Goal: Task Accomplishment & Management: Complete application form

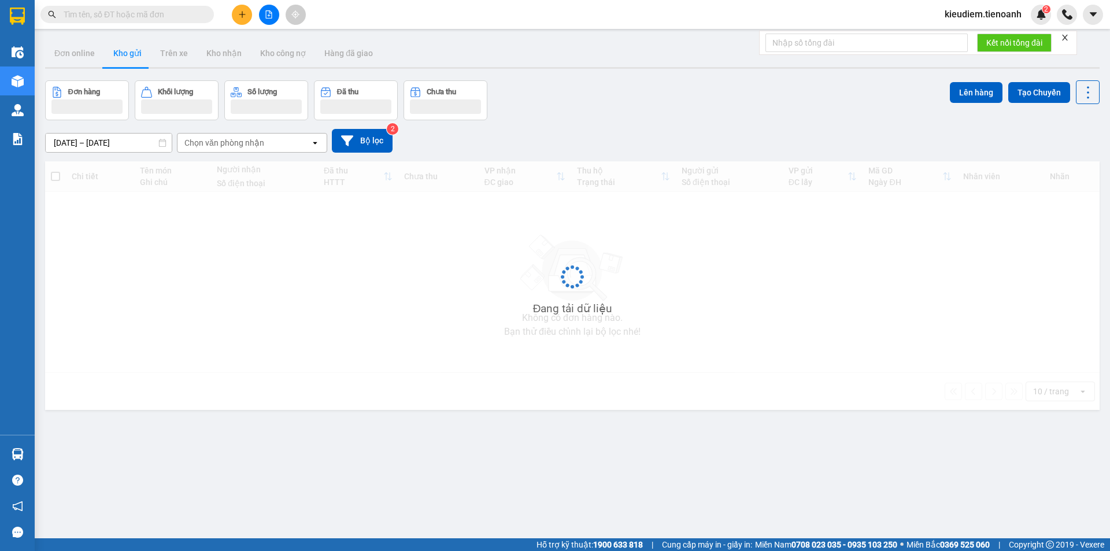
click at [986, 16] on span "kieudiem.tienoanh" at bounding box center [982, 14] width 95 height 14
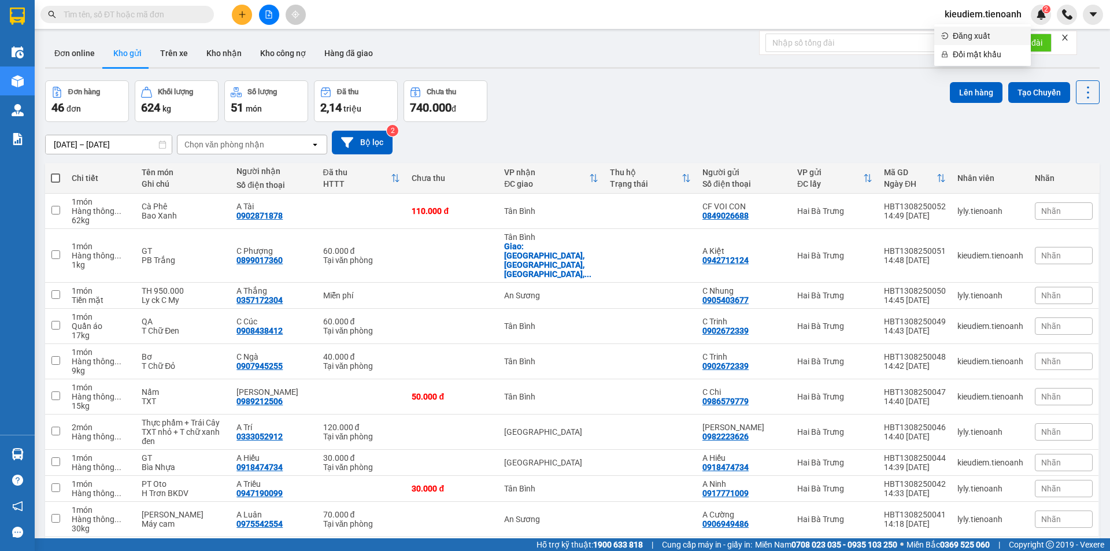
click at [971, 36] on span "Đăng xuất" at bounding box center [988, 35] width 71 height 13
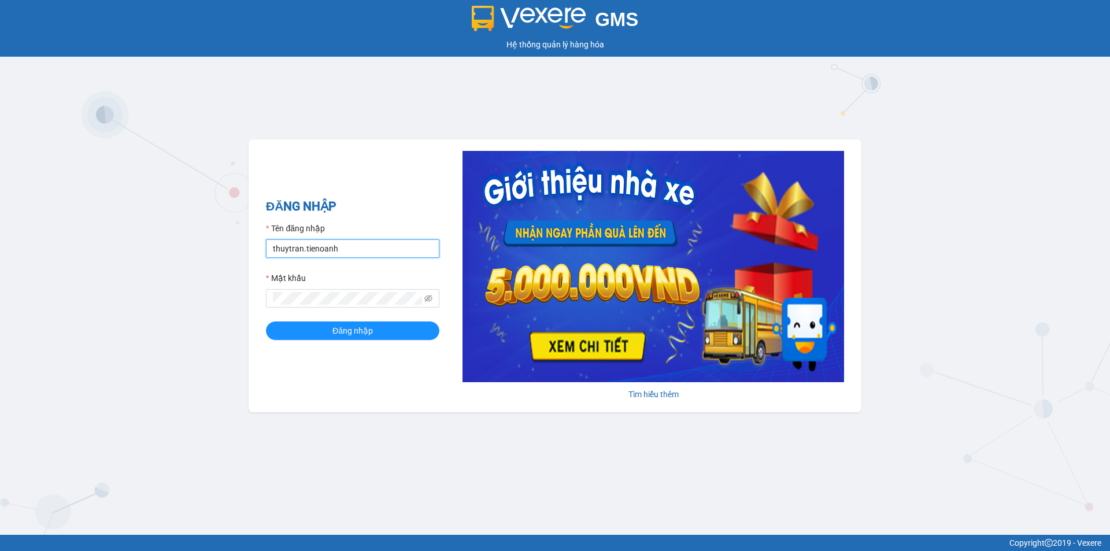
drag, startPoint x: 301, startPoint y: 253, endPoint x: 242, endPoint y: 251, distance: 59.6
click at [242, 251] on div "GMS Hệ thống quản lý hàng hóa ĐĂNG NHẬP Tên đăng nhập thuytran.tienoanh Mật khẩ…" at bounding box center [555, 267] width 1110 height 535
type input "vandong.tienoanh"
click at [425, 297] on icon "eye-invisible" at bounding box center [428, 298] width 8 height 8
click at [386, 335] on button "Đăng nhập" at bounding box center [352, 330] width 173 height 19
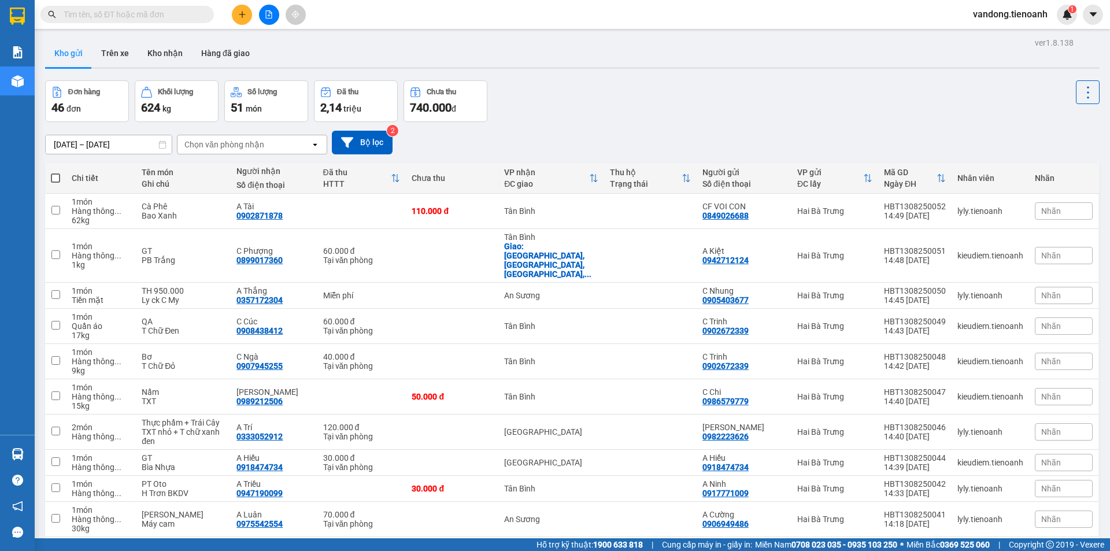
click at [575, 113] on div "Đơn hàng 46 đơn Khối lượng 624 kg Số lượng 51 món Đã thu 2,14 triệu Chưa thu 74…" at bounding box center [572, 101] width 1055 height 42
click at [789, 108] on div "Đơn hàng 46 đơn Khối lượng 624 kg Số lượng 51 món Đã thu 2,14 triệu Chưa thu 74…" at bounding box center [572, 101] width 1055 height 42
click at [735, 111] on div "Đơn hàng 46 đơn Khối lượng 624 kg Số lượng 51 món Đã thu 2,14 triệu Chưa thu 74…" at bounding box center [572, 101] width 1055 height 42
click at [120, 19] on input "text" at bounding box center [132, 14] width 136 height 13
click at [486, 53] on div "Kho gửi Trên xe Kho nhận Hàng đã giao" at bounding box center [572, 54] width 1055 height 31
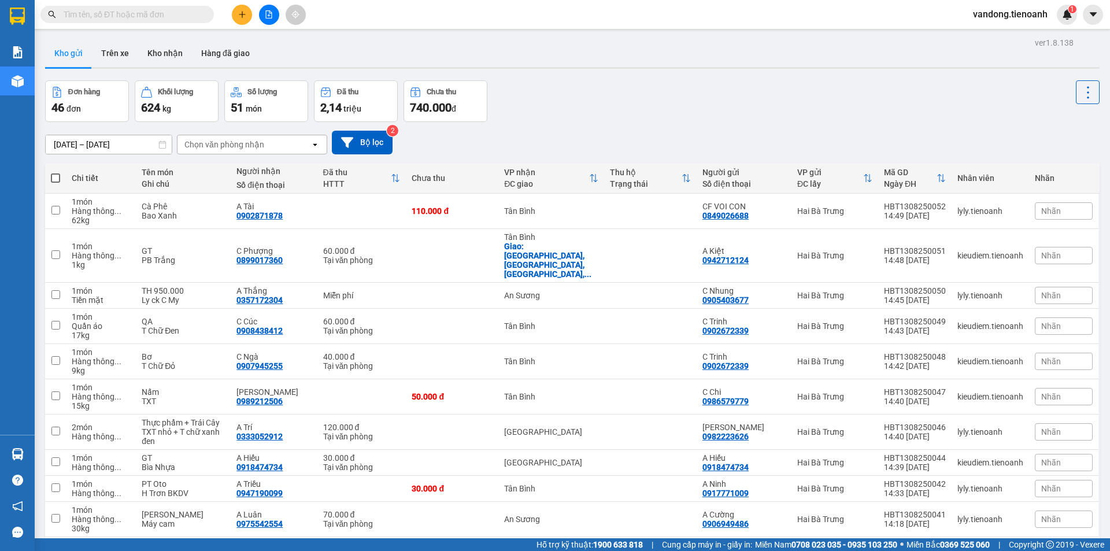
click at [100, 13] on input "text" at bounding box center [132, 14] width 136 height 13
click at [81, 17] on input "text" at bounding box center [132, 14] width 136 height 13
click at [110, 11] on input "text" at bounding box center [132, 14] width 136 height 13
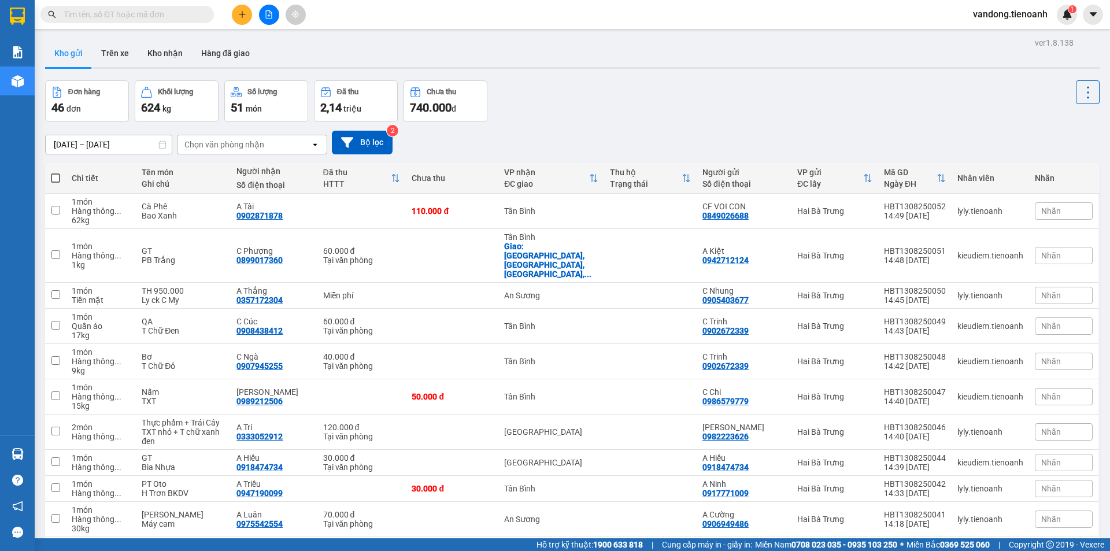
click at [110, 11] on input "text" at bounding box center [132, 14] width 136 height 13
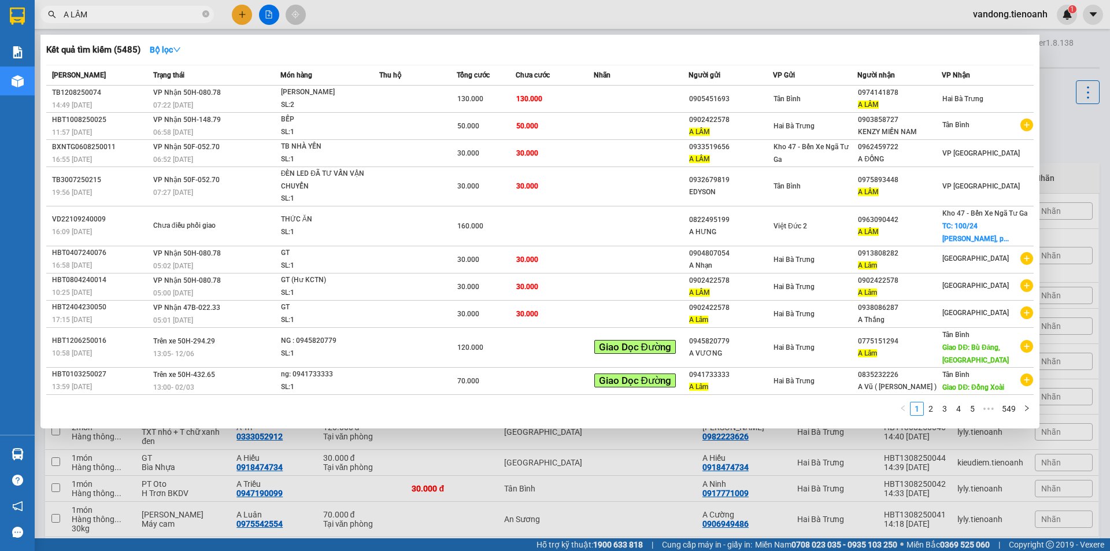
type input "A LÂM"
click at [101, 25] on div at bounding box center [555, 275] width 1110 height 551
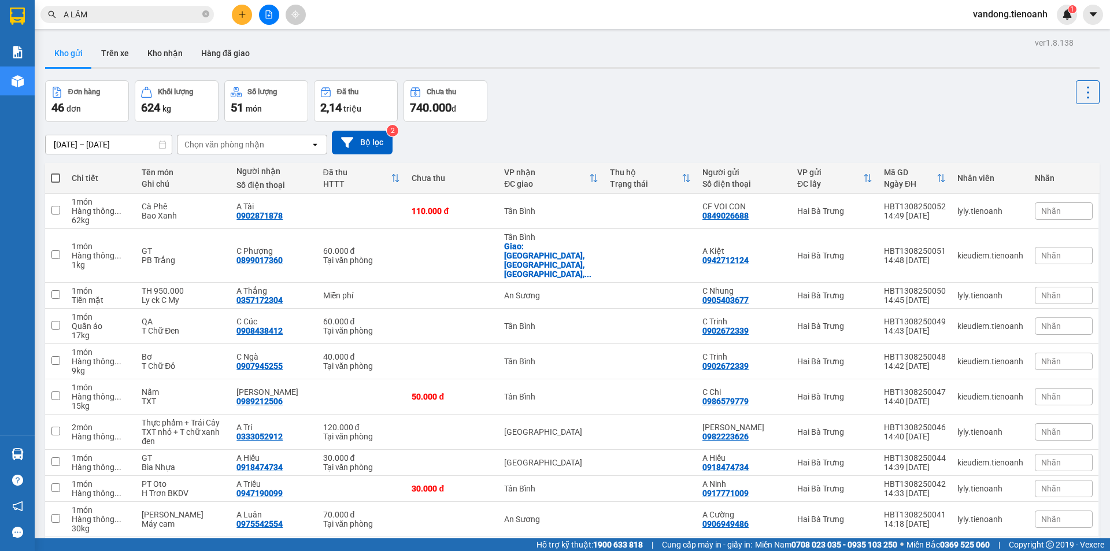
click at [101, 6] on span "A LÂM" at bounding box center [126, 14] width 173 height 17
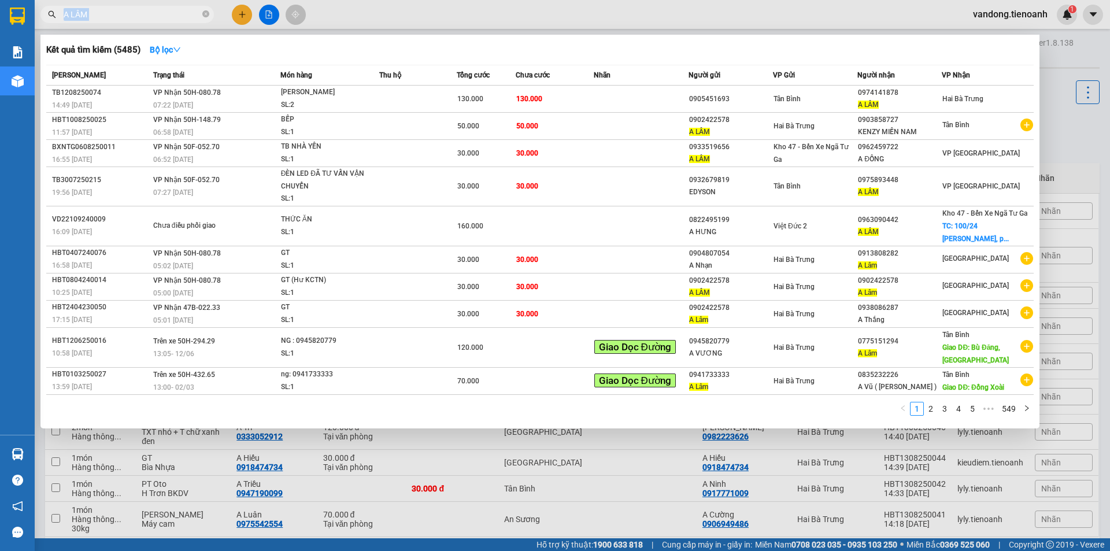
click at [101, 6] on span "A LÂM" at bounding box center [126, 14] width 173 height 17
click at [209, 12] on icon "close-circle" at bounding box center [205, 13] width 7 height 7
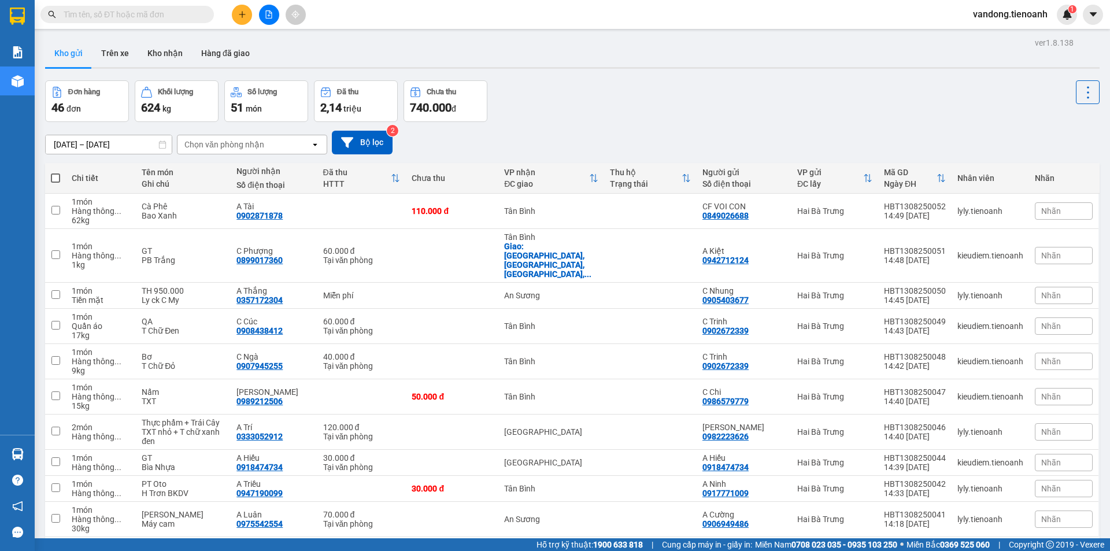
click at [188, 16] on input "text" at bounding box center [132, 14] width 136 height 13
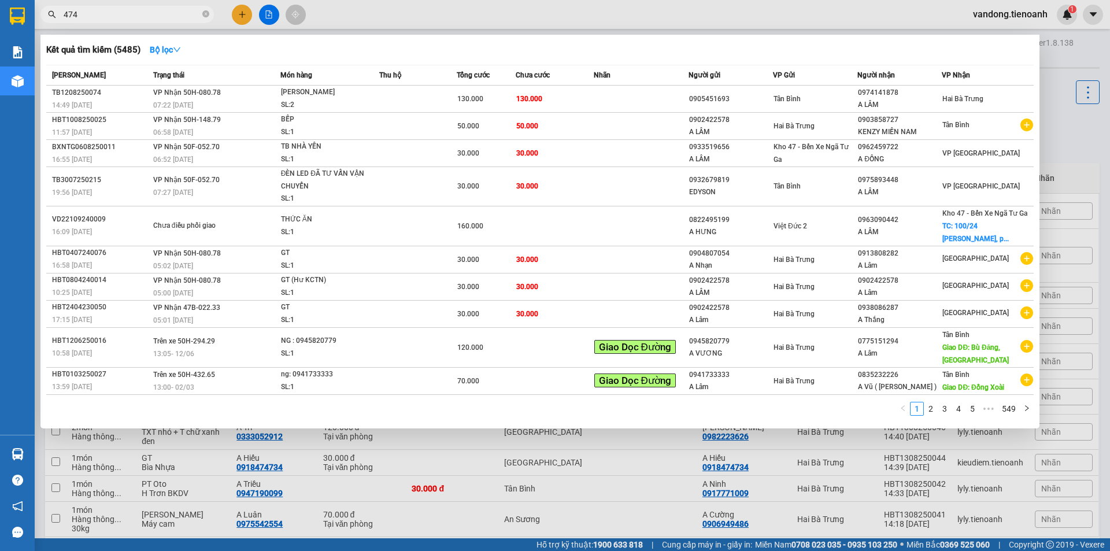
type input "4747"
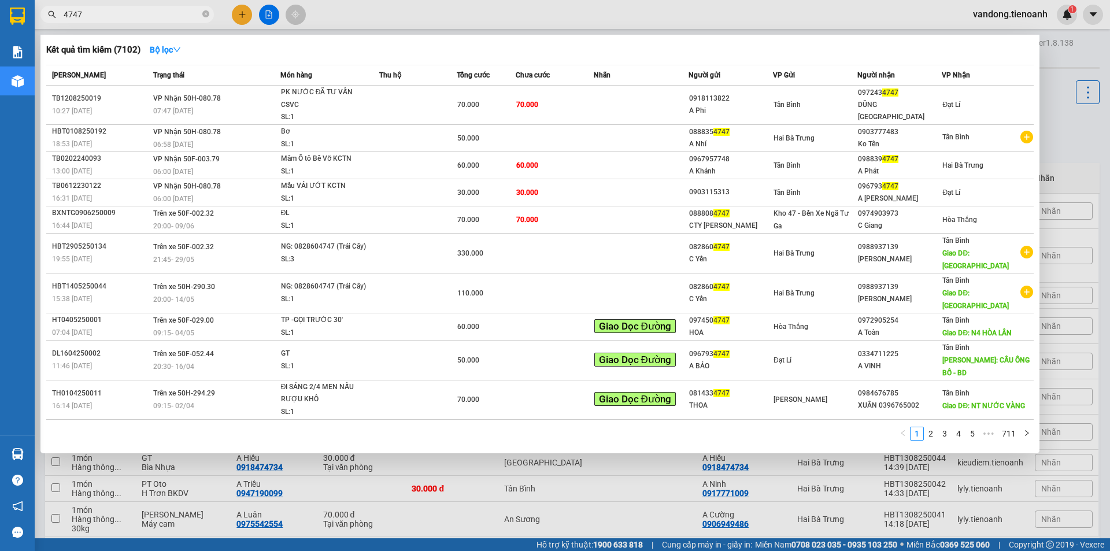
click at [108, 18] on input "4747" at bounding box center [132, 14] width 136 height 13
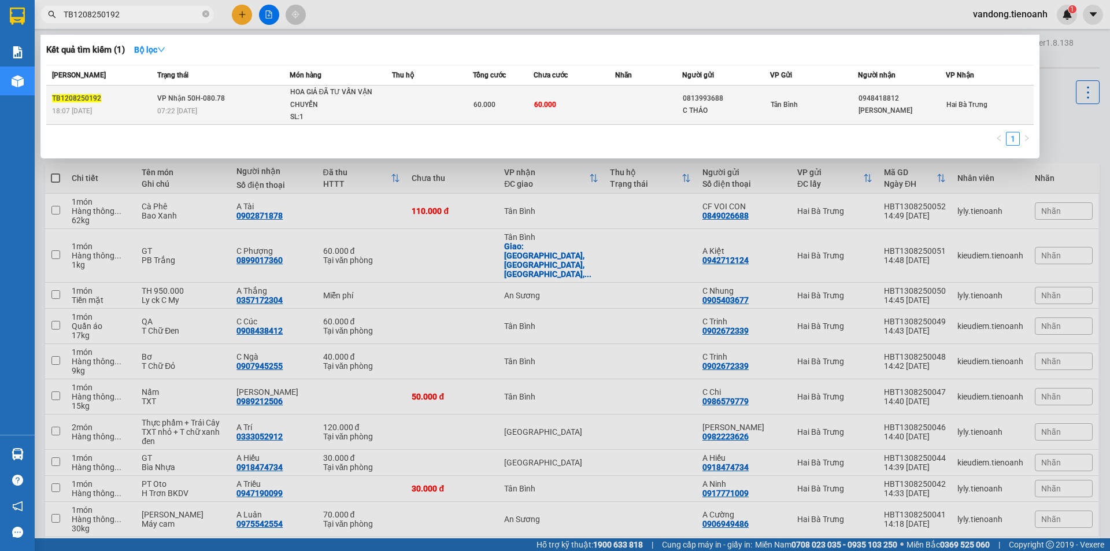
type input "TB1208250192"
click at [875, 93] on div "0948418812" at bounding box center [902, 99] width 87 height 12
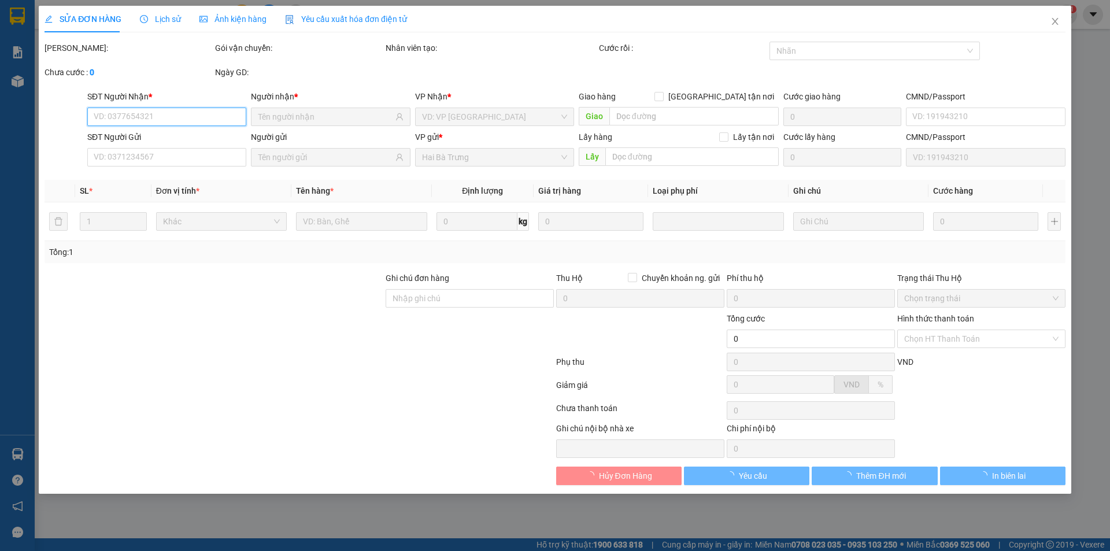
type input "0948418812"
type input "[PERSON_NAME]"
type input "241285422"
type input "0813993688"
type input "C THẢO"
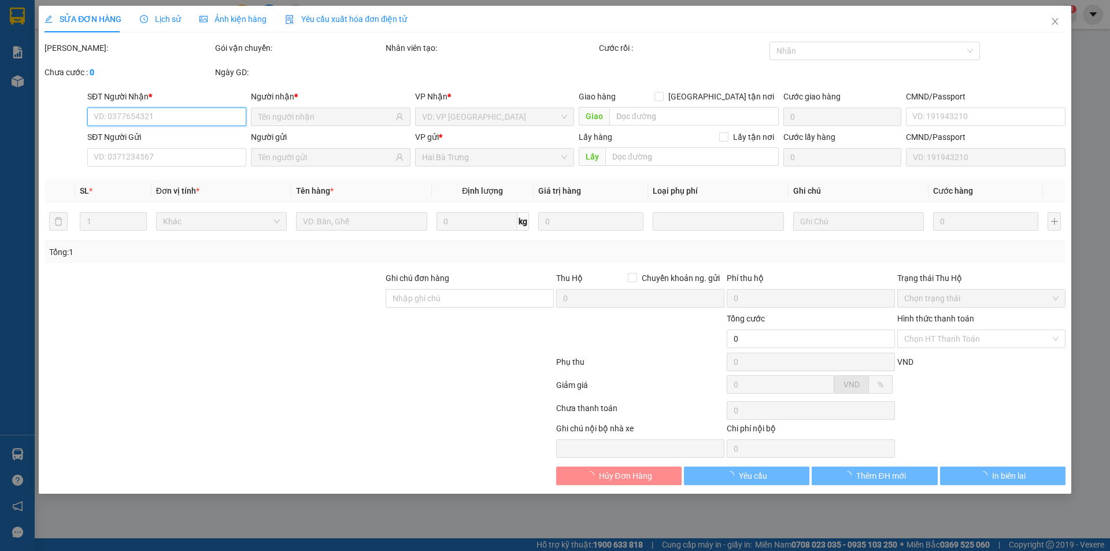
type input "60.000"
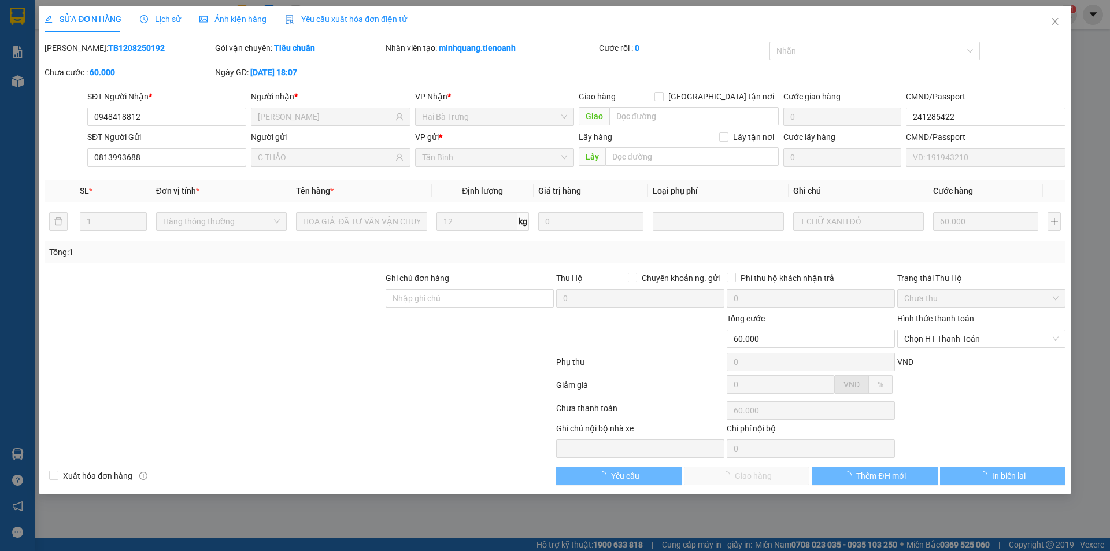
click at [145, 105] on div "SĐT Người Nhận *" at bounding box center [166, 98] width 159 height 17
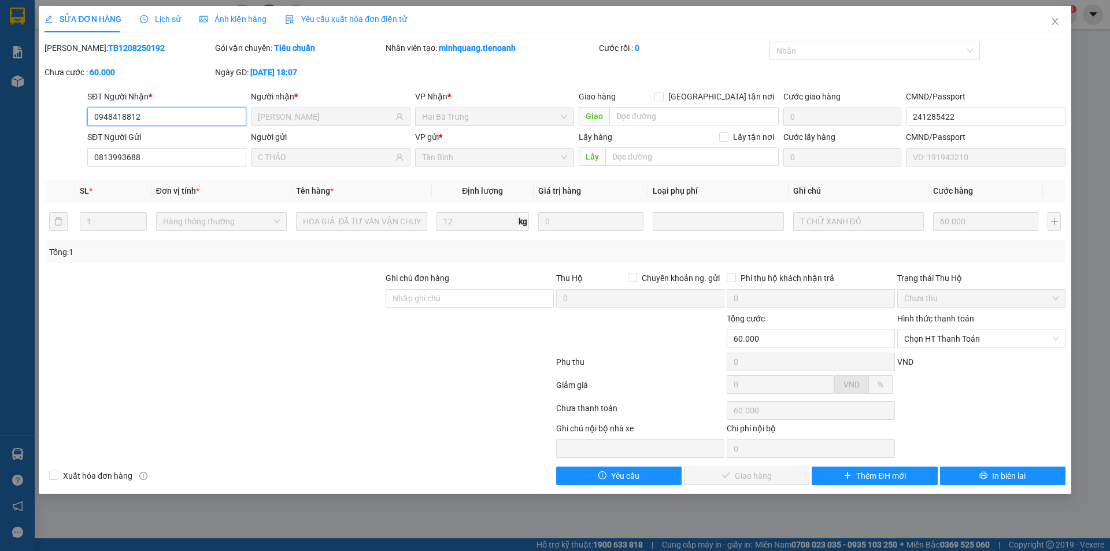
click at [148, 116] on input "0948418812" at bounding box center [166, 117] width 159 height 19
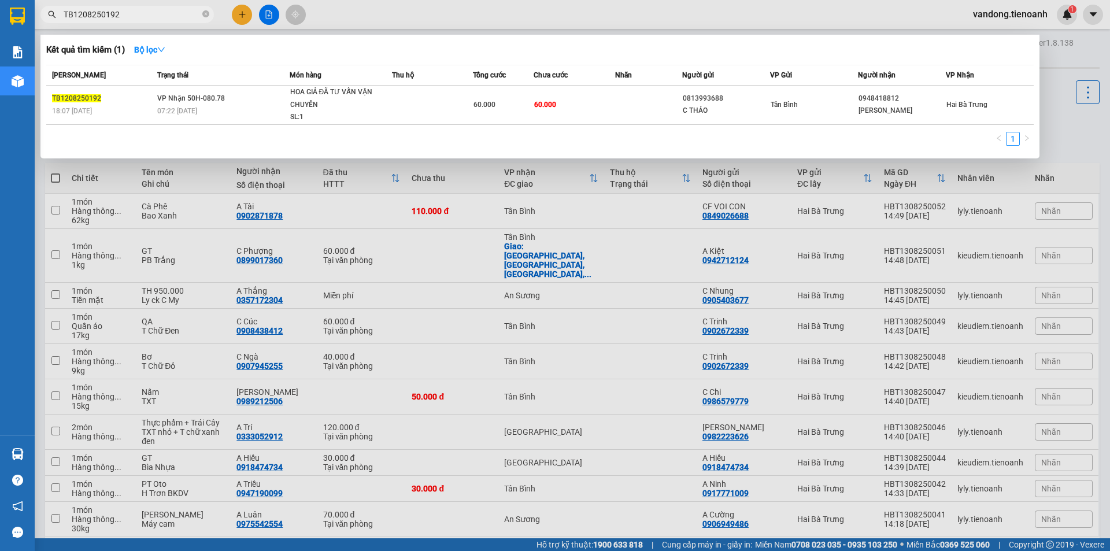
click at [163, 13] on input "TB1208250192" at bounding box center [132, 14] width 136 height 13
paste input "094841881"
type input "0948418812"
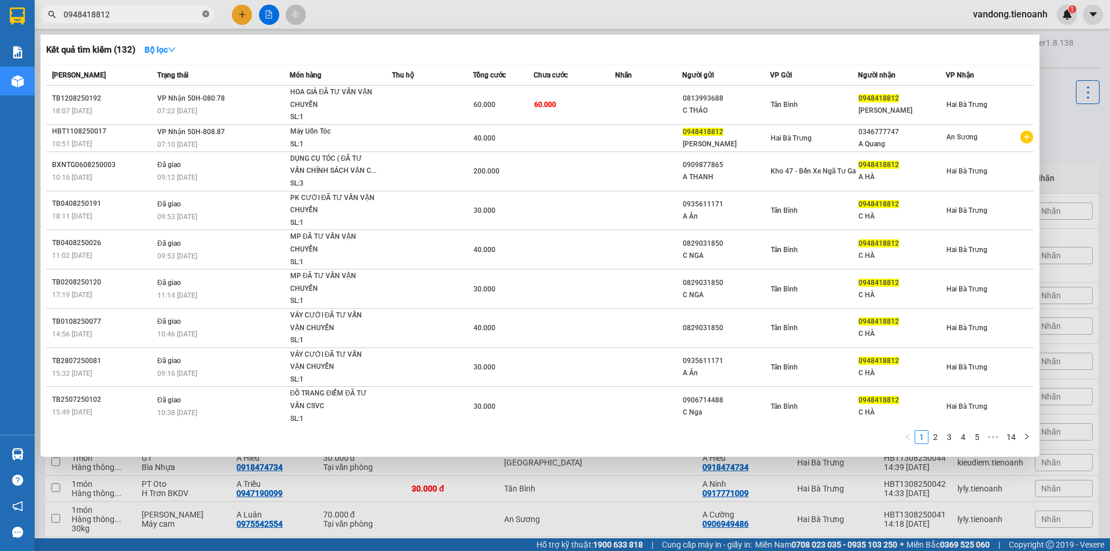
click at [203, 12] on icon "close-circle" at bounding box center [205, 13] width 7 height 7
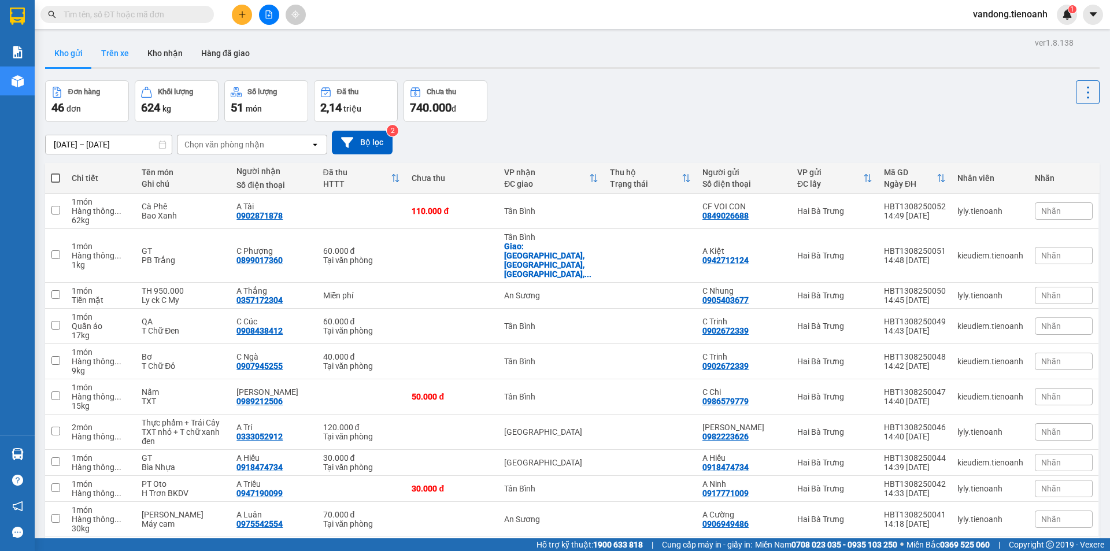
click at [109, 49] on button "Trên xe" at bounding box center [115, 53] width 46 height 28
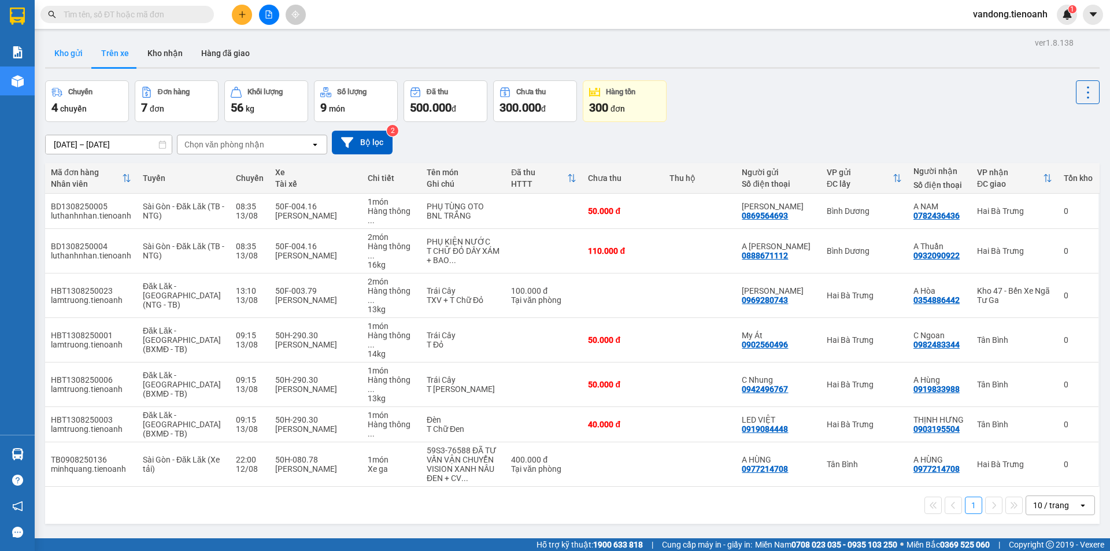
click at [69, 50] on button "Kho gửi" at bounding box center [68, 53] width 47 height 28
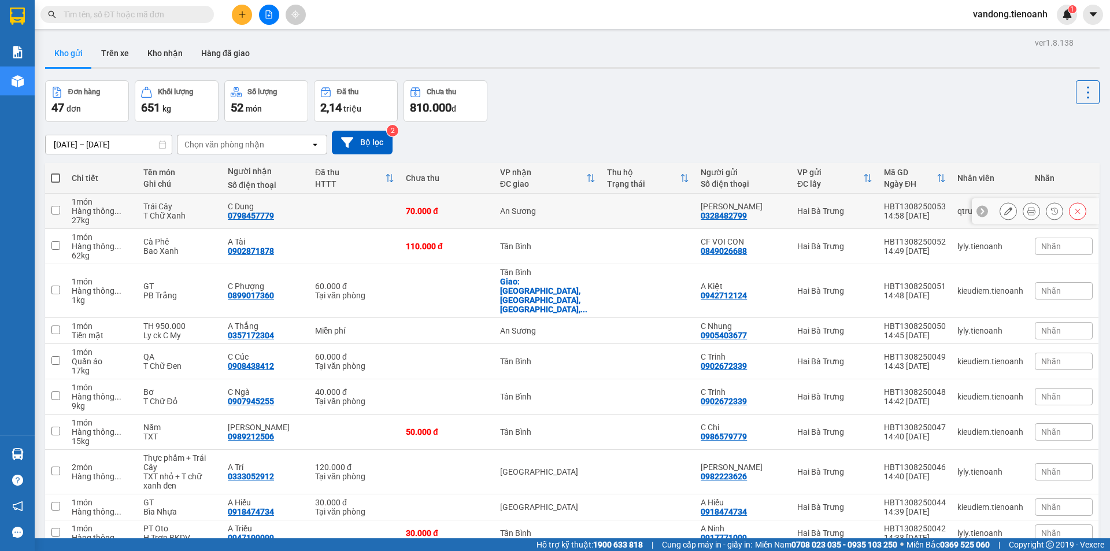
click at [56, 210] on input "checkbox" at bounding box center [55, 210] width 9 height 9
checkbox input "true"
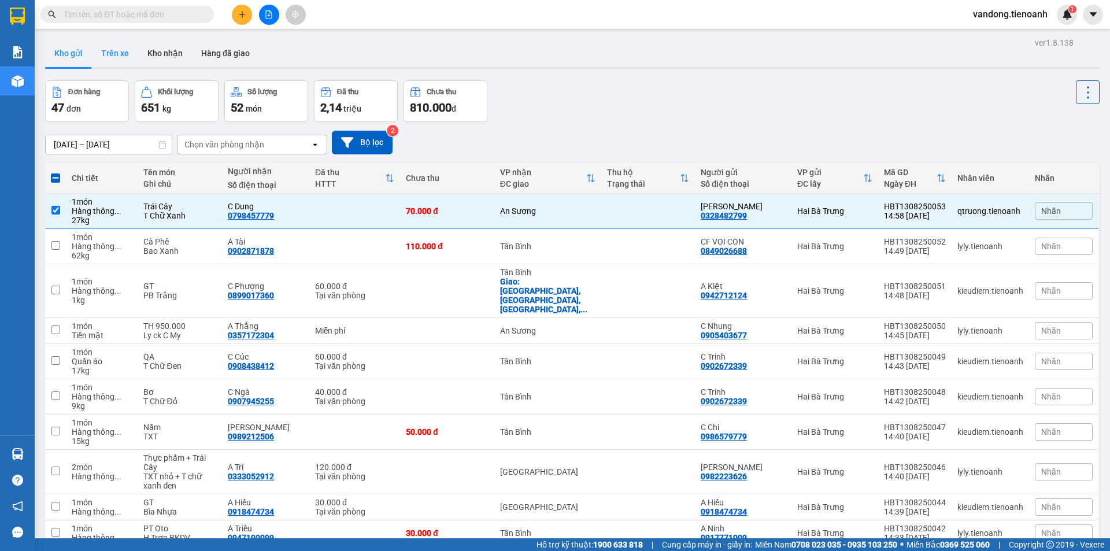
click at [112, 56] on button "Trên xe" at bounding box center [115, 53] width 46 height 28
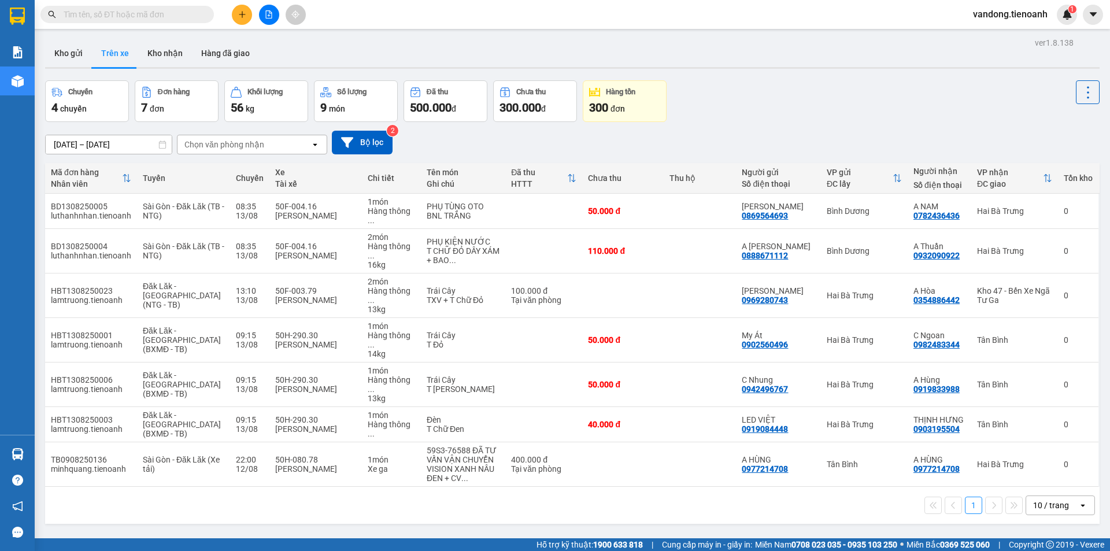
click at [350, 53] on div "Kho gửi Trên xe Kho nhận Hàng đã giao" at bounding box center [572, 54] width 1055 height 31
click at [167, 52] on button "Kho nhận" at bounding box center [165, 53] width 54 height 28
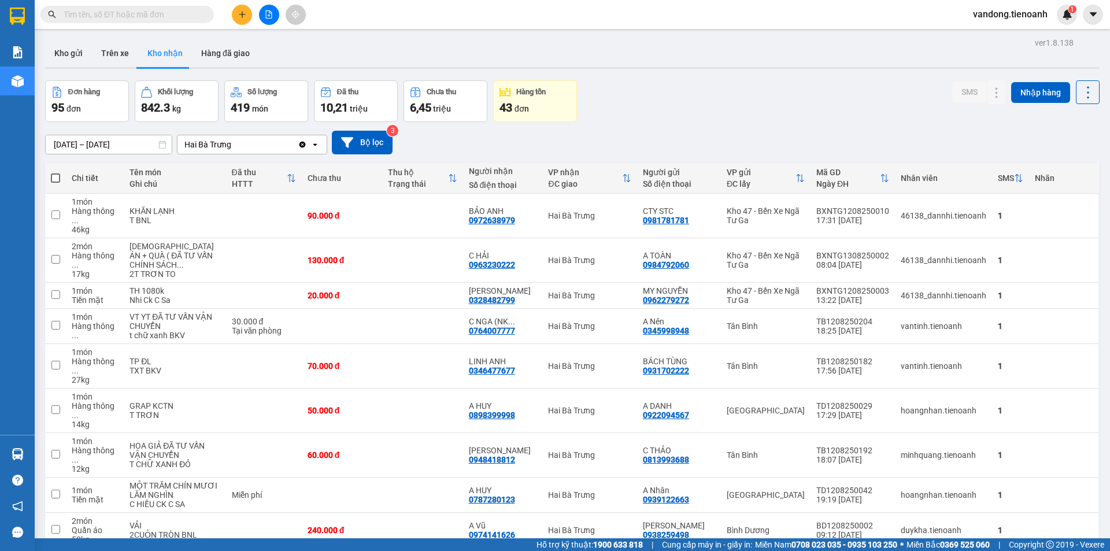
click at [734, 119] on div "Đơn hàng 95 đơn Khối lượng 842.3 kg Số lượng 419 món Đã thu 10,21 triệu Chưa th…" at bounding box center [572, 101] width 1055 height 42
click at [154, 53] on button "Kho nhận" at bounding box center [165, 53] width 54 height 28
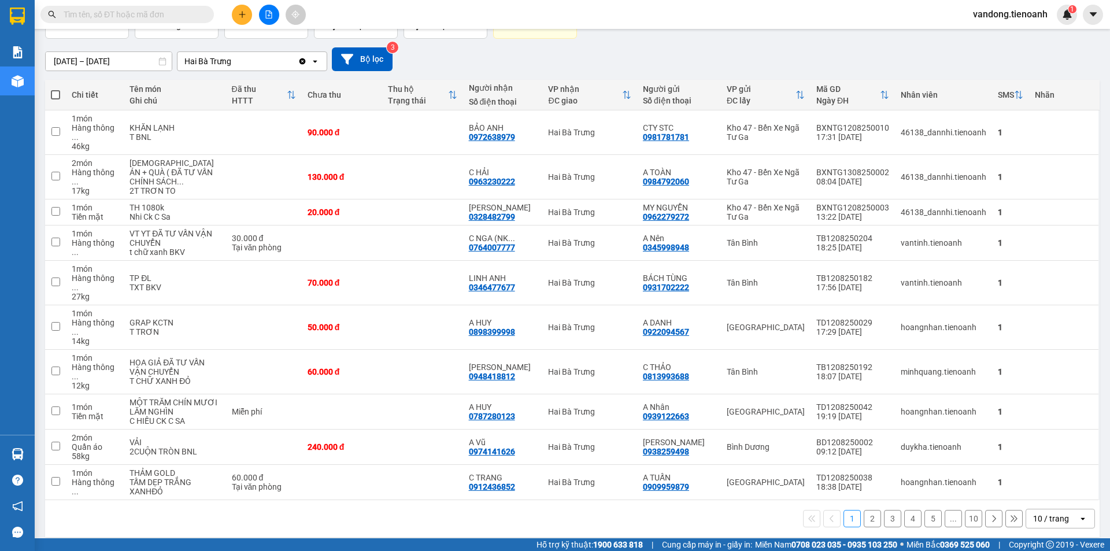
click at [1044, 513] on div "10 / trang" at bounding box center [1051, 519] width 36 height 12
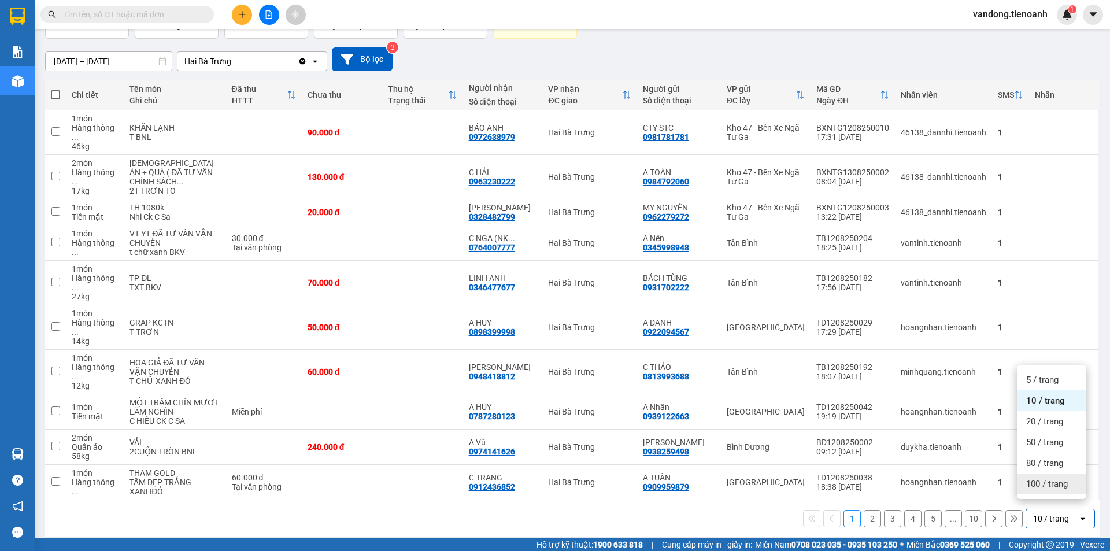
click at [1040, 486] on span "100 / trang" at bounding box center [1047, 484] width 42 height 12
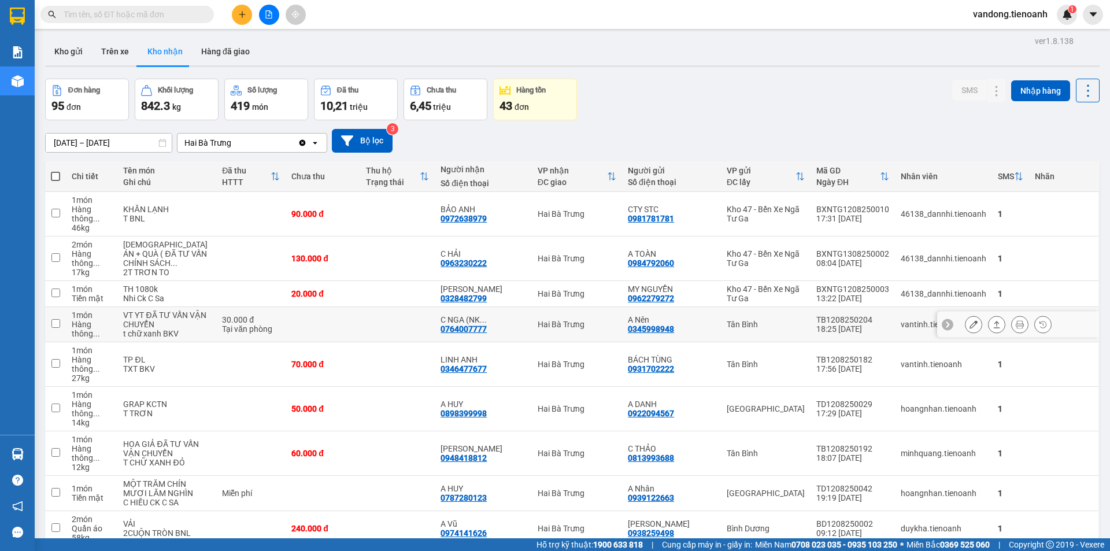
scroll to position [0, 0]
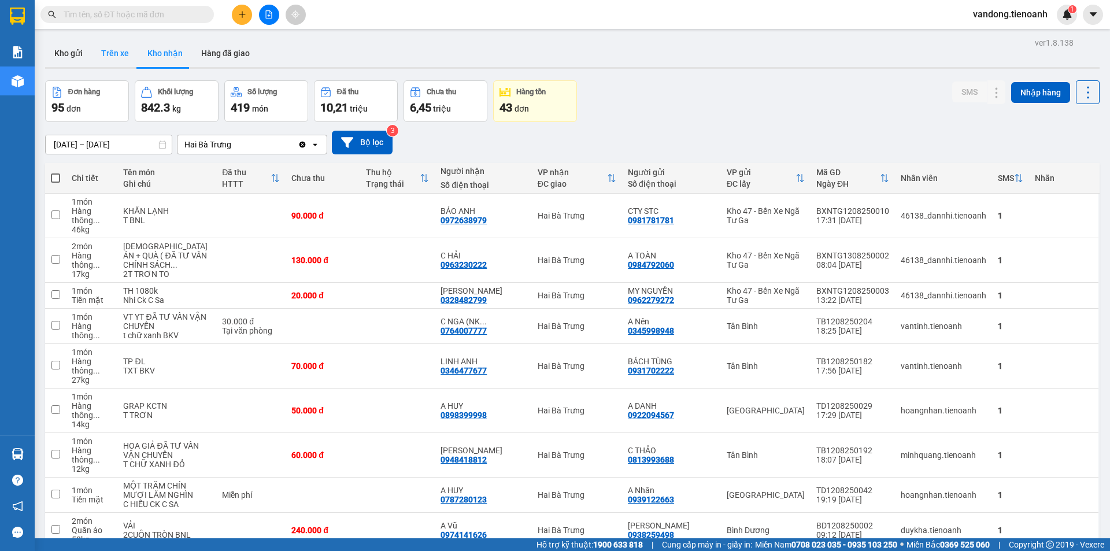
click at [114, 56] on button "Trên xe" at bounding box center [115, 53] width 46 height 28
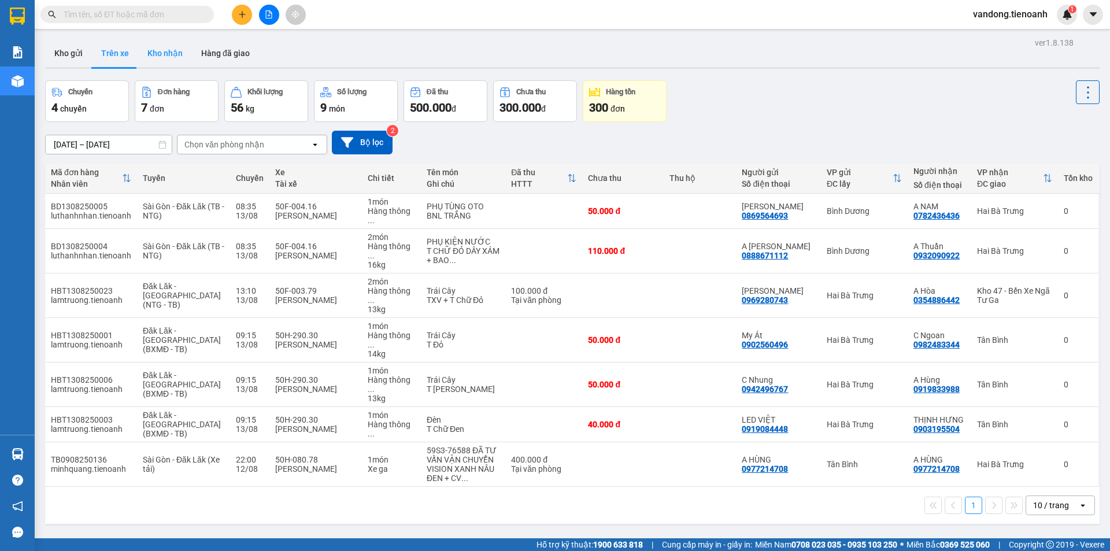
click at [165, 53] on button "Kho nhận" at bounding box center [165, 53] width 54 height 28
type input "[DATE] – [DATE]"
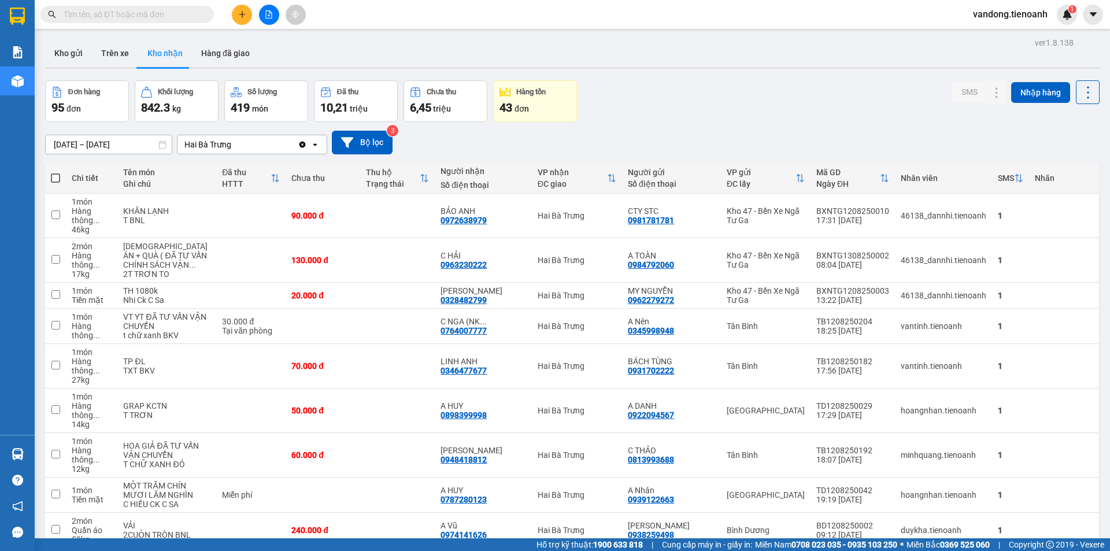
click at [724, 122] on div "[DATE] – [DATE] Press the down arrow key to interact with the calendar and sele…" at bounding box center [572, 142] width 1055 height 41
click at [220, 46] on button "Hàng đã giao" at bounding box center [225, 53] width 67 height 28
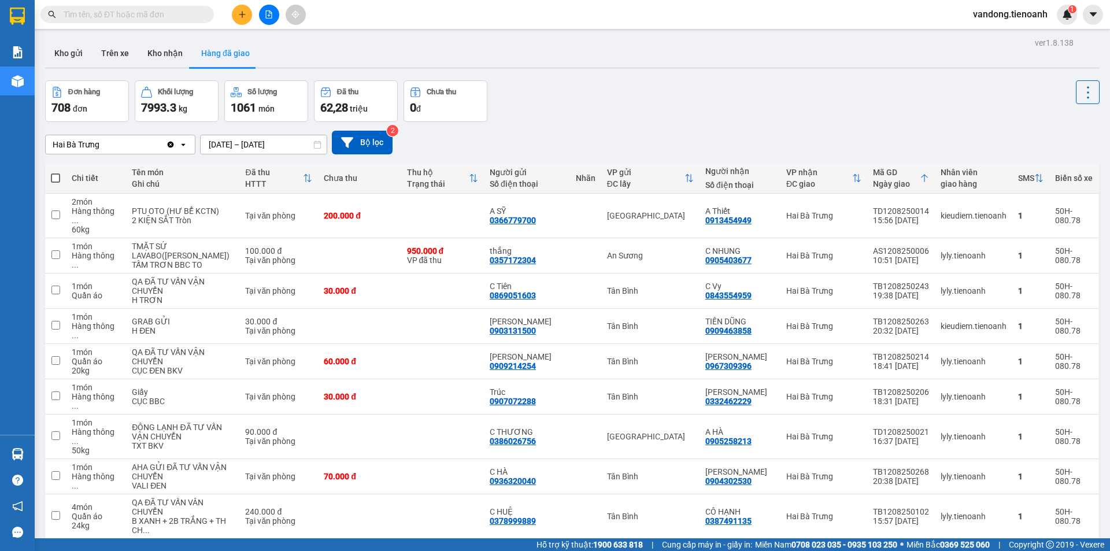
drag, startPoint x: 228, startPoint y: 47, endPoint x: 217, endPoint y: 46, distance: 11.0
click at [229, 46] on button "Hàng đã giao" at bounding box center [225, 53] width 67 height 28
click at [164, 50] on button "Kho nhận" at bounding box center [165, 53] width 54 height 28
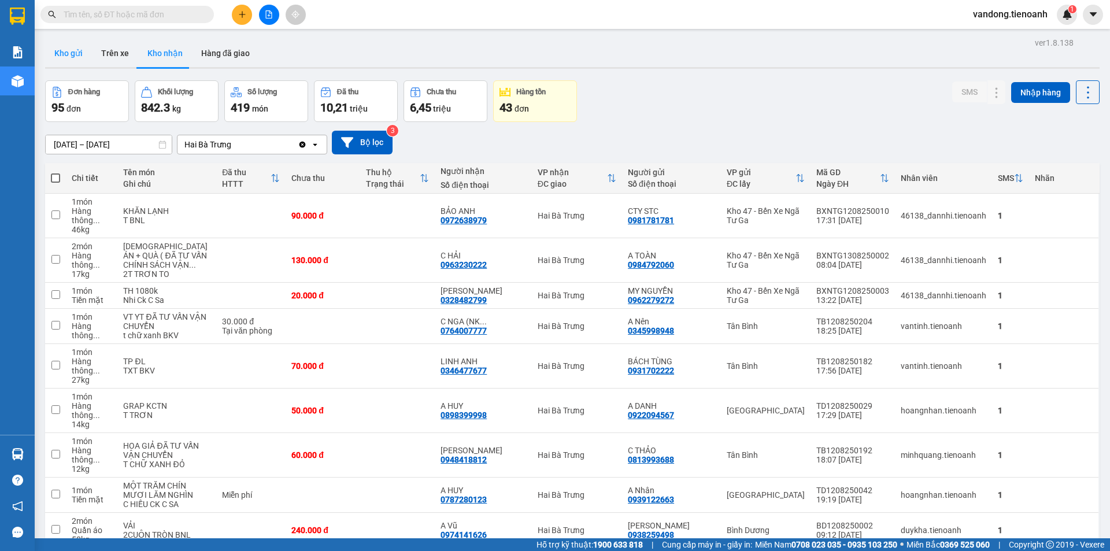
click at [70, 53] on button "Kho gửi" at bounding box center [68, 53] width 47 height 28
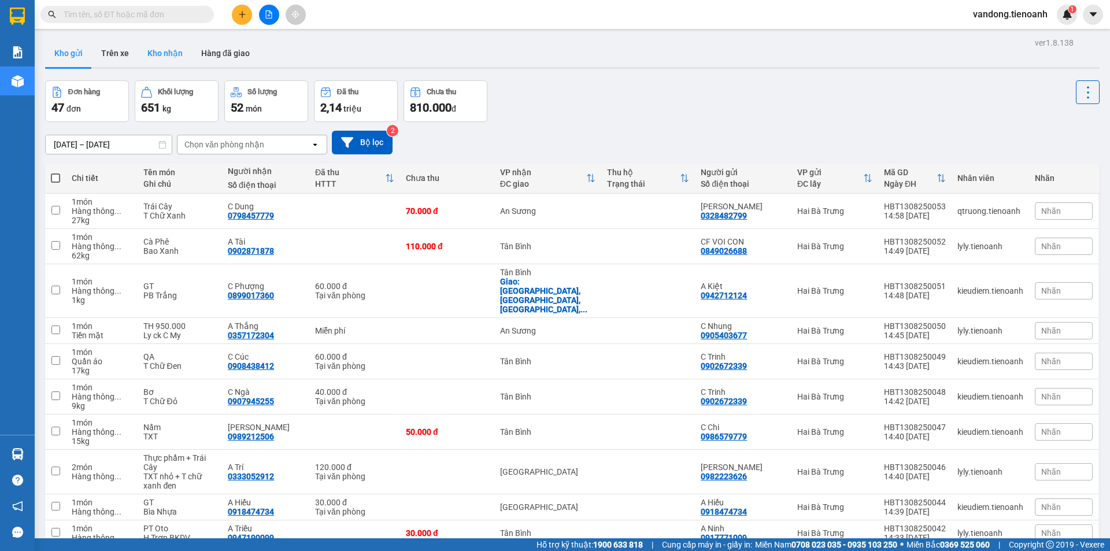
click at [168, 48] on button "Kho nhận" at bounding box center [165, 53] width 54 height 28
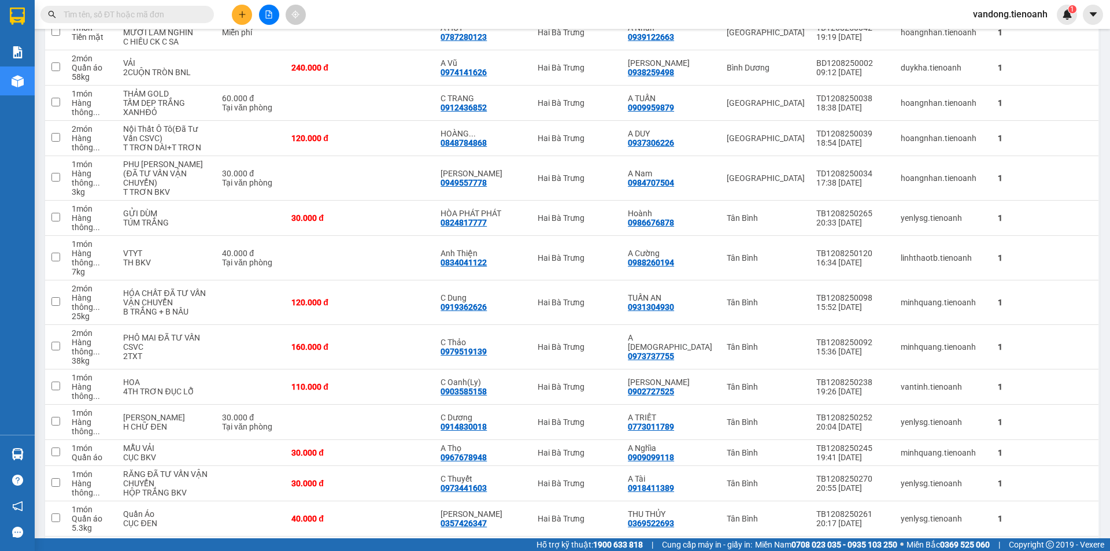
scroll to position [925, 0]
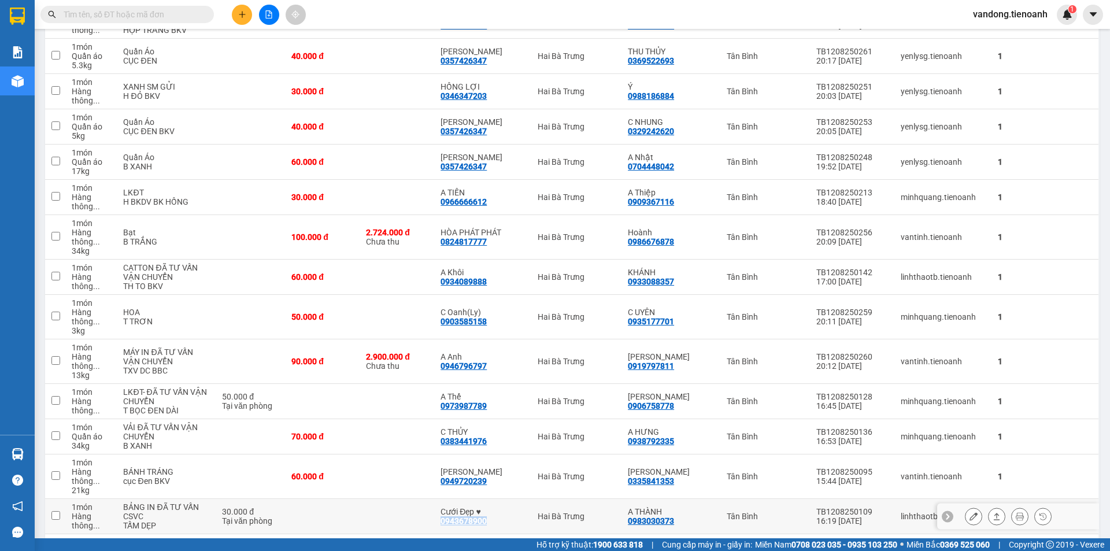
drag, startPoint x: 473, startPoint y: 383, endPoint x: 521, endPoint y: 383, distance: 48.0
click at [521, 507] on div "Cưới Đẹp ♥ 0943678900" at bounding box center [484, 516] width 86 height 19
checkbox input "true"
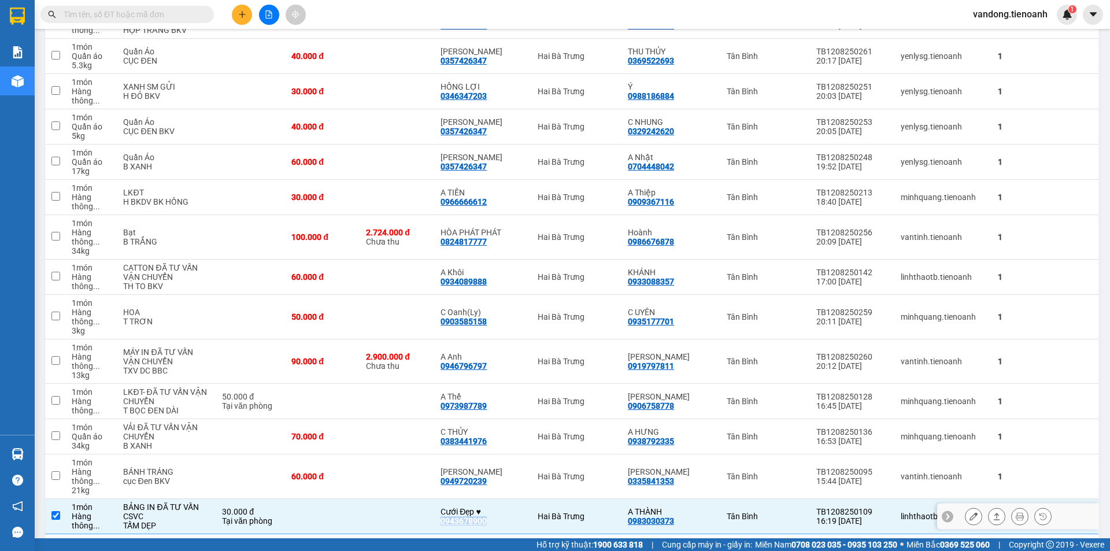
copy div "0943678900"
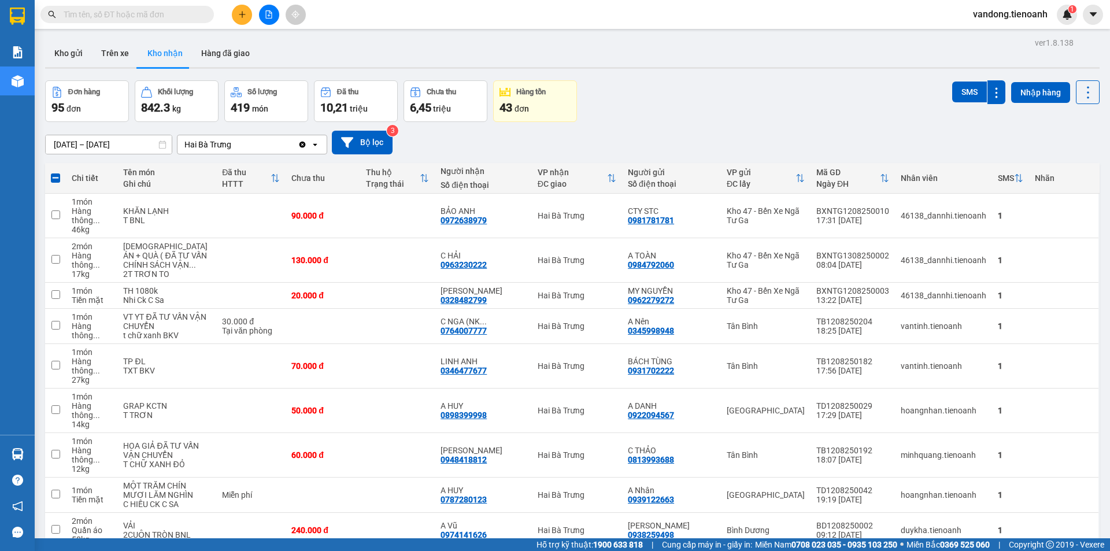
click at [145, 12] on input "text" at bounding box center [132, 14] width 136 height 13
paste input "0943678900"
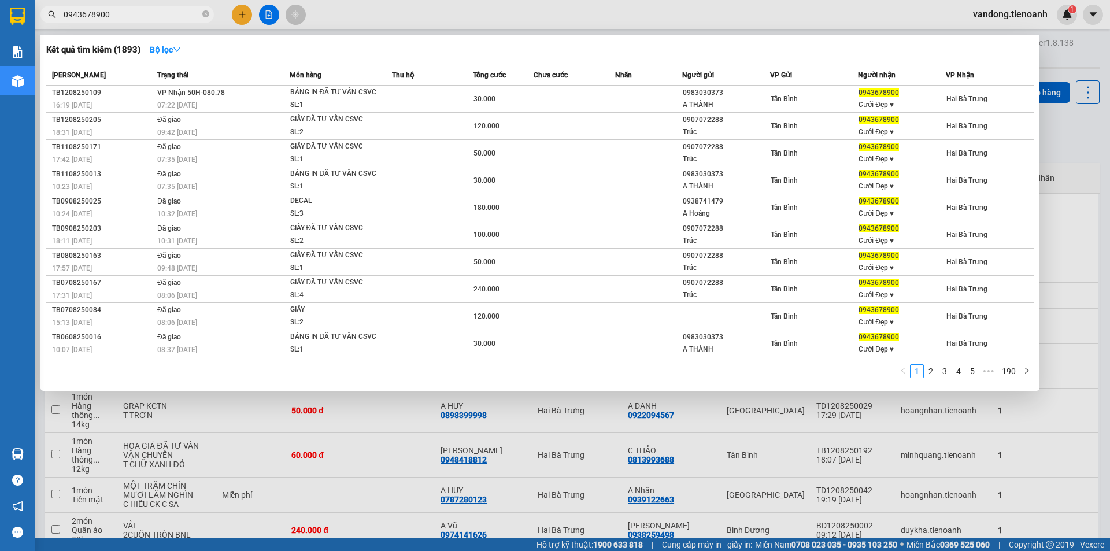
click at [117, 16] on input "0943678900" at bounding box center [132, 14] width 136 height 13
type input "0943678900"
drag, startPoint x: 117, startPoint y: 50, endPoint x: 131, endPoint y: 50, distance: 13.3
click at [131, 50] on h3 "Kết quả tìm kiếm ( 1893 )" at bounding box center [93, 50] width 94 height 12
click at [139, 53] on h3 "Kết quả tìm kiếm ( 1893 )" at bounding box center [93, 50] width 94 height 12
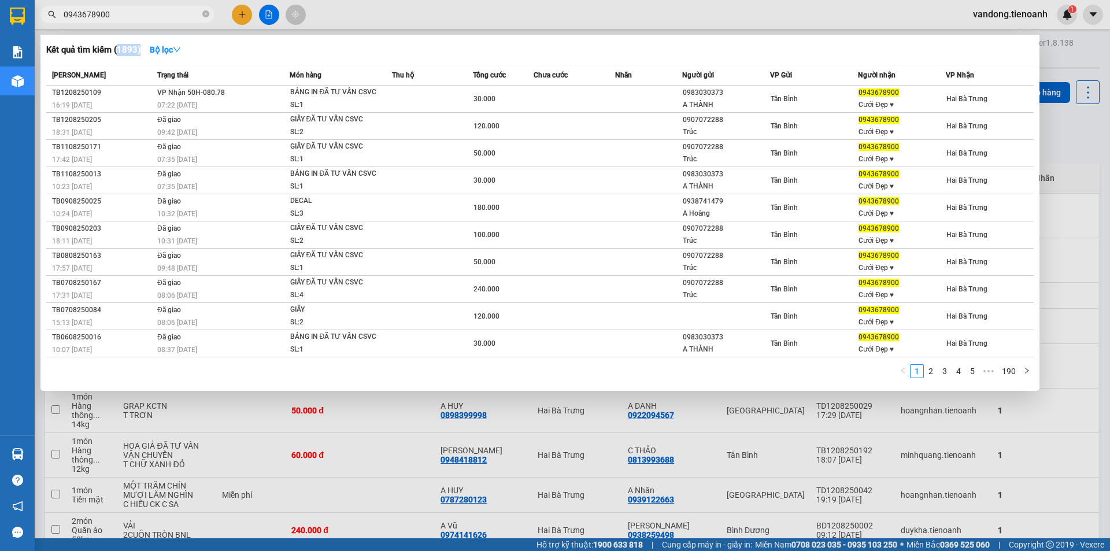
drag, startPoint x: 138, startPoint y: 53, endPoint x: 119, endPoint y: 53, distance: 18.5
click at [119, 53] on h3 "Kết quả tìm kiếm ( 1893 )" at bounding box center [93, 50] width 94 height 12
drag, startPoint x: 123, startPoint y: 49, endPoint x: 142, endPoint y: 53, distance: 18.8
click at [142, 53] on div "Kết quả tìm kiếm ( 1893 ) Bộ lọc" at bounding box center [539, 49] width 987 height 19
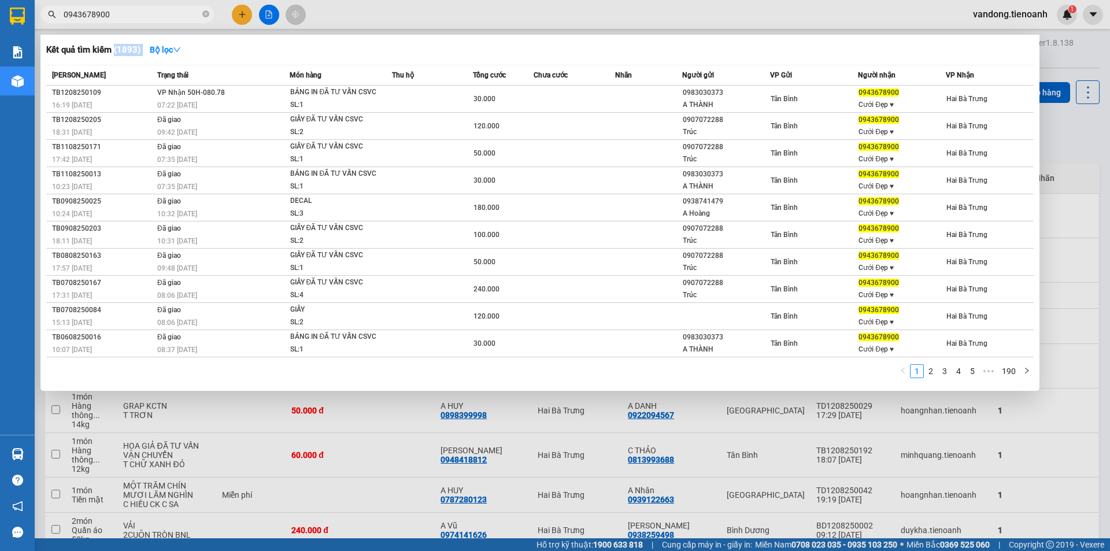
click at [136, 50] on h3 "Kết quả tìm kiếm ( 1893 )" at bounding box center [93, 50] width 94 height 12
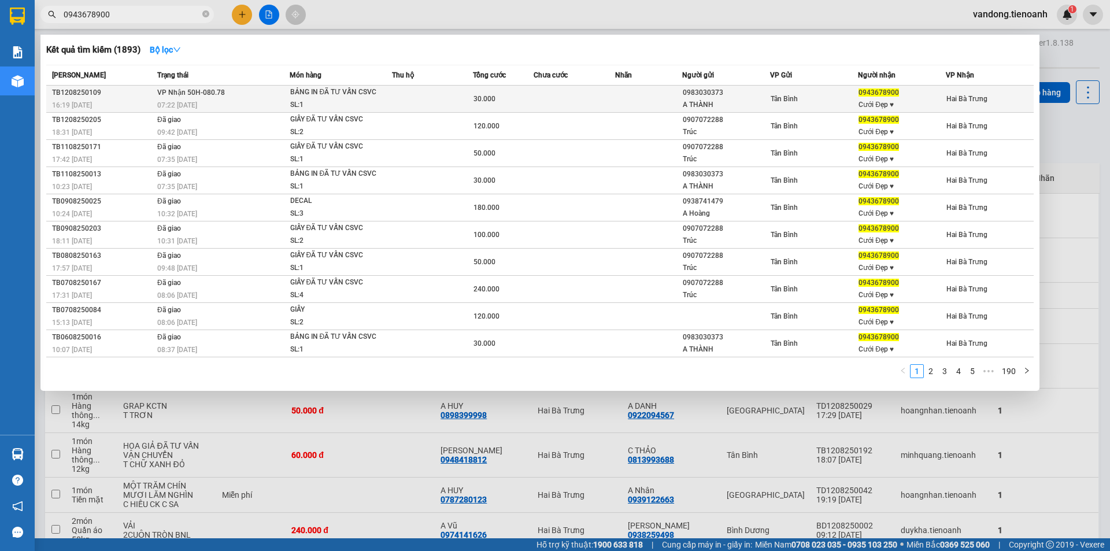
click at [278, 101] on div "07:22 [DATE]" at bounding box center [223, 105] width 132 height 13
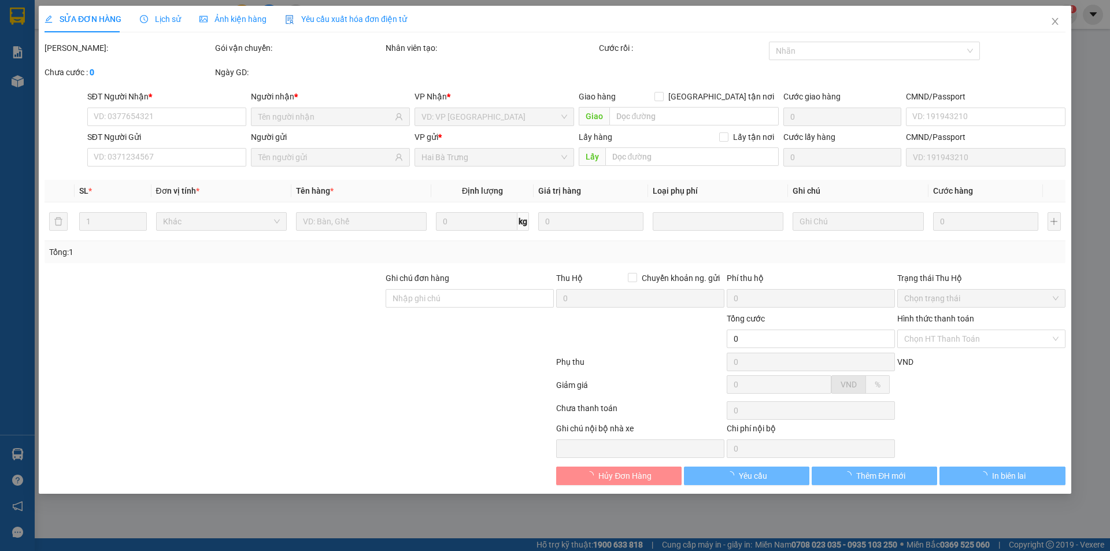
type input "0943678900"
type input "Cưới Đẹp ♥"
type input "066094021634"
type input "0983030373"
type input "A THÀNH"
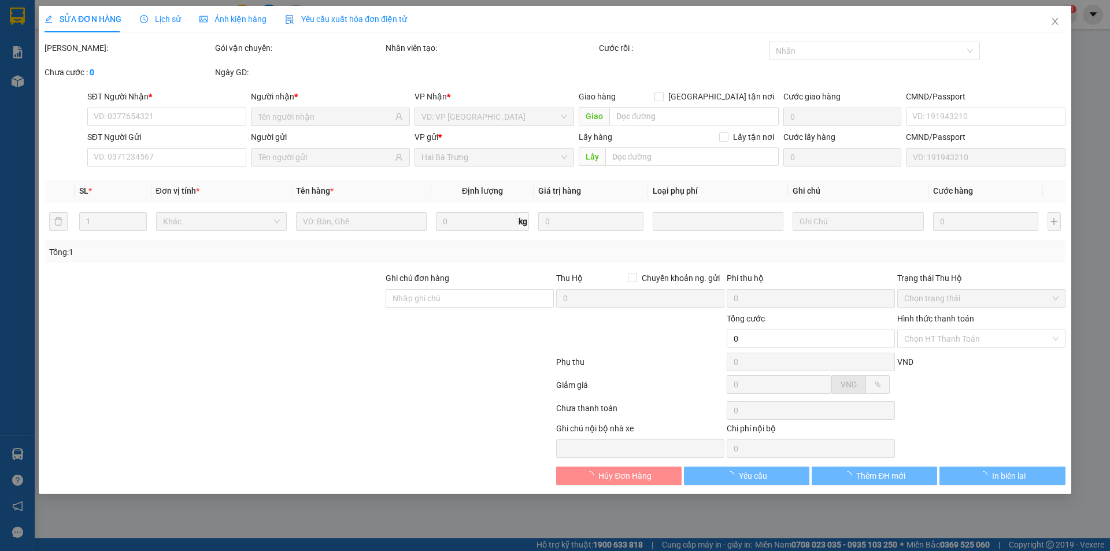
type input "30.000"
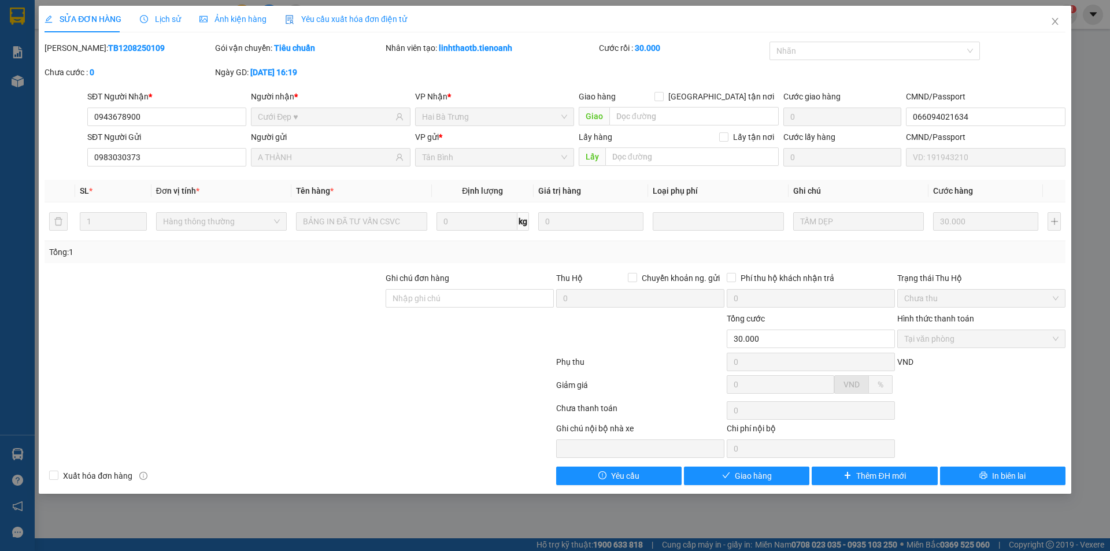
drag, startPoint x: 72, startPoint y: 49, endPoint x: 131, endPoint y: 52, distance: 59.6
click at [131, 52] on div "Mã ĐH: TB1208250109" at bounding box center [129, 48] width 168 height 13
drag, startPoint x: 438, startPoint y: 53, endPoint x: 505, endPoint y: 57, distance: 67.2
click at [505, 57] on div "Nhân viên tạo: linhthaotb.tienoanh" at bounding box center [490, 54] width 213 height 24
drag, startPoint x: 630, startPoint y: 51, endPoint x: 663, endPoint y: 54, distance: 33.6
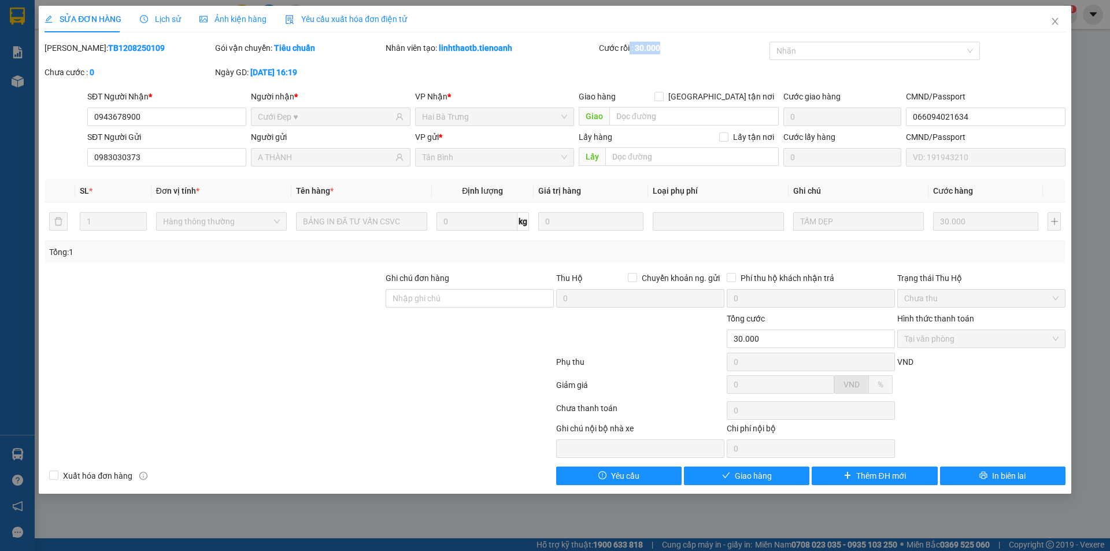
click at [663, 54] on div "Cước rồi : 30.000" at bounding box center [683, 48] width 168 height 13
drag, startPoint x: 254, startPoint y: 74, endPoint x: 342, endPoint y: 75, distance: 87.9
click at [342, 75] on div "Ngày GD: [DATE] 16:19" at bounding box center [299, 72] width 168 height 13
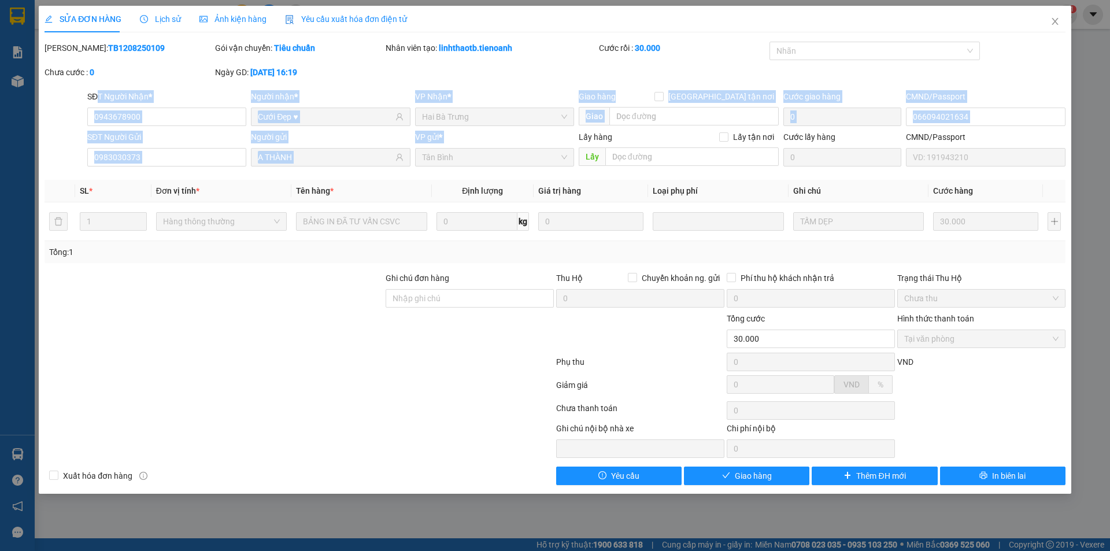
drag, startPoint x: 109, startPoint y: 98, endPoint x: 469, endPoint y: 157, distance: 365.1
click at [469, 157] on form "SĐT Người Nhận * 0943678900 Người nhận * Cưới Đẹp ♥ VP Nhận * Hai Bà Trưng Giao…" at bounding box center [555, 130] width 1021 height 81
click at [316, 317] on div at bounding box center [213, 332] width 341 height 40
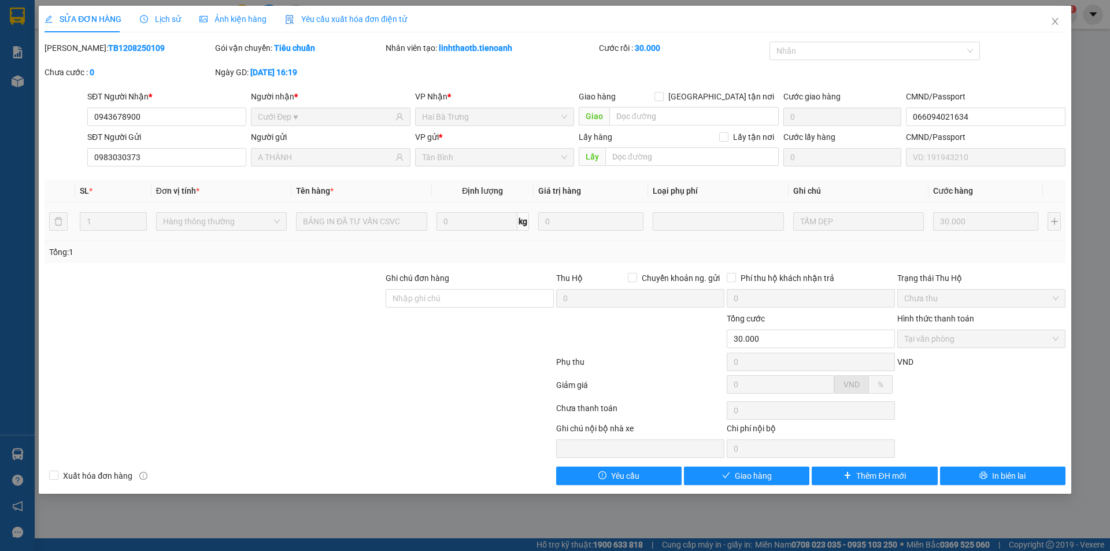
click at [117, 235] on td "1" at bounding box center [113, 221] width 76 height 39
drag, startPoint x: 828, startPoint y: 232, endPoint x: 816, endPoint y: 232, distance: 11.6
click at [816, 232] on div "TẤM DẸP" at bounding box center [858, 221] width 131 height 23
click at [781, 221] on tr "1 Hàng thông thường BẢNG IN ĐÃ TƯ VẤN CSVC 0 kg 0 TẤM DẸP 30.000" at bounding box center [555, 221] width 1021 height 39
click at [835, 235] on td "TẤM DẸP" at bounding box center [859, 221] width 140 height 39
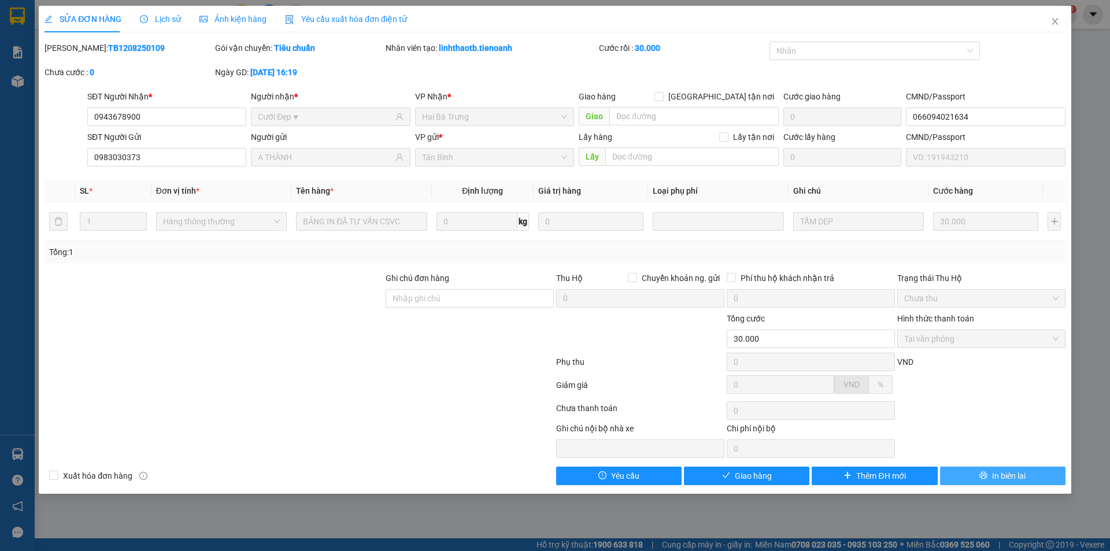
click at [1006, 482] on span "In biên lai" at bounding box center [1009, 475] width 34 height 13
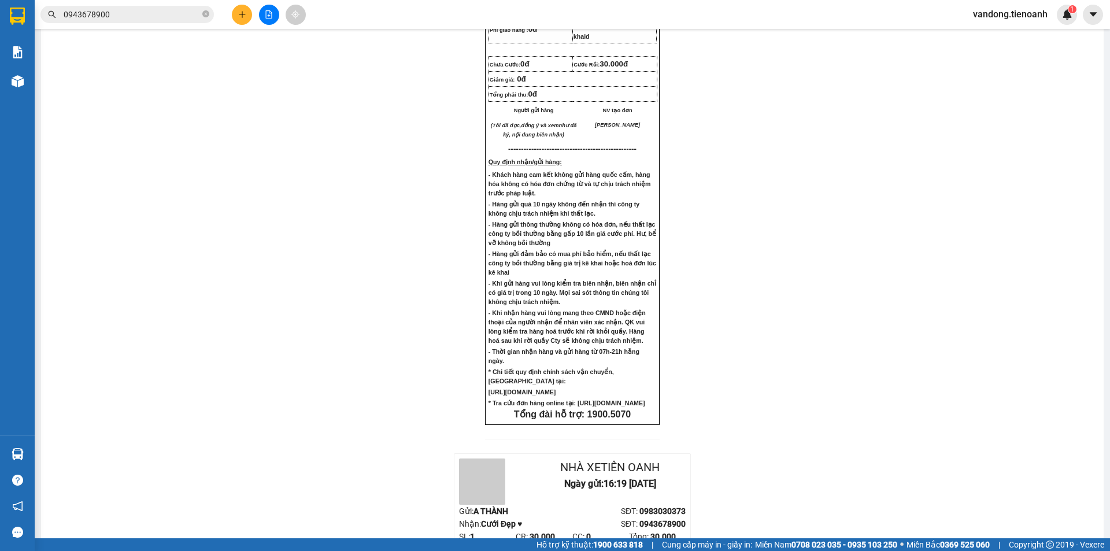
scroll to position [793, 0]
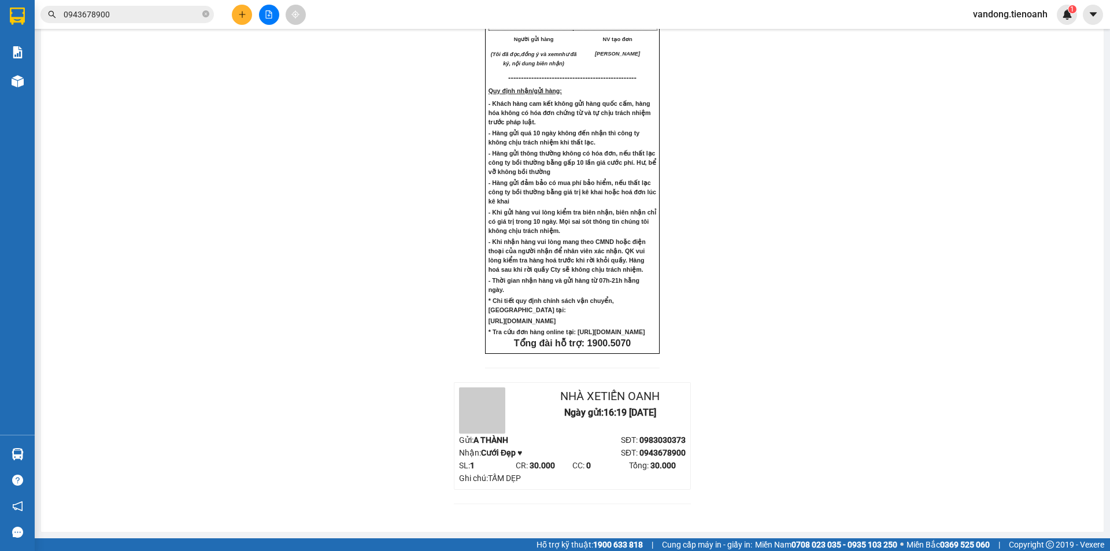
click at [459, 410] on span at bounding box center [482, 410] width 46 height 46
click at [521, 453] on div "Nhận: Cưới Đẹp ♥" at bounding box center [515, 452] width 113 height 13
click at [522, 454] on div "Nhận: Cưới Đẹp ♥" at bounding box center [515, 452] width 113 height 13
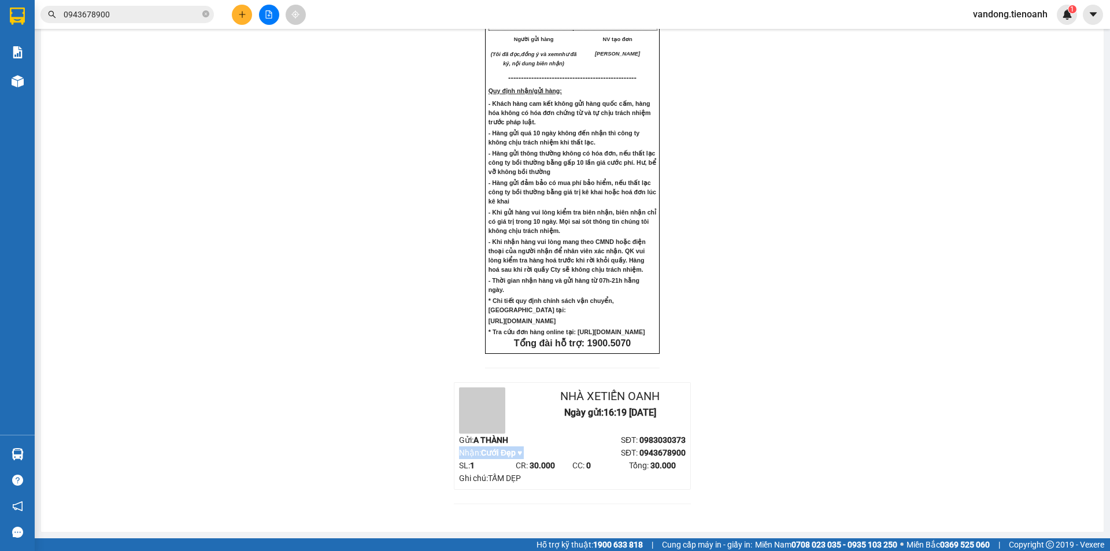
click at [522, 454] on div "Nhận: Cưới Đẹp ♥" at bounding box center [515, 452] width 113 height 13
click at [483, 420] on span at bounding box center [482, 410] width 46 height 46
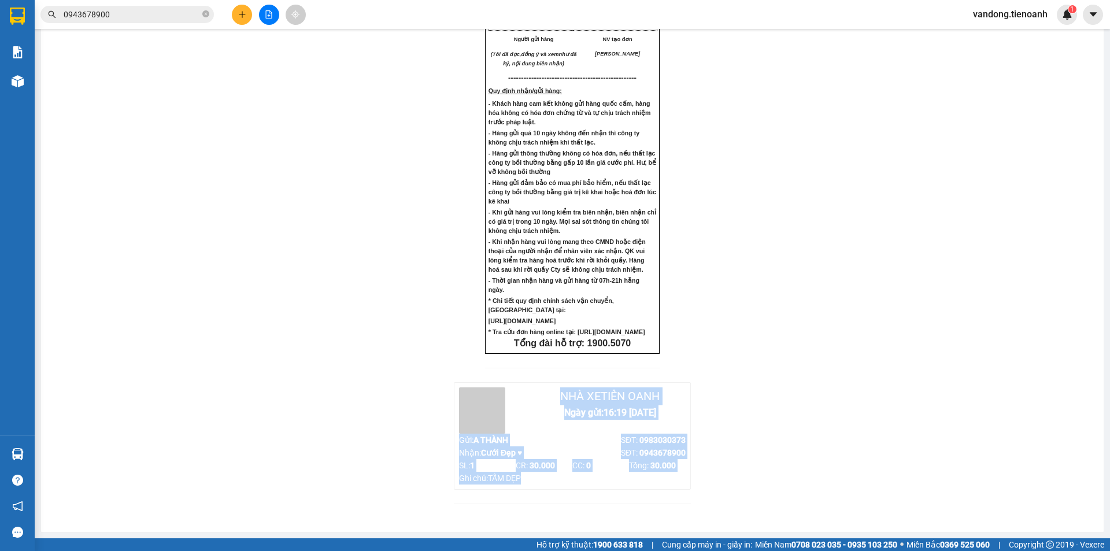
drag, startPoint x: 463, startPoint y: 401, endPoint x: 718, endPoint y: 479, distance: 266.6
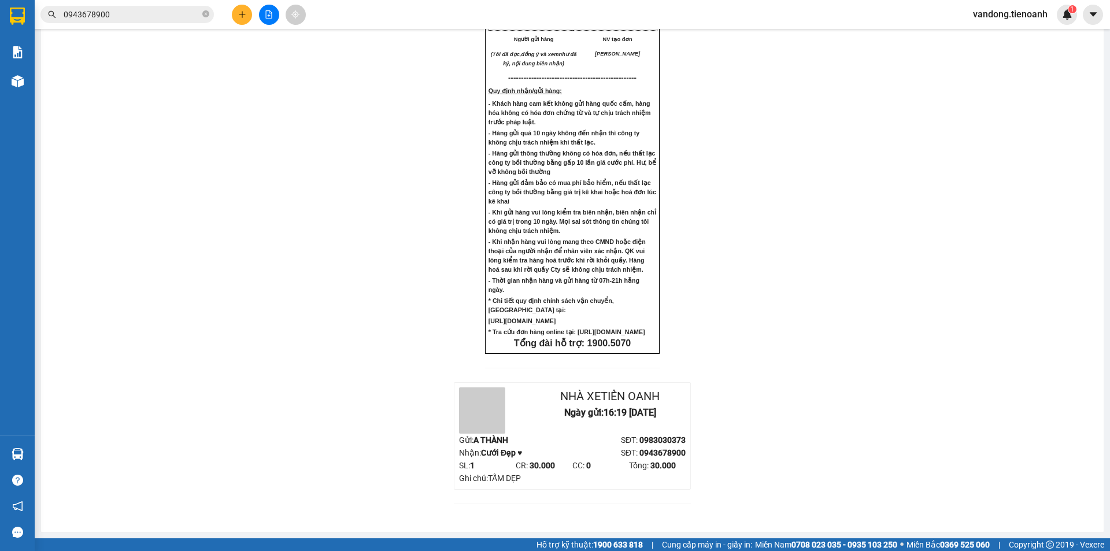
click at [535, 427] on div "Nhà xe Tiến Oanh Ngày gửi: 16:19 [DATE]" at bounding box center [572, 410] width 227 height 46
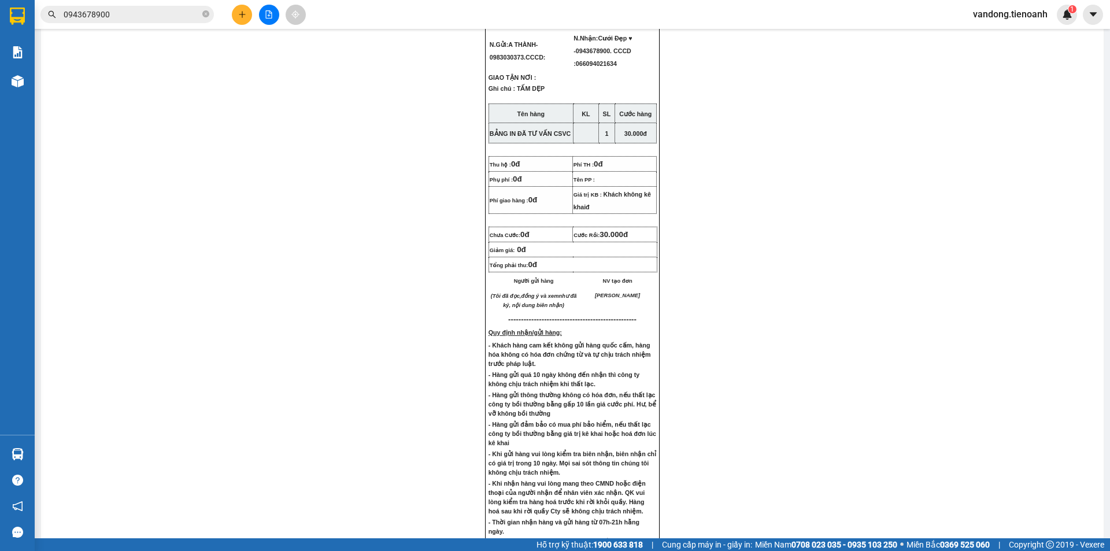
scroll to position [231, 0]
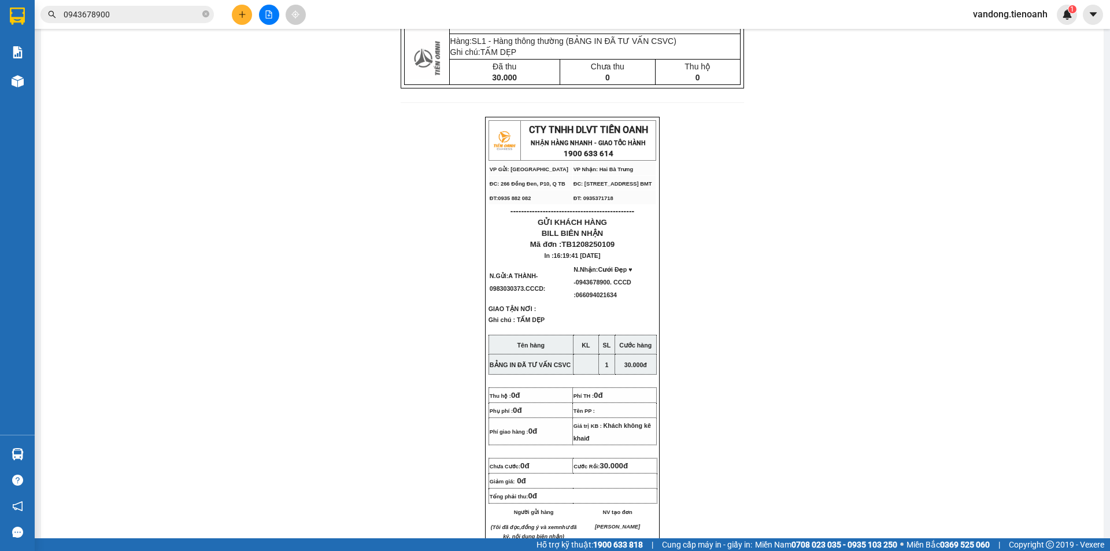
drag, startPoint x: 503, startPoint y: 163, endPoint x: 615, endPoint y: 420, distance: 280.4
click at [615, 420] on div "CTY TNHH DLVT TIẾN OANH NHẬN HÀNG NHANH - GIAO TỐC HÀNH 1900 633 614 VP Gửi: T…" at bounding box center [572, 471] width 175 height 709
click at [615, 402] on td "Phí TH : 0đ" at bounding box center [614, 394] width 84 height 15
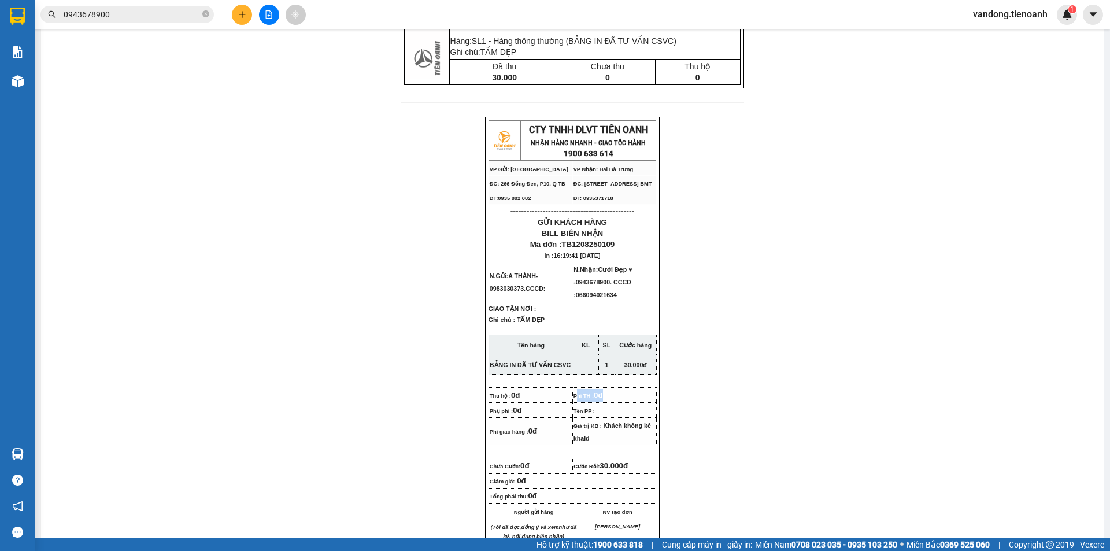
click at [615, 402] on td "Phí TH : 0đ" at bounding box center [614, 394] width 84 height 15
click at [598, 313] on p "GIAO TẬN NƠI :" at bounding box center [573, 308] width 168 height 9
click at [567, 333] on p "Ghi chú : TẤM DẸP" at bounding box center [573, 324] width 168 height 19
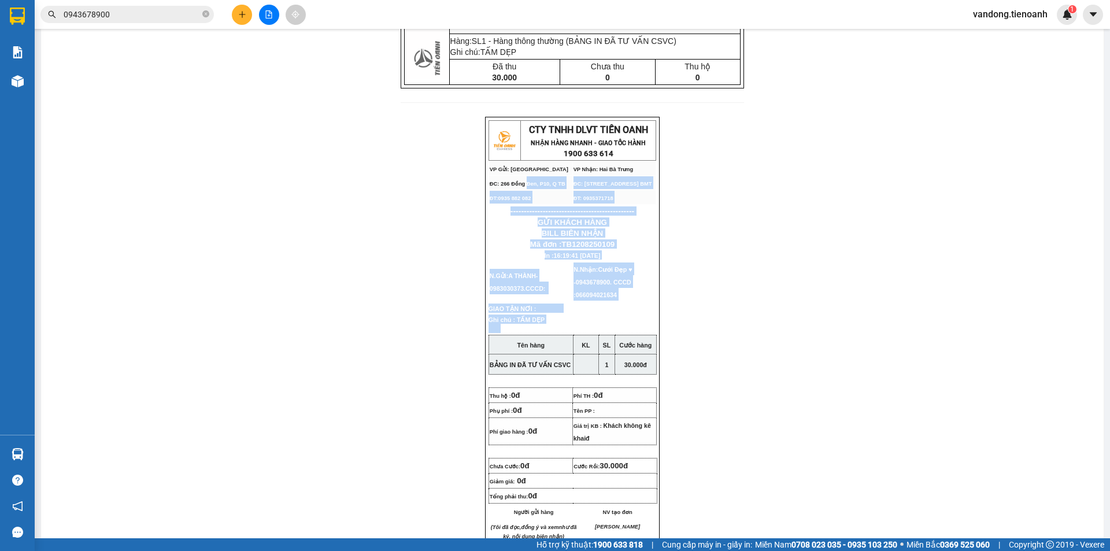
drag, startPoint x: 521, startPoint y: 191, endPoint x: 607, endPoint y: 359, distance: 188.8
click at [607, 359] on div "CTY TNHH DLVT TIẾN OANH NHẬN HÀNG NHANH - GIAO TỐC HÀNH 1900 633 614 VP Gửi: T…" at bounding box center [572, 471] width 175 height 709
click at [607, 333] on p "Ghi chú : TẤM DẸP" at bounding box center [573, 324] width 168 height 19
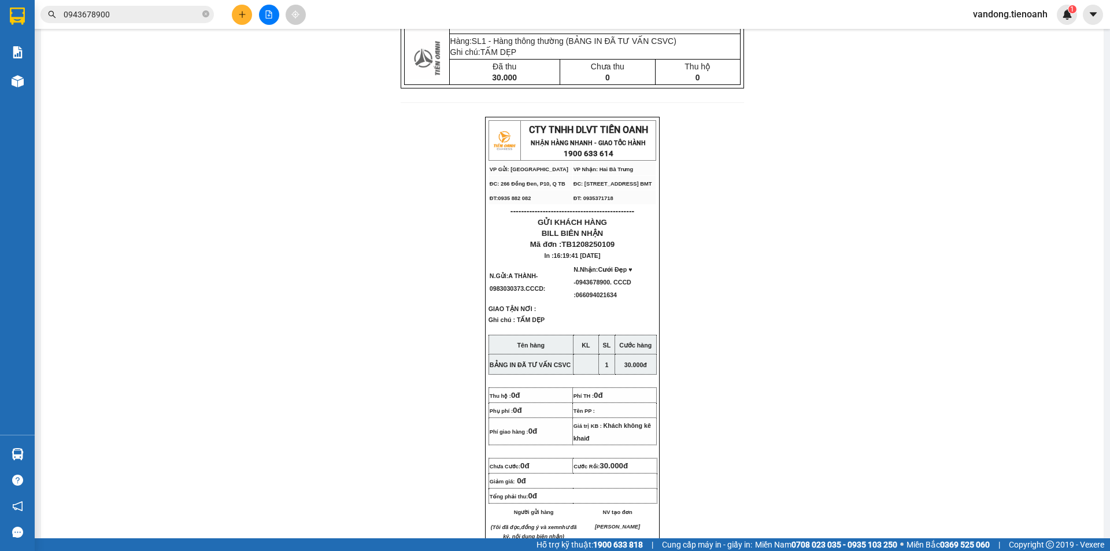
click at [583, 302] on td "N.Nhận: Cưới Đẹp ♥ - 0943678900. CCCD : 066094021634" at bounding box center [615, 282] width 85 height 40
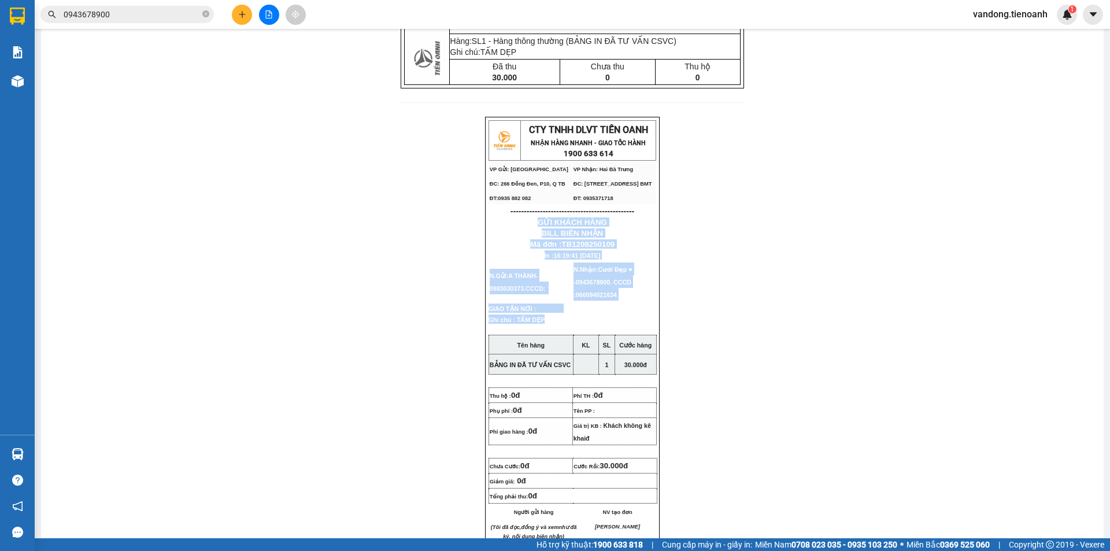
drag, startPoint x: 534, startPoint y: 238, endPoint x: 624, endPoint y: 341, distance: 136.8
click at [624, 341] on div "CTY TNHH DLVT TIẾN OANH NHẬN HÀNG NHANH - GIAO TỐC HÀNH 1900 633 614 VP Gửi: T…" at bounding box center [572, 471] width 175 height 709
click at [624, 333] on p "Ghi chú : TẤM DẸP" at bounding box center [573, 324] width 168 height 19
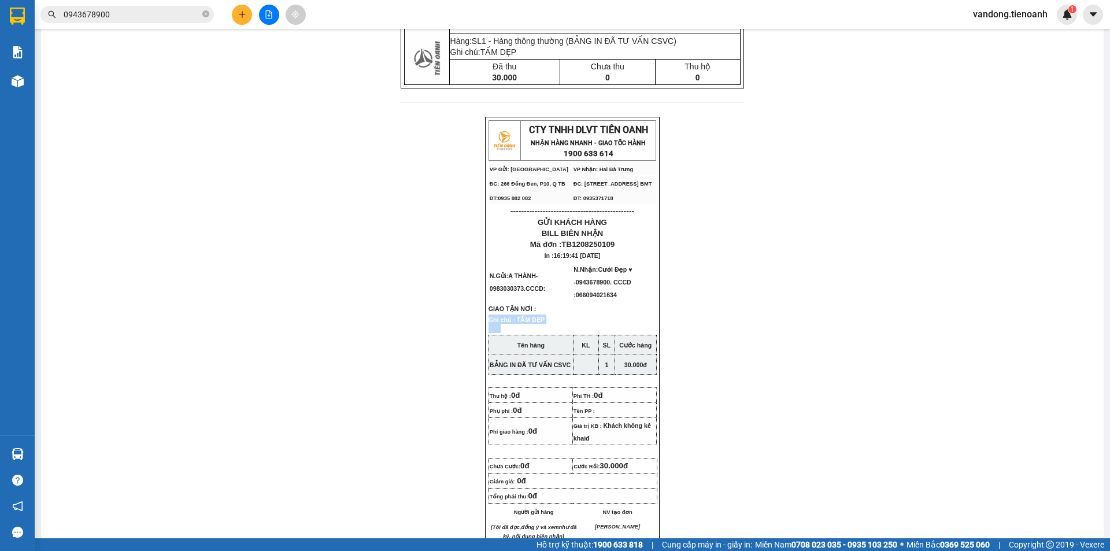
click at [624, 333] on p "Ghi chú : TẤM DẸP" at bounding box center [573, 324] width 168 height 19
click at [573, 259] on span "16:19:41 [DATE]" at bounding box center [577, 255] width 47 height 7
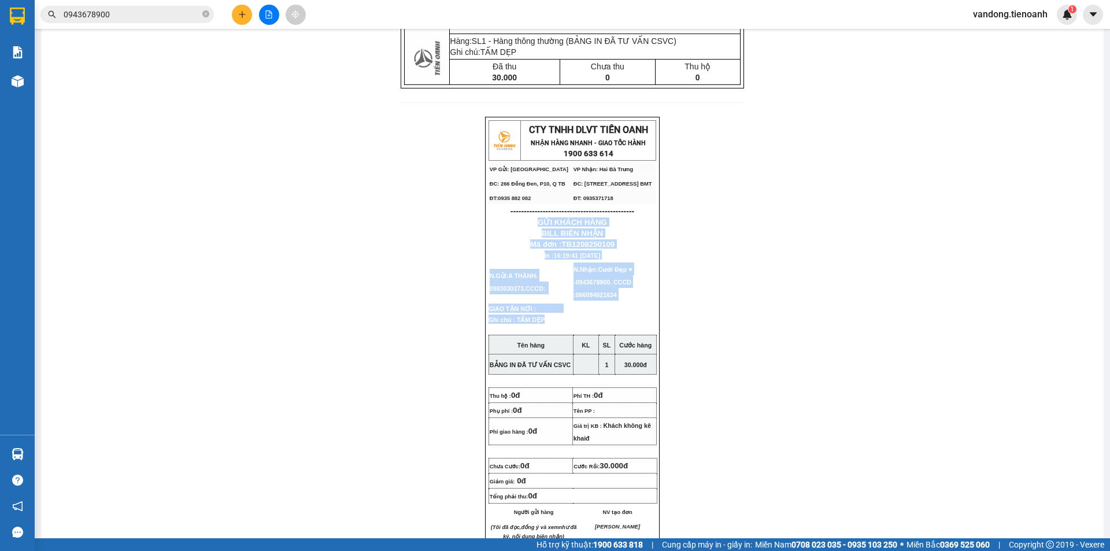
drag, startPoint x: 530, startPoint y: 239, endPoint x: 609, endPoint y: 347, distance: 134.0
click at [609, 347] on div "CTY TNHH DLVT TIẾN OANH NHẬN HÀNG NHANH - GIAO TỐC HÀNH 1900 633 614 VP Gửi: T…" at bounding box center [572, 471] width 175 height 709
click at [601, 313] on p "GIAO TẬN NƠI :" at bounding box center [573, 308] width 168 height 9
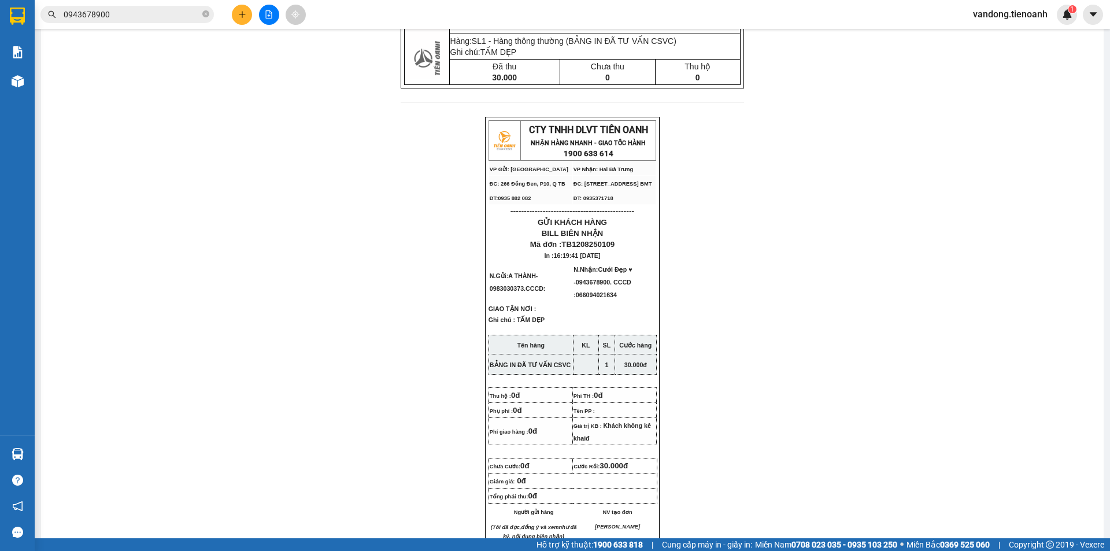
click at [598, 294] on span "Cưới Đẹp ♥ - 0943678900. CCCD : 066094021634" at bounding box center [603, 282] width 58 height 32
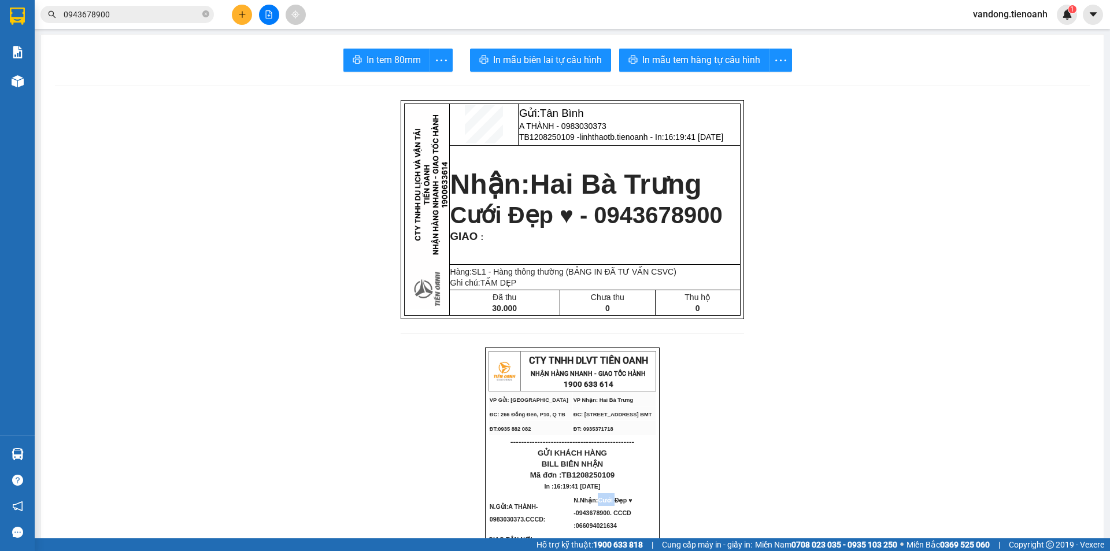
scroll to position [0, 0]
click at [601, 421] on td "ĐC: [STREET_ADDRESS] BMT" at bounding box center [614, 414] width 84 height 14
click at [601, 418] on span "ĐC: [STREET_ADDRESS] BMT" at bounding box center [613, 415] width 79 height 6
click at [482, 165] on td "Nhận: Hai Bà Trưng Cưới Đẹp ♥ - 0943678900 GIAO :" at bounding box center [594, 206] width 291 height 120
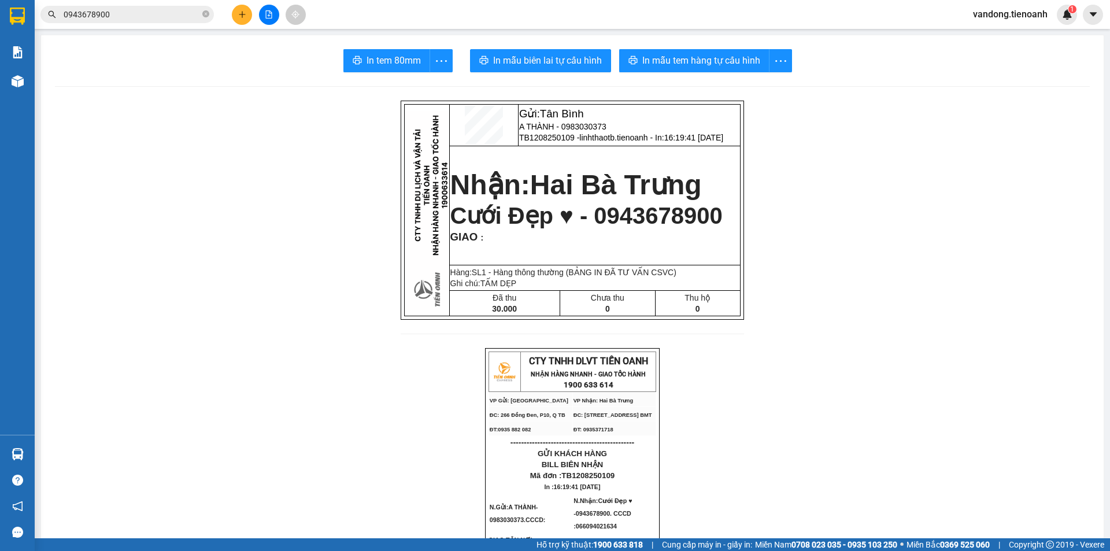
click at [653, 195] on span "Hai Bà Trưng" at bounding box center [616, 184] width 172 height 31
click at [165, 16] on input "0943678900" at bounding box center [132, 14] width 136 height 13
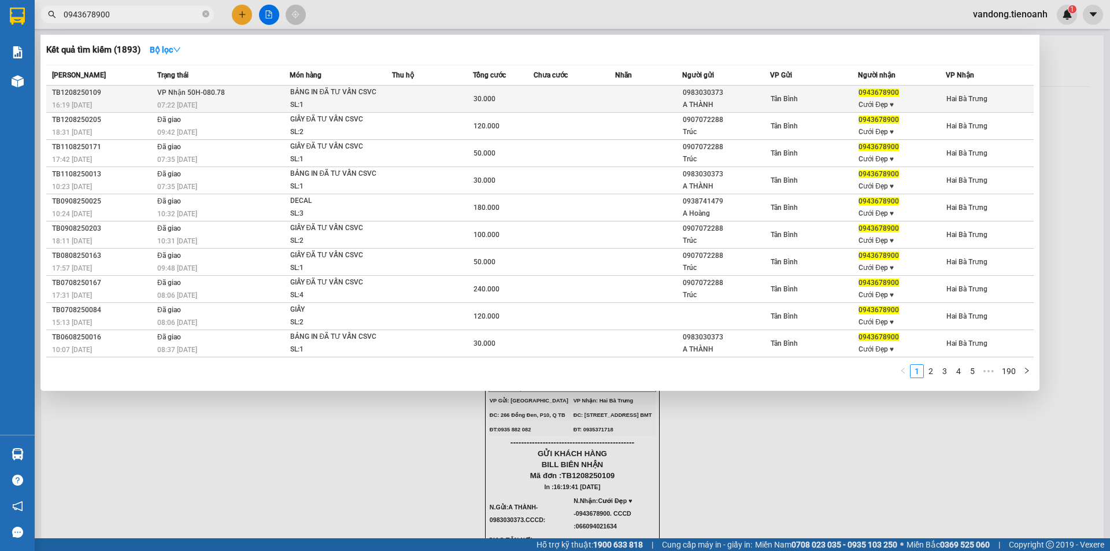
click at [328, 102] on div "SL: 1" at bounding box center [333, 105] width 87 height 13
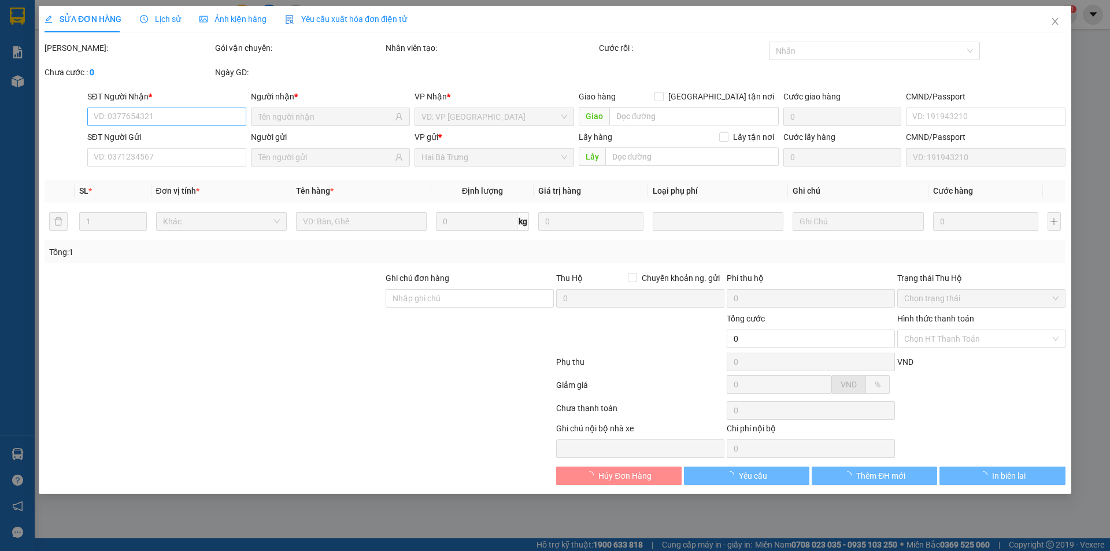
type input "0943678900"
type input "Cưới Đẹp ♥"
type input "066094021634"
type input "0983030373"
type input "A THÀNH"
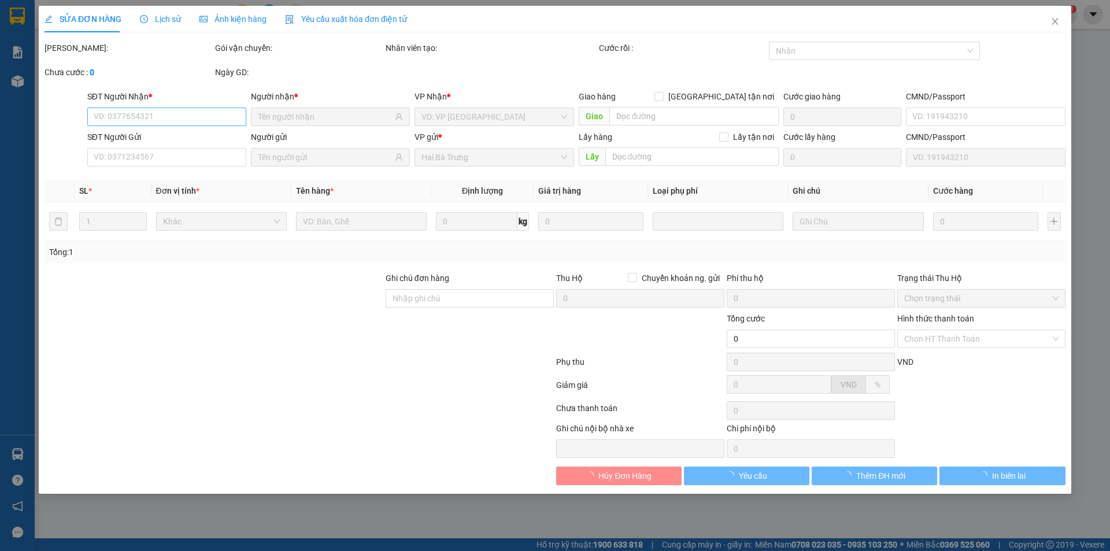
type input "30.000"
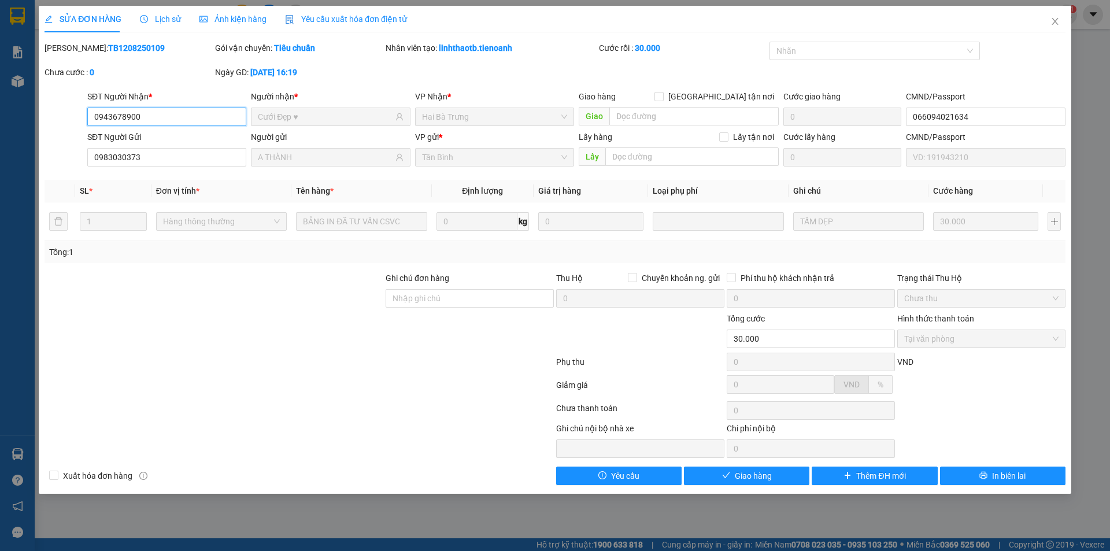
click at [968, 345] on span "Tại văn phòng" at bounding box center [981, 338] width 154 height 17
click at [169, 19] on span "Lịch sử" at bounding box center [160, 18] width 41 height 9
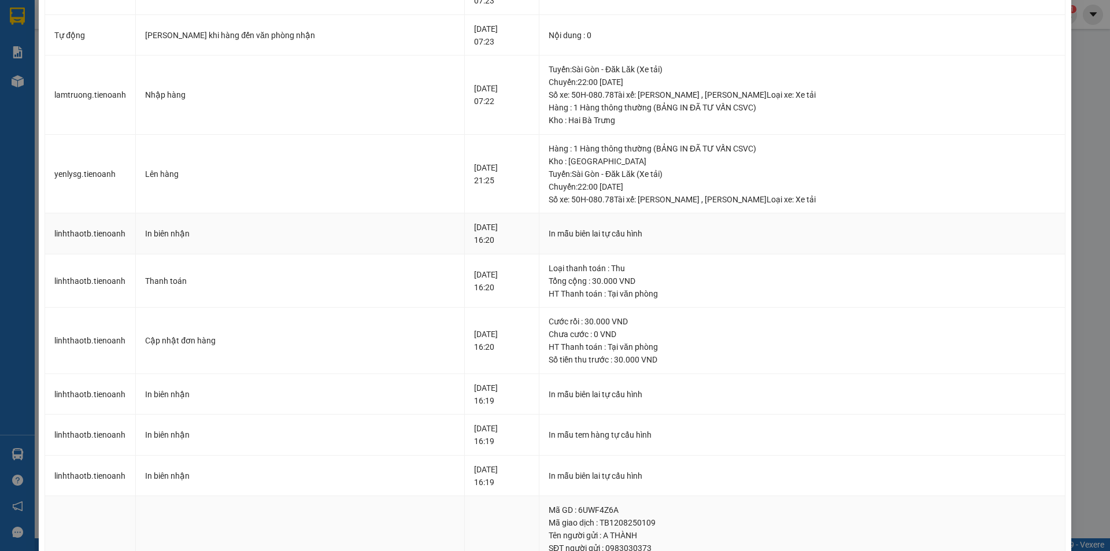
scroll to position [312, 0]
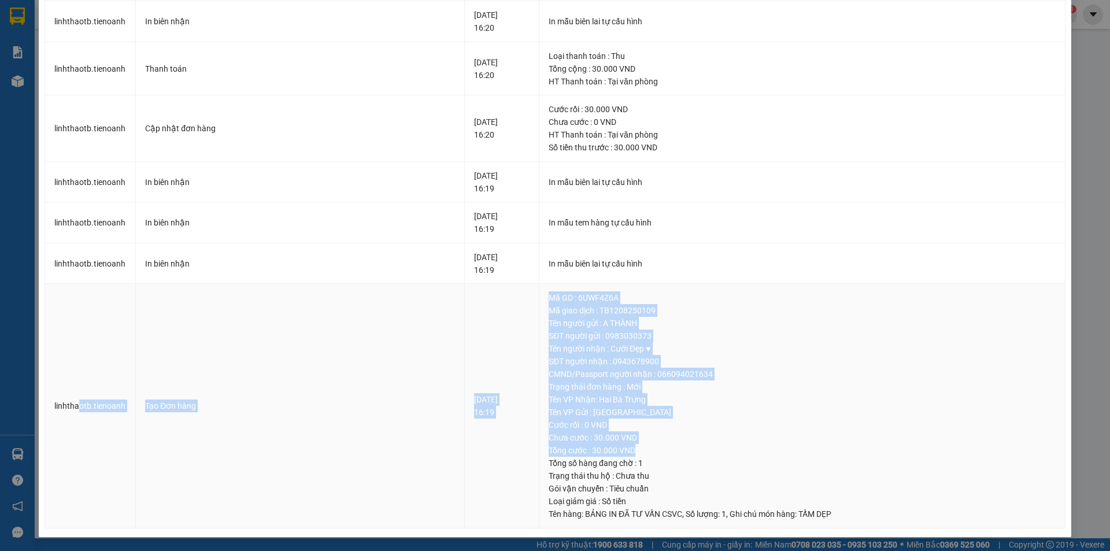
drag, startPoint x: 77, startPoint y: 373, endPoint x: 680, endPoint y: 456, distance: 608.1
click at [680, 456] on tr "linhthaotb.tienoanh Tạo Đơn hàng [DATE] 16:19 Mã GD : 6UWF4Z6A Mã giao dịch : T…" at bounding box center [555, 406] width 1020 height 245
click at [480, 379] on td "[DATE] 16:19" at bounding box center [502, 406] width 75 height 245
drag, startPoint x: 85, startPoint y: 336, endPoint x: 689, endPoint y: 435, distance: 611.6
click at [689, 435] on tr "linhthaotb.tienoanh Tạo Đơn hàng [DATE] 16:19 Mã GD : 6UWF4Z6A Mã giao dịch : T…" at bounding box center [555, 406] width 1020 height 245
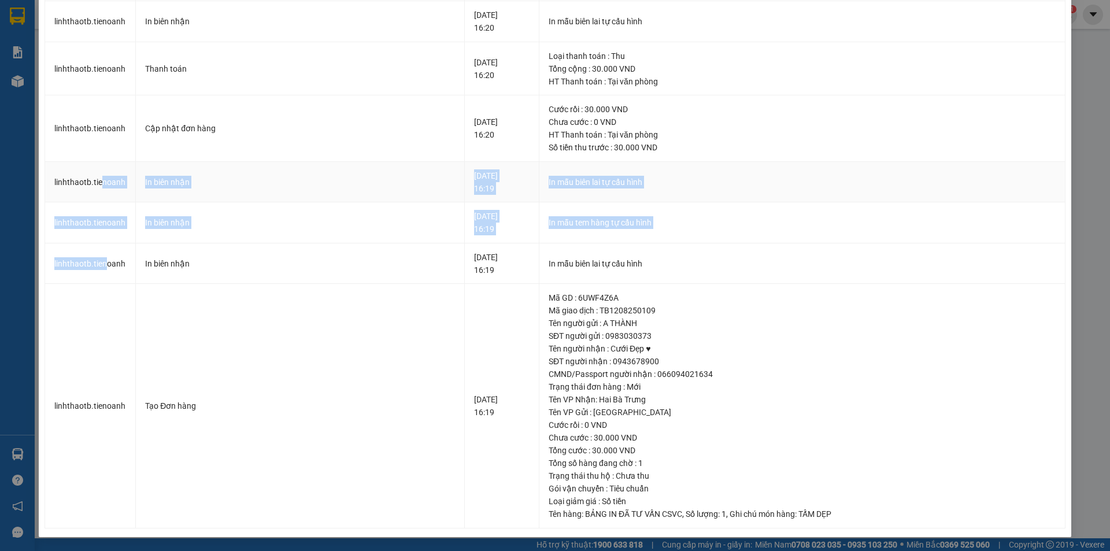
drag, startPoint x: 105, startPoint y: 263, endPoint x: 103, endPoint y: 178, distance: 85.0
click at [103, 178] on tbody "lamtruong.tienoanh Cập nhật đơn hàng [DATE] 07:23 Gán nhãn : Tự động Gửi Zalo…" at bounding box center [555, 145] width 1020 height 767
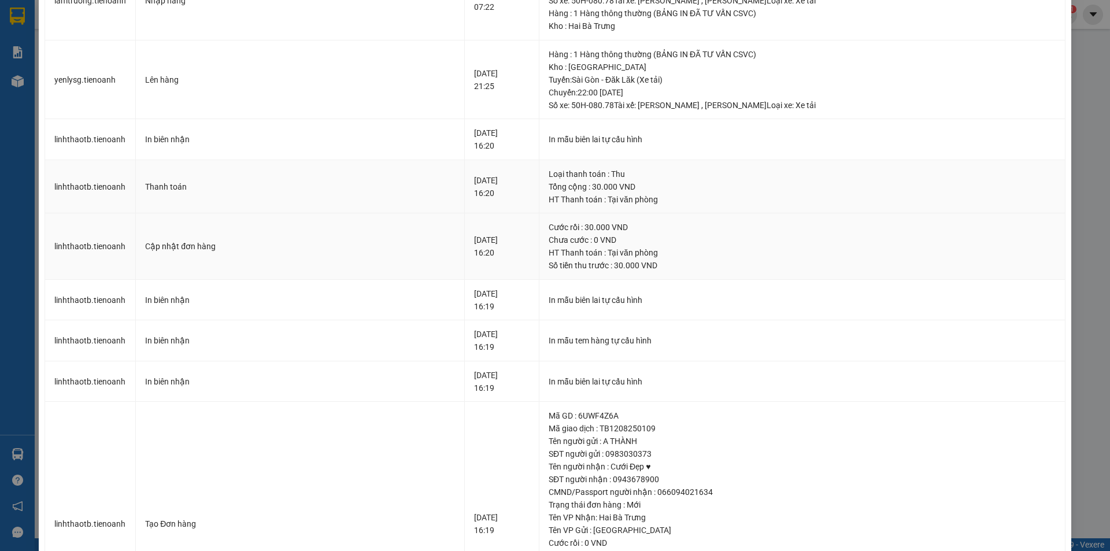
scroll to position [158, 0]
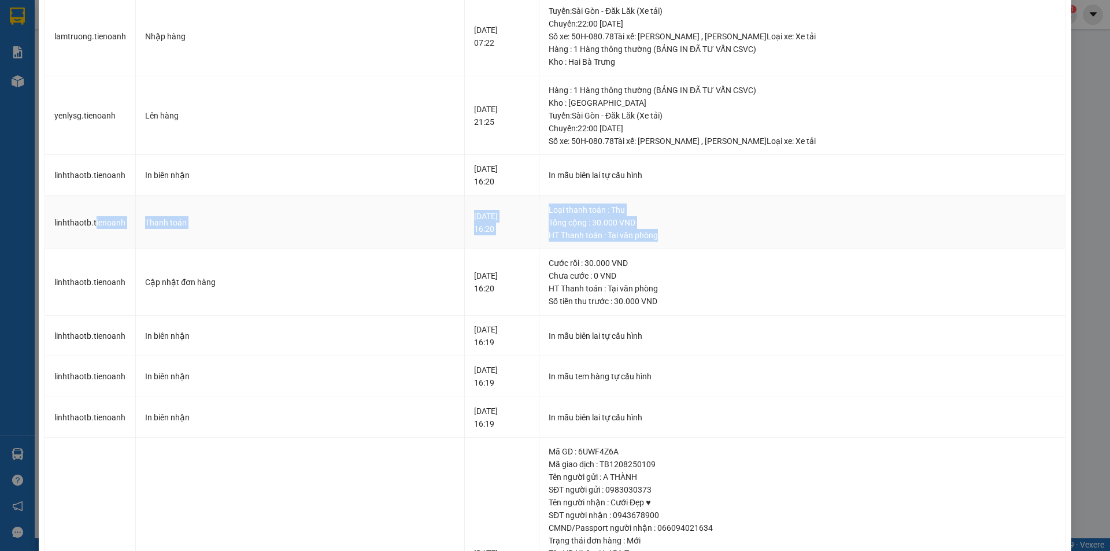
drag, startPoint x: 94, startPoint y: 224, endPoint x: 654, endPoint y: 244, distance: 560.0
click at [654, 244] on tr "linhthaotb.[PERSON_NAME] toán [DATE] 16:20 Loại thanh toán : Thu Tổng cộng : 30…" at bounding box center [555, 223] width 1020 height 54
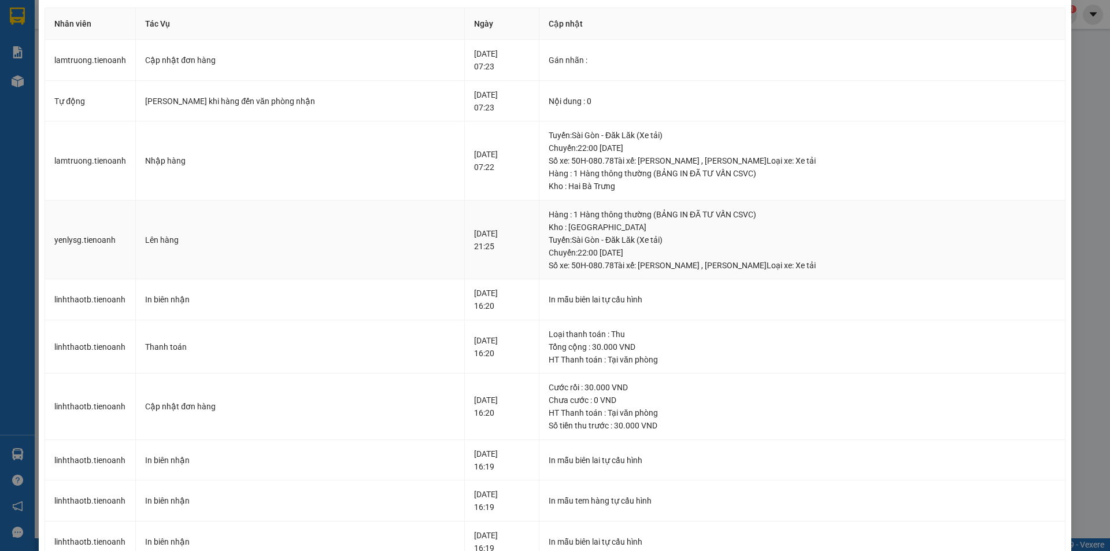
scroll to position [21, 0]
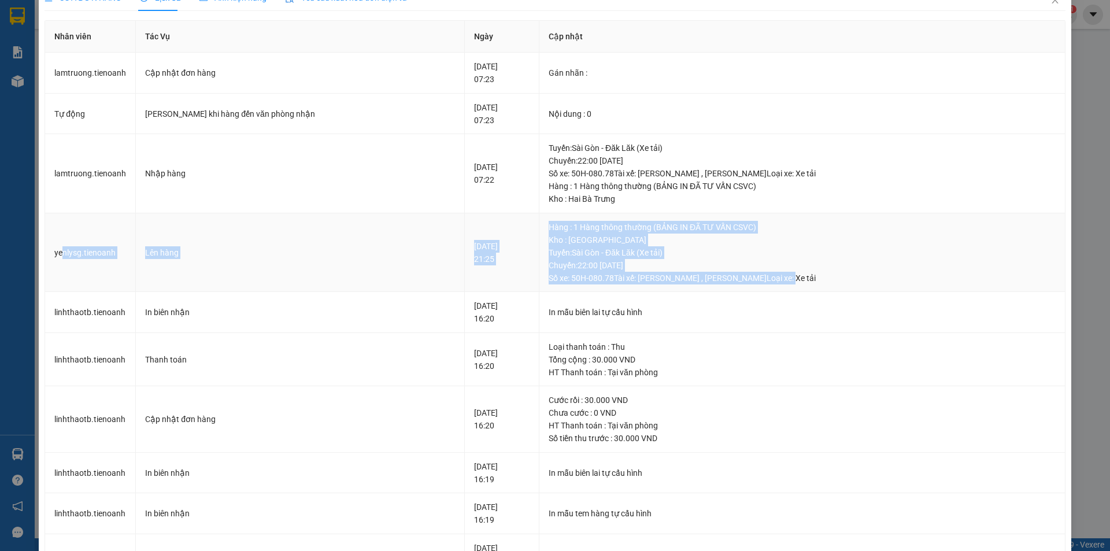
drag, startPoint x: 61, startPoint y: 254, endPoint x: 794, endPoint y: 278, distance: 732.9
click at [794, 278] on tr "yenlysg.[PERSON_NAME] hàng [DATE] 21:25 Hàng : 1 Hàng thông thường (BẢNG IN ĐÃ …" at bounding box center [555, 252] width 1020 height 79
click at [567, 264] on div "Tuyến : [GEOGRAPHIC_DATA] - Đăk Lăk (Xe tải) Chuyến: 22:00 [DATE] Số xe: 50H-08…" at bounding box center [802, 265] width 507 height 38
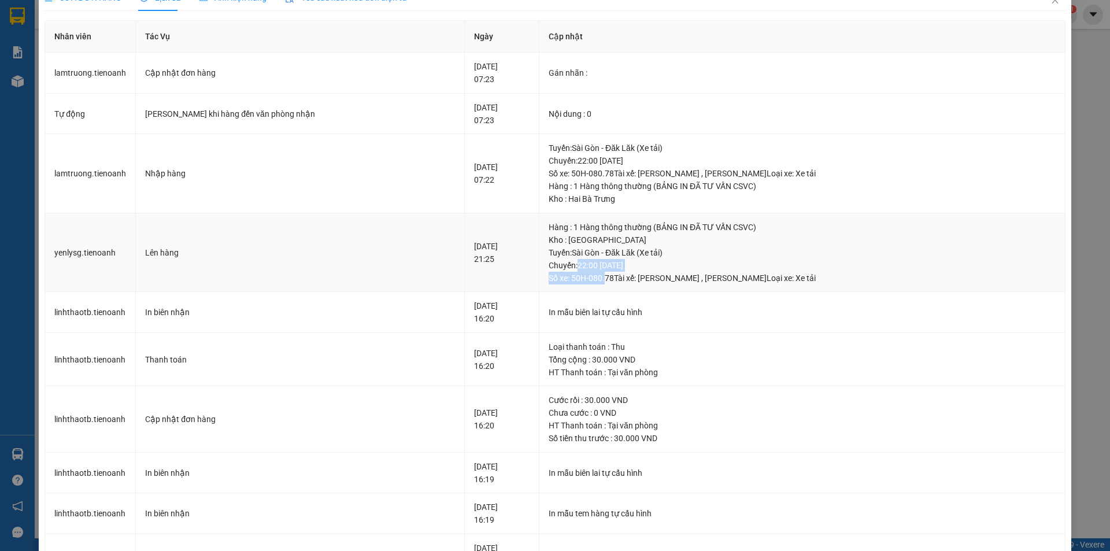
drag, startPoint x: 563, startPoint y: 268, endPoint x: 586, endPoint y: 272, distance: 24.2
click at [586, 272] on div "Tuyến : [GEOGRAPHIC_DATA] - Đăk Lăk (Xe tải) Chuyến: 22:00 [DATE] Số xe: 50H-08…" at bounding box center [802, 265] width 507 height 38
click at [579, 277] on div "Tuyến : [GEOGRAPHIC_DATA] - Đăk Lăk (Xe tải) Chuyến: 22:00 [DATE] Số xe: 50H-08…" at bounding box center [802, 265] width 507 height 38
drag, startPoint x: 583, startPoint y: 278, endPoint x: 596, endPoint y: 280, distance: 12.9
click at [596, 280] on div "Tuyến : [GEOGRAPHIC_DATA] - Đăk Lăk (Xe tải) Chuyến: 22:00 [DATE] Số xe: 50H-08…" at bounding box center [802, 265] width 507 height 38
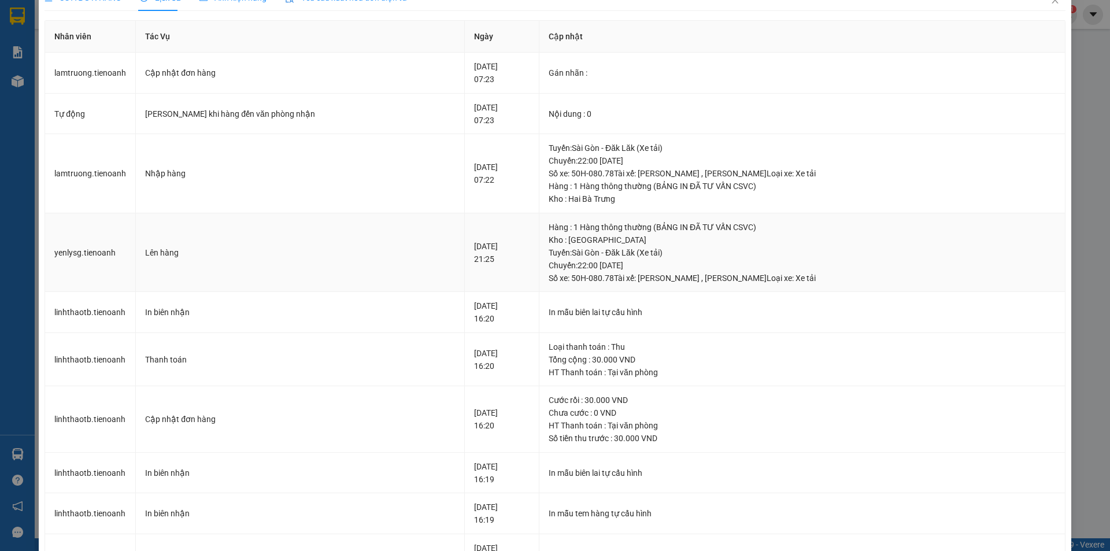
click at [658, 284] on div "Tuyến : [GEOGRAPHIC_DATA] - Đăk Lăk (Xe tải) Chuyến: 22:00 [DATE] Số xe: 50H-08…" at bounding box center [802, 265] width 507 height 38
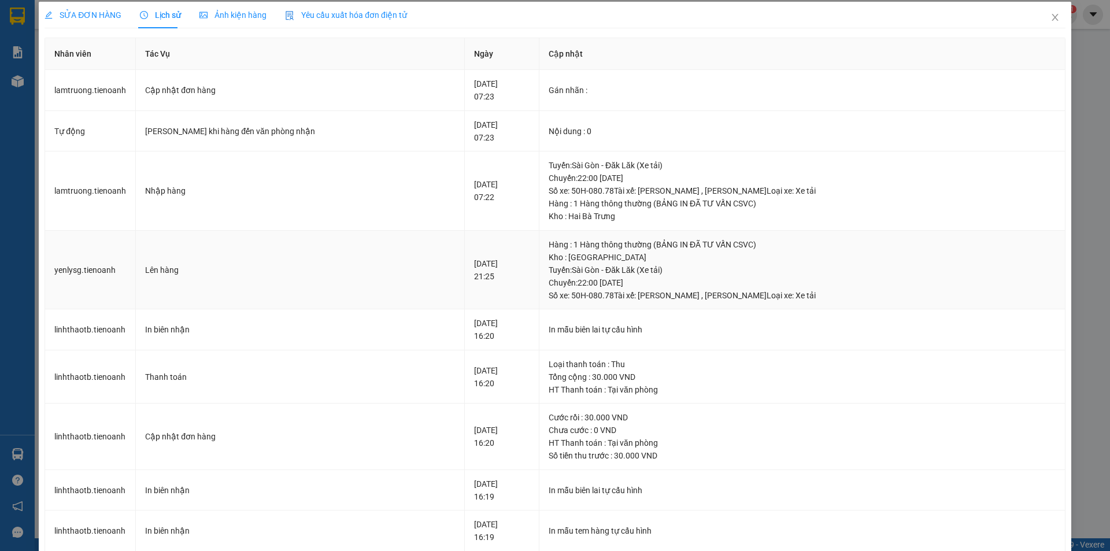
scroll to position [0, 0]
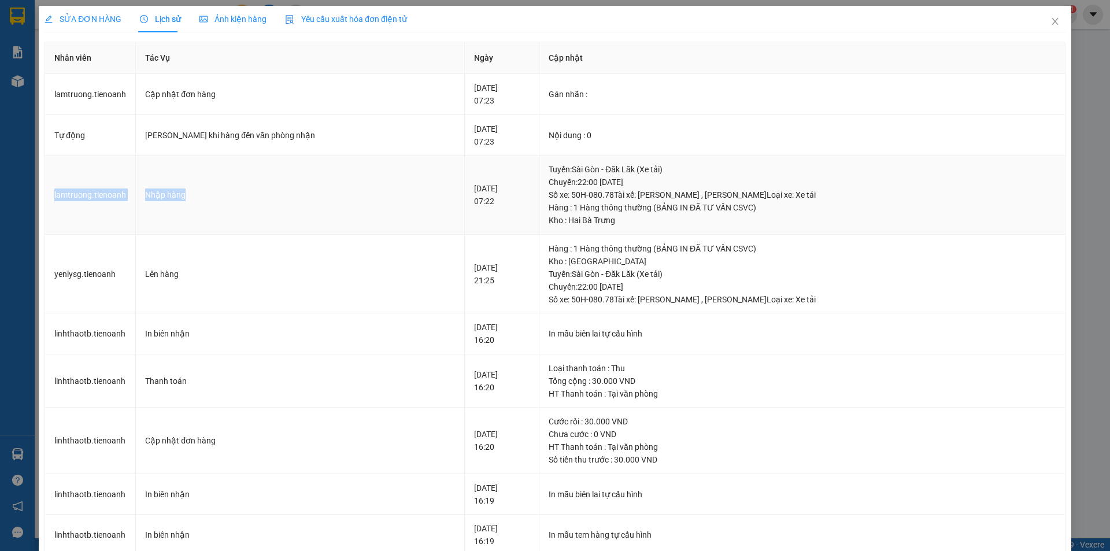
drag, startPoint x: 54, startPoint y: 194, endPoint x: 216, endPoint y: 195, distance: 161.3
click at [216, 195] on tr "lamtruong.tienoanh Nhập hàng [DATE] 07:22 Tuyến : [GEOGRAPHIC_DATA] - Đăk Lăk (…" at bounding box center [555, 195] width 1020 height 79
click at [216, 195] on div "Nhập hàng" at bounding box center [300, 194] width 310 height 13
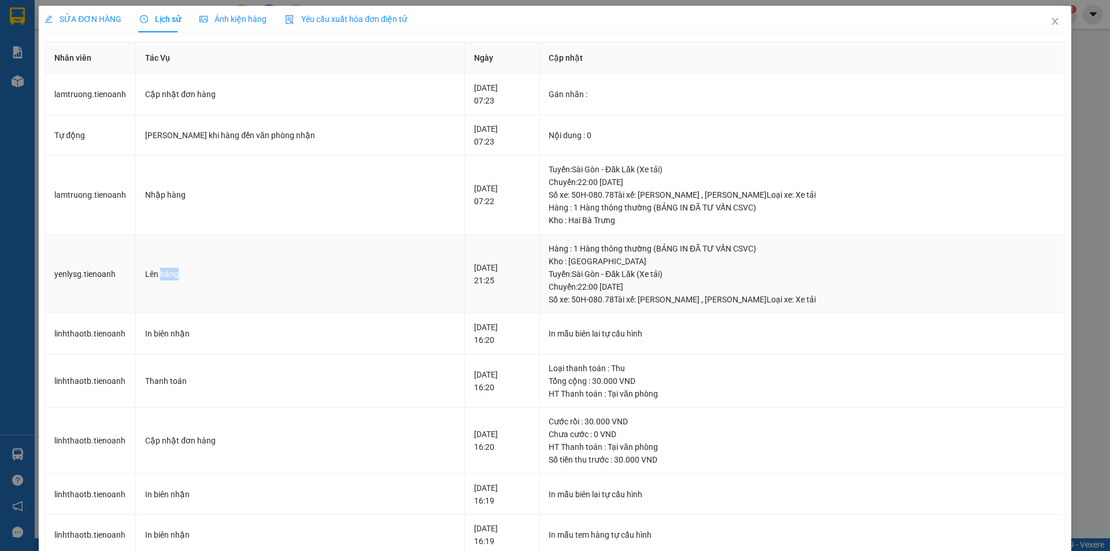
drag, startPoint x: 160, startPoint y: 278, endPoint x: 208, endPoint y: 285, distance: 48.6
click at [208, 285] on td "Lên hàng" at bounding box center [300, 274] width 329 height 79
click at [101, 276] on td "yenlysg.tienoanh" at bounding box center [90, 274] width 91 height 79
click at [190, 286] on td "Lên hàng" at bounding box center [300, 274] width 329 height 79
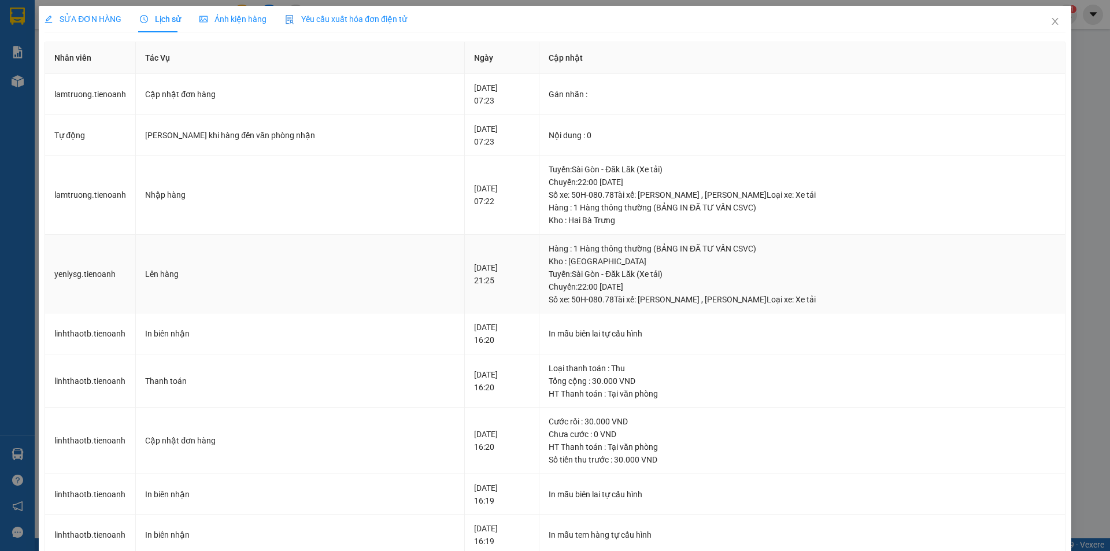
click at [215, 286] on td "Lên hàng" at bounding box center [300, 274] width 329 height 79
click at [578, 216] on div "Kho : Hai Bà Trưng" at bounding box center [802, 220] width 507 height 13
drag, startPoint x: 105, startPoint y: 193, endPoint x: 254, endPoint y: 192, distance: 148.6
click at [254, 192] on tr "lamtruong.tienoanh Nhập hàng [DATE] 07:22 Tuyến : [GEOGRAPHIC_DATA] - Đăk Lăk (…" at bounding box center [555, 195] width 1020 height 79
drag, startPoint x: 86, startPoint y: 140, endPoint x: 642, endPoint y: 136, distance: 556.2
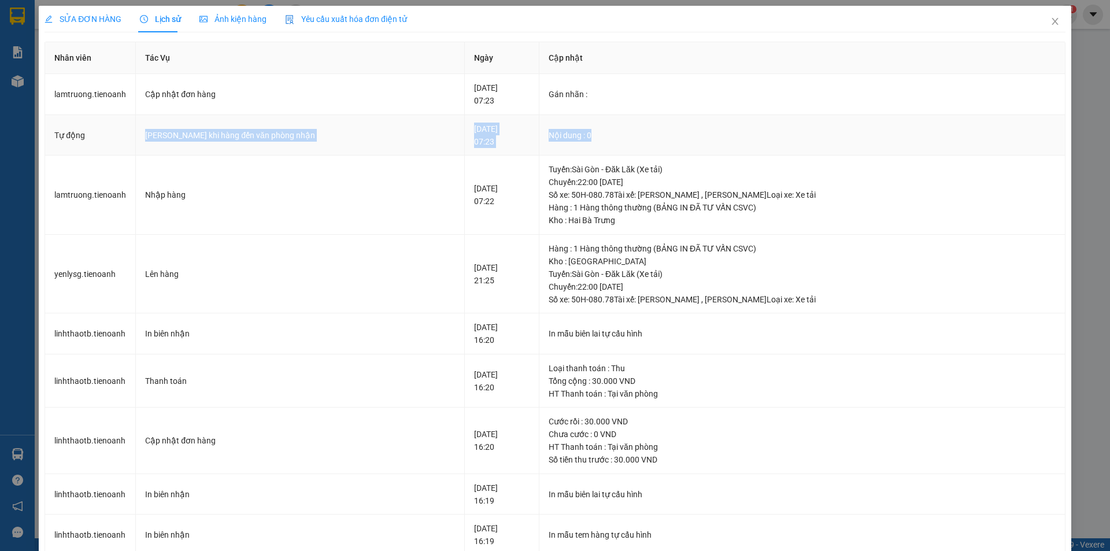
click at [642, 136] on tr "Tự động Gửi Zalo khi hàng đến văn phòng nhận [DATE] 07:23 Nội dung : 0" at bounding box center [555, 135] width 1020 height 41
click at [642, 136] on div "Nội dung : 0" at bounding box center [802, 135] width 507 height 13
click at [86, 21] on span "SỬA ĐƠN HÀNG" at bounding box center [83, 18] width 77 height 9
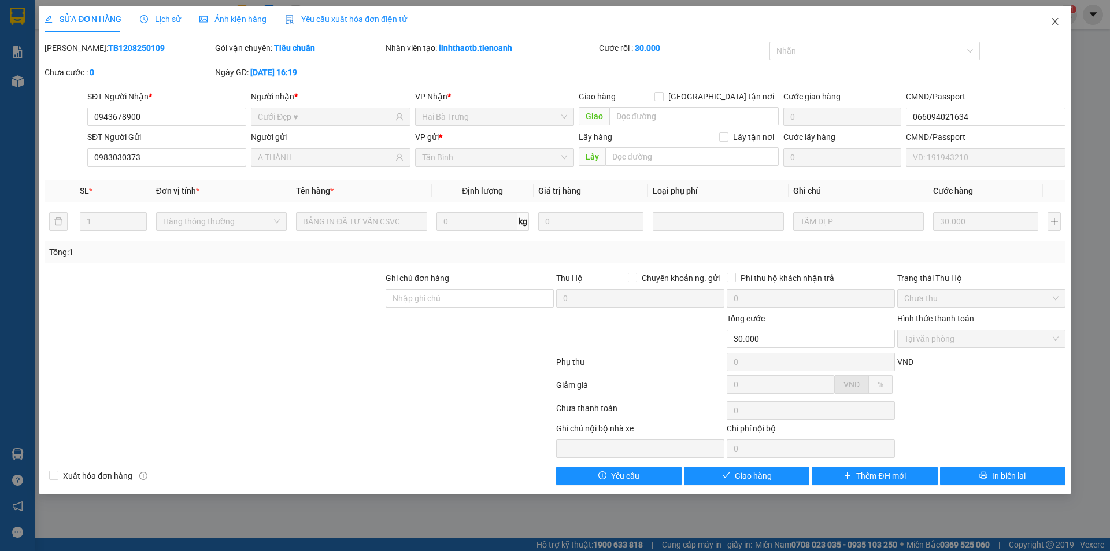
click at [1057, 23] on icon "close" at bounding box center [1055, 21] width 9 height 9
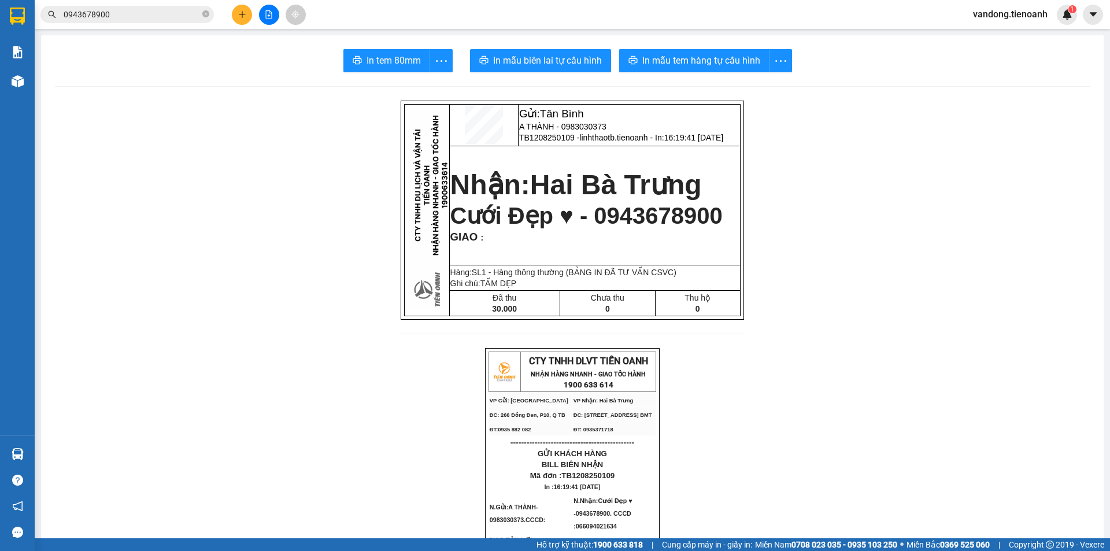
click at [132, 13] on input "0943678900" at bounding box center [132, 14] width 136 height 13
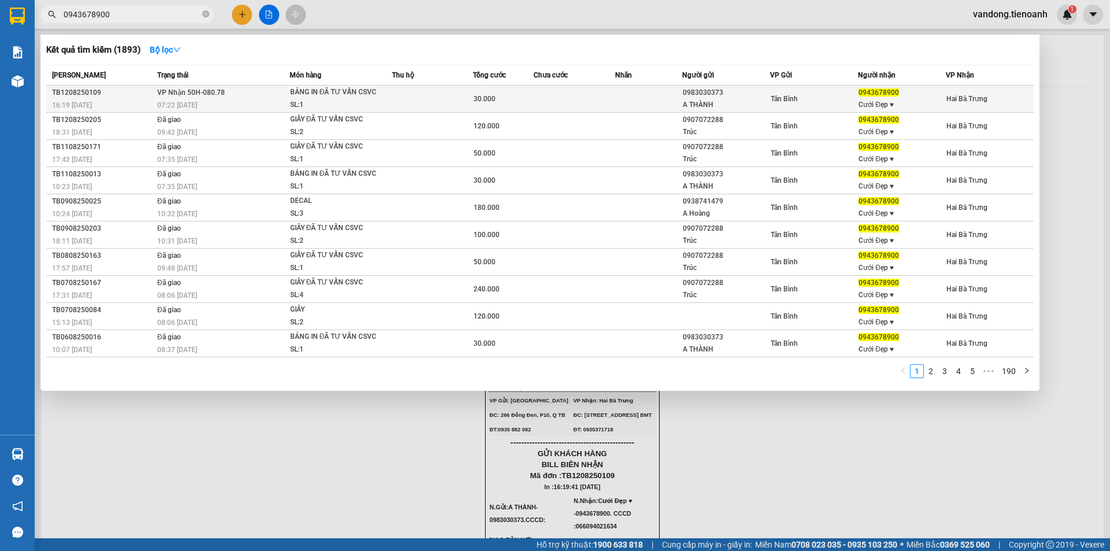
click at [290, 98] on td "BẢNG IN ĐÃ TƯ VẤN CSVC SL: 1" at bounding box center [341, 99] width 103 height 27
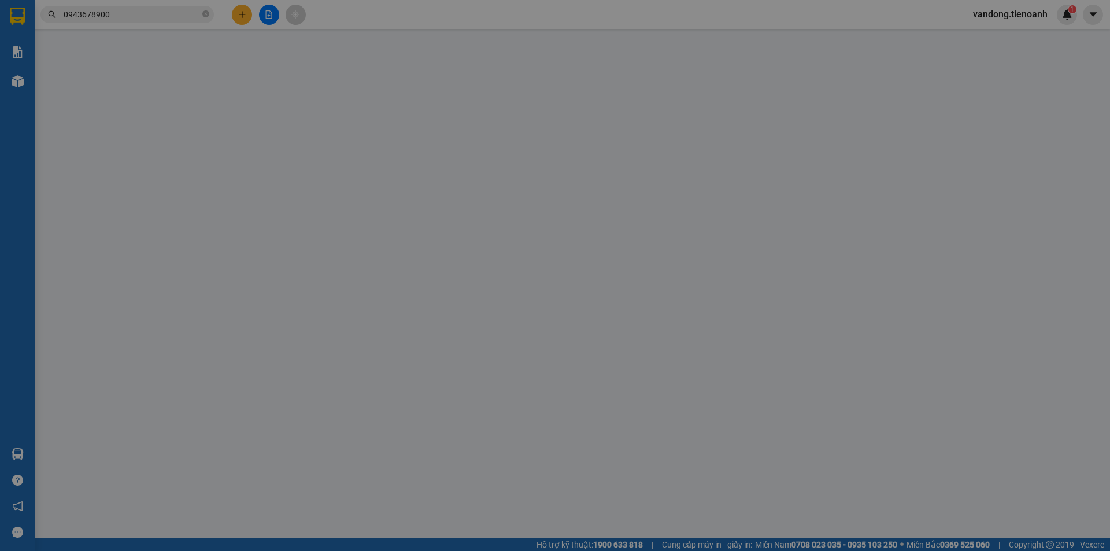
type input "0943678900"
type input "Cưới Đẹp ♥"
type input "066094021634"
type input "0983030373"
type input "A THÀNH"
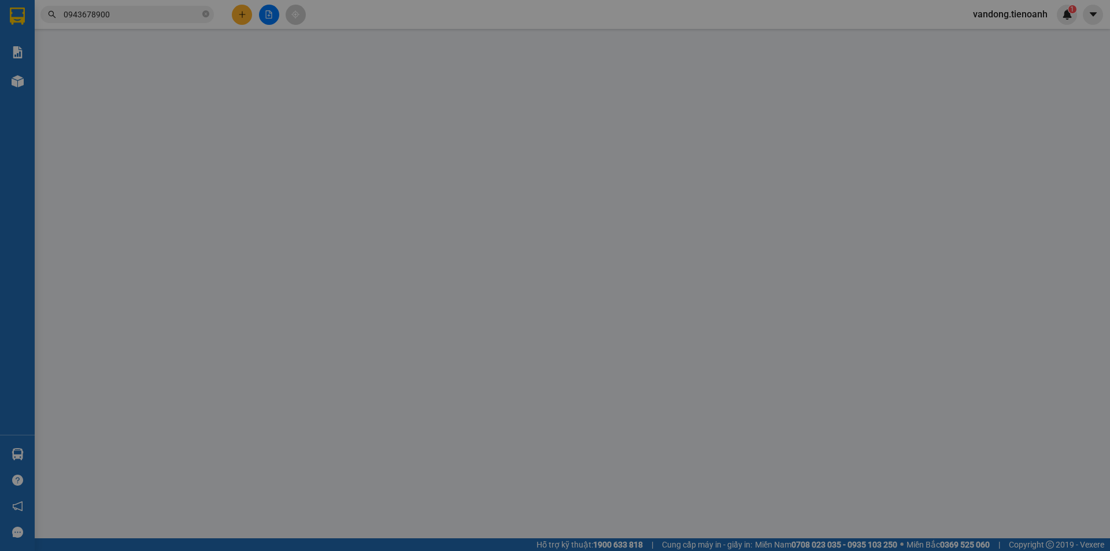
type input "30.000"
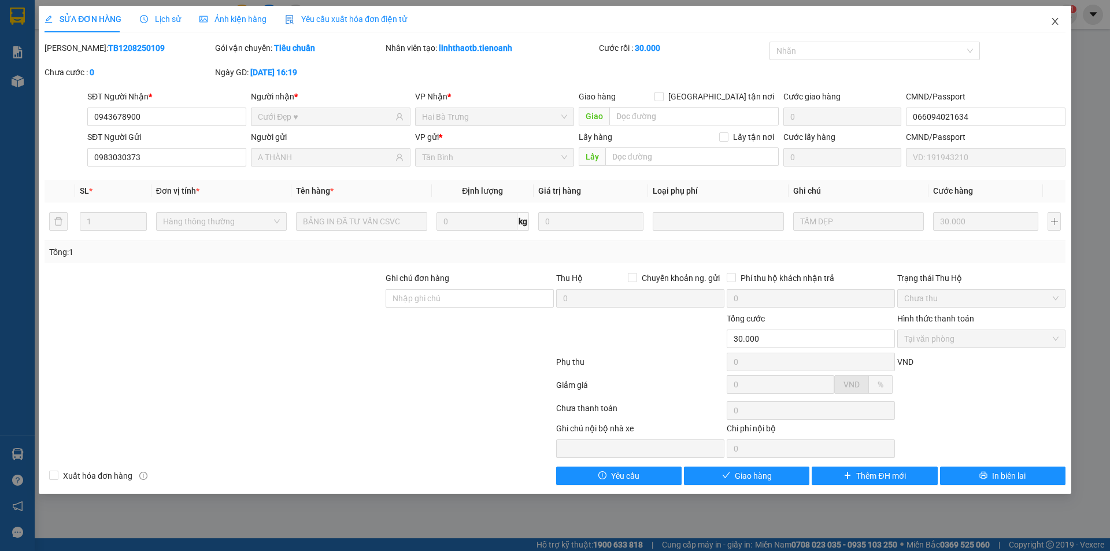
click at [1057, 21] on icon "close" at bounding box center [1055, 21] width 9 height 9
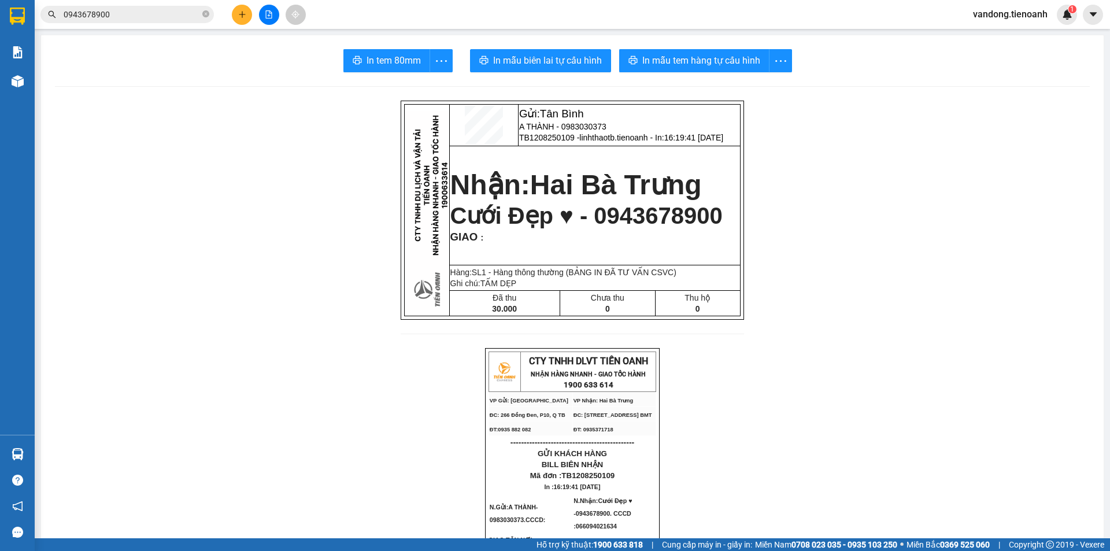
click at [503, 234] on p "GIAO :" at bounding box center [594, 237] width 289 height 13
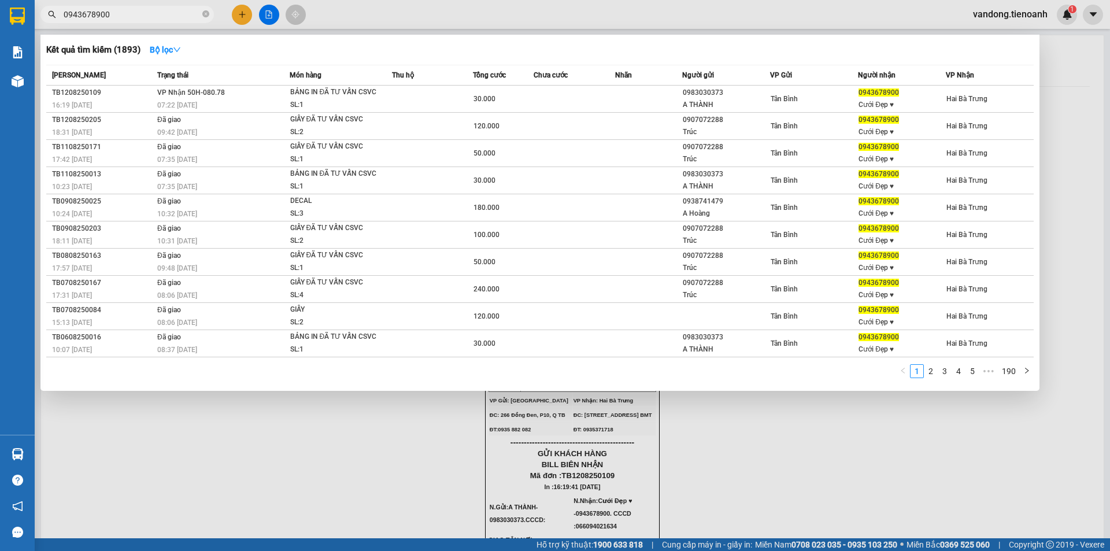
click at [115, 15] on input "0943678900" at bounding box center [132, 14] width 136 height 13
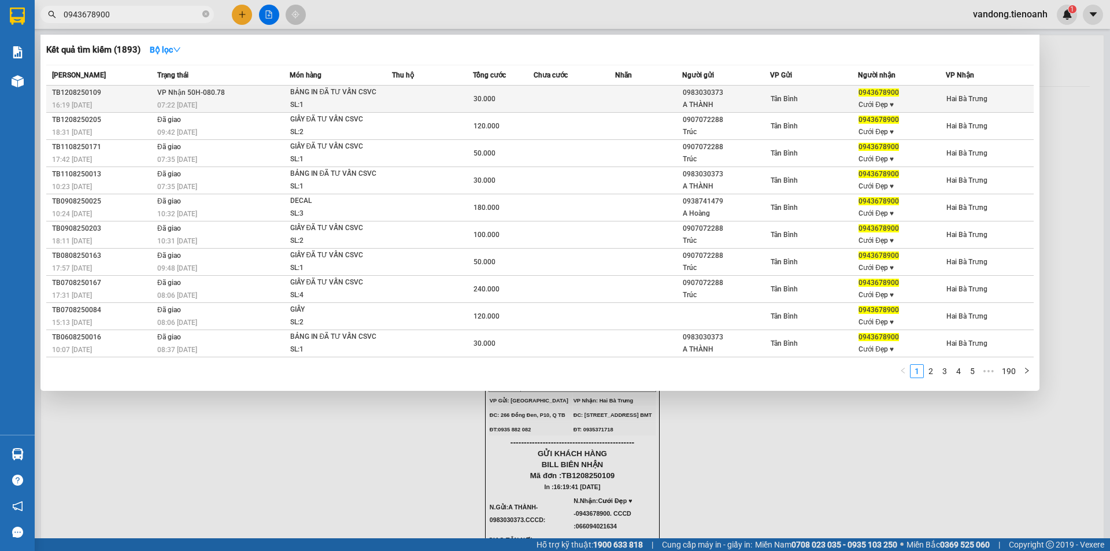
click at [187, 100] on div "07:22 [DATE]" at bounding box center [223, 105] width 132 height 13
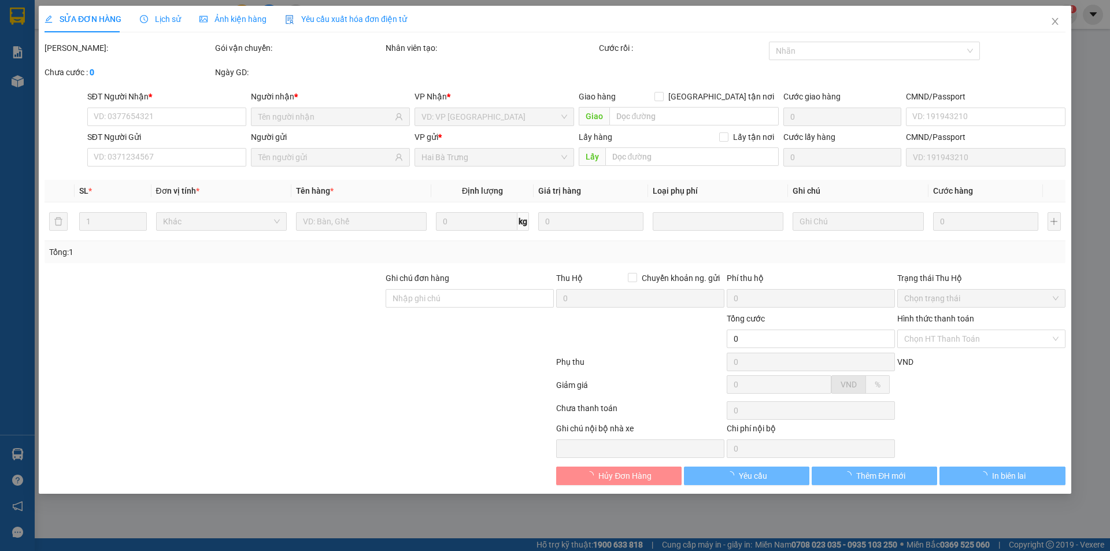
type input "0943678900"
type input "Cưới Đẹp ♥"
type input "066094021634"
type input "0983030373"
type input "A THÀNH"
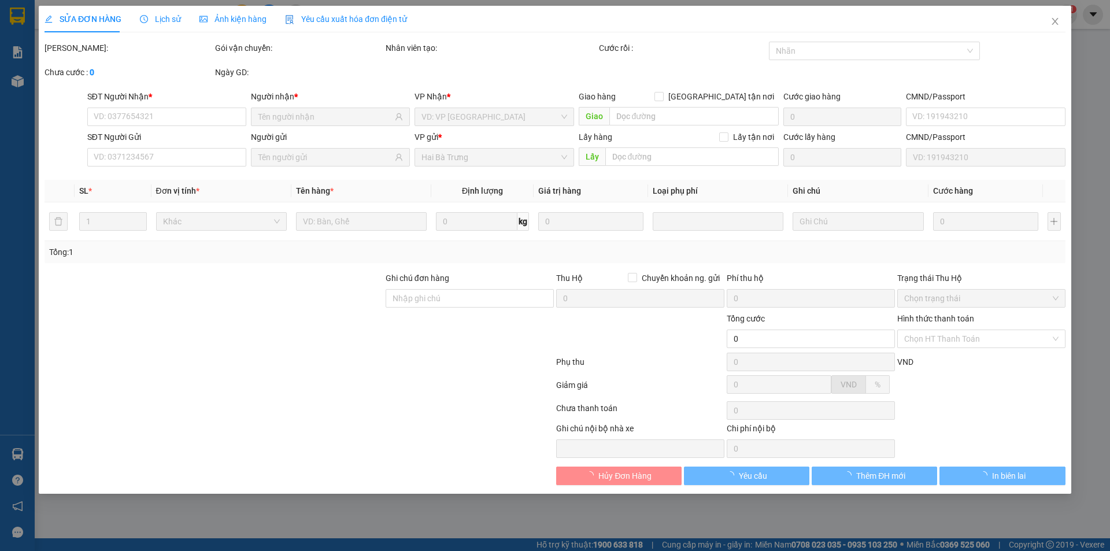
type input "30.000"
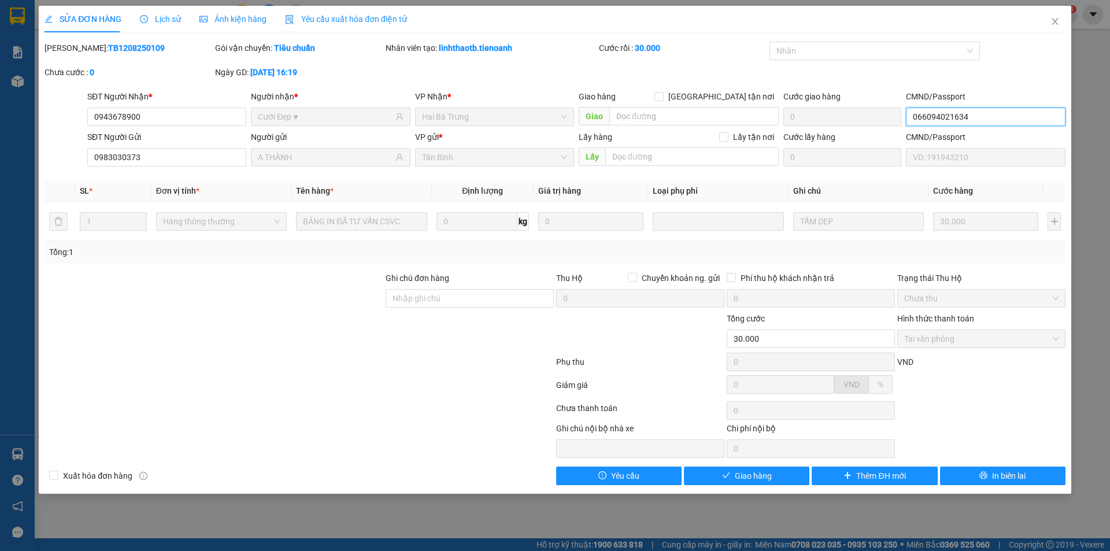
click at [951, 121] on input "066094021634" at bounding box center [985, 117] width 159 height 19
click at [1014, 49] on div "[PERSON_NAME]: TB1208250109 Gói vận chuyển: Tiêu chuẩn Nhân viên tạo: linhthaot…" at bounding box center [554, 66] width 1023 height 49
click at [482, 365] on div at bounding box center [299, 364] width 512 height 23
click at [1061, 26] on span "Close" at bounding box center [1055, 22] width 32 height 32
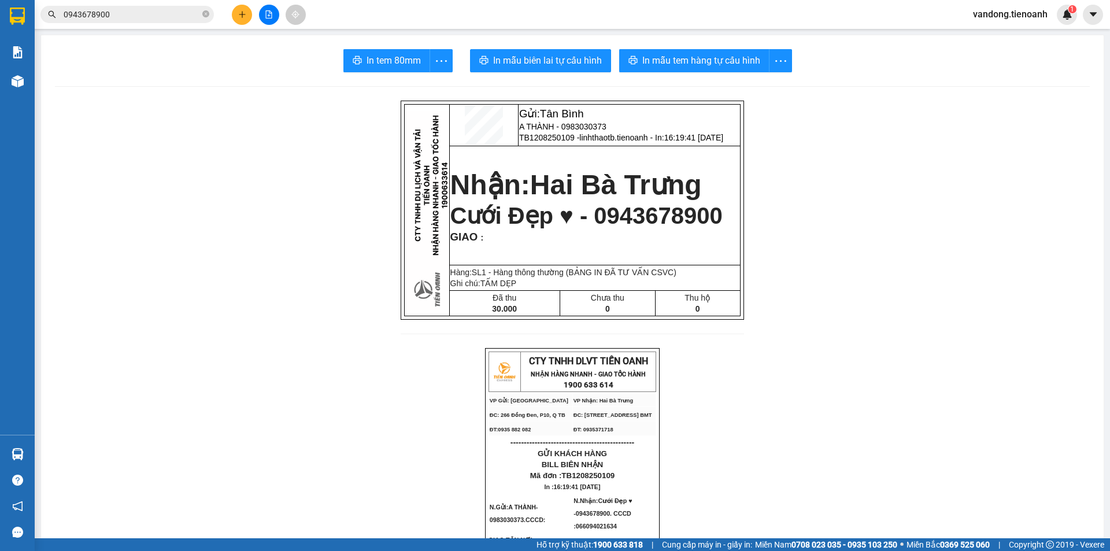
click at [169, 13] on input "0943678900" at bounding box center [132, 14] width 136 height 13
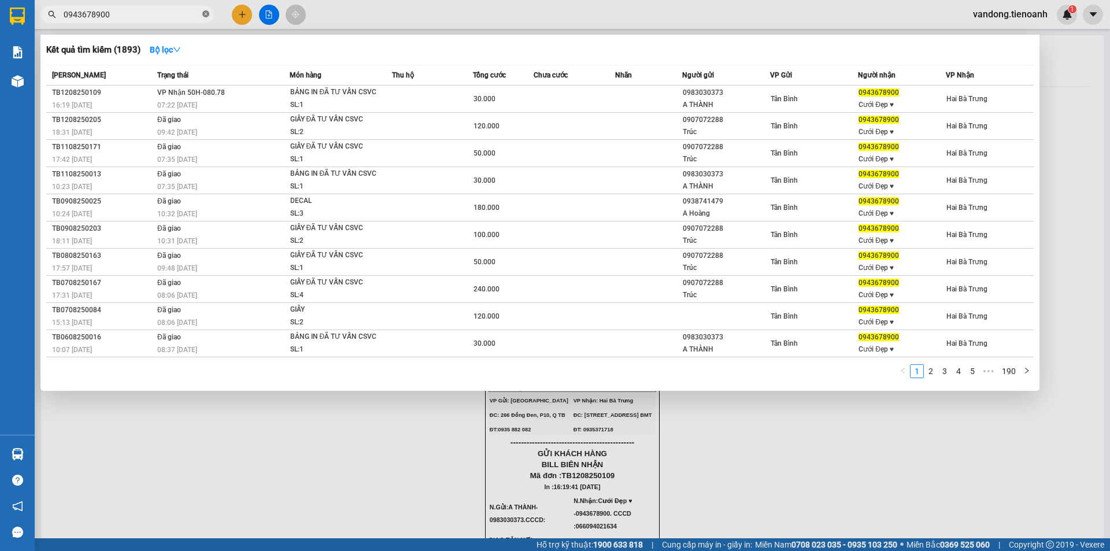
click at [205, 17] on icon "close-circle" at bounding box center [205, 13] width 7 height 7
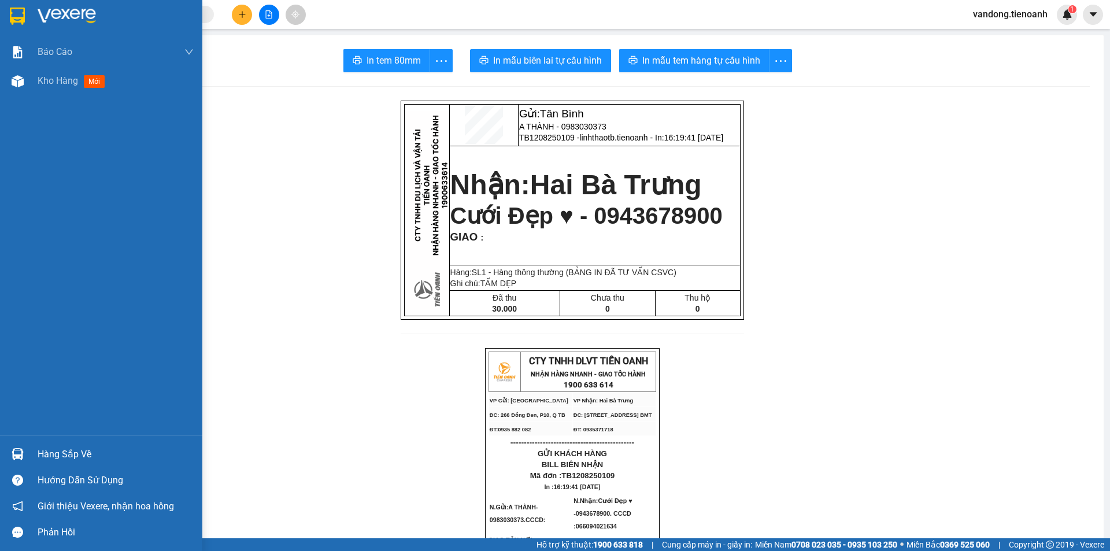
click at [66, 12] on img at bounding box center [67, 16] width 58 height 17
click at [51, 90] on div "Kho hàng mới" at bounding box center [116, 80] width 156 height 29
click at [47, 80] on span "Kho hàng" at bounding box center [58, 80] width 40 height 11
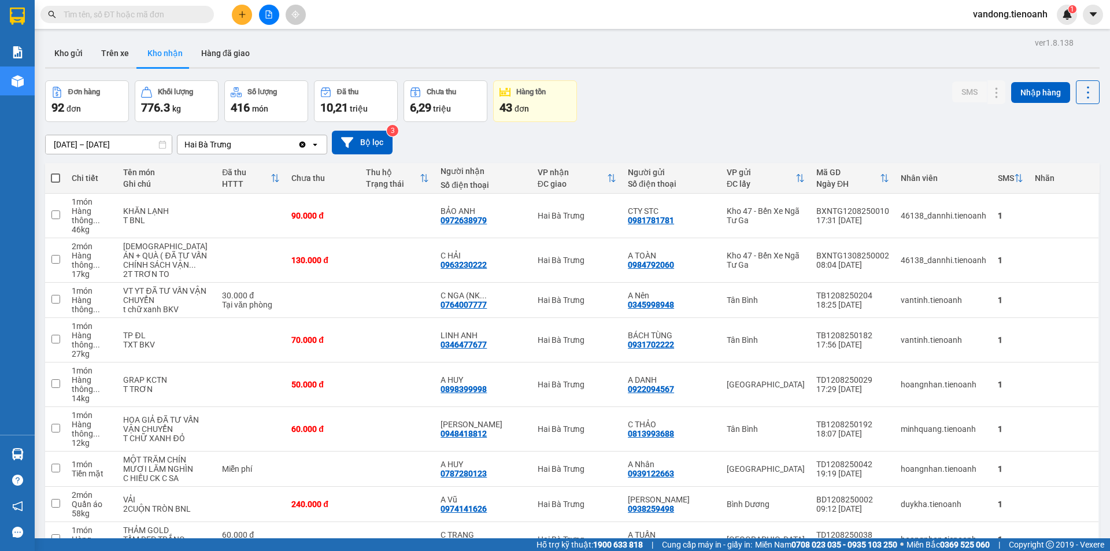
click at [630, 110] on div "Đơn hàng 92 đơn Khối lượng 776.3 kg Số lượng 416 món Đã thu 10,21 triệu Chưa th…" at bounding box center [572, 101] width 1055 height 42
click at [242, 17] on icon "plus" at bounding box center [242, 14] width 1 height 6
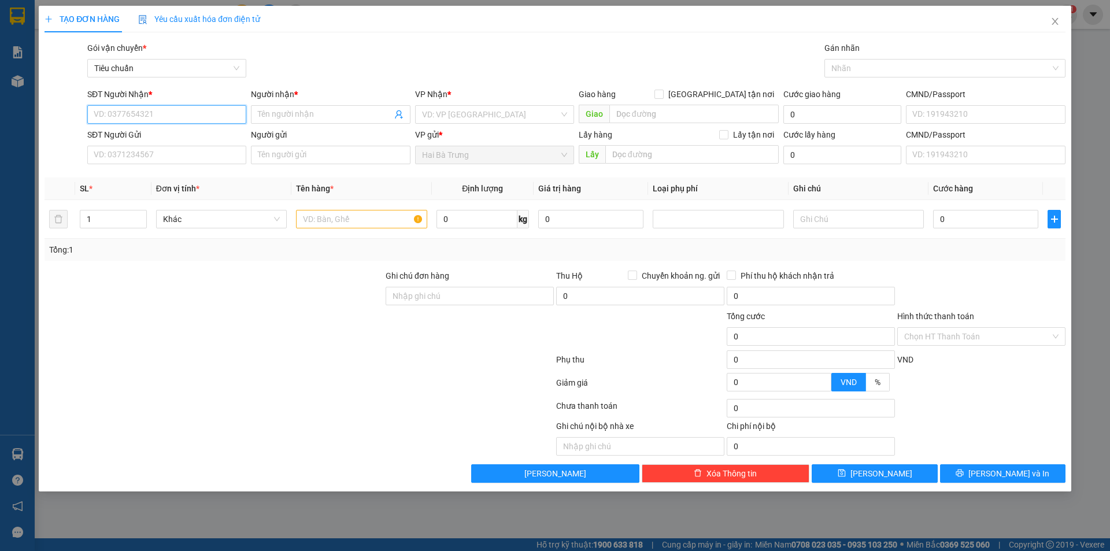
click at [203, 114] on input "SĐT Người Nhận *" at bounding box center [166, 114] width 159 height 19
drag, startPoint x: 126, startPoint y: 93, endPoint x: 187, endPoint y: 93, distance: 61.3
click at [172, 96] on div "SĐT Người Nhận *" at bounding box center [166, 94] width 159 height 13
click at [172, 105] on input "SĐT Người Nhận *" at bounding box center [166, 114] width 159 height 19
click at [297, 91] on b "*" at bounding box center [295, 94] width 3 height 9
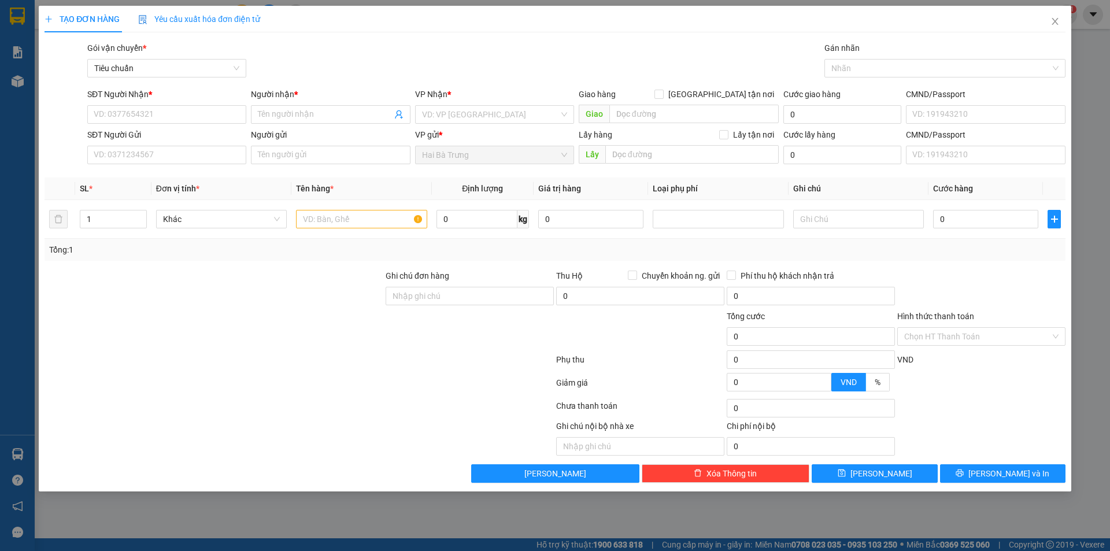
click at [297, 108] on input "Người nhận *" at bounding box center [325, 114] width 134 height 13
click at [347, 224] on input "text" at bounding box center [361, 219] width 131 height 19
click at [451, 397] on div at bounding box center [299, 408] width 512 height 23
click at [393, 222] on input "text" at bounding box center [361, 219] width 131 height 19
type input "s"
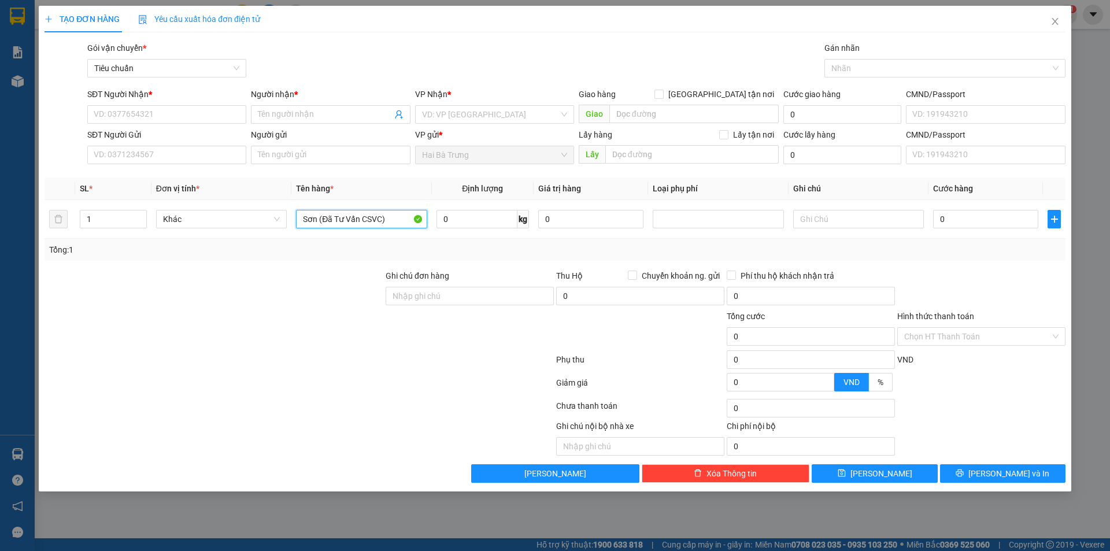
type input "Sơn (Đã Tư Vấn CSVC)"
click at [317, 324] on div at bounding box center [213, 330] width 341 height 40
drag, startPoint x: 318, startPoint y: 216, endPoint x: 390, endPoint y: 217, distance: 71.7
click at [390, 217] on input "Sơn (Đã Tư Vấn CSVC)" at bounding box center [361, 219] width 131 height 19
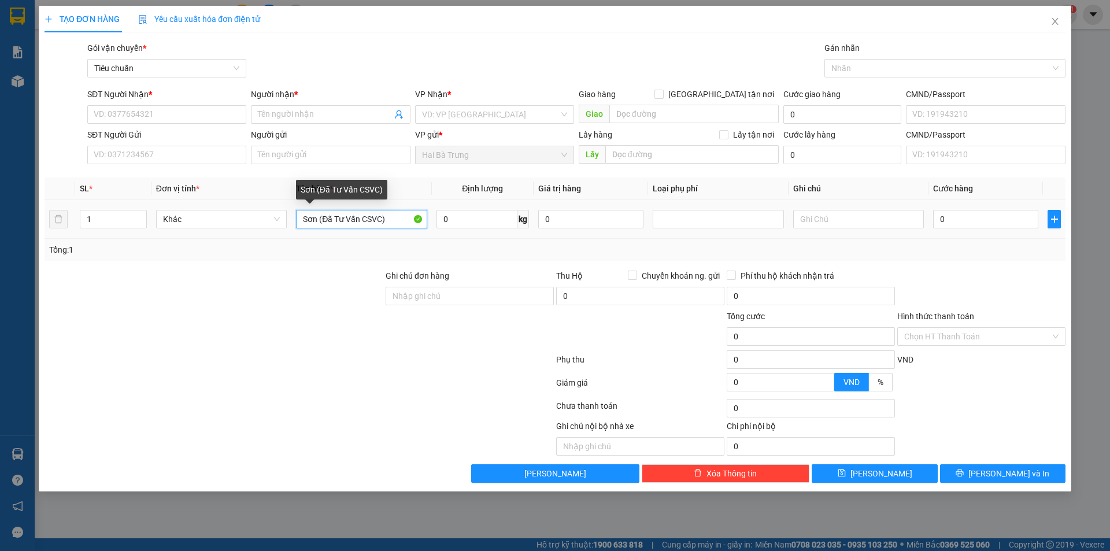
click at [390, 217] on input "Sơn (Đã Tư Vấn CSVC)" at bounding box center [361, 219] width 131 height 19
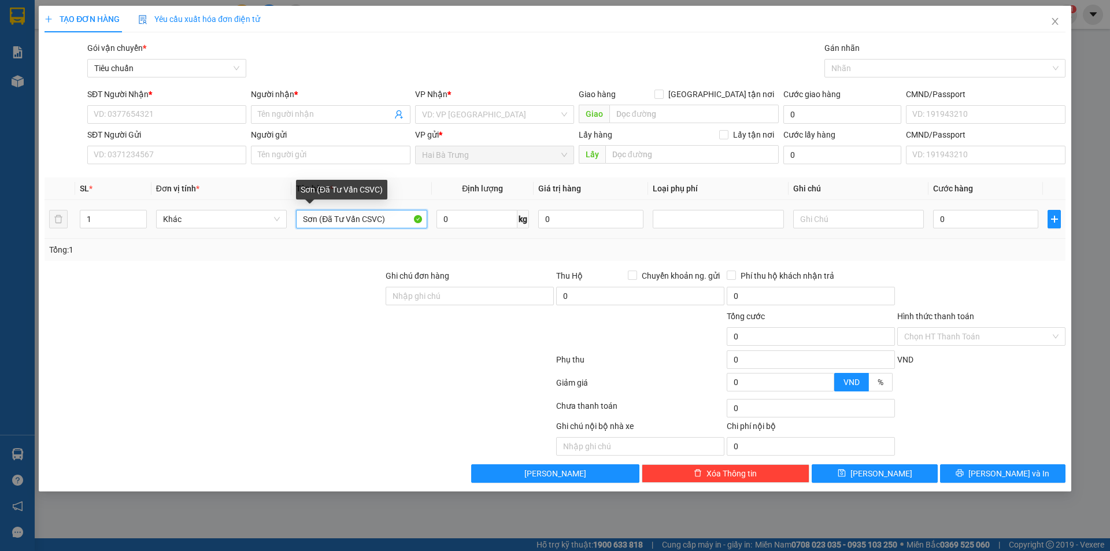
click at [360, 214] on input "Sơn (Đã Tư Vấn CSVC)" at bounding box center [361, 219] width 131 height 19
click at [350, 291] on div at bounding box center [213, 289] width 341 height 40
click at [349, 291] on div at bounding box center [213, 289] width 341 height 40
click at [444, 346] on div at bounding box center [469, 330] width 171 height 40
click at [205, 223] on span "Khác" at bounding box center [221, 218] width 117 height 17
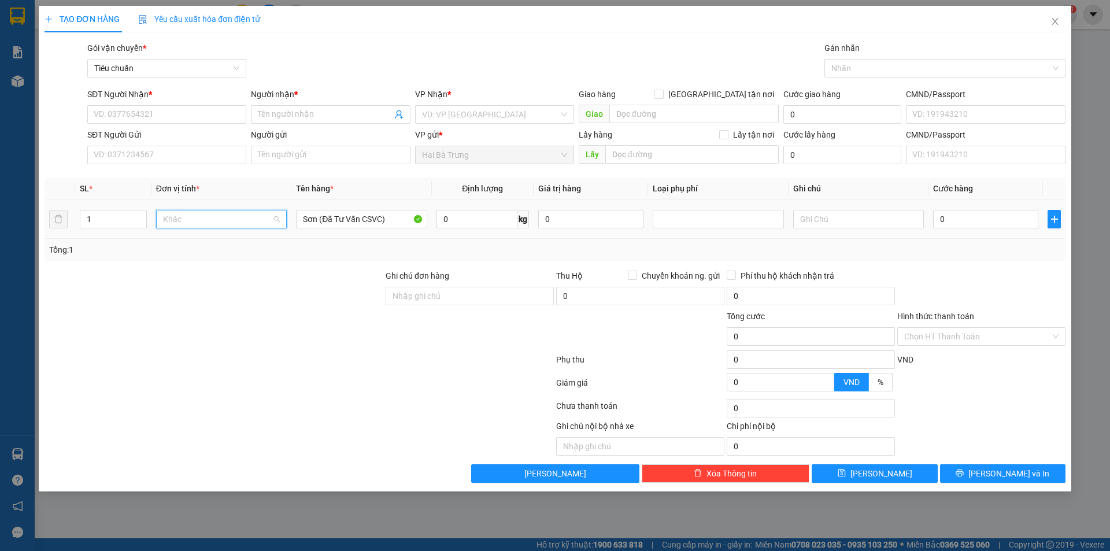
scroll to position [56, 0]
drag, startPoint x: 163, startPoint y: 187, endPoint x: 200, endPoint y: 193, distance: 37.4
click at [199, 193] on span "Đơn vị tính *" at bounding box center [177, 188] width 43 height 9
click at [221, 226] on span "Khác" at bounding box center [221, 218] width 117 height 17
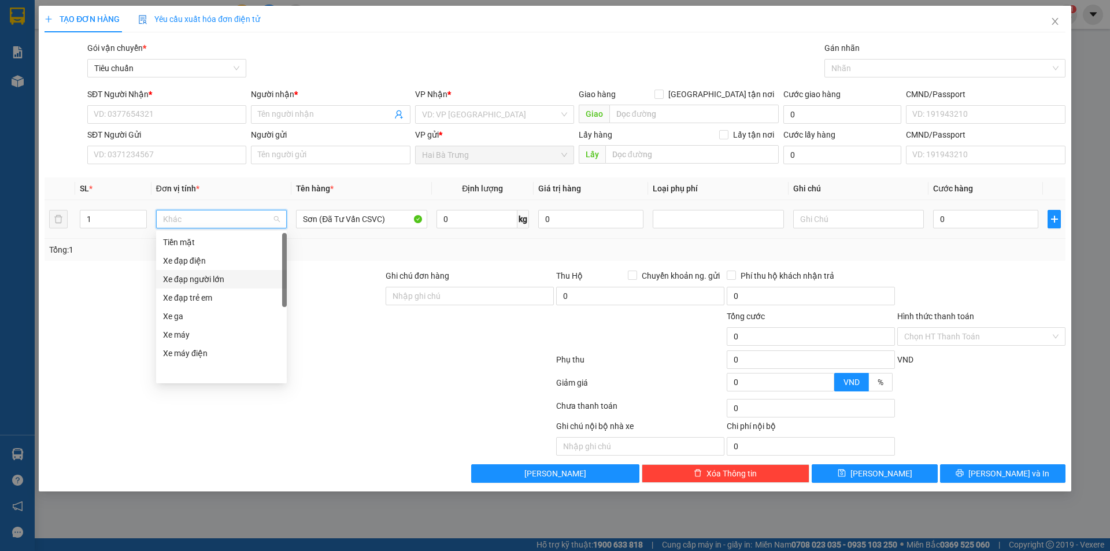
scroll to position [0, 0]
click at [211, 265] on div "Hàng thông thường" at bounding box center [221, 260] width 117 height 13
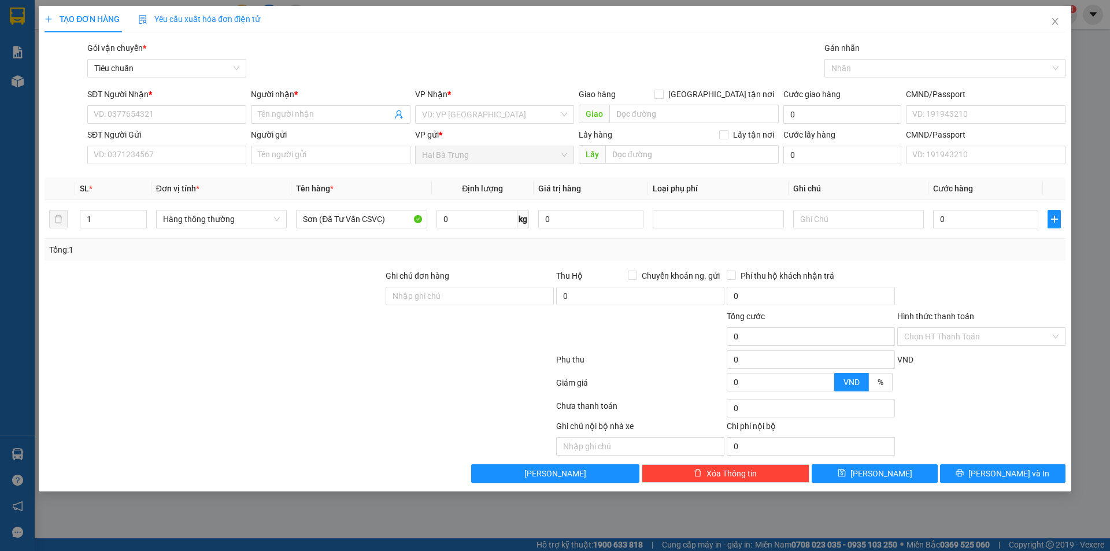
click at [406, 417] on div at bounding box center [299, 408] width 512 height 23
click at [476, 218] on input "0" at bounding box center [477, 219] width 81 height 19
type input "50"
click at [446, 397] on div at bounding box center [299, 408] width 512 height 23
click at [406, 359] on div at bounding box center [299, 361] width 512 height 23
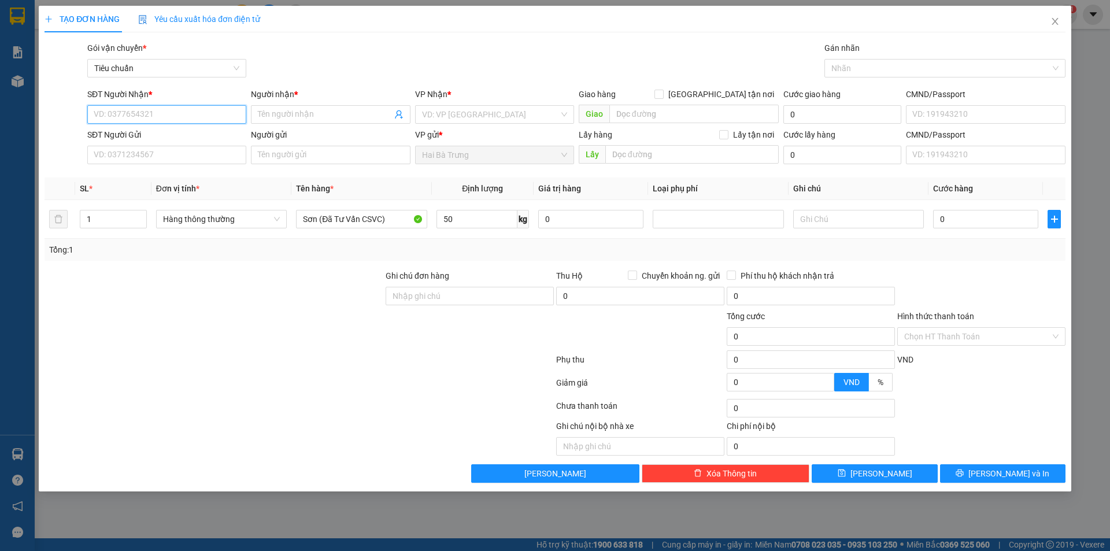
click at [142, 109] on input "SĐT Người Nhận *" at bounding box center [166, 114] width 159 height 19
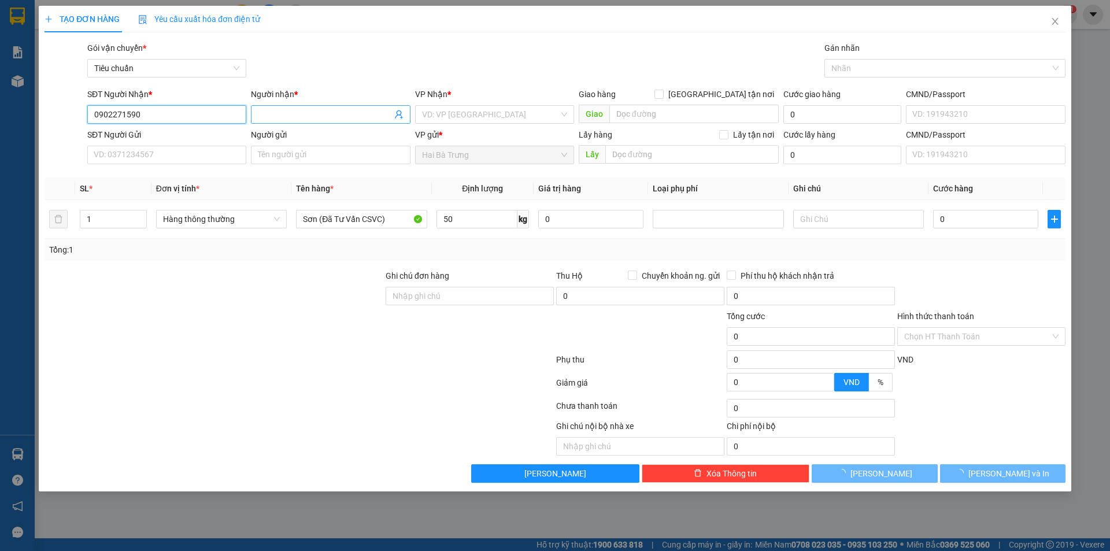
type input "0902271590"
click at [310, 116] on input "Người nhận *" at bounding box center [325, 114] width 134 height 13
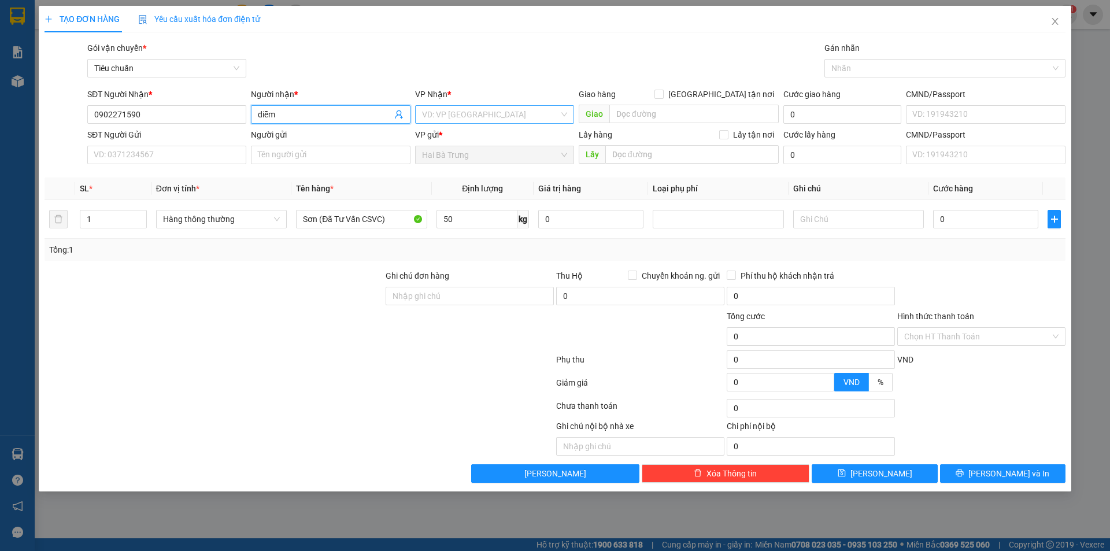
type input "diễm"
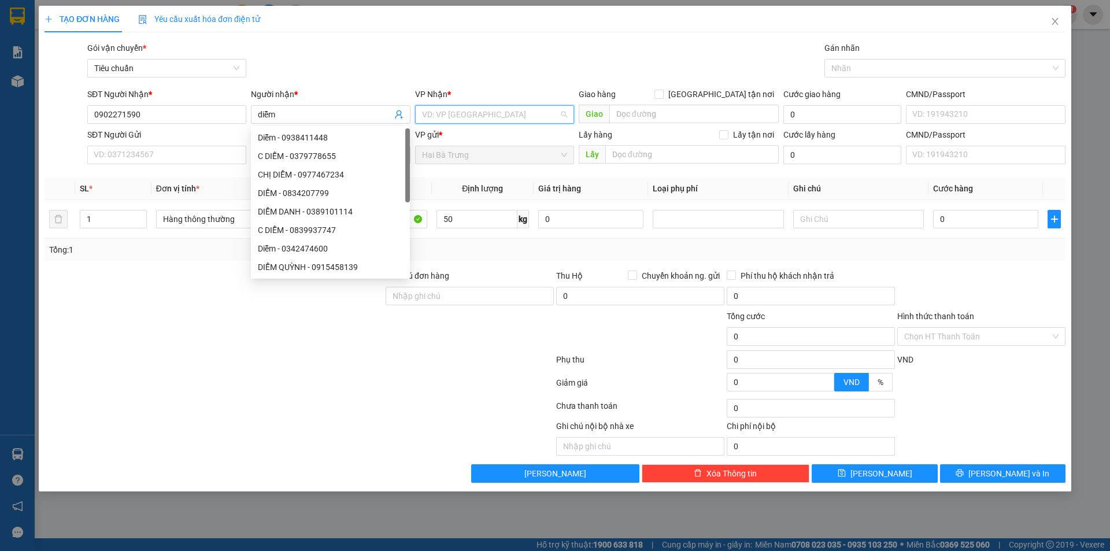
click at [463, 114] on input "search" at bounding box center [490, 114] width 137 height 17
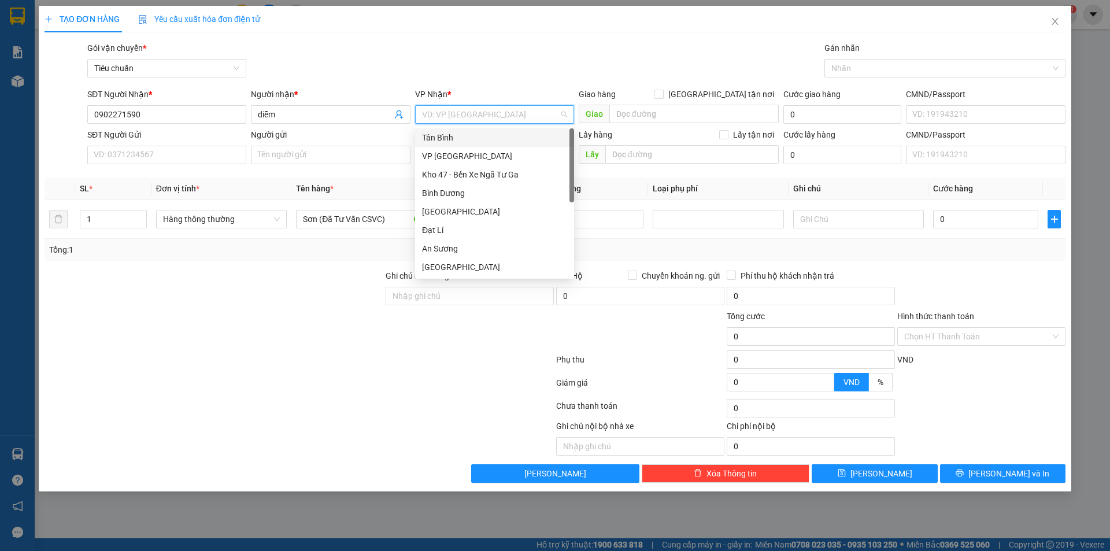
click at [442, 142] on div "Tân Bình" at bounding box center [494, 137] width 145 height 13
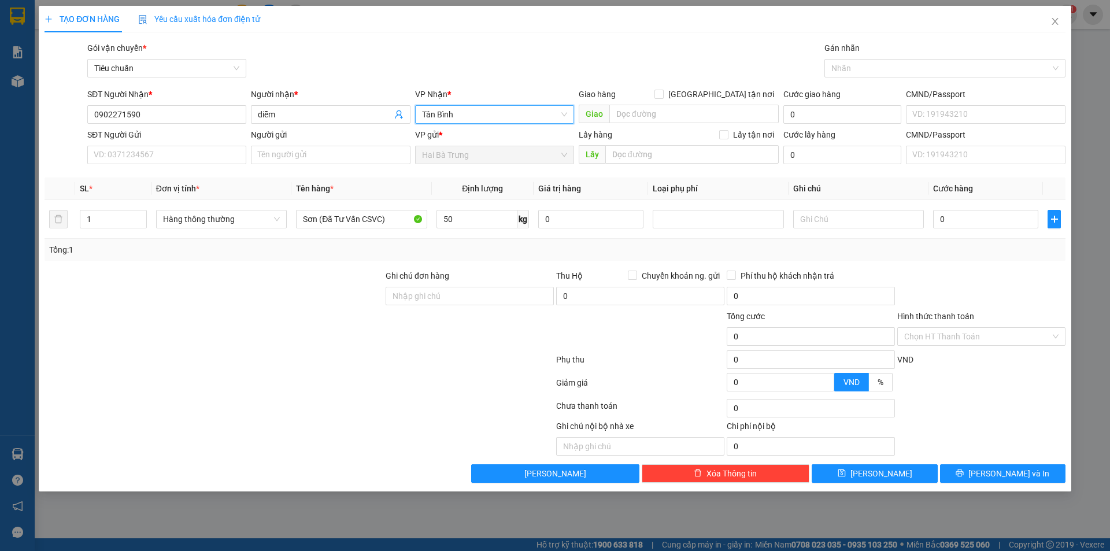
click at [265, 391] on div at bounding box center [299, 384] width 512 height 23
click at [475, 217] on input "50" at bounding box center [477, 219] width 81 height 19
type input "50"
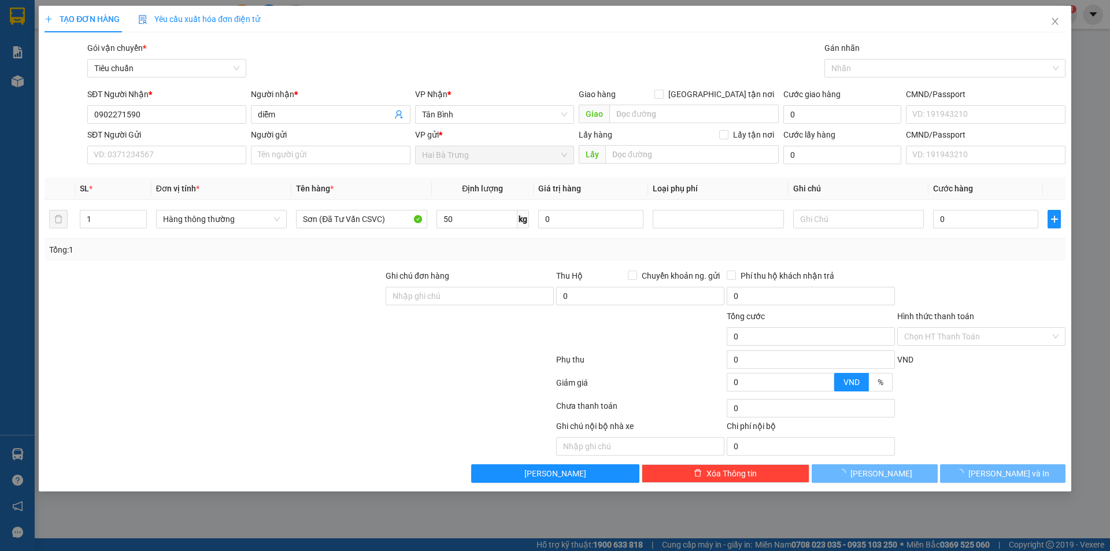
click at [449, 360] on div at bounding box center [299, 361] width 512 height 23
type input "90.000"
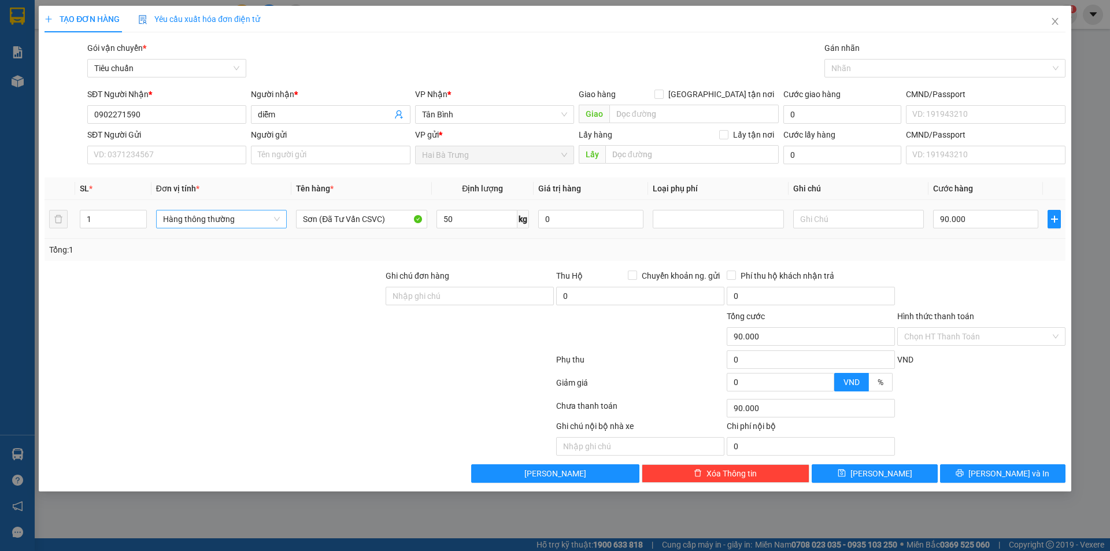
click at [223, 224] on span "Hàng thông thường" at bounding box center [221, 218] width 117 height 17
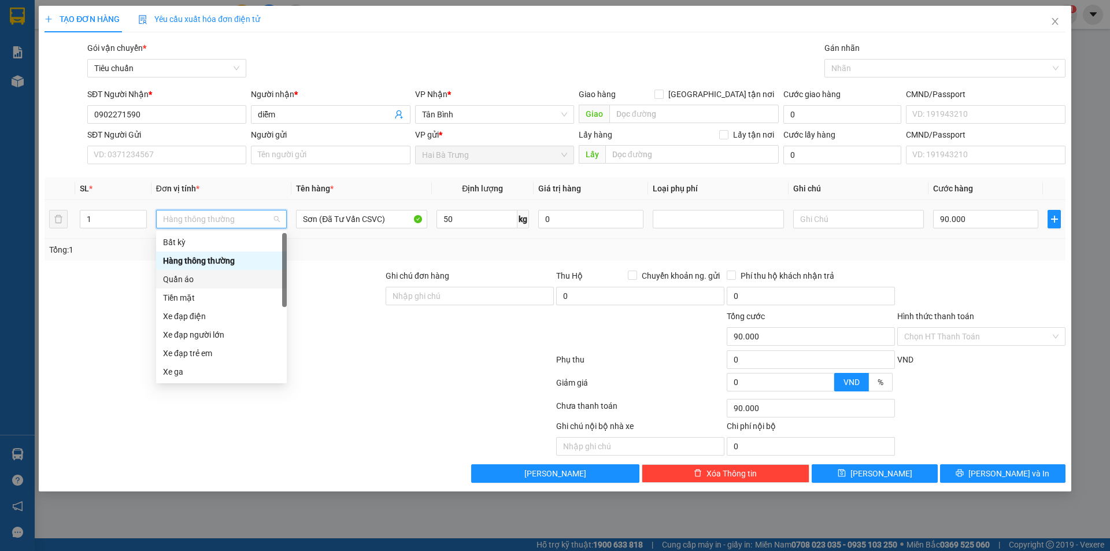
click at [212, 276] on div "Quần áo" at bounding box center [221, 279] width 117 height 13
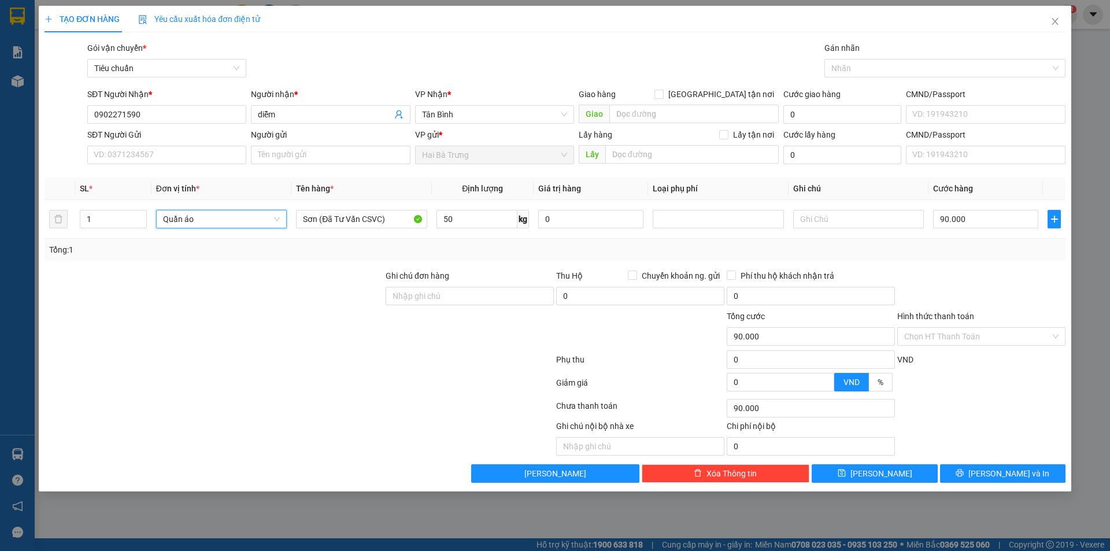
click at [437, 398] on div at bounding box center [299, 408] width 512 height 23
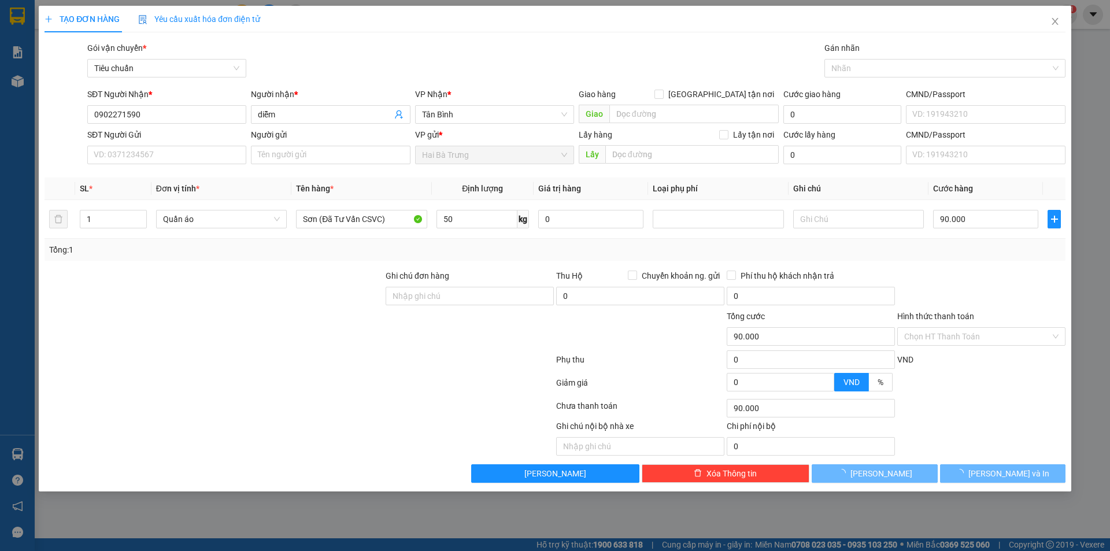
type input "95.000"
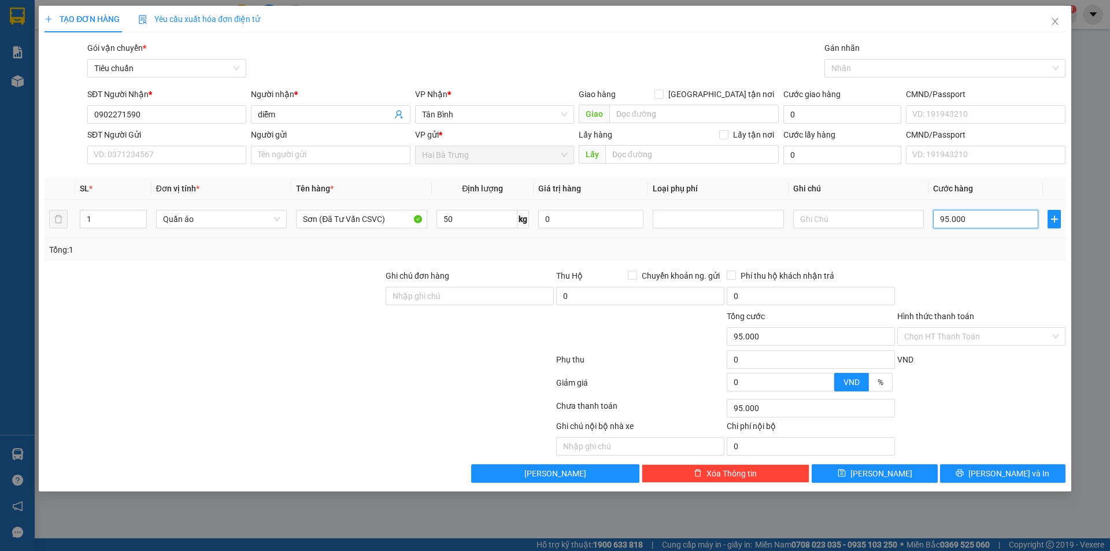
click at [960, 225] on input "95.000" at bounding box center [985, 219] width 105 height 19
type input "1"
type input "10"
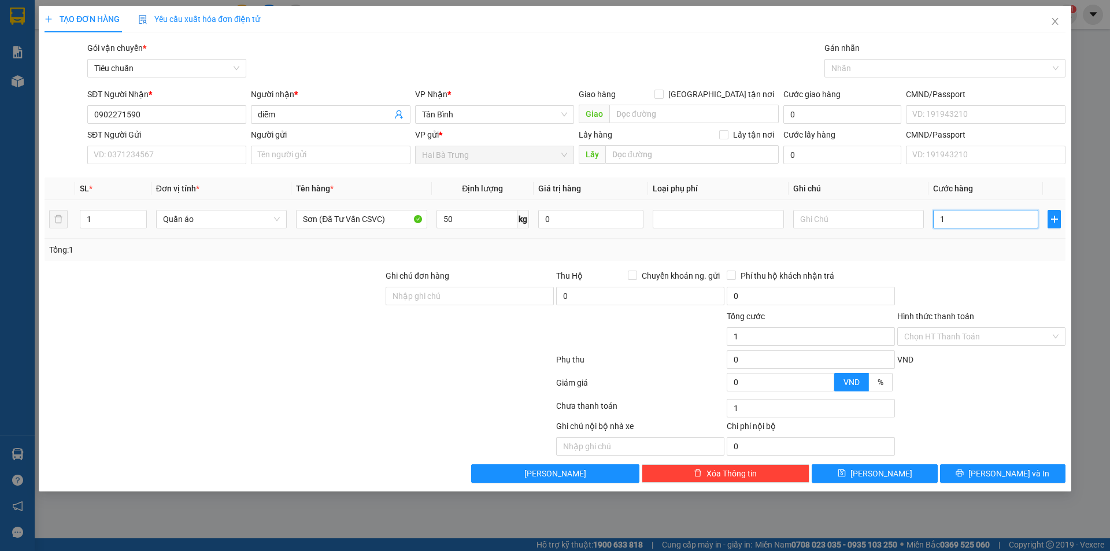
type input "10"
type input "100"
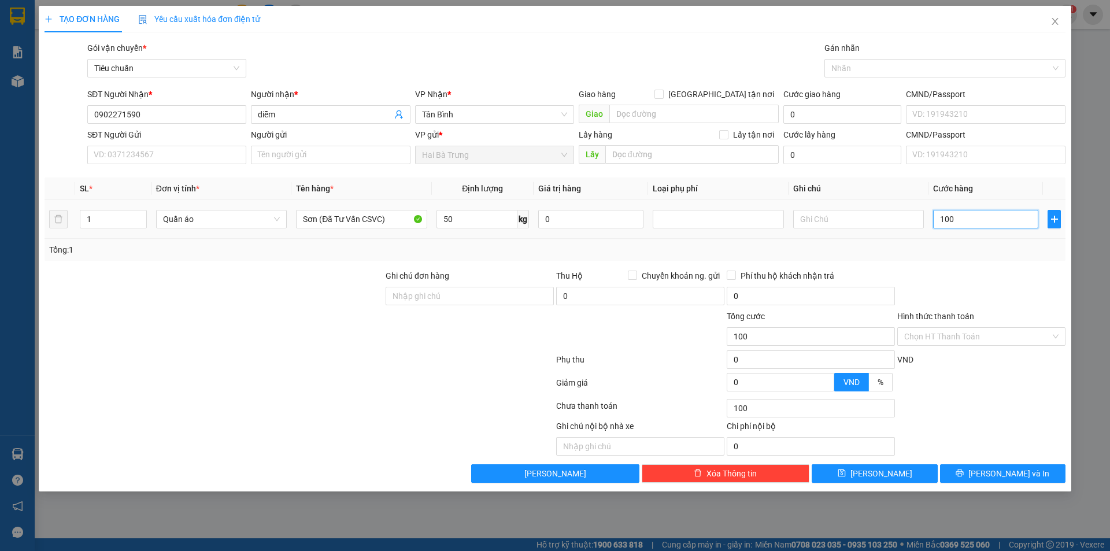
type input "1.000"
type input "10.000"
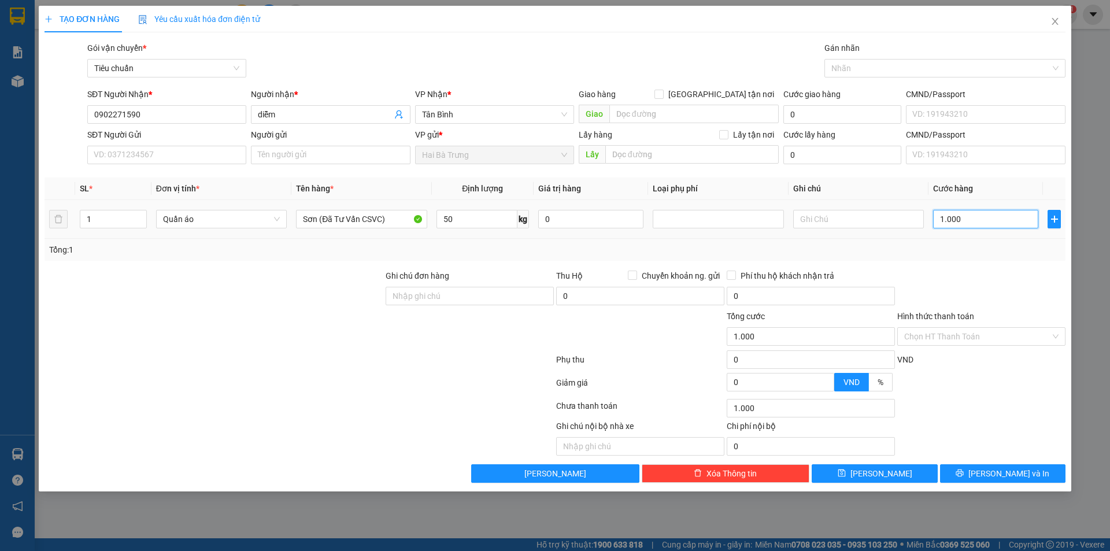
type input "10.000"
type input "100.000"
click at [984, 242] on div "Tổng: 1" at bounding box center [555, 250] width 1021 height 22
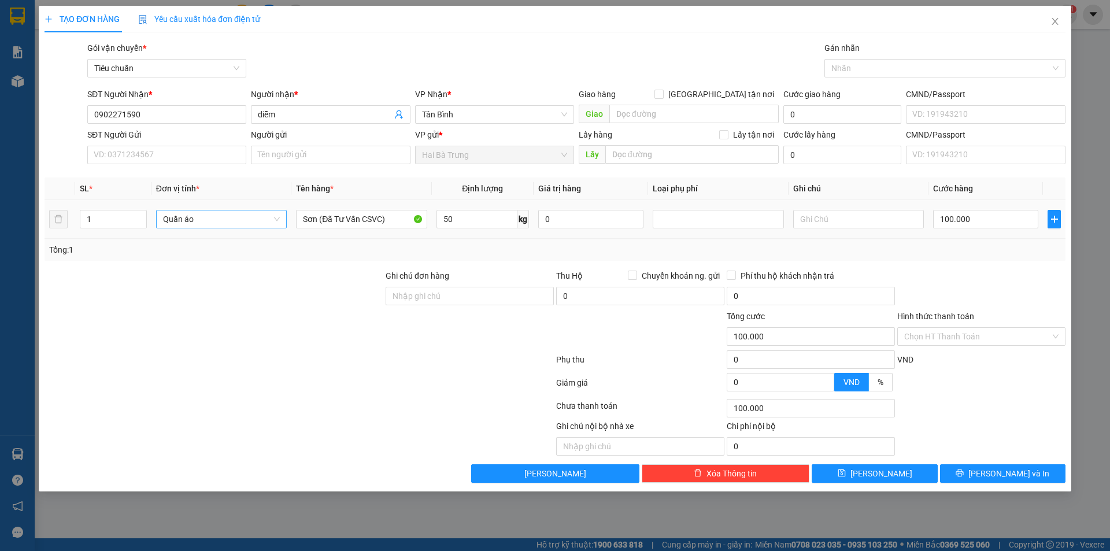
click at [194, 216] on span "Quần áo" at bounding box center [221, 218] width 117 height 17
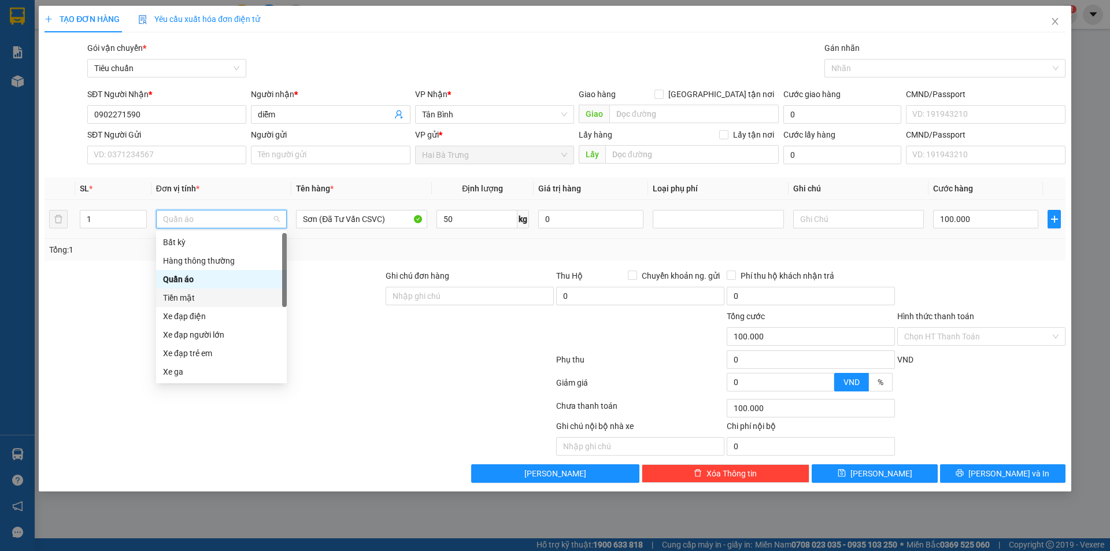
click at [197, 299] on div "Tiền mặt" at bounding box center [221, 297] width 117 height 13
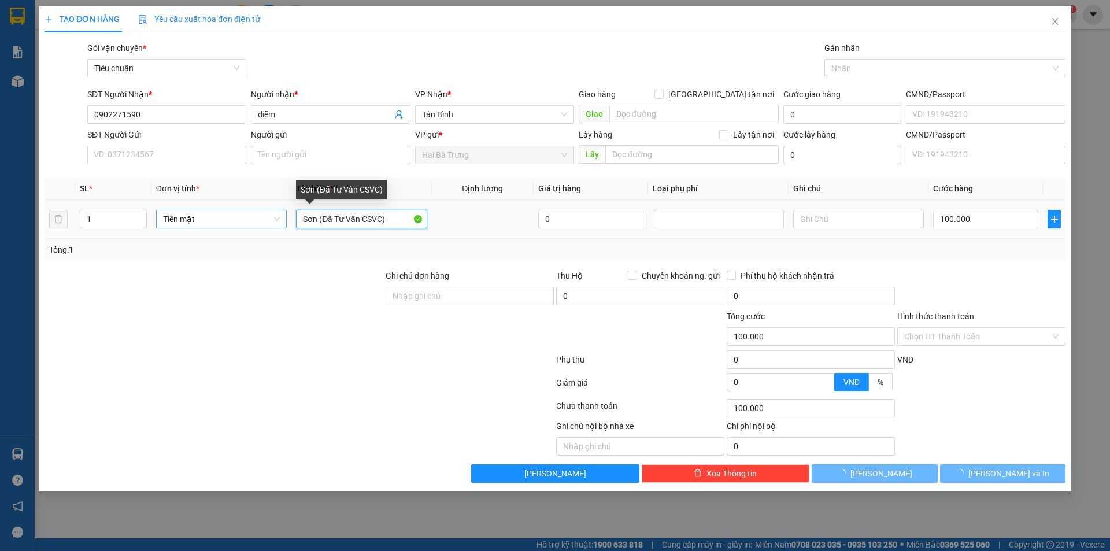
drag, startPoint x: 393, startPoint y: 221, endPoint x: 276, endPoint y: 218, distance: 116.8
click at [276, 218] on tr "1 Tiền mặt Sơn (Đã Tư Vấn CSVC) 0 100.000" at bounding box center [555, 219] width 1021 height 39
type input "0"
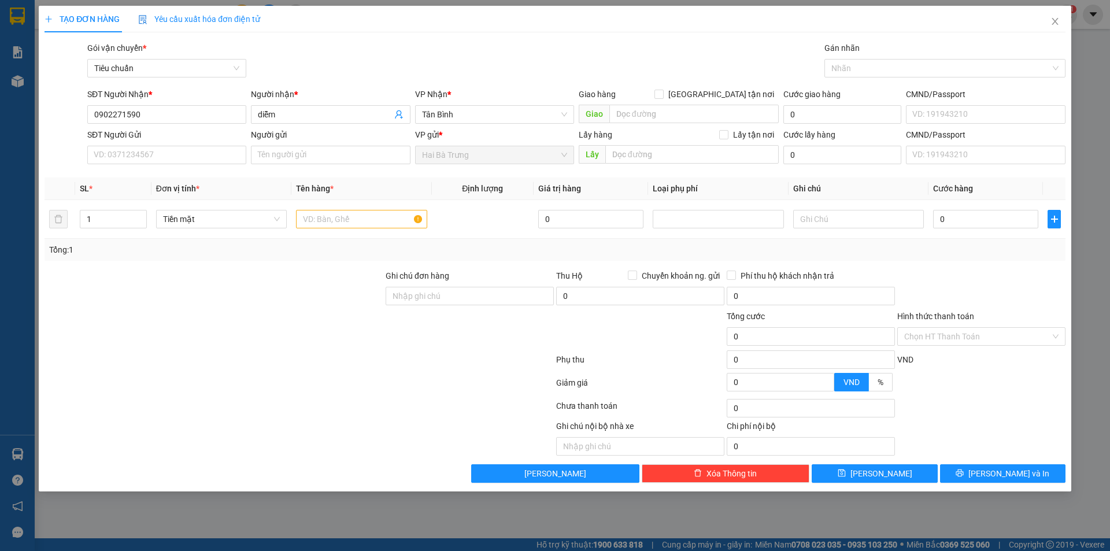
drag, startPoint x: 358, startPoint y: 332, endPoint x: 478, endPoint y: 278, distance: 131.4
click at [358, 332] on div at bounding box center [213, 330] width 341 height 40
click at [624, 220] on input "0" at bounding box center [590, 219] width 105 height 19
type input "5.000.000"
click at [615, 247] on div "Tổng: 1" at bounding box center [555, 249] width 1012 height 13
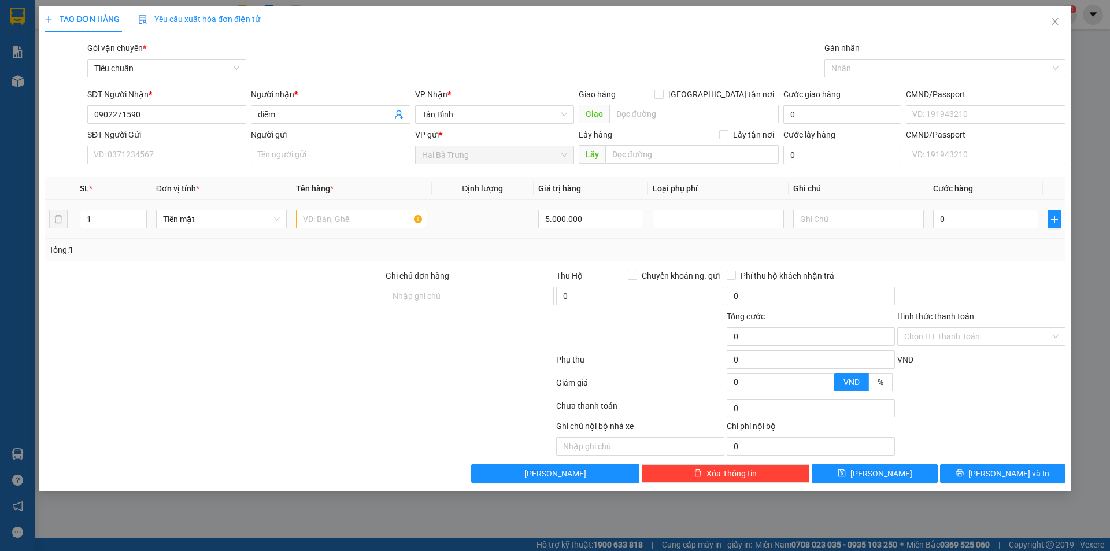
type input "30.000"
click at [972, 221] on input "30.000" at bounding box center [985, 219] width 105 height 19
click at [978, 250] on div "Tổng: 1" at bounding box center [555, 249] width 1012 height 13
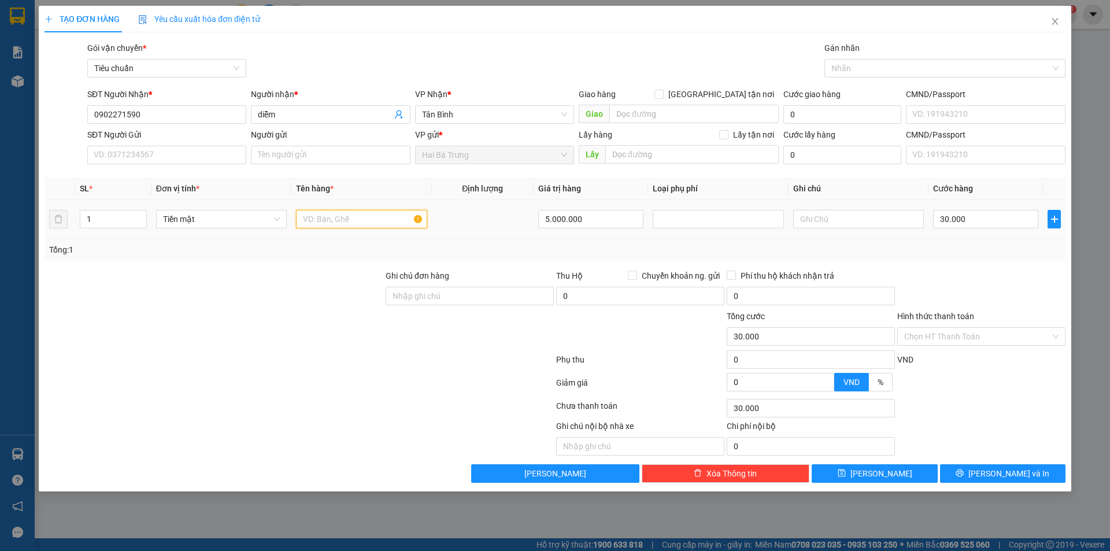
drag, startPoint x: 336, startPoint y: 219, endPoint x: 342, endPoint y: 225, distance: 7.8
click at [342, 225] on input "text" at bounding box center [361, 219] width 131 height 19
click at [1052, 220] on icon "plus" at bounding box center [1054, 218] width 9 height 9
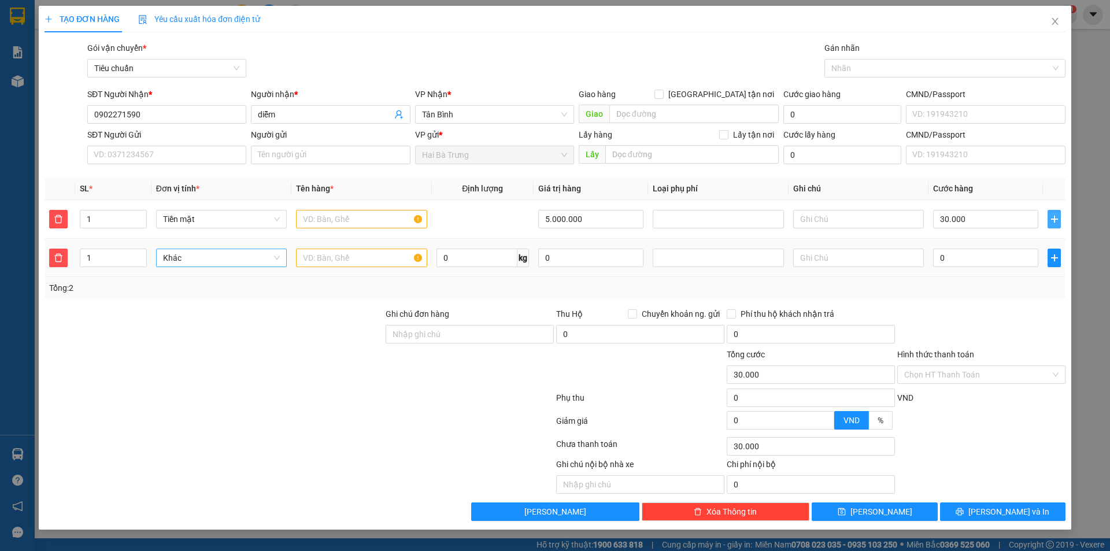
click at [165, 265] on span "Khác" at bounding box center [221, 257] width 117 height 17
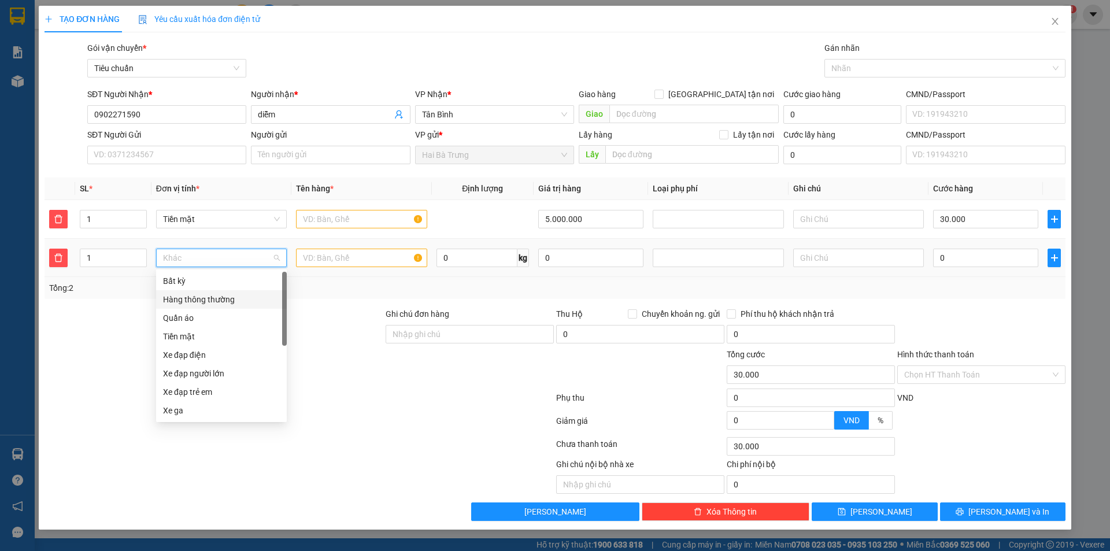
click at [205, 301] on div "Hàng thông thường" at bounding box center [221, 299] width 117 height 13
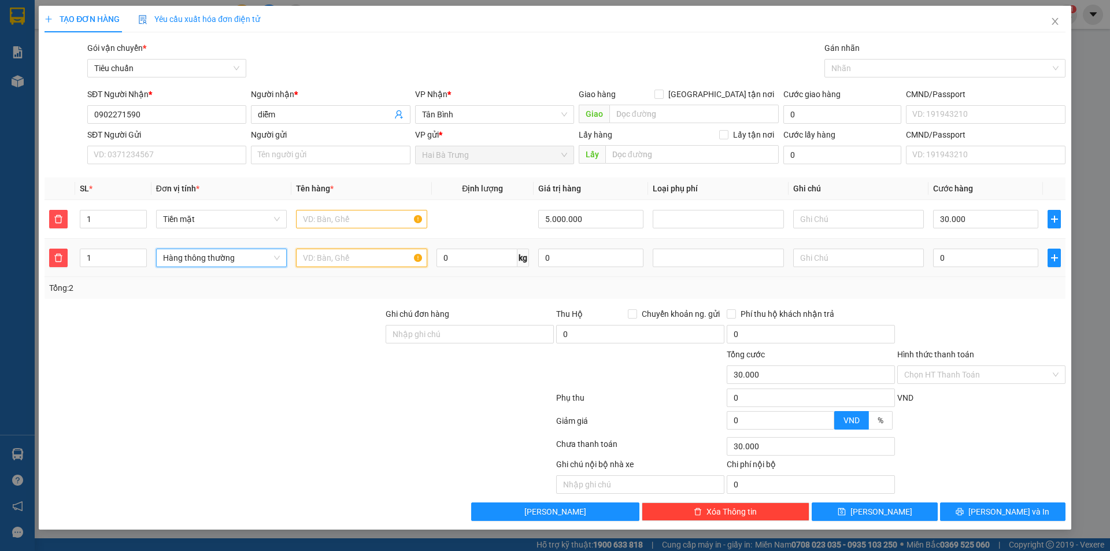
click at [337, 260] on input "text" at bounding box center [361, 258] width 131 height 19
click at [206, 260] on span "Hàng thông thường" at bounding box center [221, 257] width 117 height 17
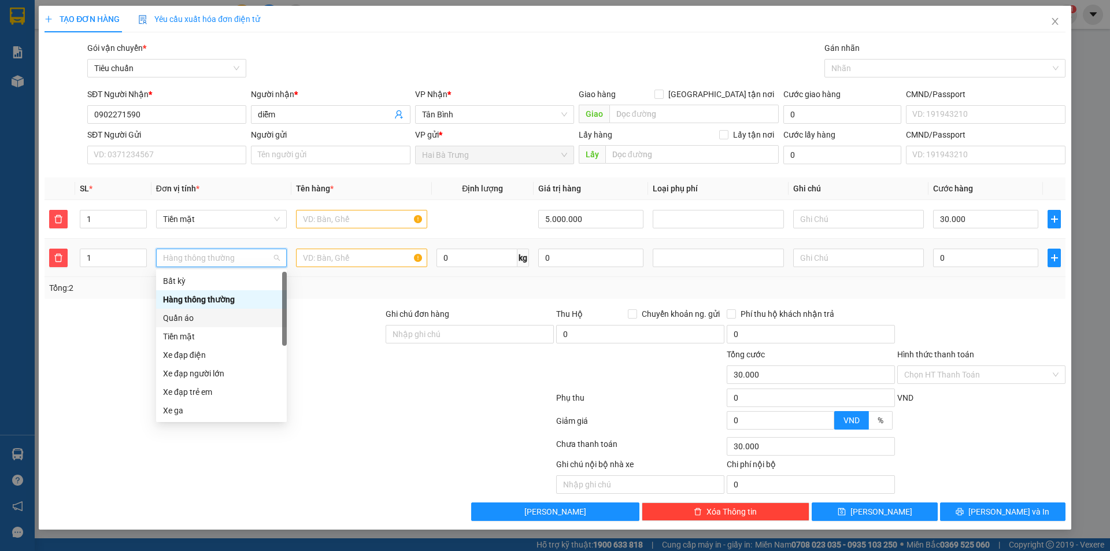
click at [204, 320] on div "Quần áo" at bounding box center [221, 318] width 117 height 13
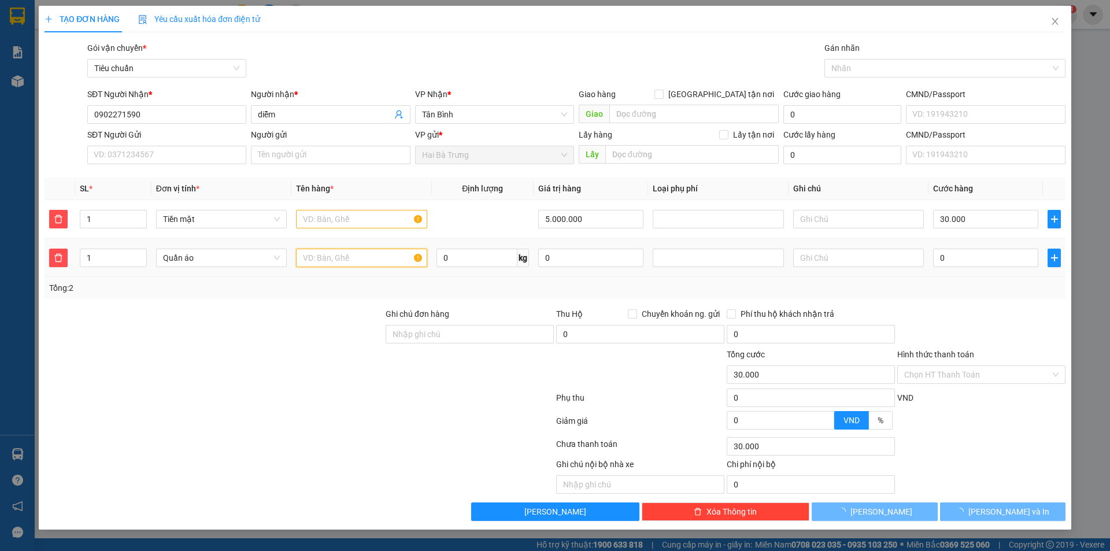
click at [342, 254] on input "text" at bounding box center [361, 258] width 131 height 19
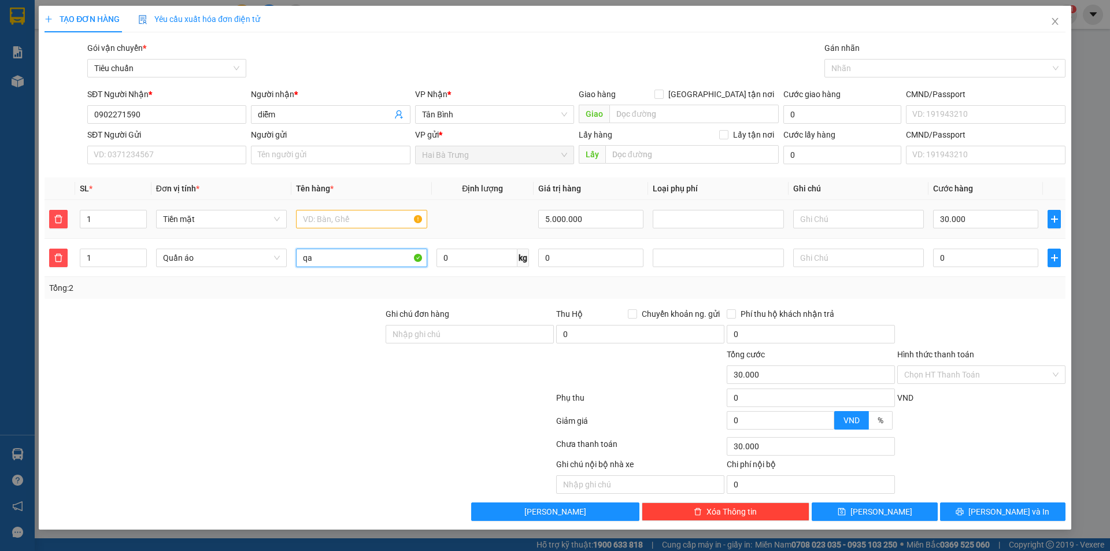
type input "qa"
click at [332, 213] on input "text" at bounding box center [361, 219] width 131 height 19
type input "th"
click at [320, 366] on div at bounding box center [213, 368] width 341 height 40
click at [480, 263] on input "0" at bounding box center [477, 258] width 81 height 19
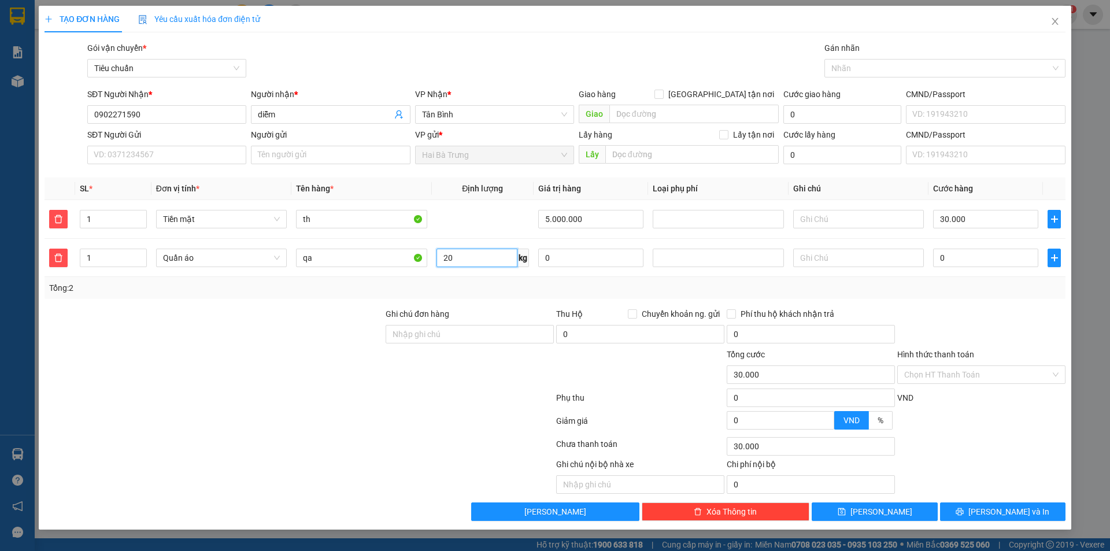
type input "20"
click at [468, 441] on div at bounding box center [299, 446] width 512 height 23
type input "90.000"
type input "60.000"
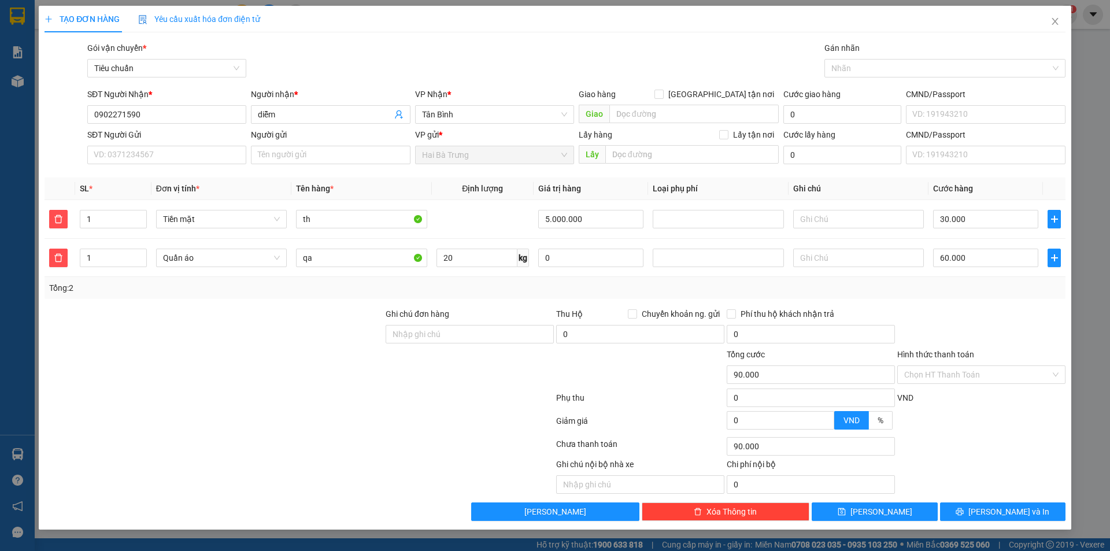
click at [639, 290] on div "Tổng: 2" at bounding box center [555, 288] width 1012 height 13
click at [1004, 262] on input "60.000" at bounding box center [985, 258] width 105 height 19
click at [895, 297] on div "Tổng: 2" at bounding box center [555, 288] width 1021 height 22
click at [1001, 265] on input "60.000" at bounding box center [985, 258] width 105 height 19
click at [609, 227] on input "5.000.000" at bounding box center [590, 219] width 105 height 19
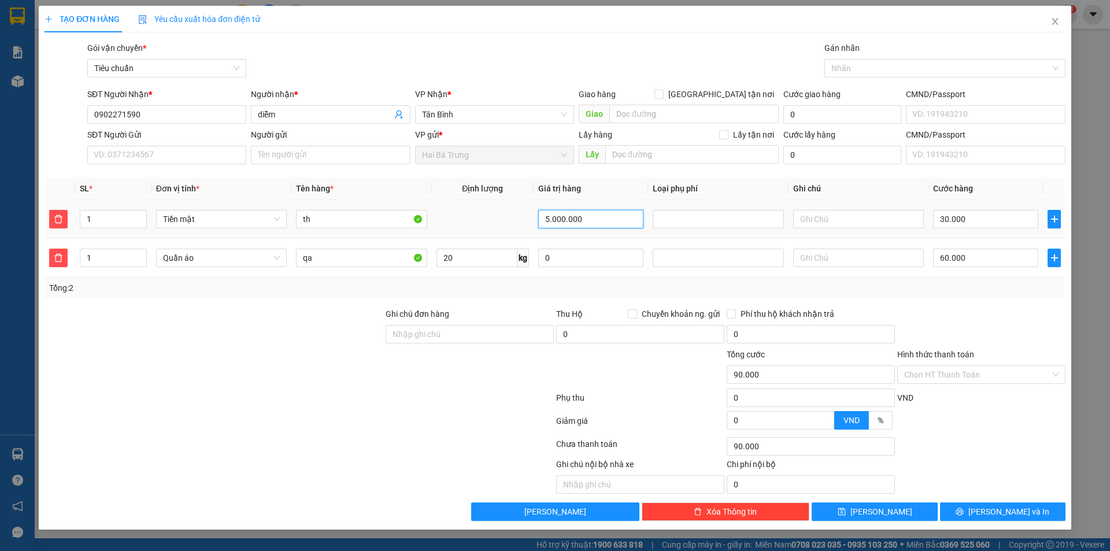
click at [609, 227] on input "5.000.000" at bounding box center [590, 219] width 105 height 19
click at [1013, 340] on div at bounding box center [981, 328] width 171 height 40
click at [216, 222] on span "Tiền mặt" at bounding box center [221, 218] width 117 height 17
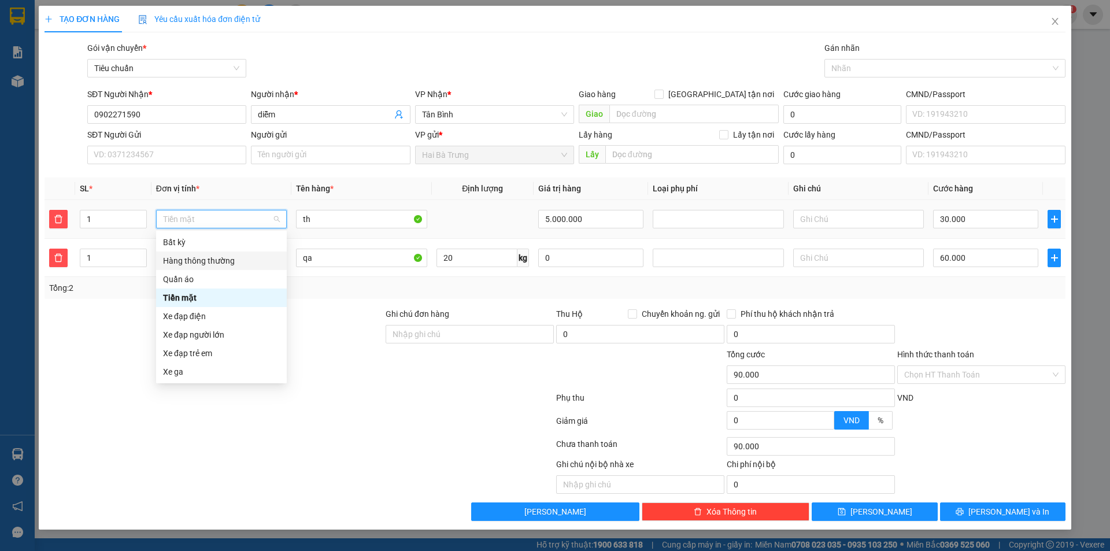
click at [70, 212] on td at bounding box center [60, 219] width 30 height 39
click at [60, 217] on icon "delete" at bounding box center [58, 218] width 9 height 9
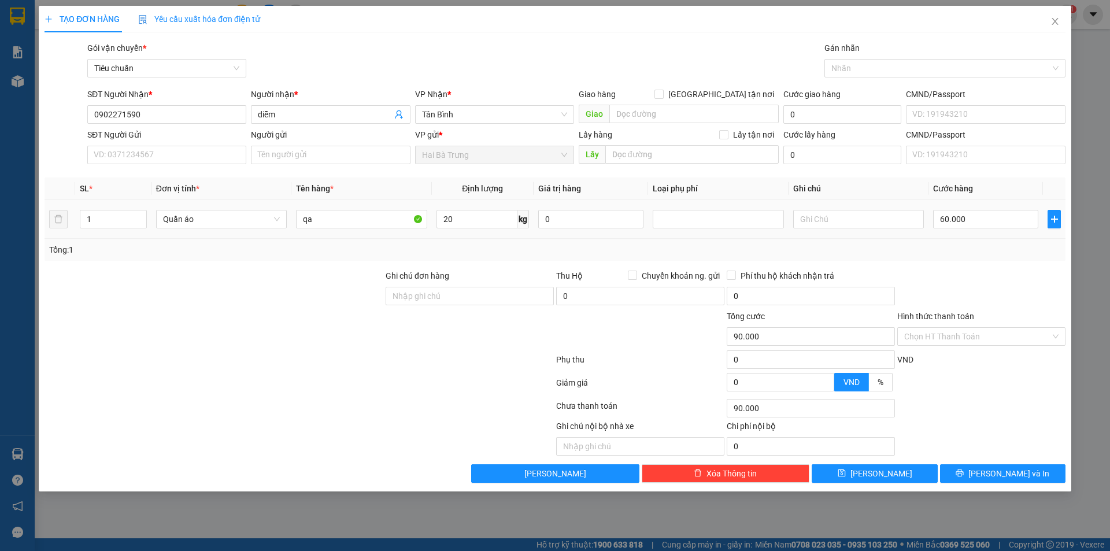
type input "60.000"
click at [171, 307] on div at bounding box center [213, 289] width 341 height 40
click at [323, 210] on input "qa" at bounding box center [361, 219] width 131 height 19
click at [341, 287] on div at bounding box center [213, 289] width 341 height 40
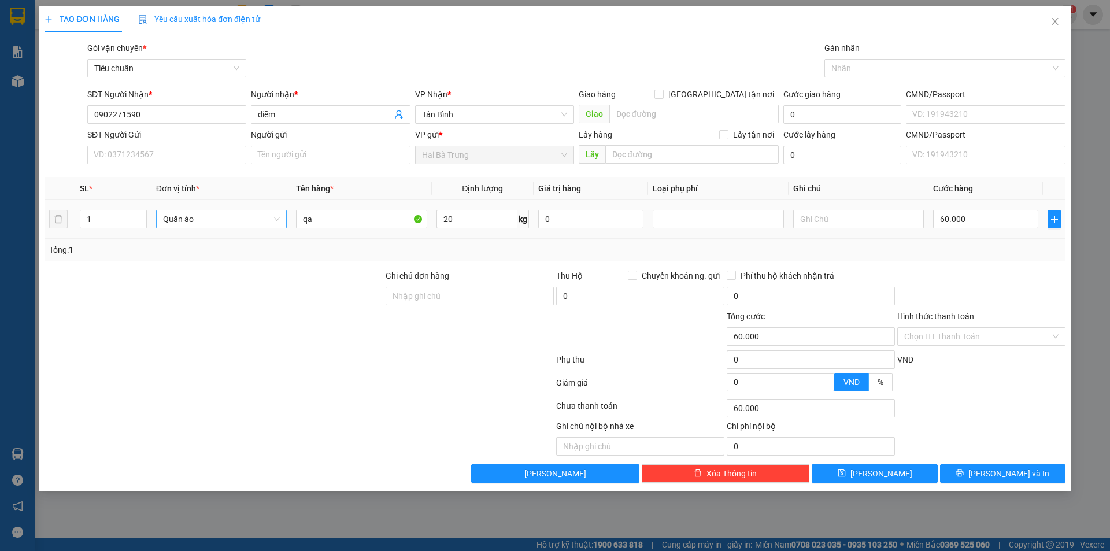
click at [215, 218] on span "Quần áo" at bounding box center [221, 218] width 117 height 17
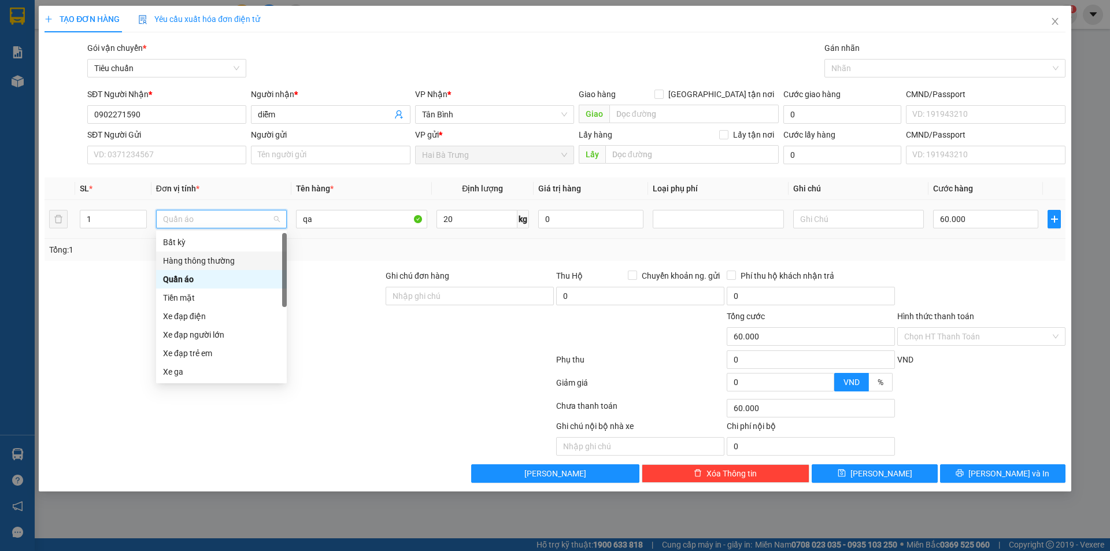
click at [207, 259] on div "Hàng thông thường" at bounding box center [221, 260] width 117 height 13
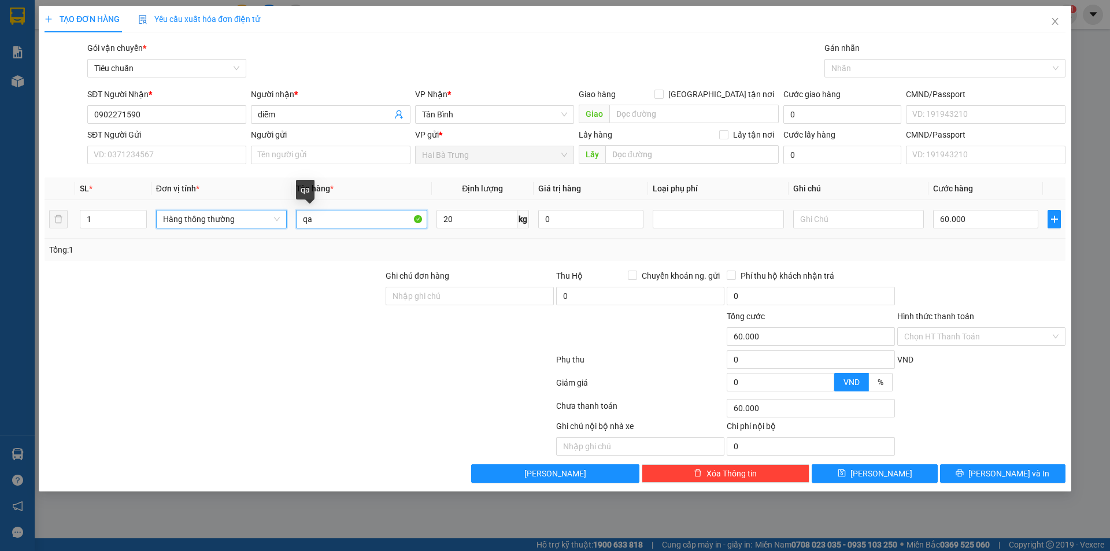
click at [349, 219] on input "qa" at bounding box center [361, 219] width 131 height 19
type input "55.000"
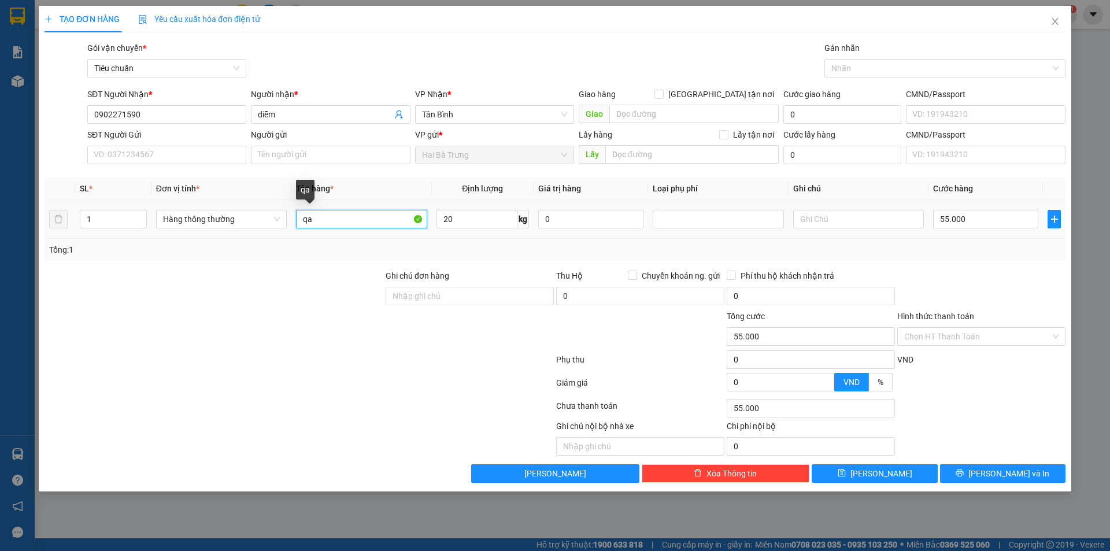
click at [349, 219] on input "qa" at bounding box center [361, 219] width 131 height 19
type input "DT"
click at [467, 219] on input "20" at bounding box center [477, 219] width 81 height 19
type input "1"
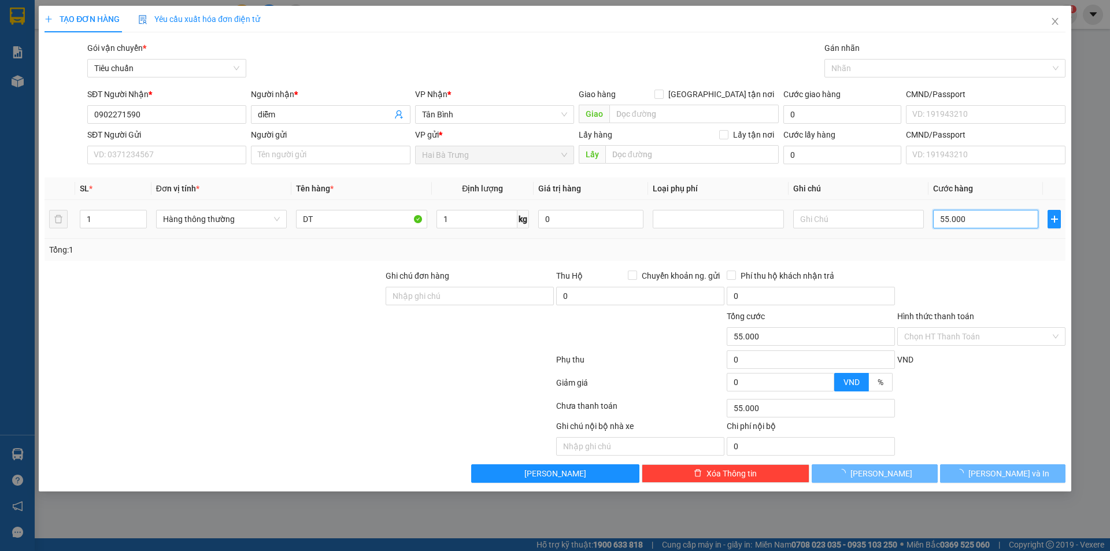
click at [998, 221] on input "55.000" at bounding box center [985, 219] width 105 height 19
type input "30.000"
type input "300.005"
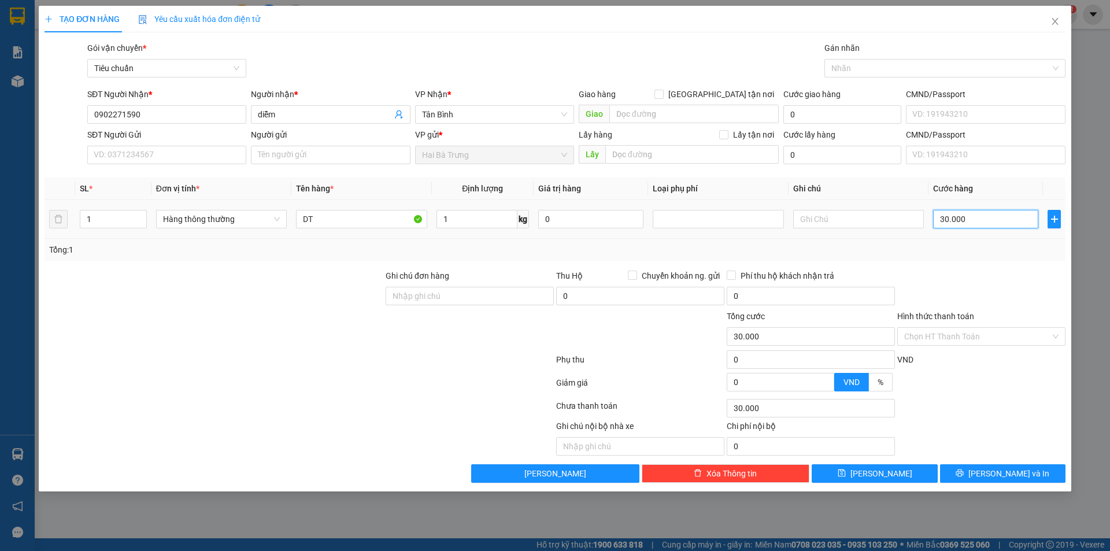
type input "300.005"
type input "3.000.050"
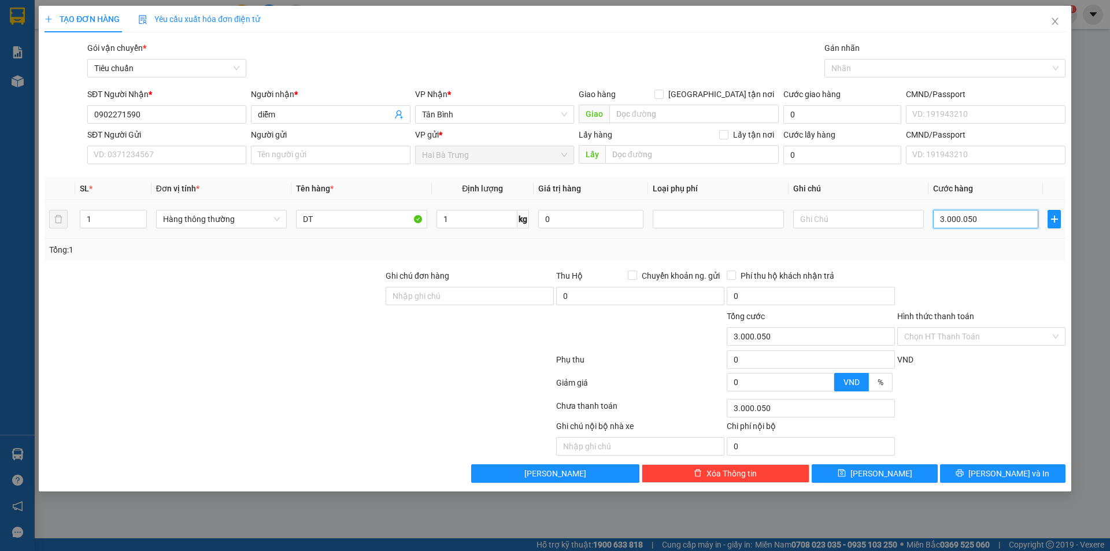
type input "30.000.500"
type input "300.005.000"
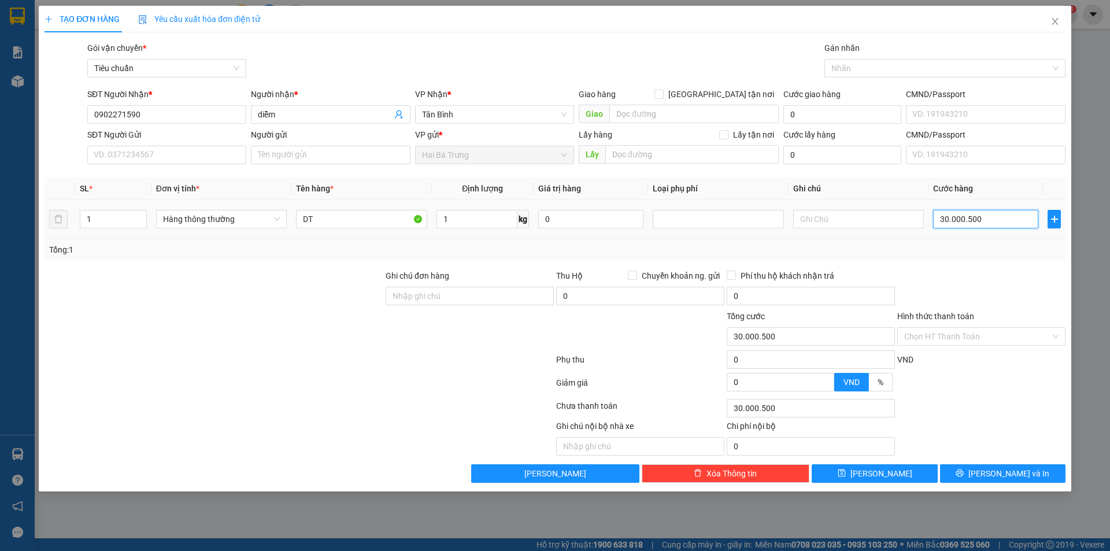
type input "300.005.000"
type input "3.000.050.000"
type input "300.005.000"
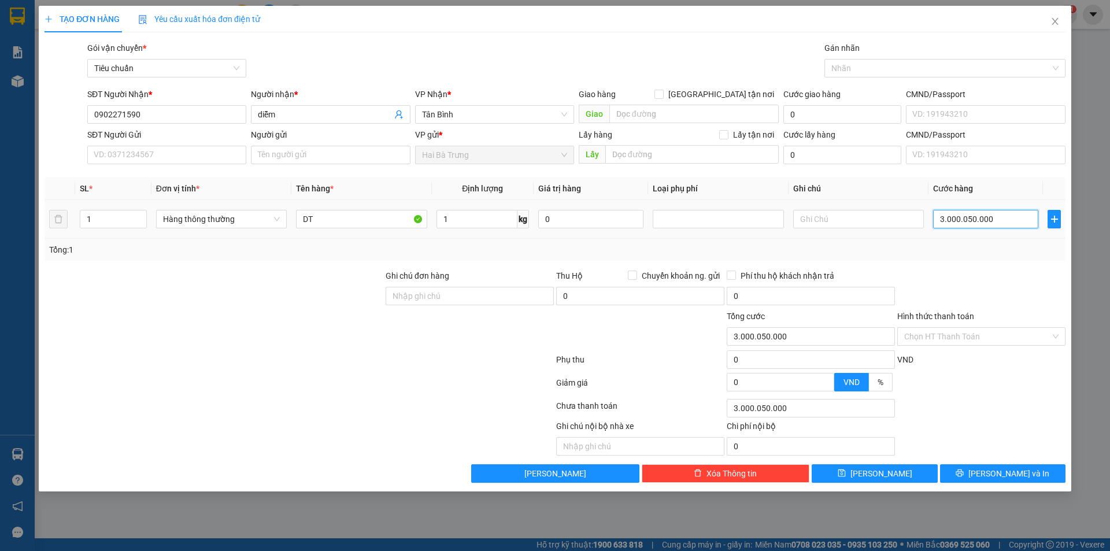
type input "300.005.000"
type input "3.000.050"
type input "300.005"
type input "30.000"
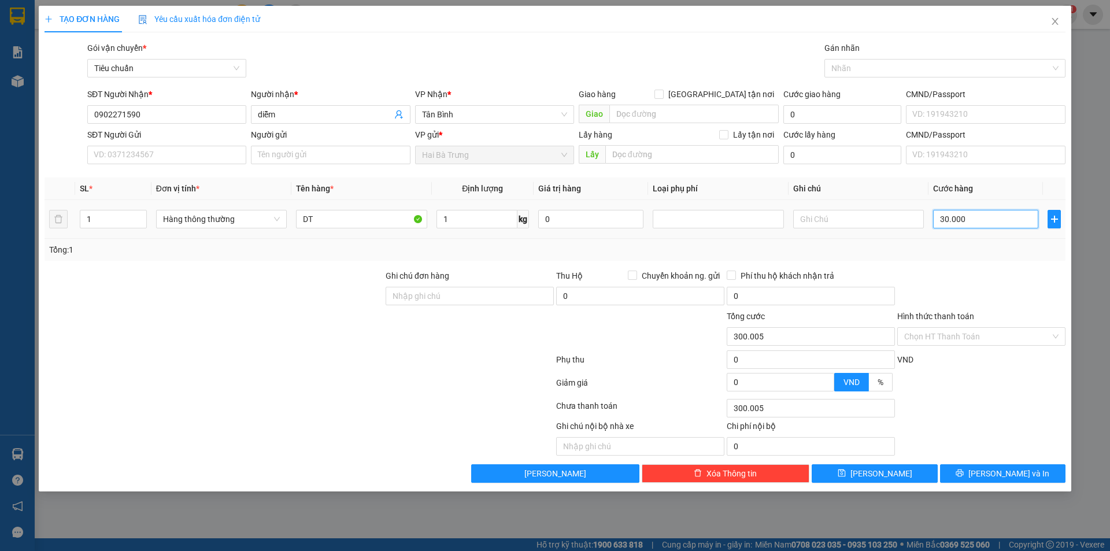
type input "3.000"
type input "300"
type input "30"
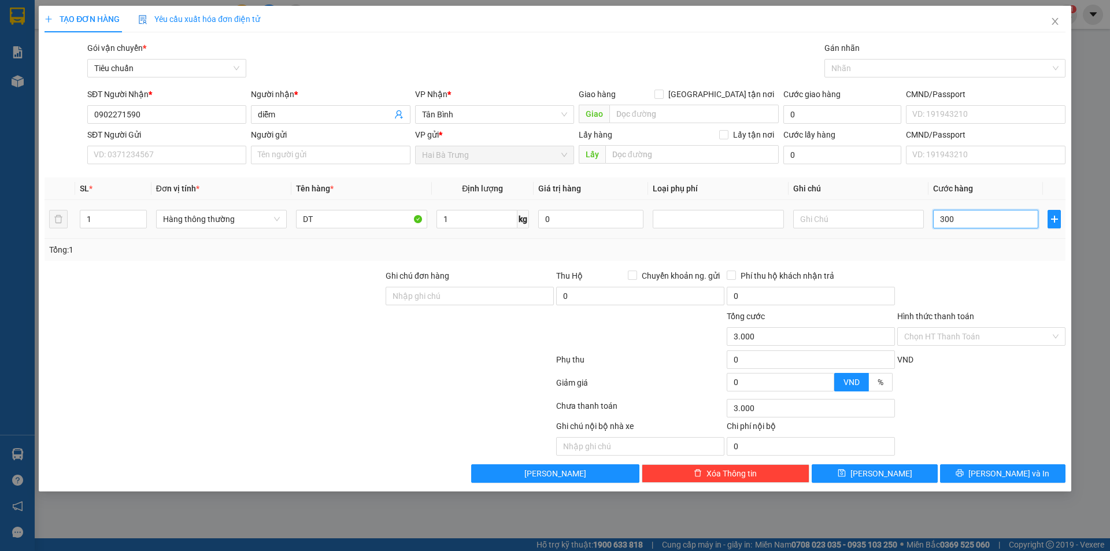
type input "30"
type input "3"
type input "0"
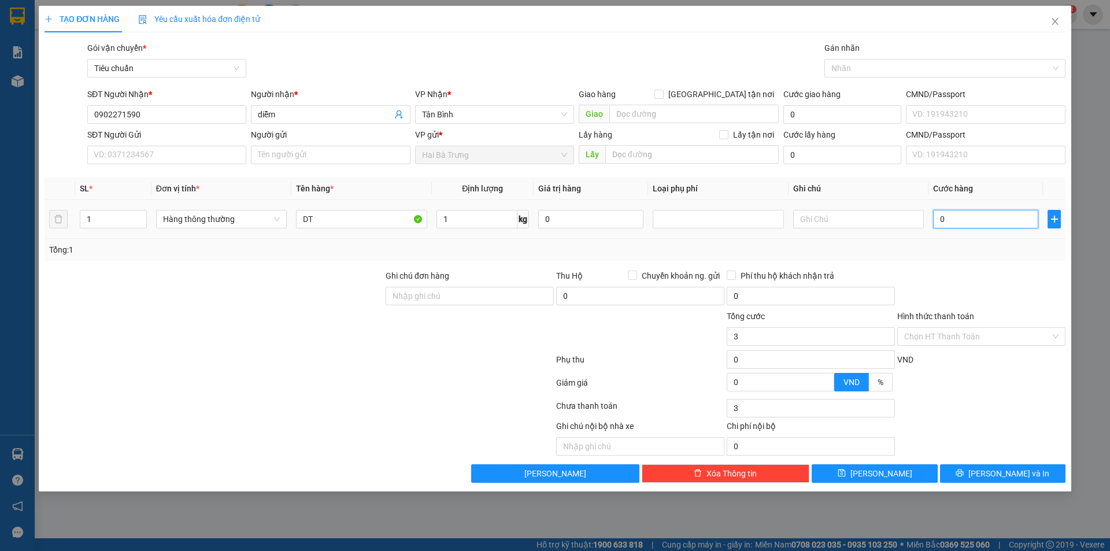
type input "0"
type input "5"
type input "05"
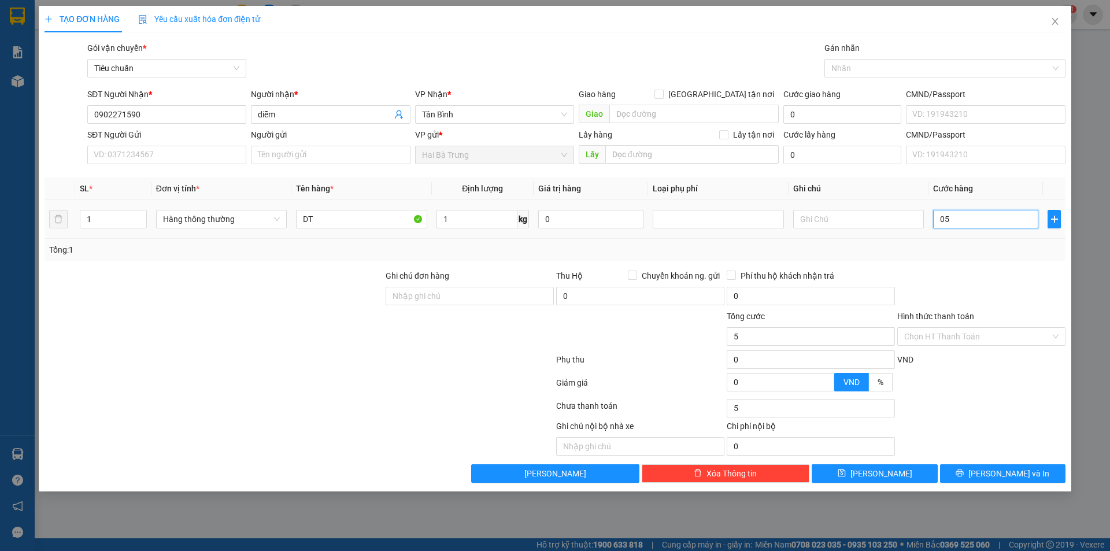
type input "50"
type input "050"
type input "500"
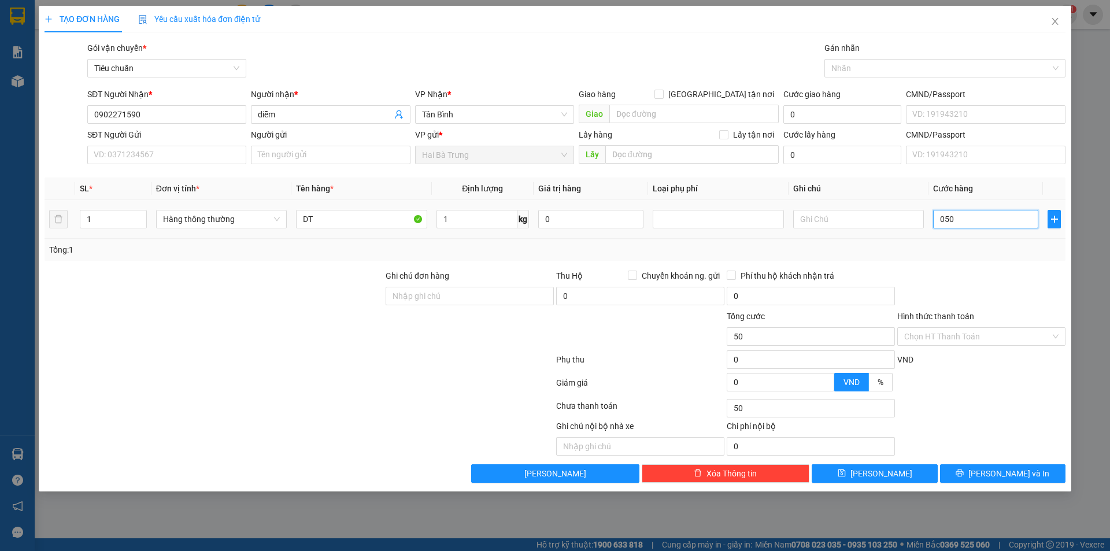
type input "0.500"
type input "5.000"
type input "05.000"
type input "50.000"
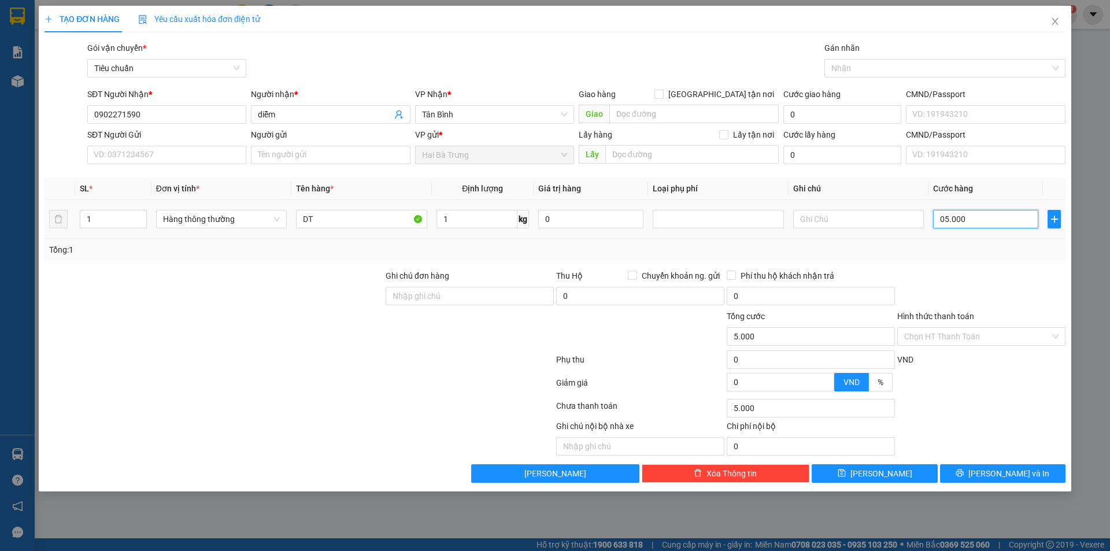
type input "50.000"
type input "050.000"
type input "500.000"
type input "0.500.000"
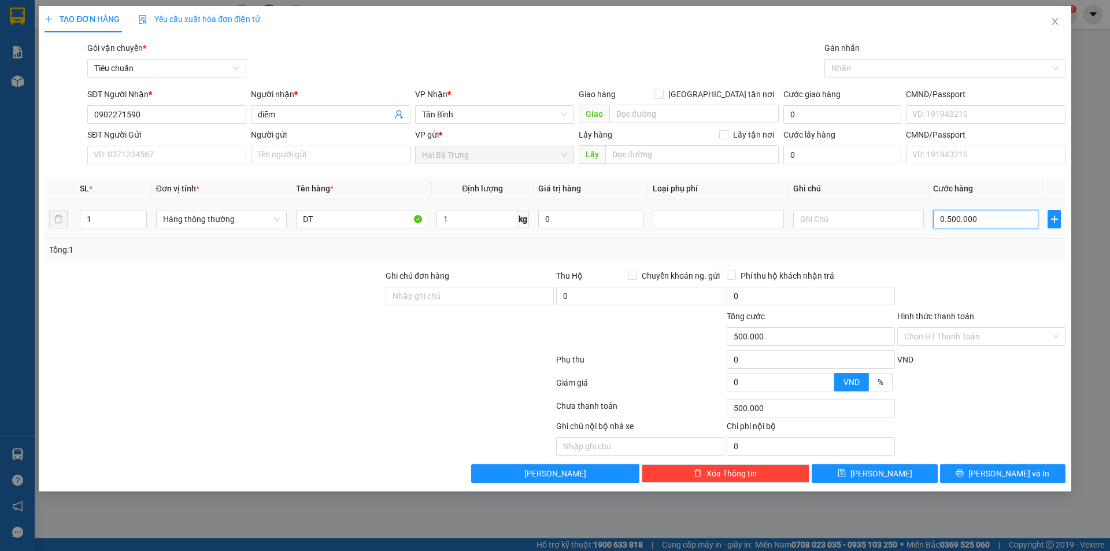
type input "50.000"
click at [968, 264] on div "Transit Pickup Surcharge Ids Transit Deliver Surcharge Ids Transit Deliver Surc…" at bounding box center [555, 262] width 1021 height 441
click at [201, 224] on span "Hàng thông thường" at bounding box center [221, 218] width 117 height 17
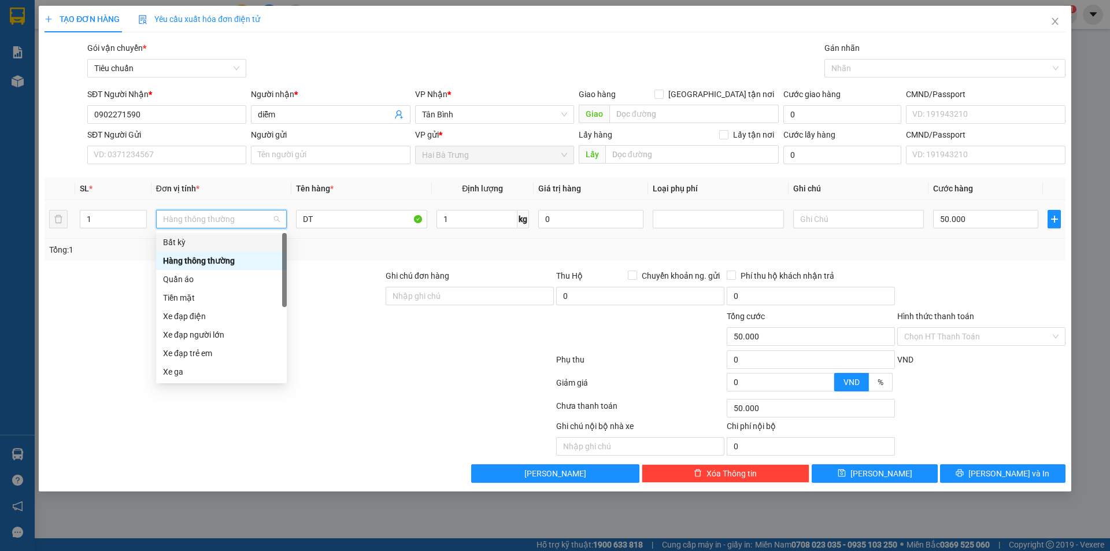
click at [196, 239] on div "Bất kỳ" at bounding box center [221, 242] width 117 height 13
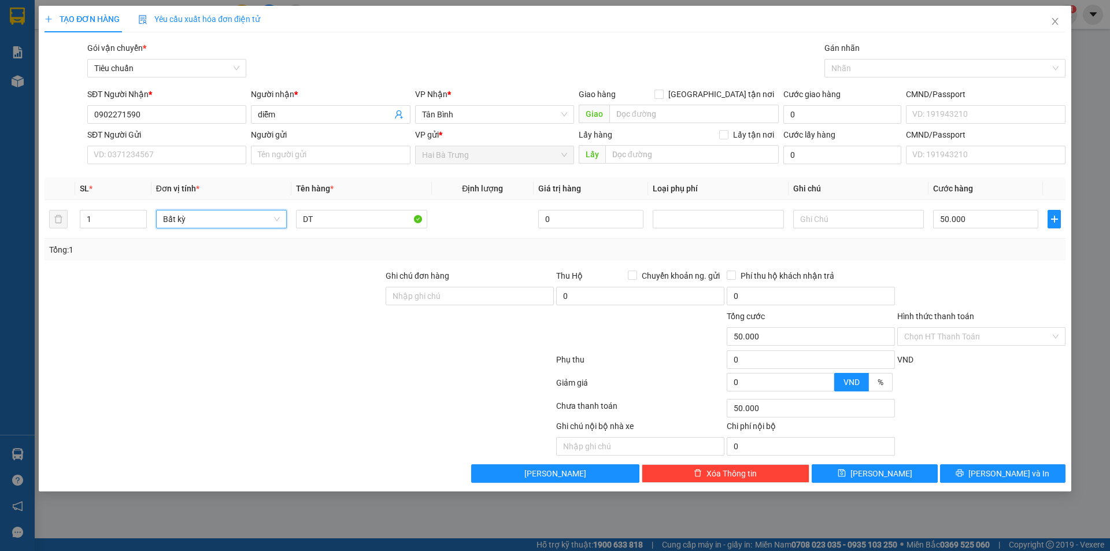
click at [360, 271] on div at bounding box center [213, 289] width 341 height 40
type input "0"
click at [342, 221] on input "DT" at bounding box center [361, 219] width 131 height 19
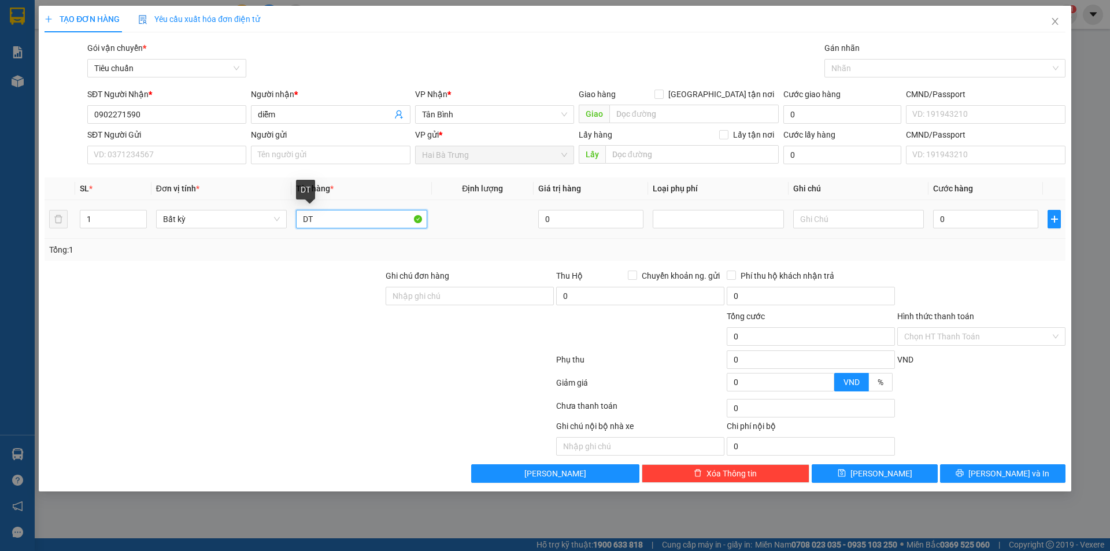
click at [342, 221] on input "DT" at bounding box center [361, 219] width 131 height 19
click at [589, 217] on input "0" at bounding box center [590, 219] width 105 height 19
type input "2.000.000"
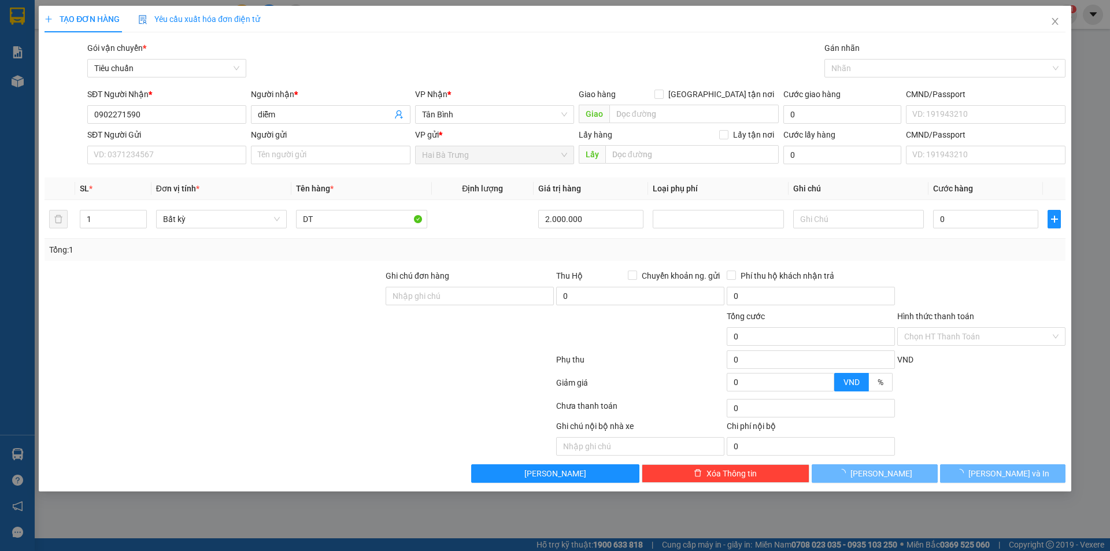
click at [593, 245] on div "Tổng: 1" at bounding box center [555, 249] width 1012 height 13
type input "30.000"
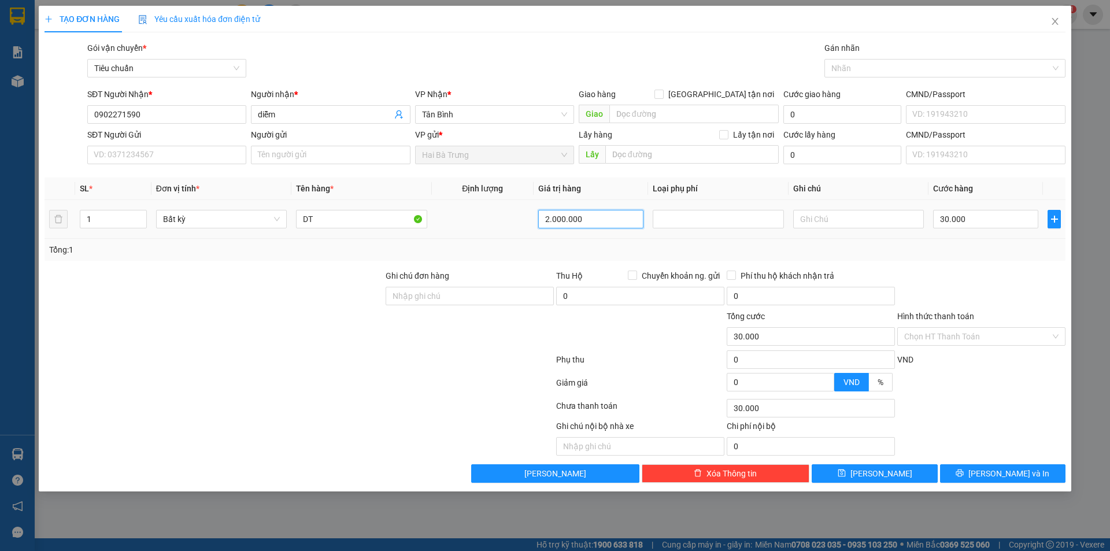
click at [601, 217] on input "2.000.000" at bounding box center [590, 219] width 105 height 19
type input "20.000.000"
click at [606, 245] on div "Tổng: 1" at bounding box center [555, 249] width 1012 height 13
type input "115.000"
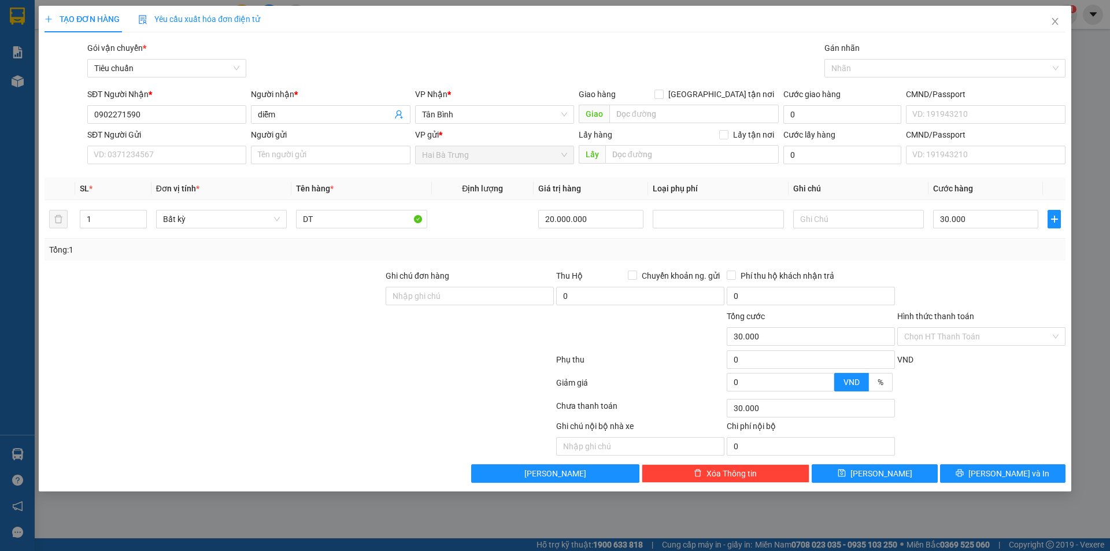
type input "115.000"
click at [606, 246] on div "Tổng: 1" at bounding box center [555, 249] width 1012 height 13
click at [674, 220] on div at bounding box center [718, 219] width 125 height 14
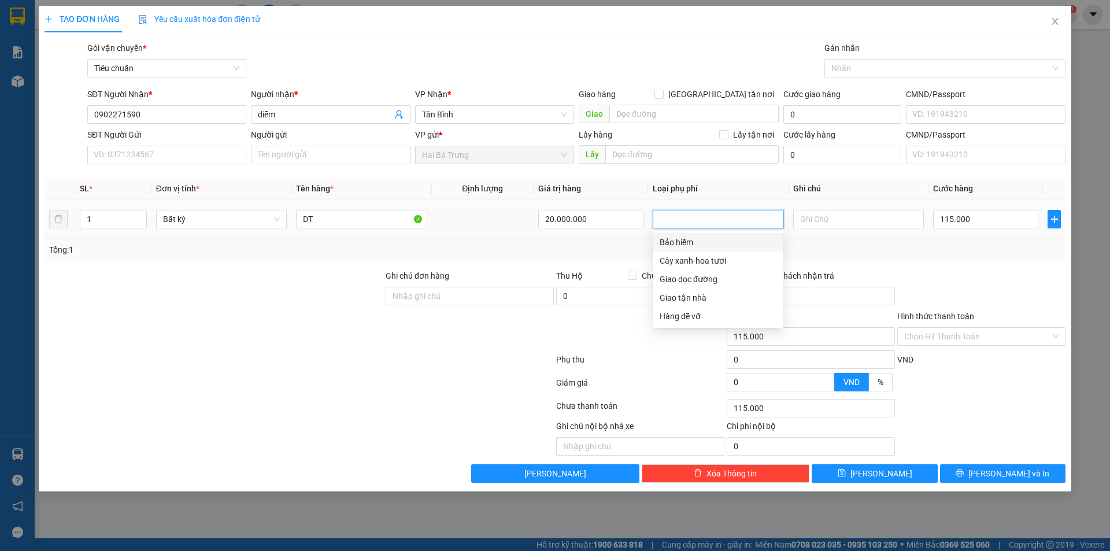
click at [672, 246] on div "Bảo hiểm" at bounding box center [718, 242] width 117 height 13
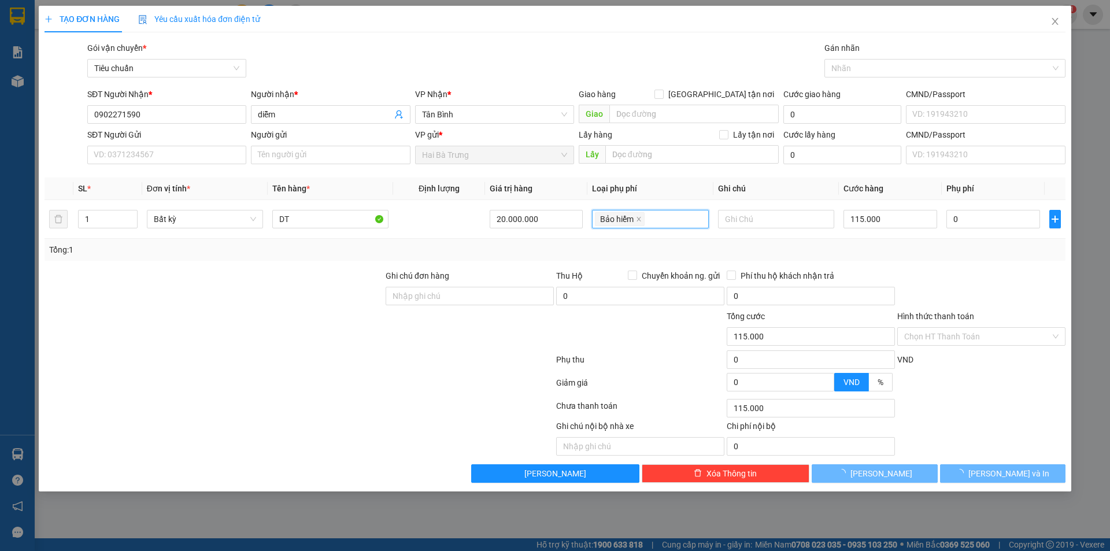
type input "315.000"
type input "200.000"
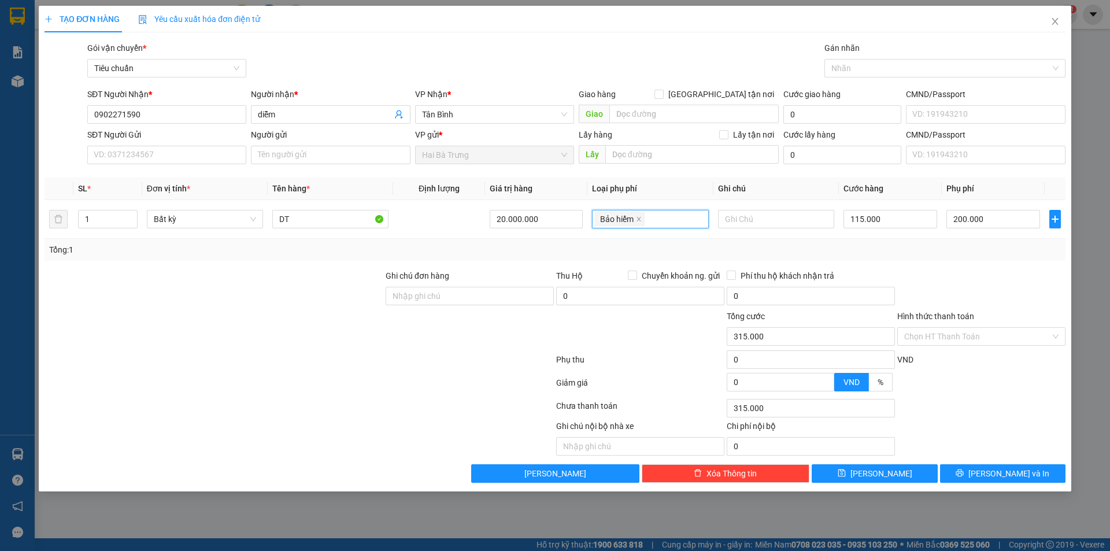
click at [657, 251] on div "Tổng: 1" at bounding box center [555, 249] width 1012 height 13
click at [974, 233] on td "200.000" at bounding box center [993, 219] width 103 height 39
click at [905, 220] on input "115.000" at bounding box center [891, 219] width 94 height 19
type input "200.001"
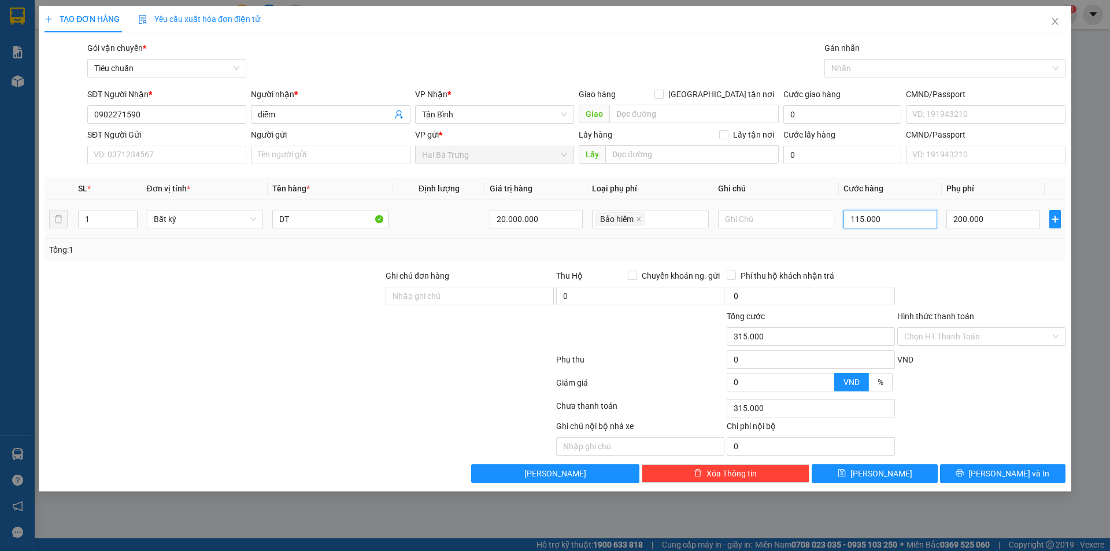
type input "1"
type input "200.012"
type input "12"
type input "200.120"
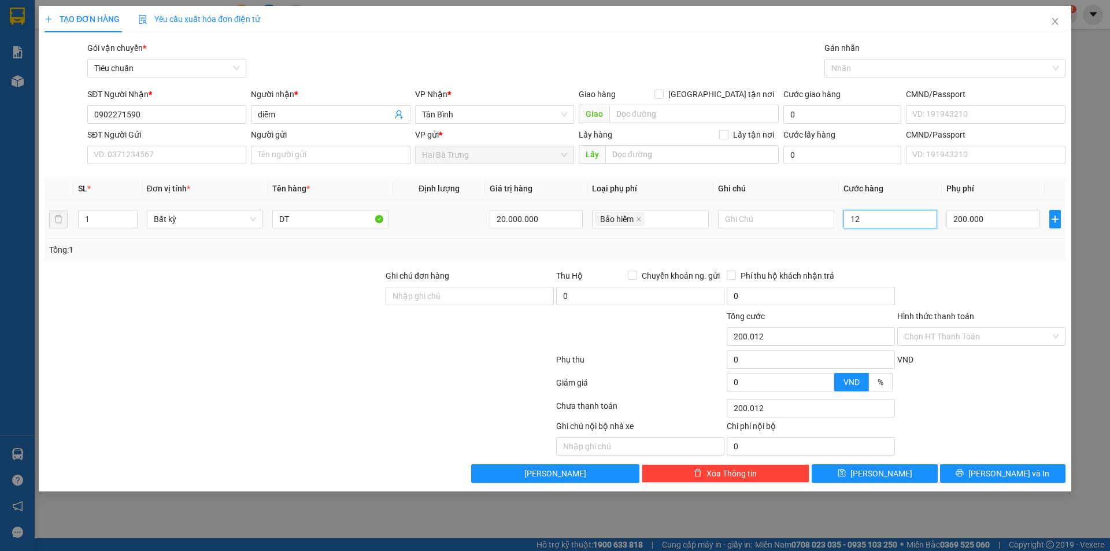
type input "200.120"
type input "120"
type input "201.200"
type input "1.200"
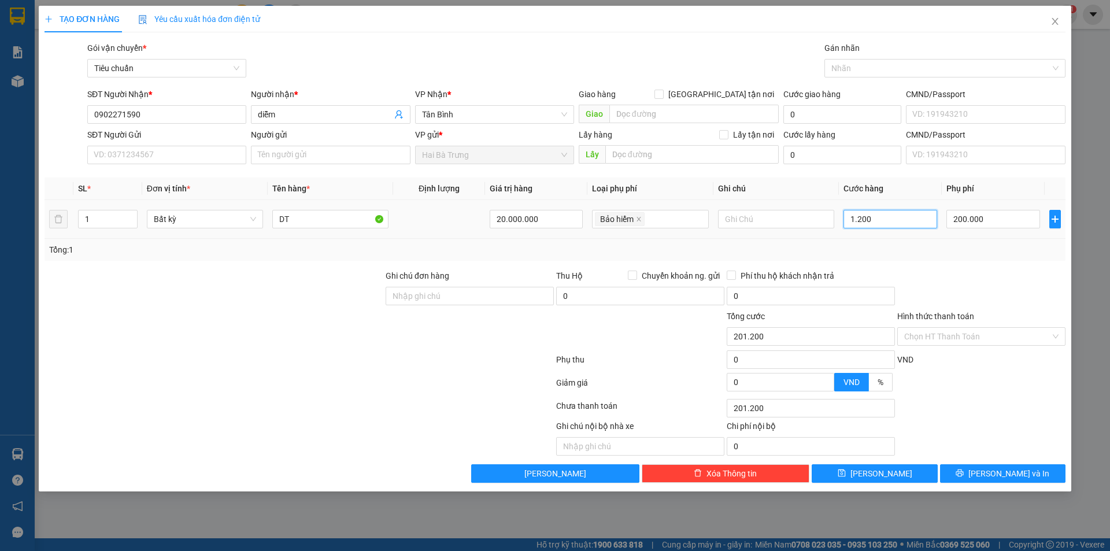
type input "212.000"
type input "12.000"
type input "320.000"
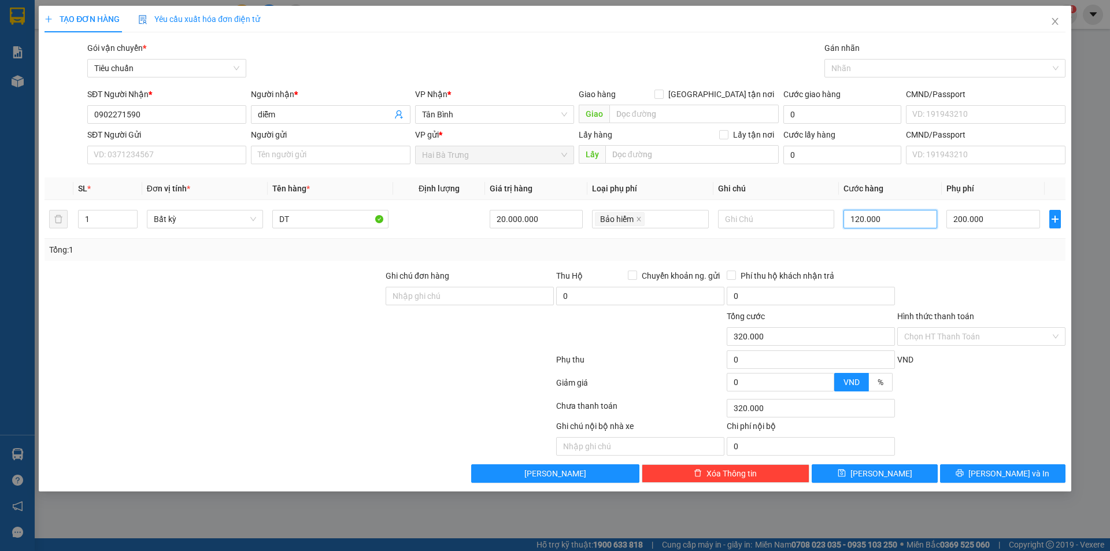
type input "120.000"
click at [939, 279] on div at bounding box center [981, 289] width 171 height 40
click at [176, 220] on span "Bất kỳ" at bounding box center [205, 218] width 102 height 17
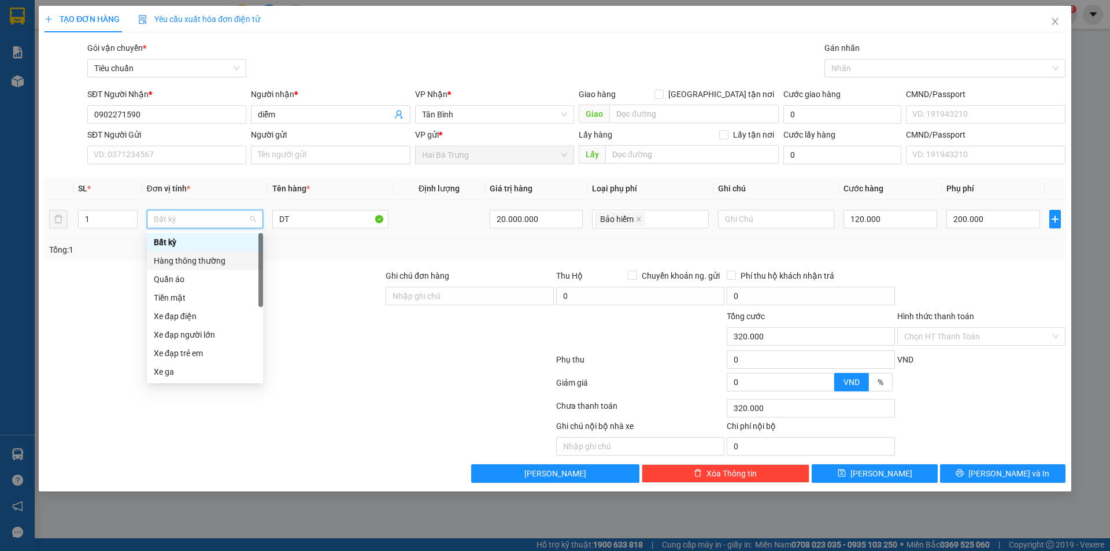
click at [173, 261] on div "Hàng thông thường" at bounding box center [205, 260] width 102 height 13
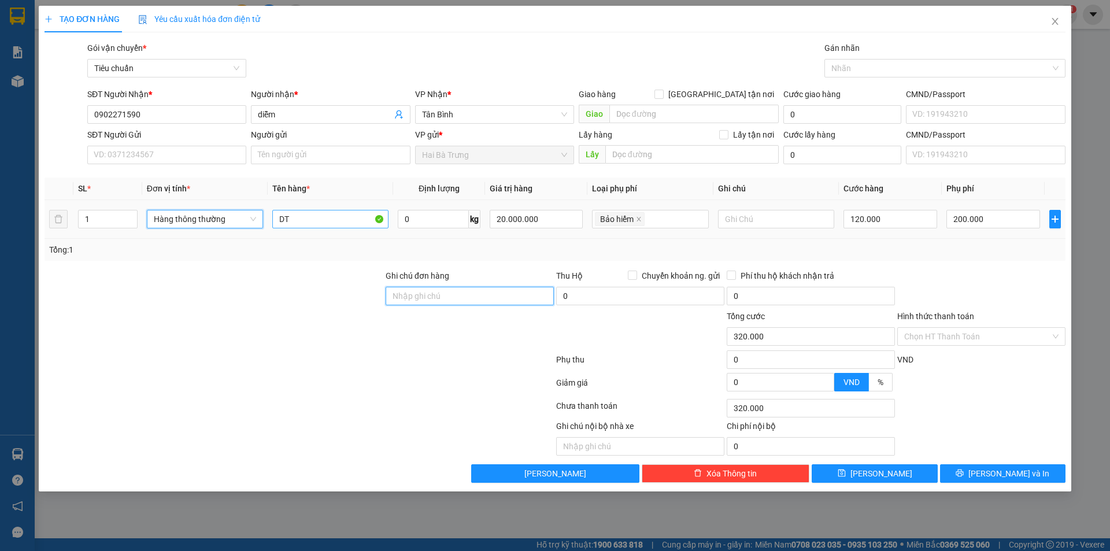
click at [401, 297] on input "Ghi chú đơn hàng" at bounding box center [470, 296] width 168 height 19
type input "200.000"
type input "0"
click at [331, 220] on input "DT" at bounding box center [330, 219] width 116 height 19
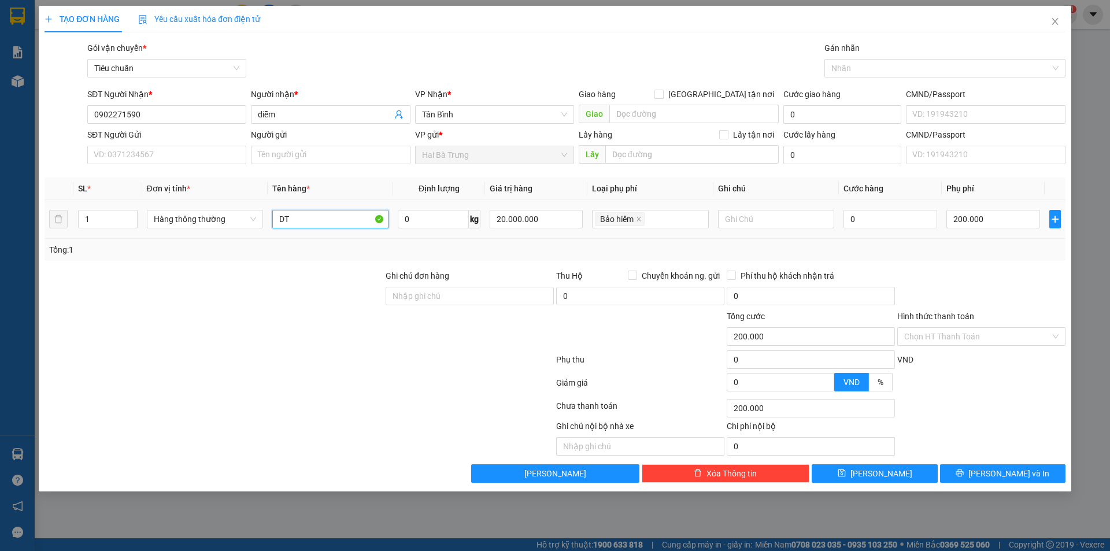
click at [331, 220] on input "DT" at bounding box center [330, 219] width 116 height 19
drag, startPoint x: 552, startPoint y: 210, endPoint x: 455, endPoint y: 219, distance: 96.9
click at [455, 219] on tr "1 Hàng thông thường DT 0 kg 20.000.000 Bảo hiểm 0 200.000" at bounding box center [555, 219] width 1021 height 39
type input "0"
click at [639, 219] on icon "close" at bounding box center [639, 219] width 6 height 6
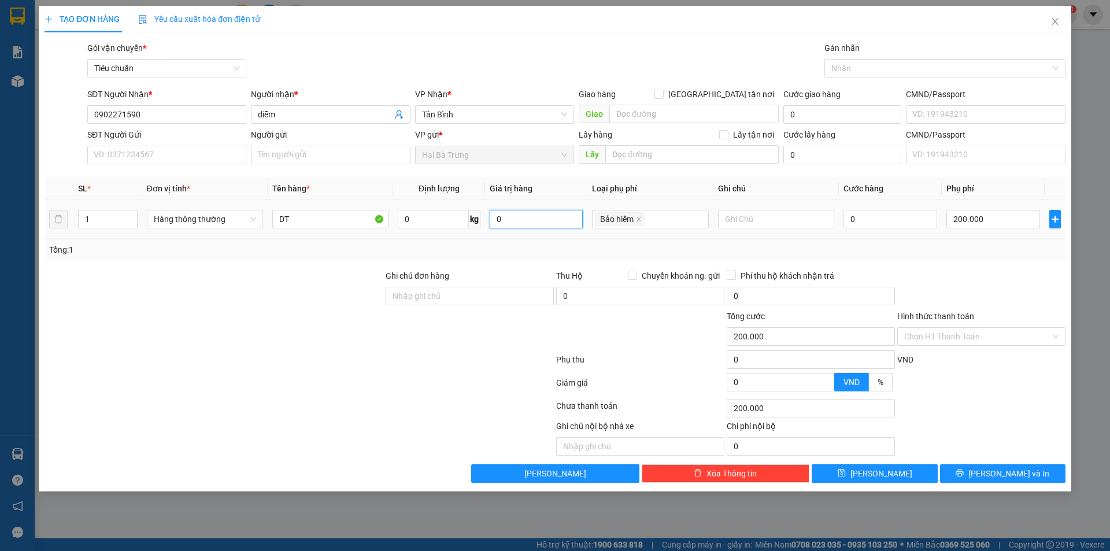
type input "0"
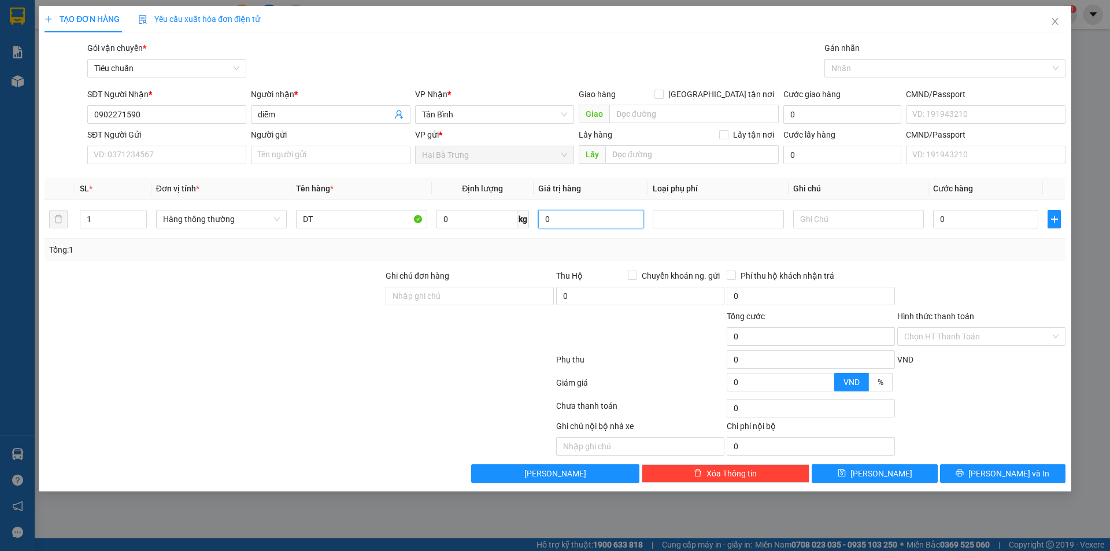
type input "0"
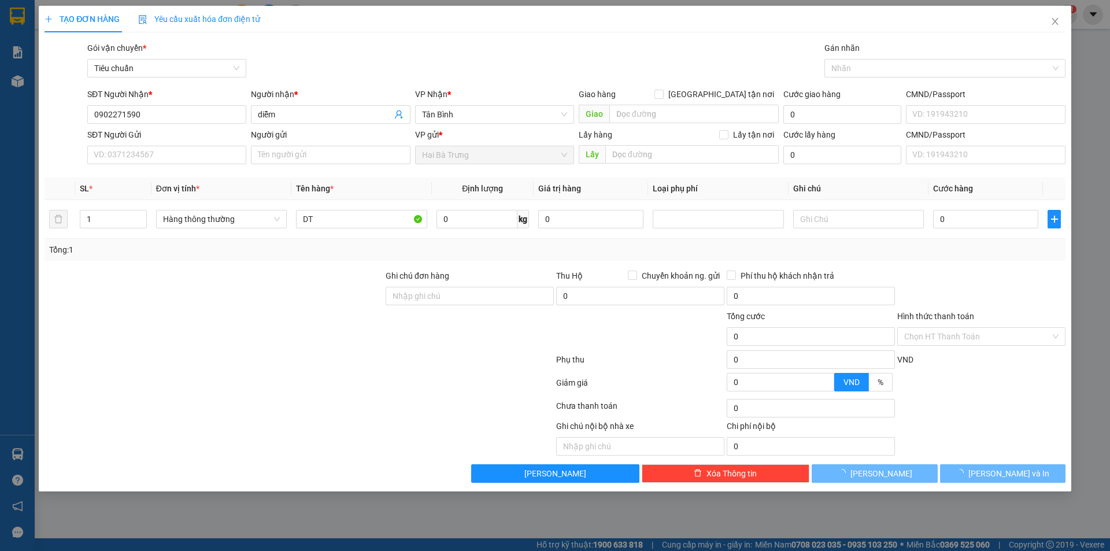
click at [620, 251] on div "Tổng: 1" at bounding box center [555, 249] width 1012 height 13
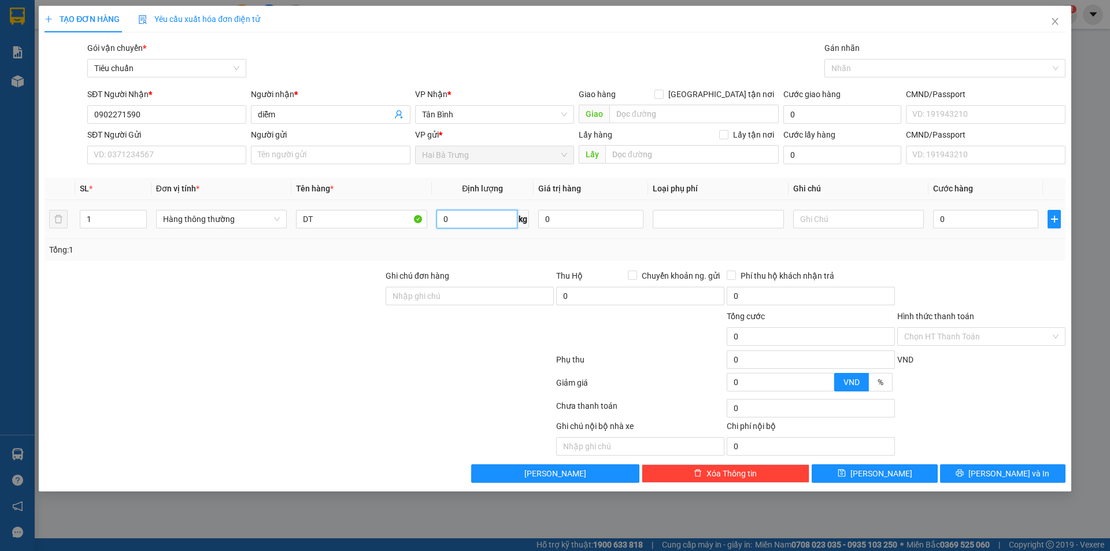
click at [494, 223] on input "0" at bounding box center [477, 219] width 81 height 19
type input "4"
click at [482, 361] on div at bounding box center [299, 361] width 512 height 23
type input "30.000"
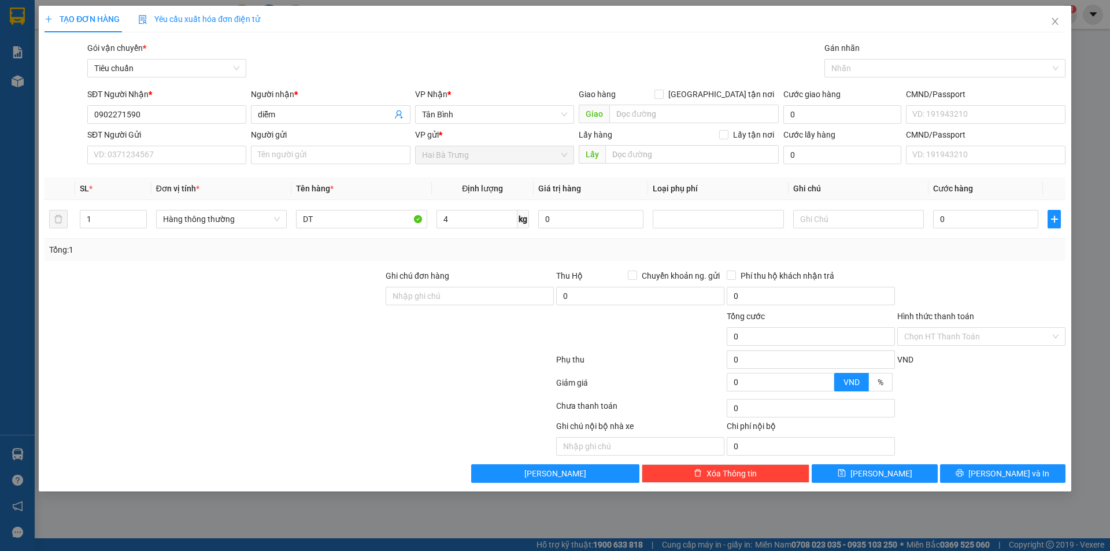
type input "30.000"
click at [977, 267] on div "Transit Pickup Surcharge Ids Transit Deliver Surcharge Ids Transit Deliver Surc…" at bounding box center [555, 262] width 1021 height 441
click at [977, 268] on div "Transit Pickup Surcharge Ids Transit Deliver Surcharge Ids Transit Deliver Surc…" at bounding box center [555, 262] width 1021 height 441
click at [475, 214] on input "4" at bounding box center [477, 219] width 81 height 19
click at [985, 214] on input "30.000" at bounding box center [985, 219] width 105 height 19
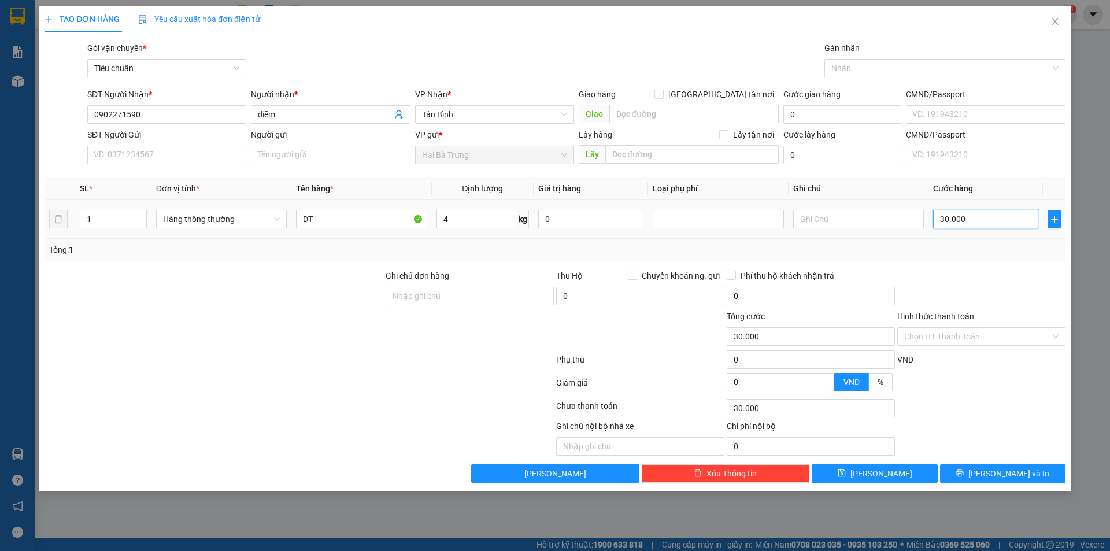
type input "5"
type input "50"
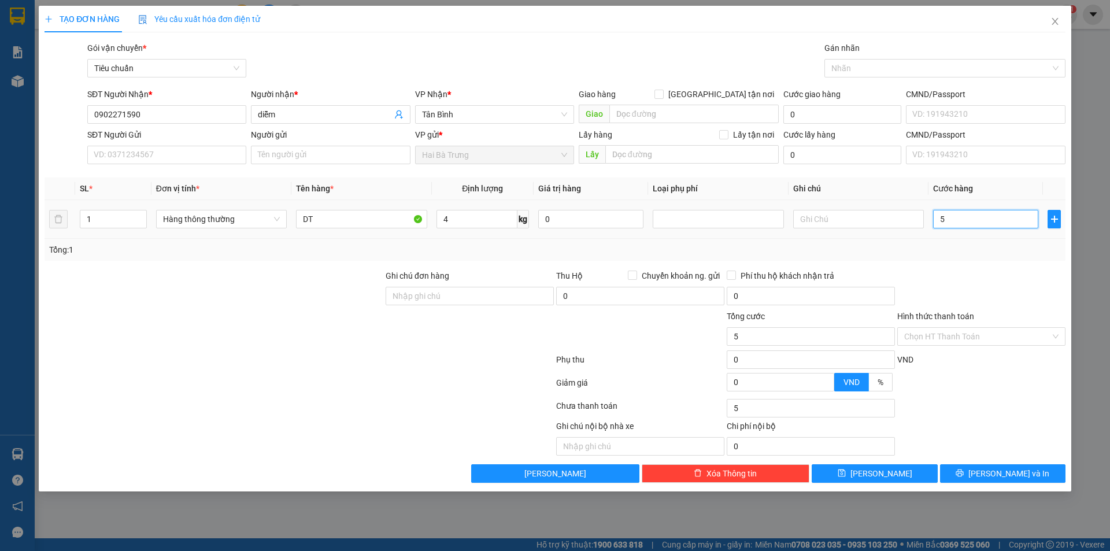
type input "50"
type input "500"
click at [995, 256] on div "Tổng: 1" at bounding box center [555, 249] width 1012 height 13
click at [973, 260] on div "Tổng: 1" at bounding box center [555, 250] width 1021 height 22
click at [958, 278] on div at bounding box center [981, 289] width 171 height 40
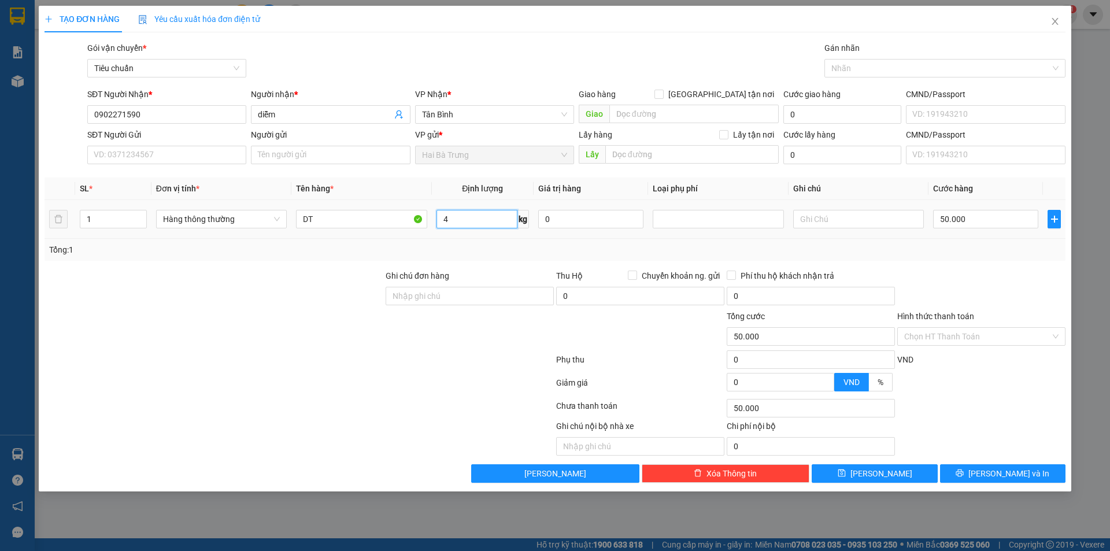
click at [493, 221] on input "4" at bounding box center [477, 219] width 81 height 19
click at [504, 371] on div at bounding box center [299, 361] width 512 height 23
click at [945, 258] on div "Tổng: 1" at bounding box center [555, 250] width 1021 height 22
click at [951, 223] on input "40.000" at bounding box center [985, 219] width 105 height 19
click at [974, 278] on div at bounding box center [981, 289] width 171 height 40
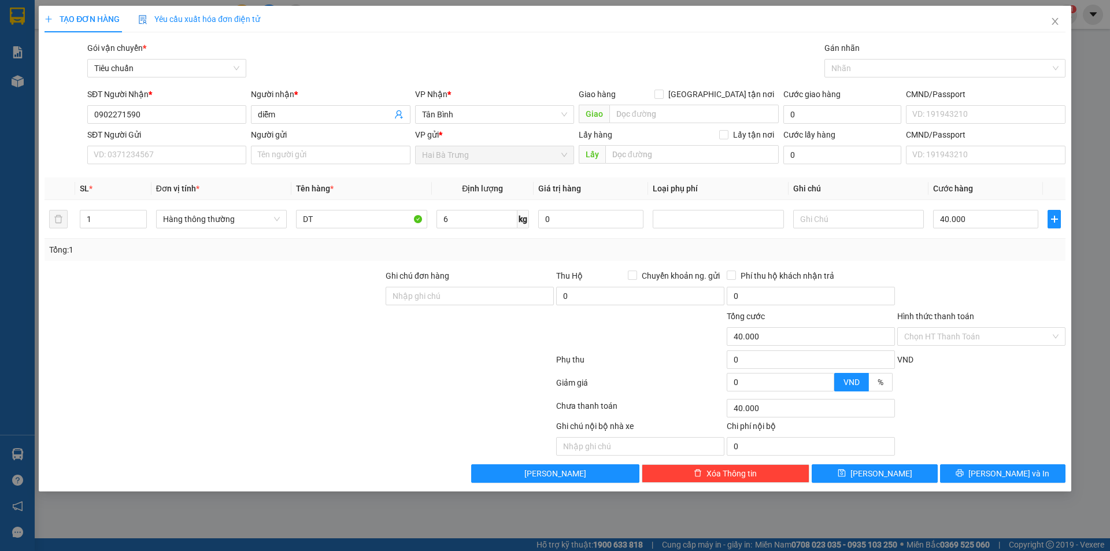
click at [679, 250] on div "Tổng: 1" at bounding box center [555, 249] width 1012 height 13
click at [544, 258] on div "Tổng: 1" at bounding box center [555, 250] width 1021 height 22
click at [454, 223] on input "6" at bounding box center [477, 219] width 81 height 19
click at [764, 242] on div "Tổng: 1" at bounding box center [555, 250] width 1021 height 22
click at [406, 217] on input "DT" at bounding box center [361, 219] width 131 height 19
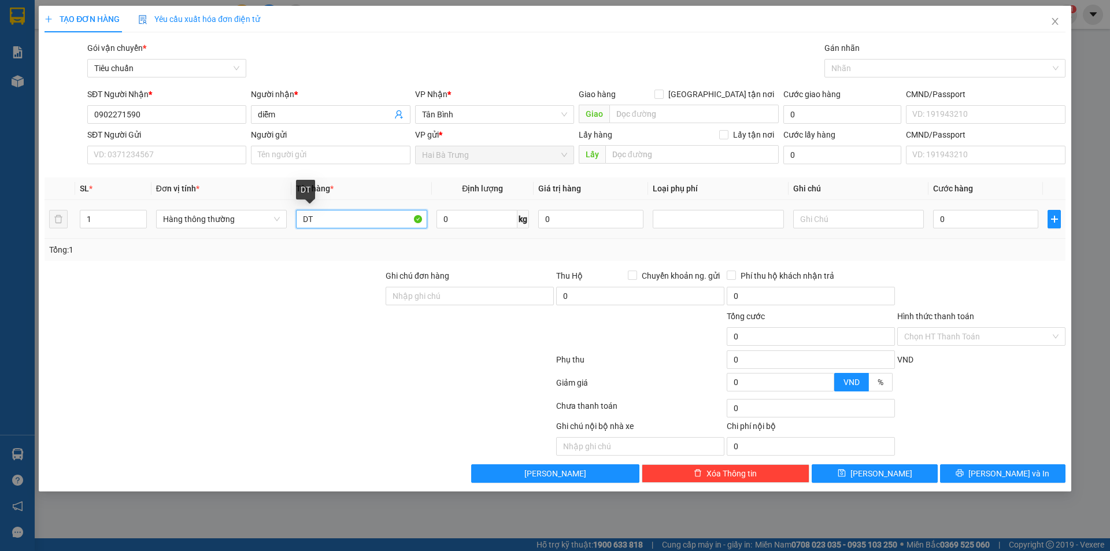
click at [406, 217] on input "DT" at bounding box center [361, 219] width 131 height 19
click at [256, 223] on span "Hàng thông thường" at bounding box center [221, 218] width 117 height 17
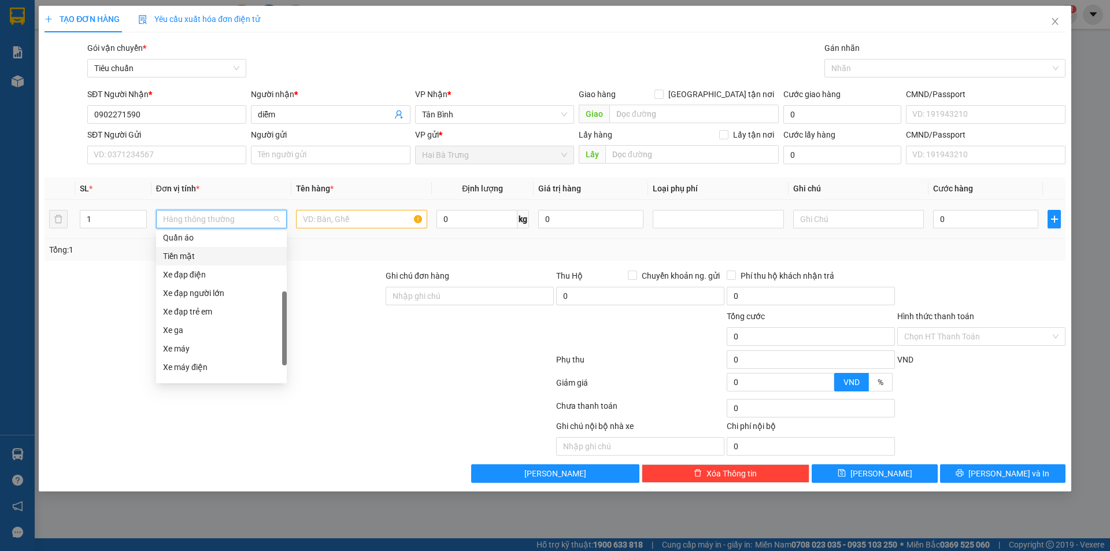
scroll to position [45, 0]
drag, startPoint x: 285, startPoint y: 288, endPoint x: 278, endPoint y: 347, distance: 60.0
click at [278, 347] on div "Quần áo Tiền mặt Xe đạp điện Xe đạp người lớn Xe đạp trẻ em Xe ga Xe máy Xe máy…" at bounding box center [221, 307] width 131 height 148
click at [230, 310] on div "Xe đạp trẻ em" at bounding box center [221, 308] width 117 height 13
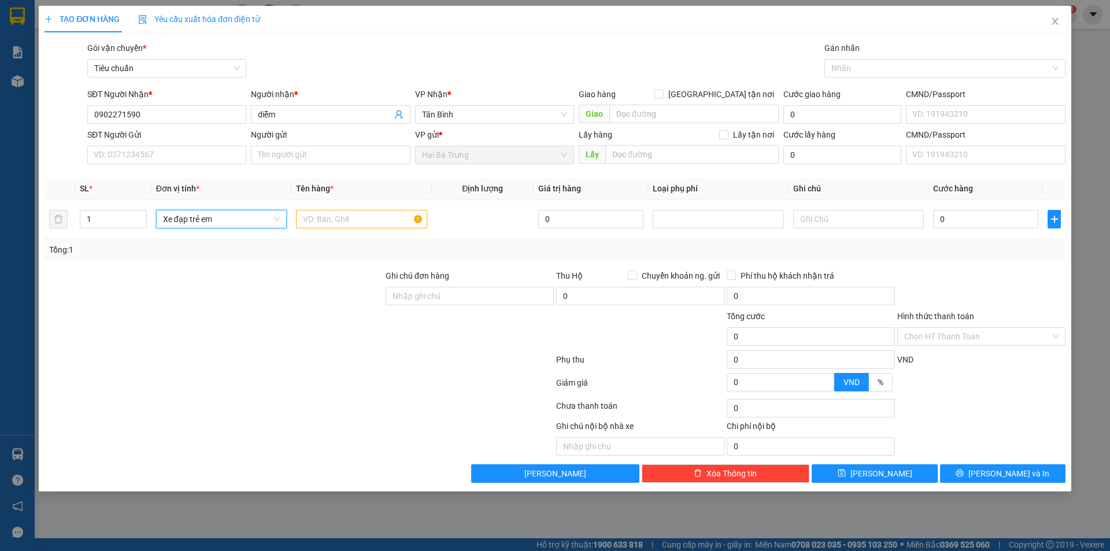
click at [299, 325] on div at bounding box center [213, 330] width 341 height 40
click at [200, 224] on span "Xe đạp trẻ em" at bounding box center [221, 218] width 117 height 17
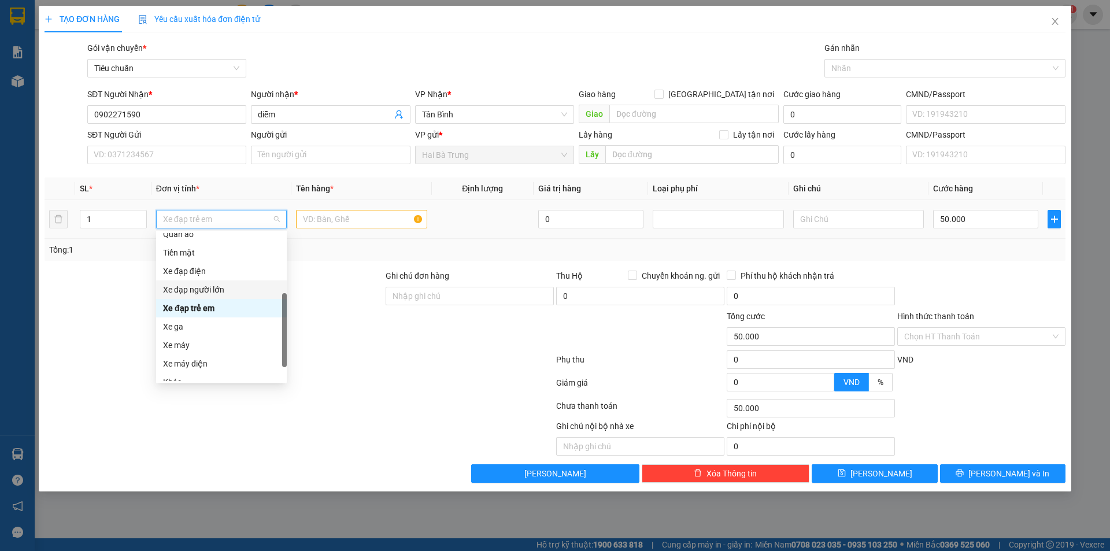
click at [202, 292] on div "Xe đạp người lớn" at bounding box center [221, 289] width 117 height 13
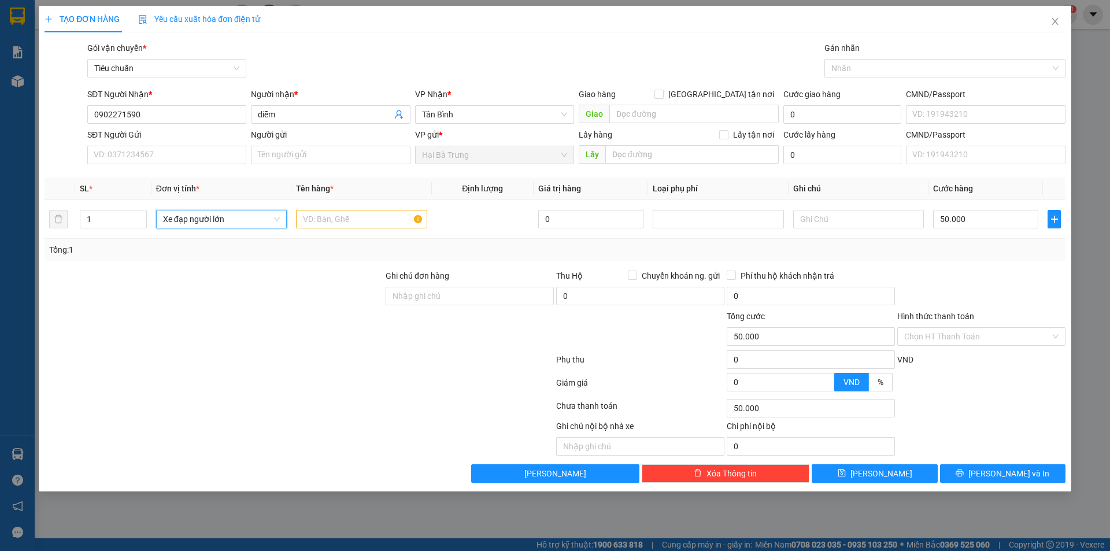
click at [203, 293] on div at bounding box center [213, 289] width 341 height 40
click at [269, 221] on span "Xe đạp người lớn" at bounding box center [221, 218] width 117 height 17
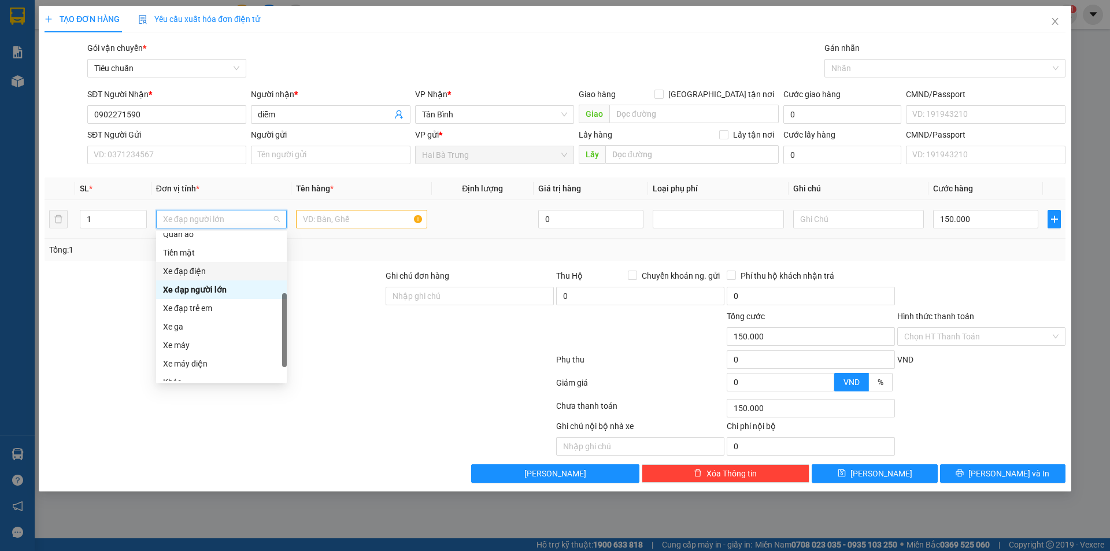
click at [231, 271] on div "Xe đạp điện" at bounding box center [221, 271] width 117 height 13
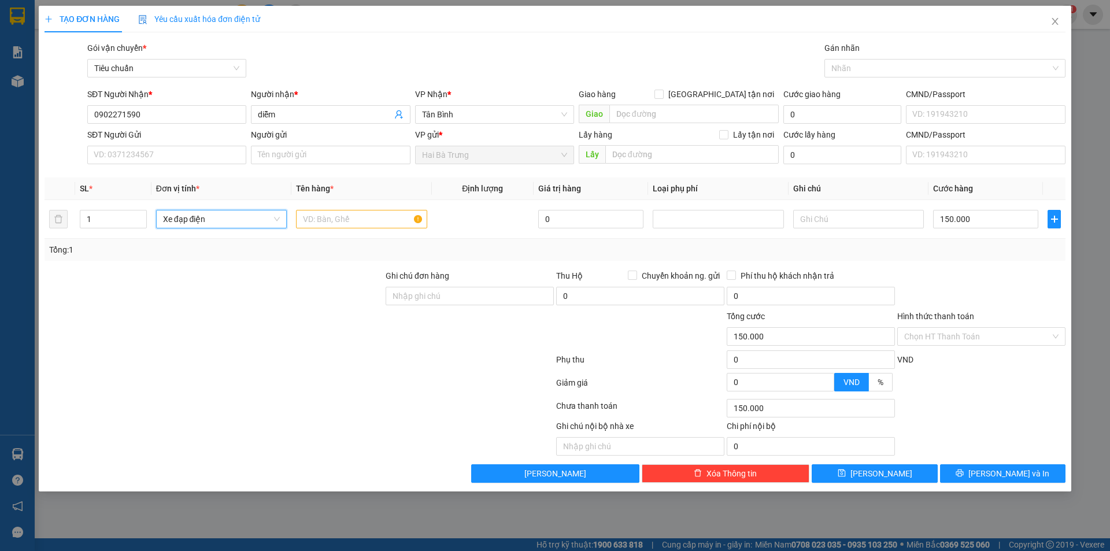
click at [352, 318] on div at bounding box center [213, 330] width 341 height 40
click at [180, 234] on td "Xe đạp điện" at bounding box center [221, 219] width 140 height 39
click at [184, 223] on span "Xe đạp điện" at bounding box center [221, 218] width 117 height 17
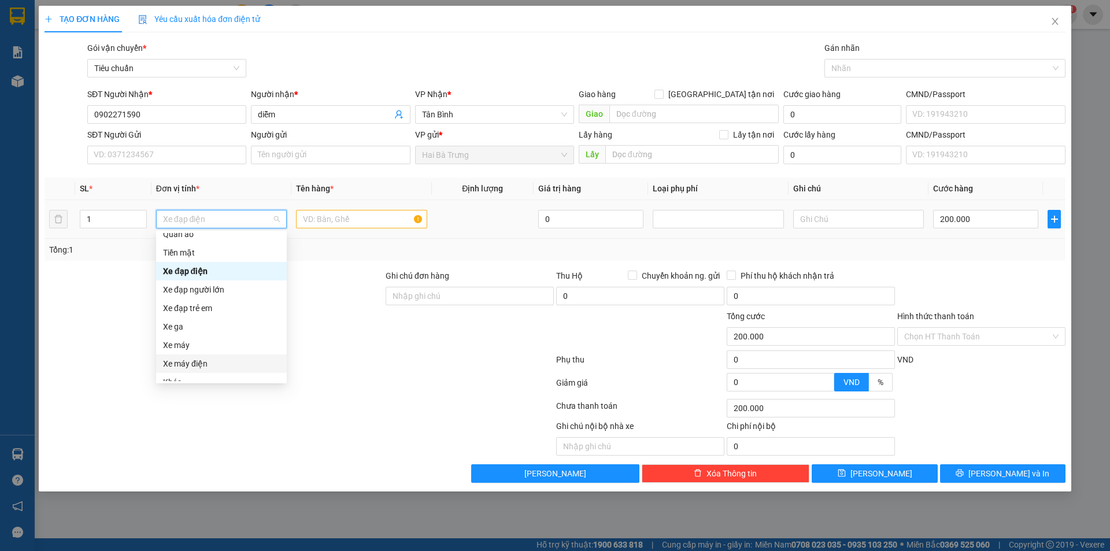
click at [230, 361] on div "Xe máy điện" at bounding box center [221, 363] width 117 height 13
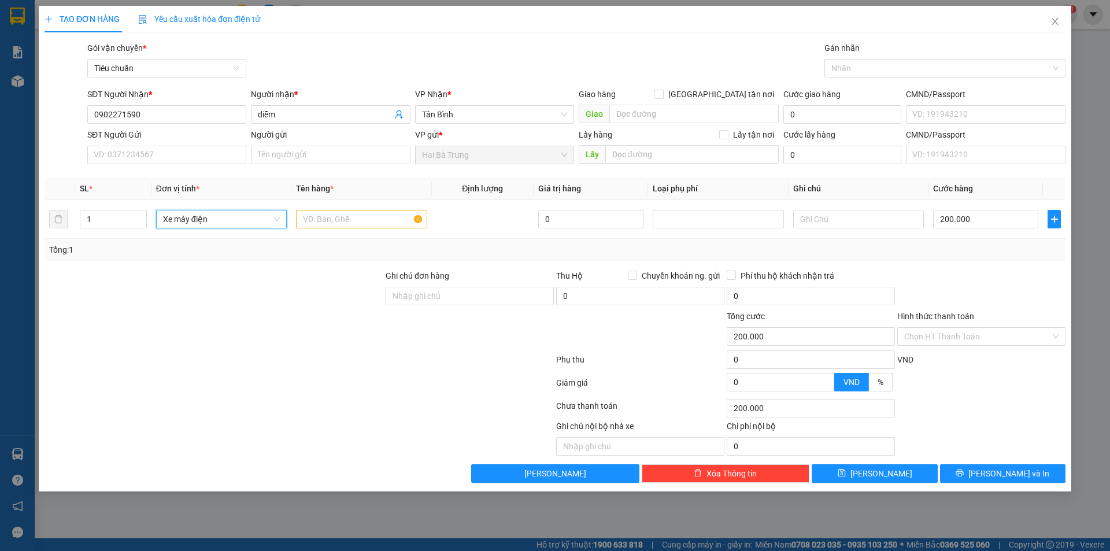
click at [340, 402] on div at bounding box center [299, 408] width 512 height 23
click at [197, 225] on span "Xe máy điện" at bounding box center [221, 218] width 117 height 17
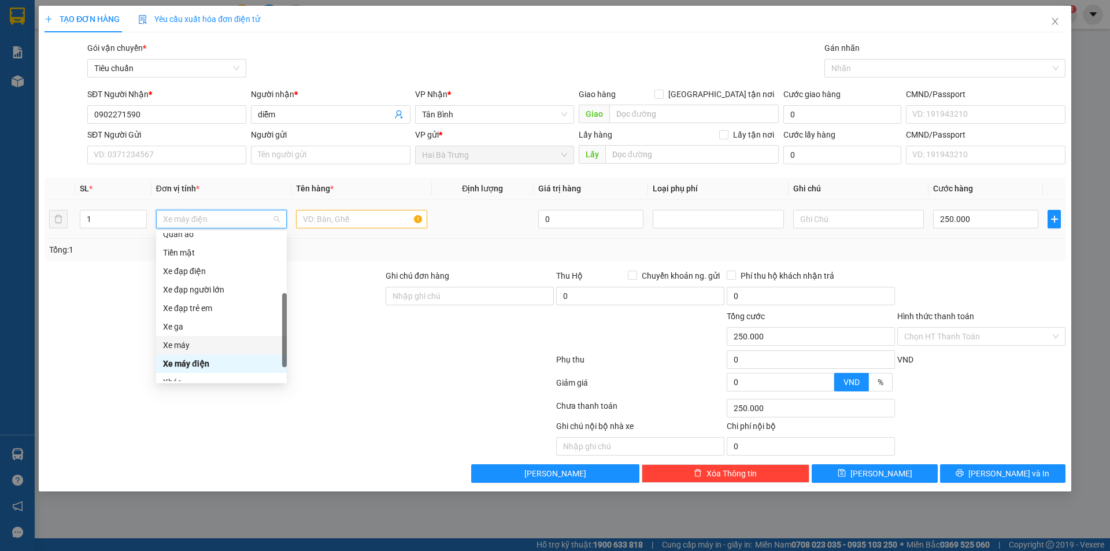
click at [200, 342] on div "Xe máy" at bounding box center [221, 345] width 117 height 13
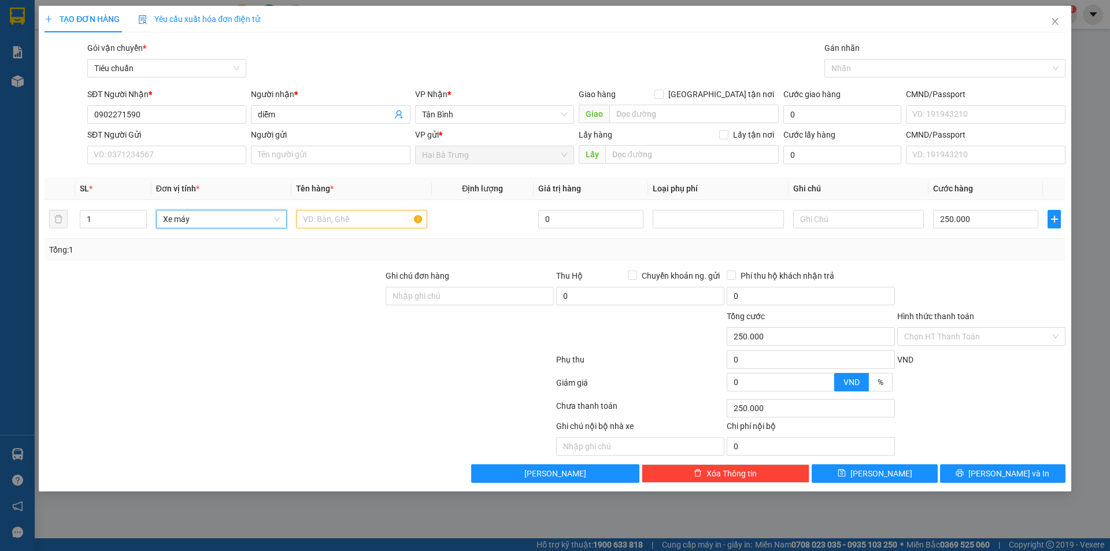
click at [234, 282] on div at bounding box center [213, 289] width 341 height 40
click at [236, 282] on div at bounding box center [213, 289] width 341 height 40
click at [264, 263] on div "Transit Pickup Surcharge Ids Transit Deliver Surcharge Ids Transit Deliver Surc…" at bounding box center [555, 262] width 1021 height 441
click at [1005, 220] on input "300.000" at bounding box center [985, 219] width 105 height 19
click at [970, 285] on div at bounding box center [981, 289] width 171 height 40
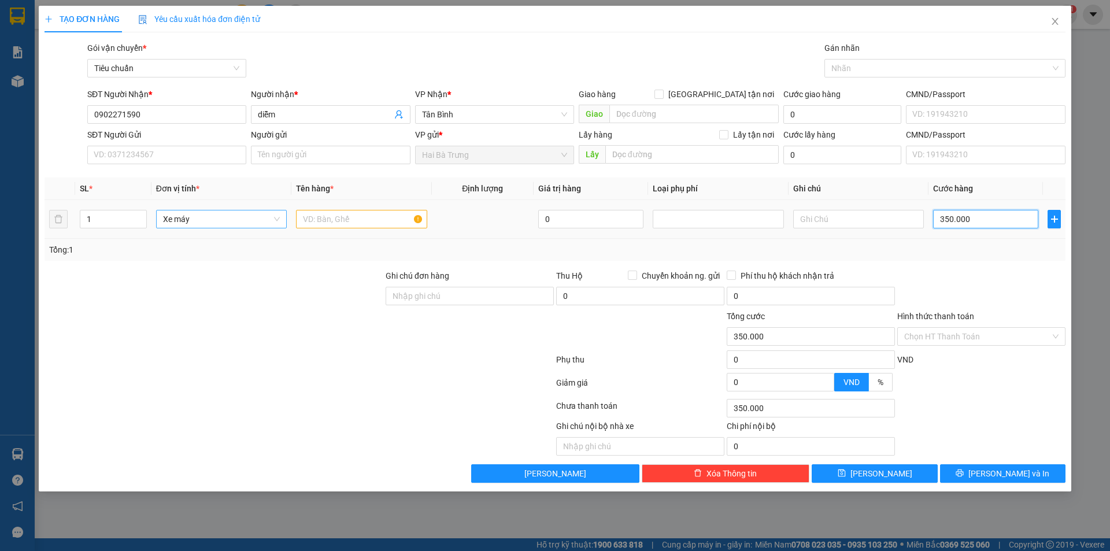
click at [205, 223] on span "Xe máy" at bounding box center [221, 218] width 117 height 17
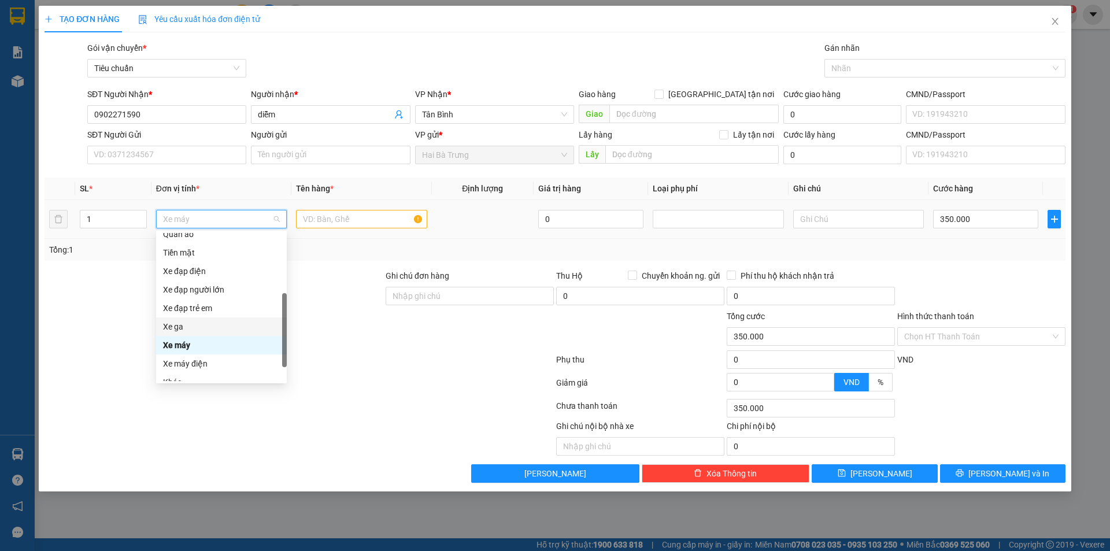
click at [200, 325] on div "Xe ga" at bounding box center [221, 326] width 117 height 13
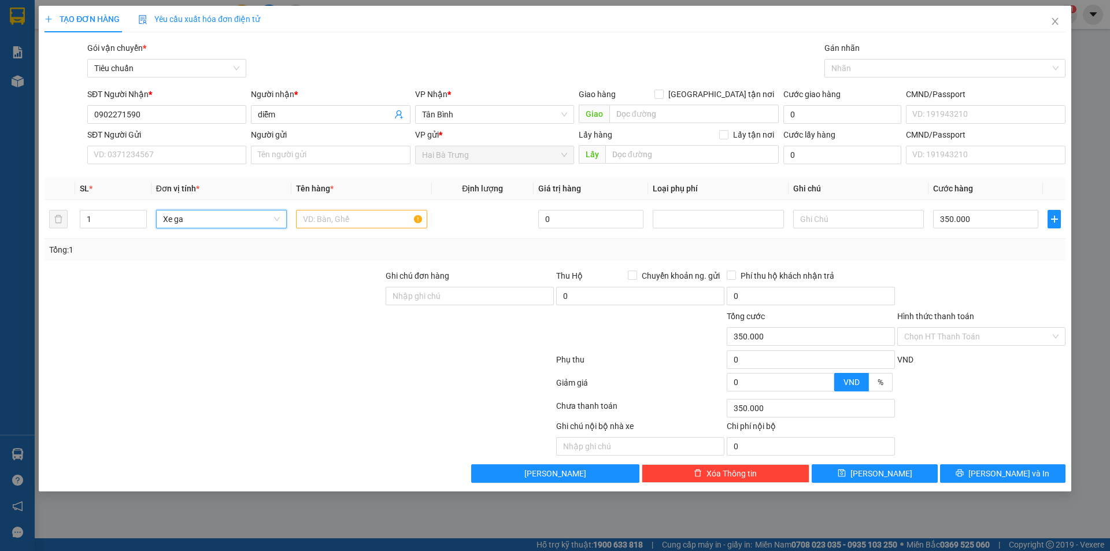
click at [300, 346] on div at bounding box center [213, 330] width 341 height 40
click at [1018, 222] on input "400.000" at bounding box center [985, 219] width 105 height 19
click at [1009, 260] on div "Tổng: 1" at bounding box center [555, 250] width 1021 height 22
click at [256, 218] on span "Xe ga" at bounding box center [221, 218] width 117 height 17
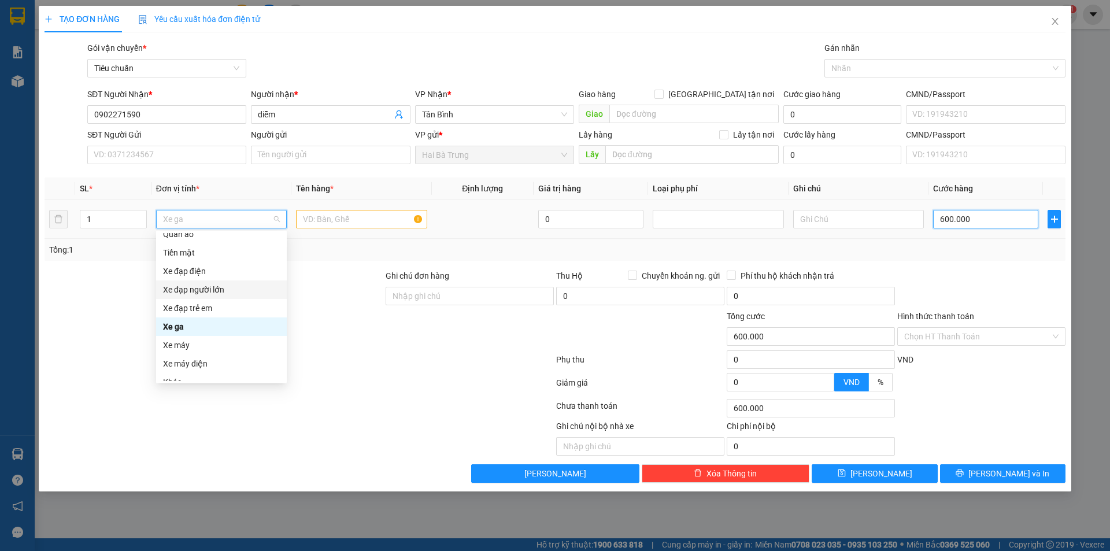
click at [981, 223] on input "600.000" at bounding box center [985, 219] width 105 height 19
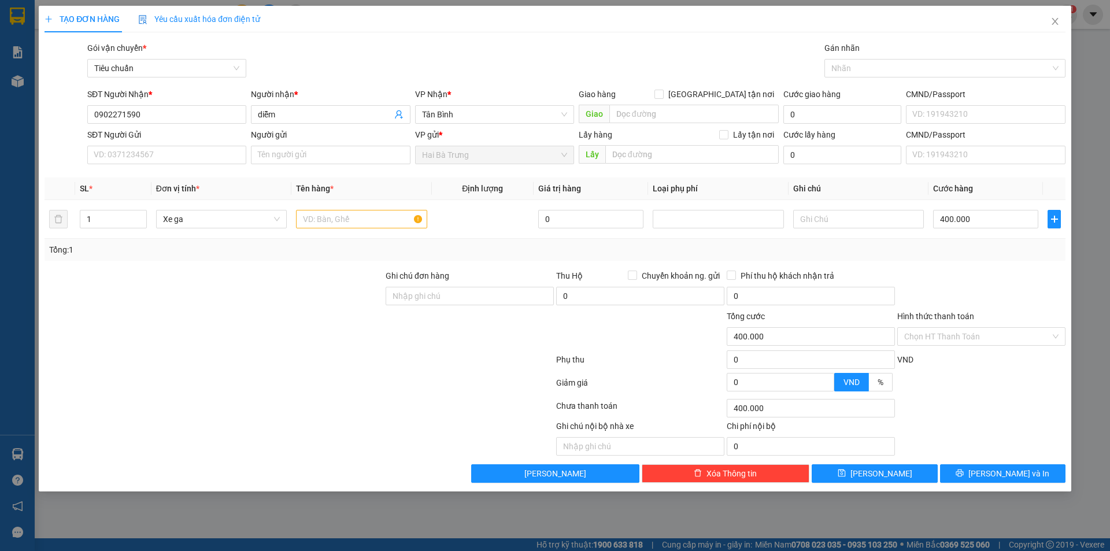
click at [258, 368] on div at bounding box center [299, 361] width 512 height 23
click at [253, 231] on td "Xe ga" at bounding box center [221, 219] width 140 height 39
click at [241, 221] on span "Xe ga" at bounding box center [221, 218] width 117 height 17
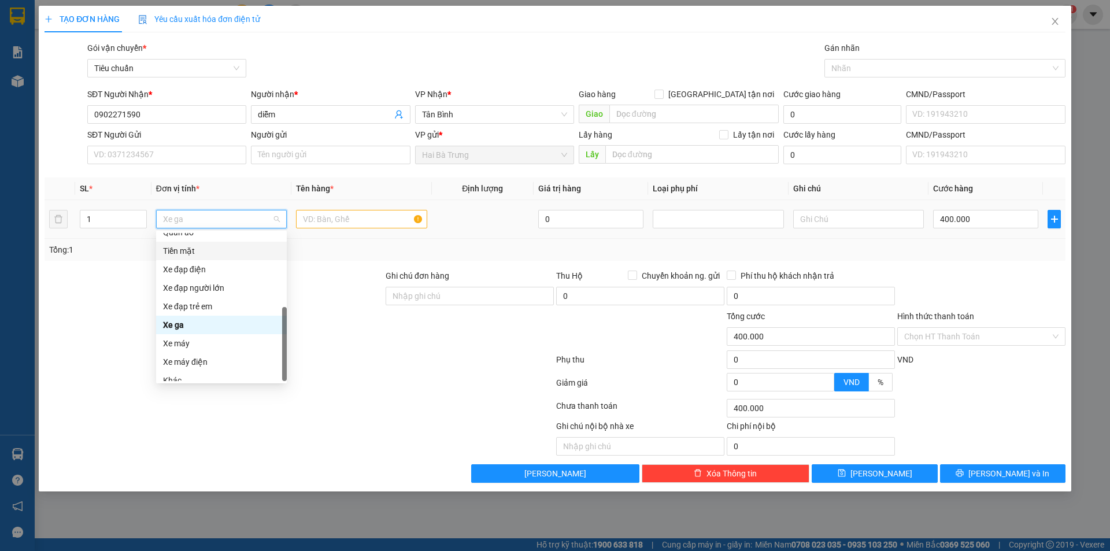
scroll to position [56, 0]
drag, startPoint x: 284, startPoint y: 275, endPoint x: 282, endPoint y: 362, distance: 87.3
click at [282, 362] on div "Quần áo Tiền mặt Xe đạp điện Xe đạp người lớn Xe đạp trẻ em Xe ga Xe máy Xe máy…" at bounding box center [221, 307] width 131 height 148
click at [179, 371] on div "Khác" at bounding box center [221, 371] width 117 height 13
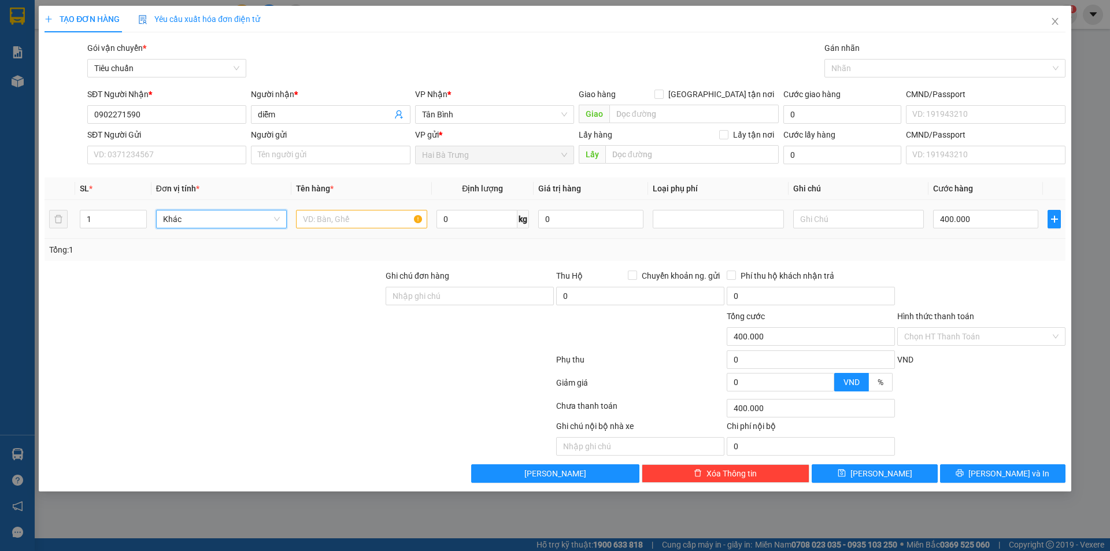
click at [235, 221] on span "Khác" at bounding box center [221, 218] width 117 height 17
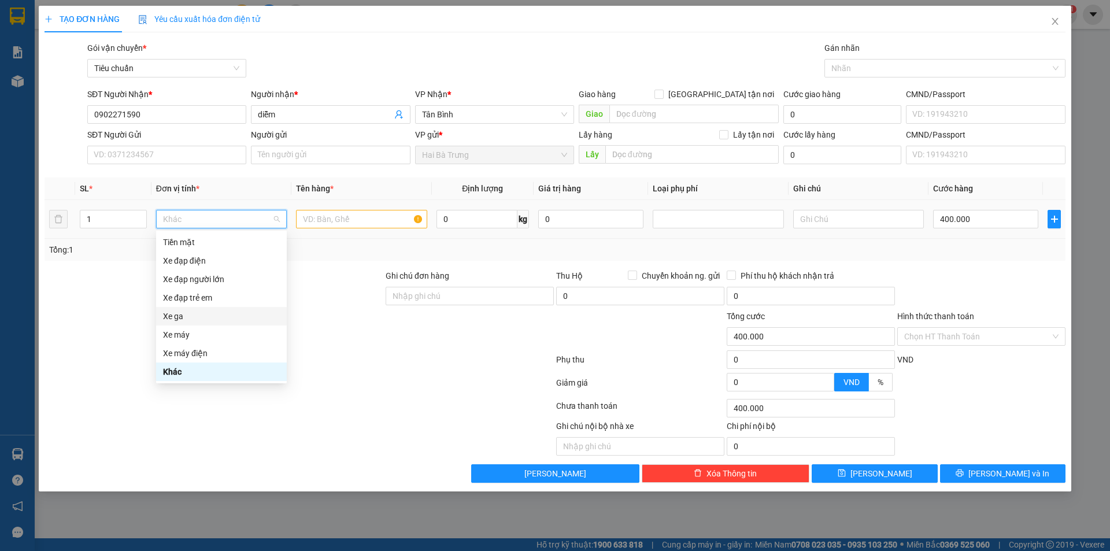
click at [191, 315] on div "Xe ga" at bounding box center [221, 316] width 117 height 13
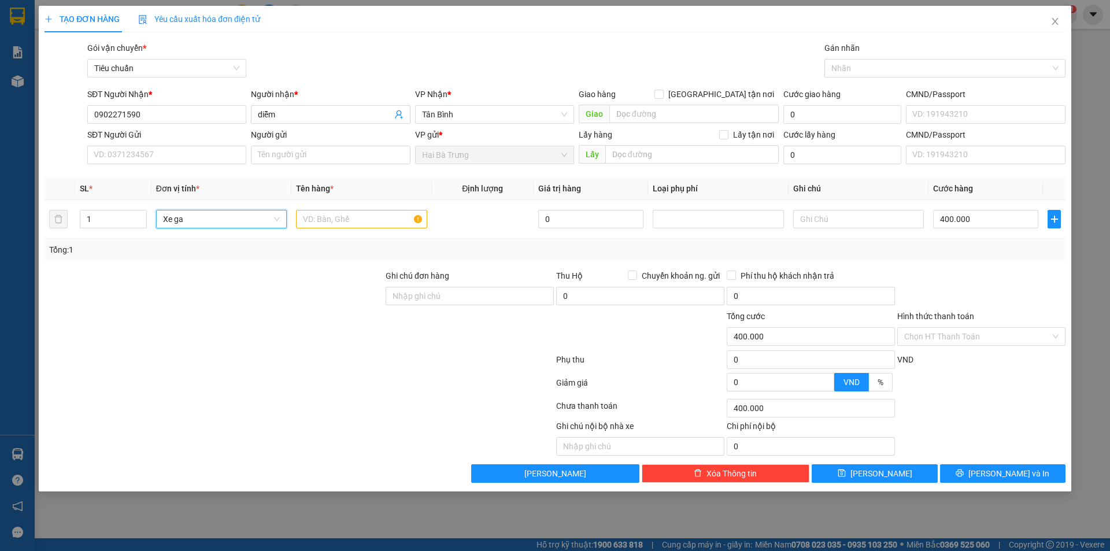
click at [279, 314] on div at bounding box center [213, 330] width 341 height 40
click at [992, 224] on input "400.000" at bounding box center [985, 219] width 105 height 19
click at [984, 230] on div "1.000.000" at bounding box center [985, 219] width 105 height 23
click at [979, 219] on input "1.000.000" at bounding box center [985, 219] width 105 height 19
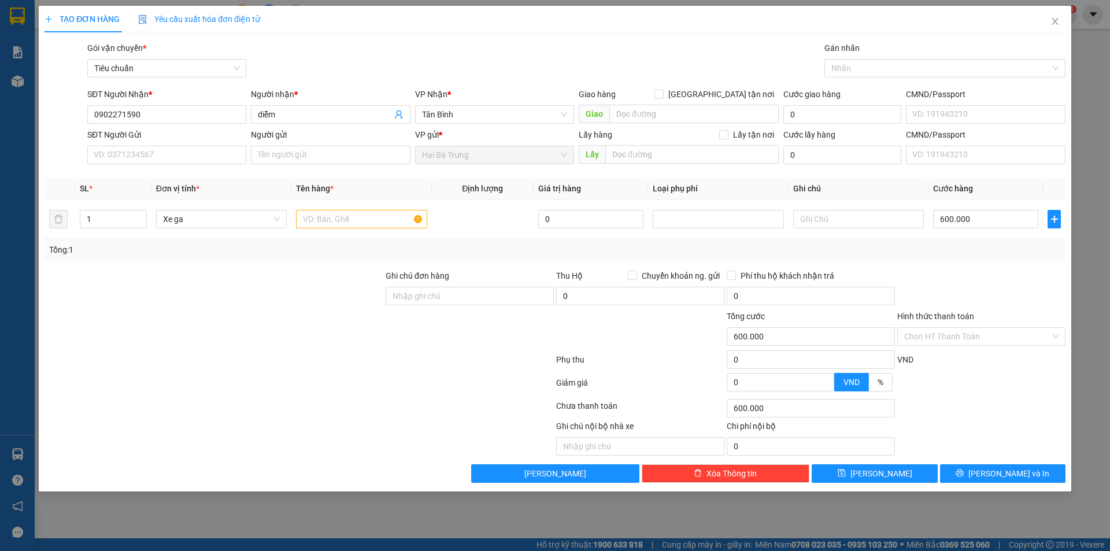
click at [985, 269] on div at bounding box center [981, 289] width 171 height 40
click at [326, 223] on input "text" at bounding box center [361, 219] width 131 height 19
click at [227, 219] on span "Xe ga" at bounding box center [221, 218] width 117 height 17
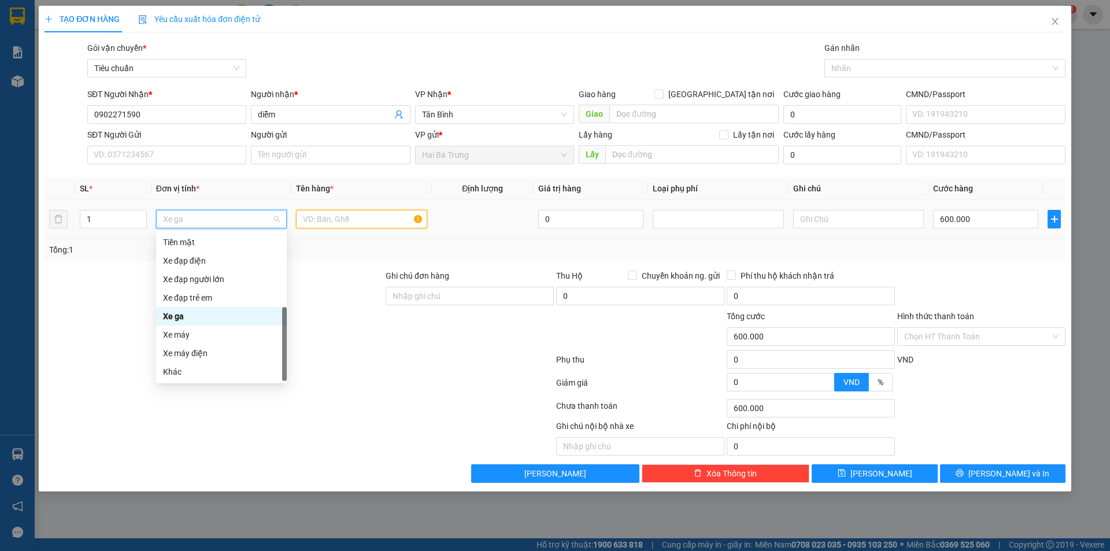
click at [323, 219] on input "text" at bounding box center [361, 219] width 131 height 19
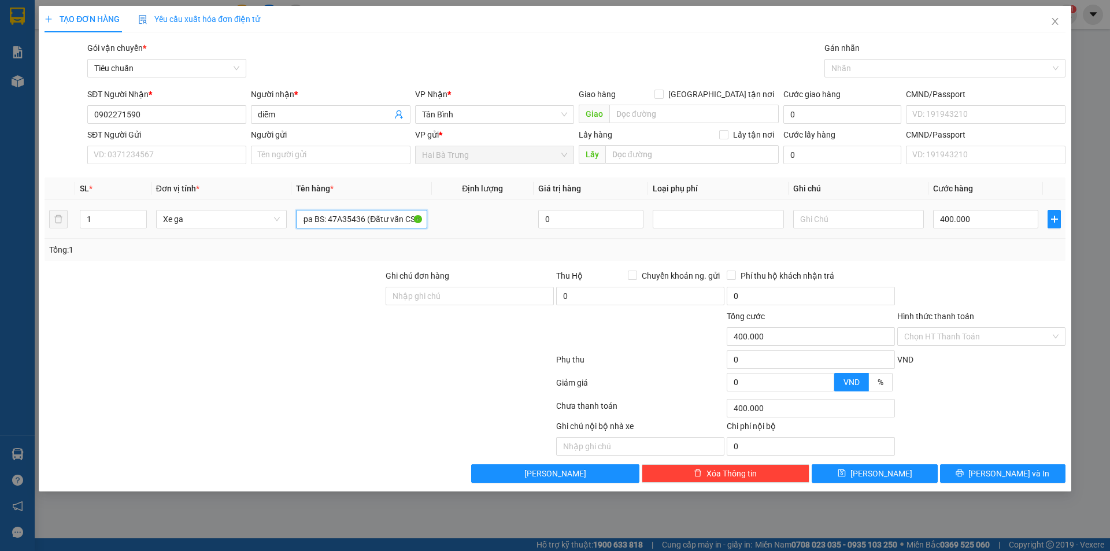
scroll to position [0, 16]
click at [372, 223] on input "Vespa BS: 47A35436 (Đãtư vấn CSVC)" at bounding box center [361, 219] width 131 height 19
click at [375, 224] on input "Vespa BS: 47A35436 (Đãtư vấn CSVC)" at bounding box center [361, 219] width 131 height 19
click at [860, 221] on input "text" at bounding box center [858, 219] width 131 height 19
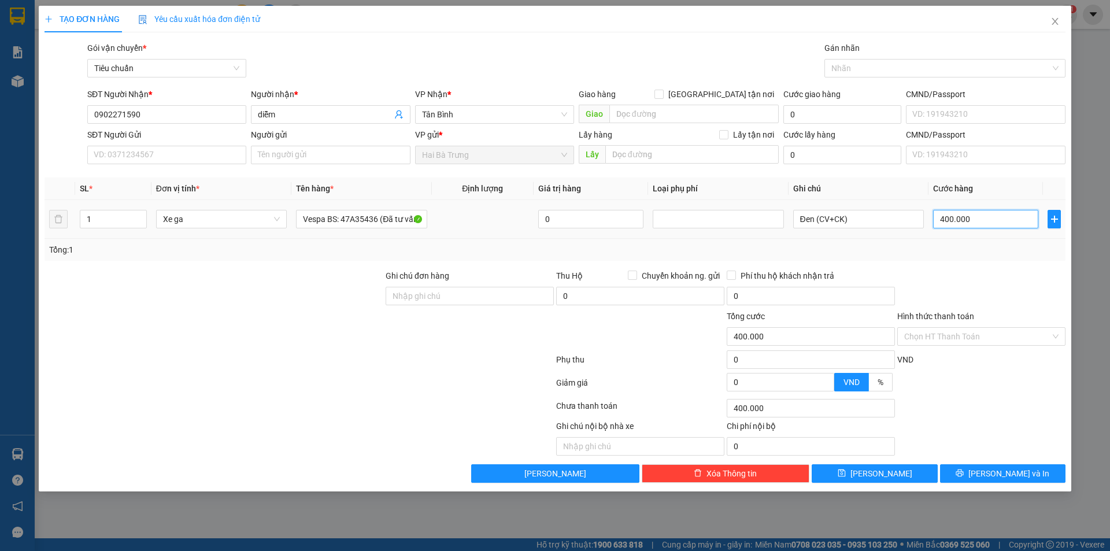
click at [1015, 216] on input "400.000" at bounding box center [985, 219] width 105 height 19
click at [987, 273] on div at bounding box center [981, 289] width 171 height 40
click at [350, 241] on div "Tổng: 1" at bounding box center [555, 250] width 1021 height 22
click at [1053, 28] on span "Close" at bounding box center [1055, 22] width 32 height 32
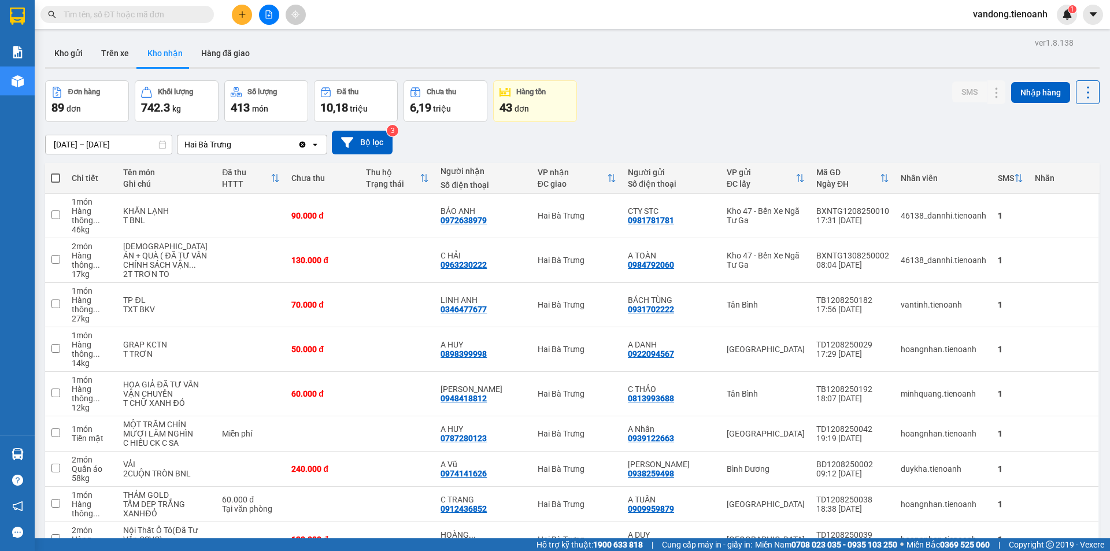
click at [240, 15] on icon "plus" at bounding box center [242, 14] width 8 height 8
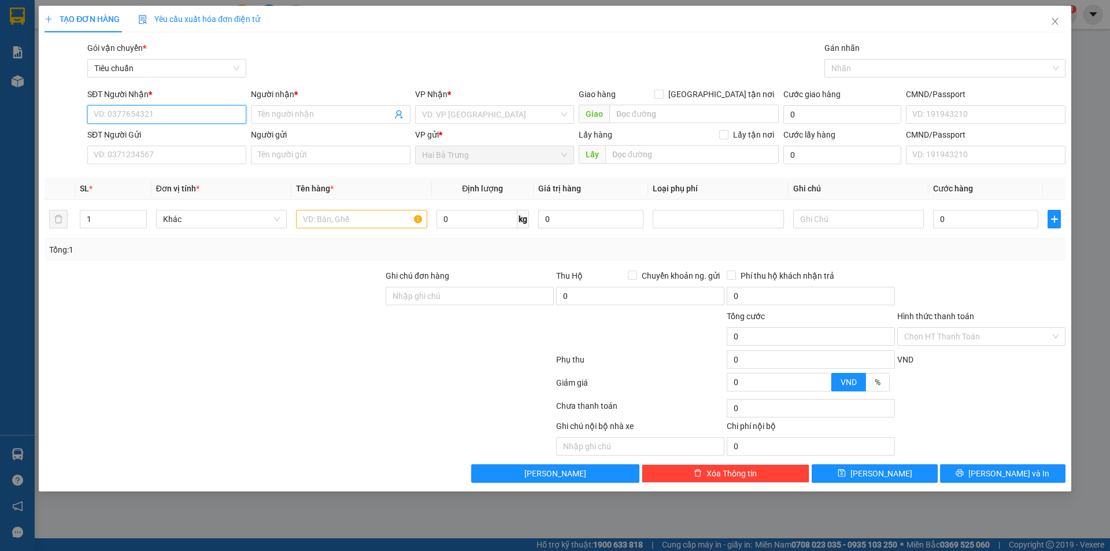
click at [95, 110] on input "SĐT Người Nhận *" at bounding box center [166, 114] width 159 height 19
click at [172, 114] on input "SĐT Người Nhận *" at bounding box center [166, 114] width 159 height 19
click at [295, 64] on div "Gói vận chuyển * Tiêu chuẩn Gán nhãn Nhãn" at bounding box center [576, 62] width 983 height 40
click at [185, 112] on input "SĐT Người Nhận *" at bounding box center [166, 114] width 159 height 19
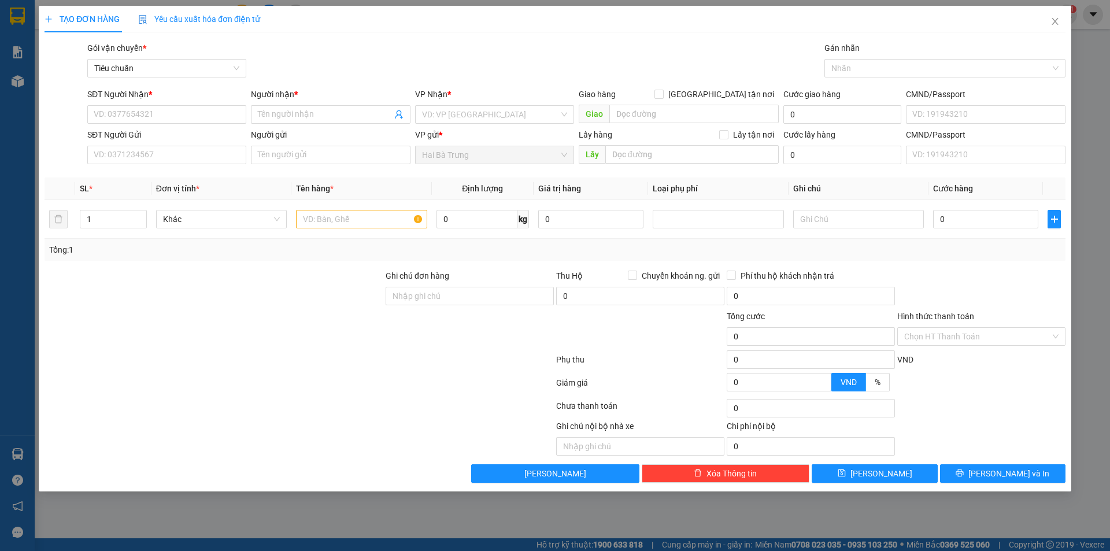
click at [306, 45] on div "Gói vận chuyển * Tiêu chuẩn Gán nhãn Nhãn" at bounding box center [576, 62] width 983 height 40
click at [151, 117] on input "SĐT Người Nhận *" at bounding box center [166, 114] width 159 height 19
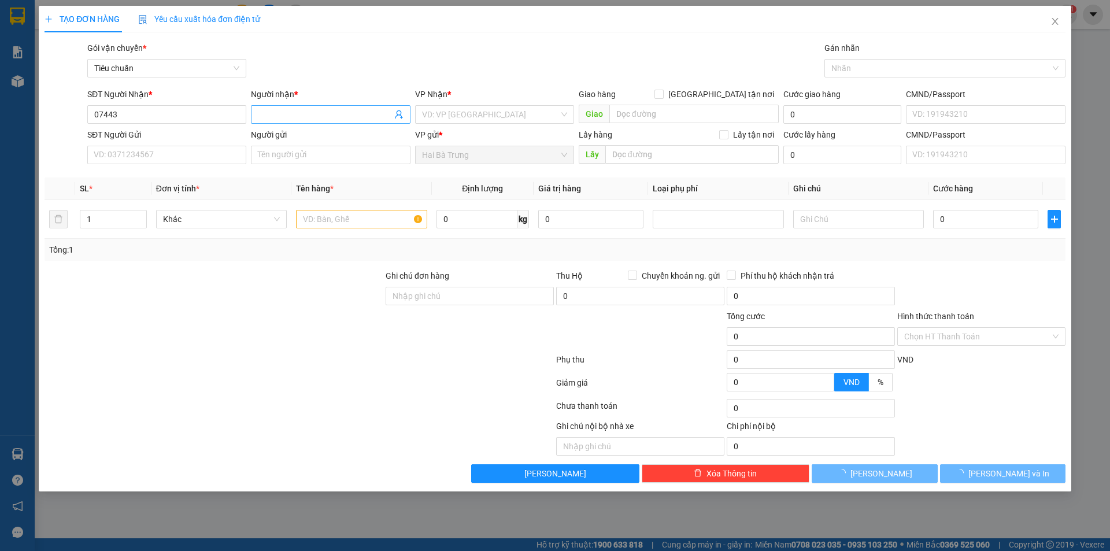
click at [328, 114] on input "Người nhận *" at bounding box center [325, 114] width 134 height 13
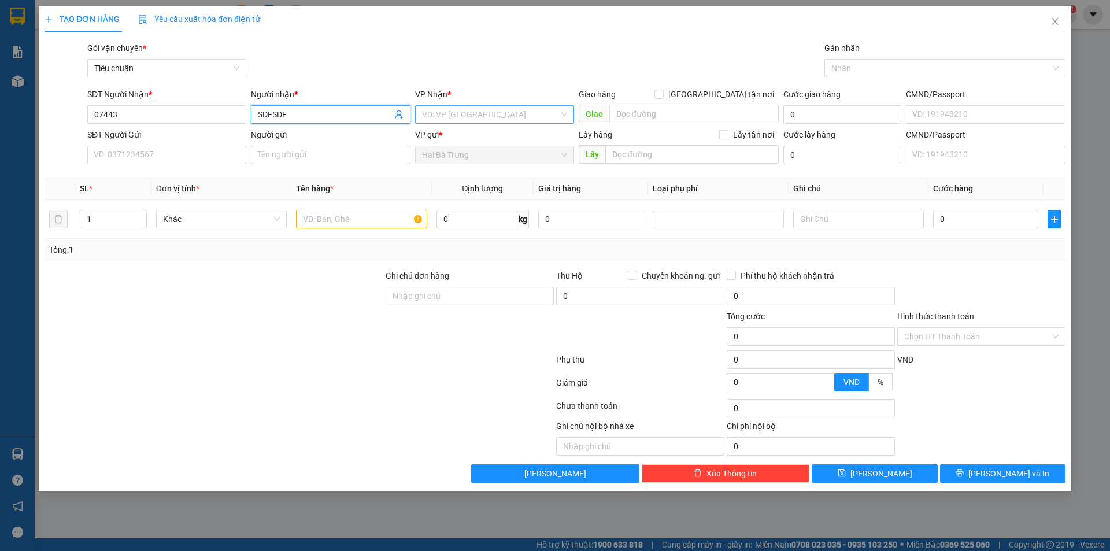
click at [477, 114] on input "search" at bounding box center [490, 114] width 137 height 17
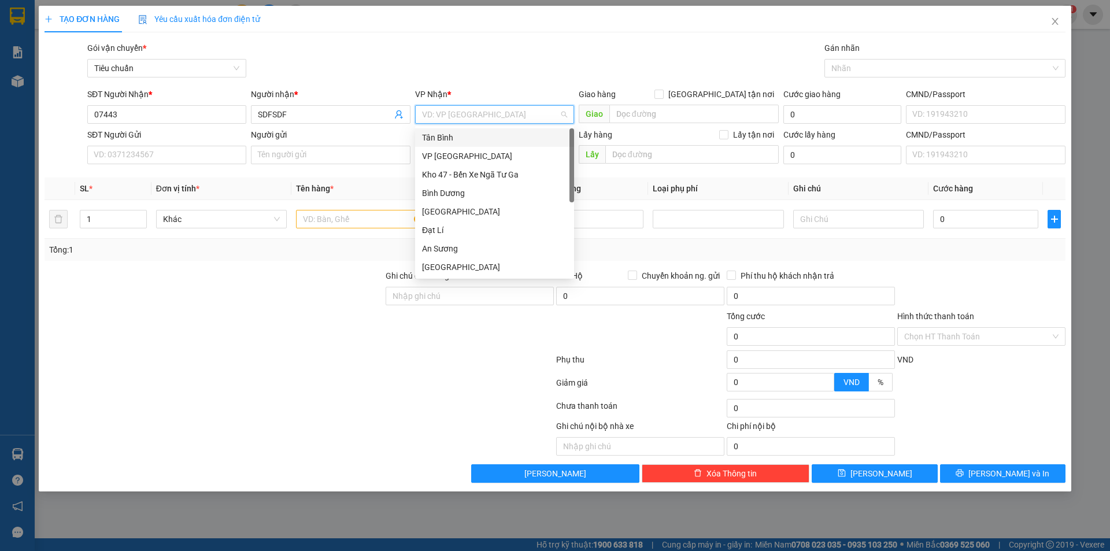
click at [450, 140] on div "Tân Bình" at bounding box center [494, 137] width 145 height 13
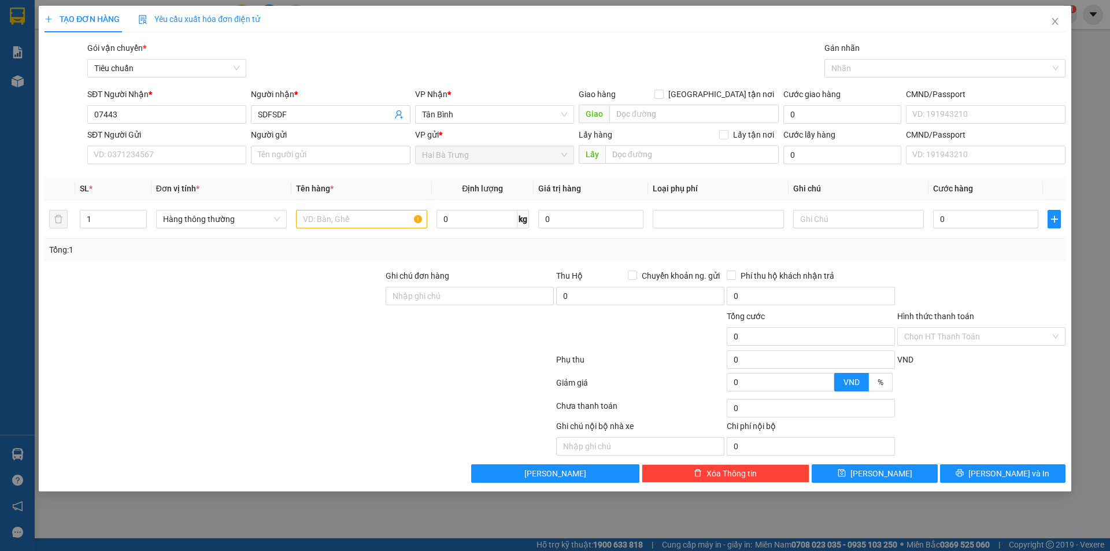
click at [548, 47] on div "Gói vận chuyển * Tiêu chuẩn Gán nhãn Nhãn" at bounding box center [576, 62] width 983 height 40
click at [506, 35] on div "TẠO ĐƠN HÀNG Yêu cầu xuất hóa đơn điện tử Transit Pickup Surcharge Ids Transit …" at bounding box center [555, 244] width 1021 height 477
click at [181, 158] on input "SĐT Người Gửi" at bounding box center [166, 155] width 159 height 19
click at [413, 56] on div "Gói vận chuyển * Tiêu chuẩn Gán nhãn Nhãn" at bounding box center [576, 62] width 983 height 40
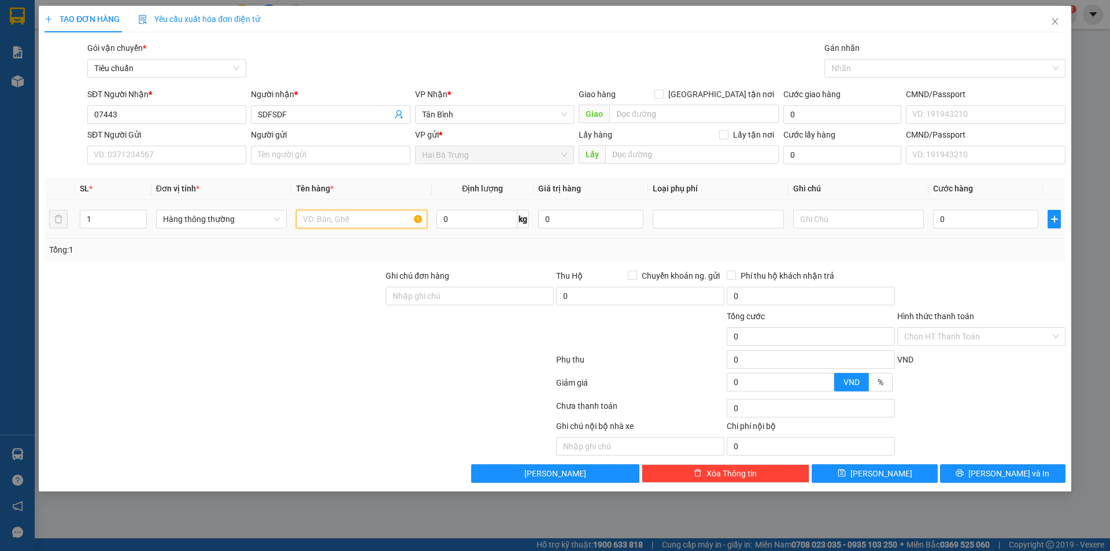
click at [359, 219] on input "text" at bounding box center [361, 219] width 131 height 19
click at [356, 248] on div "Tổng: 1" at bounding box center [238, 249] width 379 height 13
click at [198, 223] on span "Hàng thông thường" at bounding box center [221, 218] width 117 height 17
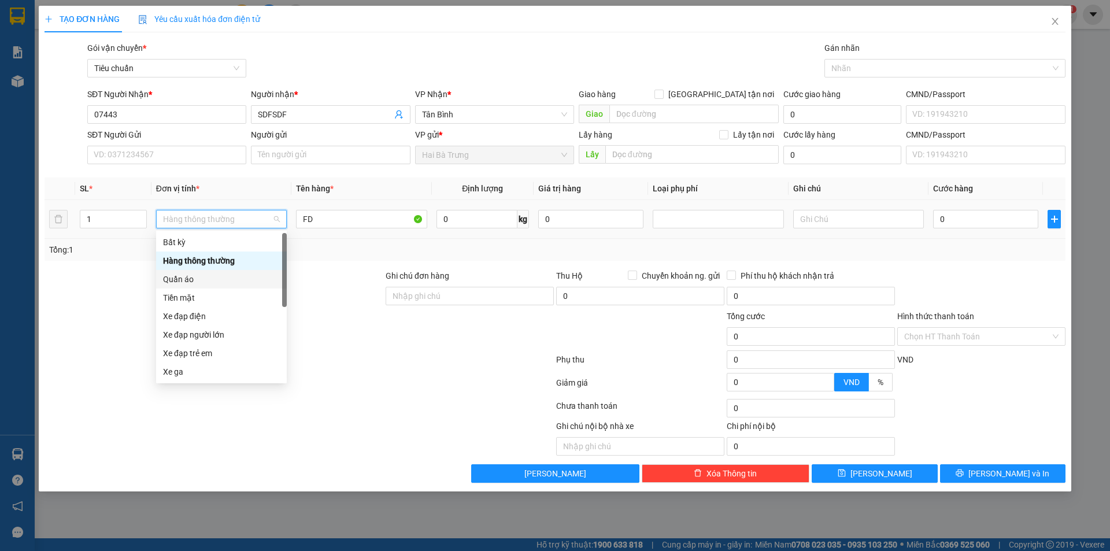
scroll to position [56, 0]
click at [184, 372] on div "Khác" at bounding box center [221, 371] width 117 height 13
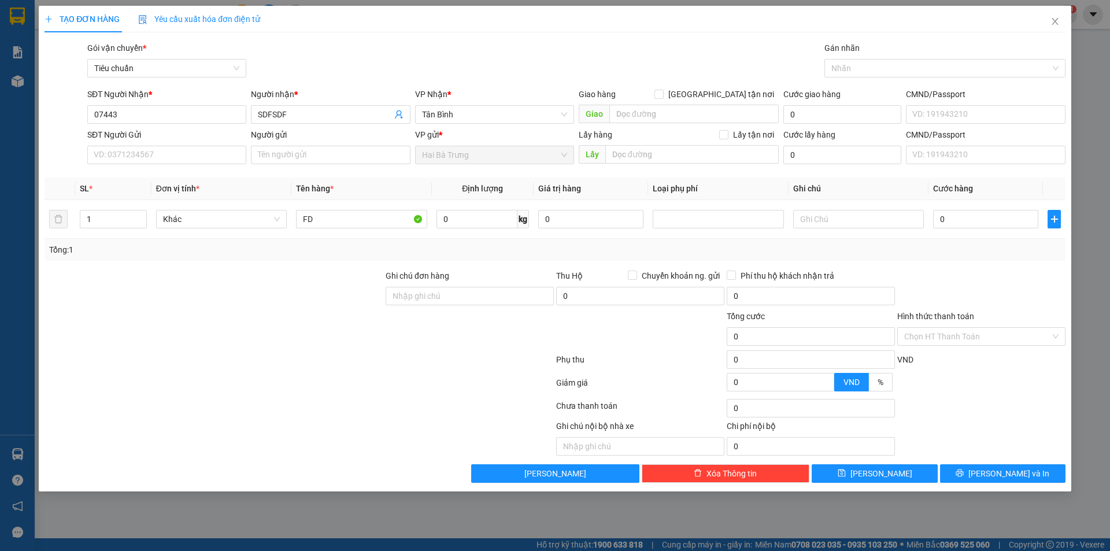
click at [250, 282] on div at bounding box center [213, 289] width 341 height 40
click at [275, 251] on div "Tổng: 1" at bounding box center [238, 249] width 379 height 13
drag, startPoint x: 320, startPoint y: 225, endPoint x: 286, endPoint y: 222, distance: 34.9
click at [287, 222] on tr "1 Khác FD 0 kg 0 0" at bounding box center [555, 219] width 1021 height 39
click at [320, 301] on div at bounding box center [213, 289] width 341 height 40
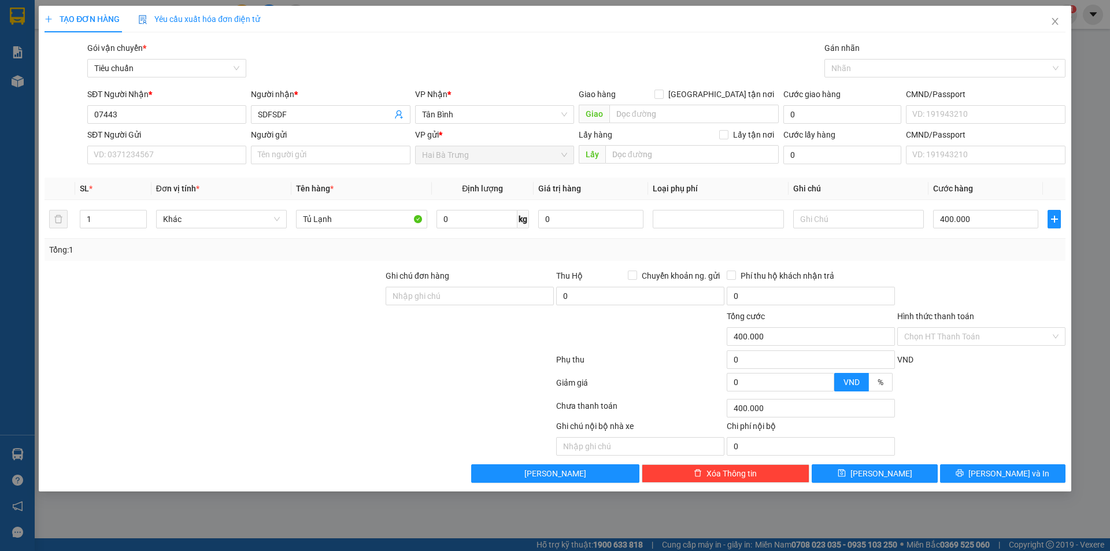
click at [908, 257] on div "Tổng: 1" at bounding box center [555, 250] width 1021 height 22
click at [876, 69] on div at bounding box center [939, 68] width 224 height 14
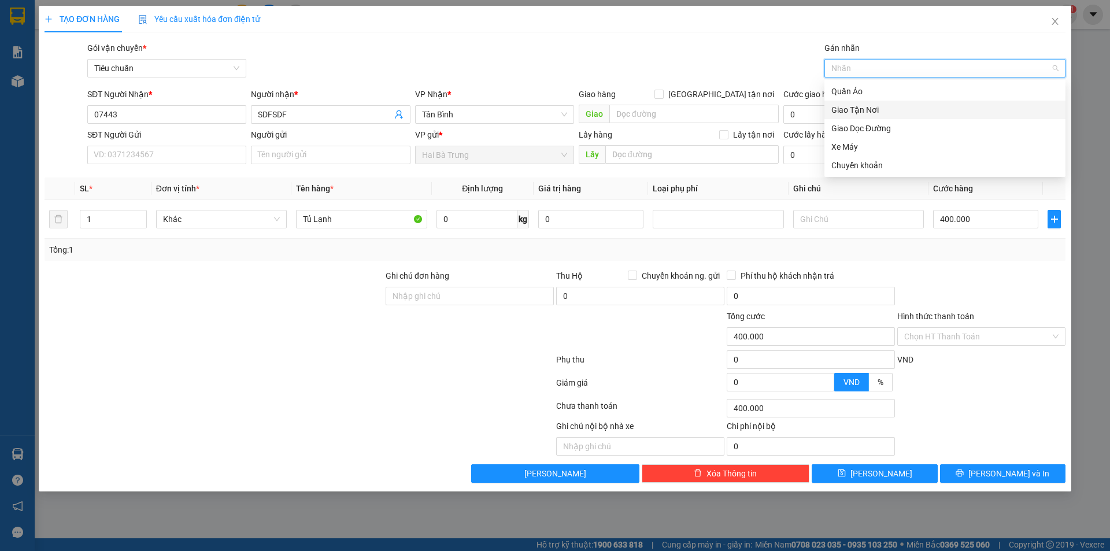
click at [860, 113] on div "Giao Tận Nơi" at bounding box center [944, 109] width 227 height 13
click at [893, 66] on icon "close" at bounding box center [893, 69] width 6 height 6
click at [869, 71] on div at bounding box center [939, 68] width 224 height 14
click at [871, 125] on div "Giao Dọc Đường" at bounding box center [944, 128] width 227 height 13
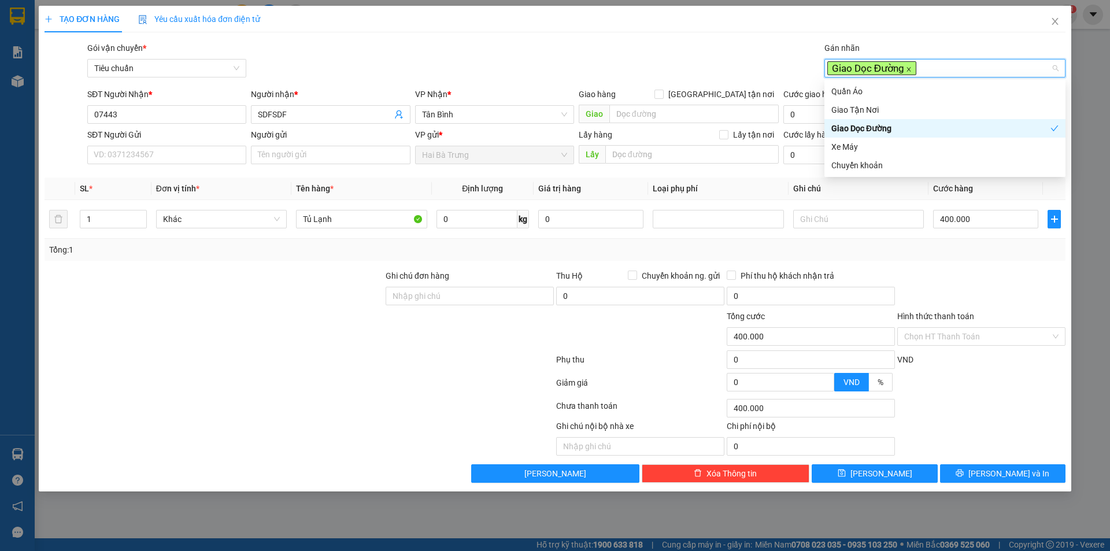
click at [906, 69] on icon "close" at bounding box center [909, 69] width 6 height 6
click at [748, 60] on div "Gói vận chuyển * Tiêu chuẩn Gán nhãn Nhãn" at bounding box center [576, 62] width 983 height 40
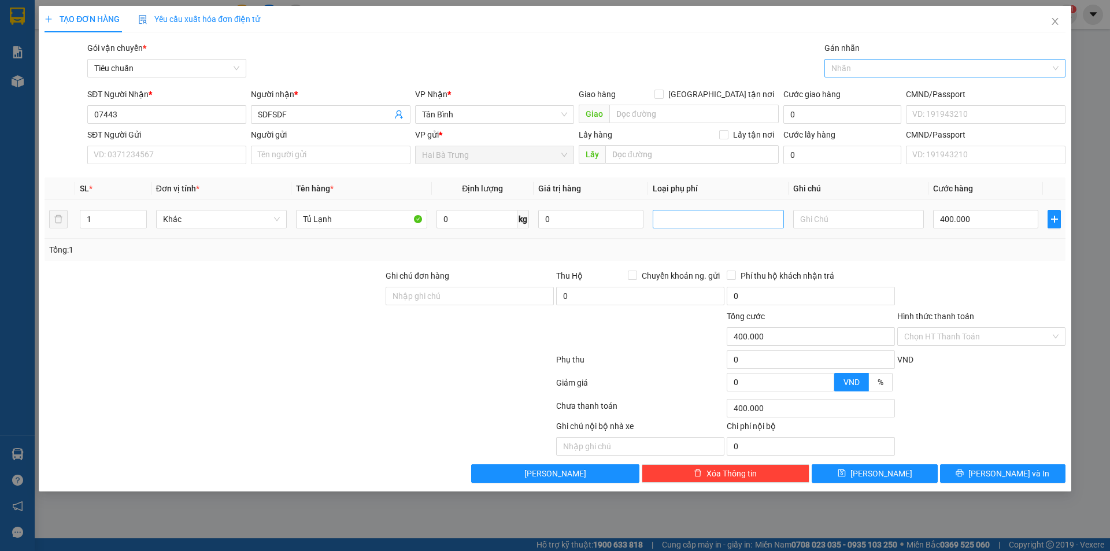
click at [708, 223] on div at bounding box center [718, 219] width 125 height 14
click at [394, 360] on div at bounding box center [299, 361] width 512 height 23
click at [234, 228] on div "Khác" at bounding box center [221, 219] width 131 height 19
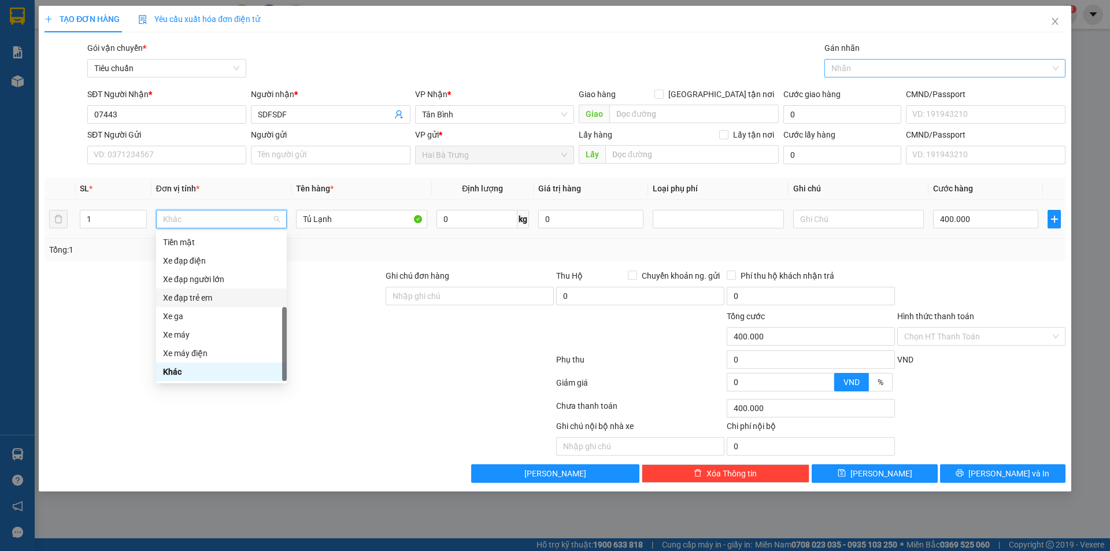
scroll to position [0, 0]
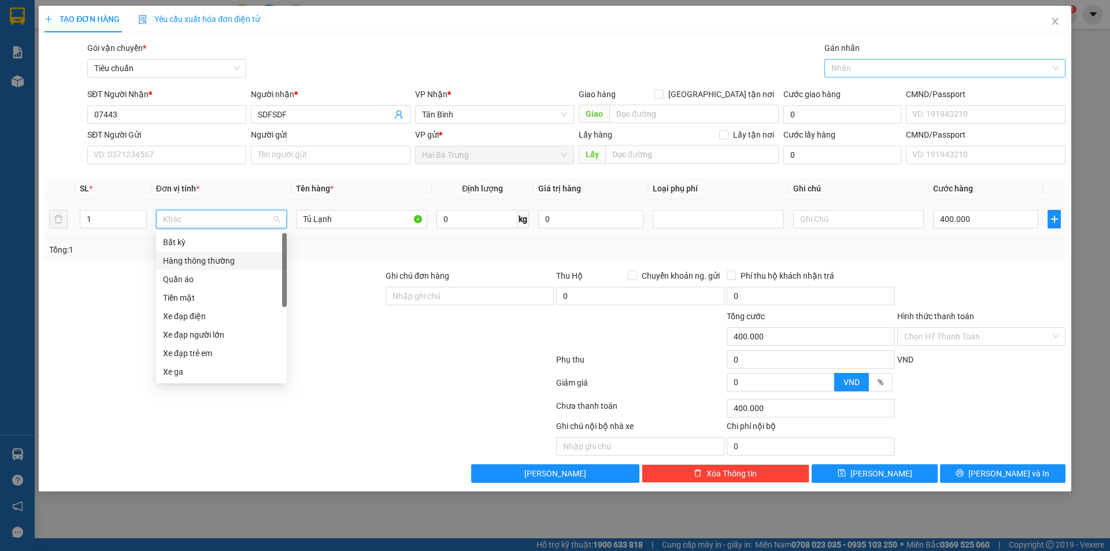
click at [214, 262] on div "Hàng thông thường" at bounding box center [221, 260] width 117 height 13
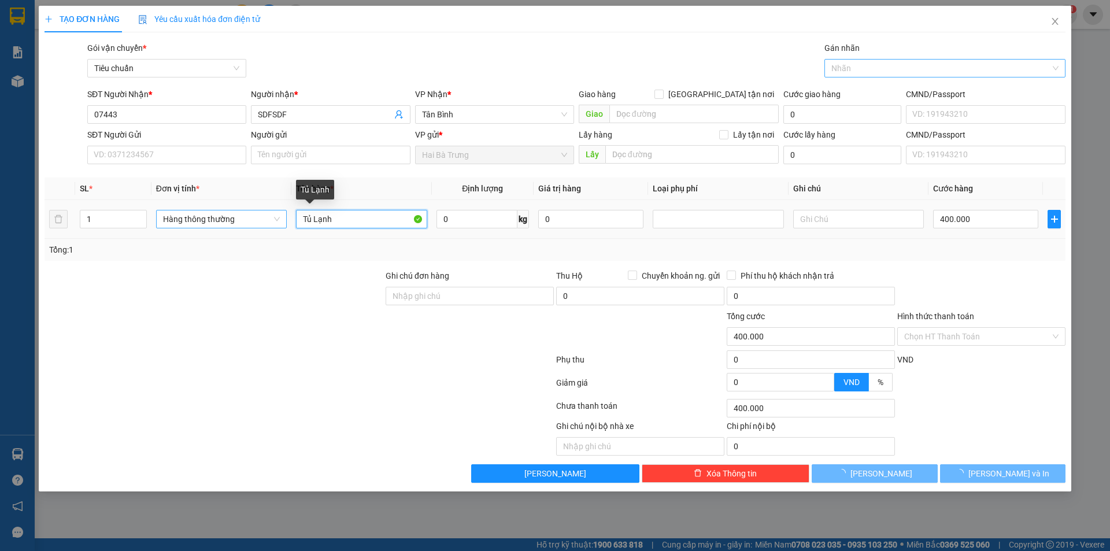
drag, startPoint x: 369, startPoint y: 218, endPoint x: 239, endPoint y: 221, distance: 130.7
click at [241, 220] on tr "1 Hàng thông thường Tủ Lạnh 0 kg 0 400.000" at bounding box center [555, 219] width 1021 height 39
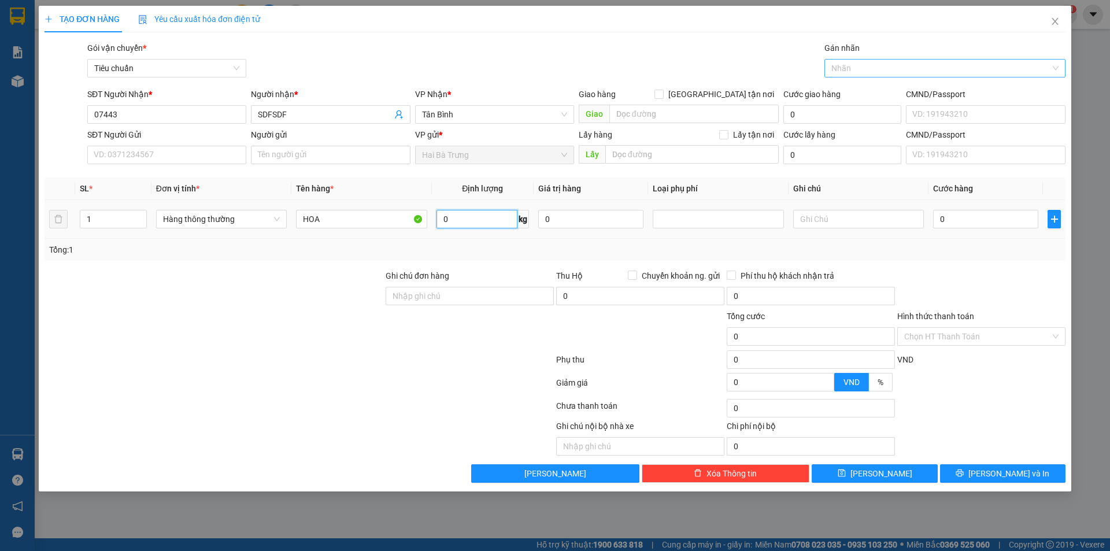
click at [478, 225] on input "0" at bounding box center [477, 219] width 81 height 19
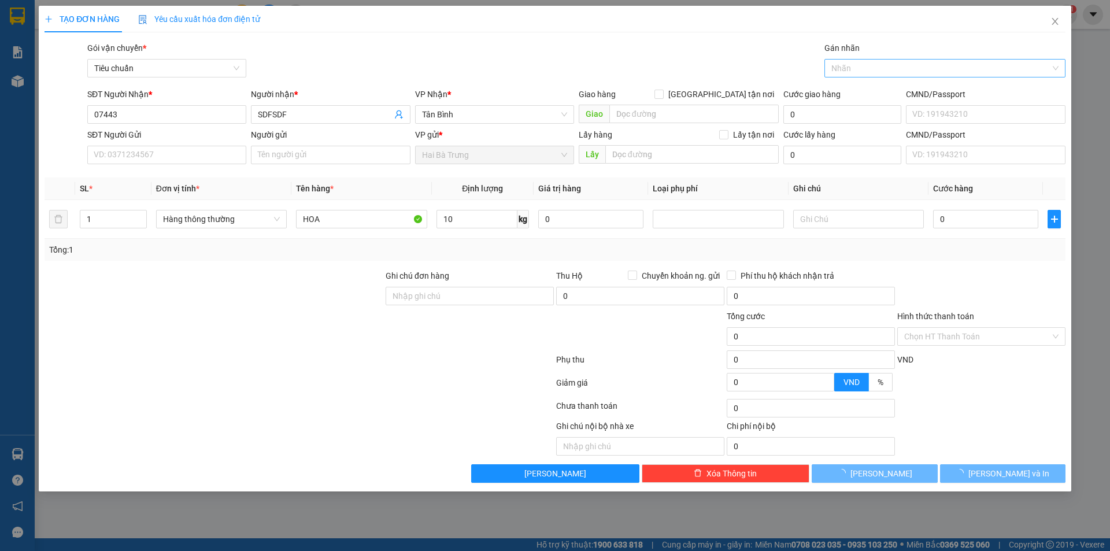
click at [432, 350] on div at bounding box center [299, 361] width 512 height 23
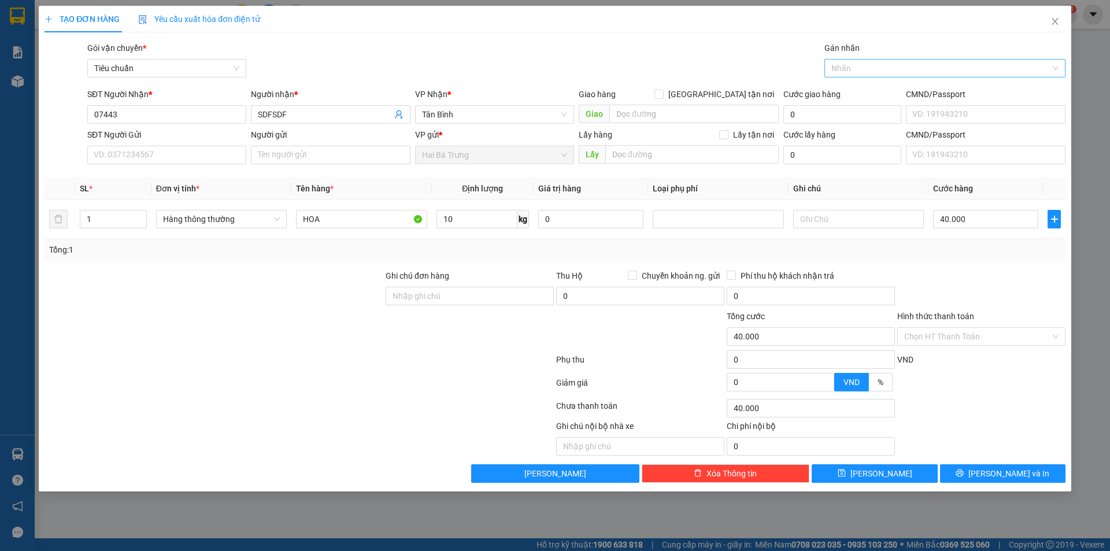
click at [966, 256] on div "Tổng: 1" at bounding box center [555, 249] width 1012 height 13
click at [718, 211] on div at bounding box center [718, 219] width 131 height 19
click at [694, 262] on div "Cây xanh-hoa tươi" at bounding box center [718, 260] width 117 height 13
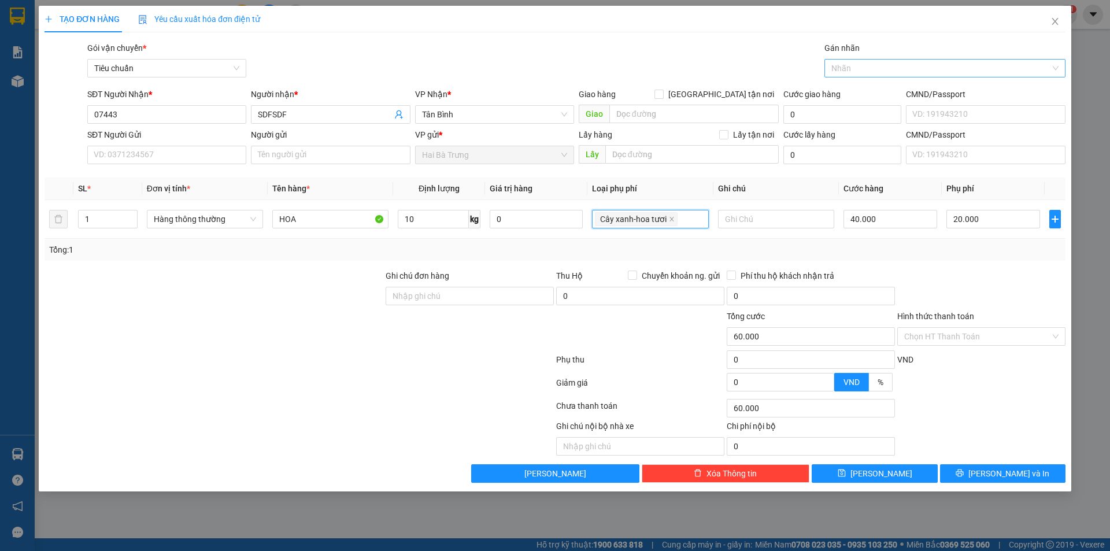
click at [656, 245] on div "Tổng: 1" at bounding box center [555, 249] width 1012 height 13
click at [982, 234] on td "20.000" at bounding box center [993, 219] width 103 height 39
click at [996, 217] on input "20.000" at bounding box center [993, 219] width 94 height 19
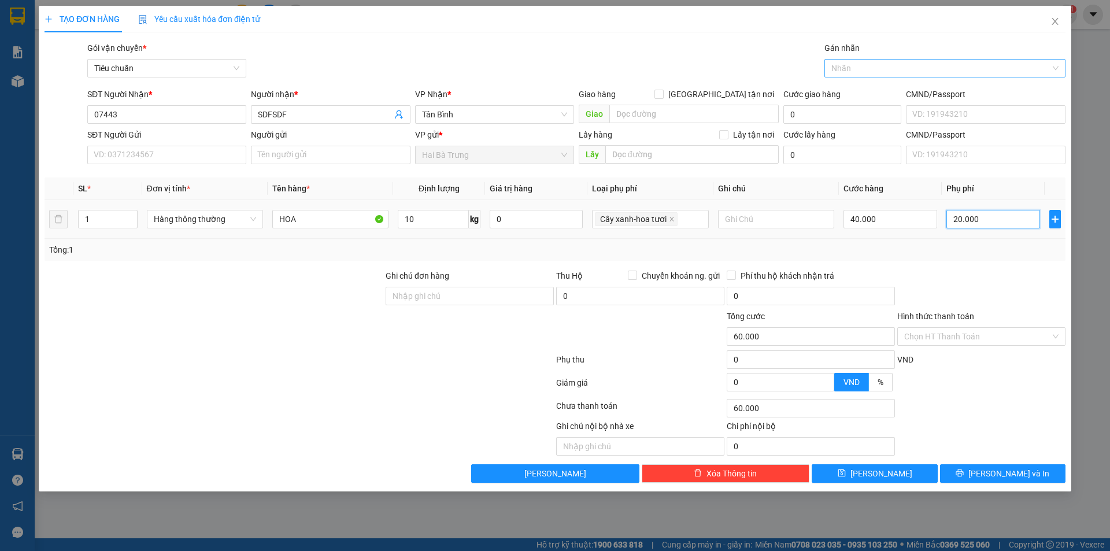
click at [996, 217] on input "20.000" at bounding box center [993, 219] width 94 height 19
click at [1011, 242] on div "Tổng: 1" at bounding box center [555, 250] width 1021 height 22
click at [128, 215] on span "up" at bounding box center [131, 216] width 7 height 7
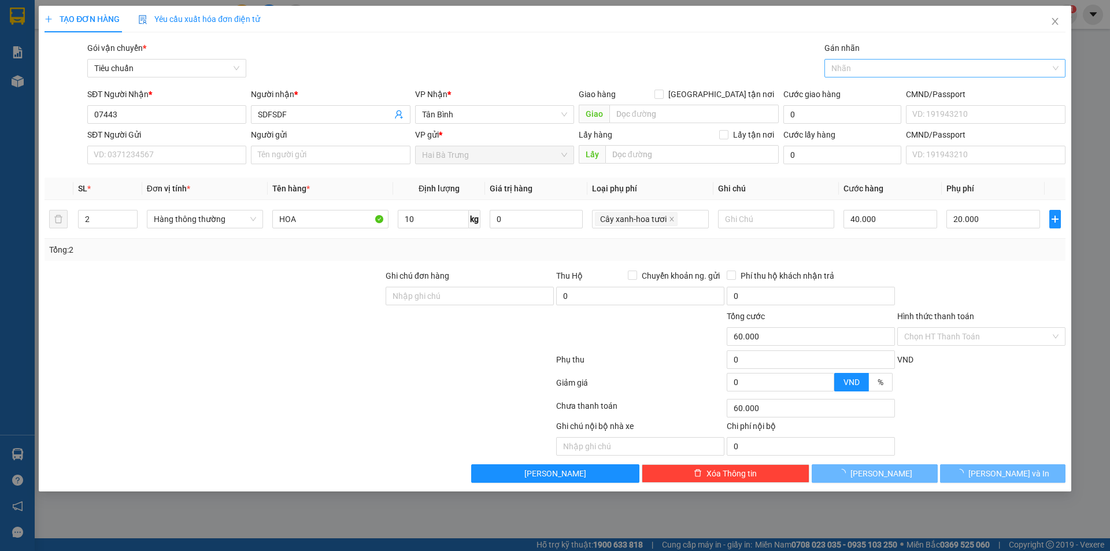
click at [188, 282] on div at bounding box center [213, 289] width 341 height 40
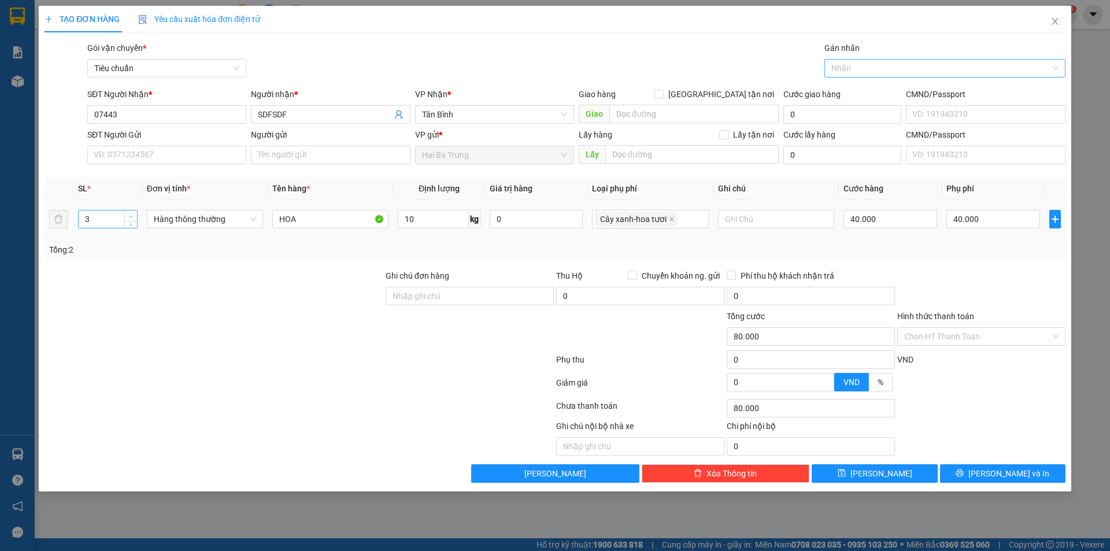
click at [128, 213] on span "up" at bounding box center [131, 216] width 7 height 7
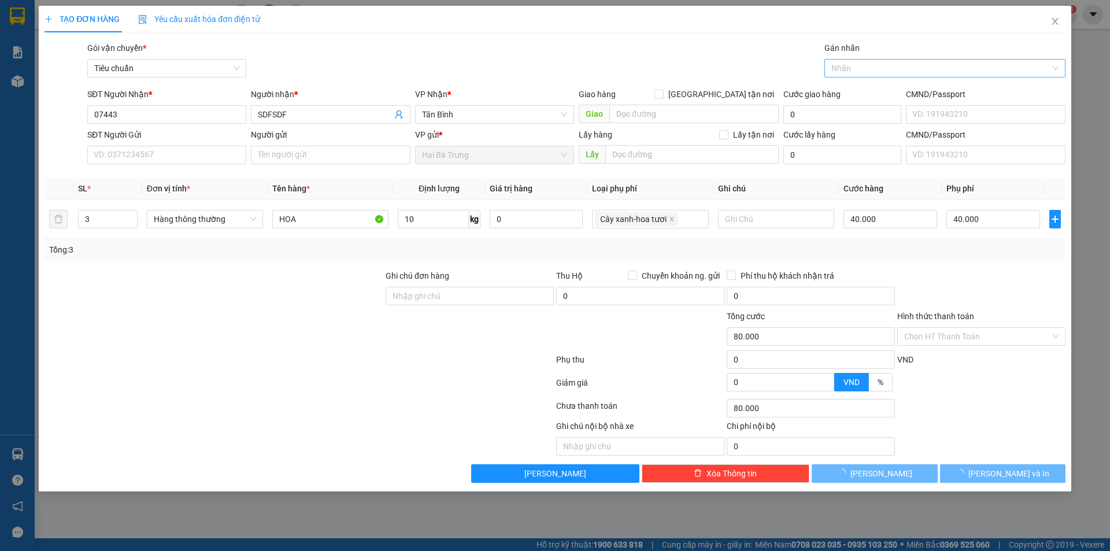
click at [165, 279] on div at bounding box center [213, 289] width 341 height 40
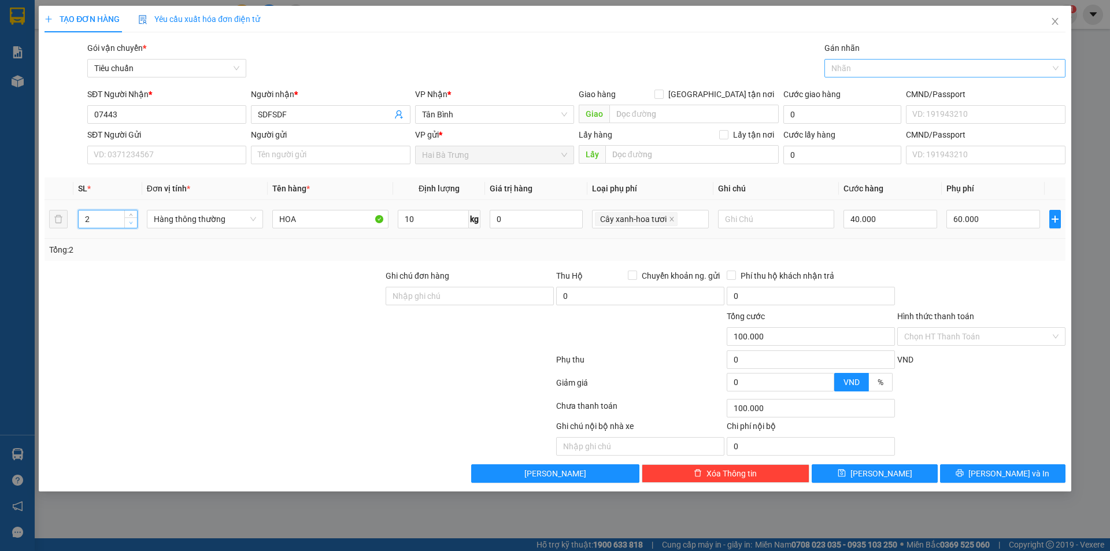
click at [132, 223] on icon "down" at bounding box center [131, 223] width 4 height 4
click at [132, 222] on icon "down" at bounding box center [131, 223] width 3 height 2
click at [108, 277] on div at bounding box center [213, 289] width 341 height 40
click at [132, 213] on span "up" at bounding box center [131, 216] width 7 height 7
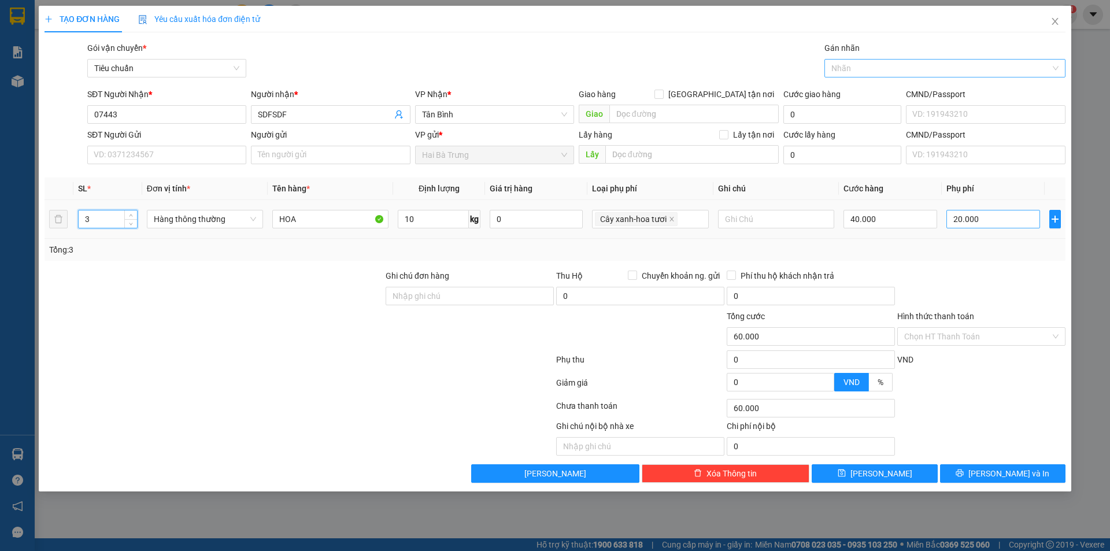
click at [144, 256] on div "Tổng: 3" at bounding box center [238, 249] width 379 height 13
click at [132, 224] on icon "down" at bounding box center [131, 223] width 4 height 4
click at [184, 257] on div "Tổng: 2" at bounding box center [555, 250] width 1021 height 22
click at [106, 238] on td "2" at bounding box center [107, 219] width 69 height 39
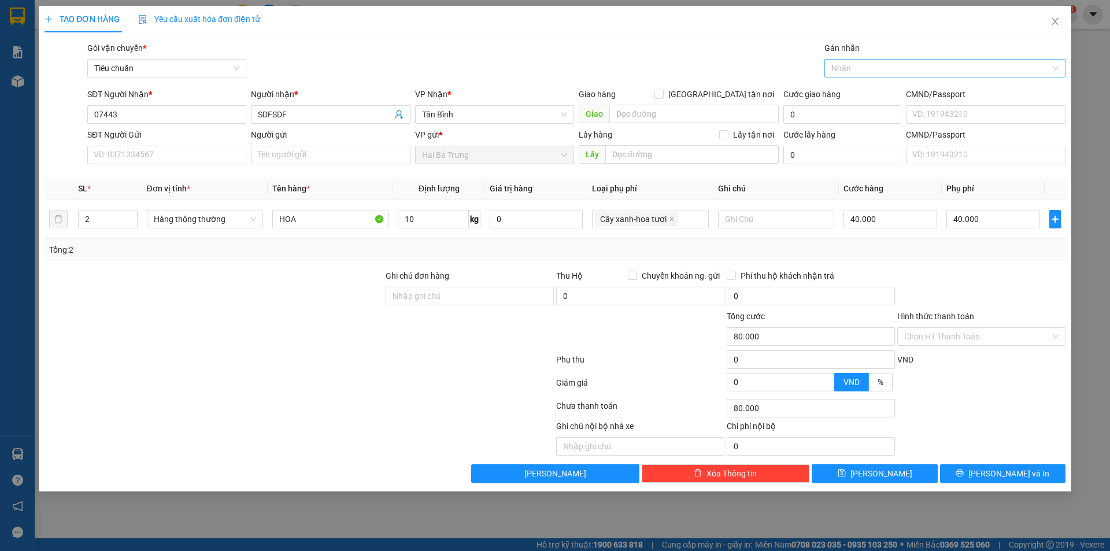
click at [1010, 244] on div "Tổng: 2" at bounding box center [555, 249] width 1012 height 13
click at [860, 221] on input "40.000" at bounding box center [891, 219] width 94 height 19
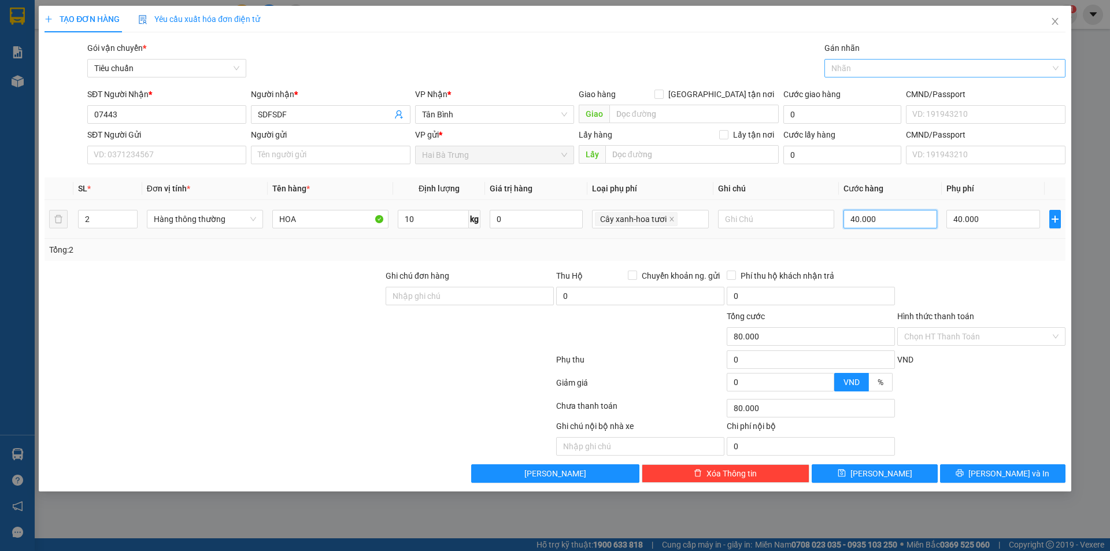
click at [905, 225] on input "40.000" at bounding box center [891, 219] width 94 height 19
click at [944, 275] on div at bounding box center [981, 289] width 171 height 40
click at [915, 219] on input "80.000" at bounding box center [891, 219] width 94 height 19
click at [128, 216] on span "up" at bounding box center [131, 216] width 7 height 7
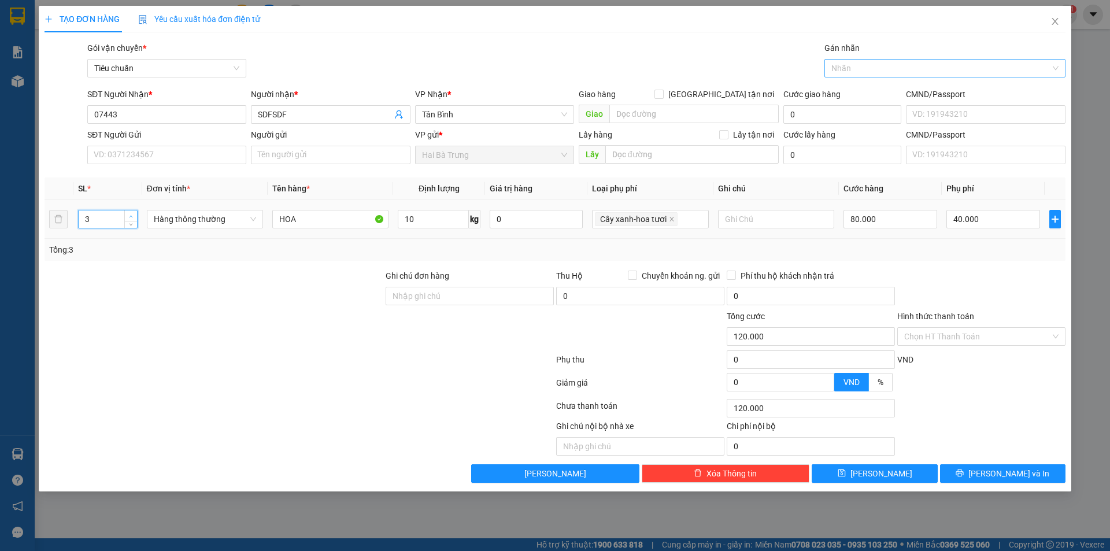
click at [132, 212] on span "Increase Value" at bounding box center [130, 215] width 13 height 10
click at [907, 216] on input "80.000" at bounding box center [891, 219] width 94 height 19
click at [907, 216] on input "4.000.040*3" at bounding box center [891, 219] width 94 height 19
click at [960, 273] on div at bounding box center [981, 289] width 171 height 40
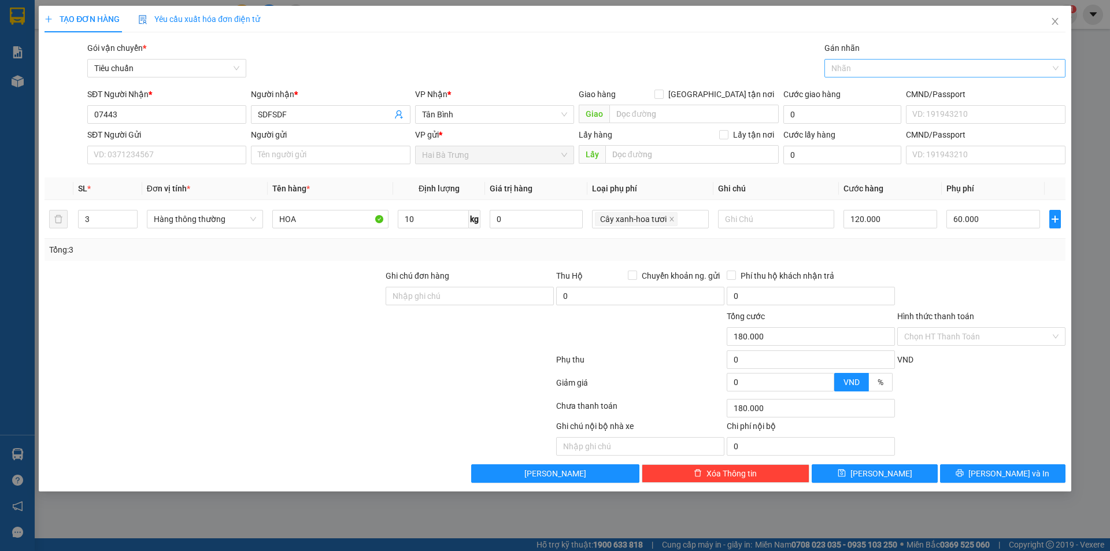
click at [428, 194] on th "Định lượng" at bounding box center [438, 188] width 91 height 23
drag, startPoint x: 418, startPoint y: 190, endPoint x: 463, endPoint y: 217, distance: 52.5
click at [463, 217] on table "SL * Đơn vị tính * Tên hàng * Định lượng Giá trị hàng Loại phụ phí Ghi chú Cước…" at bounding box center [555, 207] width 1021 height 61
click at [480, 237] on td "10 kg" at bounding box center [438, 219] width 91 height 39
click at [867, 186] on span "Cước hàng" at bounding box center [864, 188] width 40 height 9
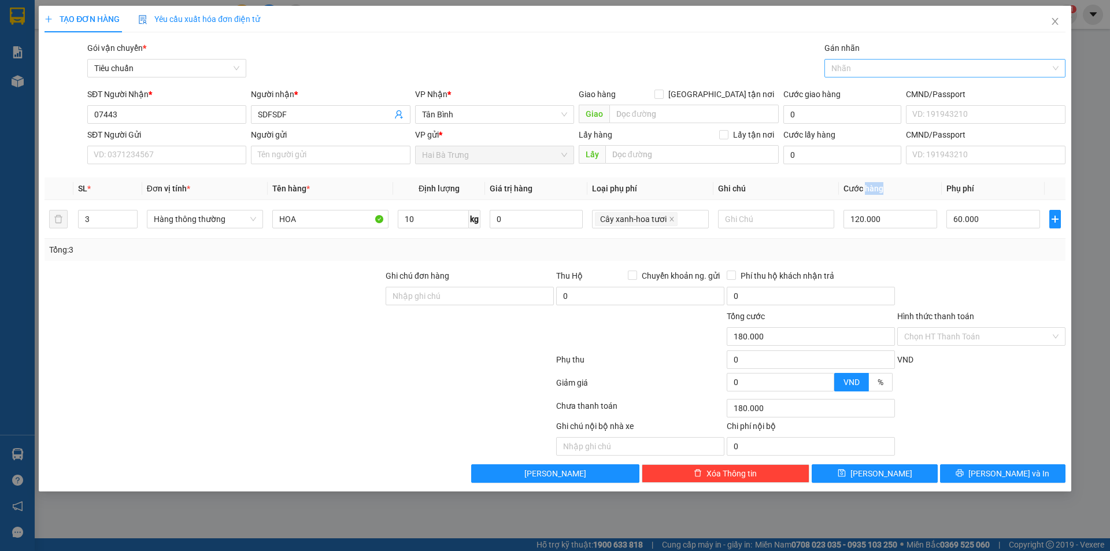
click at [867, 186] on span "Cước hàng" at bounding box center [864, 188] width 40 height 9
click at [779, 191] on th "Ghi chú" at bounding box center [775, 188] width 125 height 23
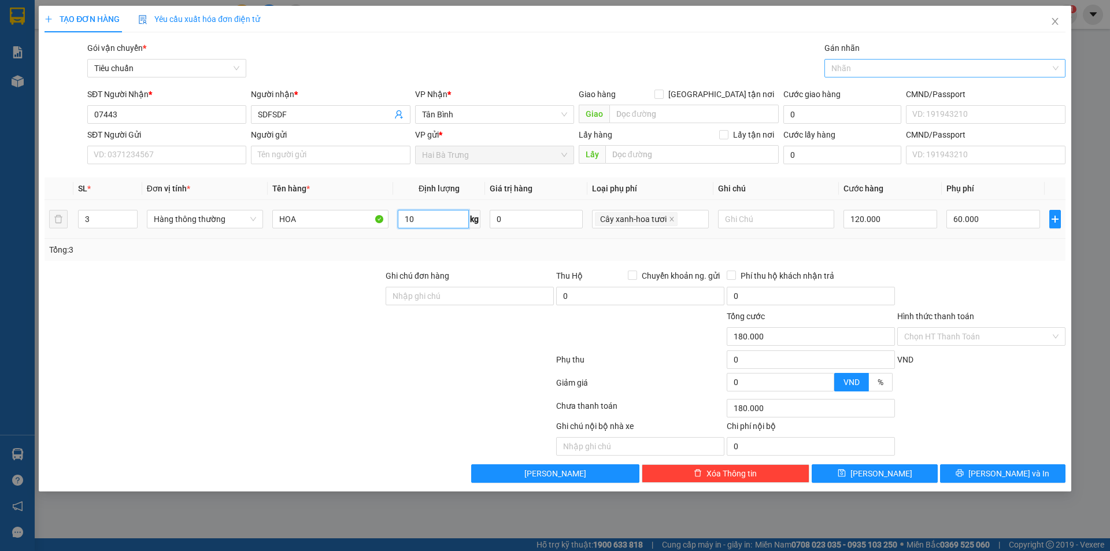
click at [421, 214] on input "10" at bounding box center [433, 219] width 71 height 19
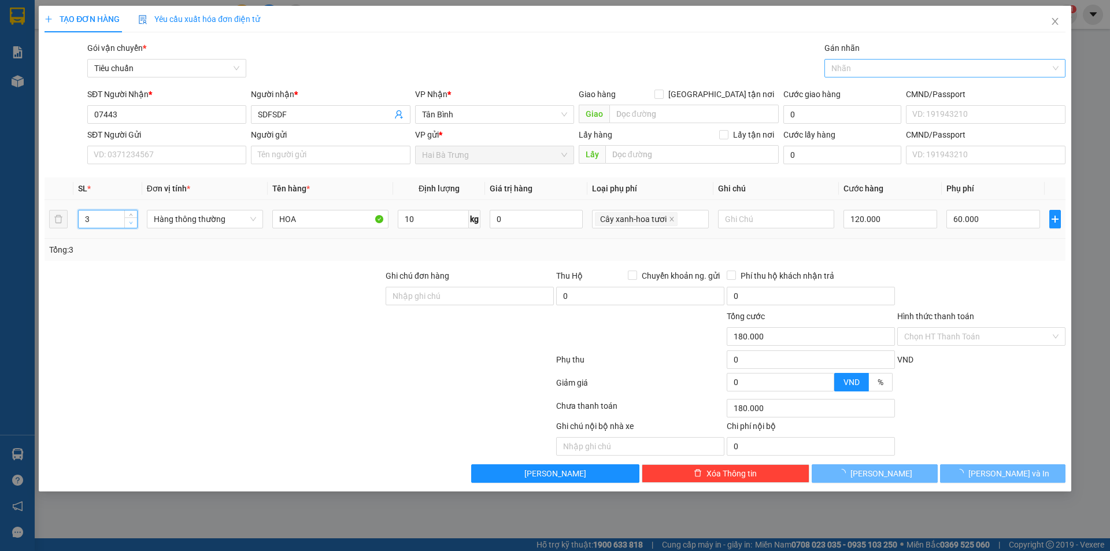
click at [128, 221] on span "down" at bounding box center [131, 223] width 7 height 7
click at [136, 227] on span "Decrease Value" at bounding box center [130, 222] width 13 height 10
click at [206, 293] on div at bounding box center [213, 289] width 341 height 40
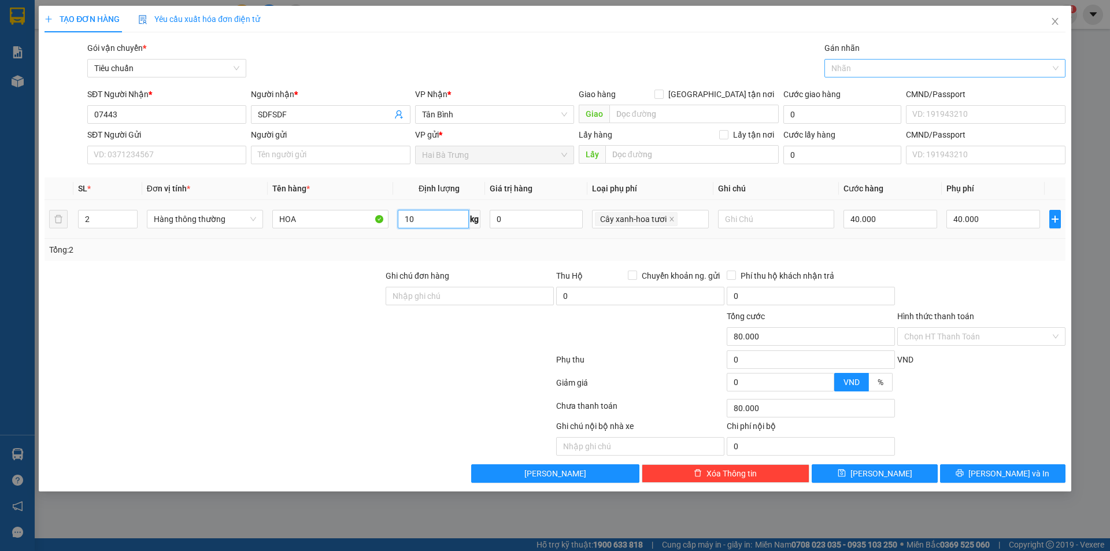
click at [443, 217] on input "10" at bounding box center [433, 219] width 71 height 19
click at [467, 261] on div "Transit Pickup Surcharge Ids Transit Deliver Surcharge Ids Transit Deliver Surc…" at bounding box center [555, 262] width 1021 height 441
click at [894, 220] on input "55.000" at bounding box center [891, 219] width 94 height 19
click at [896, 239] on div "Tổng: 2" at bounding box center [555, 250] width 1021 height 22
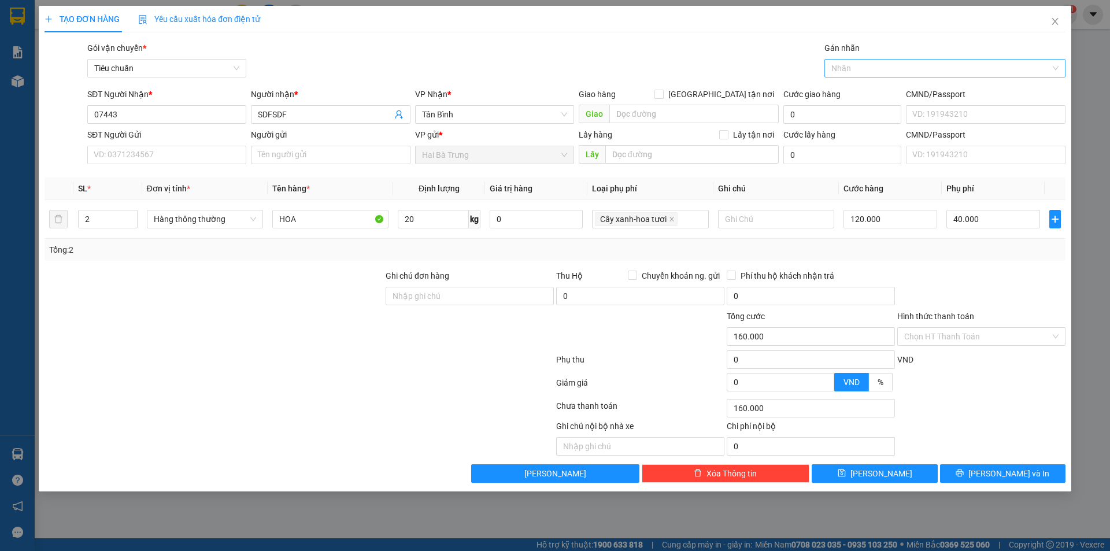
click at [867, 68] on div at bounding box center [939, 68] width 224 height 14
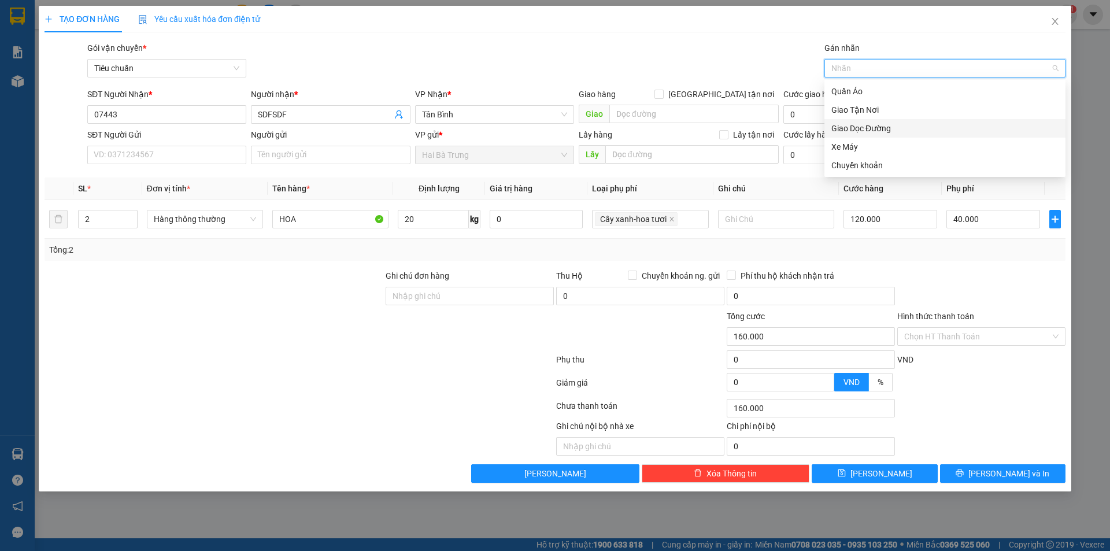
click at [862, 124] on div "Giao Dọc Đường" at bounding box center [944, 128] width 227 height 13
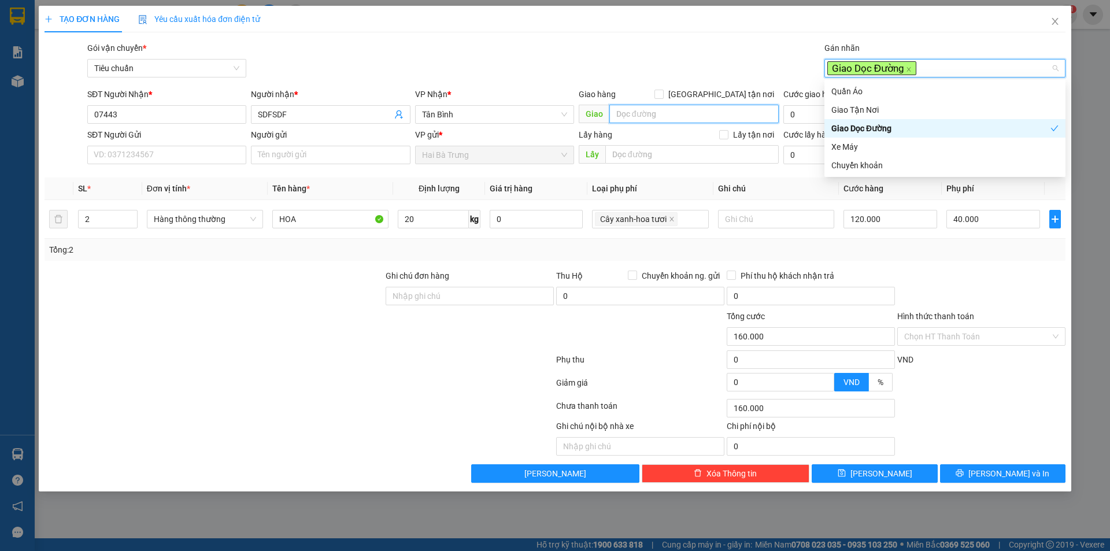
click at [704, 120] on input "search" at bounding box center [693, 114] width 169 height 19
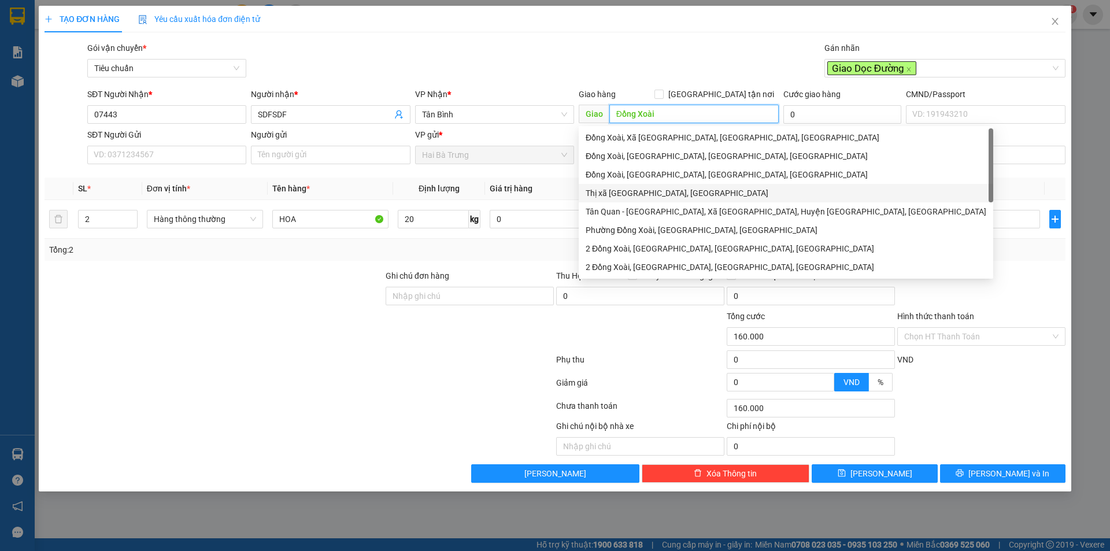
click at [671, 194] on div "Thị xã [GEOGRAPHIC_DATA], [GEOGRAPHIC_DATA]" at bounding box center [786, 193] width 401 height 13
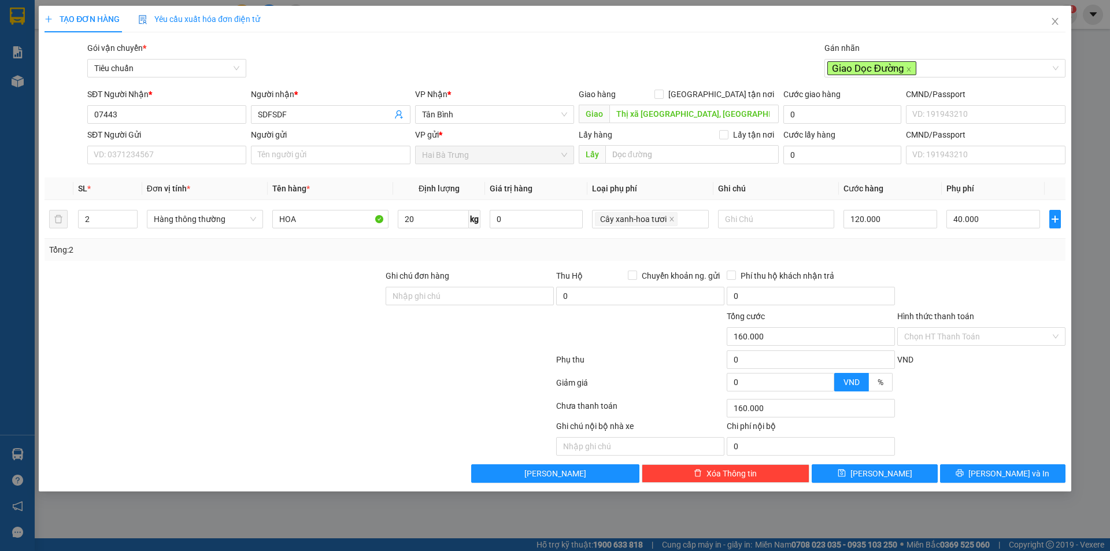
click at [609, 68] on div "Gói vận chuyển * Tiêu chuẩn Gán nhãn Giao Dọc Đường" at bounding box center [576, 62] width 983 height 40
click at [675, 224] on span "Cây xanh-hoa tươi" at bounding box center [636, 219] width 83 height 14
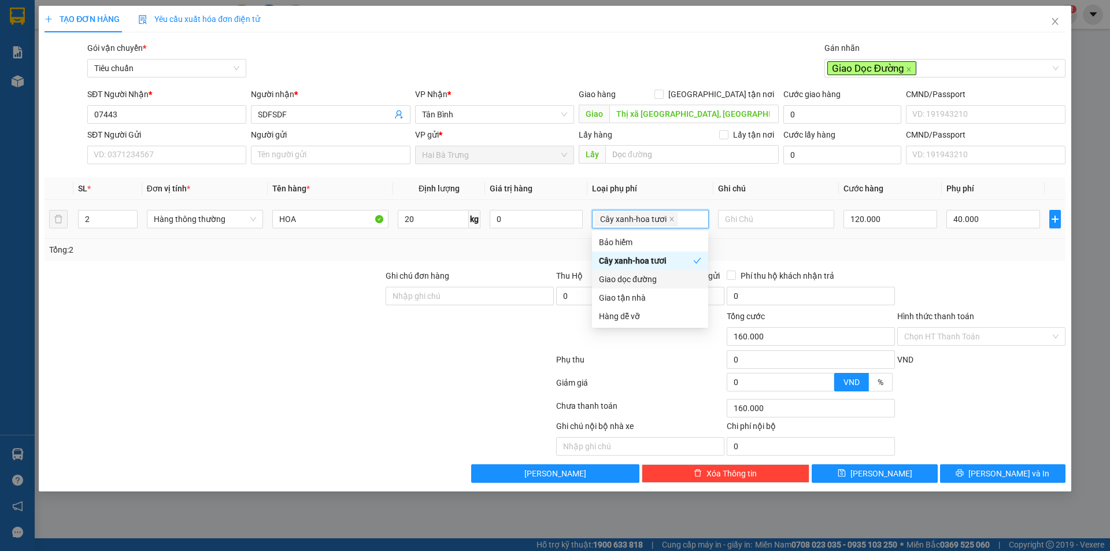
click at [670, 275] on div "Giao dọc đường" at bounding box center [650, 279] width 102 height 13
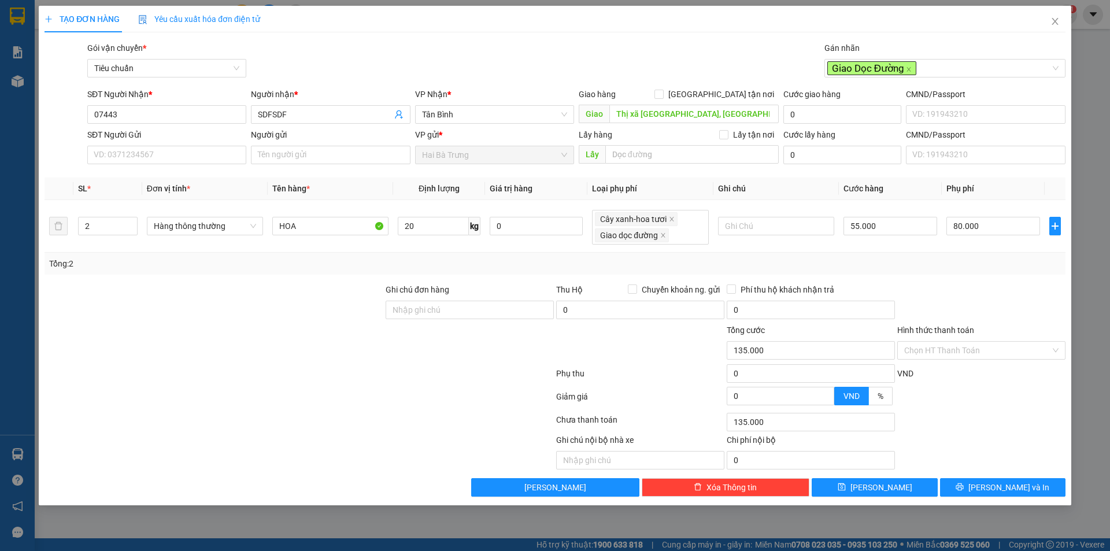
click at [663, 270] on div "Tổng: 2" at bounding box center [555, 264] width 1021 height 22
click at [867, 227] on input "55.000" at bounding box center [891, 226] width 94 height 19
click at [908, 273] on div "Tổng: 2" at bounding box center [555, 264] width 1021 height 22
click at [879, 230] on input "120.000" at bounding box center [891, 226] width 94 height 19
click at [905, 307] on div at bounding box center [981, 303] width 171 height 40
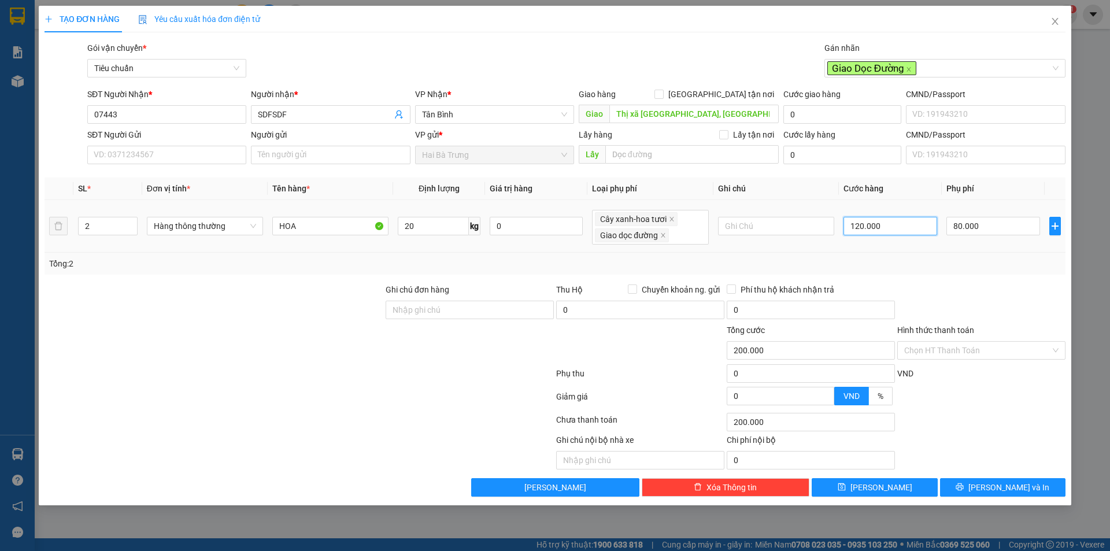
click at [905, 226] on input "120.000" at bounding box center [891, 226] width 94 height 19
click at [955, 296] on div at bounding box center [981, 303] width 171 height 40
click at [369, 272] on div "Tổng: 2" at bounding box center [555, 264] width 1021 height 22
click at [393, 255] on div "Tổng: 2" at bounding box center [555, 264] width 1021 height 22
click at [329, 284] on div at bounding box center [213, 303] width 341 height 40
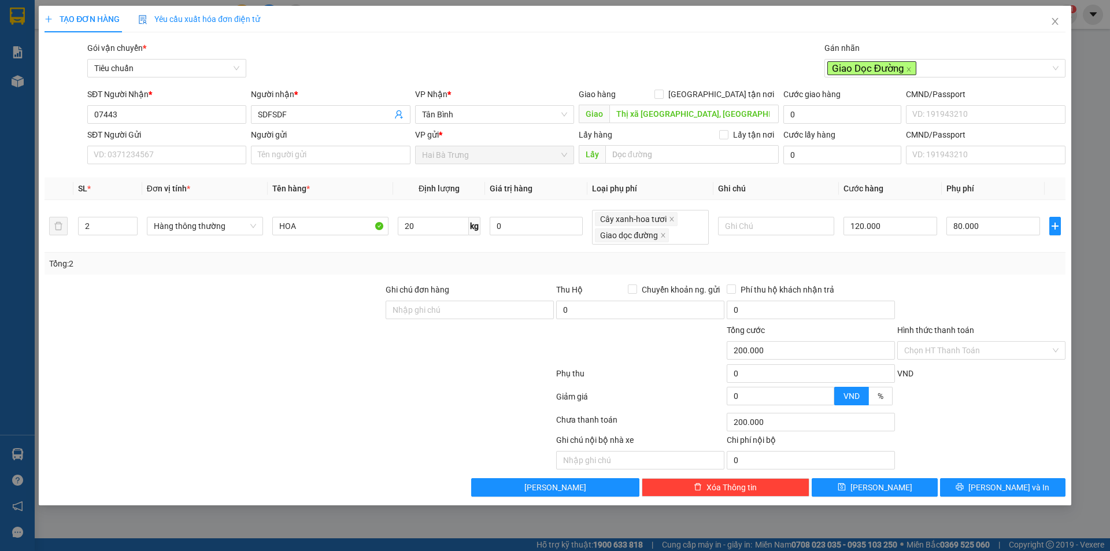
click at [336, 288] on div at bounding box center [213, 303] width 341 height 40
click at [439, 220] on input "20" at bounding box center [433, 226] width 71 height 19
click at [434, 232] on input "1" at bounding box center [433, 226] width 71 height 19
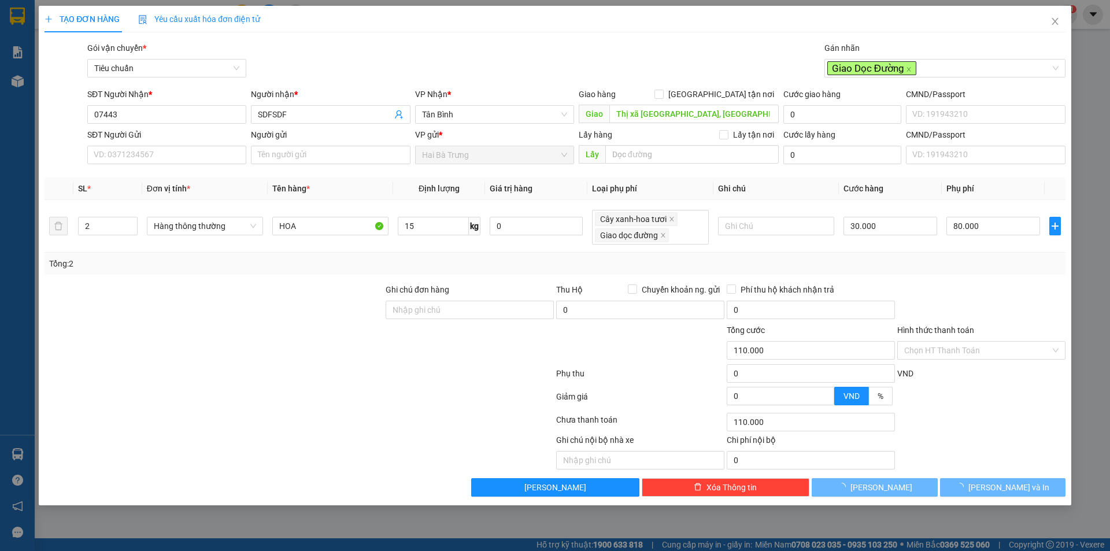
click at [430, 267] on div "Tổng: 2" at bounding box center [555, 263] width 1012 height 13
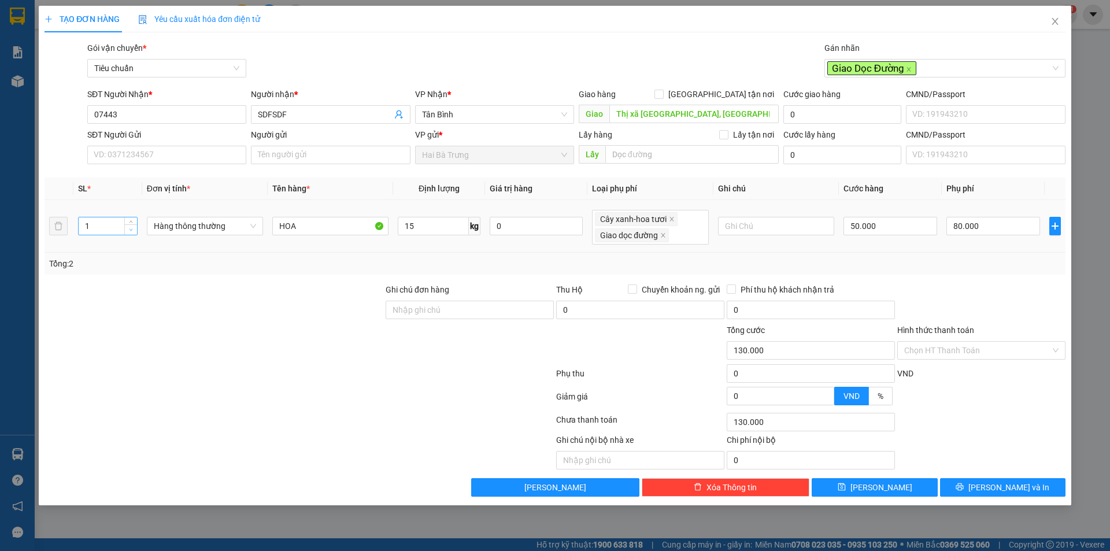
click at [131, 227] on span "down" at bounding box center [131, 230] width 7 height 7
click at [325, 338] on div at bounding box center [213, 344] width 341 height 40
click at [897, 274] on div "Tổng: 1" at bounding box center [555, 264] width 1021 height 22
click at [881, 280] on div "Transit Pickup Surcharge Ids Transit Deliver Surcharge Ids Transit Deliver Surc…" at bounding box center [555, 269] width 1021 height 455
click at [830, 260] on div "Tổng: 1" at bounding box center [555, 263] width 1012 height 13
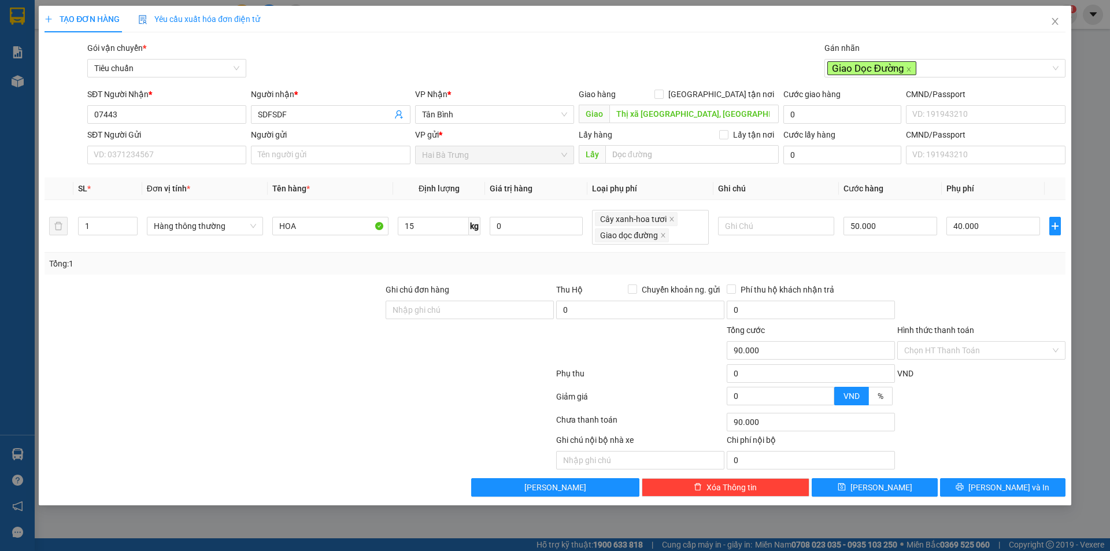
click at [693, 57] on div "Gói vận chuyển * Tiêu chuẩn Gán nhãn Giao Dọc Đường" at bounding box center [576, 62] width 983 height 40
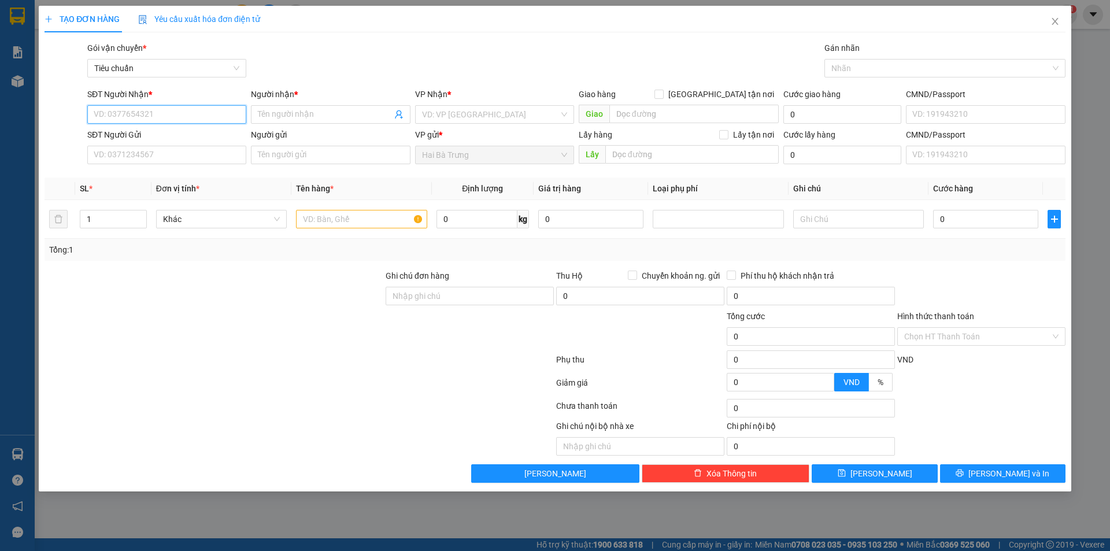
click at [212, 117] on input "SĐT Người Nhận *" at bounding box center [166, 114] width 159 height 19
type input "34234"
click at [299, 98] on div "Người nhận *" at bounding box center [330, 94] width 159 height 13
click at [299, 108] on input "Người nhận *" at bounding box center [325, 114] width 134 height 13
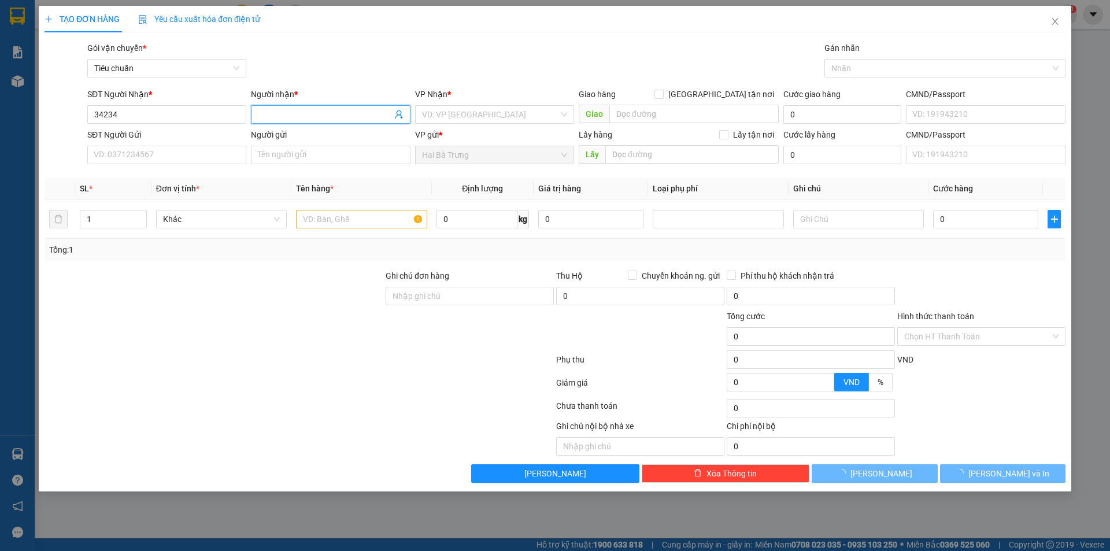
click at [304, 110] on input "Người nhận *" at bounding box center [325, 114] width 134 height 13
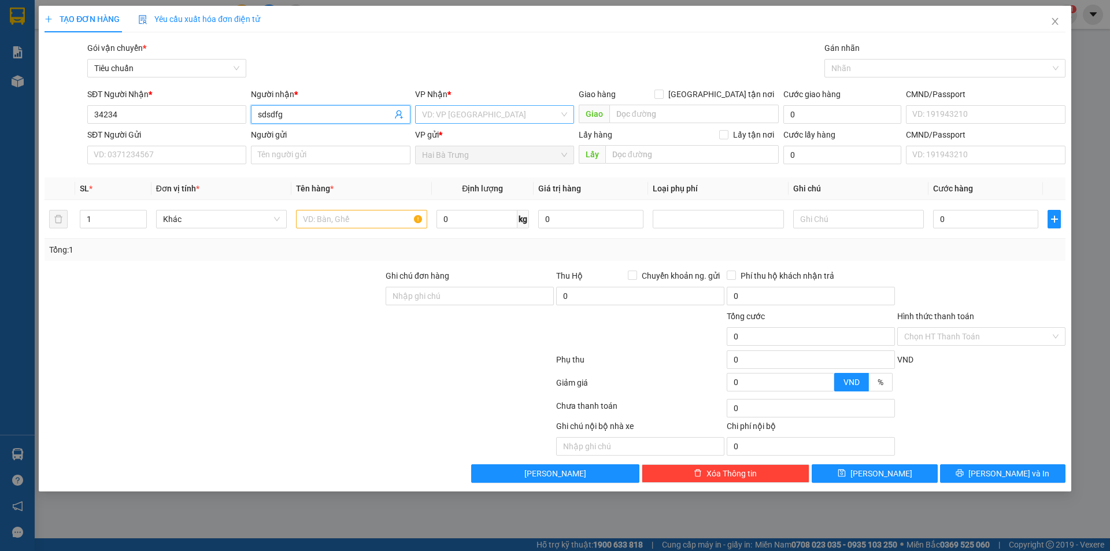
type input "sdsdfg"
click at [449, 120] on input "search" at bounding box center [490, 114] width 137 height 17
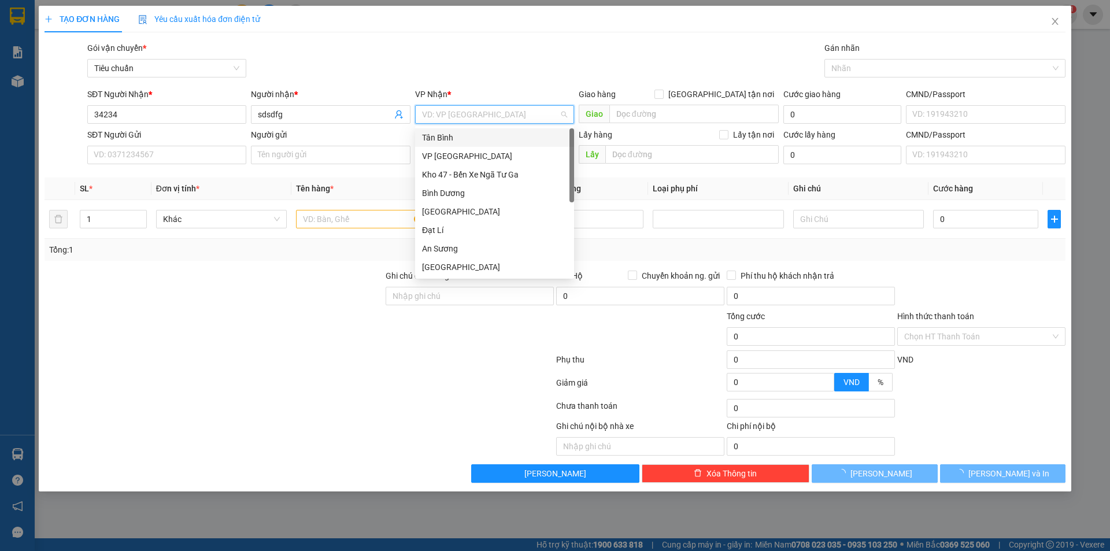
click at [459, 136] on div "Tân Bình" at bounding box center [494, 137] width 145 height 13
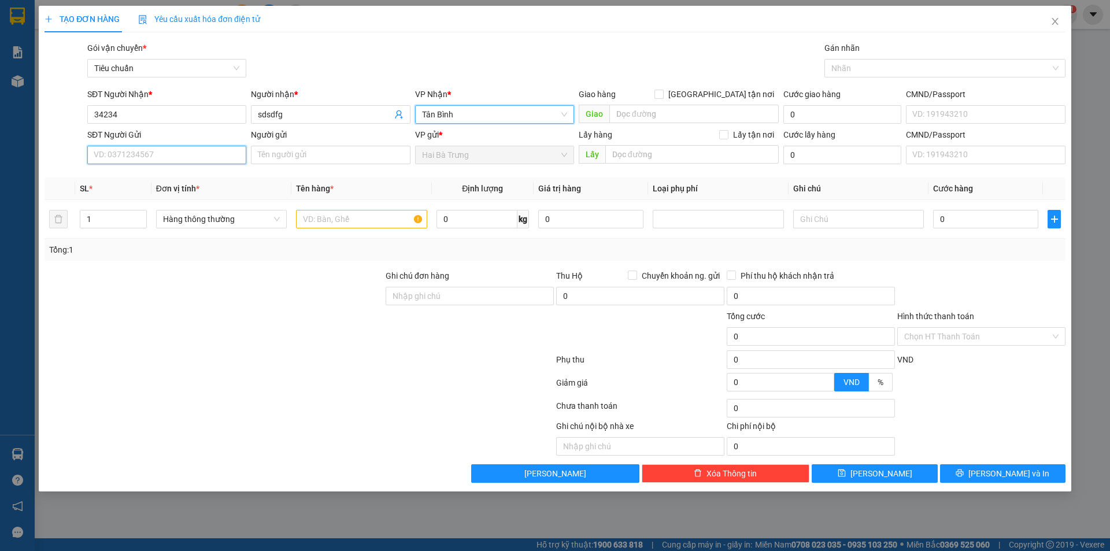
click at [184, 158] on input "SĐT Người Gửi" at bounding box center [166, 155] width 159 height 19
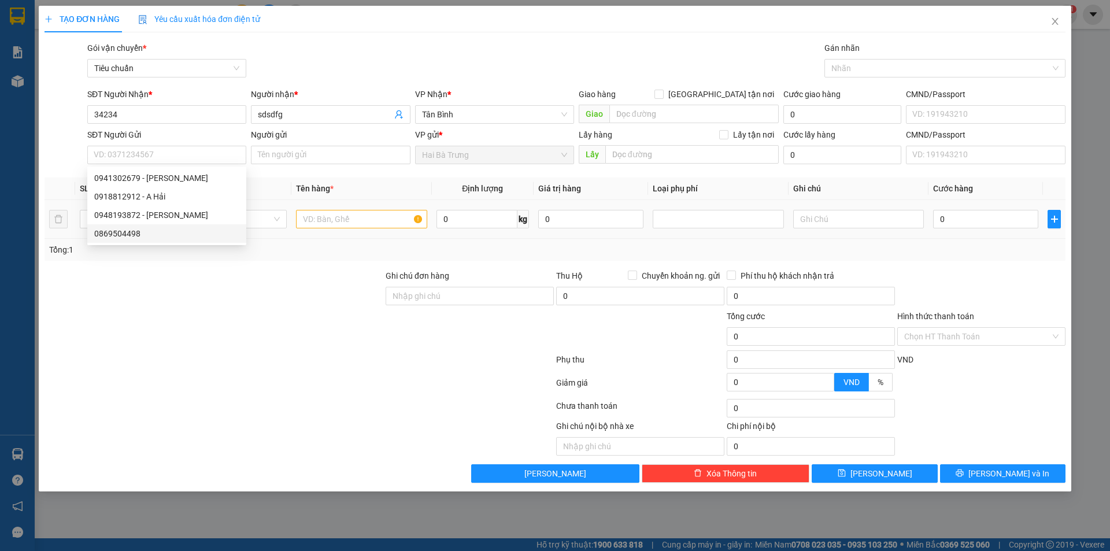
click at [316, 303] on div at bounding box center [213, 289] width 341 height 40
click at [397, 221] on input "text" at bounding box center [361, 219] width 131 height 19
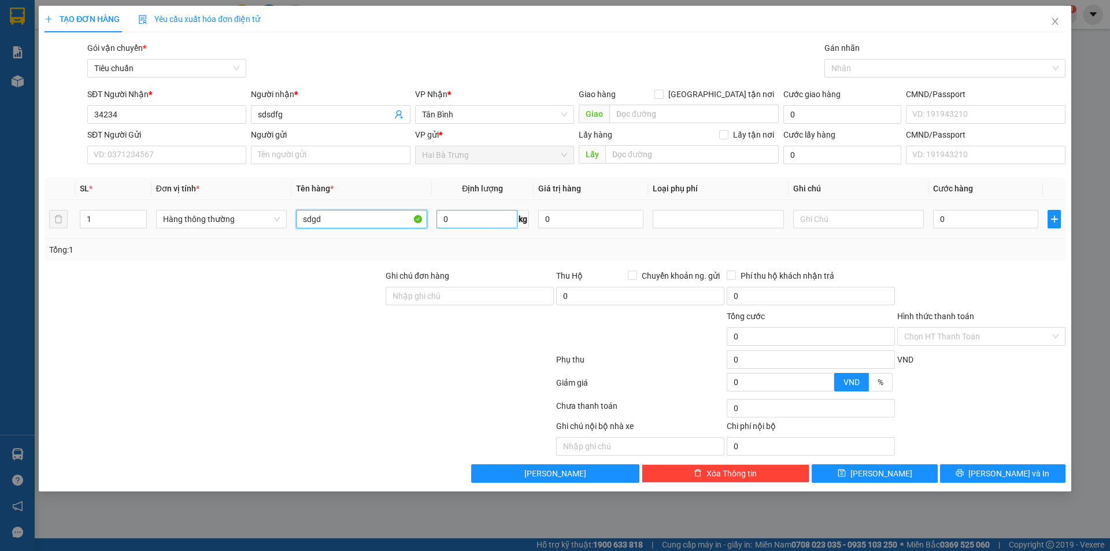
type input "sdgd"
click at [481, 220] on input "0" at bounding box center [477, 219] width 81 height 19
type input "5"
click at [490, 359] on div at bounding box center [299, 361] width 512 height 23
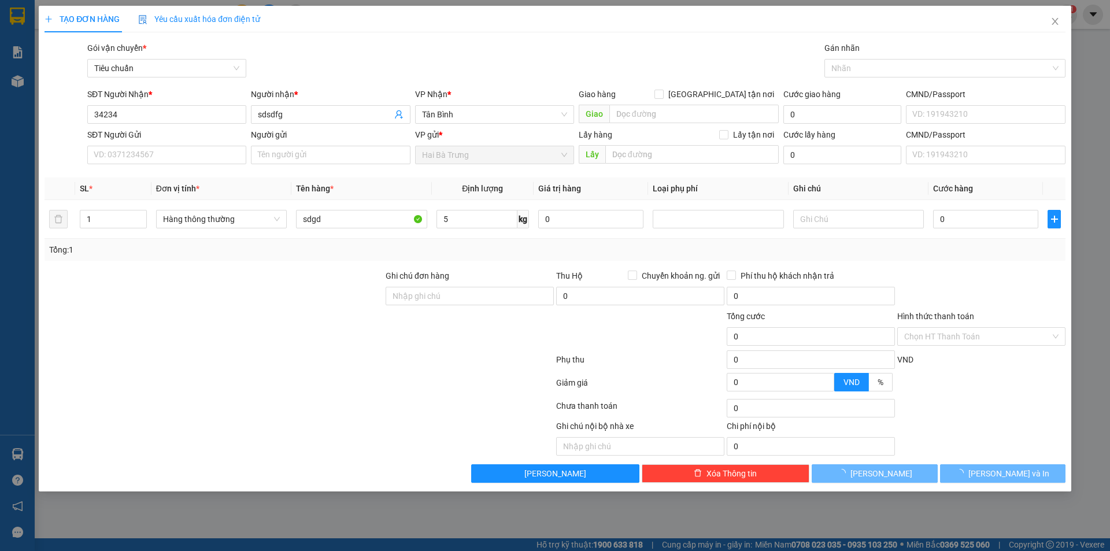
type input "30.000"
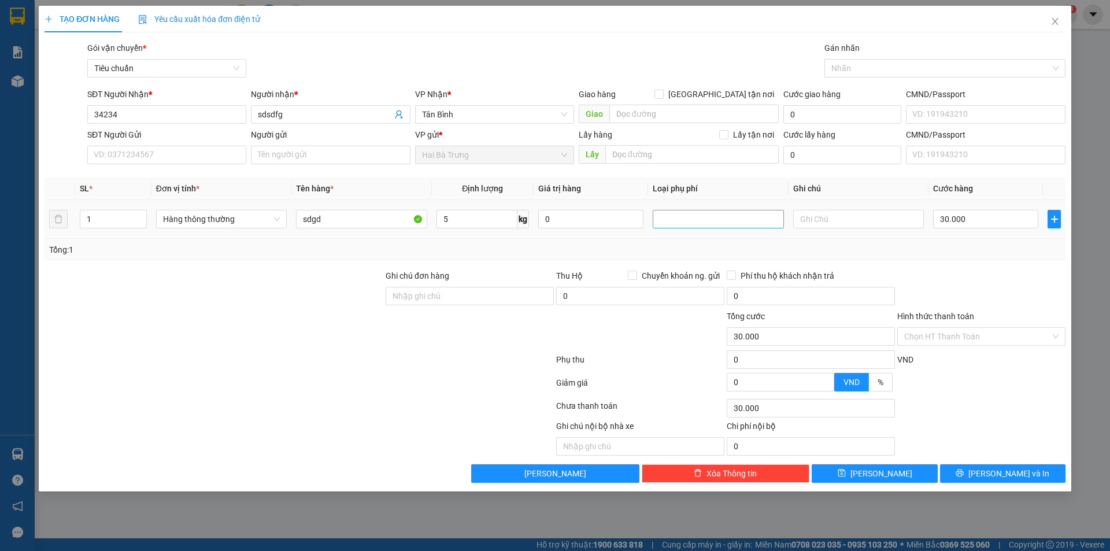
click at [744, 221] on div at bounding box center [718, 219] width 125 height 14
click at [695, 258] on div "Cây xanh-hoa tươi" at bounding box center [718, 260] width 117 height 13
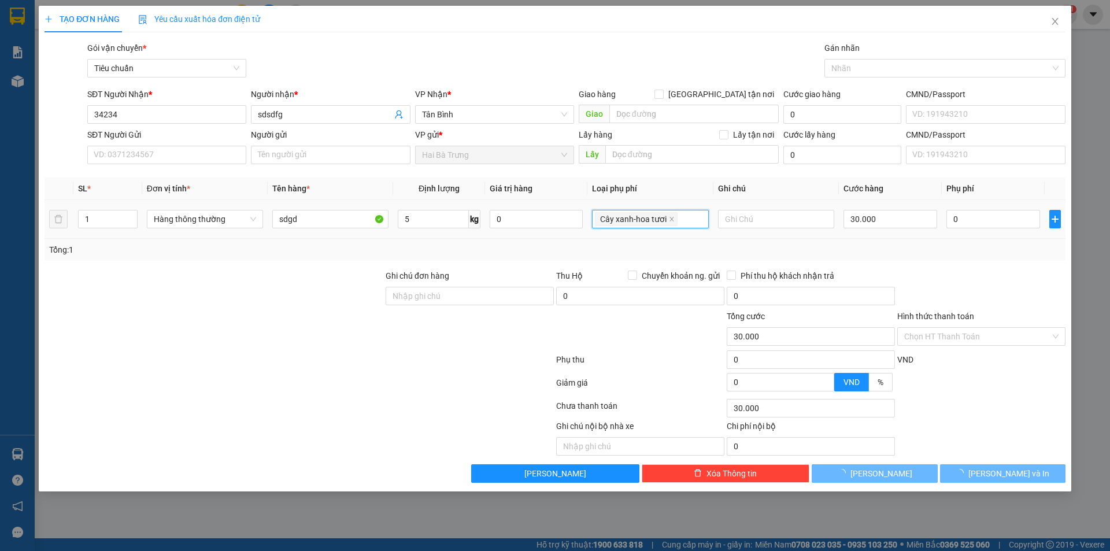
type input "50.000"
type input "20.000"
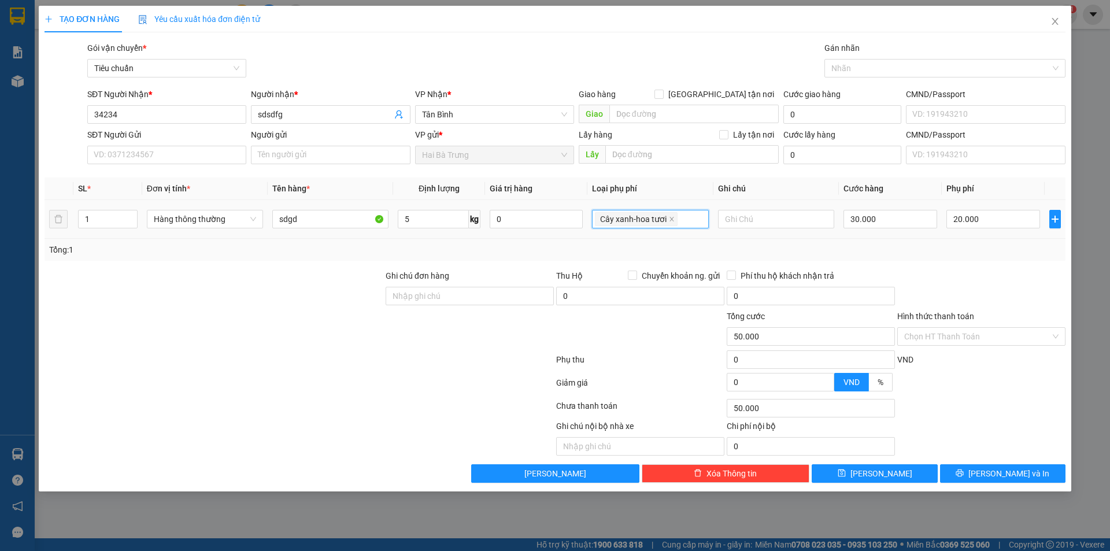
click at [693, 210] on div "Cây xanh-hoa tươi" at bounding box center [650, 219] width 116 height 19
click at [679, 278] on div "Giao dọc đường" at bounding box center [650, 279] width 102 height 13
type input "70.000"
type input "40.000"
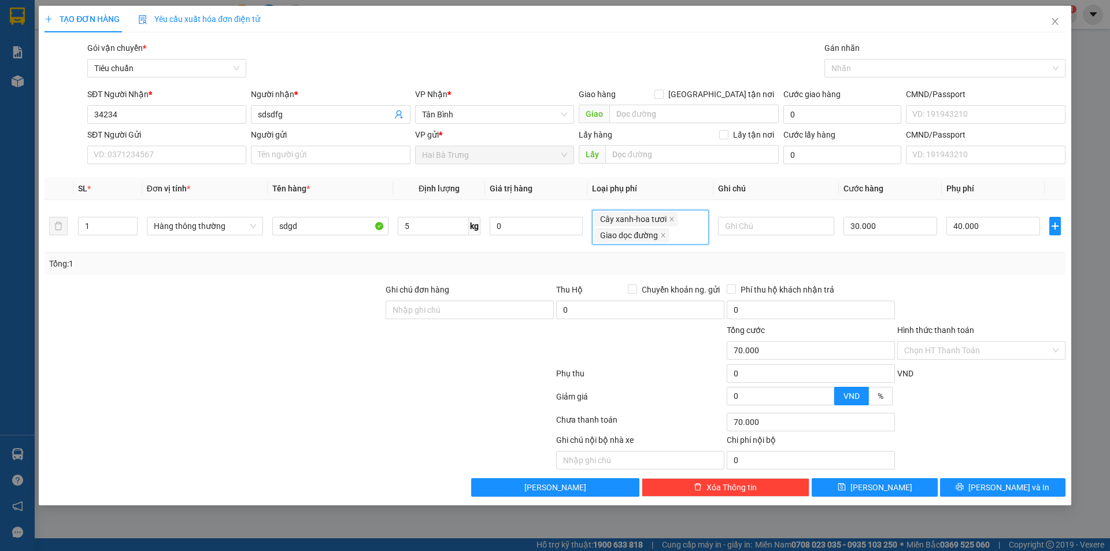
click at [793, 260] on div "Tổng: 1" at bounding box center [555, 263] width 1012 height 13
click at [961, 270] on div "Tổng: 1" at bounding box center [555, 264] width 1021 height 22
click at [360, 324] on div at bounding box center [213, 344] width 341 height 40
click at [301, 109] on input "sdsdfg" at bounding box center [325, 114] width 134 height 13
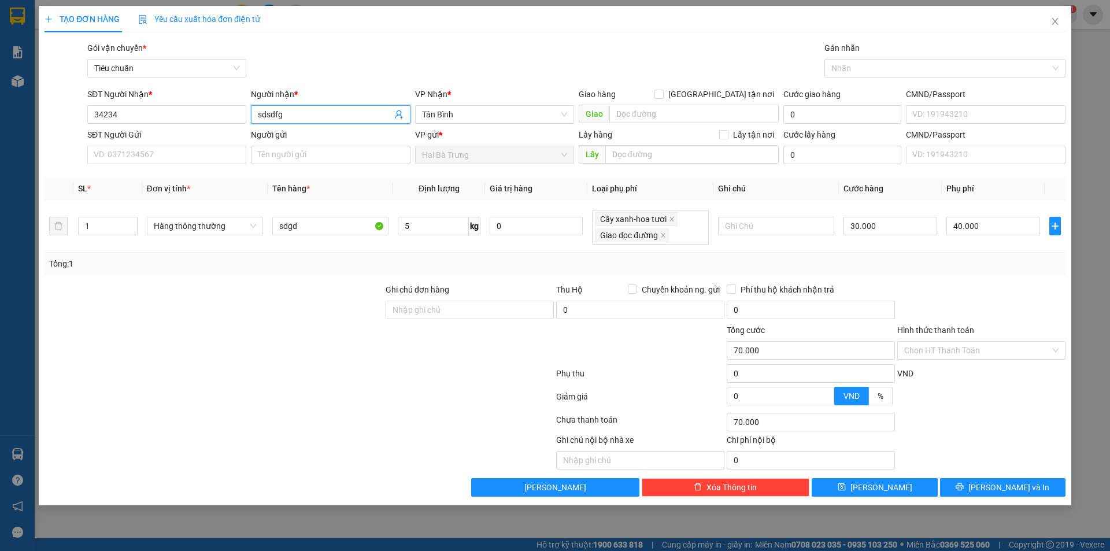
click at [301, 110] on input "sdsdfg" at bounding box center [325, 114] width 134 height 13
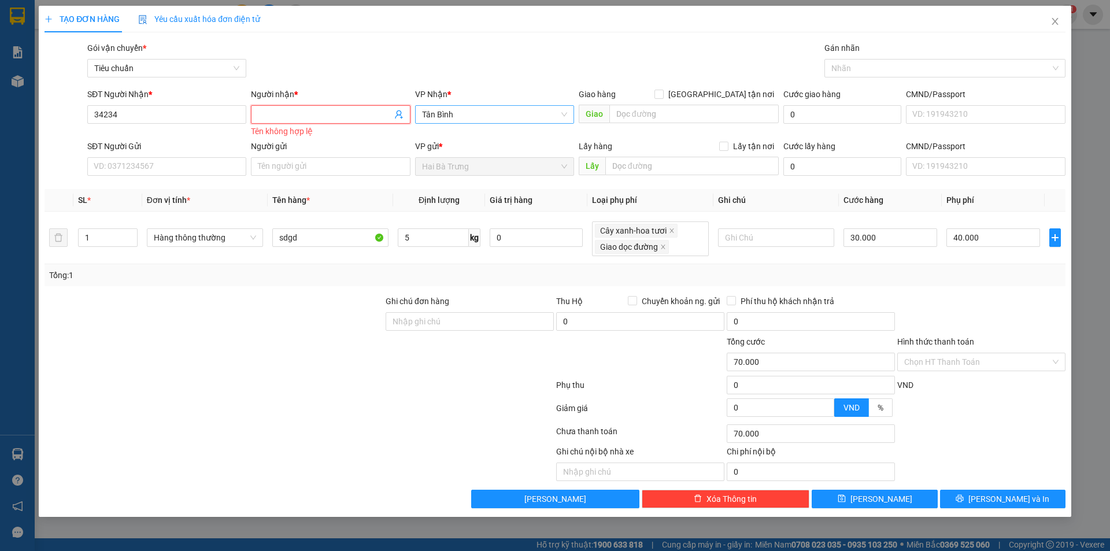
click at [487, 114] on span "Tân Bình" at bounding box center [494, 114] width 145 height 17
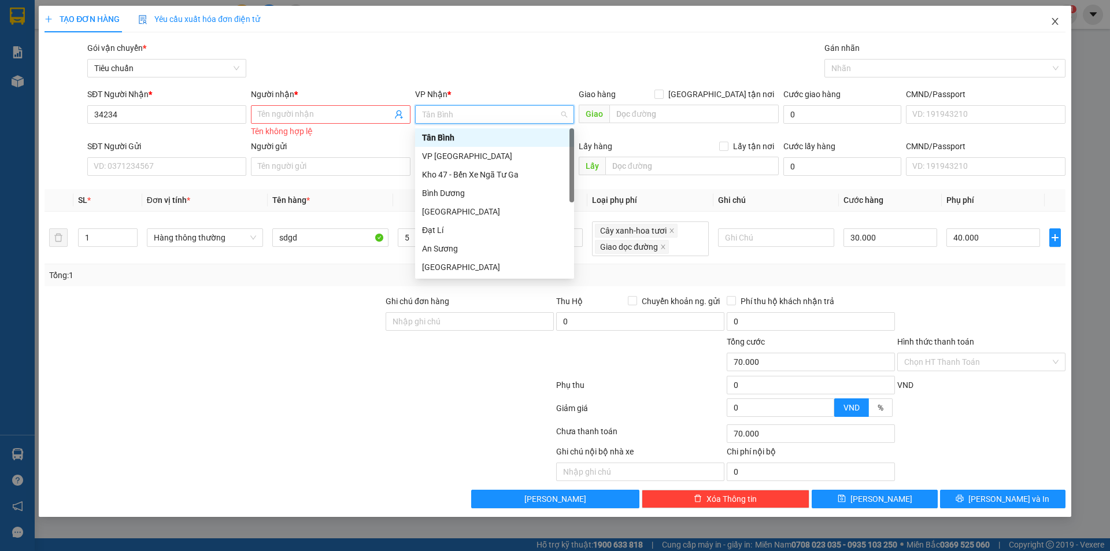
click at [1055, 23] on icon "close" at bounding box center [1055, 21] width 6 height 7
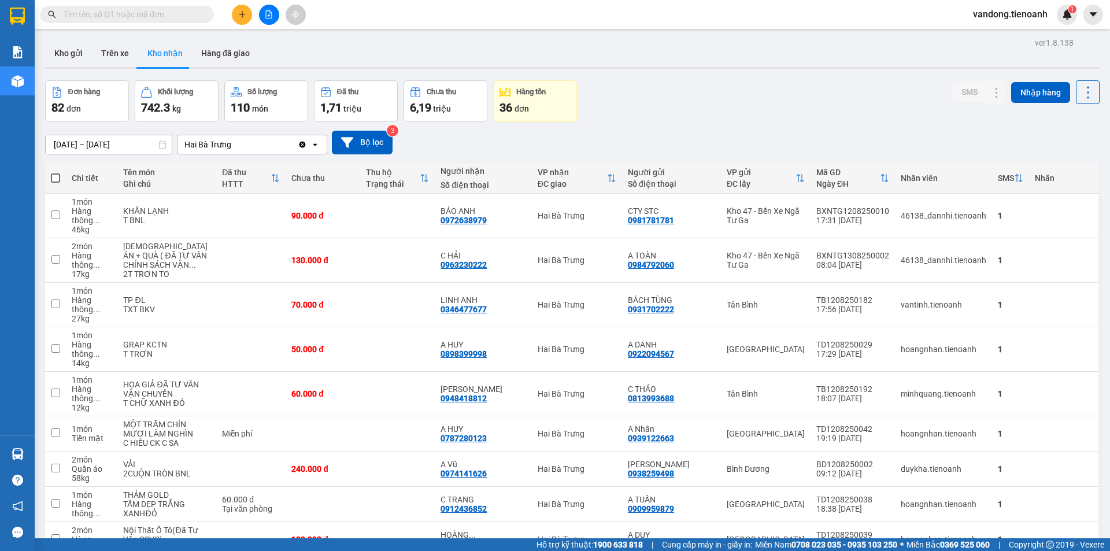
click at [79, 93] on div "Đơn hàng" at bounding box center [84, 92] width 32 height 8
click at [245, 5] on button at bounding box center [242, 15] width 20 height 20
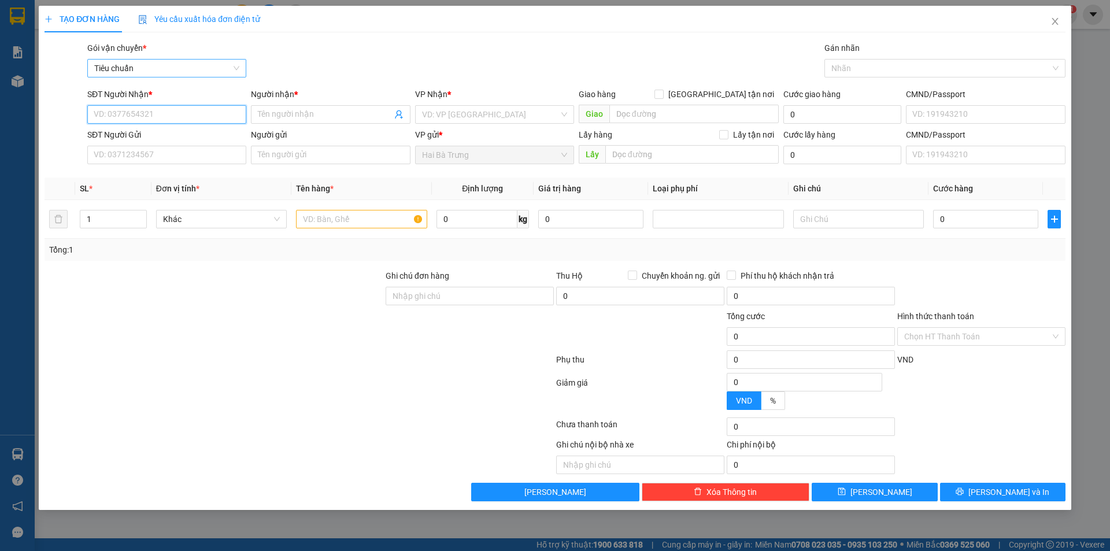
click at [136, 66] on span "Tiêu chuẩn" at bounding box center [166, 68] width 145 height 17
click at [162, 335] on div at bounding box center [213, 330] width 341 height 40
click at [156, 107] on input "SĐT Người Nhận *" at bounding box center [166, 114] width 159 height 19
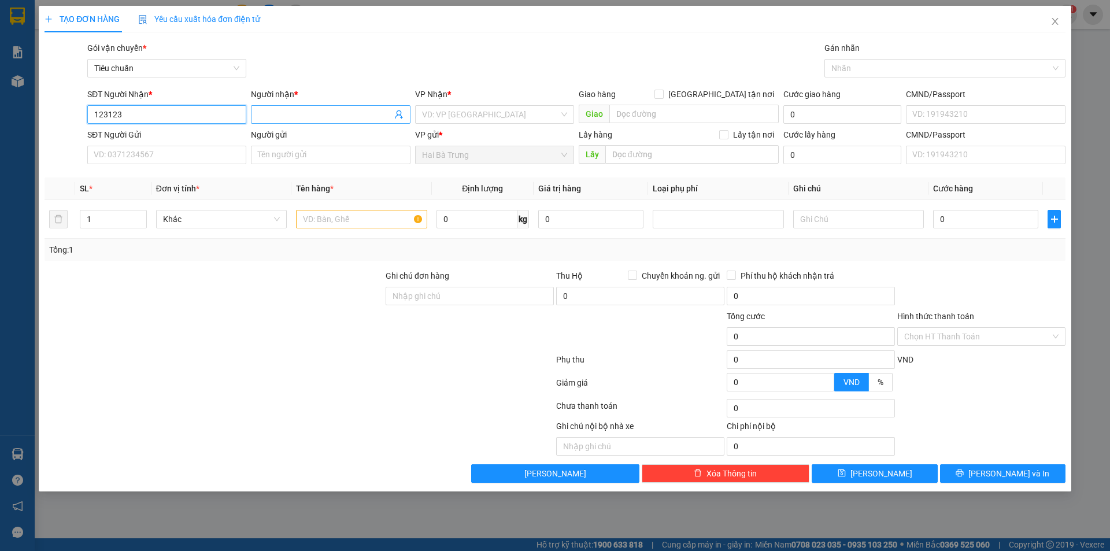
type input "123123"
click at [335, 109] on input "Người nhận *" at bounding box center [325, 114] width 134 height 13
type input "d"
type input "đogn"
click at [480, 120] on input "search" at bounding box center [490, 114] width 137 height 17
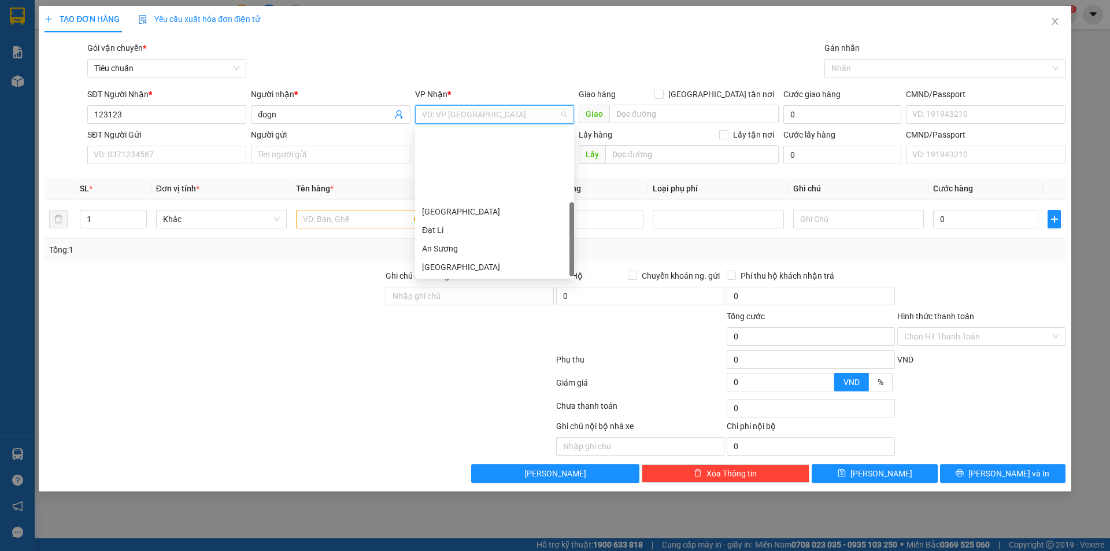
scroll to position [93, 0]
click at [466, 188] on div "Hai Bà Trưng" at bounding box center [494, 193] width 145 height 13
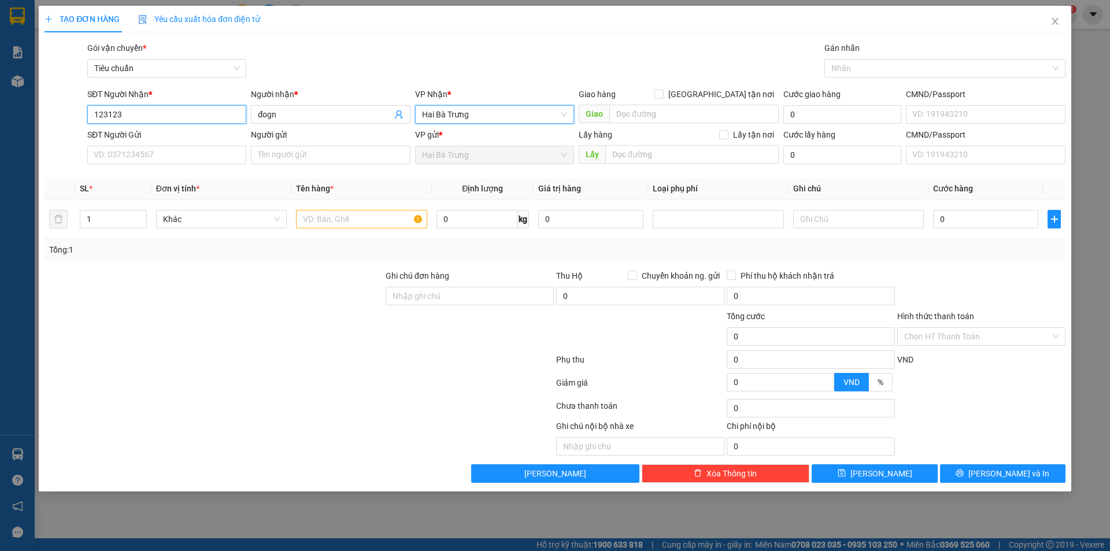
click at [132, 108] on input "123123" at bounding box center [166, 114] width 159 height 19
click at [147, 119] on input "12312" at bounding box center [166, 114] width 159 height 19
type input "1231222"
click at [294, 120] on input "đogn" at bounding box center [325, 114] width 134 height 13
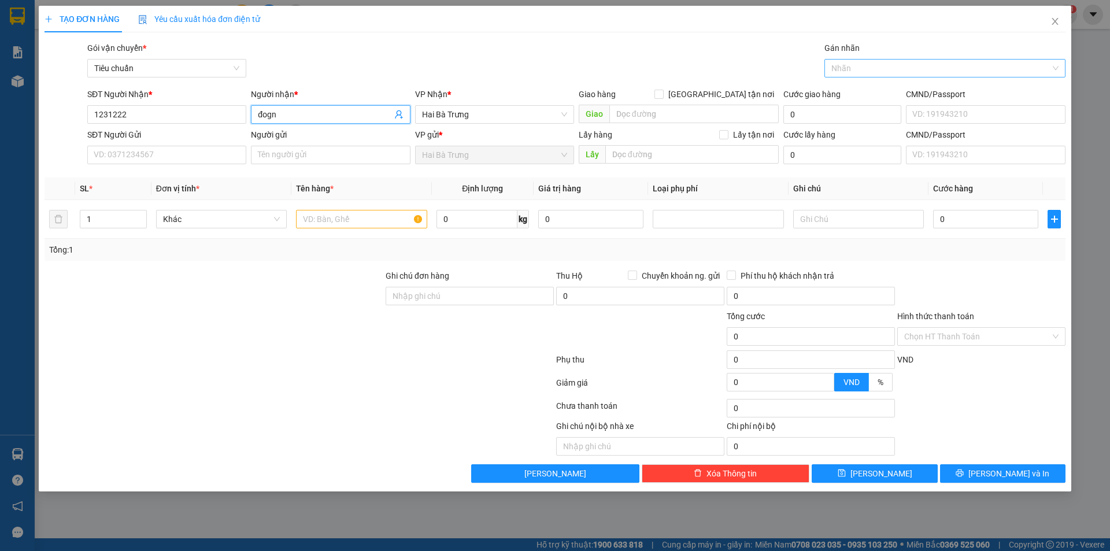
click at [868, 68] on div at bounding box center [939, 68] width 224 height 14
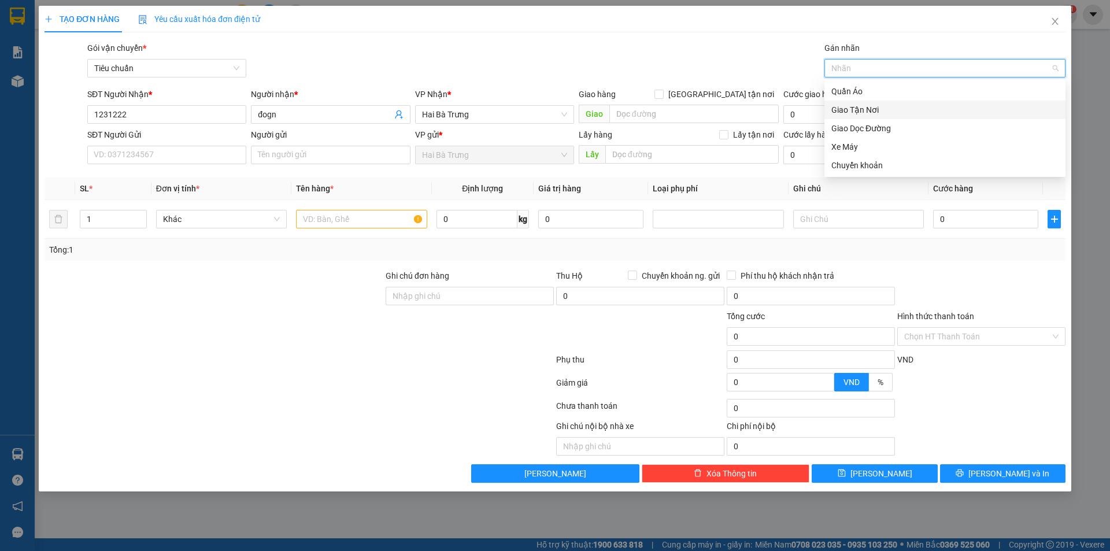
click at [873, 106] on div "Giao Tận Nơi" at bounding box center [944, 109] width 227 height 13
click at [894, 66] on icon "close" at bounding box center [893, 69] width 6 height 6
click at [670, 27] on div "TẠO ĐƠN HÀNG Yêu cầu xuất hóa đơn điện tử" at bounding box center [555, 19] width 1021 height 27
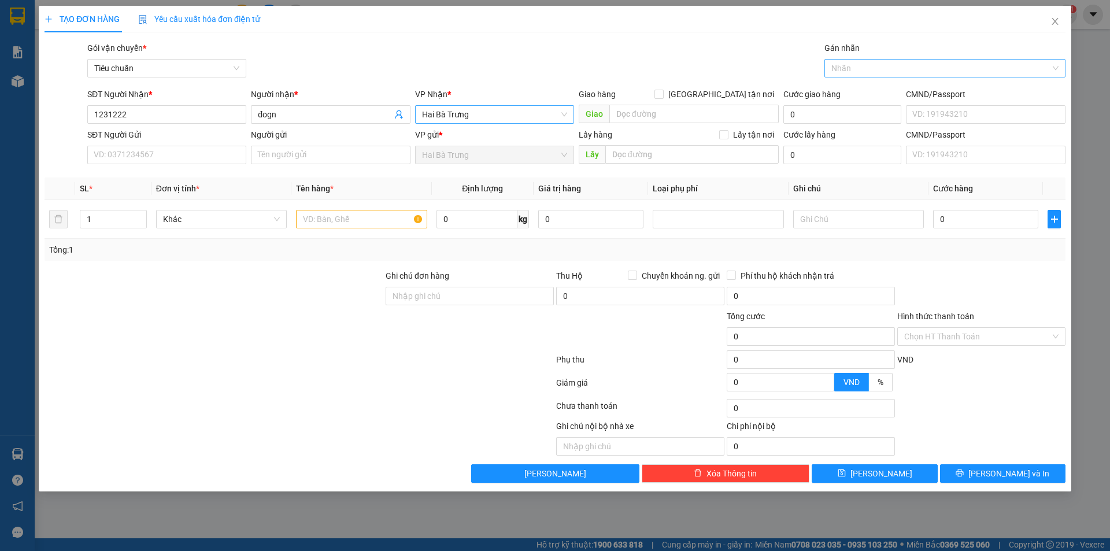
click at [484, 114] on span "Hai Bà Trưng" at bounding box center [494, 114] width 145 height 17
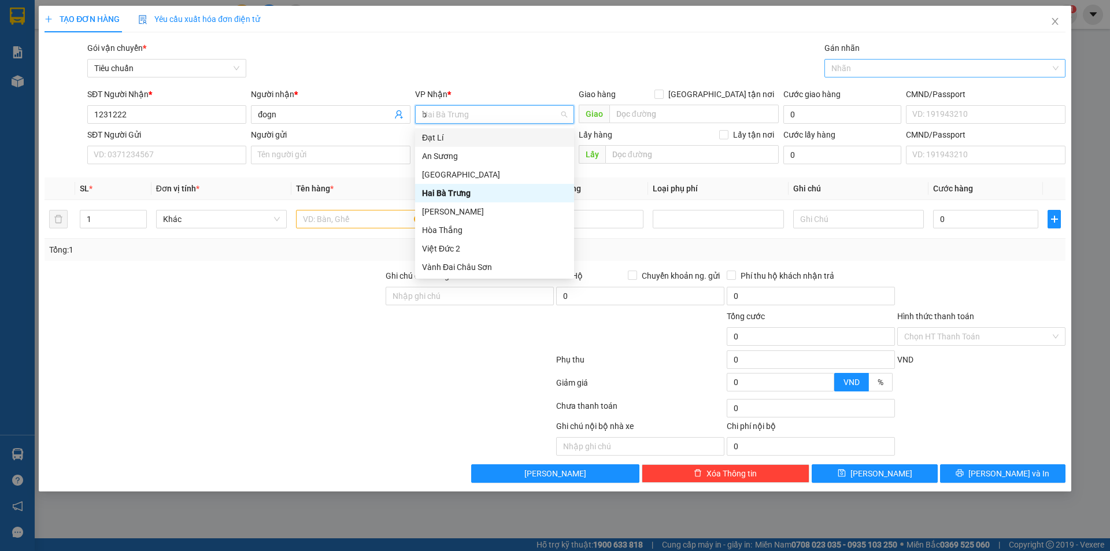
scroll to position [0, 0]
type input "bi"
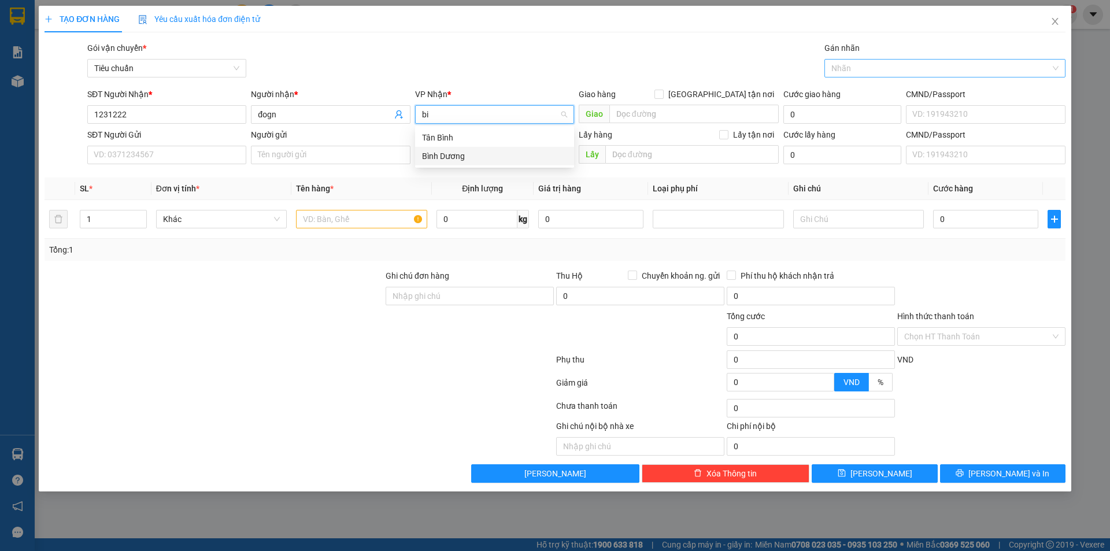
click at [456, 155] on div "Bình Dương" at bounding box center [494, 156] width 145 height 13
click at [150, 152] on input "SĐT Người Gửi" at bounding box center [166, 155] width 159 height 19
type input "677688"
click at [316, 151] on input "Người gửi" at bounding box center [330, 155] width 159 height 19
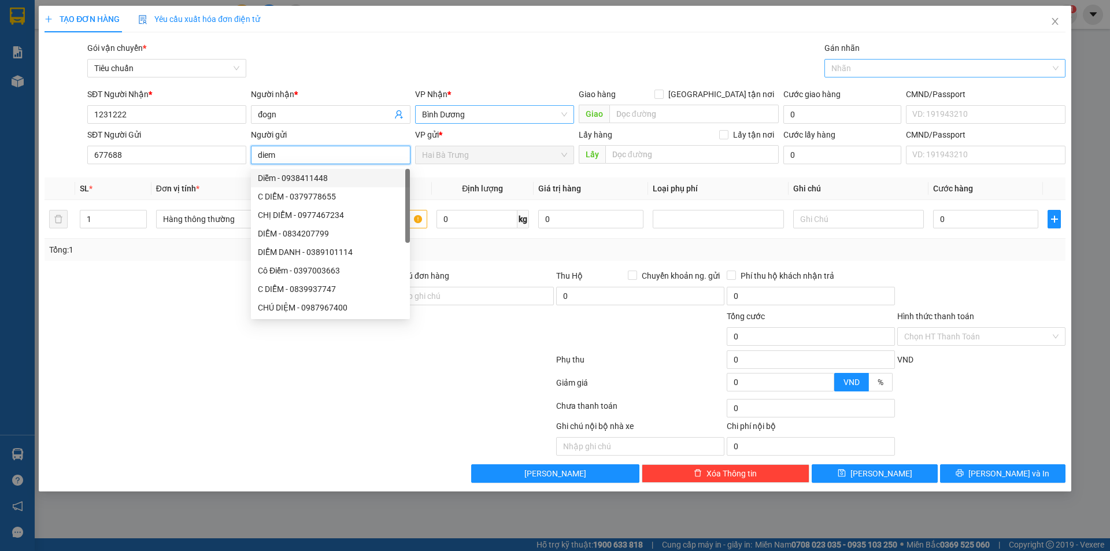
click at [471, 157] on span "Hai Bà Trưng" at bounding box center [494, 154] width 145 height 17
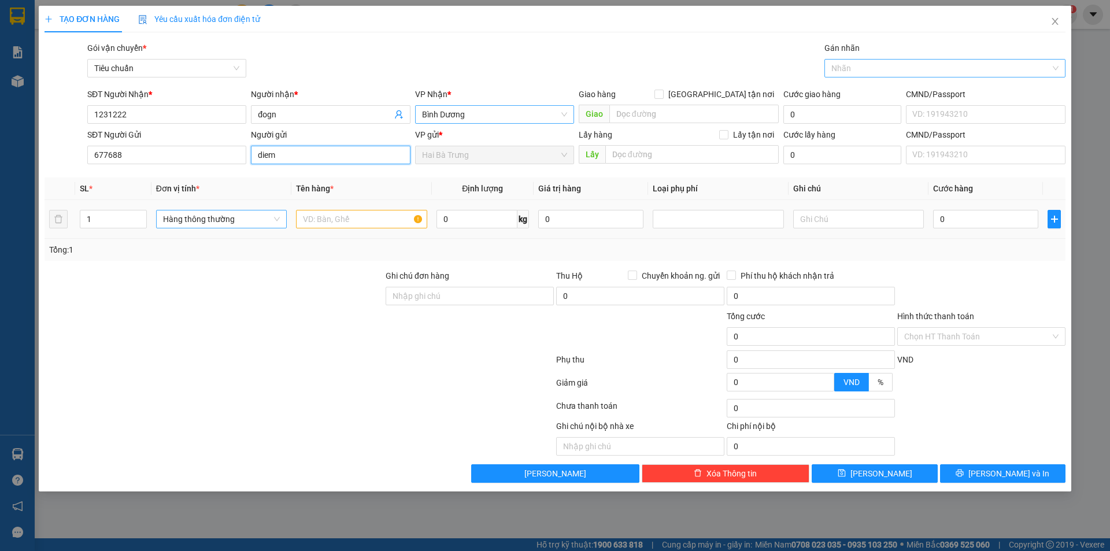
click at [236, 218] on span "Hàng thông thường" at bounding box center [221, 218] width 117 height 17
type input "diem"
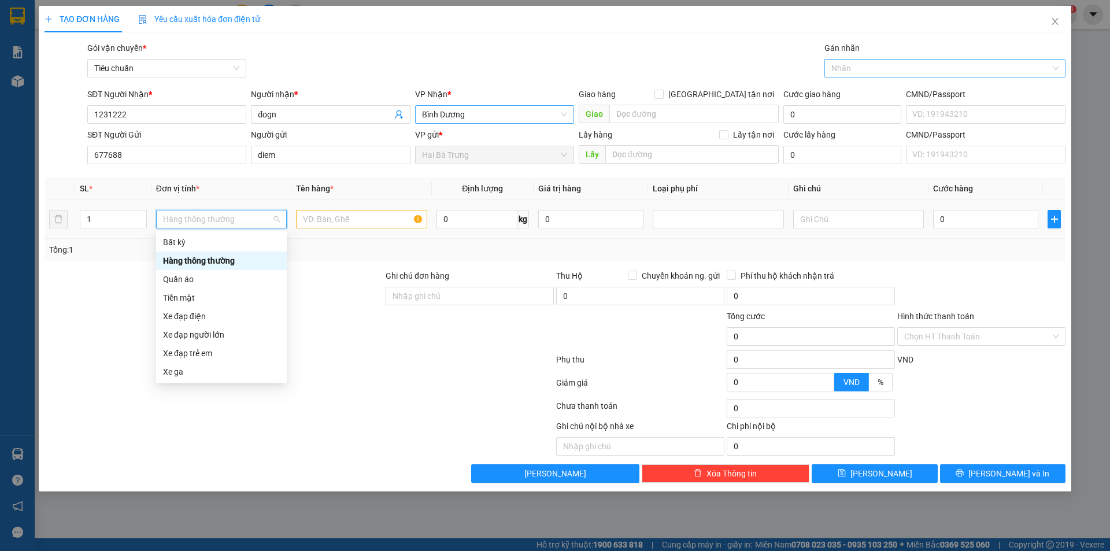
click at [191, 260] on div "Hàng thông thường" at bounding box center [221, 260] width 117 height 13
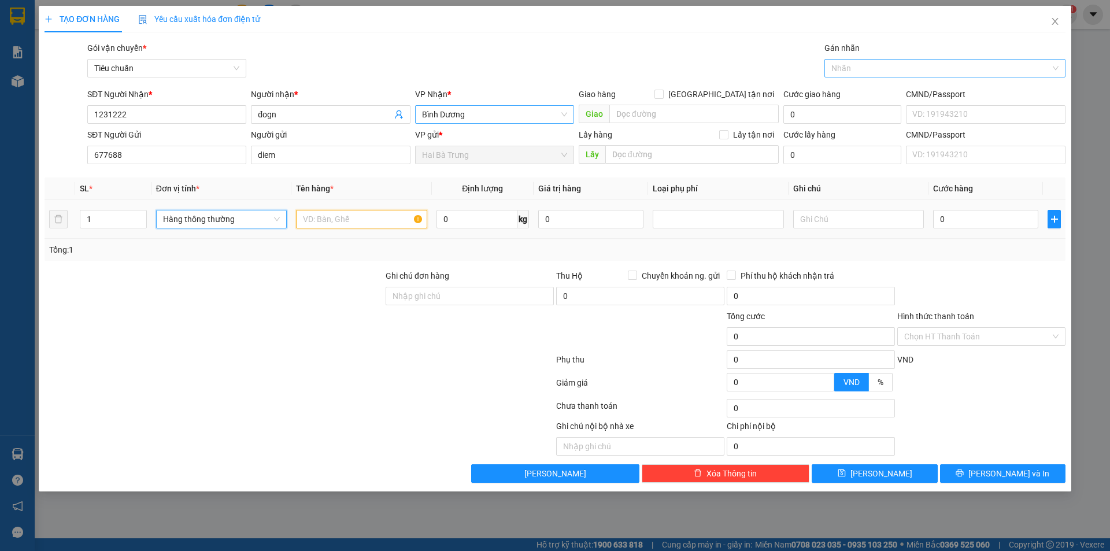
click at [336, 216] on input "text" at bounding box center [361, 219] width 131 height 19
type input "t"
type input "d"
type input "Thực Phẩm"
click at [480, 226] on input "0" at bounding box center [477, 219] width 81 height 19
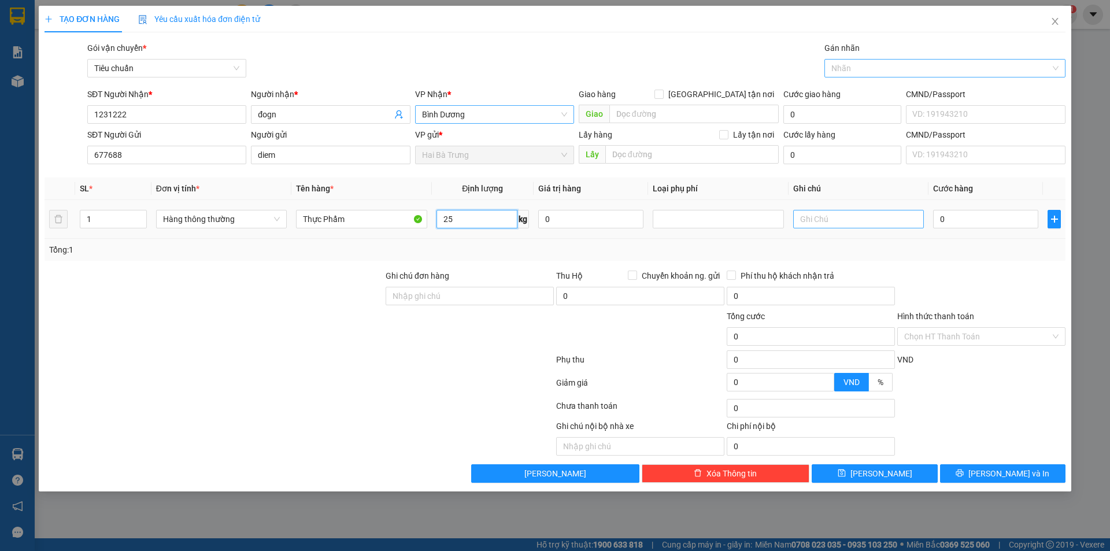
type input "25"
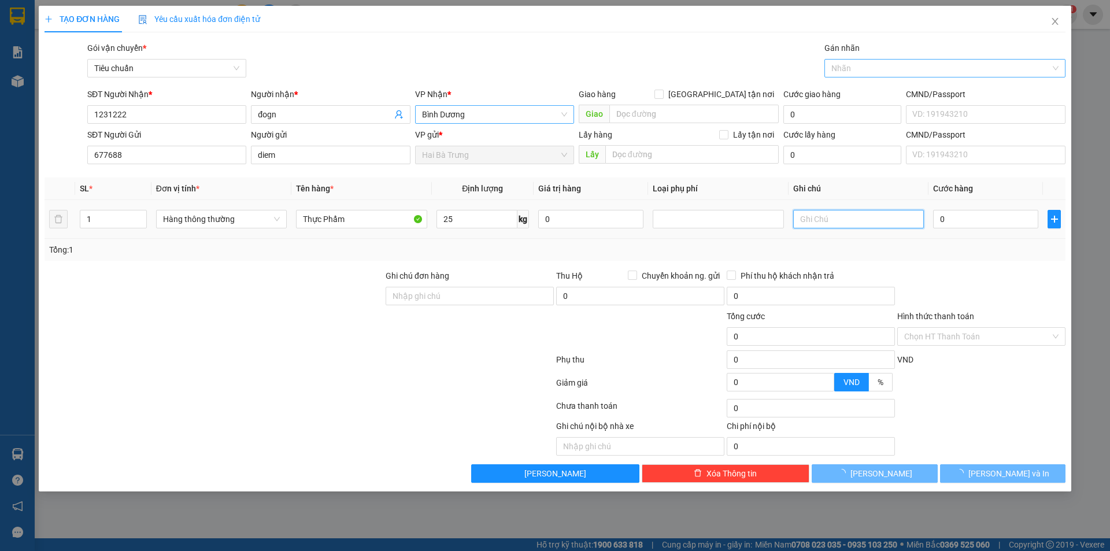
click at [838, 224] on input "text" at bounding box center [858, 219] width 131 height 19
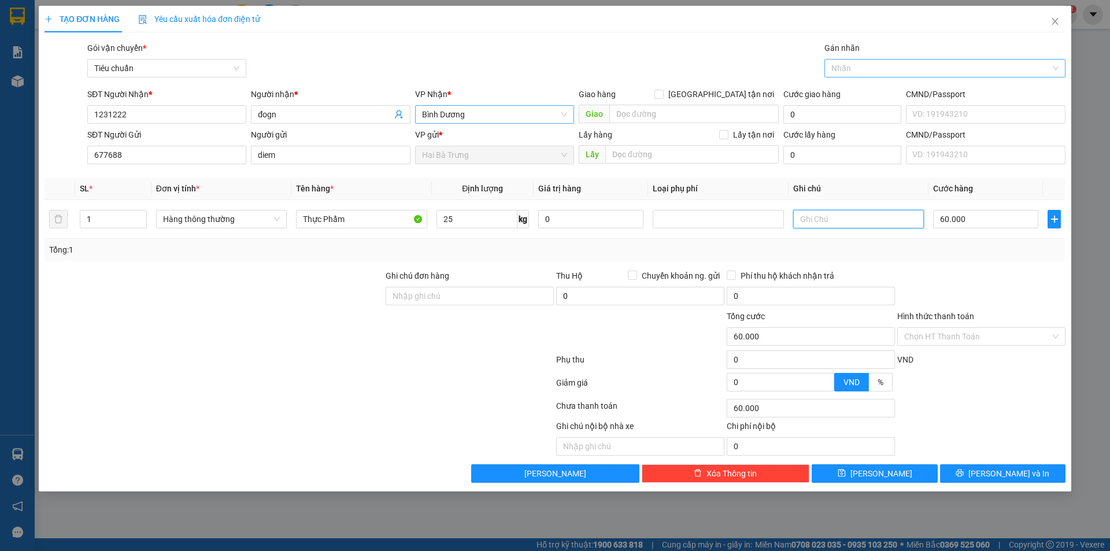
type input "60.000"
type input "t"
type input "TXT BKV"
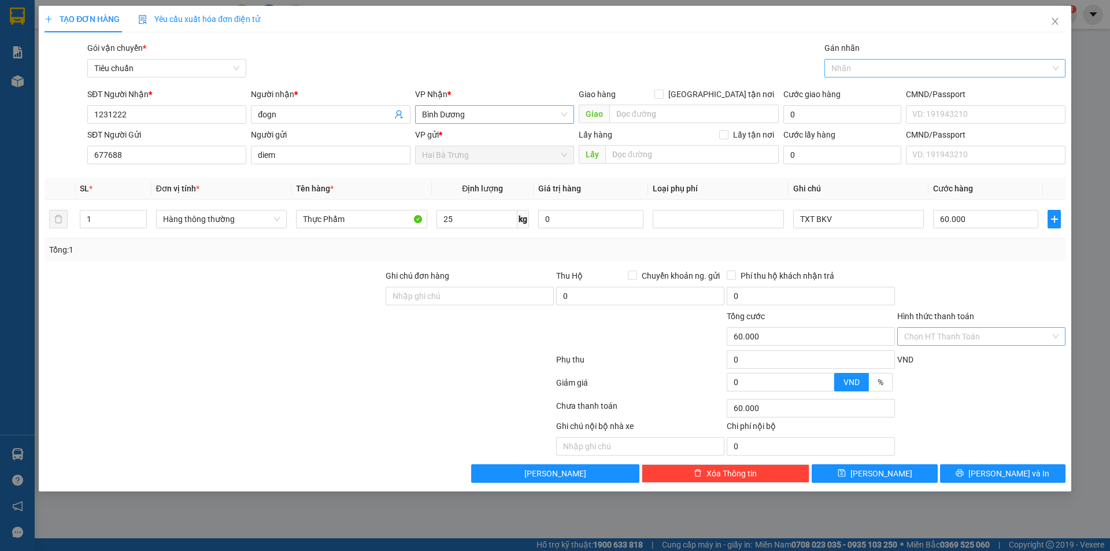
click at [968, 338] on input "Hình thức thanh toán" at bounding box center [977, 336] width 146 height 17
click at [946, 357] on div "Tại văn phòng" at bounding box center [981, 359] width 154 height 13
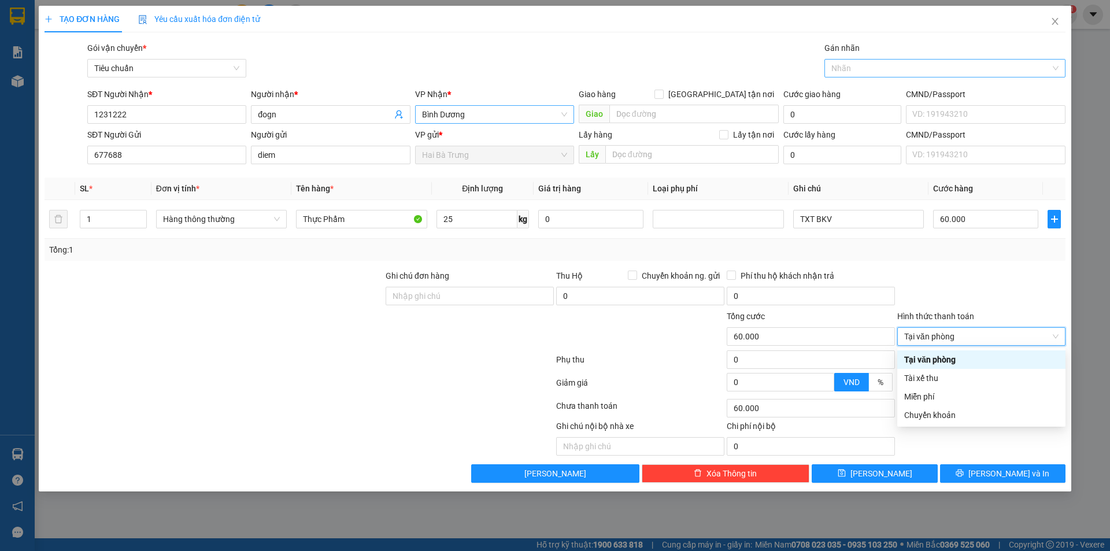
type input "0"
click at [979, 339] on span "Tại văn phòng" at bounding box center [981, 336] width 154 height 17
click at [934, 354] on div "Tại văn phòng" at bounding box center [981, 359] width 154 height 13
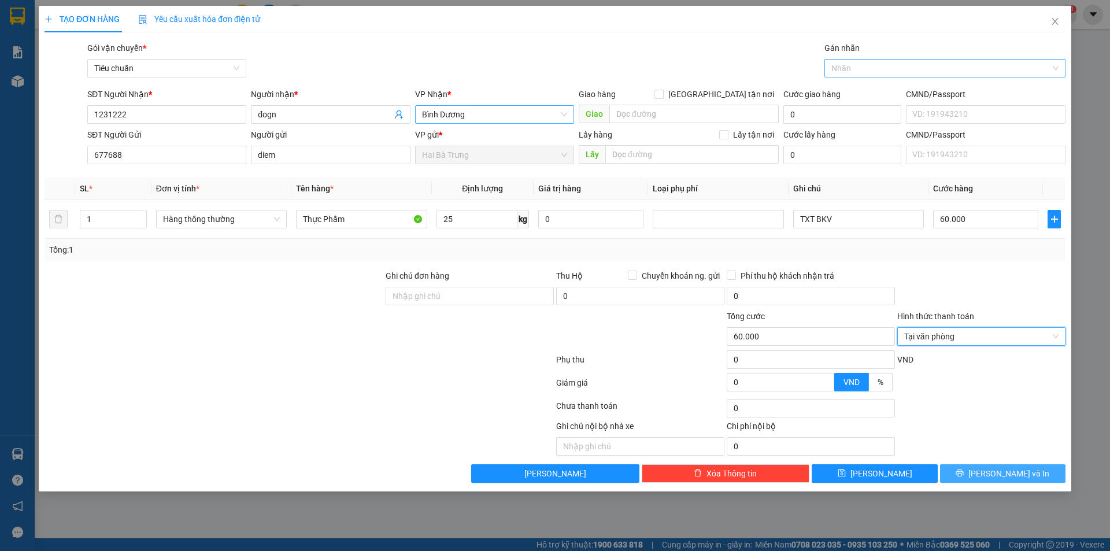
click at [1014, 479] on span "[PERSON_NAME] và In" at bounding box center [1008, 473] width 81 height 13
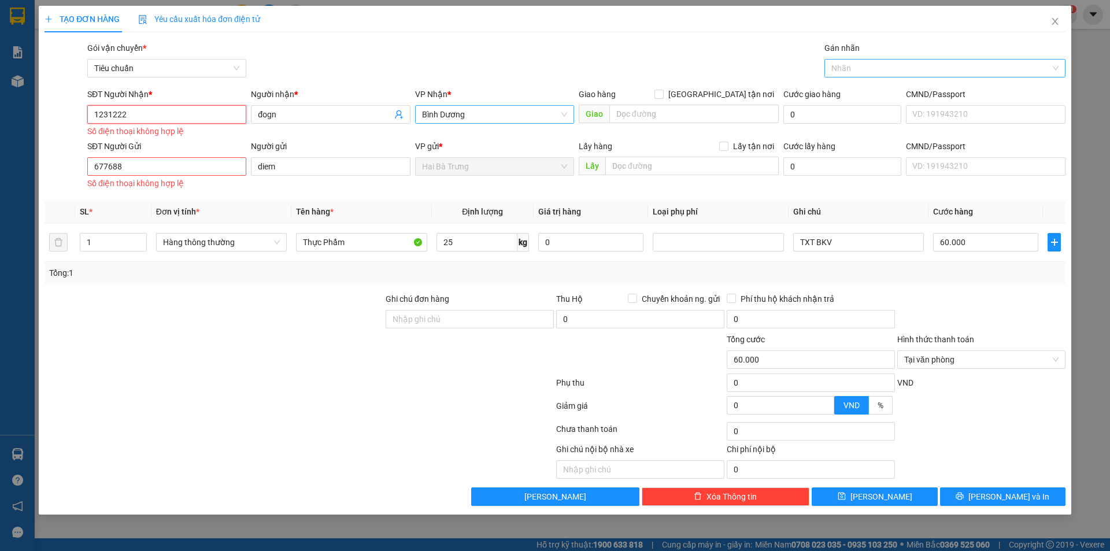
drag, startPoint x: 143, startPoint y: 109, endPoint x: 38, endPoint y: 151, distance: 113.4
click at [0, 131] on div "TẠO ĐƠN HÀNG Yêu cầu xuất hóa đơn điện tử Transit Pickup Surcharge Ids Transit …" at bounding box center [555, 275] width 1110 height 551
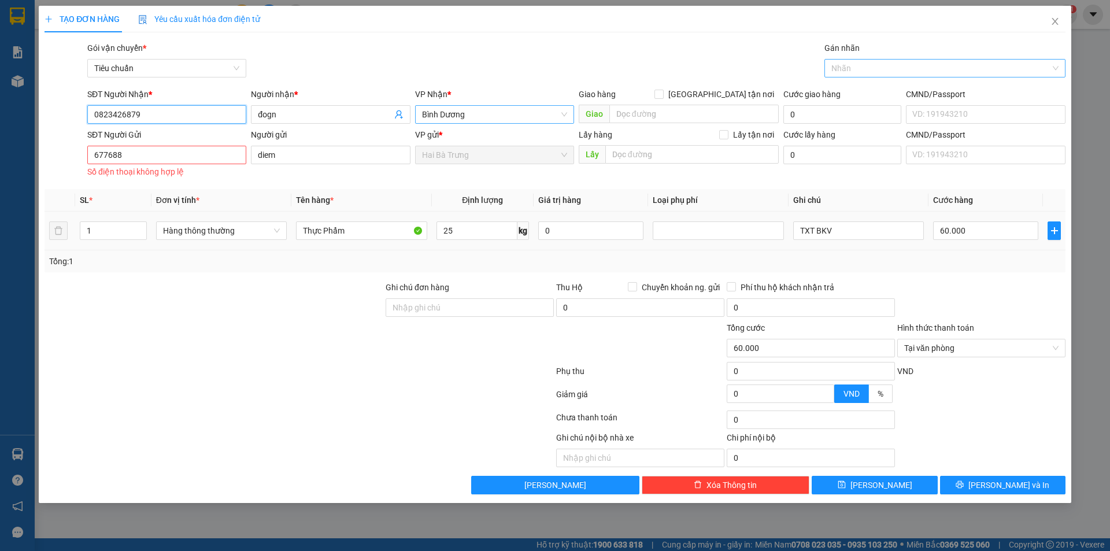
type input "0823426879"
click at [143, 160] on input "677688" at bounding box center [166, 155] width 159 height 19
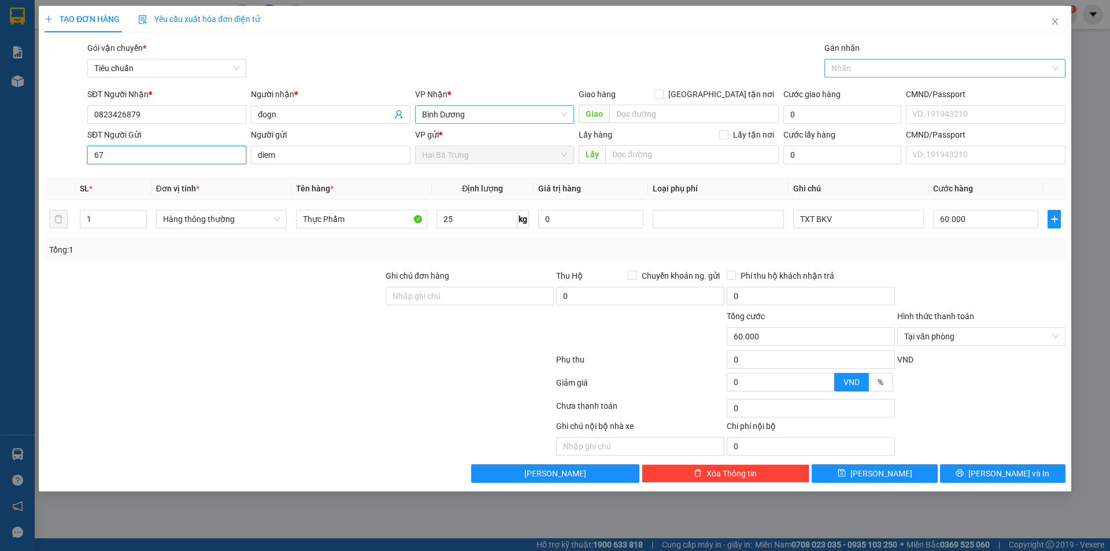
type input "6"
type input "0823426879"
click at [1016, 473] on span "[PERSON_NAME] và In" at bounding box center [1008, 473] width 81 height 13
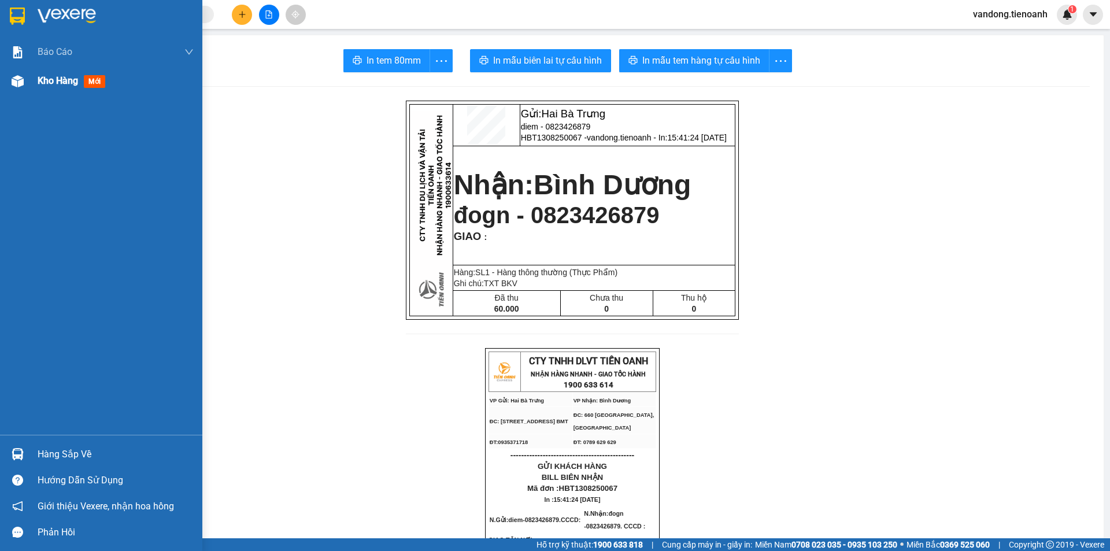
click at [59, 84] on span "Kho hàng" at bounding box center [58, 80] width 40 height 11
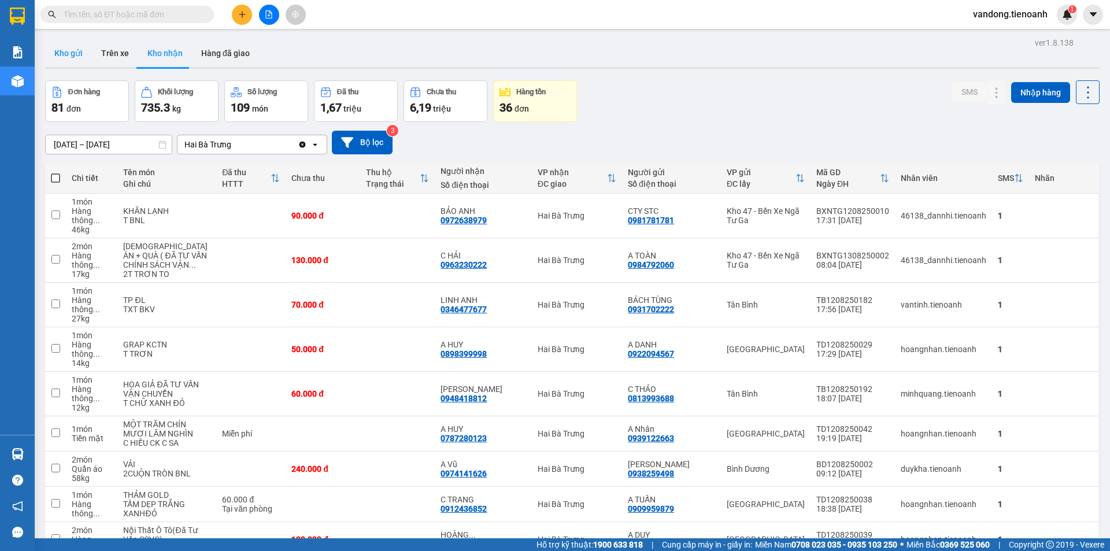
click at [73, 56] on button "Kho gửi" at bounding box center [68, 53] width 47 height 28
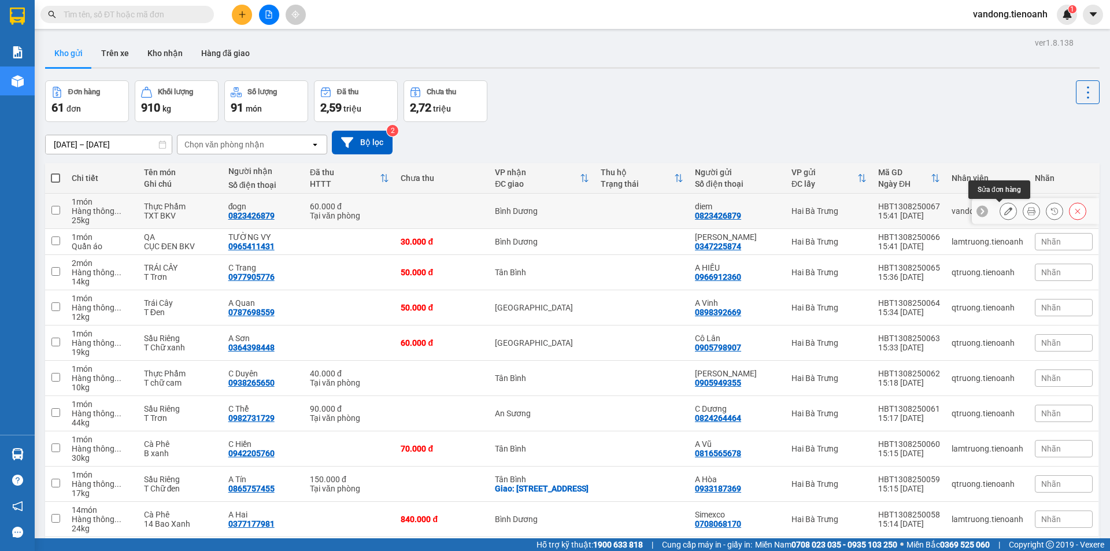
click at [1005, 209] on button at bounding box center [1008, 211] width 16 height 20
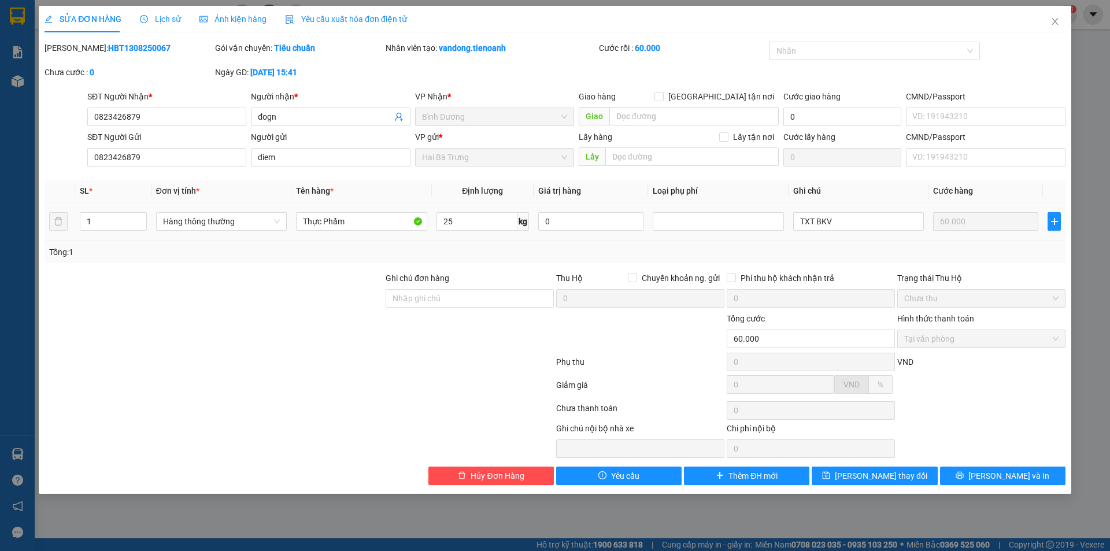
type input "0823426879"
type input "60.000"
click at [502, 476] on span "Hủy Đơn Hàng" at bounding box center [497, 475] width 53 height 13
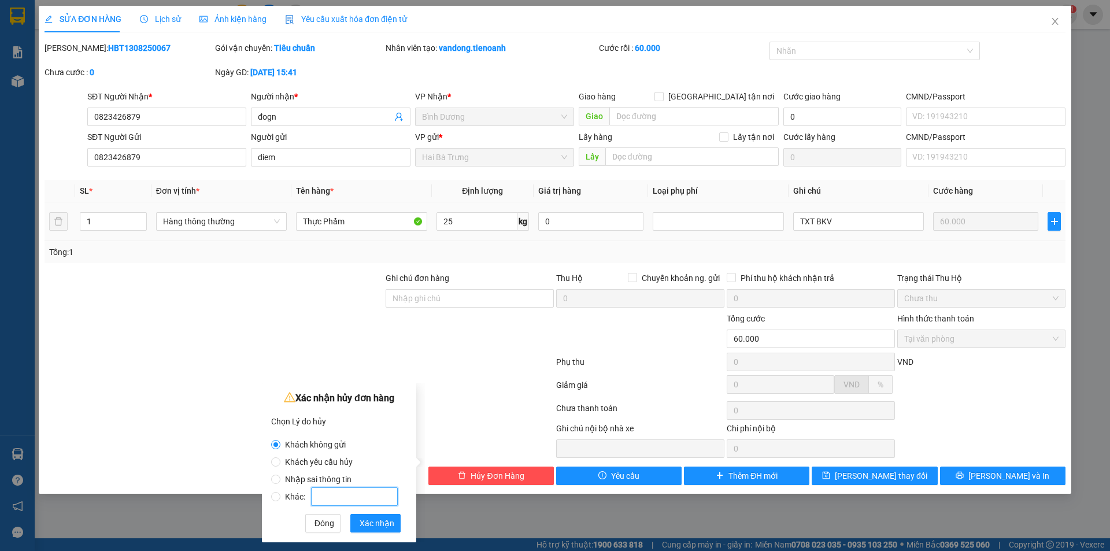
click at [326, 497] on input "Khác:" at bounding box center [354, 496] width 87 height 19
radio input "false"
radio input "true"
type input "t"
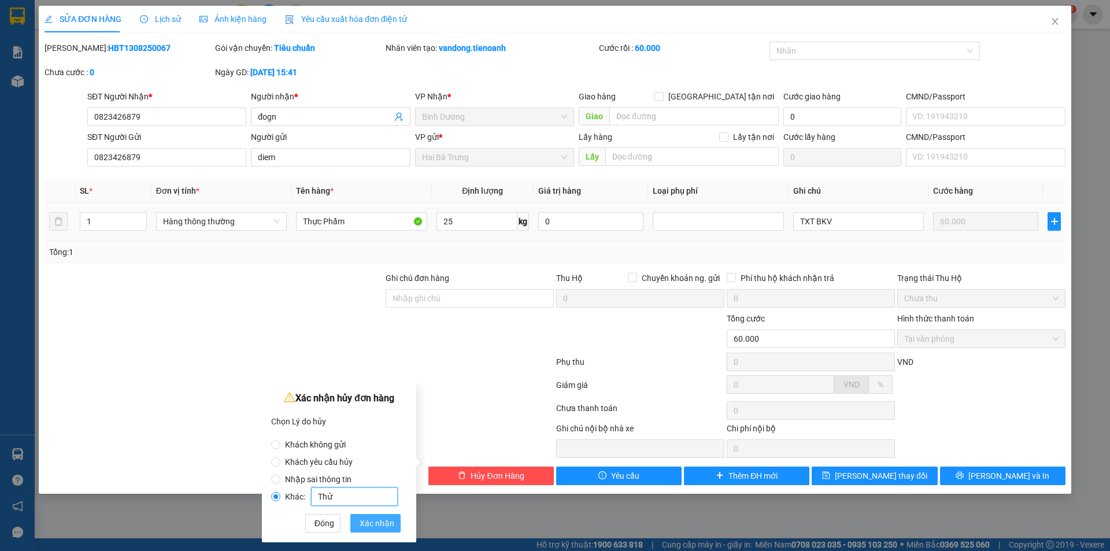
type input "Thử"
click at [391, 521] on span "Xác nhận" at bounding box center [377, 523] width 35 height 13
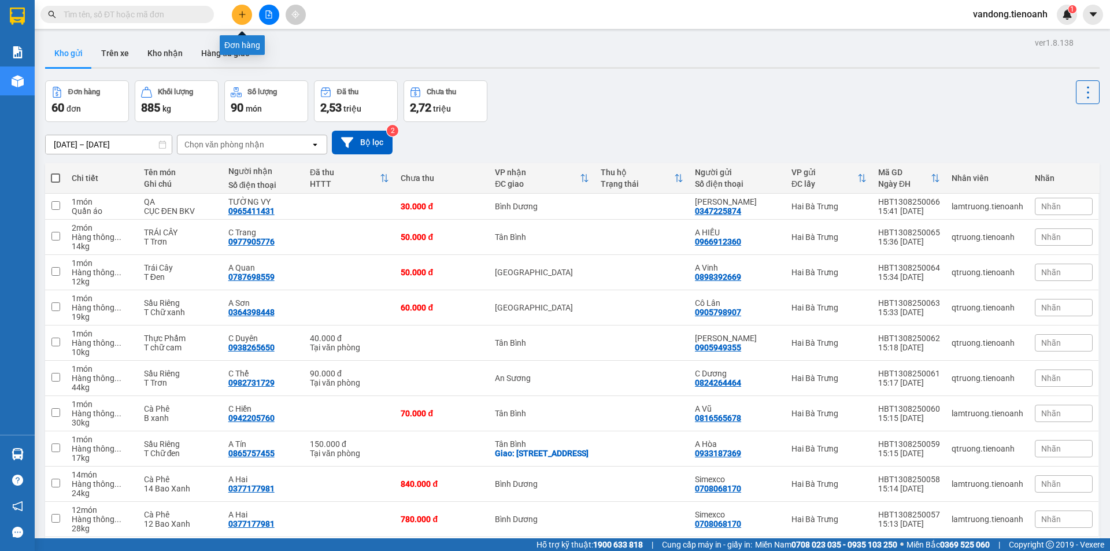
click at [248, 17] on button at bounding box center [242, 15] width 20 height 20
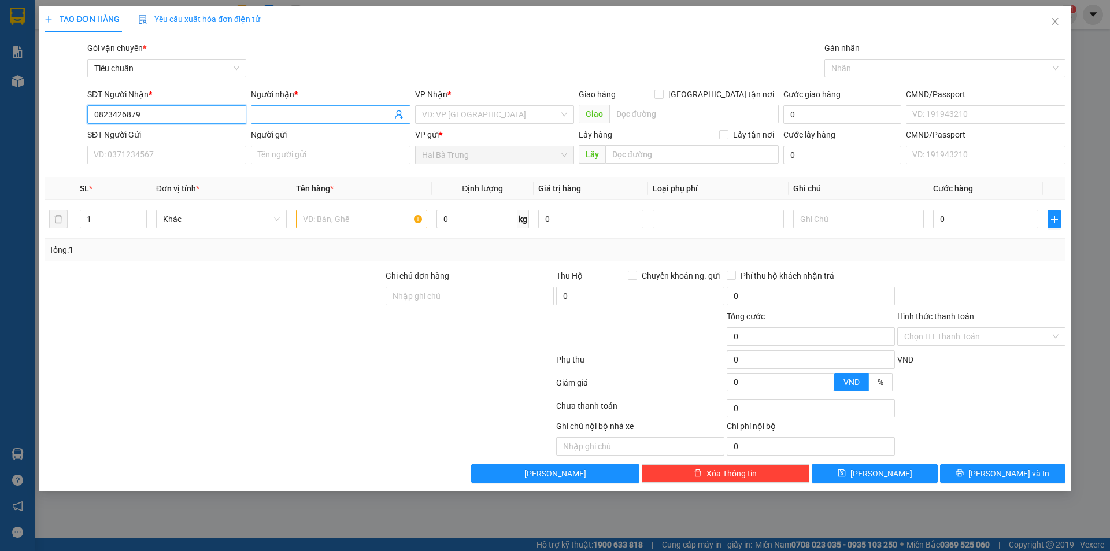
type input "0823426879"
click at [327, 116] on input "Người nhận *" at bounding box center [325, 114] width 134 height 13
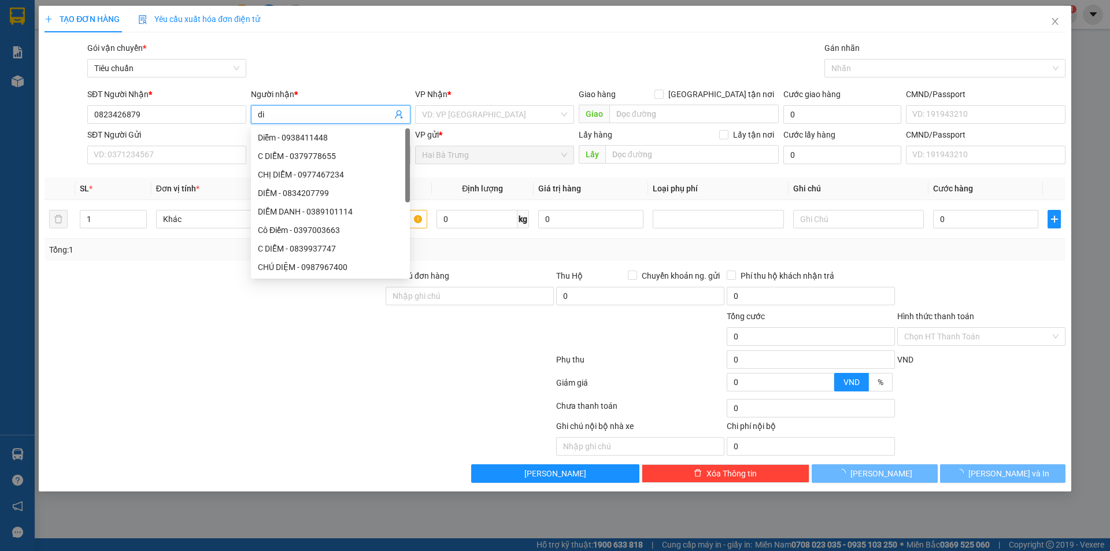
type input "d"
type input "Diem"
click at [506, 106] on input "search" at bounding box center [490, 114] width 137 height 17
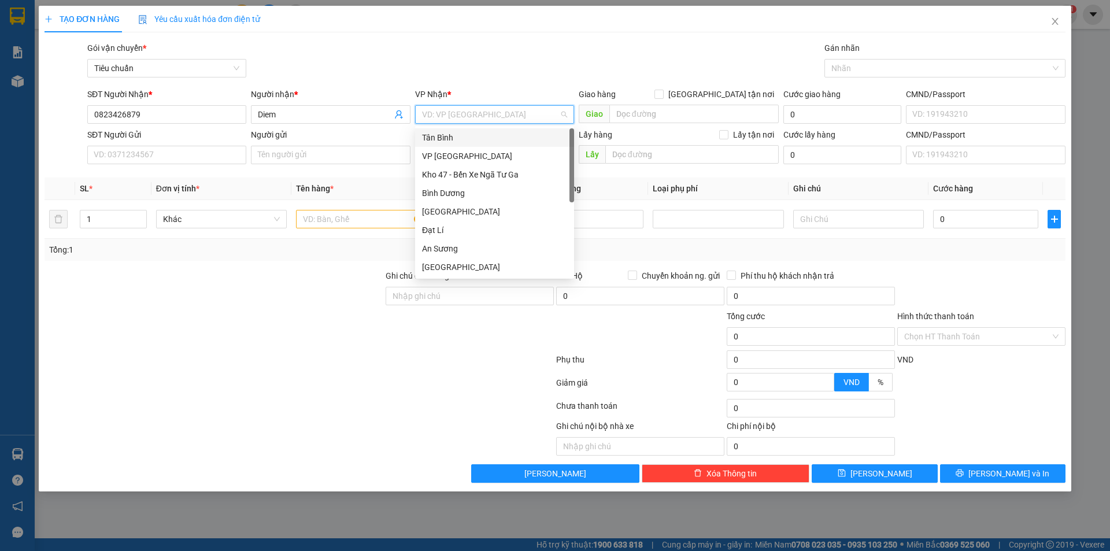
click at [450, 135] on div "Tân Bình" at bounding box center [494, 137] width 145 height 13
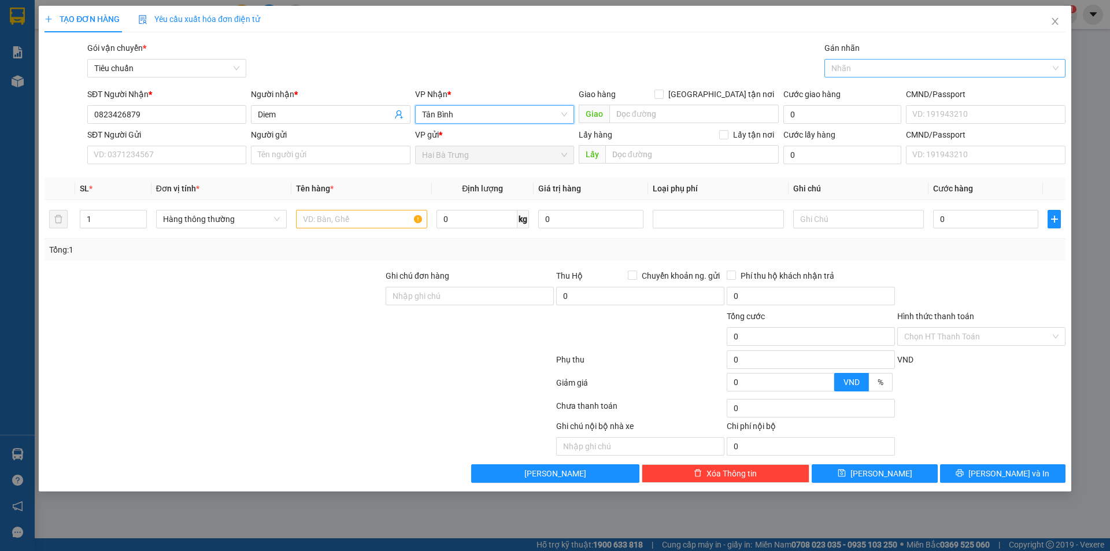
click at [853, 70] on div at bounding box center [939, 68] width 224 height 14
click at [727, 66] on div "Gói vận chuyển * Tiêu chuẩn Gán nhãn Nhãn" at bounding box center [576, 62] width 983 height 40
click at [142, 153] on input "SĐT Người Gửi" at bounding box center [166, 155] width 159 height 19
type input "0823426879"
click at [320, 160] on input "Người gửi" at bounding box center [330, 155] width 159 height 19
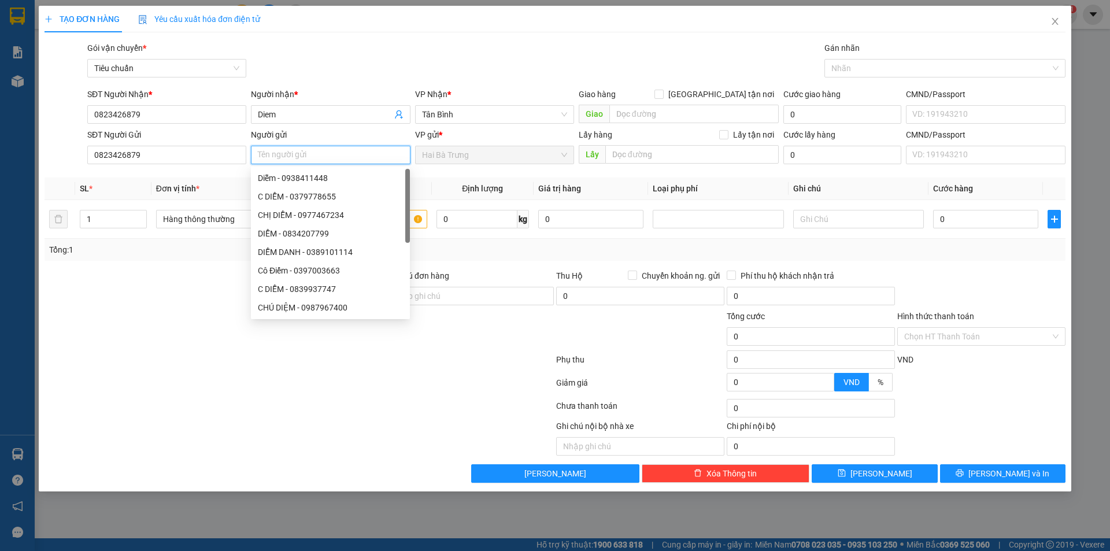
type input "A"
type input "D"
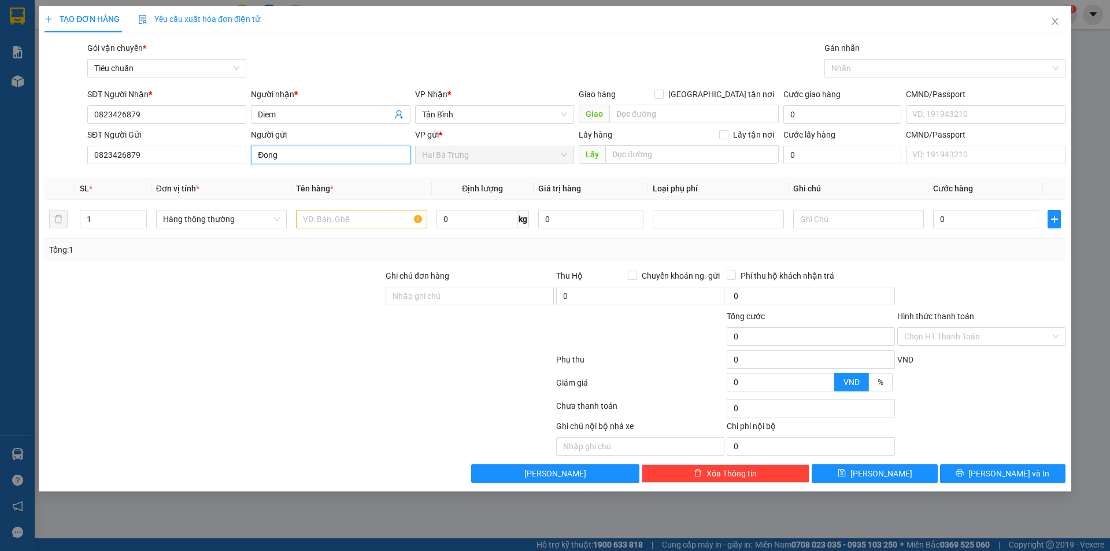
click at [487, 151] on span "Hai Bà Trưng" at bounding box center [494, 154] width 145 height 17
click at [226, 220] on span "Hàng thông thường" at bounding box center [221, 218] width 117 height 17
type input "Đong"
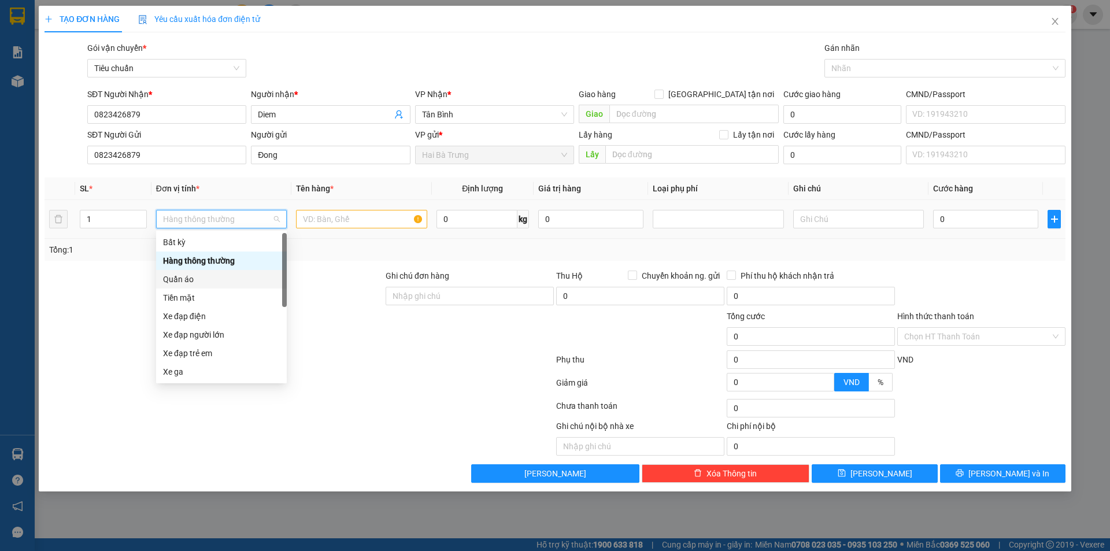
click at [190, 281] on div "Quần áo" at bounding box center [221, 279] width 117 height 13
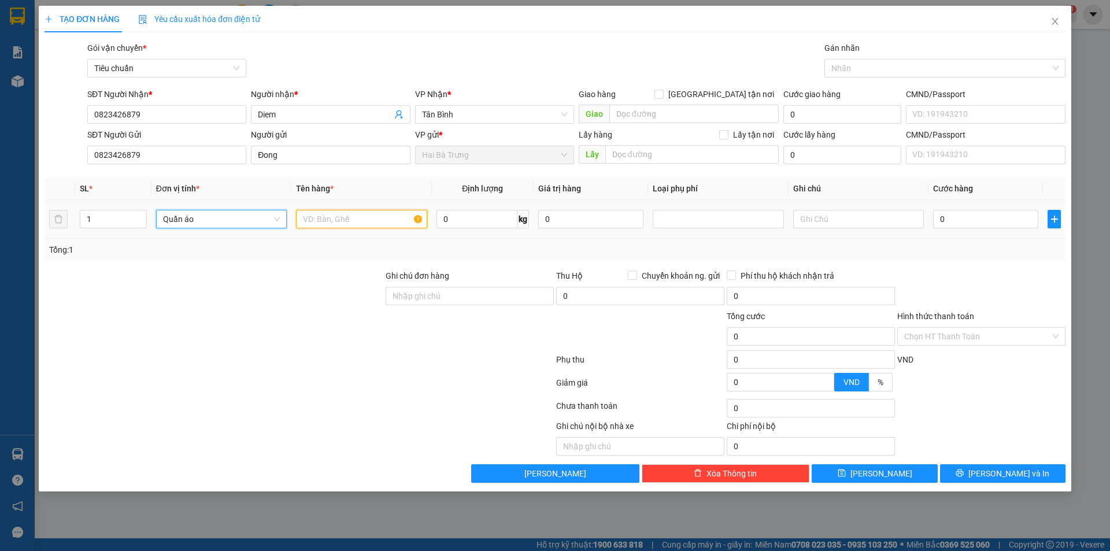
click at [346, 221] on input "text" at bounding box center [361, 219] width 131 height 19
type input "U"
type input "Q"
click at [365, 222] on input "text" at bounding box center [361, 219] width 131 height 19
click at [471, 249] on div "Tổng: 1" at bounding box center [555, 249] width 1012 height 13
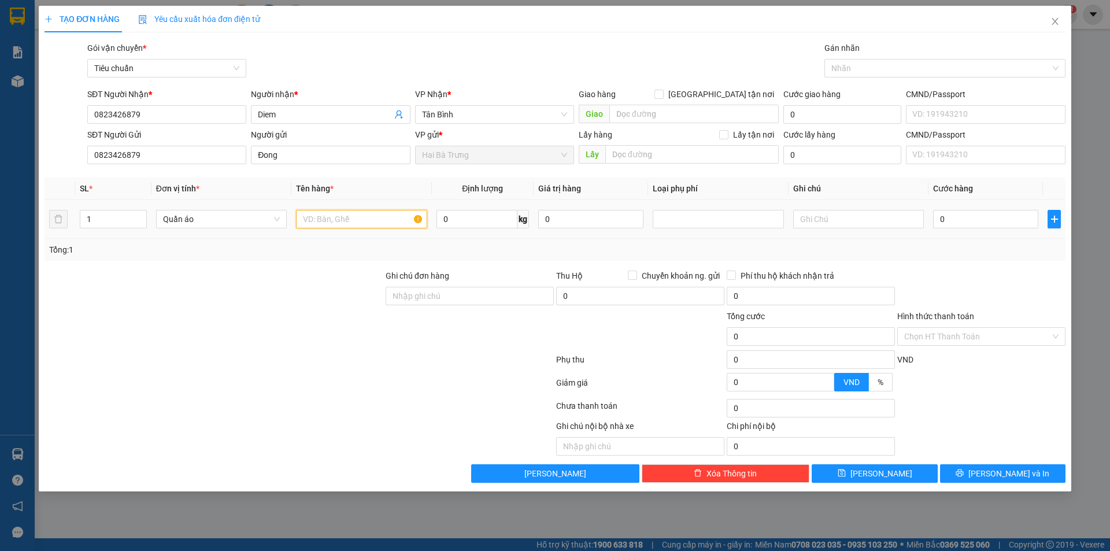
click at [338, 221] on input "text" at bounding box center [361, 219] width 131 height 19
type input "D"
type input "Đồ cũ"
click at [102, 215] on input "1" at bounding box center [113, 218] width 66 height 17
click at [142, 226] on span "Decrease Value" at bounding box center [140, 222] width 13 height 10
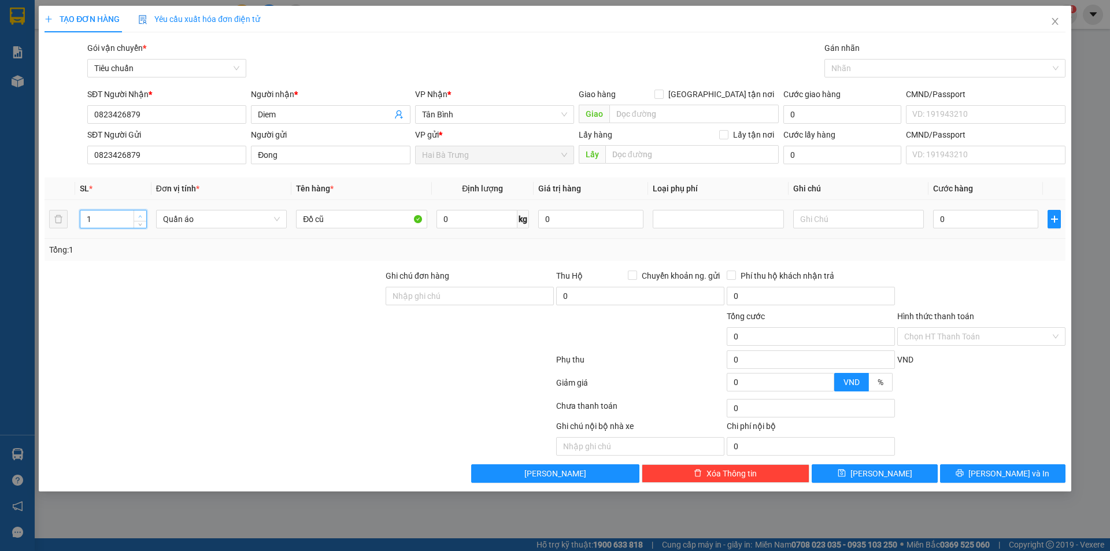
type input "2"
click at [140, 211] on span "Increase Value" at bounding box center [140, 215] width 13 height 10
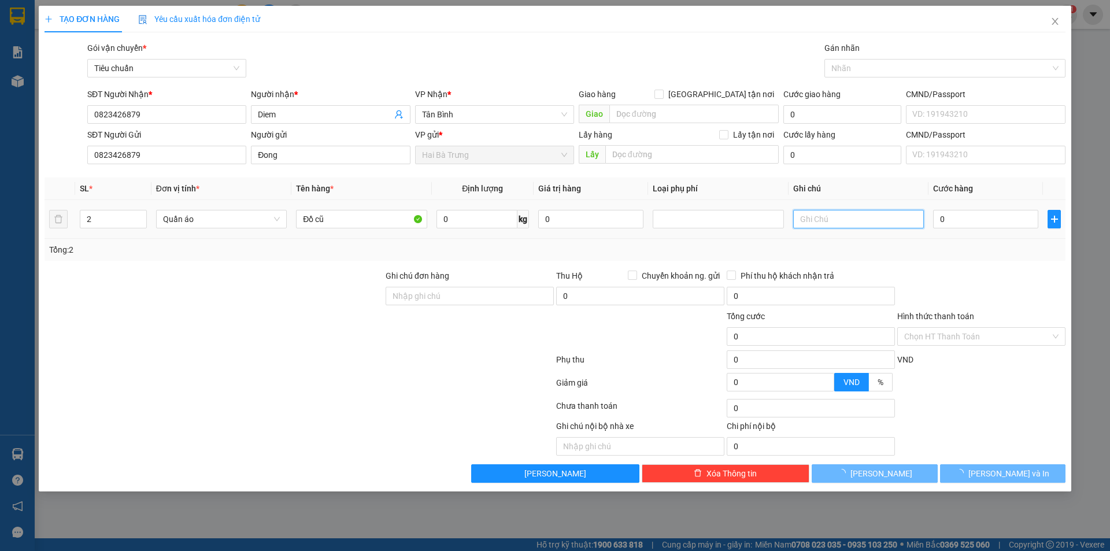
click at [853, 227] on input "text" at bounding box center [858, 219] width 131 height 19
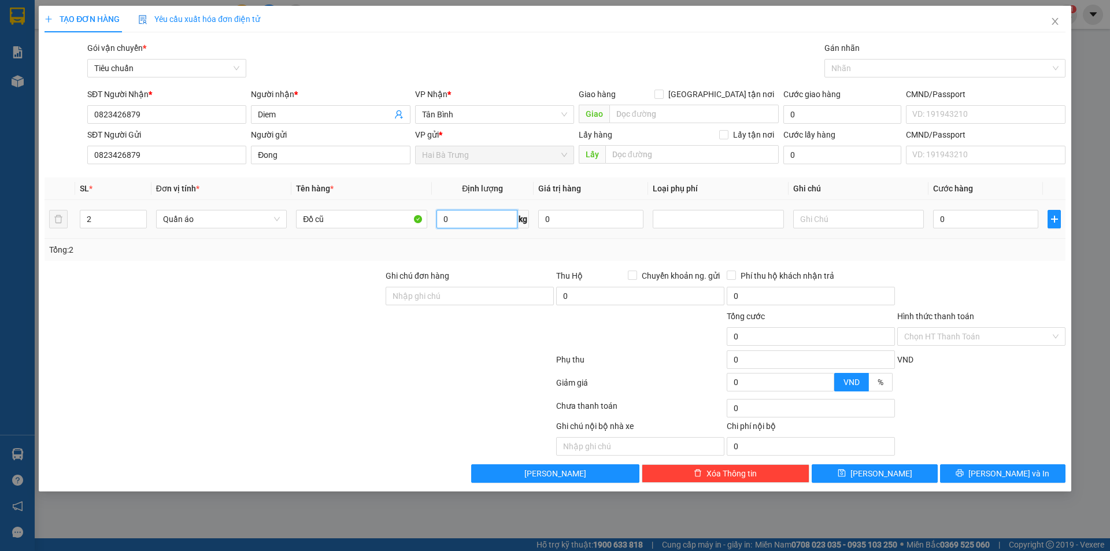
click at [479, 227] on input "0" at bounding box center [477, 219] width 81 height 19
type input "90"
drag, startPoint x: 828, startPoint y: 209, endPoint x: 819, endPoint y: 225, distance: 17.9
click at [828, 209] on div at bounding box center [858, 219] width 131 height 23
type input "215.000"
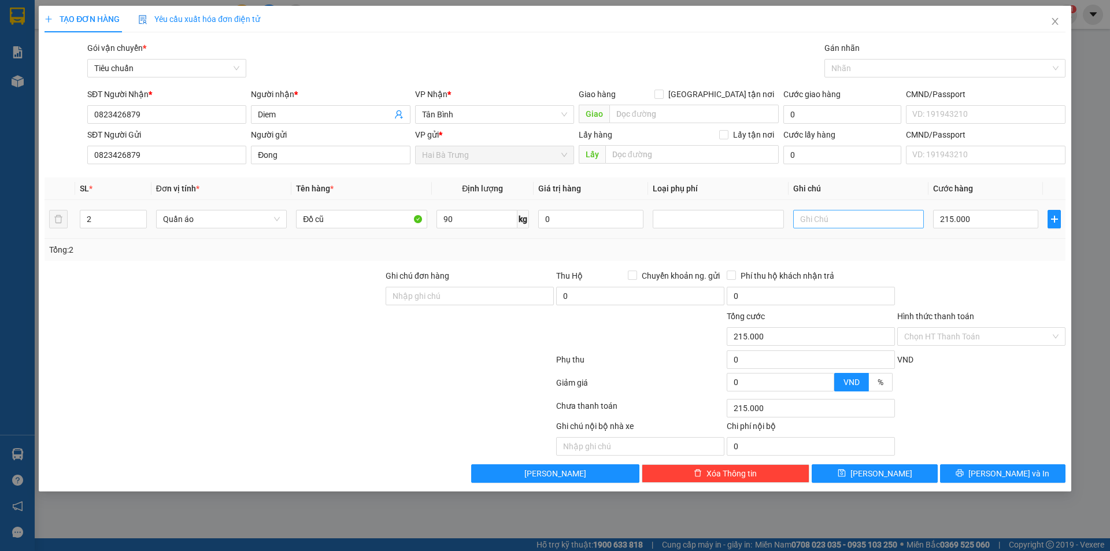
type input "215.000"
click at [831, 218] on input "text" at bounding box center [858, 219] width 131 height 19
type input "B Xanh"
click at [345, 219] on input "Đồ cũ" at bounding box center [361, 219] width 131 height 19
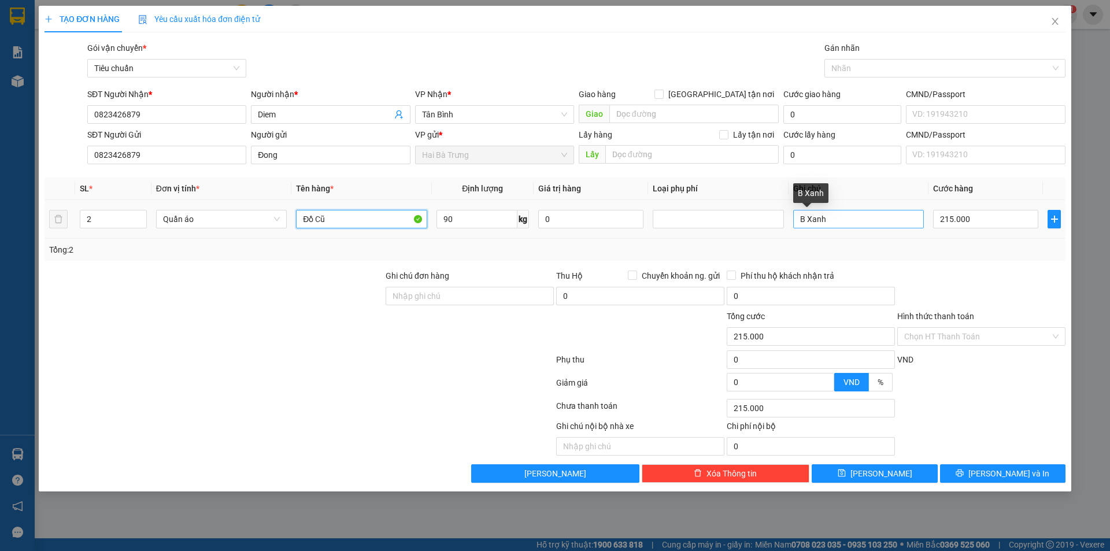
type input "Đồ Cũ"
click at [830, 220] on input "B Xanh" at bounding box center [858, 219] width 131 height 19
type input "B Xanh"
click at [461, 219] on input "90" at bounding box center [477, 219] width 81 height 19
click at [464, 217] on input "90" at bounding box center [477, 219] width 81 height 19
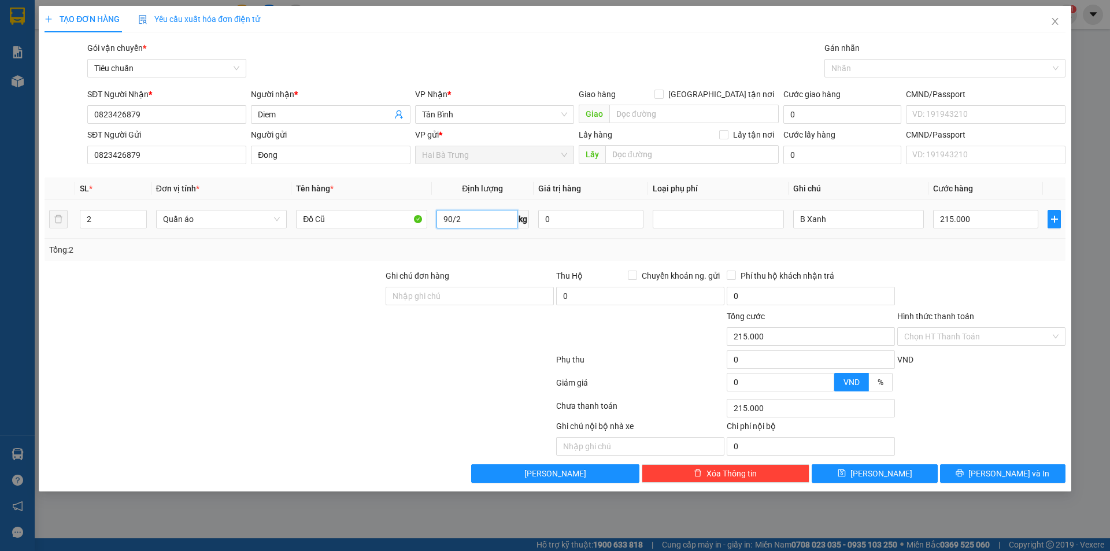
type input "45"
click at [878, 251] on div "Tổng: 2" at bounding box center [555, 249] width 1012 height 13
type input "80.000"
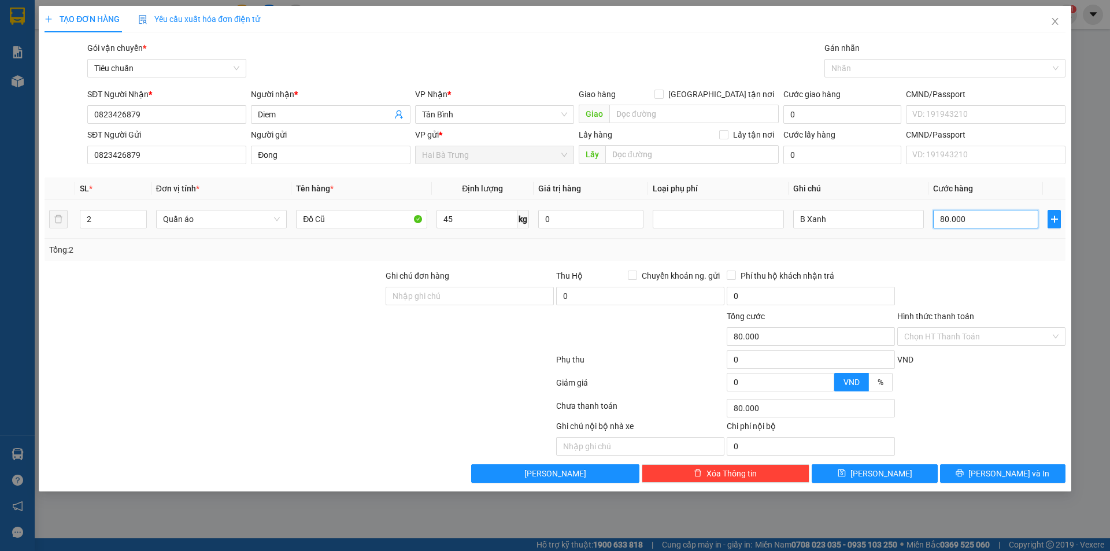
click at [967, 219] on input "80.000" at bounding box center [985, 219] width 105 height 19
type input "1"
type input "16"
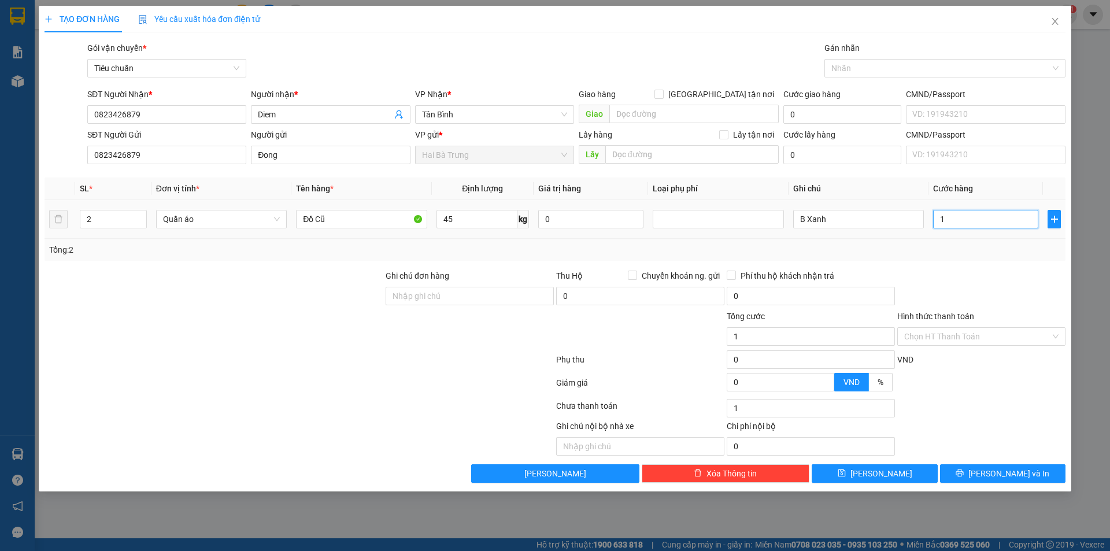
type input "16"
type input "169"
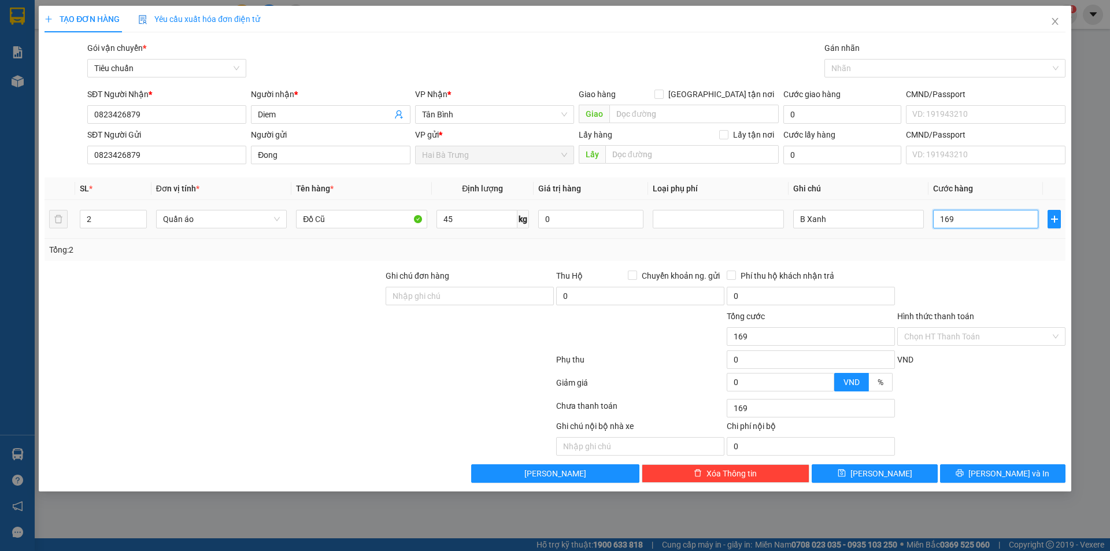
type input "16"
type input "160"
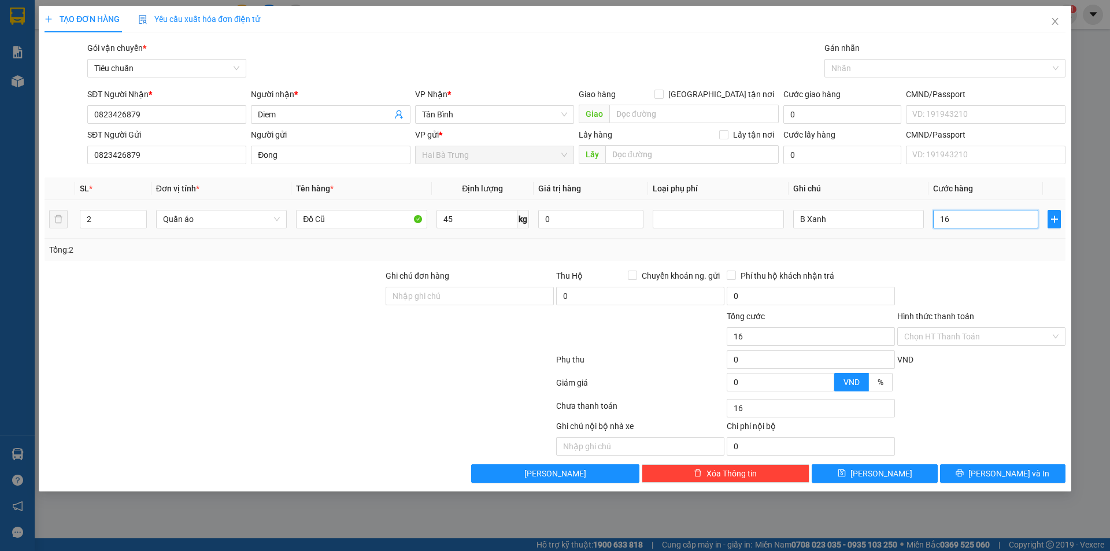
type input "160"
type input "160.000"
click at [952, 248] on div "Tổng: 2" at bounding box center [555, 249] width 1012 height 13
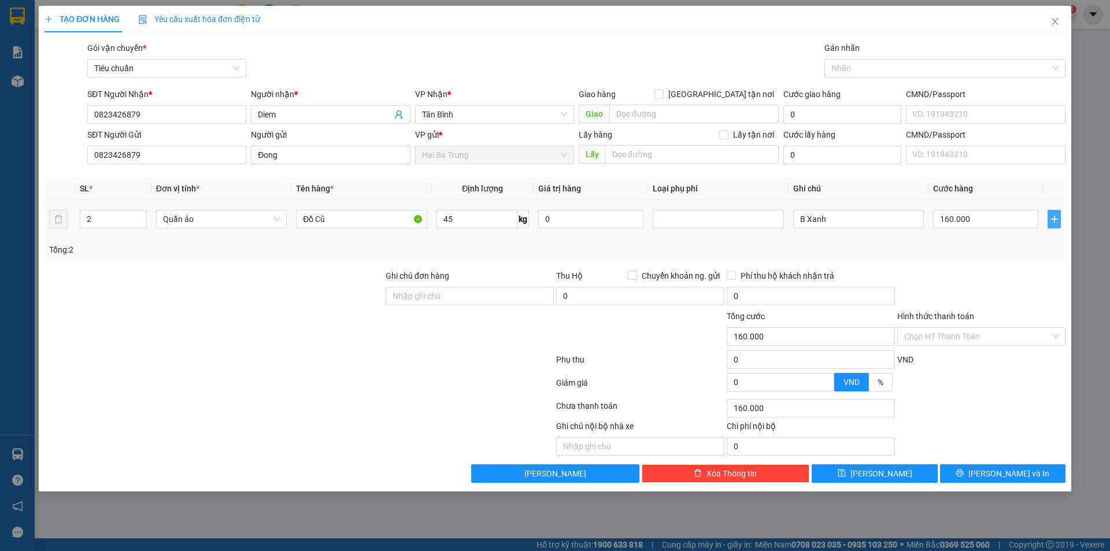
click at [1051, 218] on icon "plus" at bounding box center [1054, 218] width 9 height 9
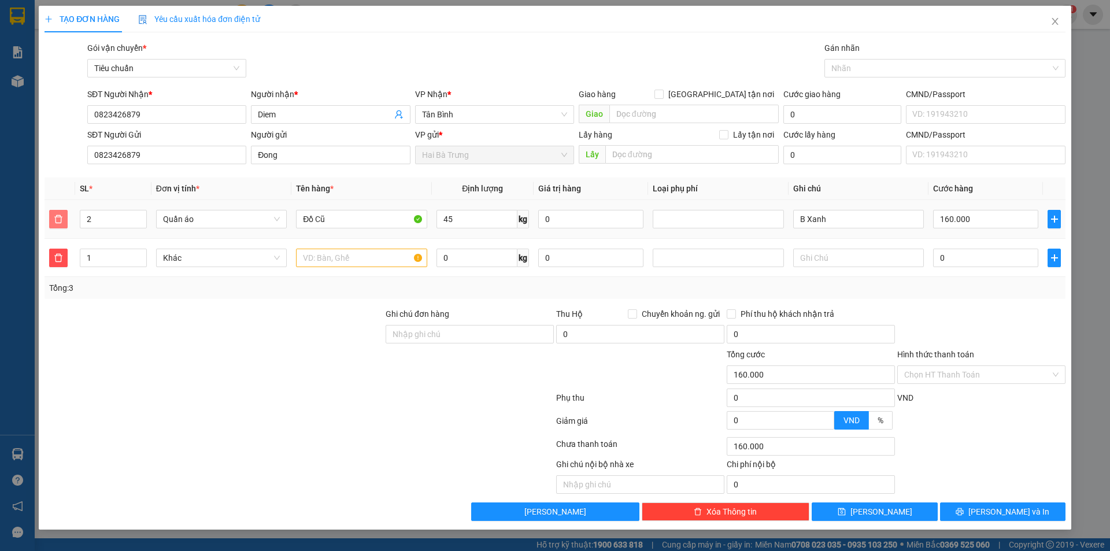
click at [65, 214] on span "delete" at bounding box center [58, 218] width 17 height 9
type input "0"
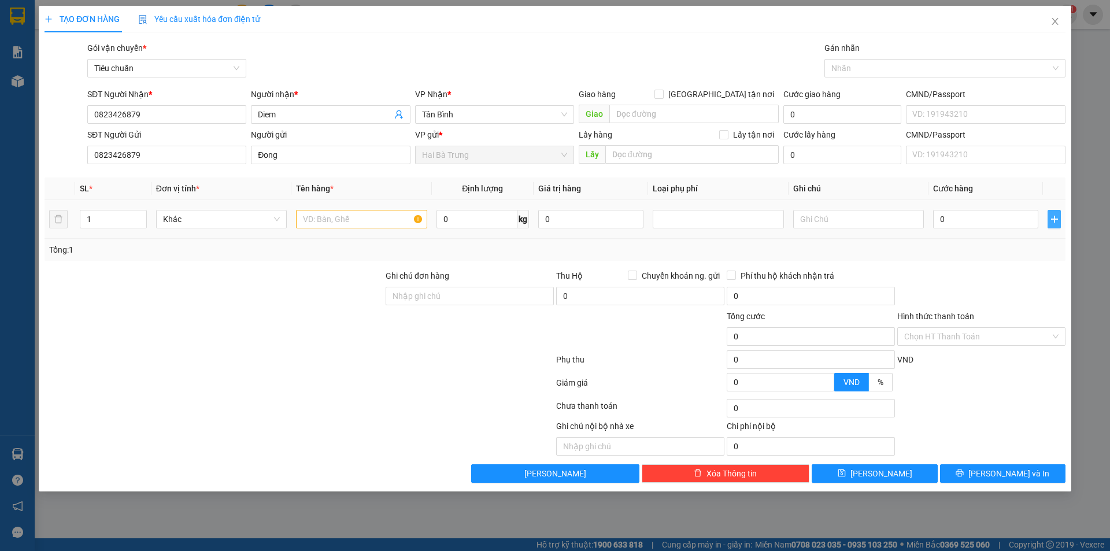
click at [1050, 224] on button "button" at bounding box center [1054, 219] width 13 height 19
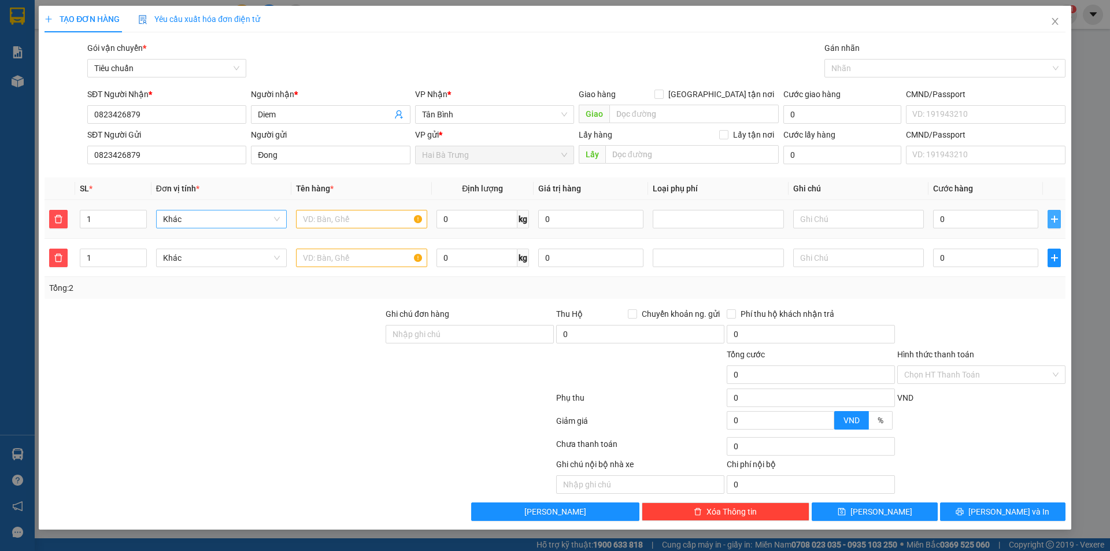
click at [210, 219] on span "Khác" at bounding box center [221, 218] width 117 height 17
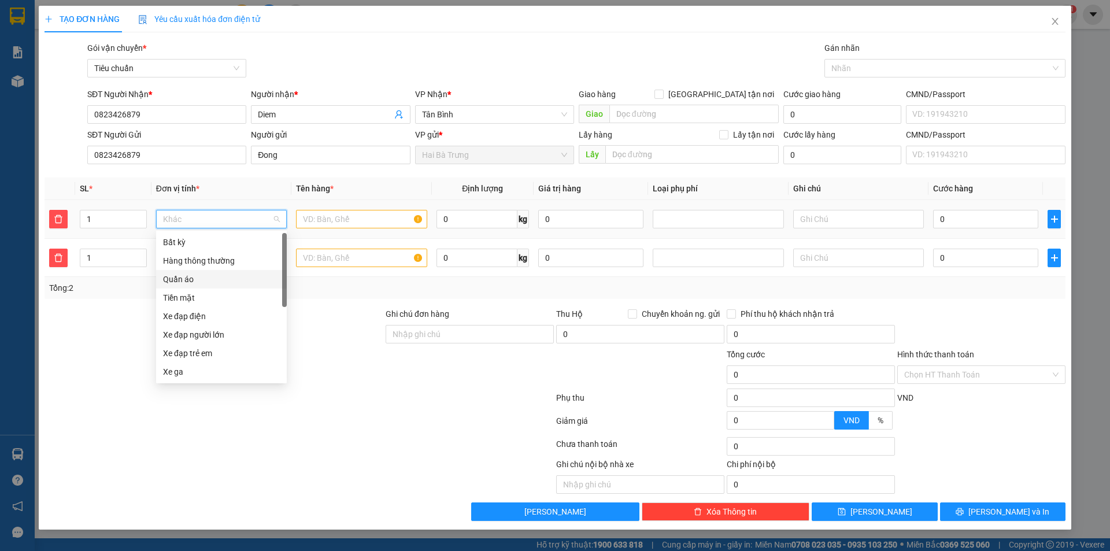
click at [198, 273] on div "Quần áo" at bounding box center [221, 279] width 117 height 13
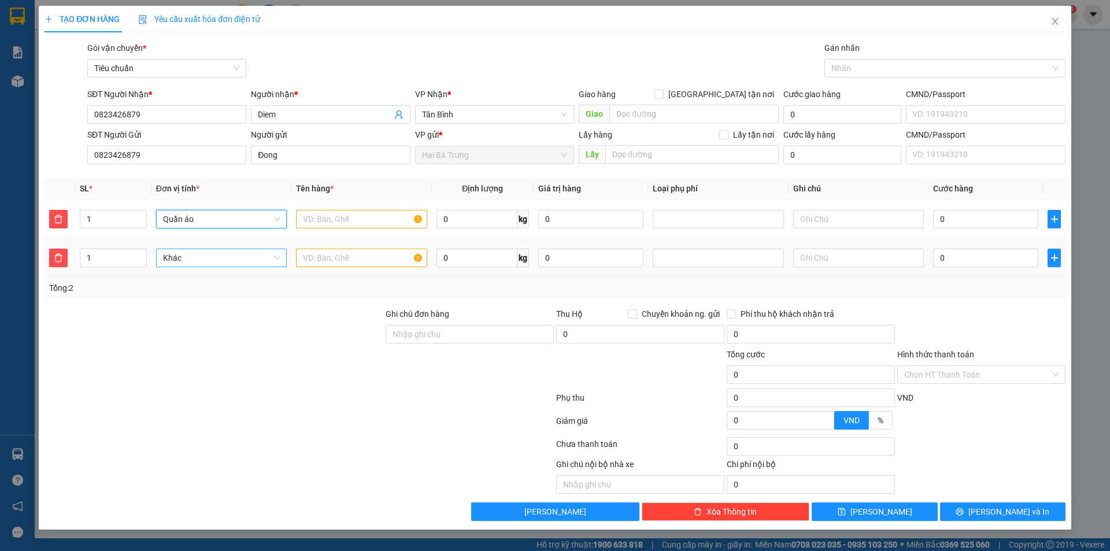
click at [223, 264] on span "Khác" at bounding box center [221, 257] width 117 height 17
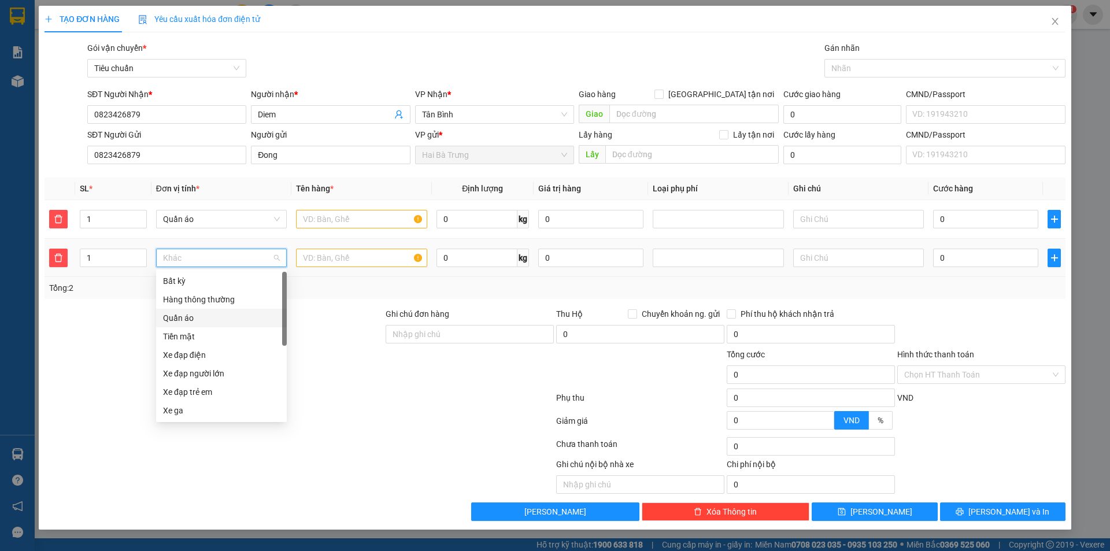
click at [191, 319] on div "Quần áo" at bounding box center [221, 318] width 117 height 13
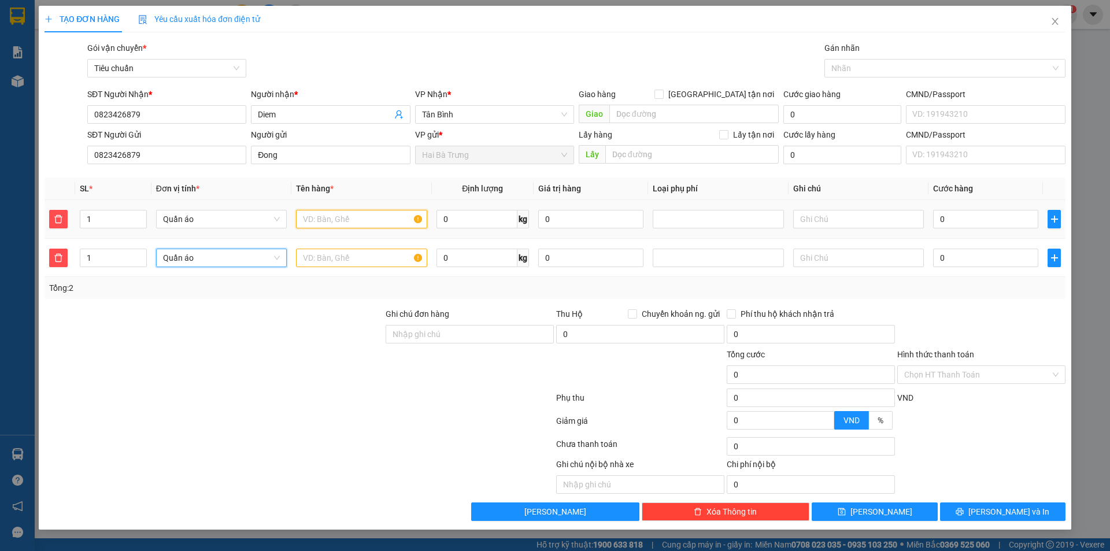
click at [344, 216] on input "text" at bounding box center [361, 219] width 131 height 19
click at [480, 227] on input "0" at bounding box center [477, 219] width 81 height 19
type input "45"
click at [457, 265] on input "0" at bounding box center [477, 258] width 81 height 19
type input "45"
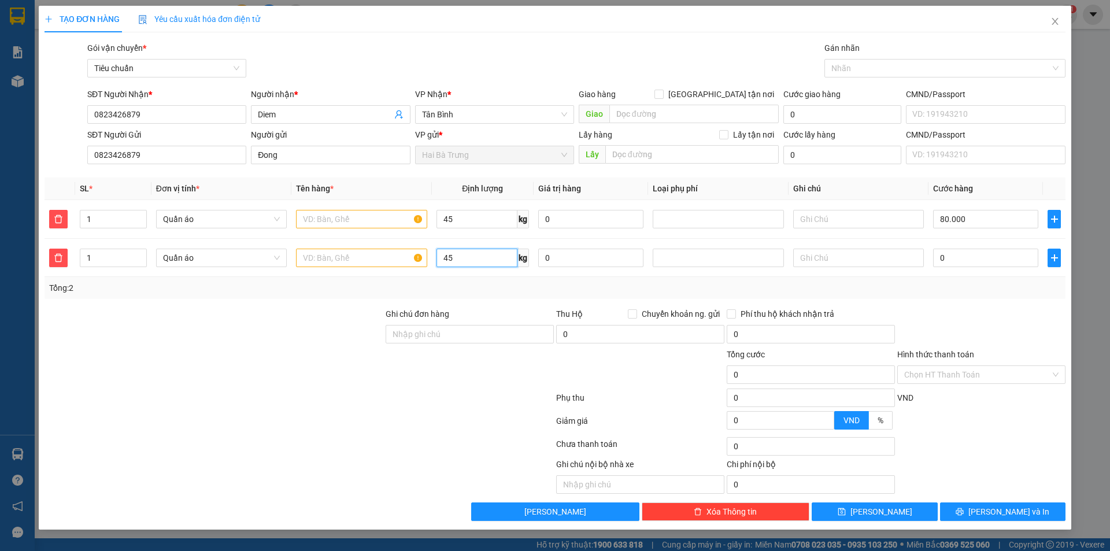
type input "80.000"
type input "45"
click at [456, 299] on div "Transit Pickup Surcharge Ids Transit Deliver Surcharge Ids Transit Deliver Surc…" at bounding box center [555, 281] width 1021 height 479
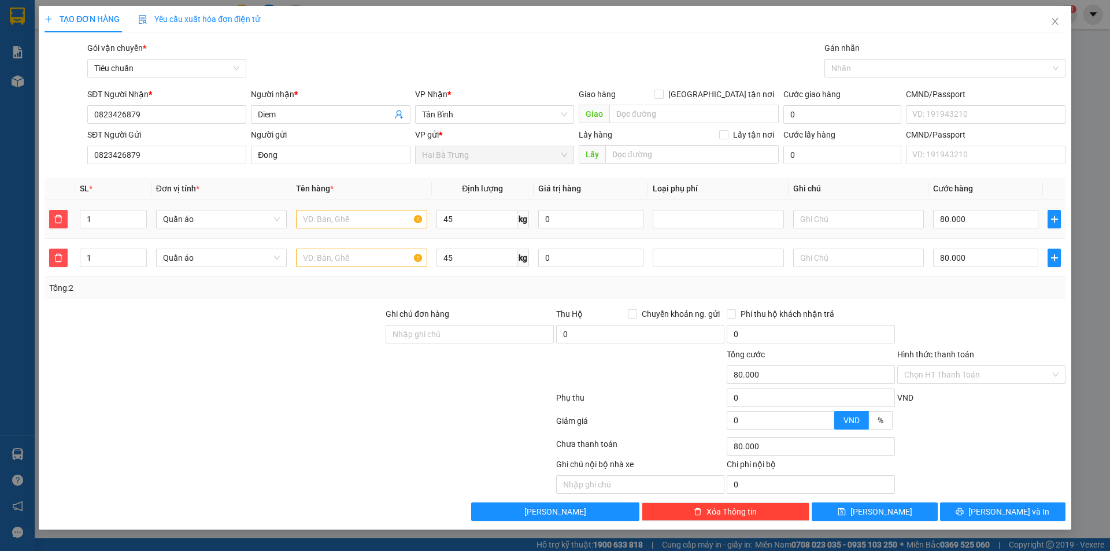
type input "160.000"
type input "80.000"
click at [970, 299] on div "Transit Pickup Surcharge Ids Transit Deliver Surcharge Ids Transit Deliver Surc…" at bounding box center [555, 281] width 1021 height 479
click at [970, 221] on input "80.000" at bounding box center [985, 219] width 105 height 19
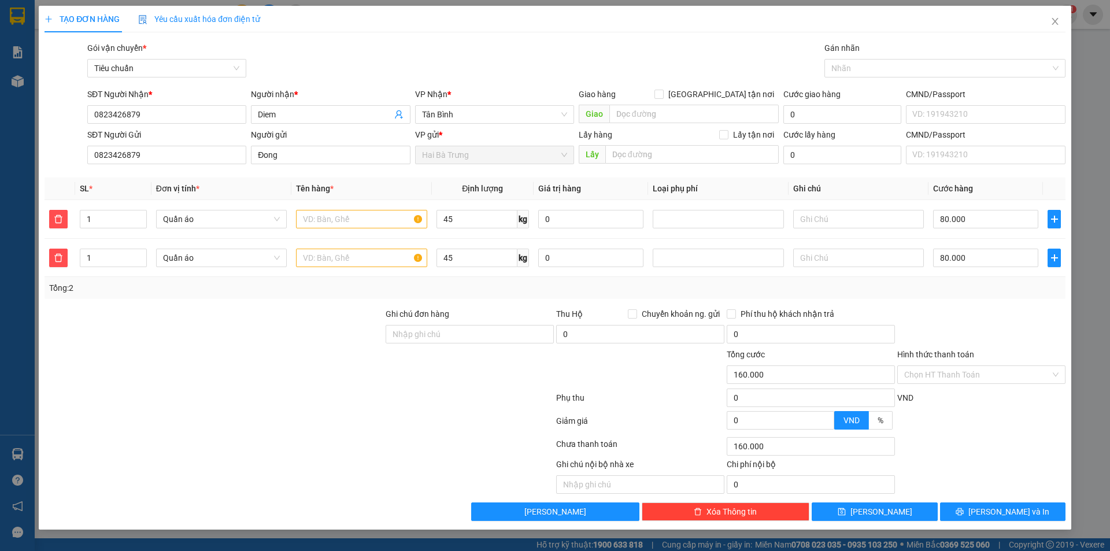
click at [938, 294] on div "Tổng: 2" at bounding box center [555, 288] width 1021 height 22
click at [384, 221] on input "text" at bounding box center [361, 219] width 131 height 19
click at [315, 344] on div at bounding box center [213, 328] width 341 height 40
click at [526, 187] on th "Định lượng" at bounding box center [483, 188] width 102 height 23
drag, startPoint x: 463, startPoint y: 180, endPoint x: 515, endPoint y: 283, distance: 115.6
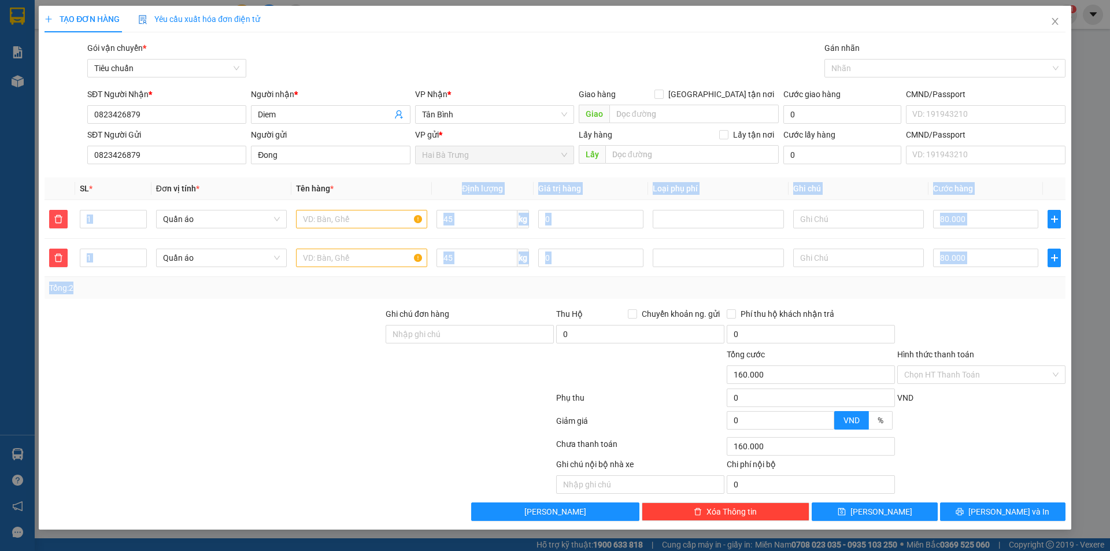
click at [515, 283] on div "SL * Đơn vị tính * Tên hàng * Định lượng Giá trị hàng Loại phụ phí Ghi chú Cước…" at bounding box center [555, 237] width 1021 height 121
click at [515, 283] on div "Tổng: 2" at bounding box center [555, 288] width 1012 height 13
click at [500, 203] on td "45 kg" at bounding box center [483, 219] width 102 height 39
drag, startPoint x: 450, startPoint y: 195, endPoint x: 528, endPoint y: 305, distance: 134.9
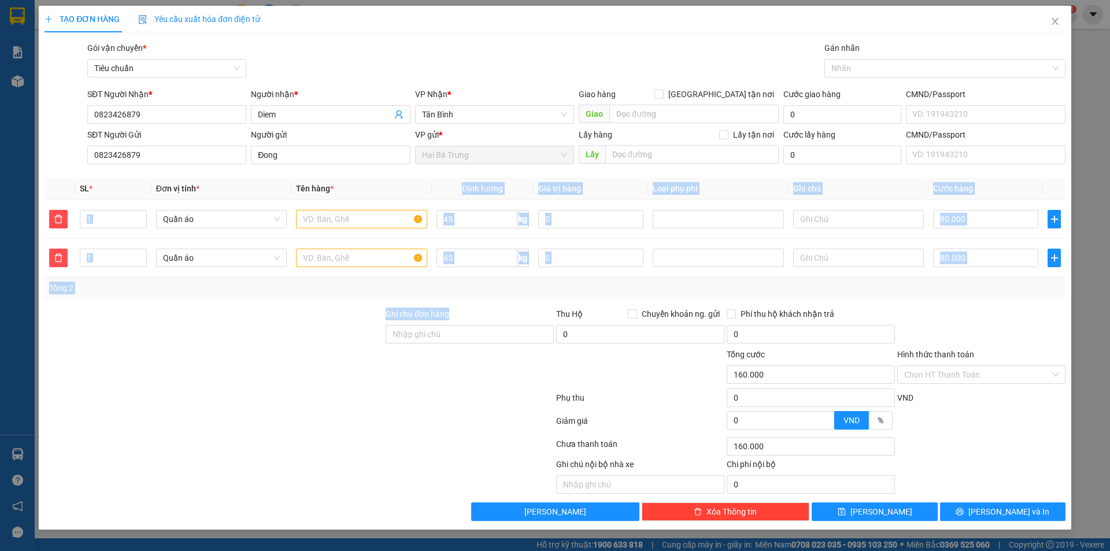
click at [528, 305] on div "Transit Pickup Surcharge Ids Transit Deliver Surcharge Ids Transit Deliver Surc…" at bounding box center [555, 281] width 1021 height 479
click at [512, 284] on div "Tổng: 2" at bounding box center [555, 288] width 1012 height 13
drag, startPoint x: 468, startPoint y: 182, endPoint x: 529, endPoint y: 305, distance: 137.3
click at [529, 305] on div "Transit Pickup Surcharge Ids Transit Deliver Surcharge Ids Transit Deliver Surc…" at bounding box center [555, 281] width 1021 height 479
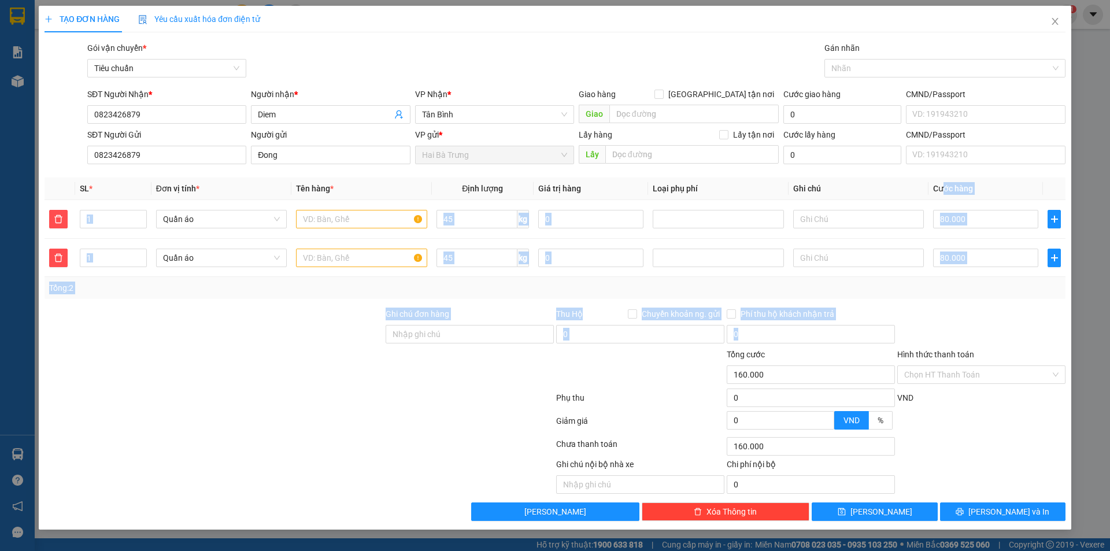
drag, startPoint x: 942, startPoint y: 191, endPoint x: 1010, endPoint y: 299, distance: 128.0
click at [1010, 299] on div "Transit Pickup Surcharge Ids Transit Deliver Surcharge Ids Transit Deliver Surc…" at bounding box center [555, 281] width 1021 height 479
drag, startPoint x: 968, startPoint y: 190, endPoint x: 1055, endPoint y: 334, distance: 168.1
click at [1055, 334] on div "Transit Pickup Surcharge Ids Transit Deliver Surcharge Ids Transit Deliver Surc…" at bounding box center [555, 281] width 1021 height 479
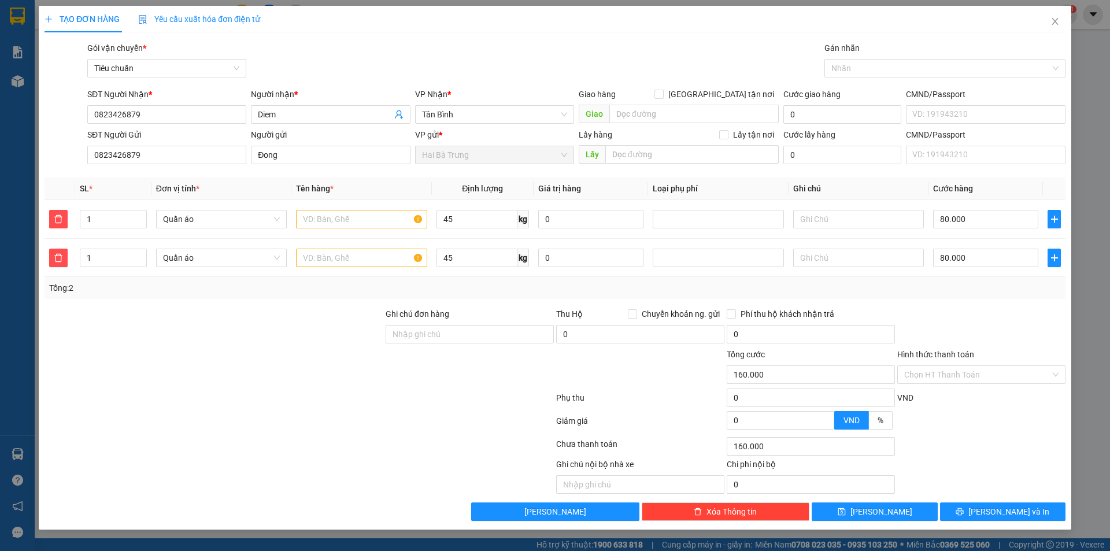
click at [631, 182] on th "Giá trị hàng" at bounding box center [591, 188] width 114 height 23
click at [59, 214] on button "button" at bounding box center [58, 219] width 19 height 19
type input "80.000"
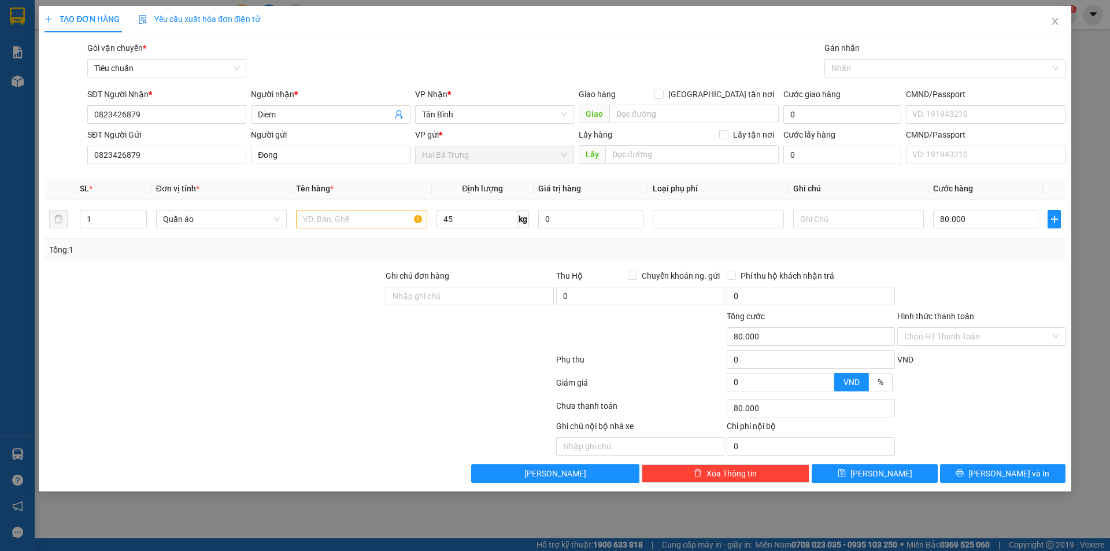
click at [295, 291] on div at bounding box center [213, 289] width 341 height 40
click at [249, 443] on div at bounding box center [192, 438] width 298 height 36
click at [394, 445] on div at bounding box center [448, 438] width 213 height 36
click at [13, 223] on div "TẠO ĐƠN HÀNG Yêu cầu xuất hóa đơn điện tử Transit Pickup Surcharge Ids Transit …" at bounding box center [555, 275] width 1110 height 551
click at [1055, 20] on icon "close" at bounding box center [1055, 21] width 9 height 9
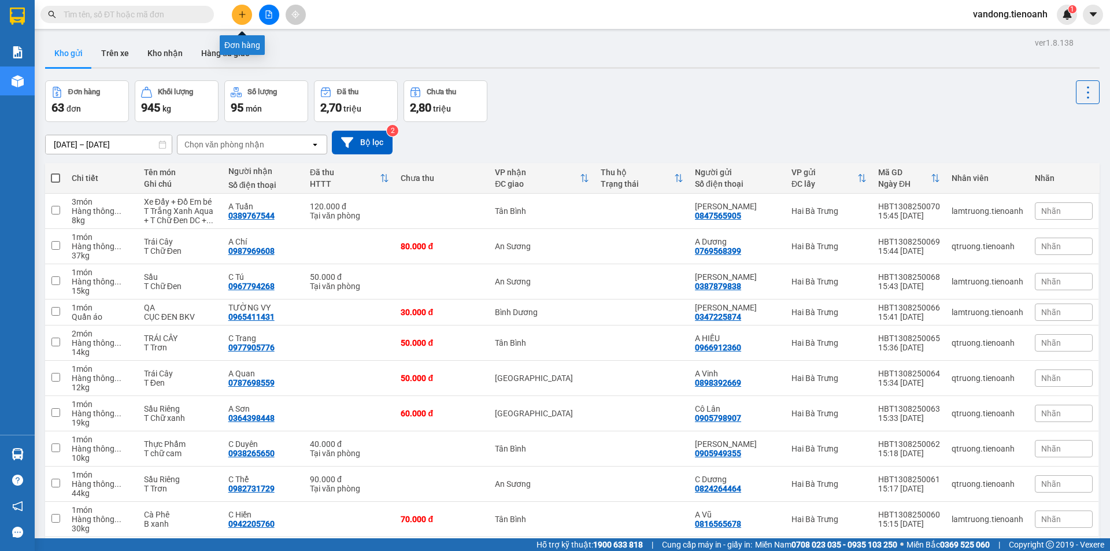
click at [244, 18] on icon "plus" at bounding box center [242, 14] width 8 height 8
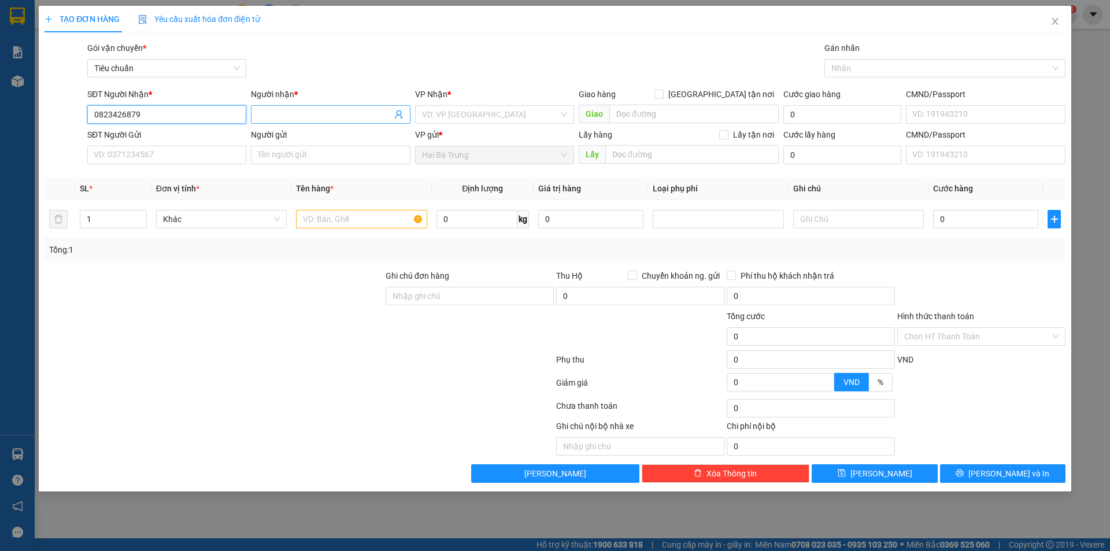
type input "0823426879"
click at [321, 110] on input "Người nhận *" at bounding box center [325, 114] width 134 height 13
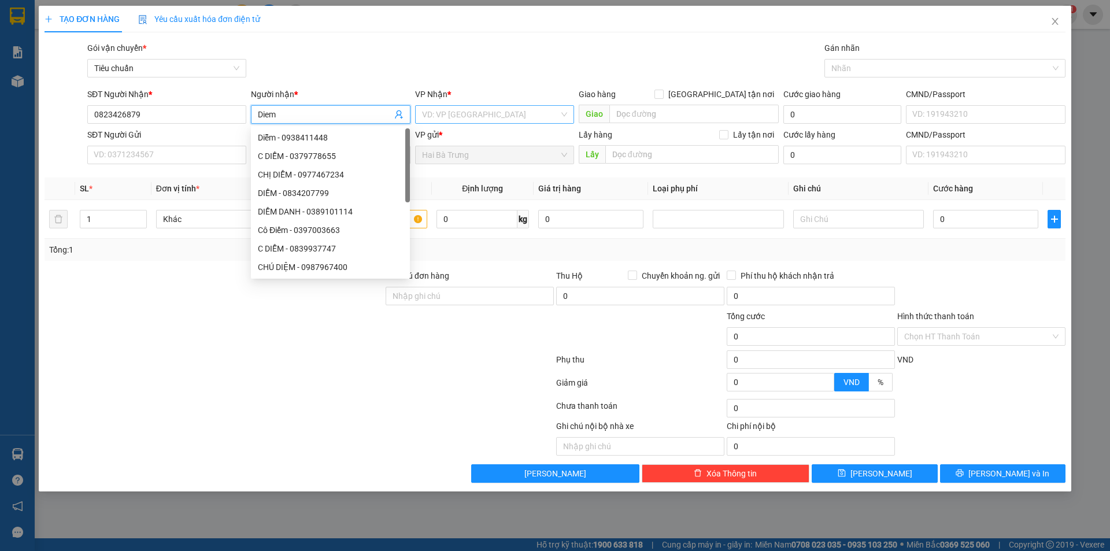
type input "Diem"
click at [484, 115] on input "search" at bounding box center [490, 114] width 137 height 17
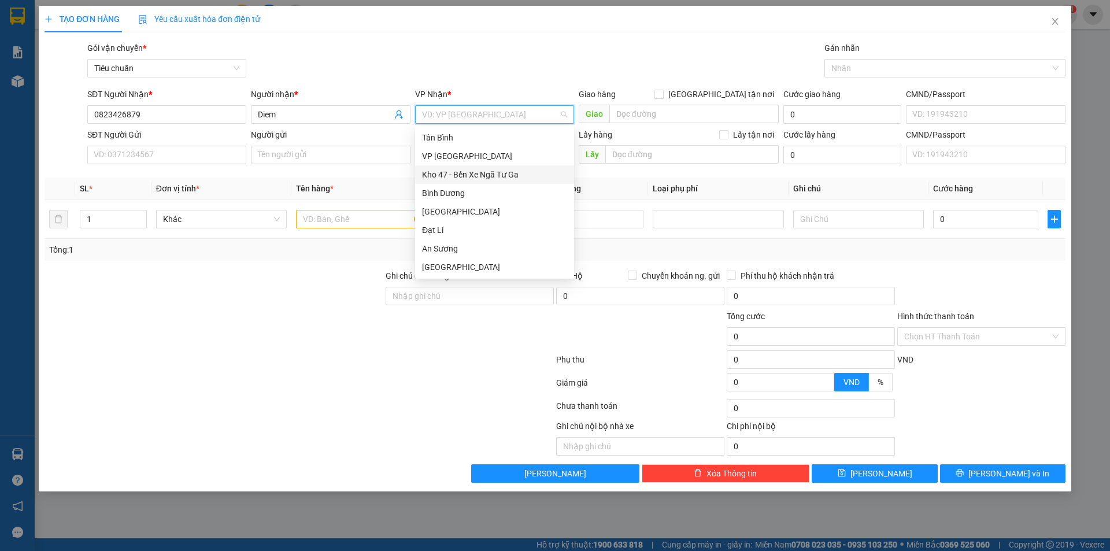
click at [470, 176] on div "Kho 47 - Bến Xe Ngã Tư Ga" at bounding box center [494, 174] width 145 height 13
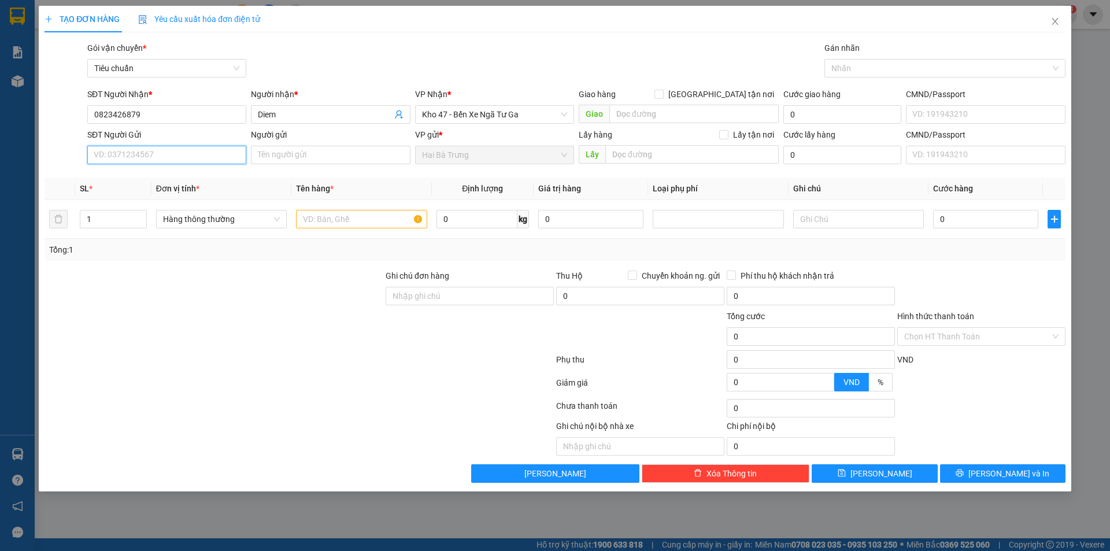
click at [143, 155] on input "SĐT Người Gửi" at bounding box center [166, 155] width 159 height 19
type input "0823426879"
click at [352, 160] on input "Người gửi" at bounding box center [330, 155] width 159 height 19
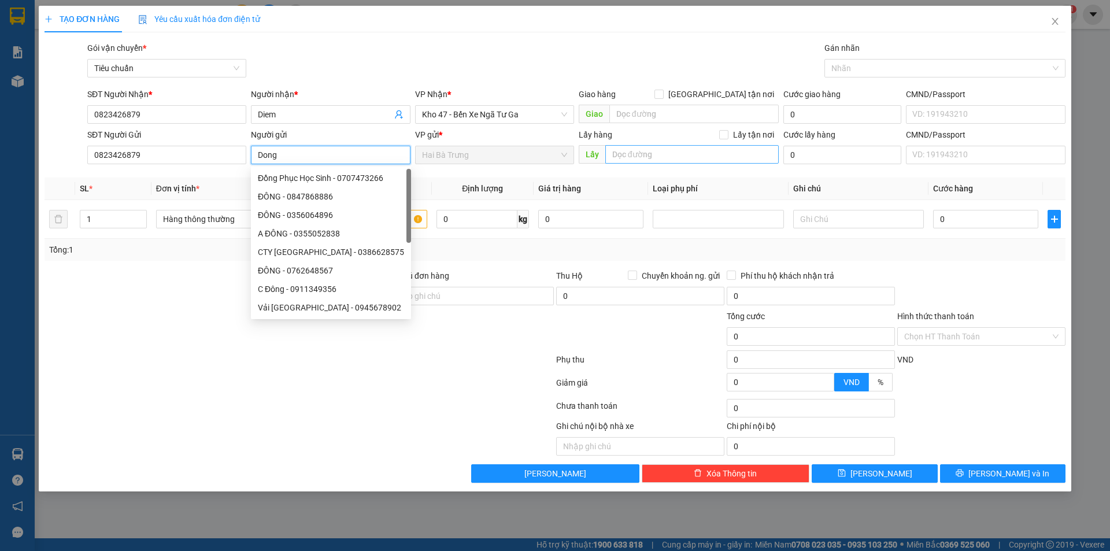
type input "Dong"
click at [683, 148] on input "search" at bounding box center [691, 154] width 173 height 19
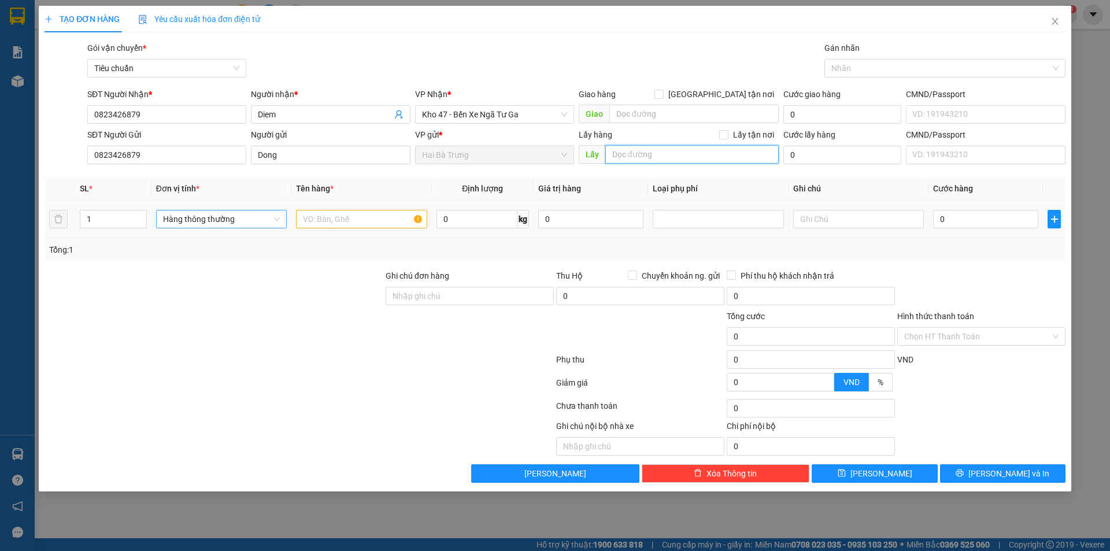
click at [225, 220] on span "Hàng thông thường" at bounding box center [221, 218] width 117 height 17
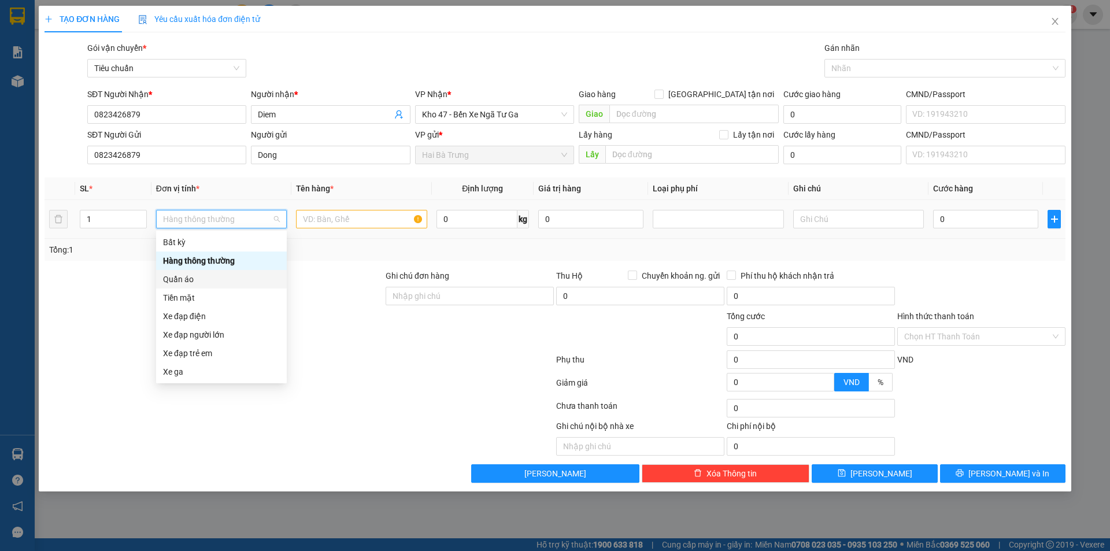
scroll to position [56, 0]
click at [182, 372] on div "Khác" at bounding box center [221, 371] width 117 height 13
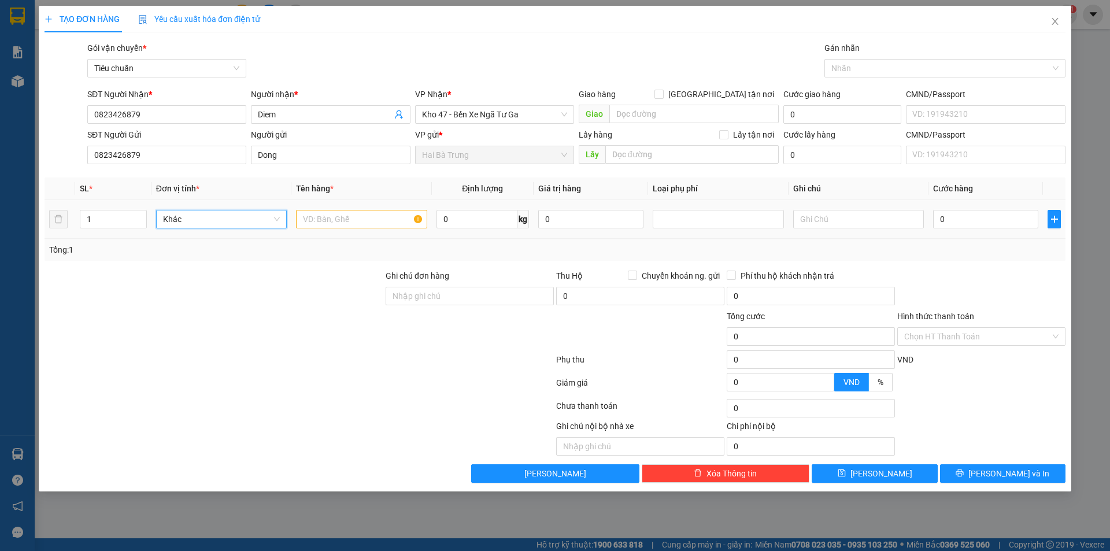
click at [223, 231] on td "Khác Khác" at bounding box center [221, 219] width 140 height 39
click at [223, 224] on span "Khác" at bounding box center [221, 218] width 117 height 17
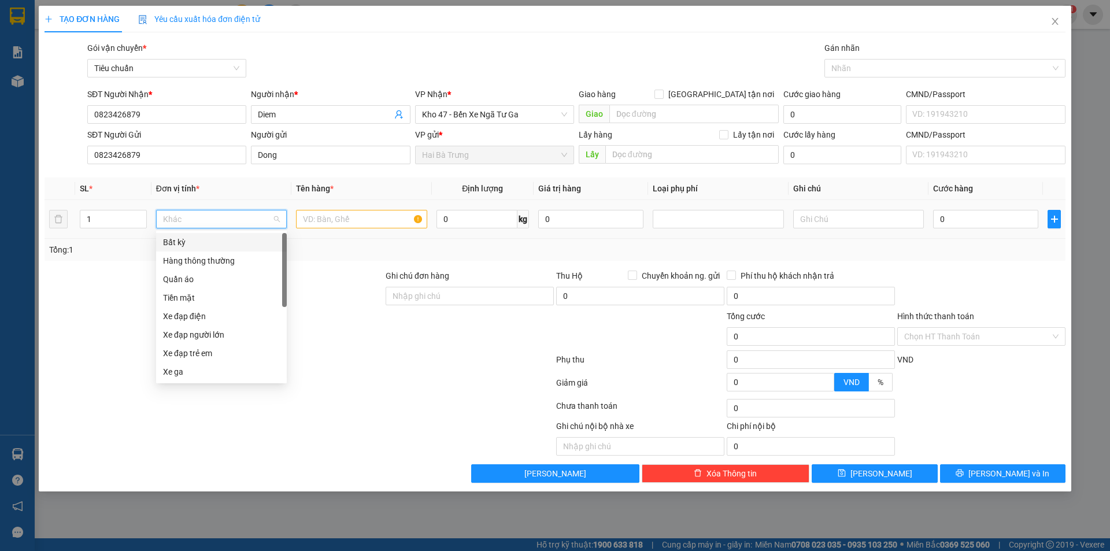
click at [185, 239] on div "Bất kỳ" at bounding box center [221, 242] width 117 height 13
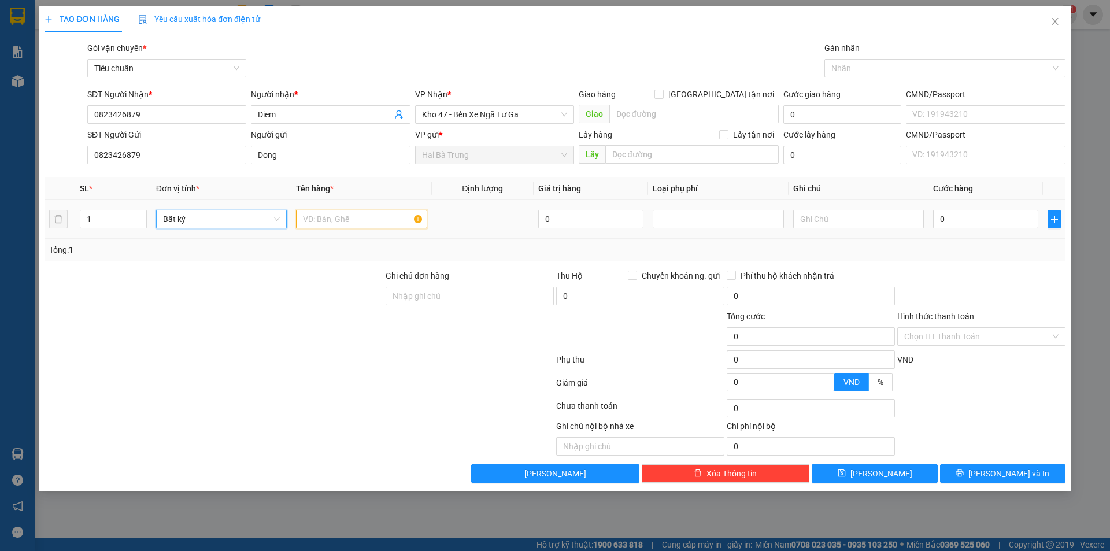
click at [343, 222] on input "text" at bounding box center [361, 219] width 131 height 19
click at [367, 217] on input "text" at bounding box center [361, 219] width 131 height 19
type input "d"
type input "đ"
type input "D"
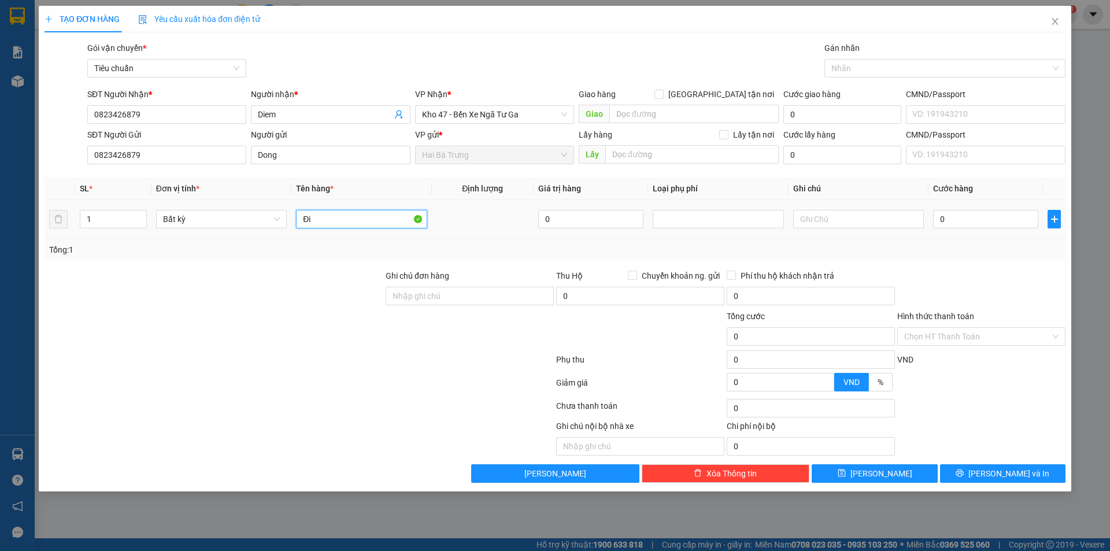
type input "Đ"
type input "I"
type input "Ip12 Promax"
click at [648, 254] on div "Tổng: 1" at bounding box center [555, 249] width 1012 height 13
click at [479, 249] on div "Tổng: 1" at bounding box center [555, 249] width 1012 height 13
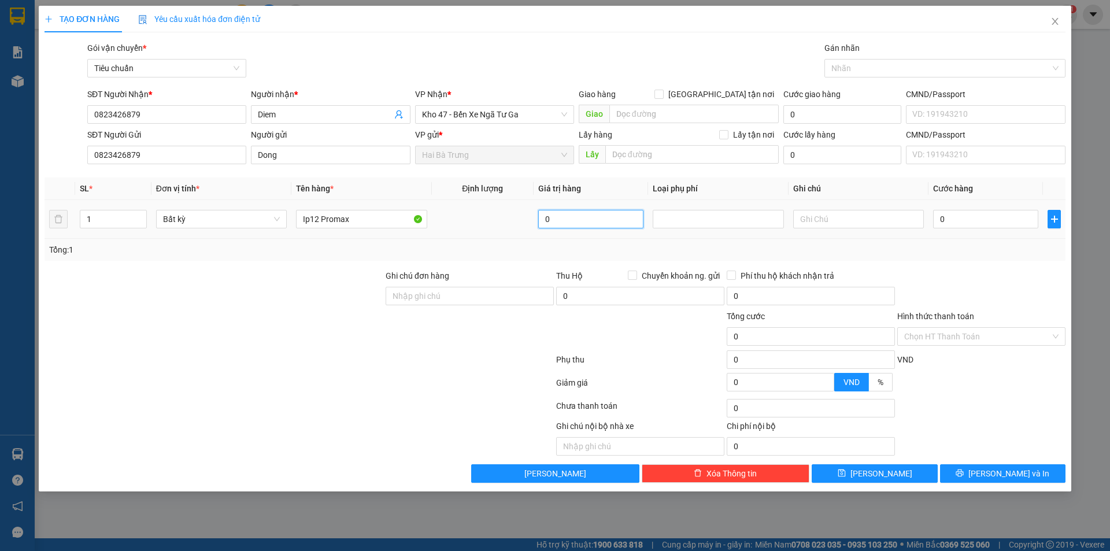
click at [556, 223] on input "0" at bounding box center [590, 219] width 105 height 19
type input "0"
click at [196, 222] on span "Bất kỳ" at bounding box center [221, 218] width 117 height 17
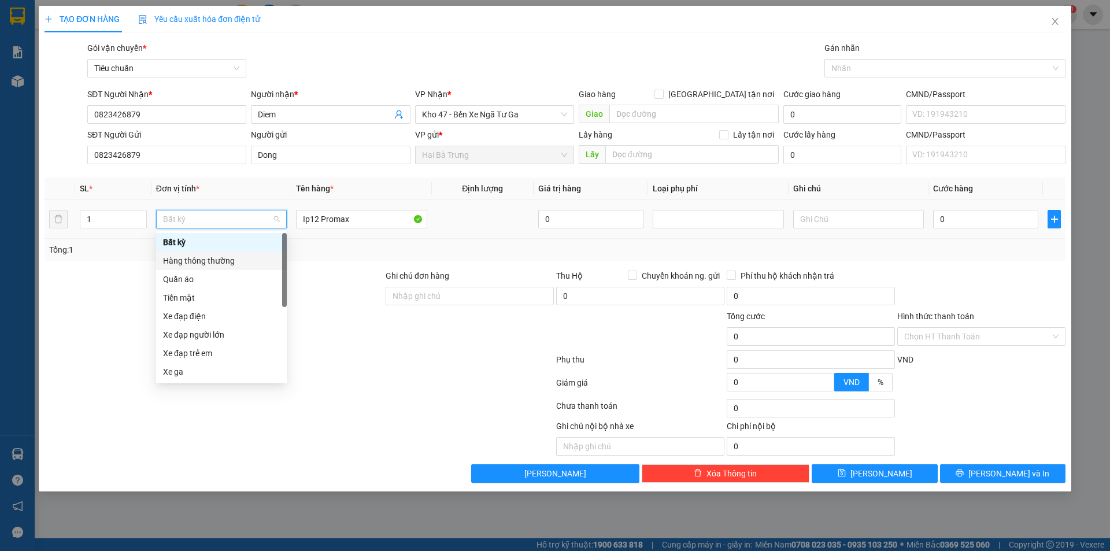
click at [205, 261] on div "Hàng thông thường" at bounding box center [221, 260] width 117 height 13
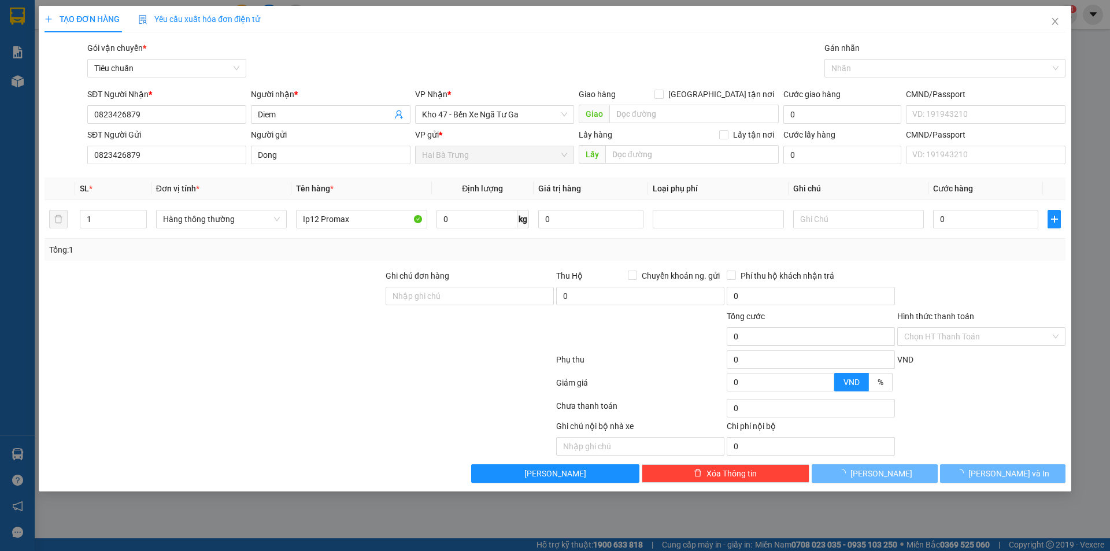
click at [630, 250] on div "Tổng: 1" at bounding box center [555, 249] width 1012 height 13
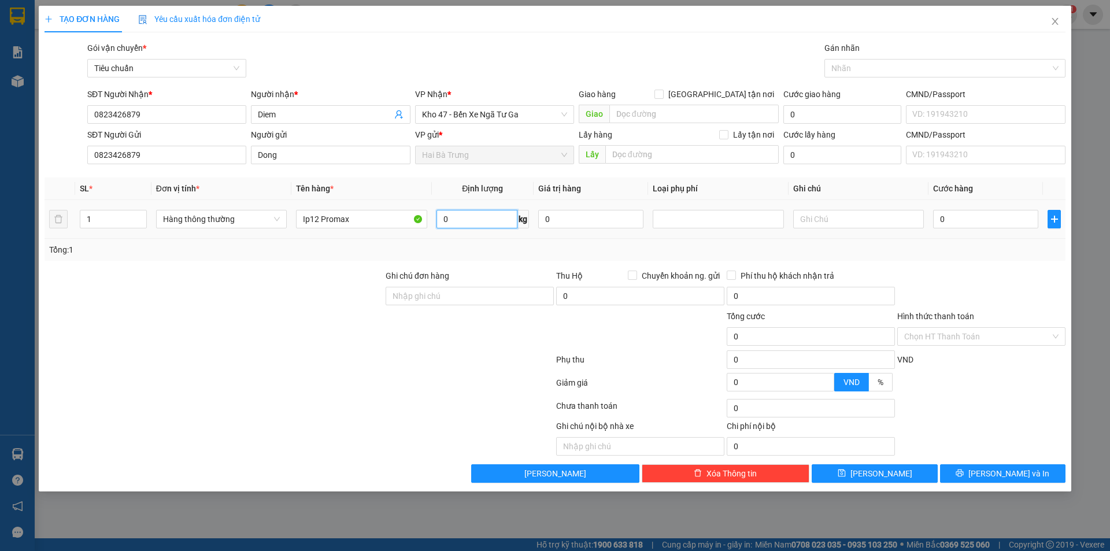
click at [474, 222] on input "0" at bounding box center [477, 219] width 81 height 19
type input "1"
click at [509, 256] on div "Tổng: 1" at bounding box center [555, 249] width 1012 height 13
type input "30.000"
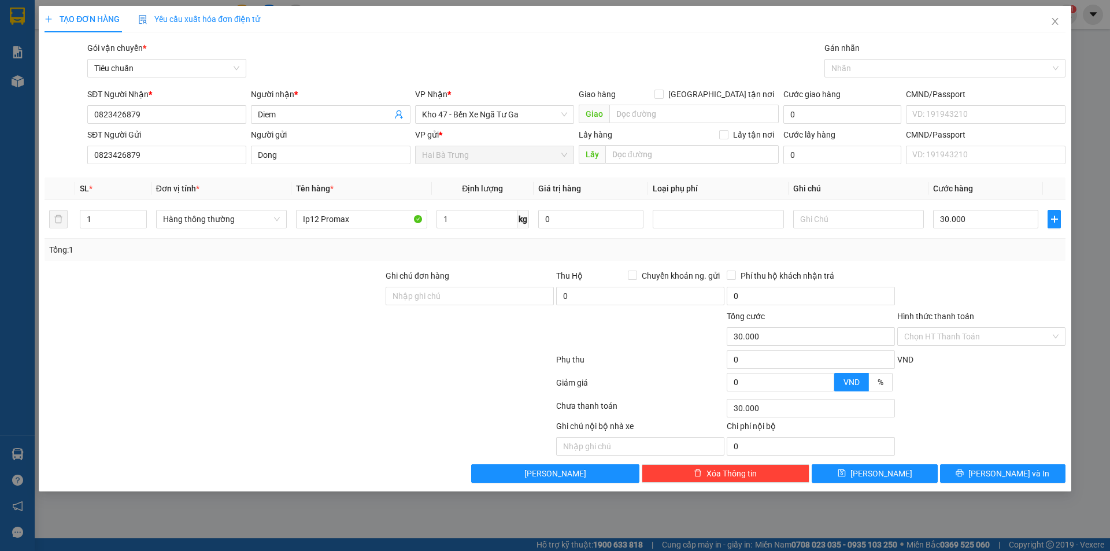
type input "30.000"
click at [972, 217] on input "30.000" at bounding box center [985, 219] width 105 height 19
type input "5"
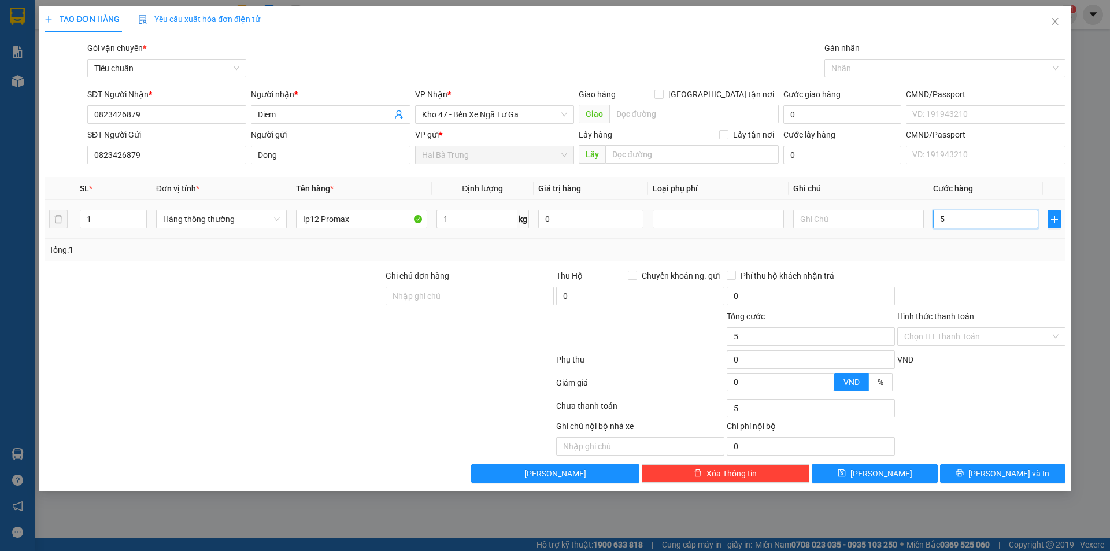
type input "50"
type input "500"
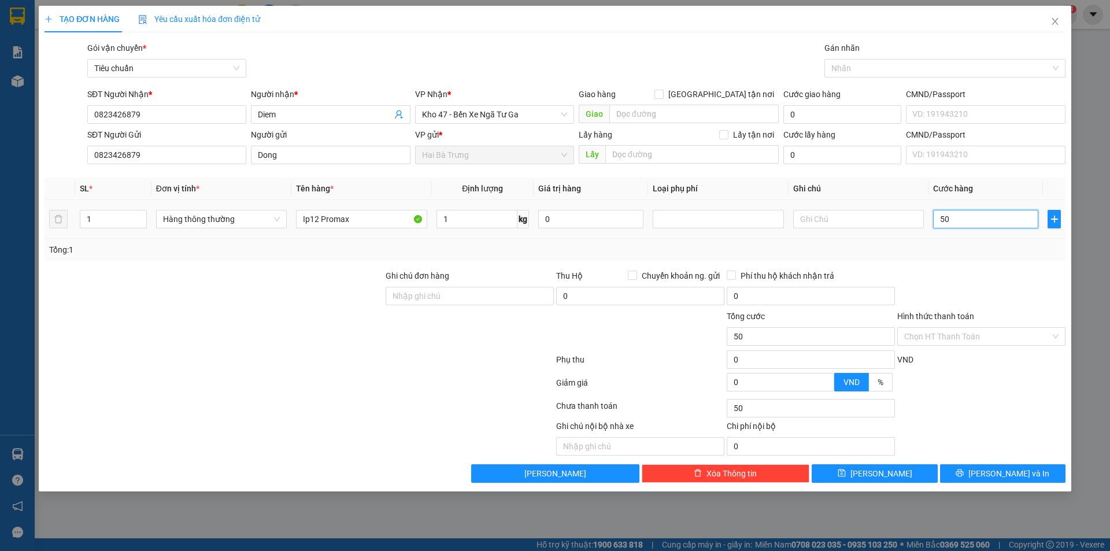
type input "500"
type input "5.000"
type input "50.000"
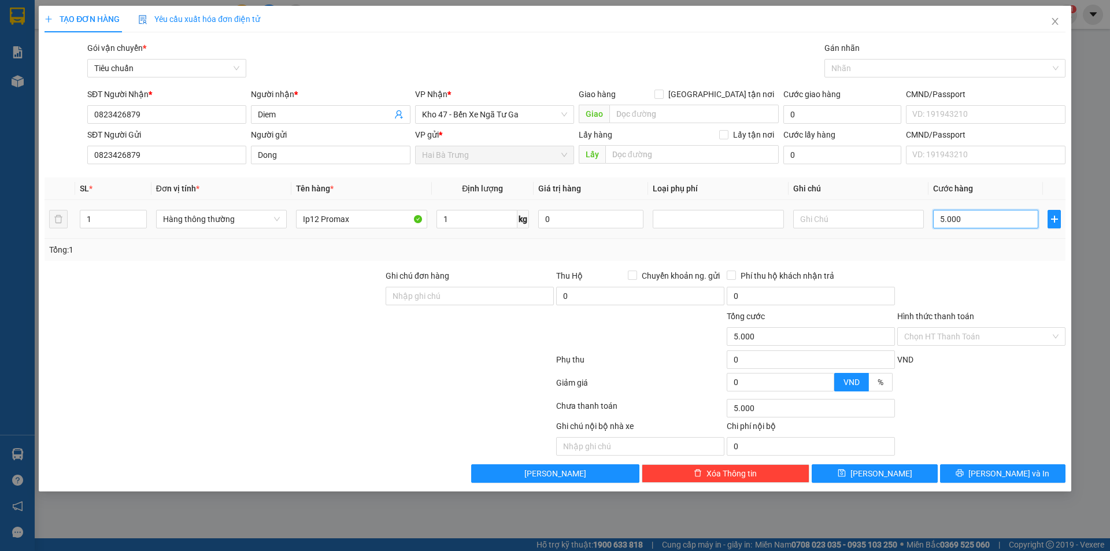
type input "50.000"
click at [655, 332] on div at bounding box center [640, 330] width 171 height 40
click at [823, 221] on input "text" at bounding box center [858, 219] width 131 height 19
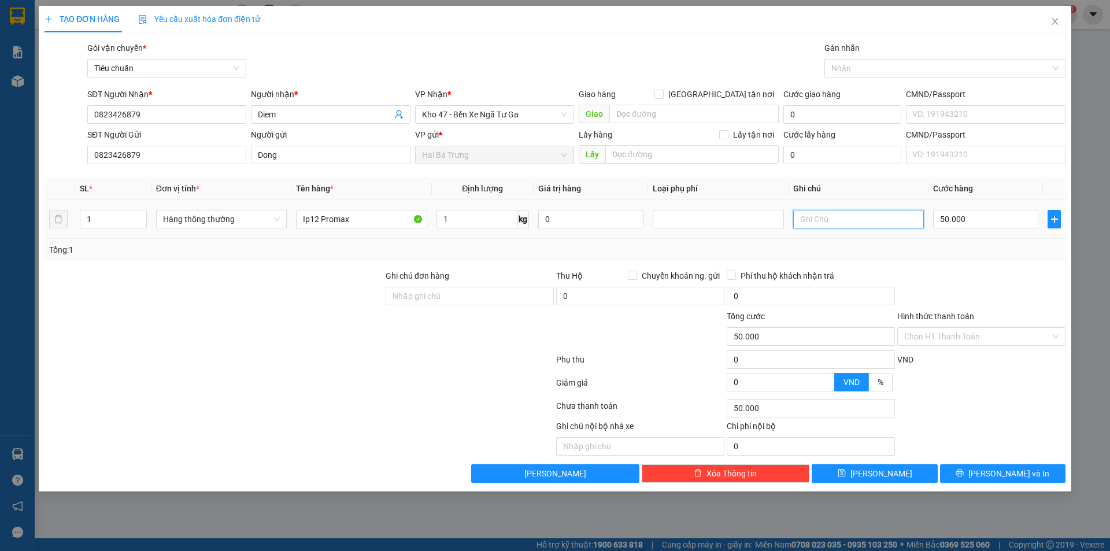
type input "I"
type input "H Đen"
click at [376, 356] on div at bounding box center [299, 361] width 512 height 23
click at [257, 219] on span "Hàng thông thường" at bounding box center [221, 218] width 117 height 17
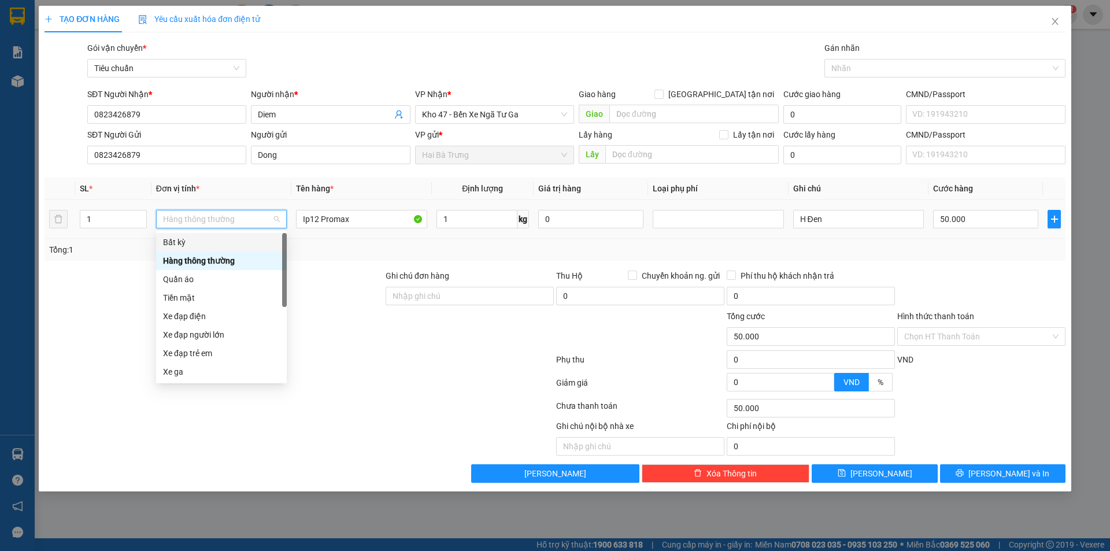
click at [184, 246] on div "Bất kỳ" at bounding box center [221, 242] width 117 height 13
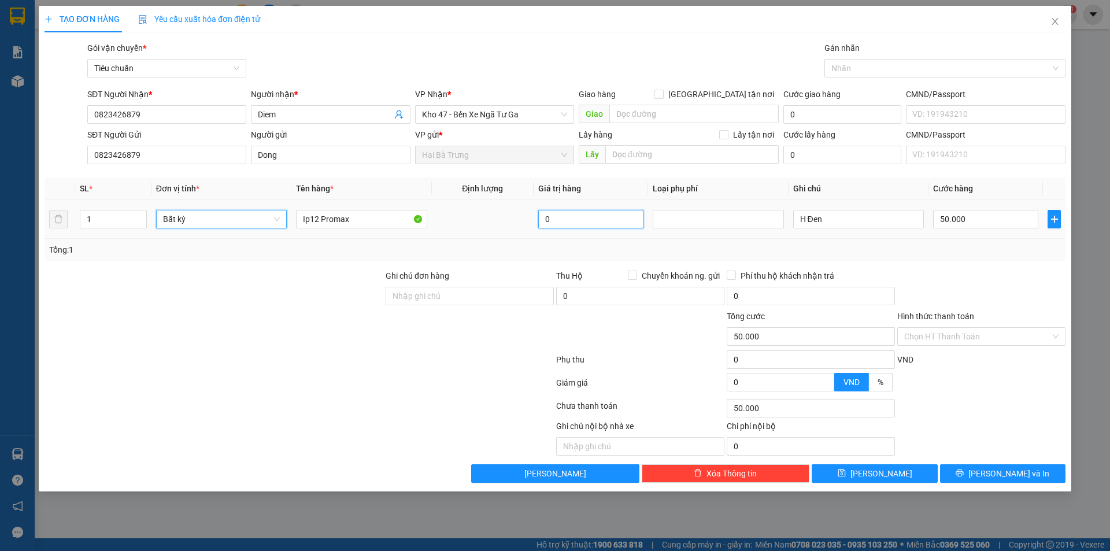
click at [568, 215] on input "0" at bounding box center [590, 219] width 105 height 19
type input "0"
type input "25.000.000"
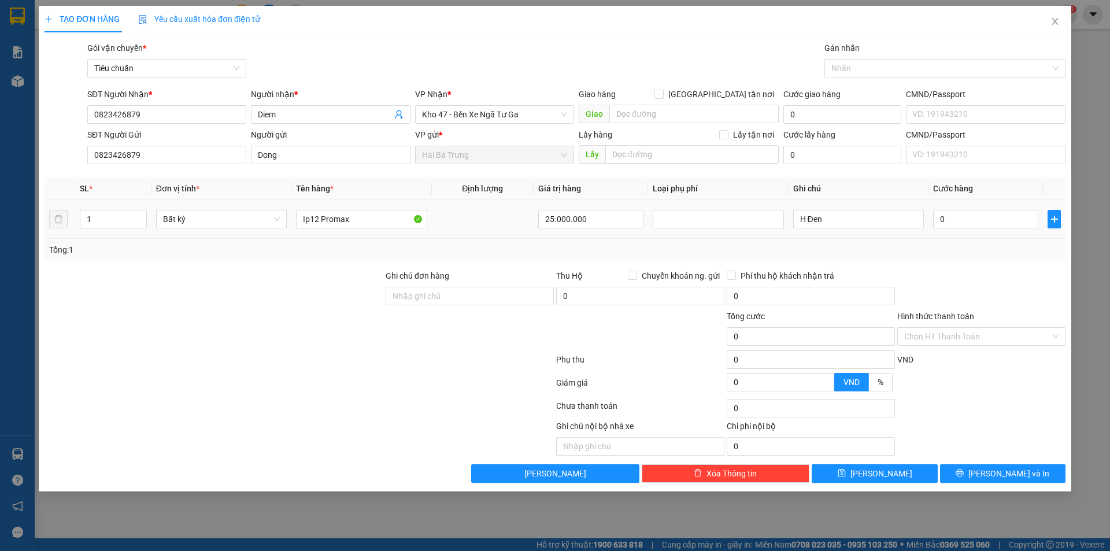
click at [557, 238] on td "25.000.000" at bounding box center [591, 219] width 114 height 39
type input "140.000"
click at [972, 217] on input "140.000" at bounding box center [985, 219] width 105 height 19
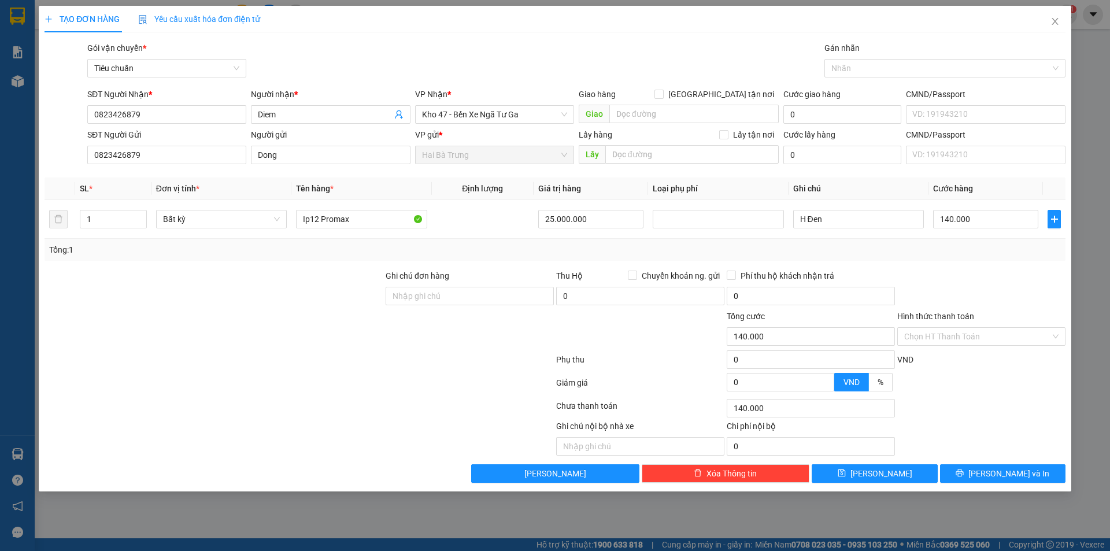
click at [944, 262] on div "Transit Pickup Surcharge Ids Transit Deliver Surcharge Ids Transit Deliver Surc…" at bounding box center [555, 262] width 1021 height 441
click at [972, 217] on input "140.000" at bounding box center [985, 219] width 105 height 19
click at [955, 259] on div "Tổng: 1" at bounding box center [555, 250] width 1021 height 22
click at [190, 226] on span "Bất kỳ" at bounding box center [221, 218] width 117 height 17
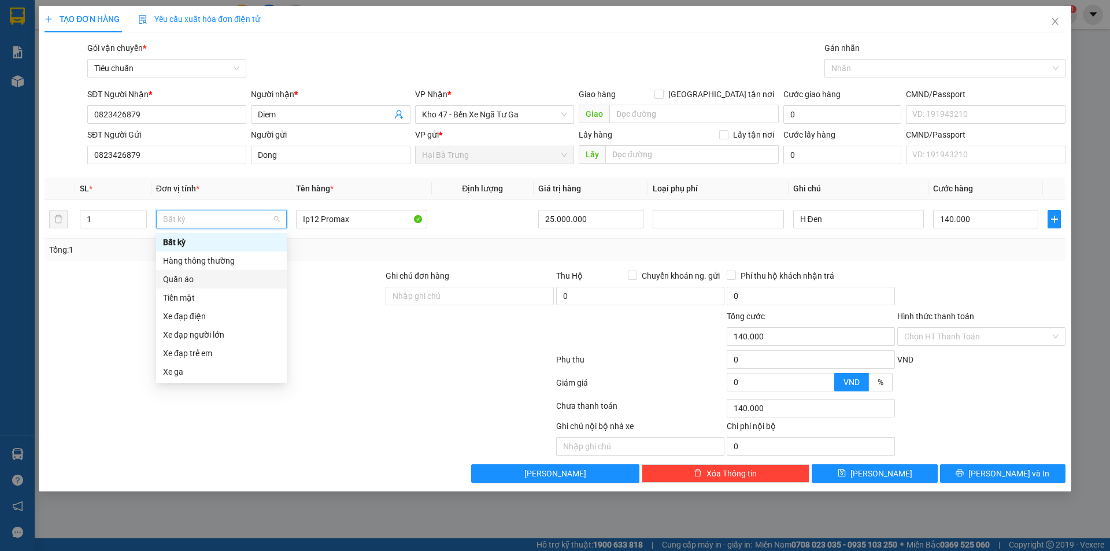
click at [105, 326] on div at bounding box center [213, 330] width 341 height 40
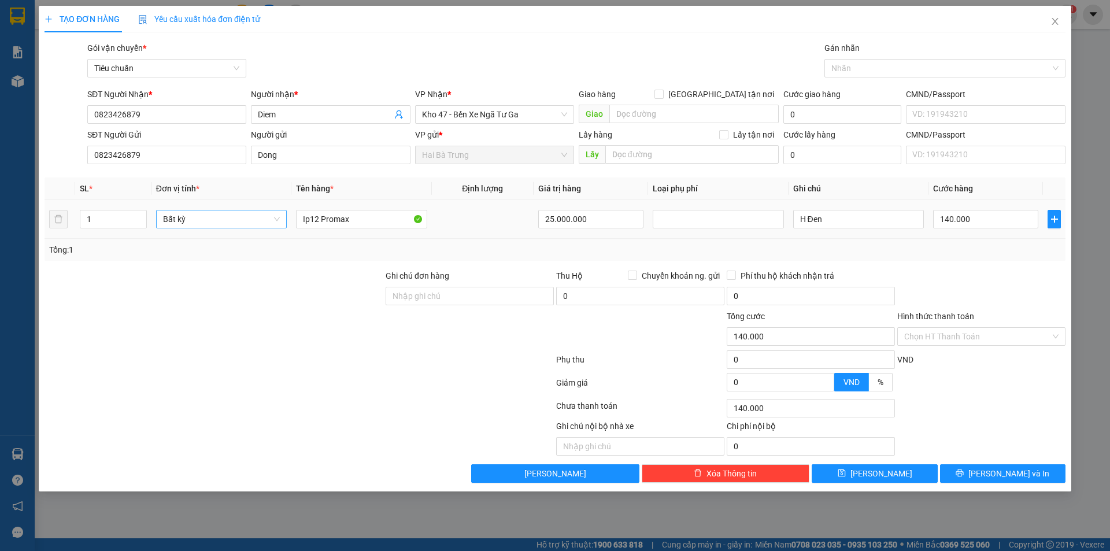
click at [202, 224] on span "Bất kỳ" at bounding box center [221, 218] width 117 height 17
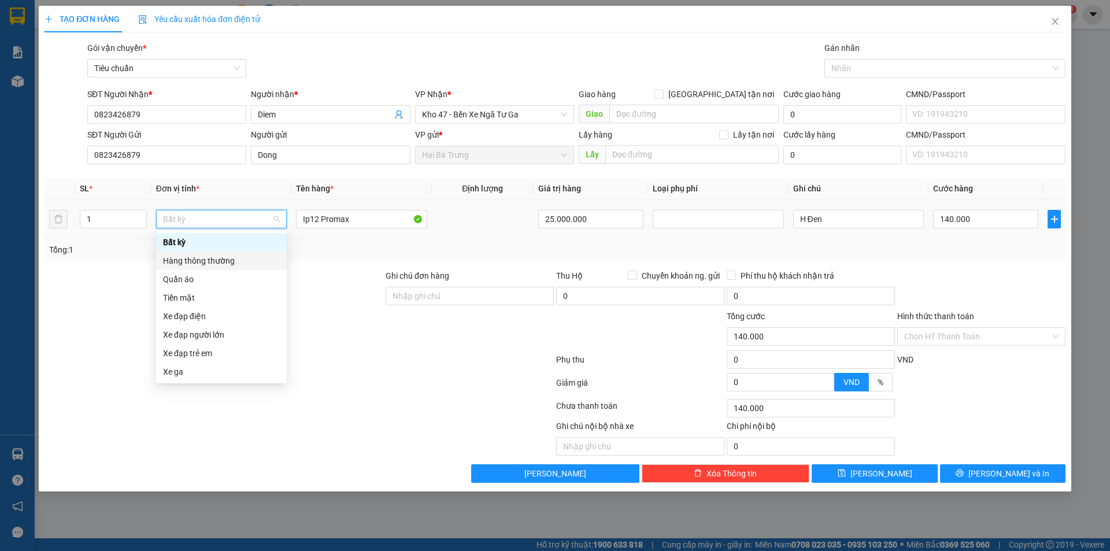
click at [214, 260] on div "Hàng thông thường" at bounding box center [221, 260] width 117 height 13
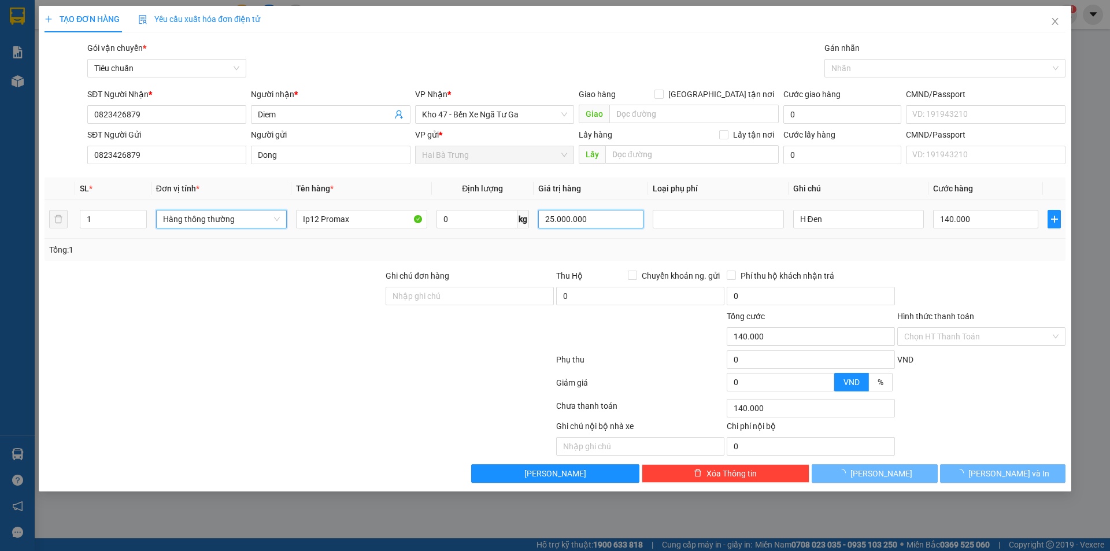
click at [596, 218] on input "25.000.000" at bounding box center [590, 219] width 105 height 19
type input "0"
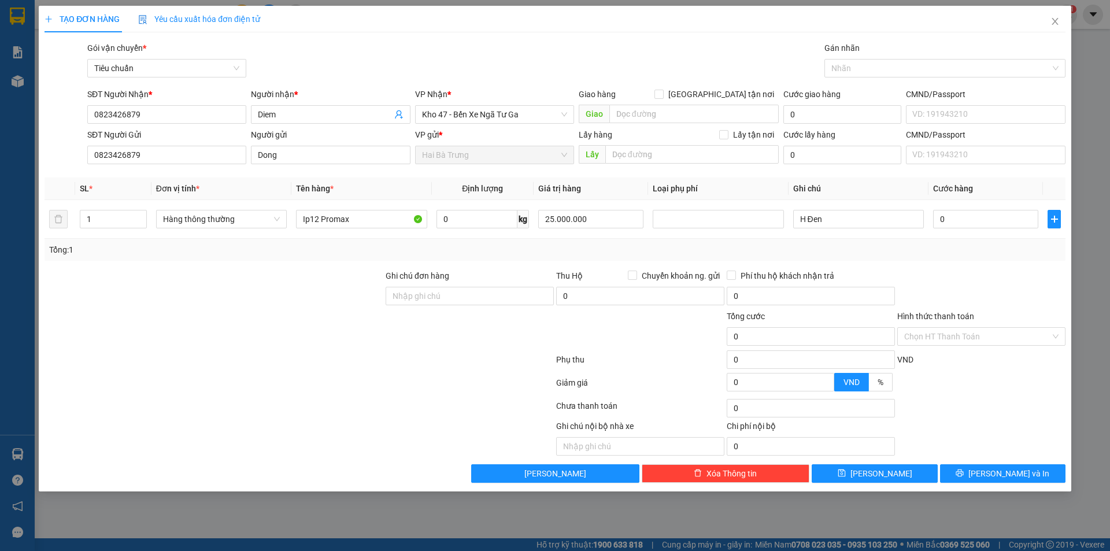
click at [474, 260] on div "Tổng: 1" at bounding box center [555, 250] width 1021 height 22
drag, startPoint x: 599, startPoint y: 216, endPoint x: 458, endPoint y: 247, distance: 144.5
click at [460, 248] on div "SL * Đơn vị tính * Tên hàng * Định lượng Giá trị hàng Loại phụ phí Ghi chú Cước…" at bounding box center [555, 218] width 1021 height 83
click at [508, 248] on div "Tổng: 1" at bounding box center [555, 249] width 1012 height 13
click at [307, 253] on div "Tổng: 1" at bounding box center [238, 249] width 379 height 13
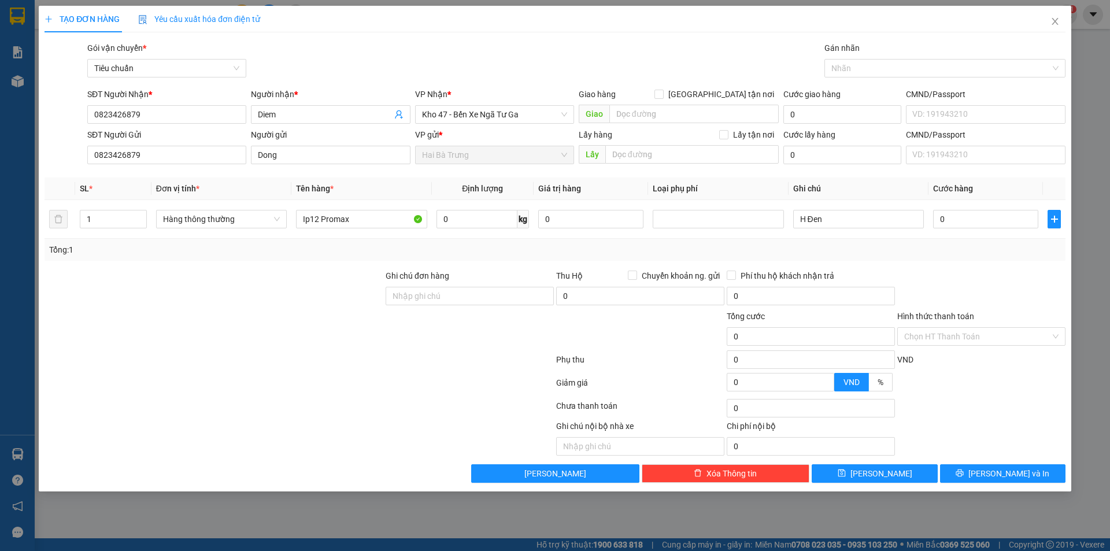
click at [267, 276] on div at bounding box center [213, 289] width 341 height 40
click at [239, 219] on span "Hàng thông thường" at bounding box center [221, 218] width 117 height 17
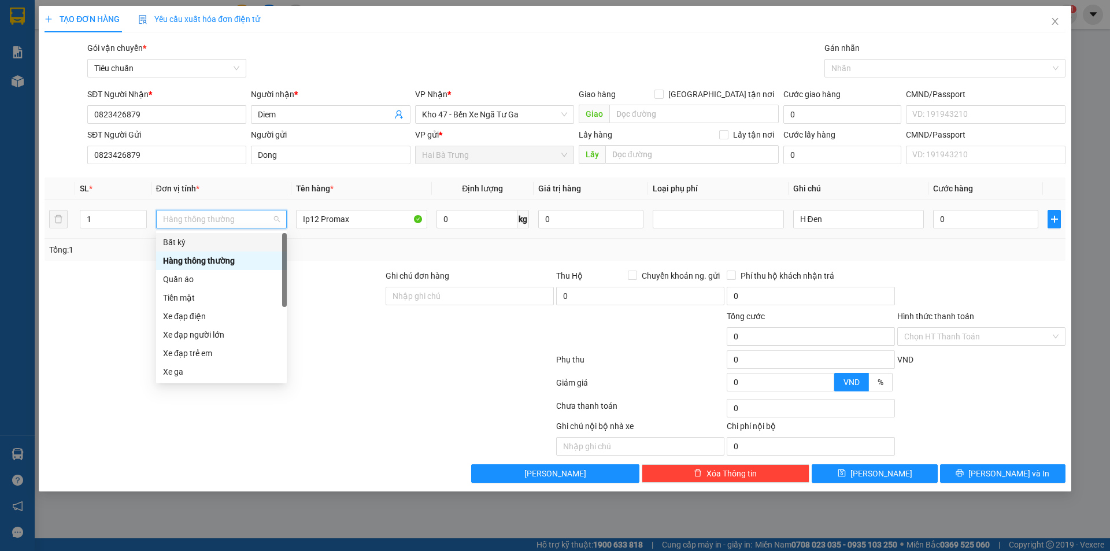
click at [199, 243] on div "Bất kỳ" at bounding box center [221, 242] width 117 height 13
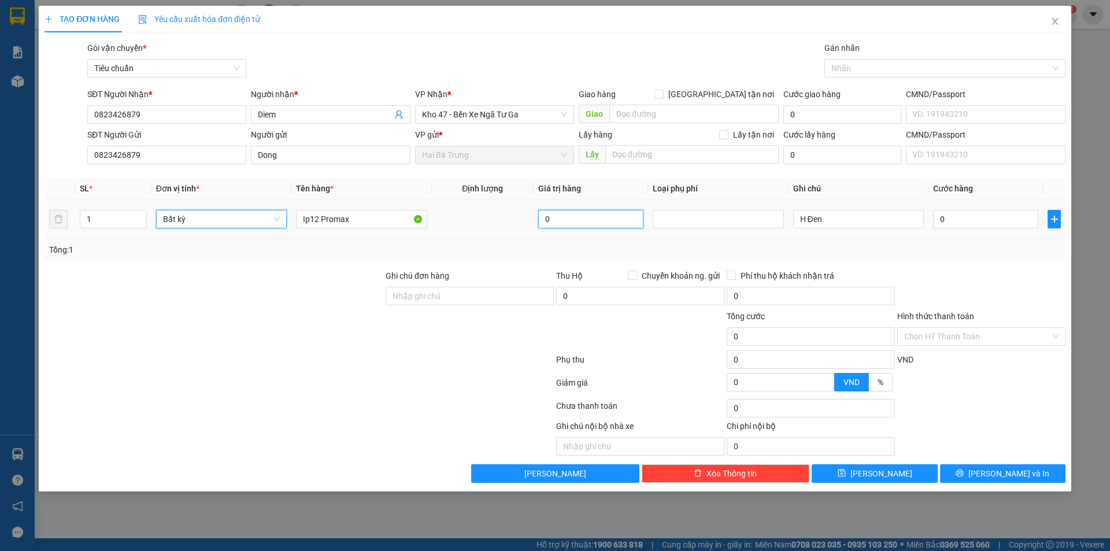
click at [576, 214] on input "0" at bounding box center [590, 219] width 105 height 19
type input "25.000.000"
drag, startPoint x: 511, startPoint y: 241, endPoint x: 683, endPoint y: 232, distance: 172.5
click at [510, 241] on div "Tổng: 1" at bounding box center [555, 250] width 1021 height 22
type input "140.000"
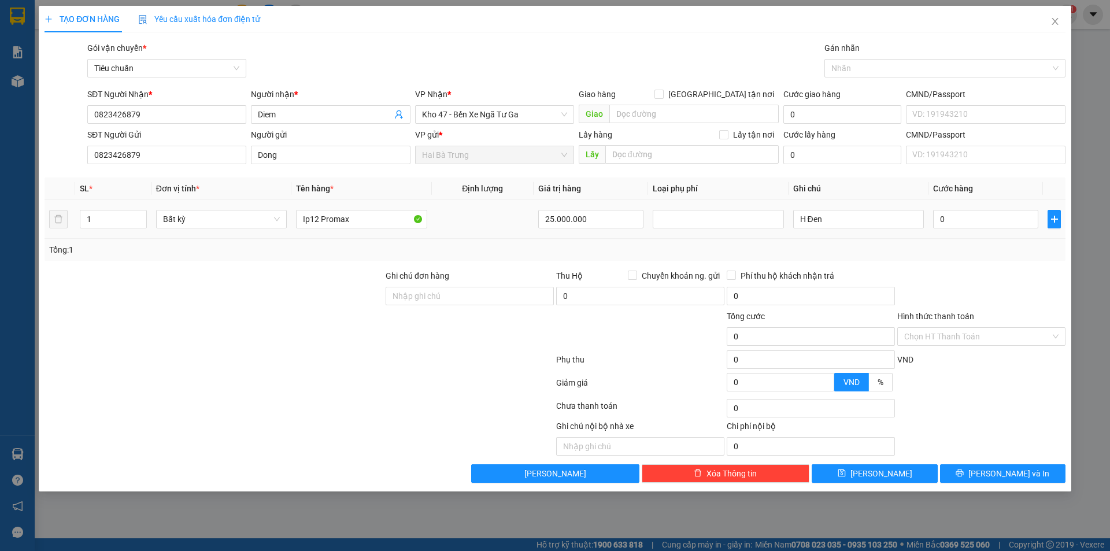
type input "140.000"
click at [701, 220] on div at bounding box center [718, 219] width 125 height 14
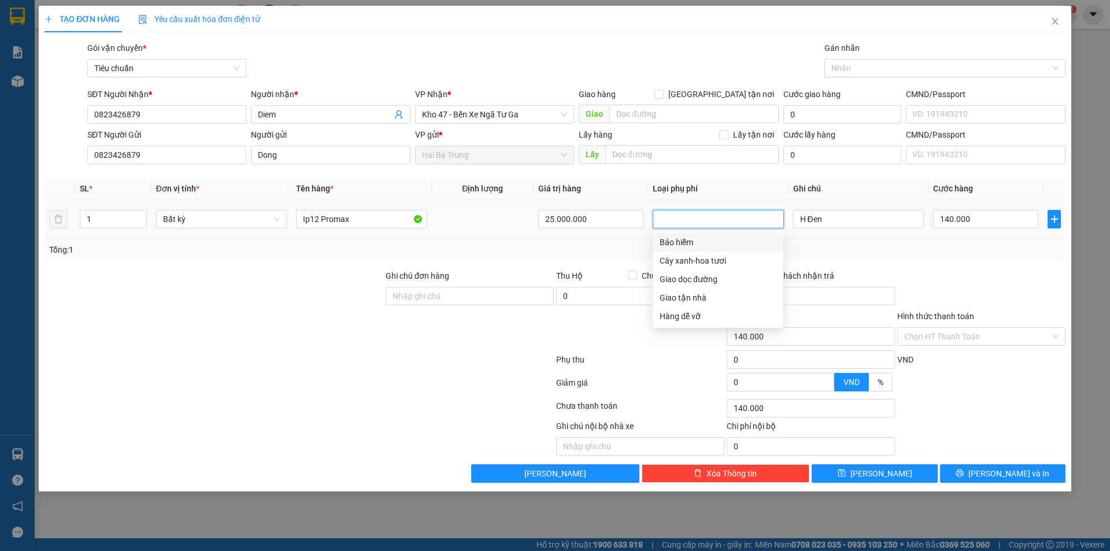
click at [700, 242] on div "Bảo hiểm" at bounding box center [718, 242] width 117 height 13
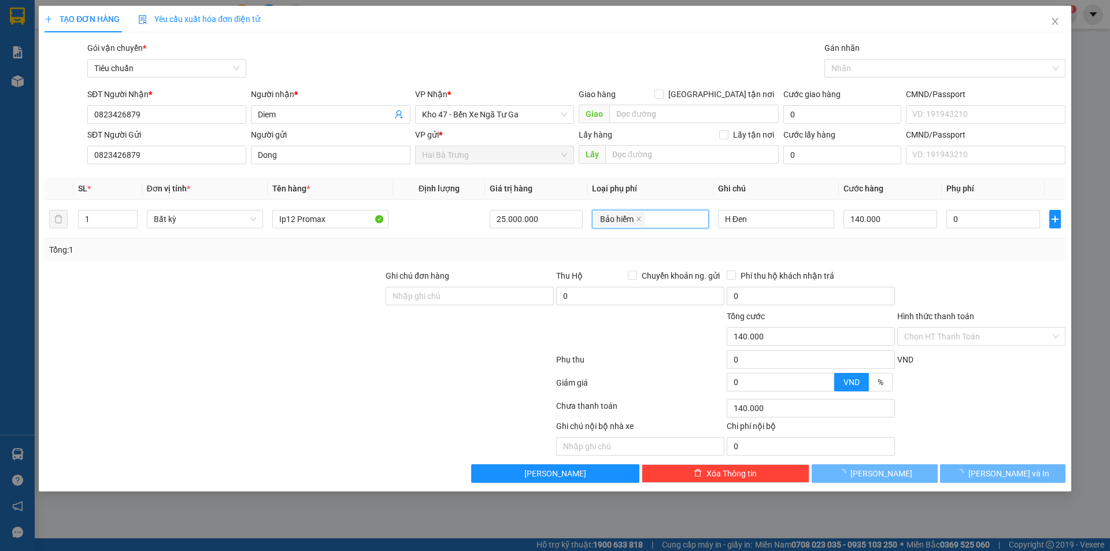
type input "390.000"
type input "250.000"
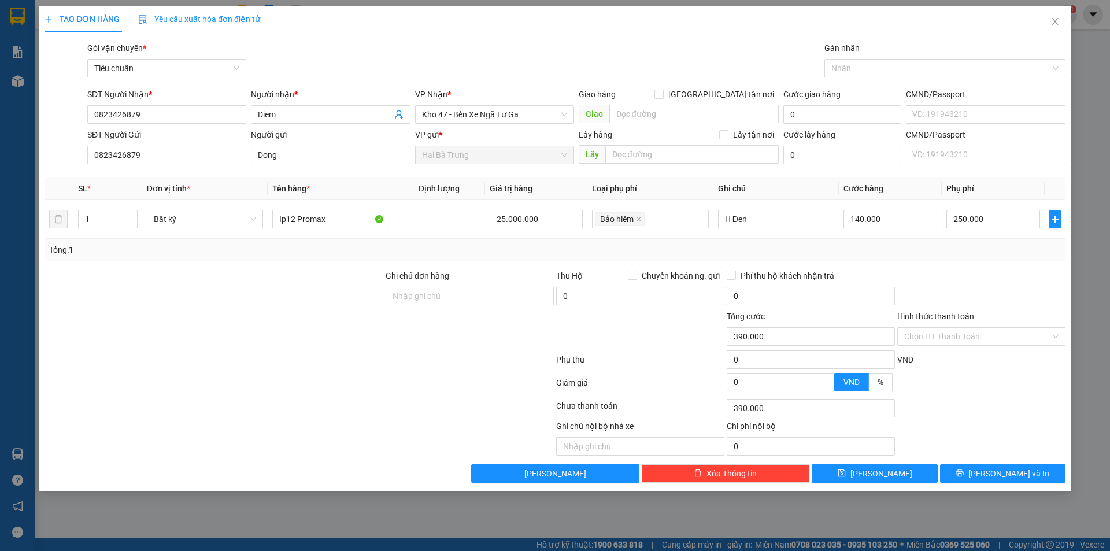
click at [955, 253] on div "Tổng: 1" at bounding box center [555, 249] width 1012 height 13
click at [165, 213] on span "Bất kỳ" at bounding box center [205, 218] width 102 height 17
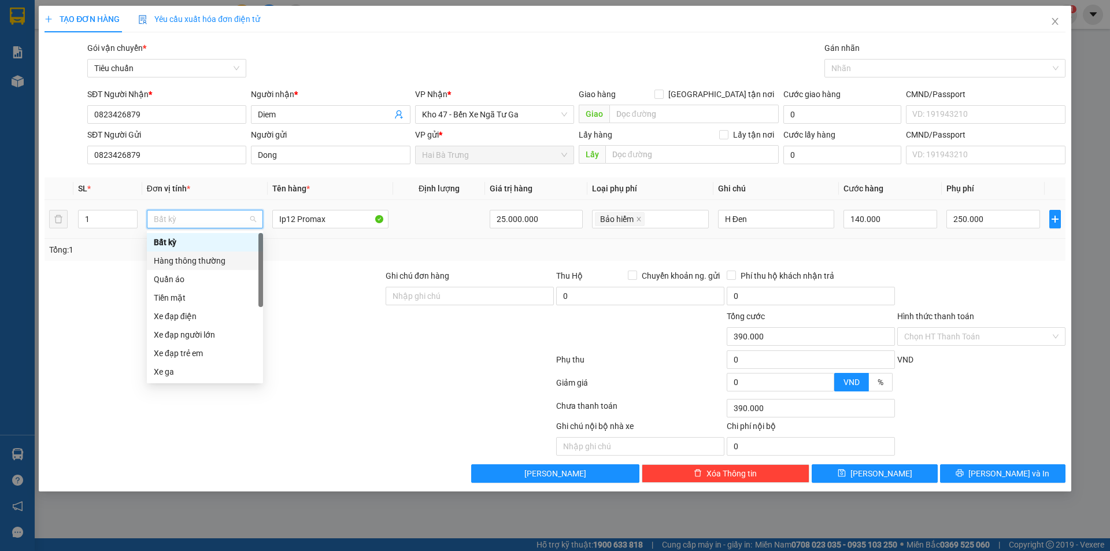
click at [218, 256] on div "Hàng thông thường" at bounding box center [205, 260] width 102 height 13
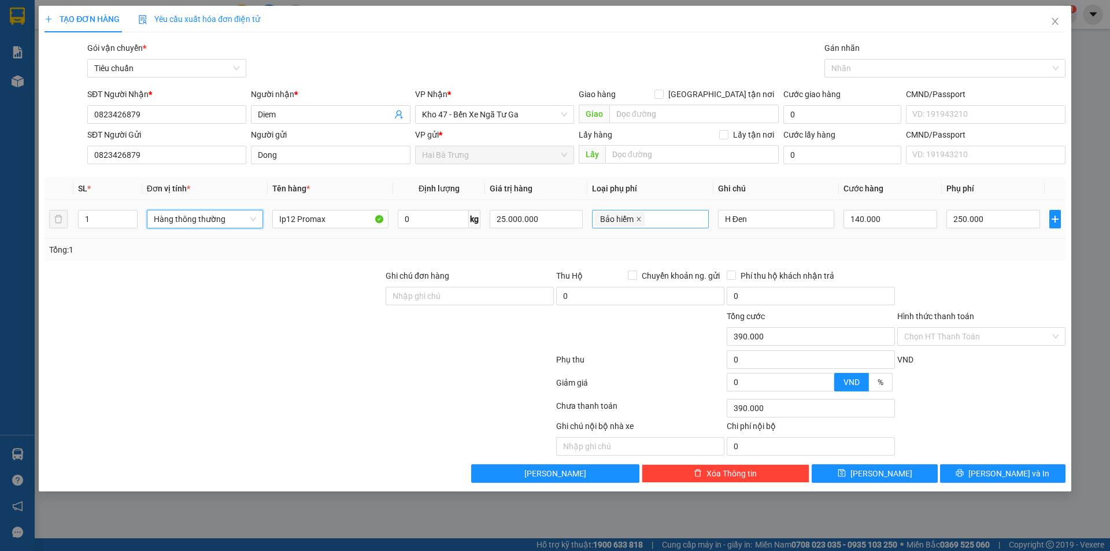
click at [637, 220] on icon "close" at bounding box center [639, 219] width 6 height 6
type input "140.000"
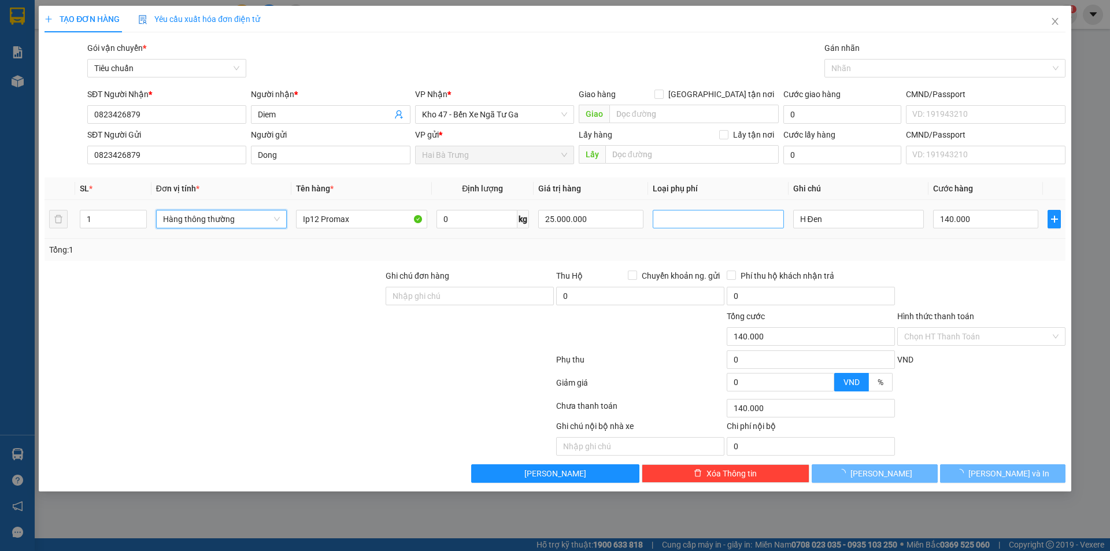
type input "0"
click at [989, 231] on td "0" at bounding box center [986, 219] width 114 height 39
click at [982, 220] on input "0" at bounding box center [985, 219] width 105 height 19
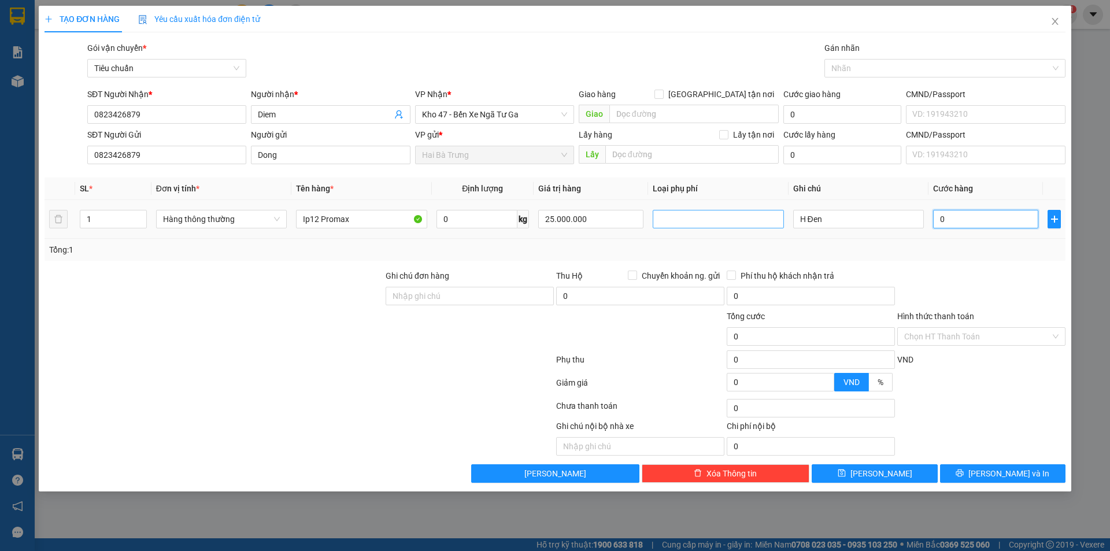
type input "5"
type input "50"
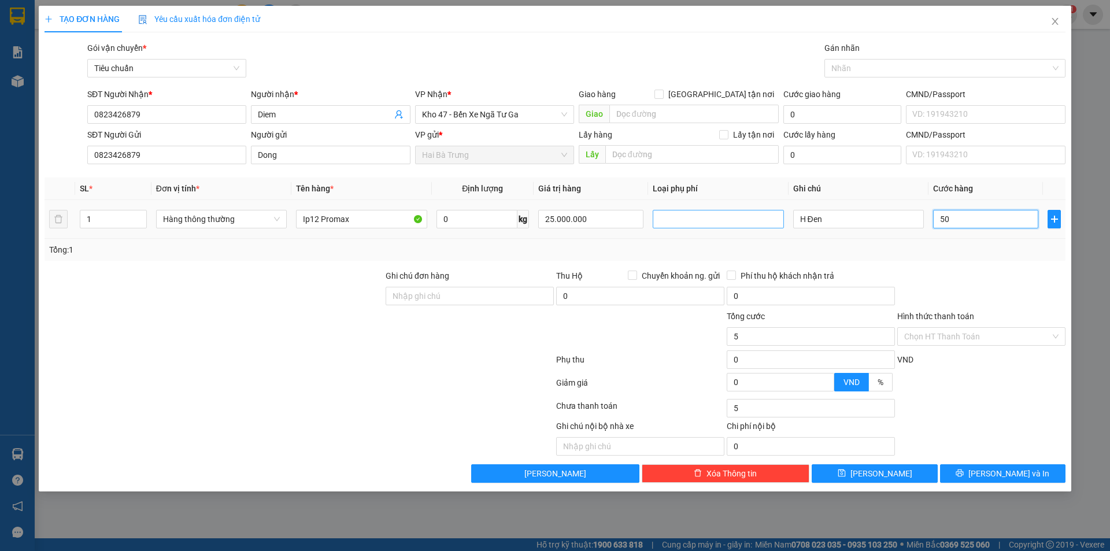
type input "50"
type input "500"
type input "5.000"
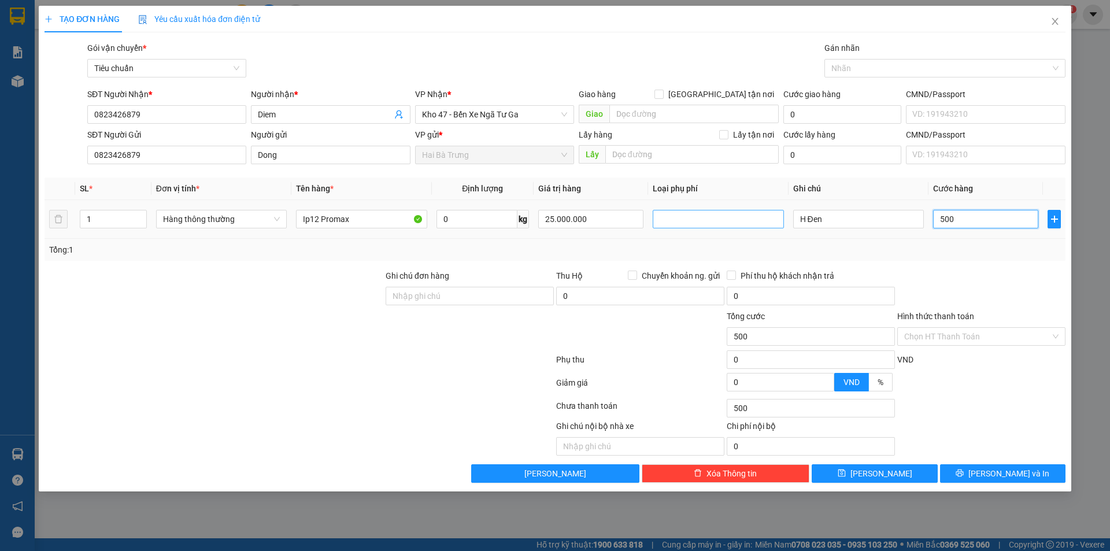
type input "5.000"
type input "50.000"
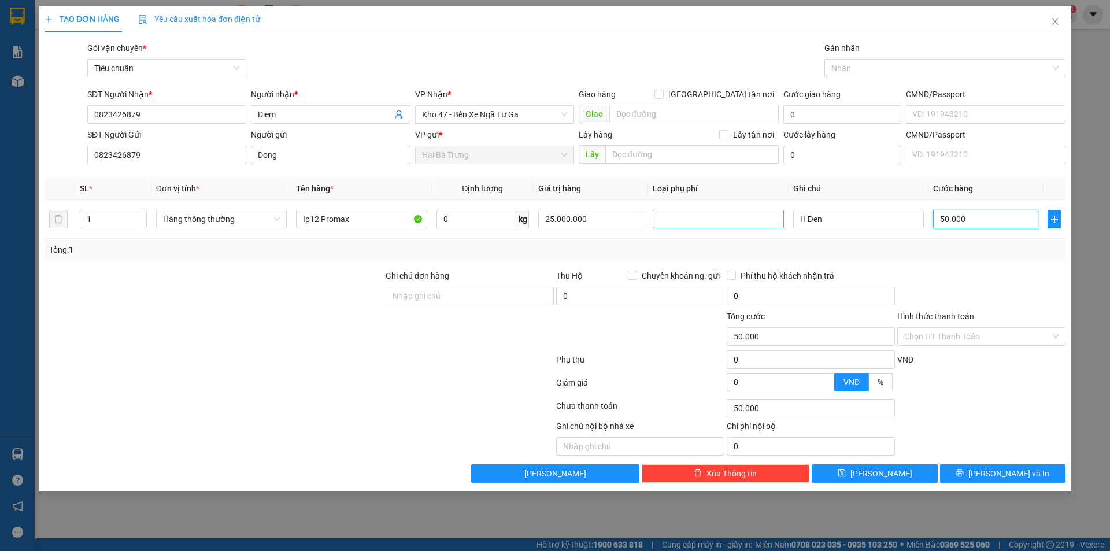
type input "50.000"
click at [969, 282] on div at bounding box center [981, 289] width 171 height 40
drag, startPoint x: 593, startPoint y: 216, endPoint x: 539, endPoint y: 209, distance: 54.8
click at [539, 209] on div "25.000.000" at bounding box center [590, 219] width 105 height 23
type input "0"
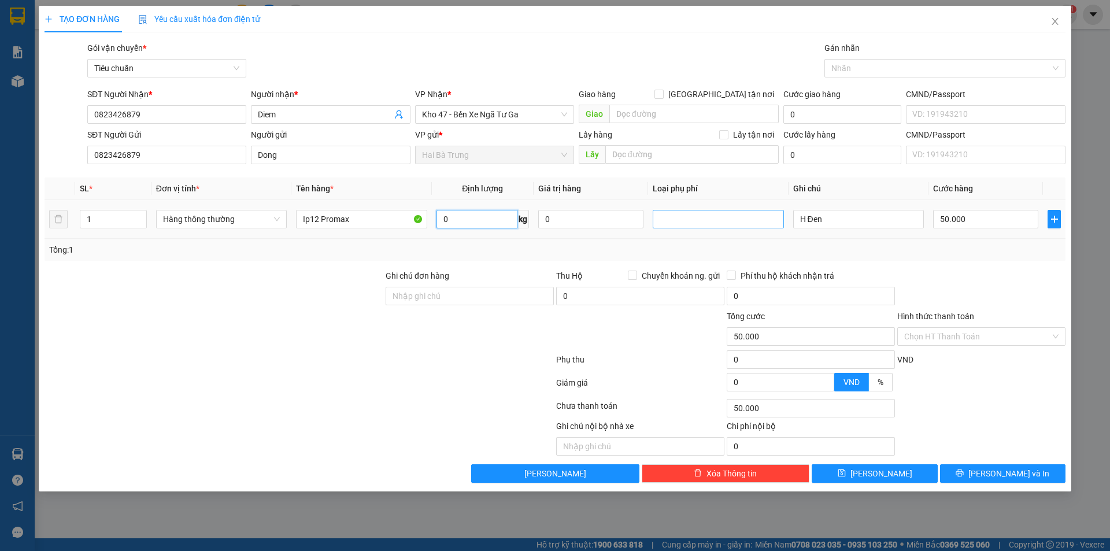
click at [478, 221] on input "0" at bounding box center [477, 219] width 81 height 19
type input "0"
type input "1"
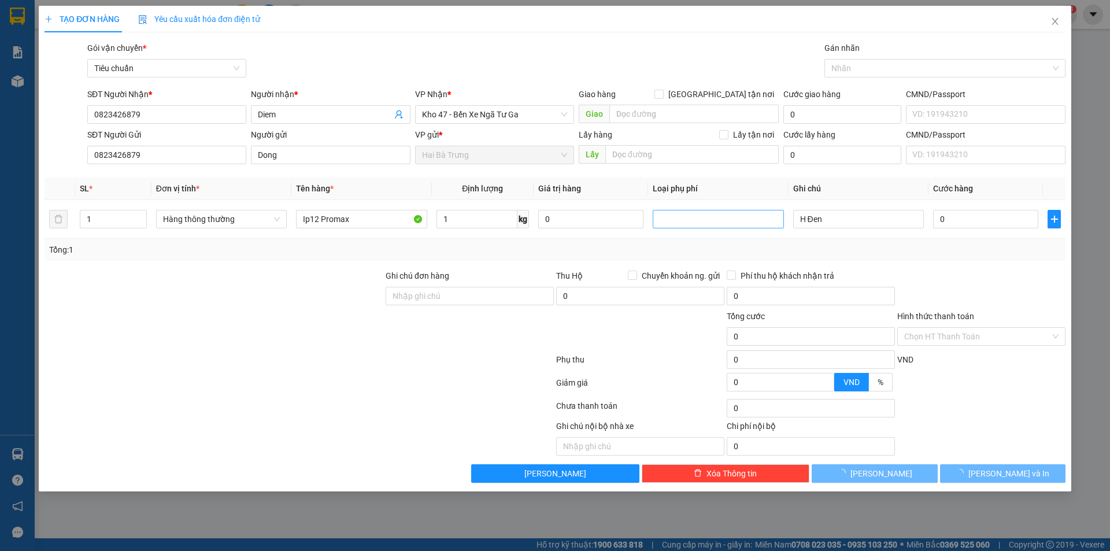
click at [364, 339] on div at bounding box center [213, 330] width 341 height 40
type input "30.000"
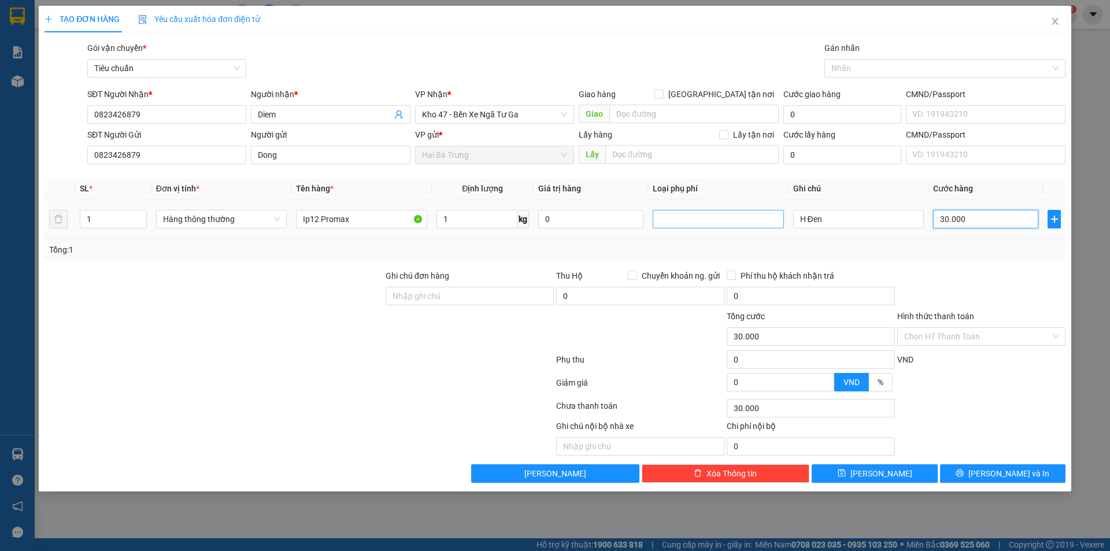
click at [1016, 220] on input "30.000" at bounding box center [985, 219] width 105 height 19
type input "5"
type input "50"
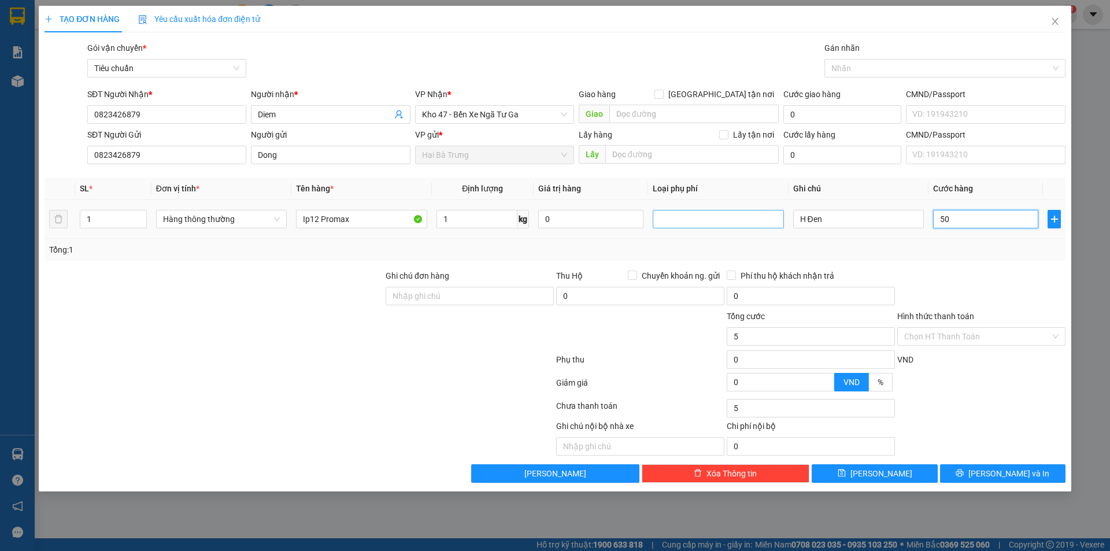
type input "50"
type input "500"
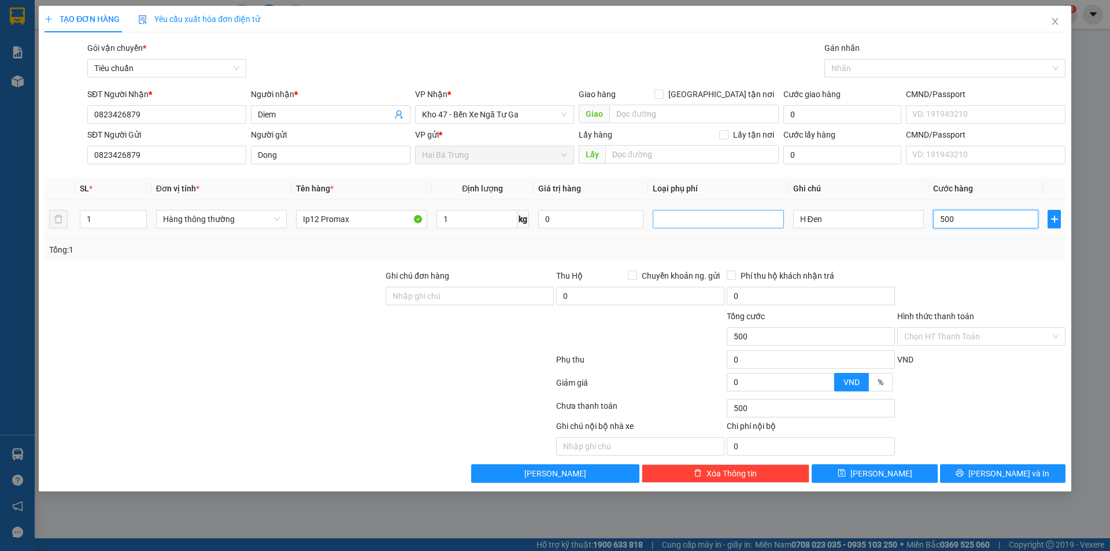
type input "5.000"
type input "50.000"
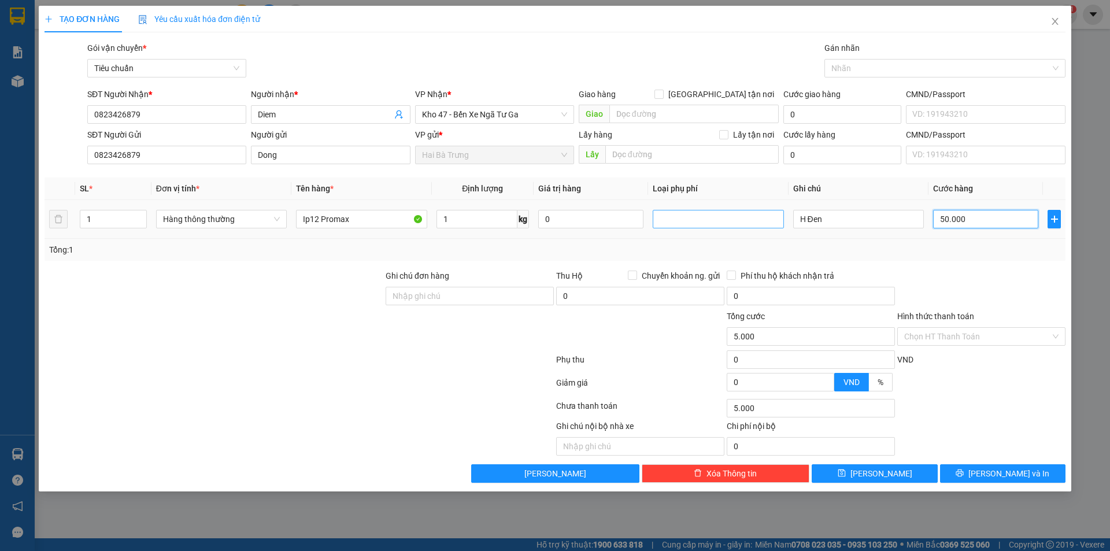
type input "50.000"
click at [996, 247] on div "Tổng: 1" at bounding box center [555, 249] width 1012 height 13
click at [299, 278] on div at bounding box center [213, 289] width 341 height 40
click at [382, 225] on input "Ip12 Promax" at bounding box center [361, 219] width 131 height 19
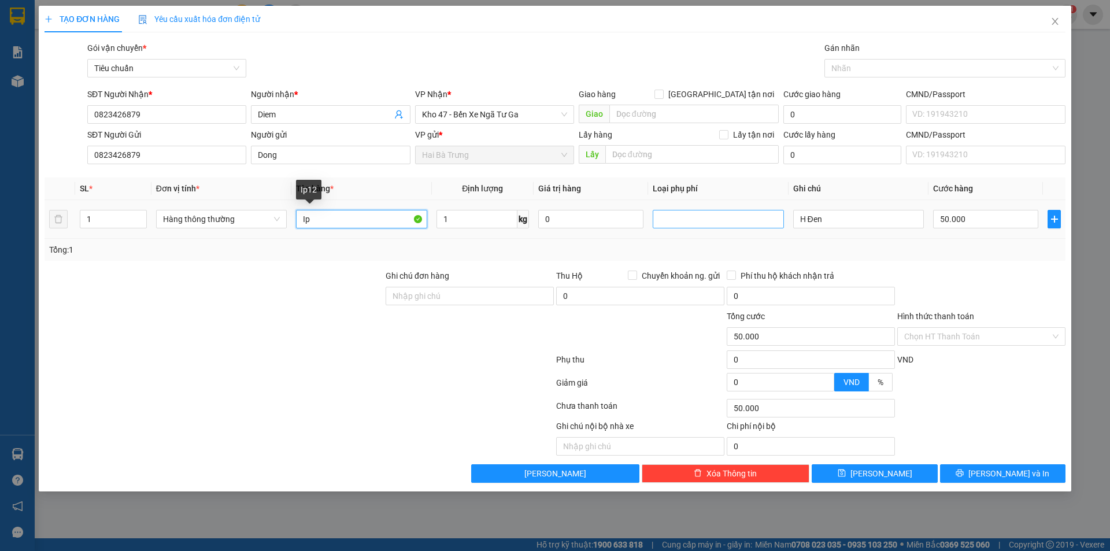
type input "I"
click at [323, 324] on div at bounding box center [213, 330] width 341 height 40
click at [464, 221] on input "1" at bounding box center [477, 219] width 81 height 19
click at [526, 112] on span "Kho 47 - Bến Xe Ngã Tư Ga" at bounding box center [494, 114] width 145 height 17
type input "0"
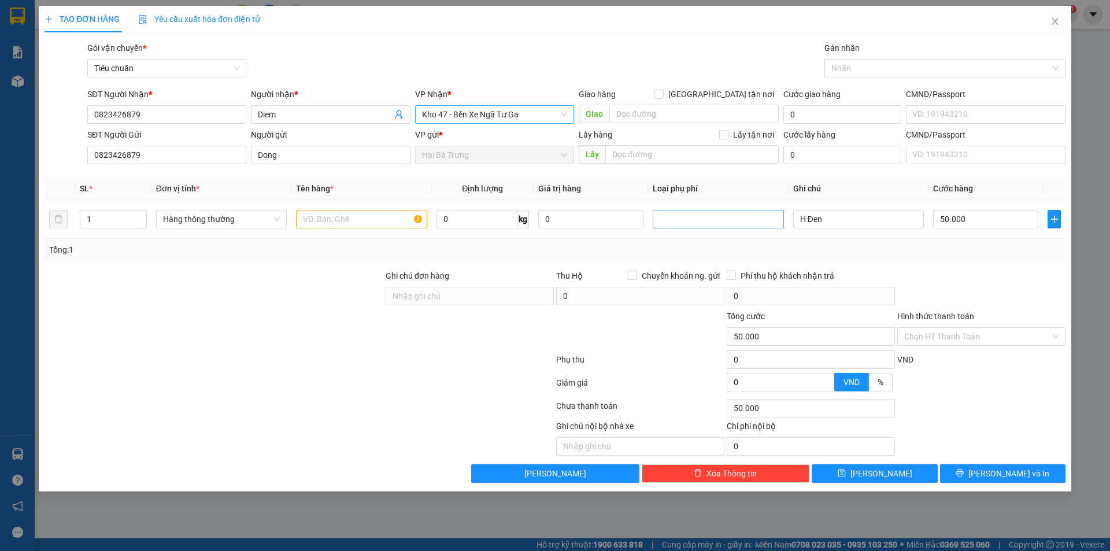
type input "0"
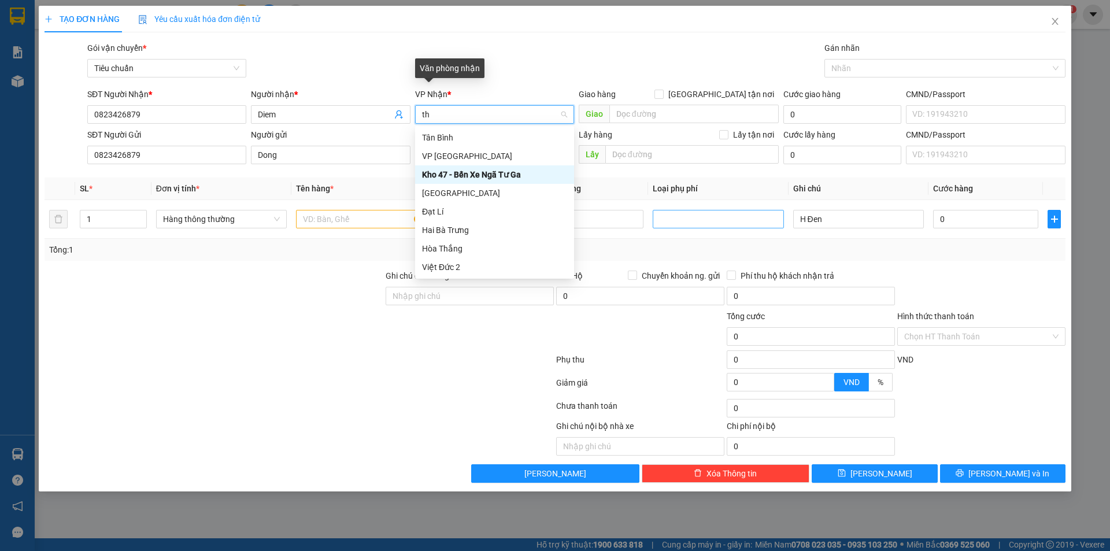
type input "thu"
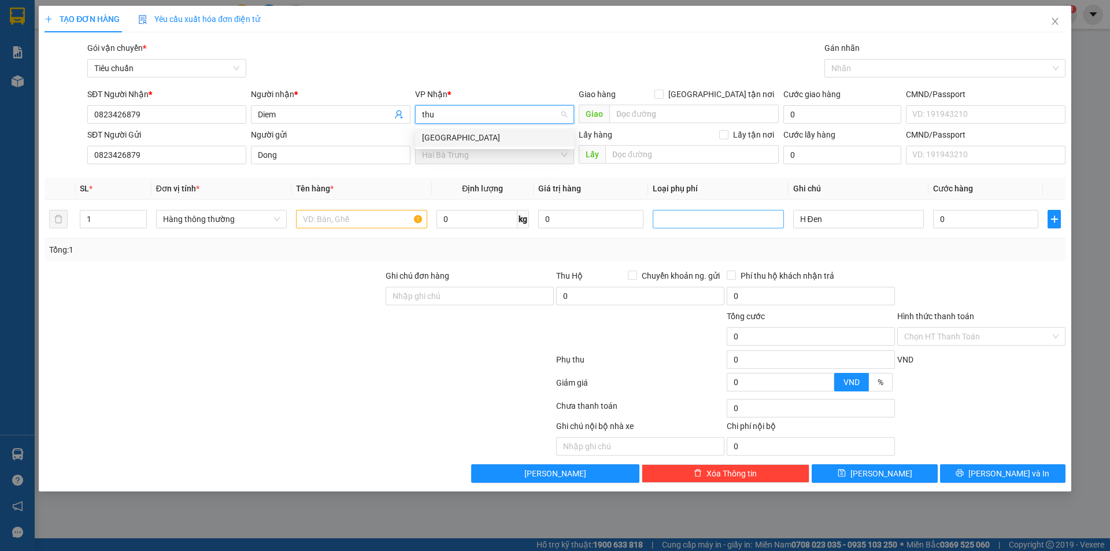
click at [440, 136] on div "[GEOGRAPHIC_DATA]" at bounding box center [494, 137] width 145 height 13
click at [261, 184] on th "Đơn vị tính *" at bounding box center [221, 188] width 140 height 23
click at [211, 219] on span "Hàng thông thường" at bounding box center [221, 218] width 117 height 17
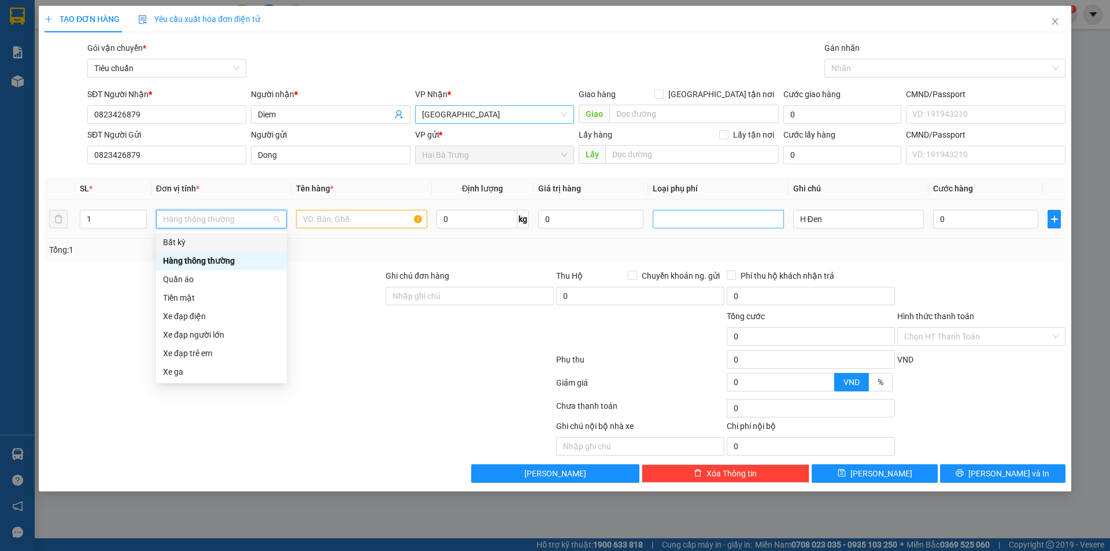
click at [172, 243] on div "Bất kỳ" at bounding box center [221, 242] width 117 height 13
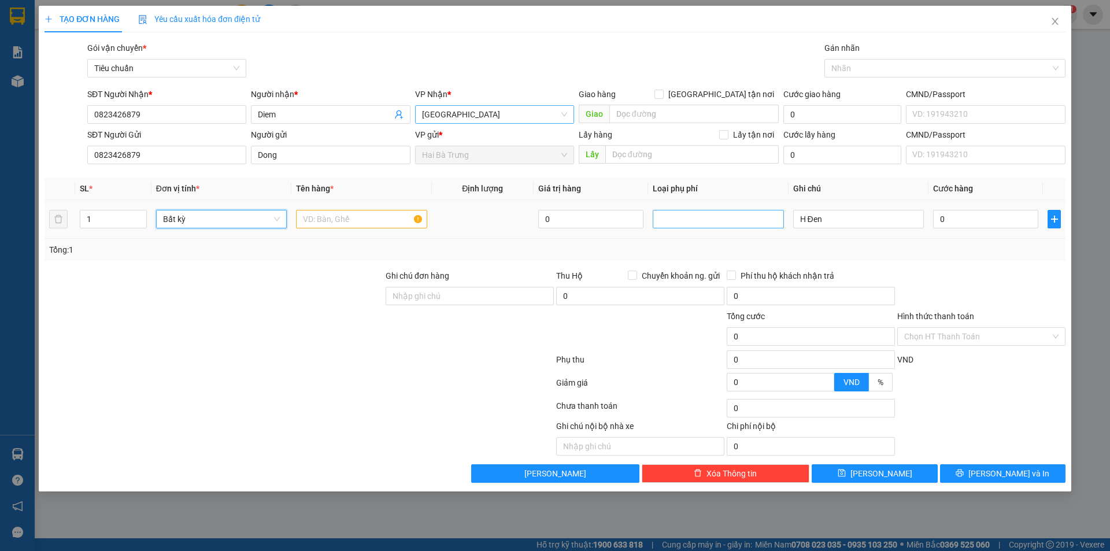
click at [186, 223] on span "Bất kỳ" at bounding box center [221, 218] width 117 height 17
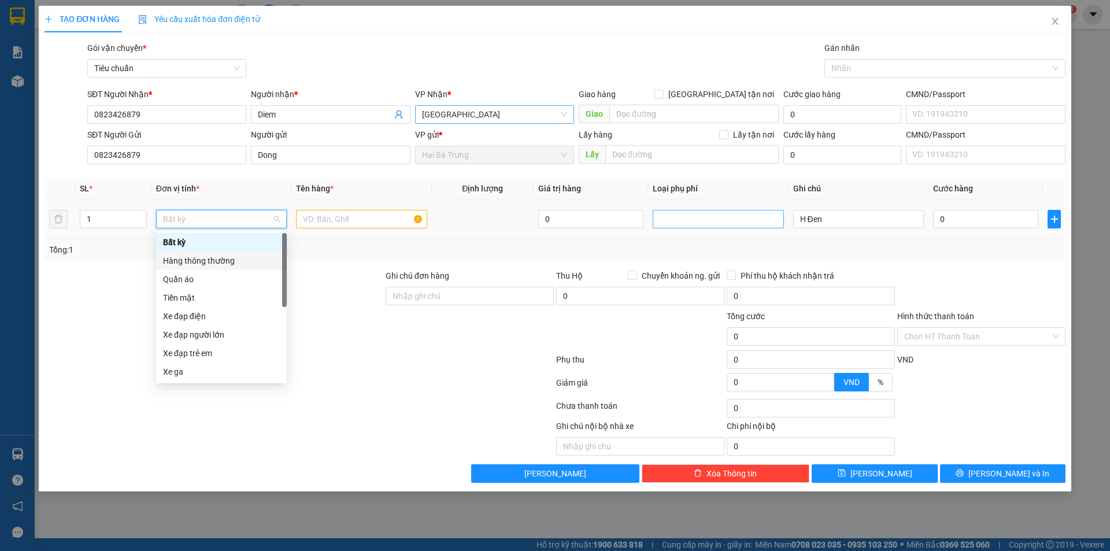
click at [205, 258] on div "Hàng thông thường" at bounding box center [221, 260] width 117 height 13
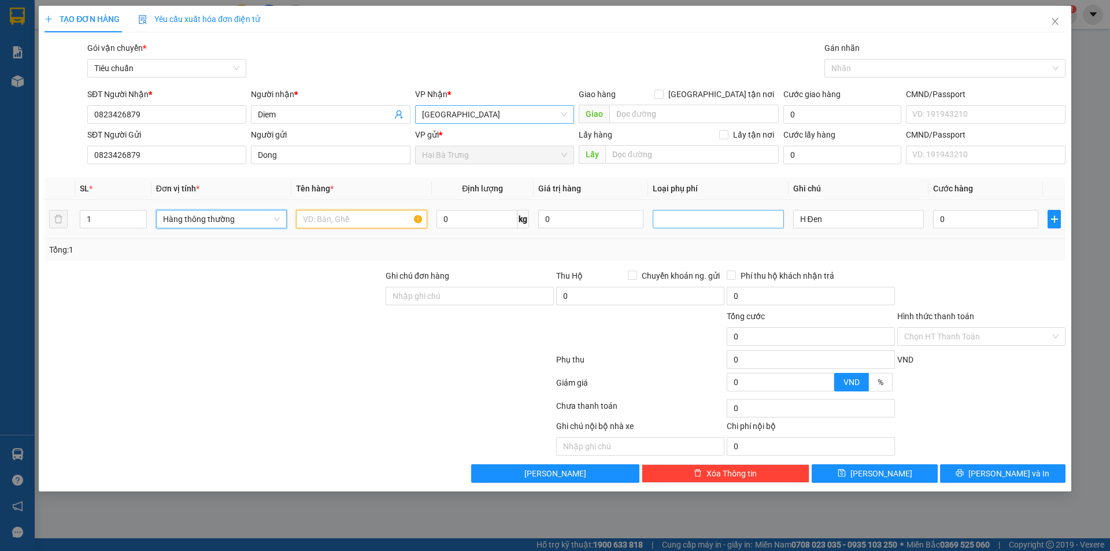
click at [342, 217] on input "text" at bounding box center [361, 219] width 131 height 19
type input "Hoa Lan"
click at [474, 225] on input "0" at bounding box center [477, 219] width 81 height 19
type input "120"
click at [105, 222] on input "1" at bounding box center [113, 218] width 66 height 17
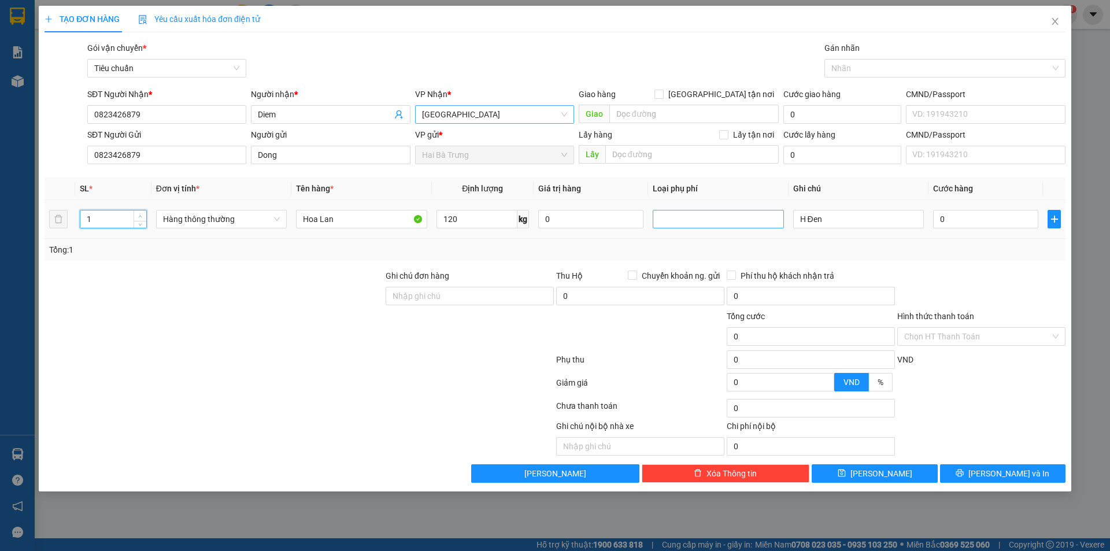
type input "170.800"
click at [139, 211] on span "Increase Value" at bounding box center [140, 215] width 13 height 10
click at [140, 211] on span "Increase Value" at bounding box center [140, 215] width 13 height 10
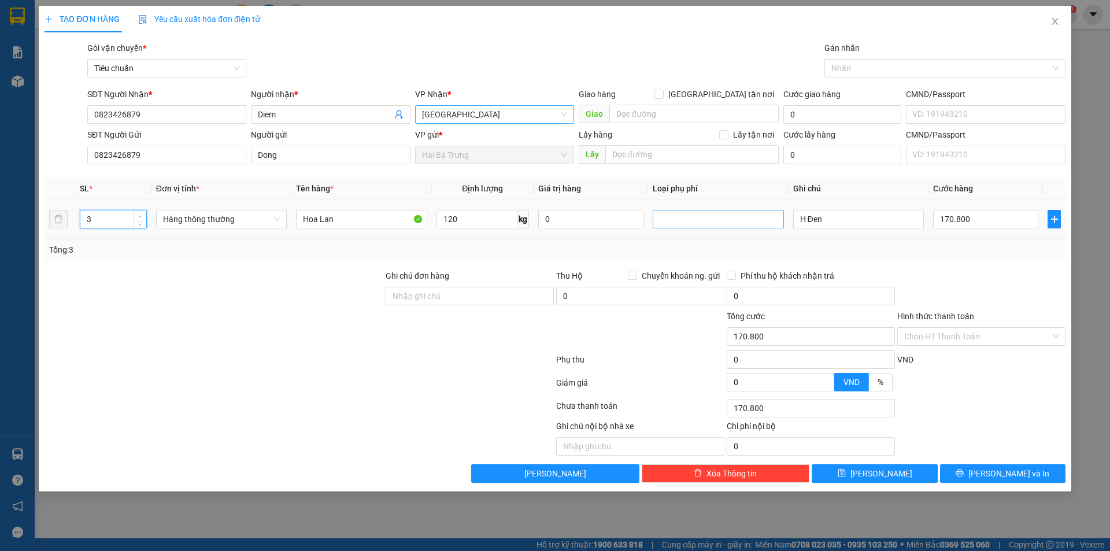
type input "4"
click at [140, 211] on span "Increase Value" at bounding box center [140, 215] width 13 height 10
click at [476, 221] on input "120" at bounding box center [477, 219] width 81 height 19
type input "30"
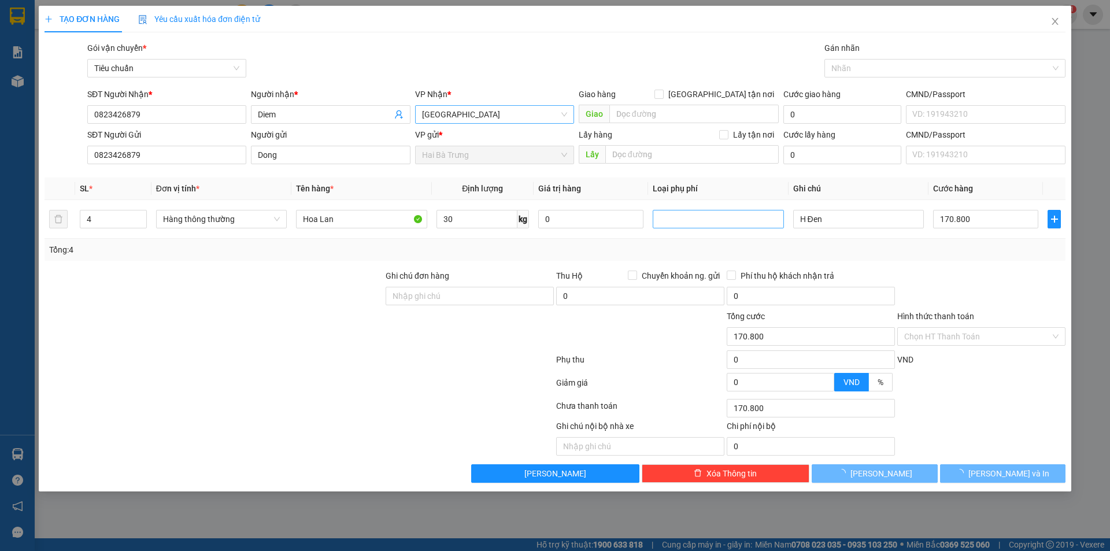
click at [504, 246] on div "Tổng: 4" at bounding box center [555, 249] width 1012 height 13
type input "65.000"
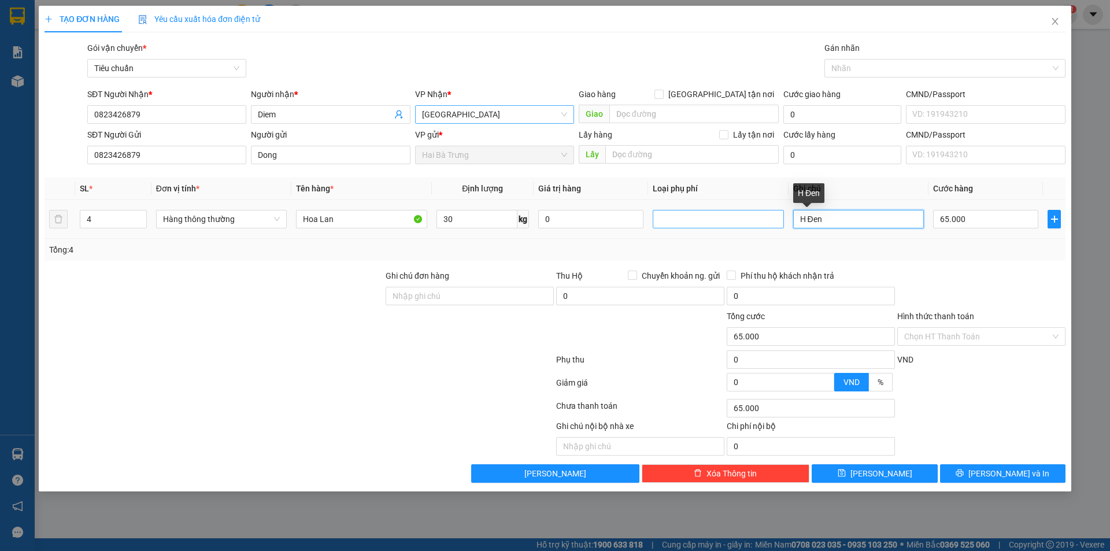
click at [827, 217] on input "H Đen" at bounding box center [858, 219] width 131 height 19
click at [905, 253] on div "Tổng: 4" at bounding box center [555, 249] width 1012 height 13
click at [835, 214] on input "H Đen" at bounding box center [858, 219] width 131 height 19
drag, startPoint x: 837, startPoint y: 218, endPoint x: 626, endPoint y: 269, distance: 217.1
click at [627, 269] on div "Transit Pickup Surcharge Ids Transit Deliver Surcharge Ids Transit Deliver Surc…" at bounding box center [555, 262] width 1021 height 441
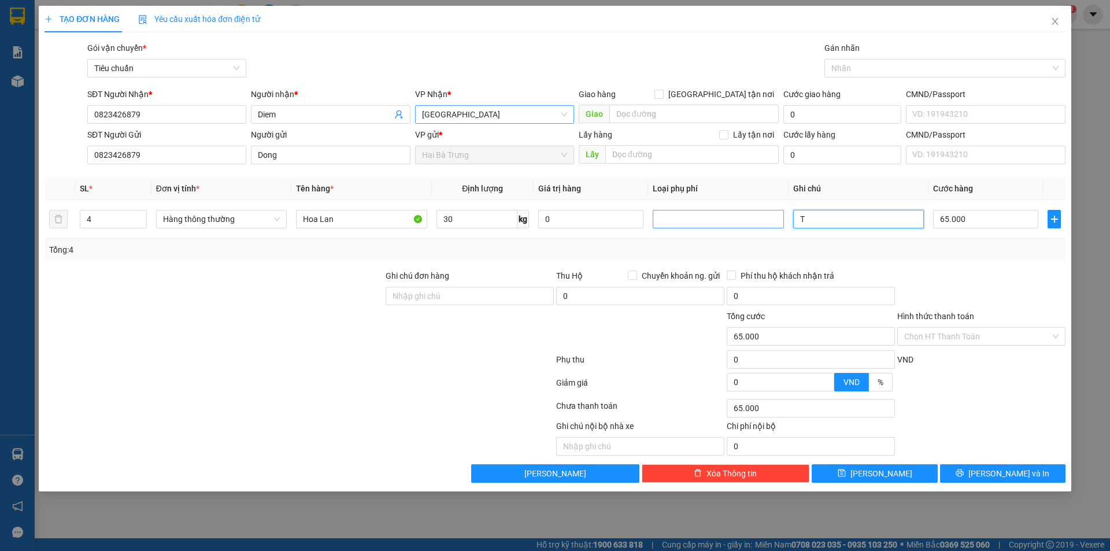
type input "T"
click at [800, 219] on input "T Xanh" at bounding box center [858, 219] width 131 height 19
click at [842, 220] on input "2T Xanh" at bounding box center [858, 219] width 131 height 19
type input "2T Xanh + 2 T Đỏ"
click at [909, 258] on div "Tổng: 4" at bounding box center [555, 250] width 1021 height 22
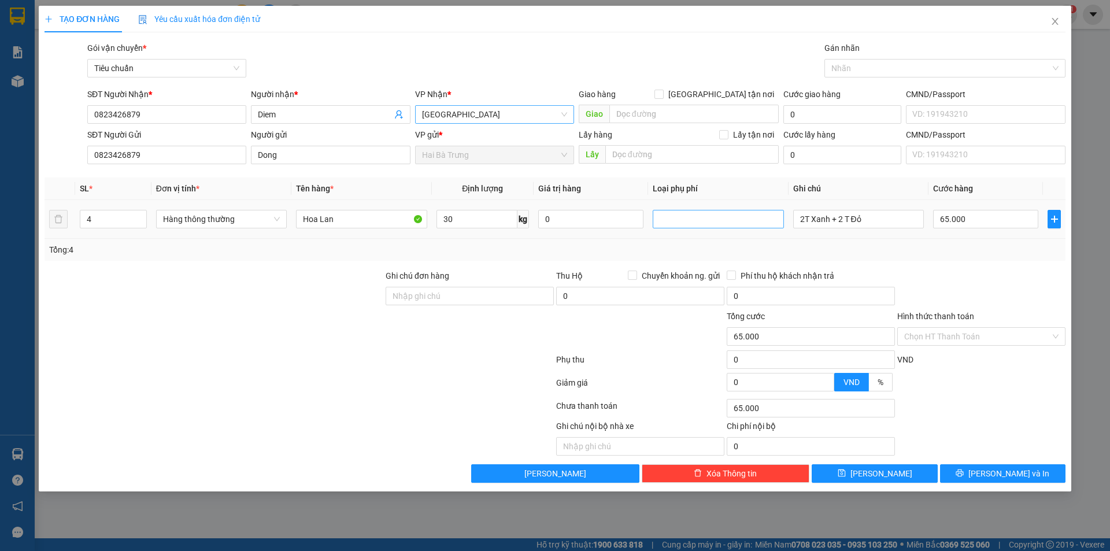
click at [693, 221] on div at bounding box center [718, 219] width 125 height 14
click at [713, 261] on div "Cây xanh-hoa tươi" at bounding box center [718, 260] width 117 height 13
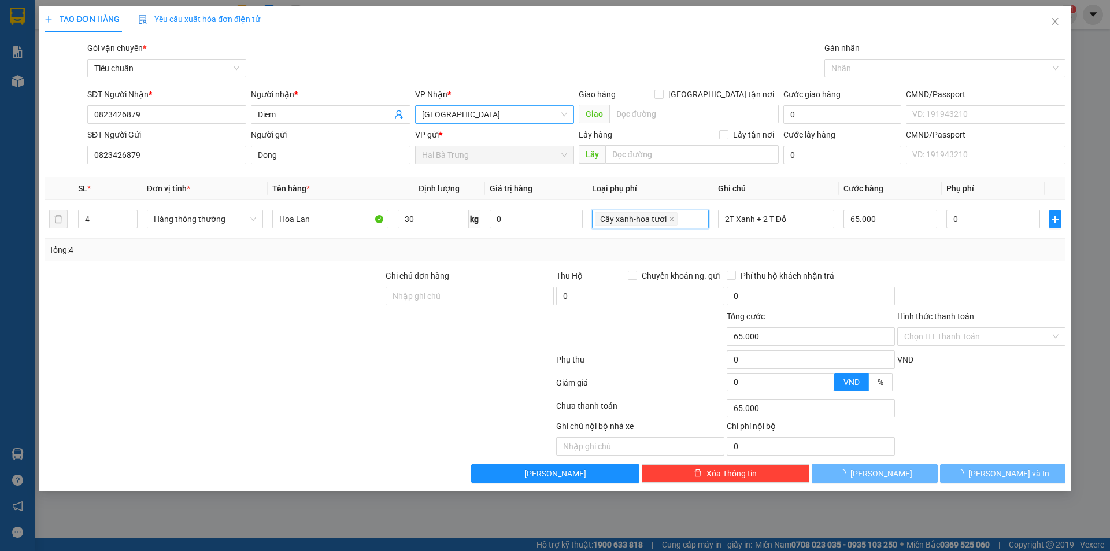
type input "145.000"
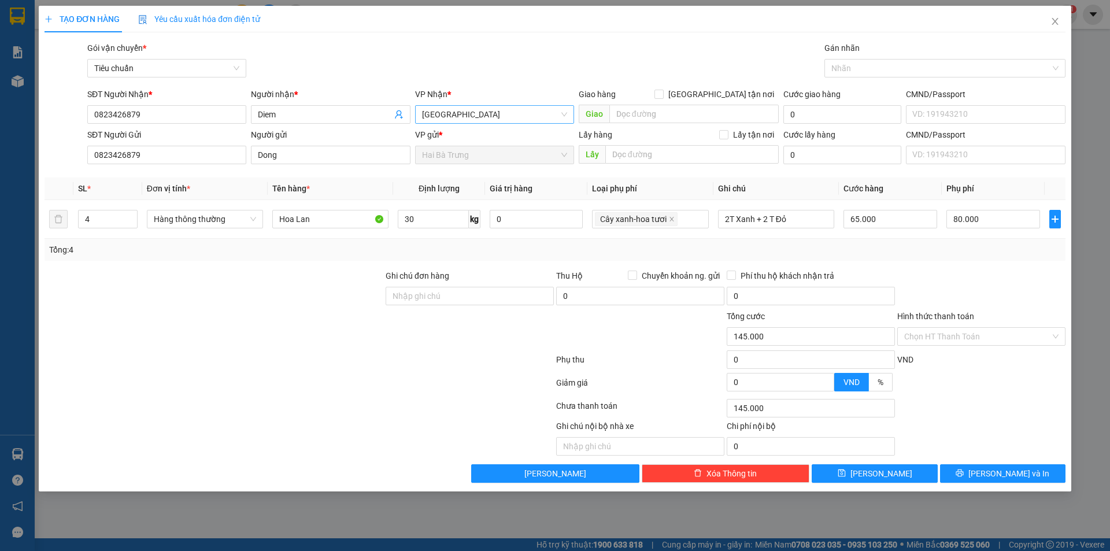
click at [911, 249] on div "Tổng: 4" at bounding box center [555, 249] width 1012 height 13
click at [989, 223] on input "80.000" at bounding box center [993, 219] width 94 height 19
click at [879, 222] on input "65.000" at bounding box center [891, 219] width 94 height 19
click at [882, 219] on input "65.000" at bounding box center [891, 219] width 94 height 19
click at [899, 261] on div "Transit Pickup Surcharge Ids Transit Deliver Surcharge Ids Transit Deliver Surc…" at bounding box center [555, 262] width 1021 height 441
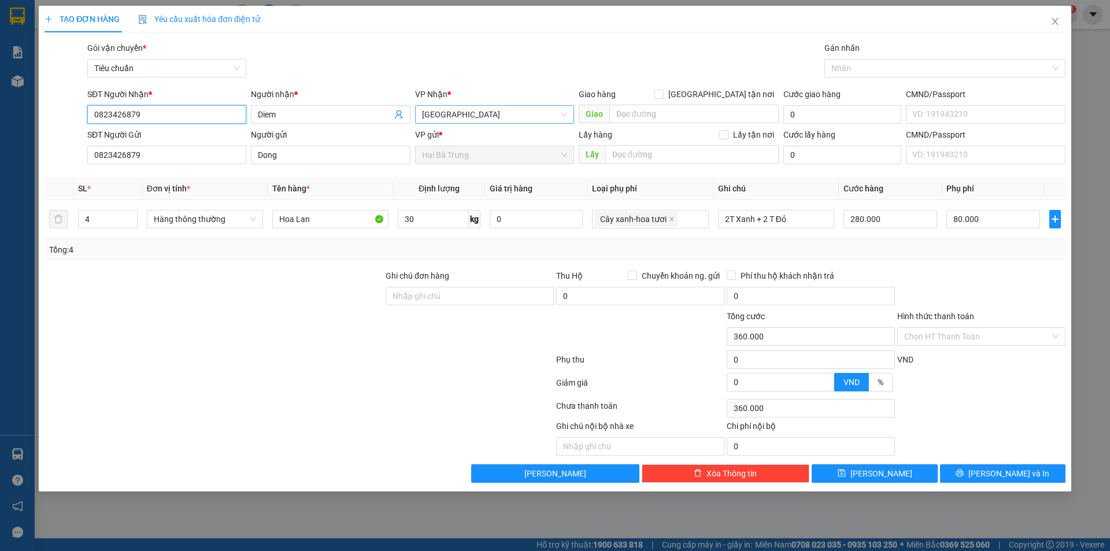
click at [191, 115] on input "0823426879" at bounding box center [166, 114] width 159 height 19
click at [562, 113] on span "[GEOGRAPHIC_DATA]" at bounding box center [494, 114] width 145 height 17
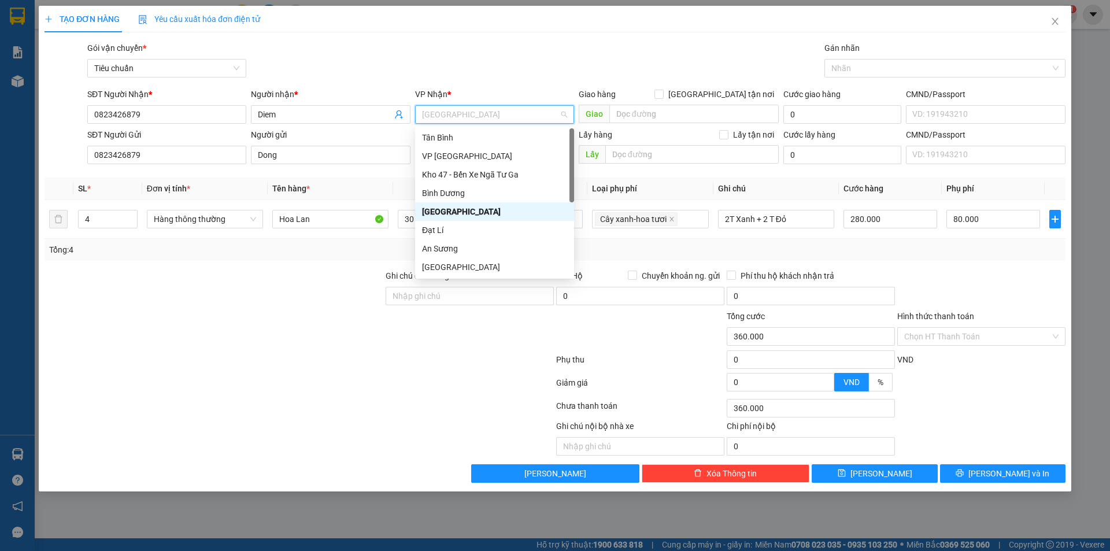
click at [561, 112] on span "[GEOGRAPHIC_DATA]" at bounding box center [494, 114] width 145 height 17
click at [567, 105] on div "VP Nhận *" at bounding box center [494, 96] width 159 height 17
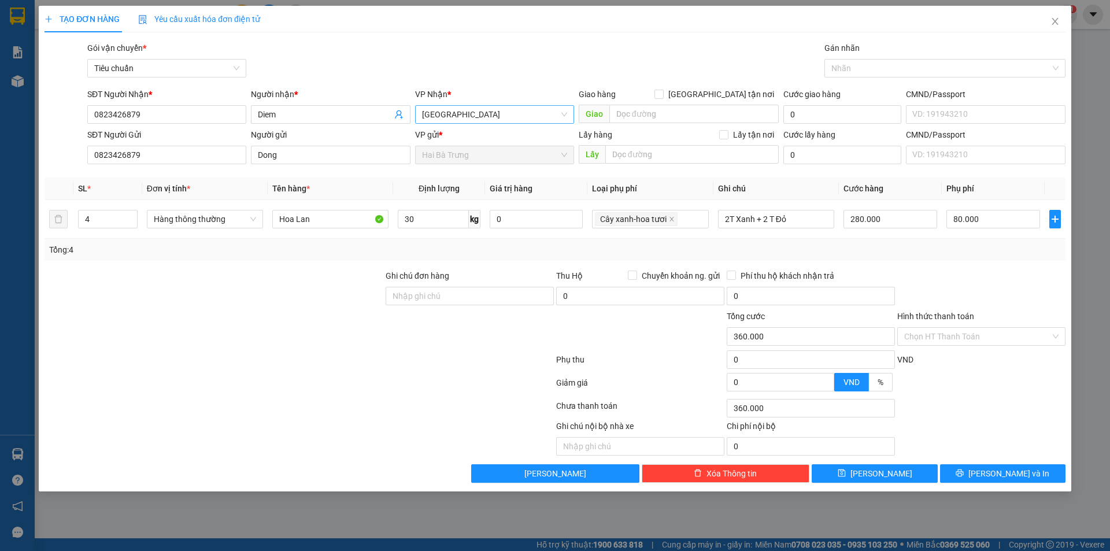
click at [564, 112] on span "[GEOGRAPHIC_DATA]" at bounding box center [494, 114] width 145 height 17
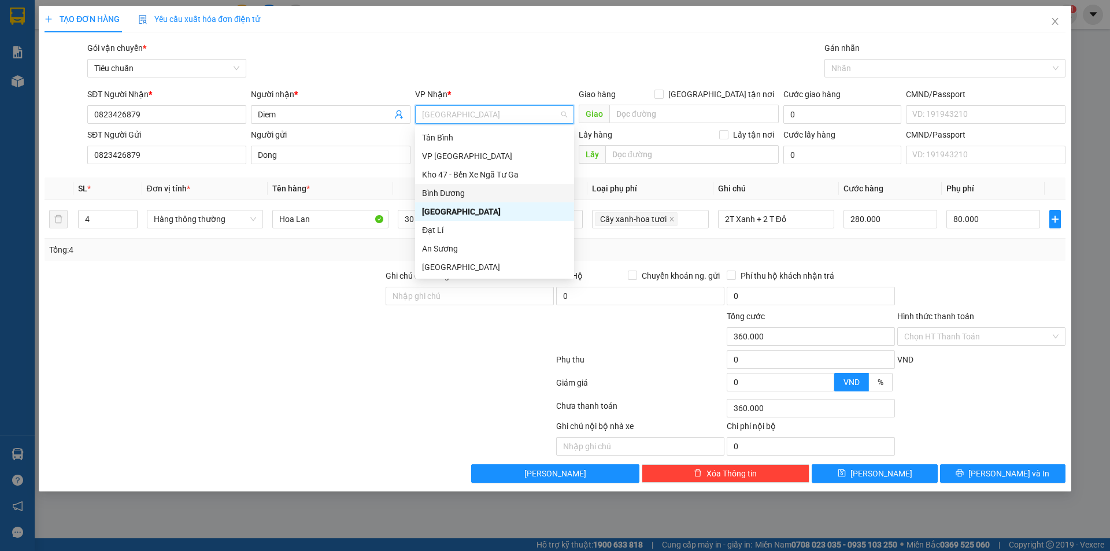
click at [431, 195] on div "Bình Dương" at bounding box center [494, 193] width 145 height 13
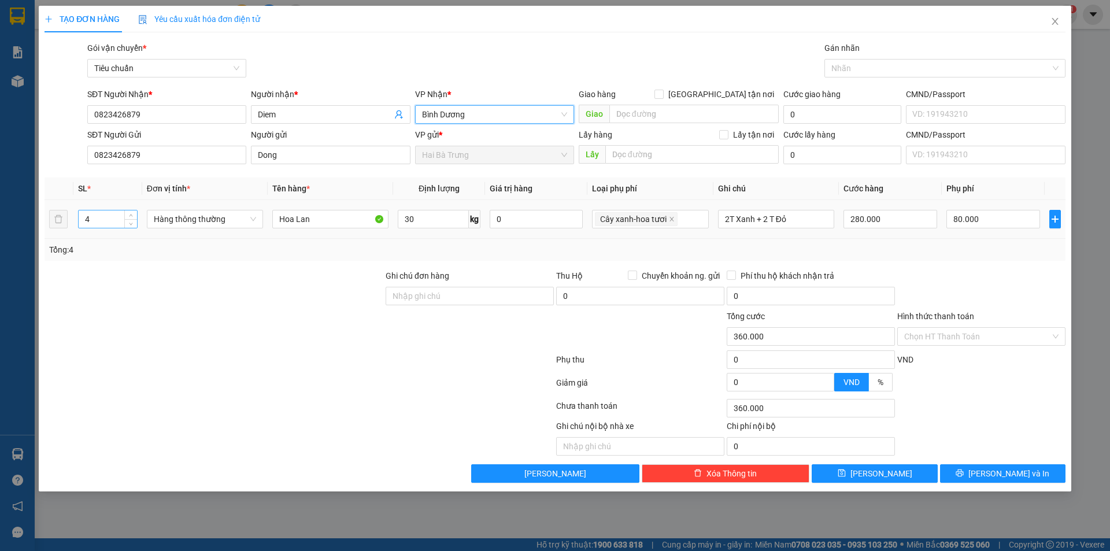
click at [123, 210] on input "4" at bounding box center [108, 218] width 58 height 17
click at [130, 223] on icon "down" at bounding box center [131, 223] width 4 height 4
click at [292, 112] on input "Diem" at bounding box center [325, 114] width 134 height 13
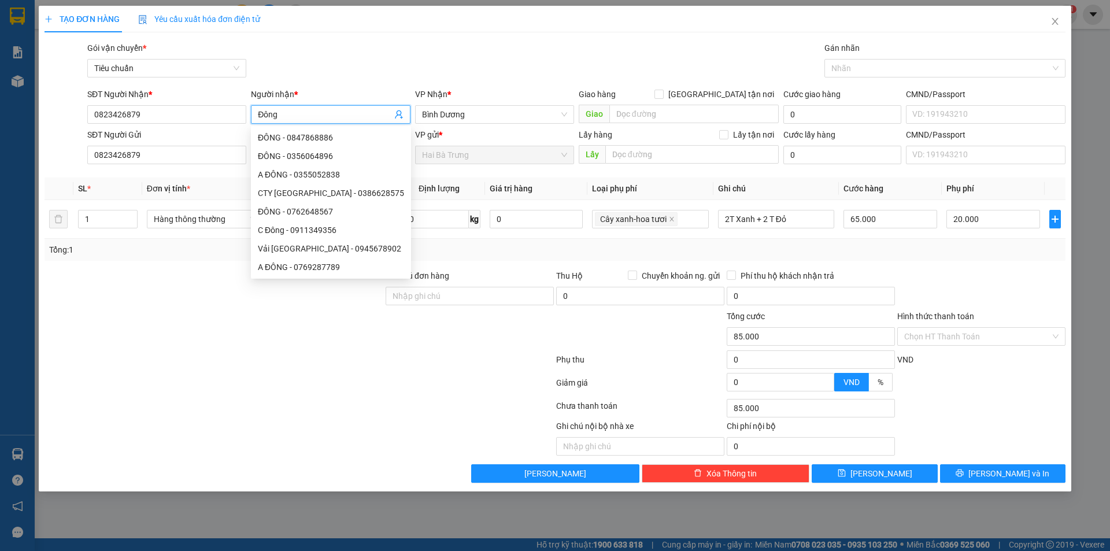
click at [292, 113] on input "Đông" at bounding box center [325, 114] width 134 height 13
click at [253, 114] on span "Đông" at bounding box center [330, 114] width 159 height 19
click at [372, 41] on div "TẠO ĐƠN HÀNG Yêu cầu xuất hóa đơn điện tử Transit Pickup Surcharge Ids Transit …" at bounding box center [555, 244] width 1021 height 477
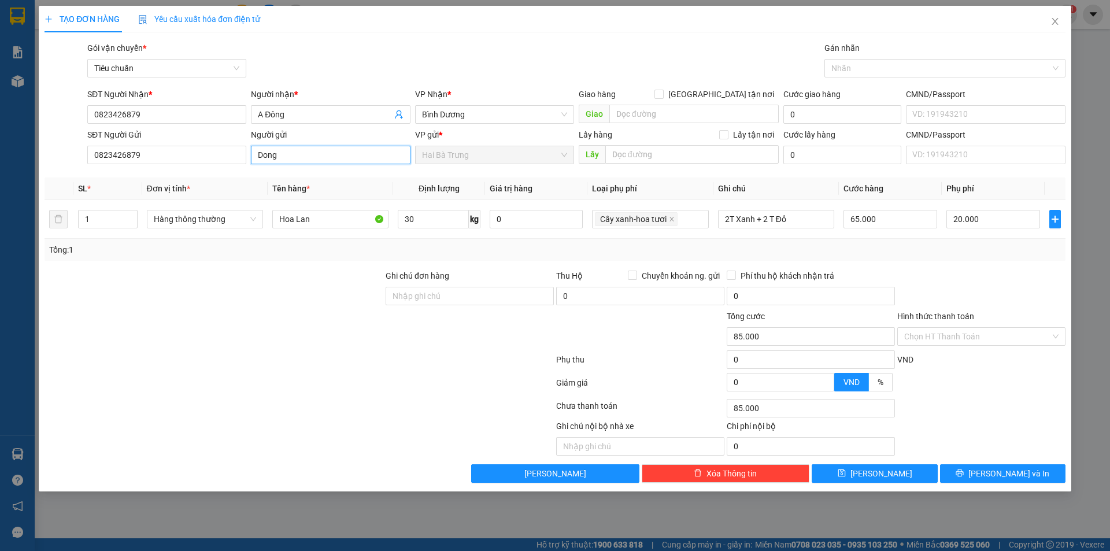
click at [291, 162] on input "Dong" at bounding box center [330, 155] width 159 height 19
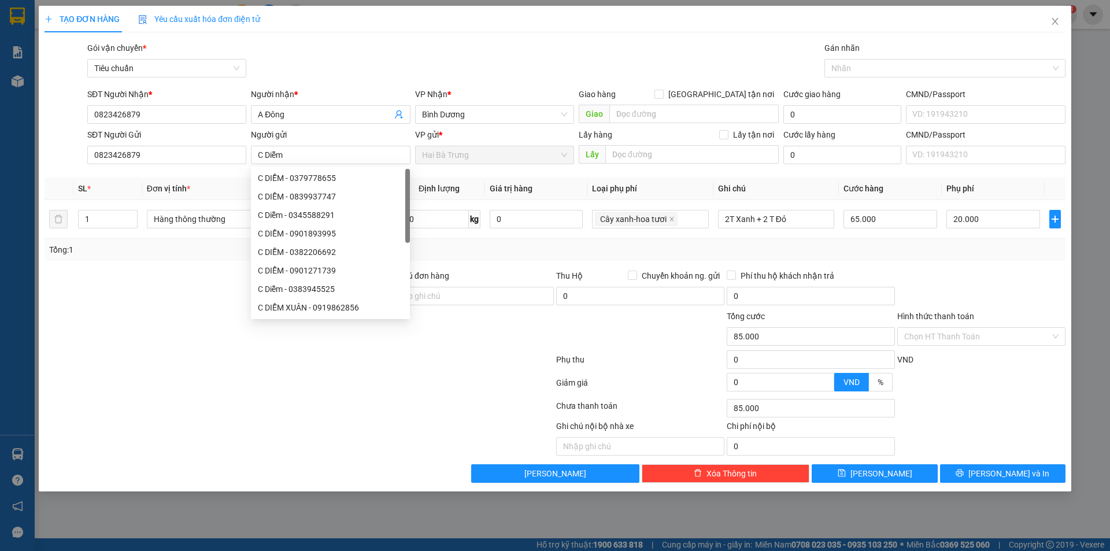
click at [442, 62] on div "Gói vận chuyển * Tiêu chuẩn Gán nhãn Nhãn" at bounding box center [576, 62] width 983 height 40
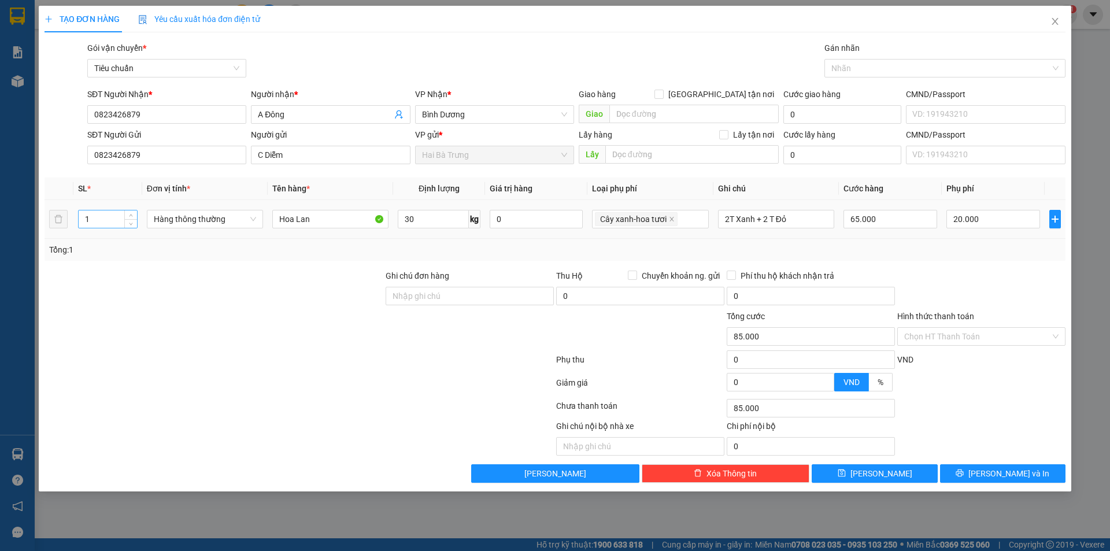
click at [111, 223] on input "1" at bounding box center [108, 218] width 58 height 17
click at [255, 220] on span "Hàng thông thường" at bounding box center [205, 218] width 102 height 17
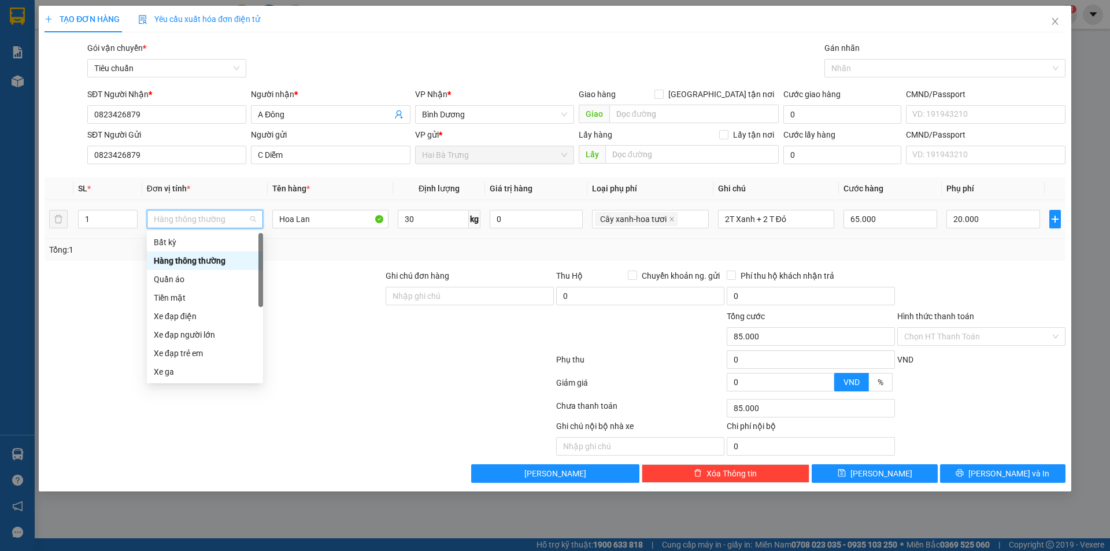
click at [207, 211] on span "Hàng thông thường" at bounding box center [205, 218] width 102 height 17
click at [206, 258] on div "Hàng thông thường" at bounding box center [205, 260] width 102 height 13
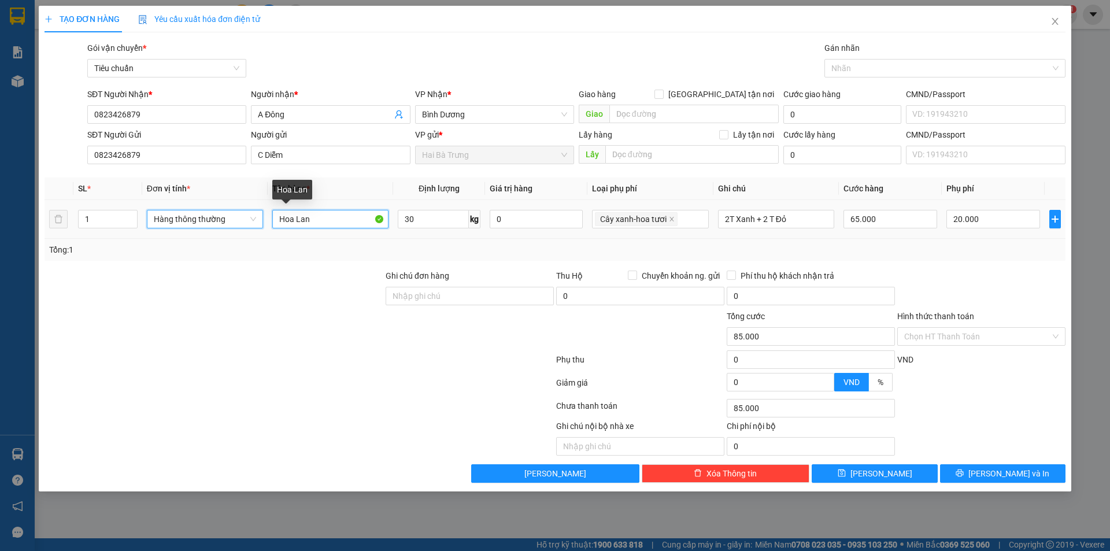
click at [376, 214] on input "Hoa Lan" at bounding box center [330, 219] width 116 height 19
click at [435, 217] on input "30" at bounding box center [433, 219] width 71 height 19
click at [663, 238] on td "Cây xanh-hoa tươi" at bounding box center [649, 219] width 125 height 39
click at [421, 213] on input "16" at bounding box center [433, 219] width 71 height 19
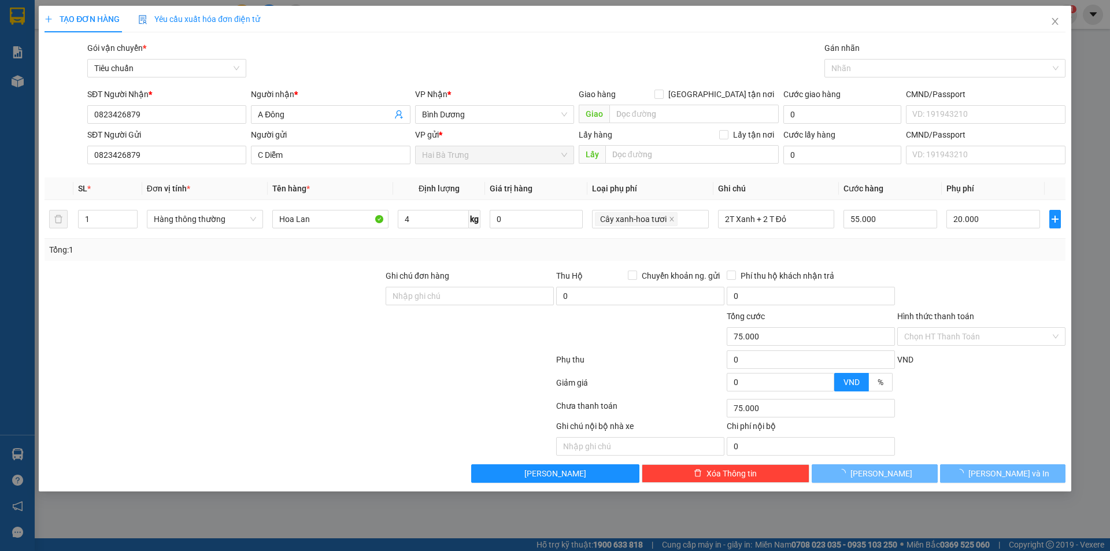
click at [862, 256] on div "Tổng: 1" at bounding box center [555, 250] width 1021 height 22
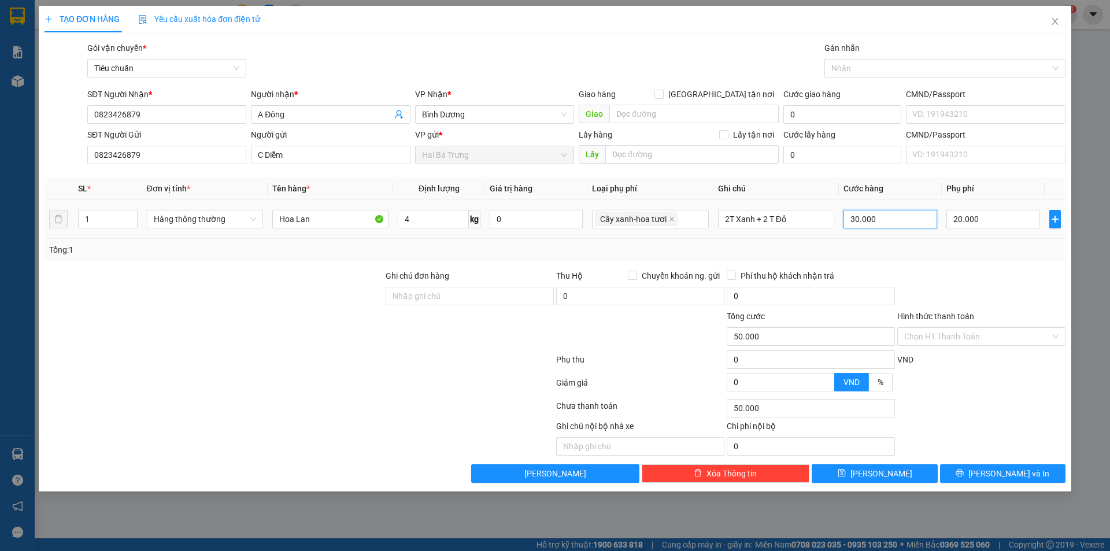
click at [885, 218] on input "30.000" at bounding box center [891, 219] width 94 height 19
click at [124, 214] on span "Increase Value" at bounding box center [130, 215] width 13 height 10
click at [131, 214] on icon "up" at bounding box center [131, 216] width 4 height 4
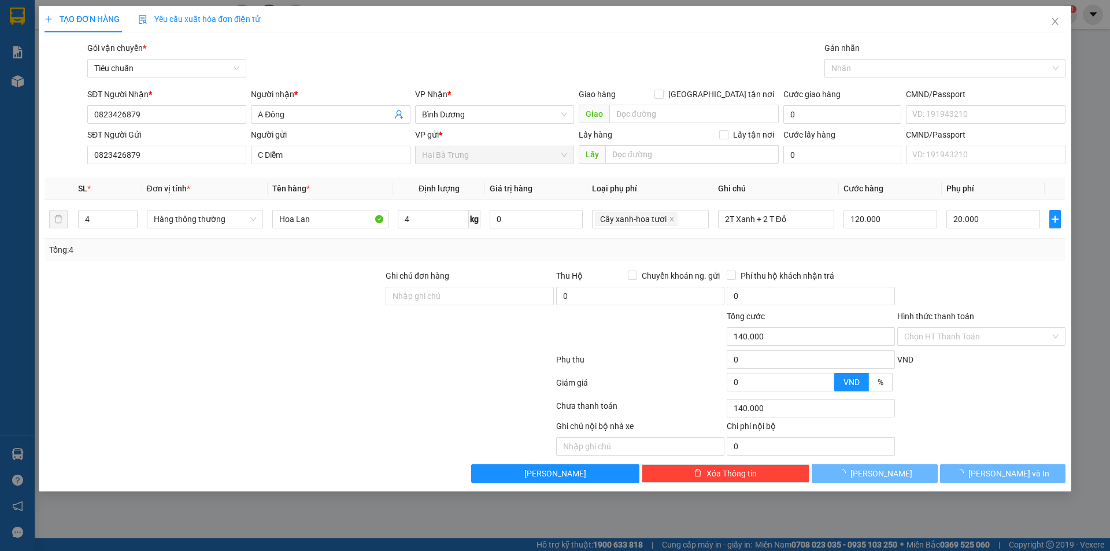
click at [945, 258] on div "Tổng: 4" at bounding box center [555, 250] width 1021 height 22
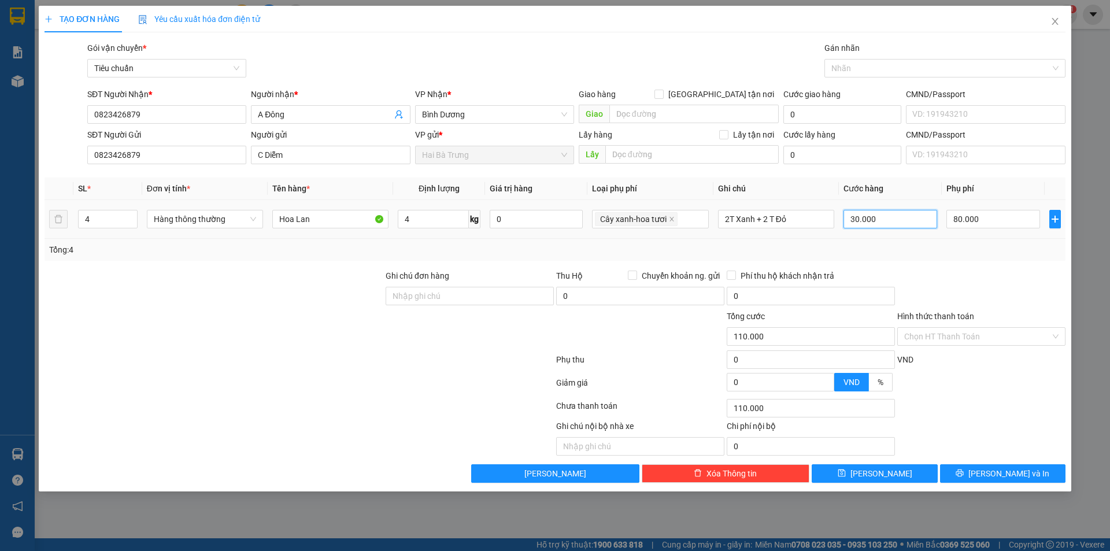
click at [884, 219] on input "30.000" at bounding box center [891, 219] width 94 height 19
click at [938, 260] on div "Transit Pickup Surcharge Ids Transit Deliver Surcharge Ids Transit Deliver Surc…" at bounding box center [555, 262] width 1021 height 441
click at [937, 257] on div "Tổng: 4" at bounding box center [555, 250] width 1021 height 22
click at [964, 472] on icon "printer" at bounding box center [960, 473] width 8 height 8
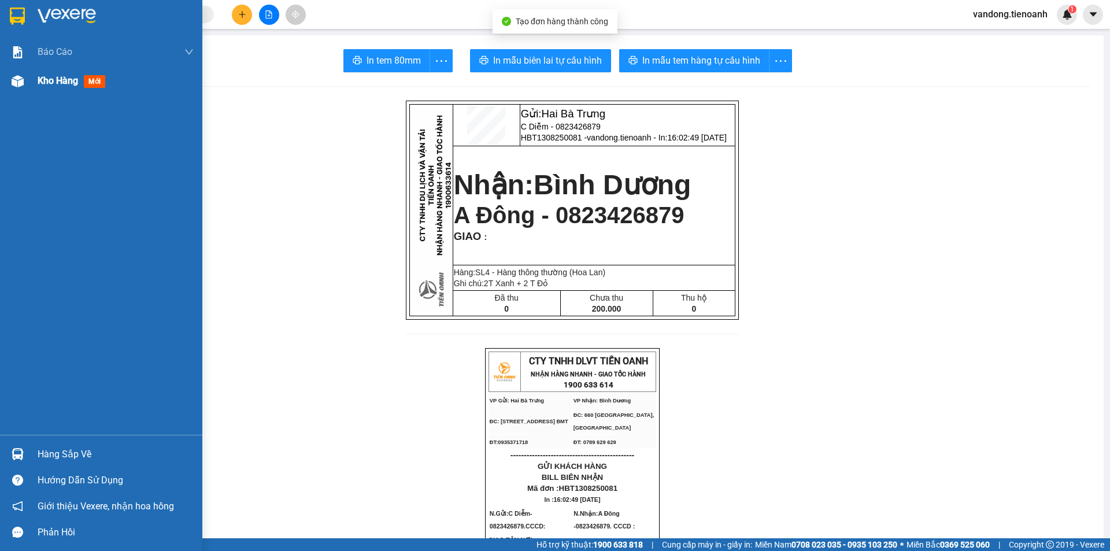
click at [20, 88] on div at bounding box center [18, 81] width 20 height 20
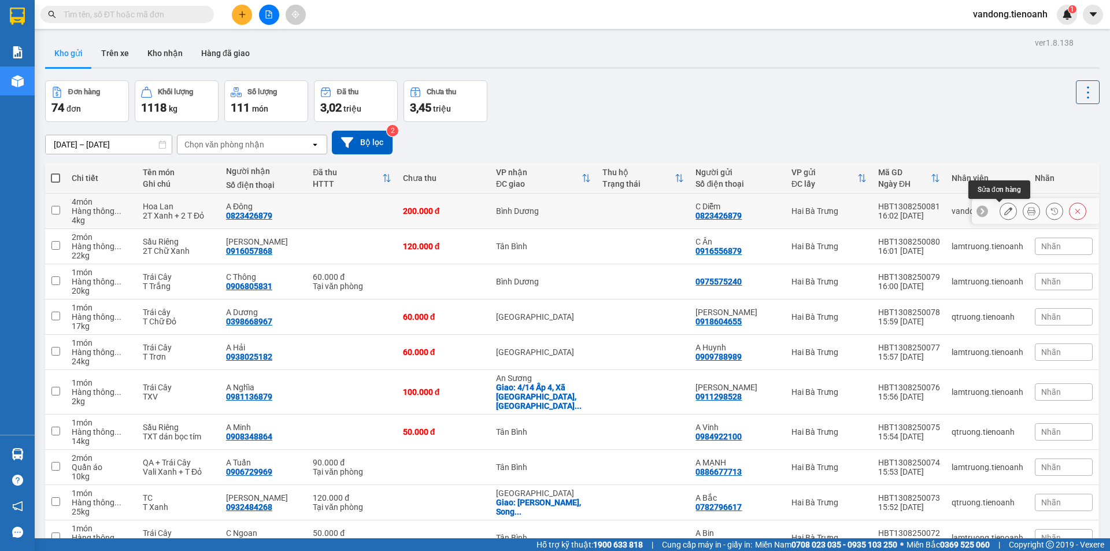
click at [1000, 205] on button at bounding box center [1008, 211] width 16 height 20
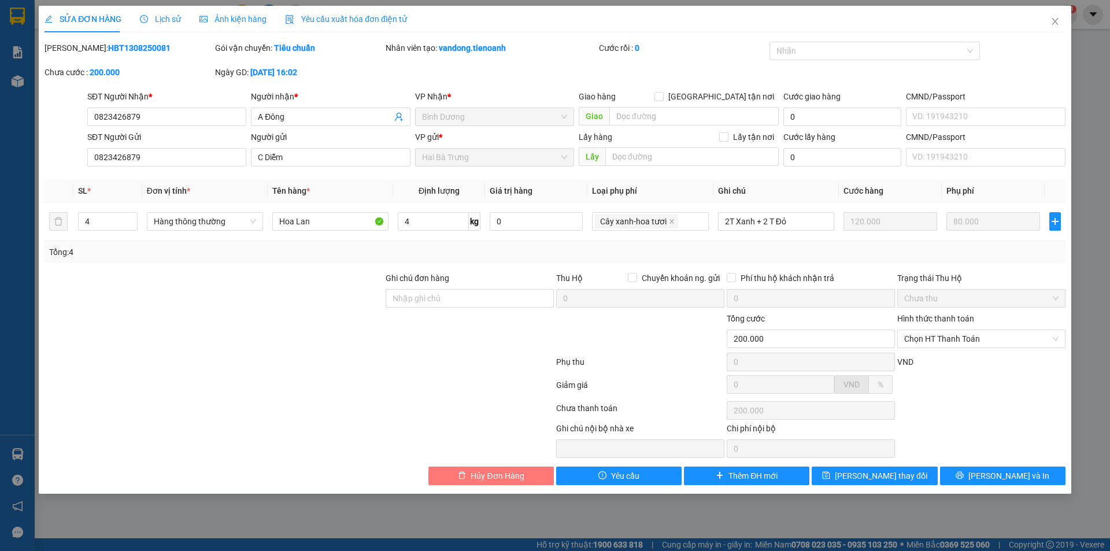
drag, startPoint x: 483, startPoint y: 475, endPoint x: 502, endPoint y: 445, distance: 35.8
click at [484, 475] on span "Hủy Đơn Hàng" at bounding box center [497, 475] width 53 height 13
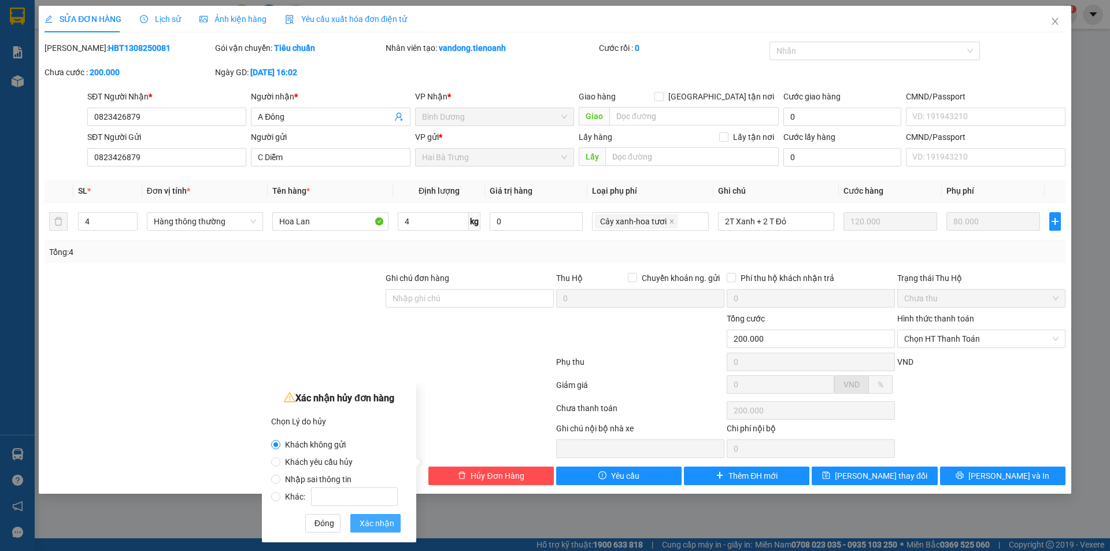
click at [379, 515] on button "Xác nhận" at bounding box center [375, 523] width 50 height 19
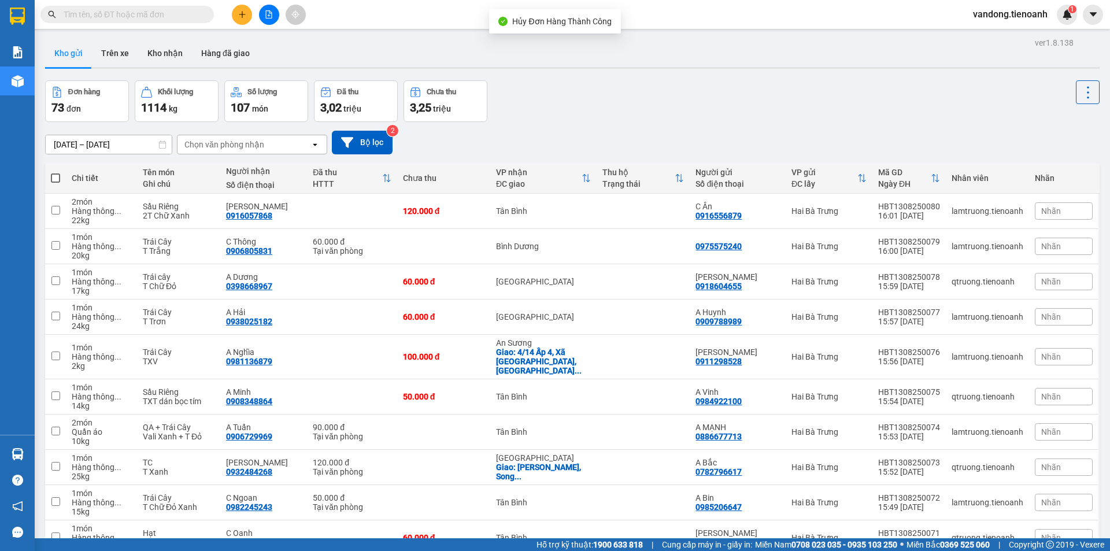
click at [240, 12] on icon "plus" at bounding box center [242, 14] width 8 height 8
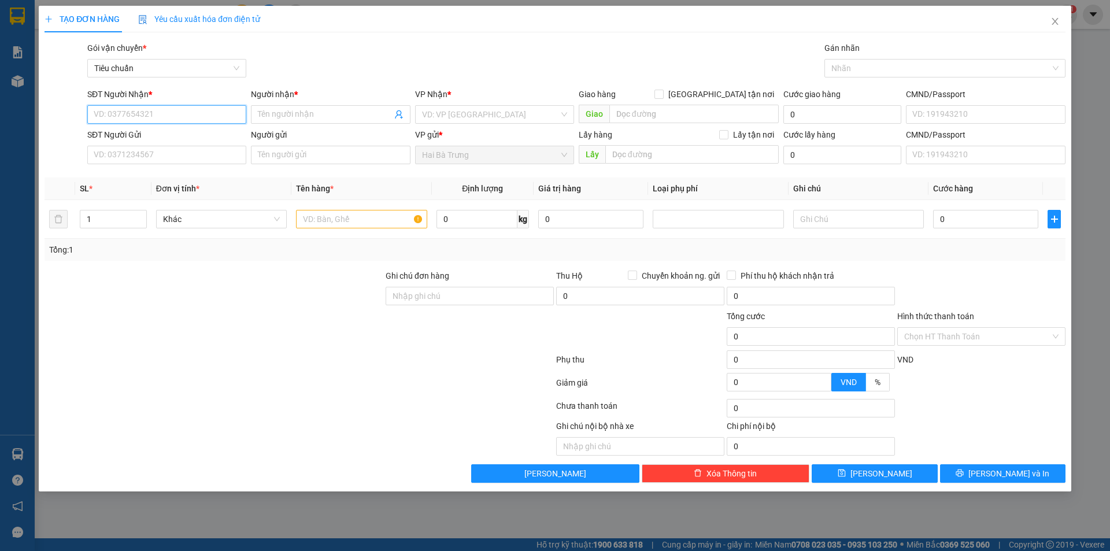
click at [119, 114] on input "SĐT Người Nhận *" at bounding box center [166, 114] width 159 height 19
click at [281, 109] on input "Người nhận *" at bounding box center [325, 114] width 134 height 13
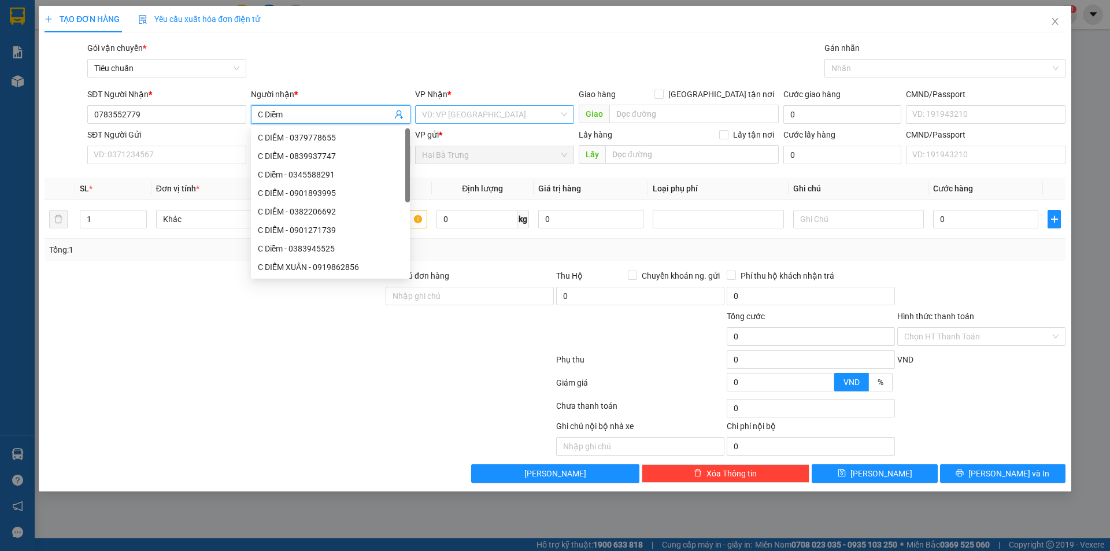
click at [500, 117] on input "search" at bounding box center [490, 114] width 137 height 17
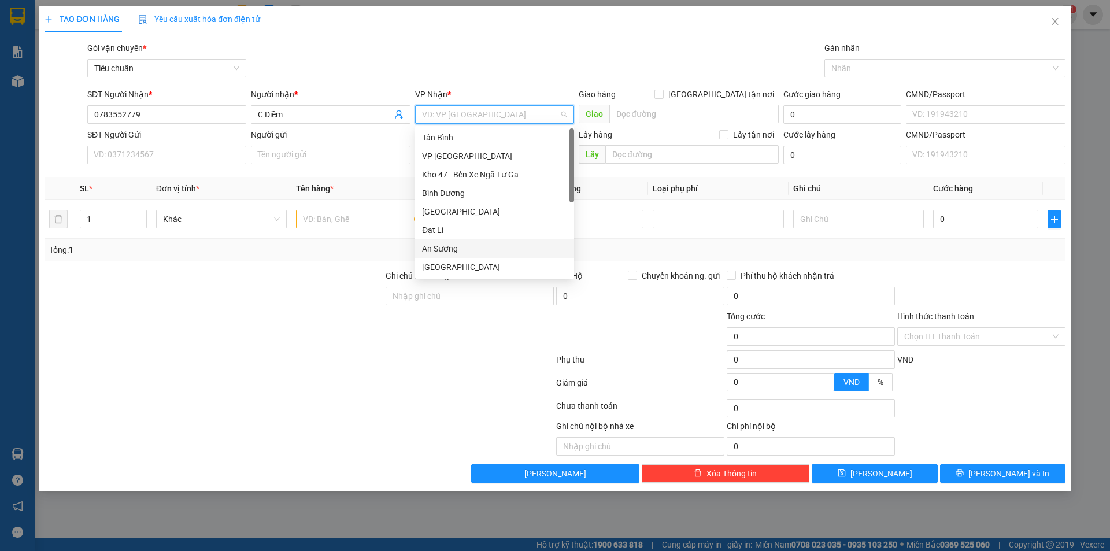
click at [454, 250] on div "An Sương" at bounding box center [494, 248] width 145 height 13
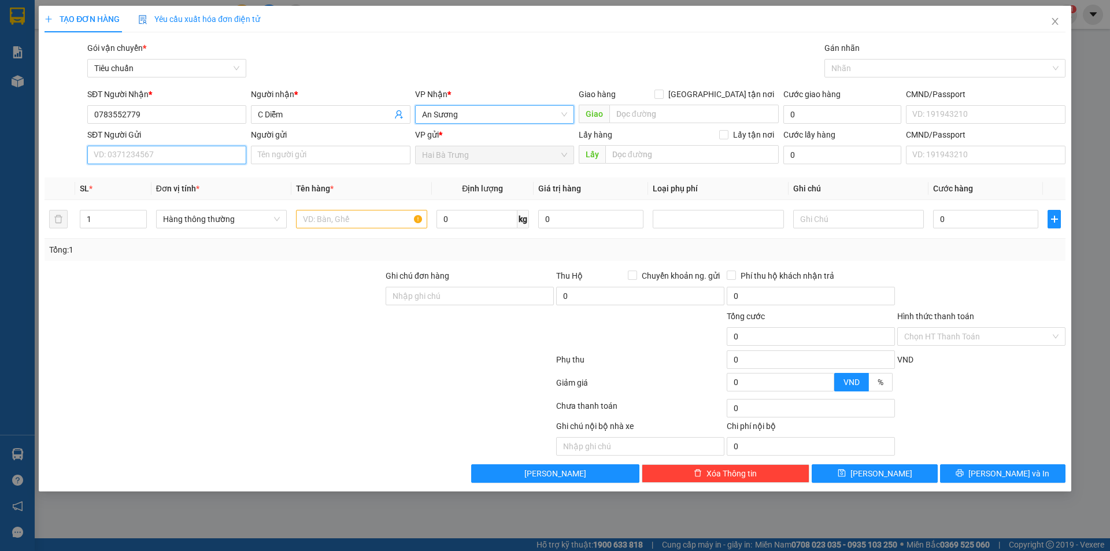
click at [165, 150] on input "SĐT Người Gửi" at bounding box center [166, 155] width 159 height 19
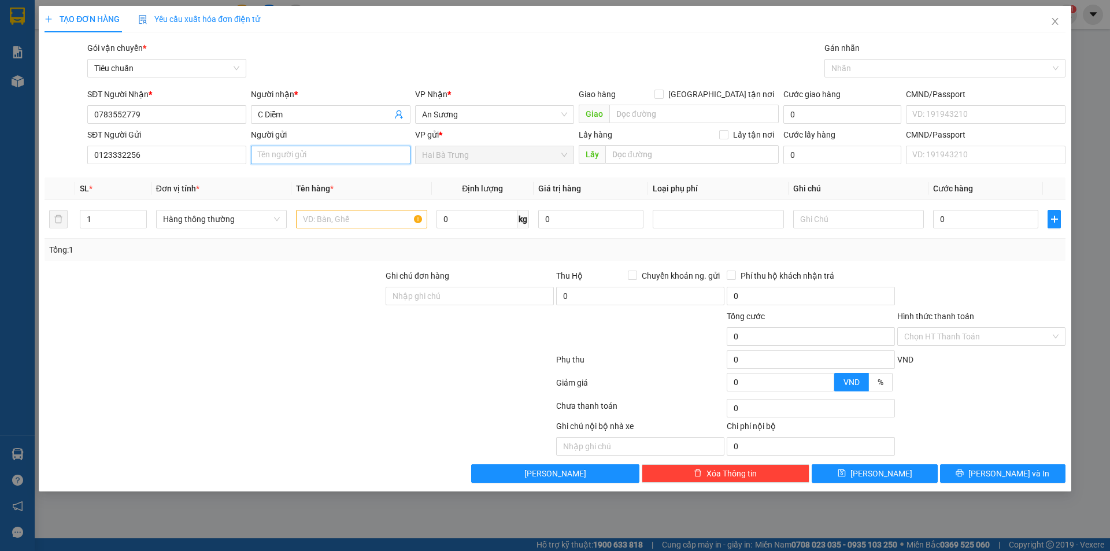
click at [264, 151] on input "Người gửi" at bounding box center [330, 155] width 159 height 19
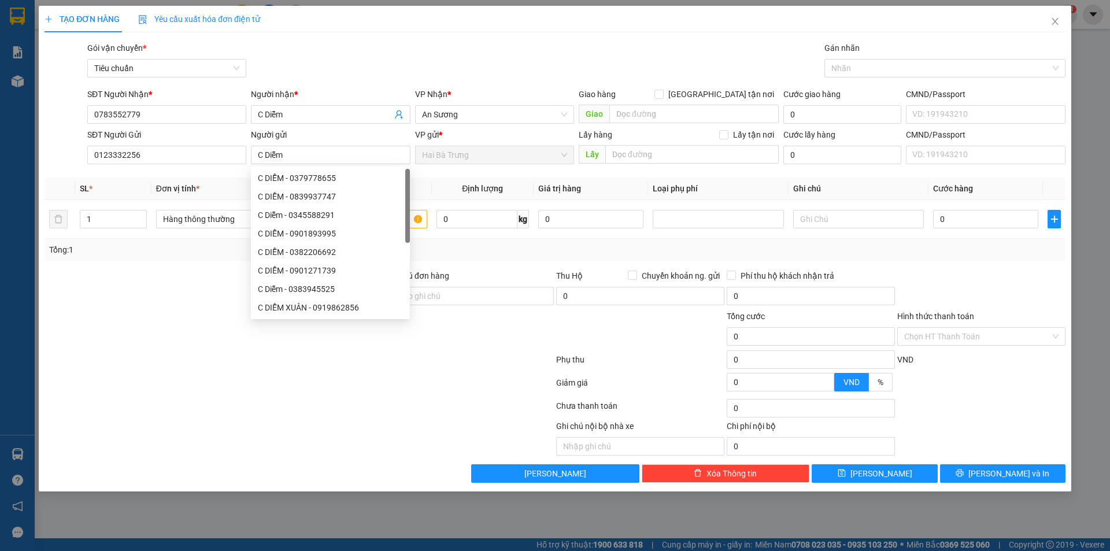
click at [102, 299] on div at bounding box center [213, 289] width 341 height 40
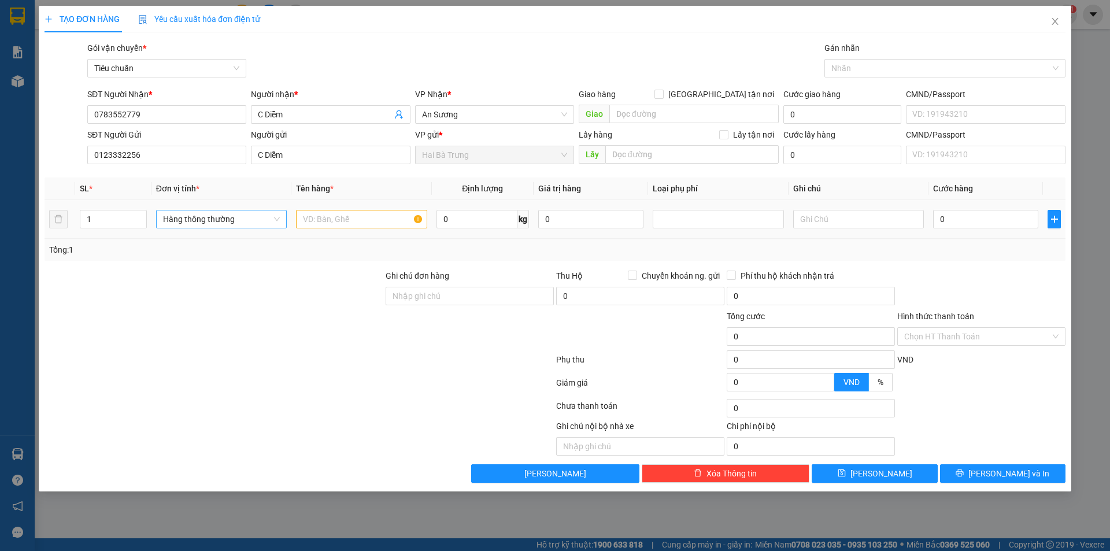
click at [234, 217] on span "Hàng thông thường" at bounding box center [221, 218] width 117 height 17
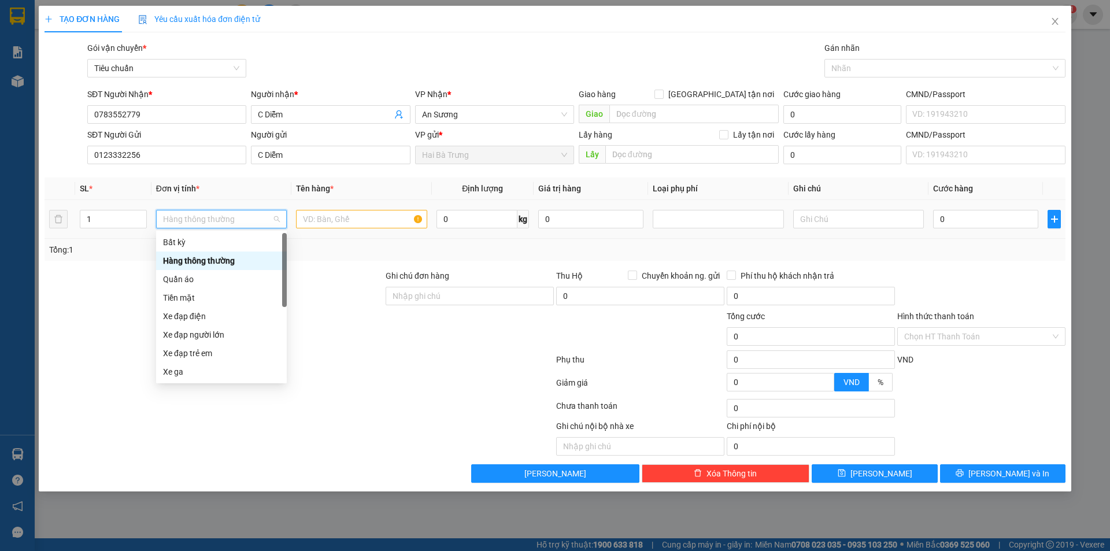
click at [251, 217] on span "Hàng thông thường" at bounding box center [221, 218] width 117 height 17
click at [247, 224] on span "Hàng thông thường" at bounding box center [221, 218] width 117 height 17
click at [312, 215] on input "text" at bounding box center [361, 219] width 131 height 19
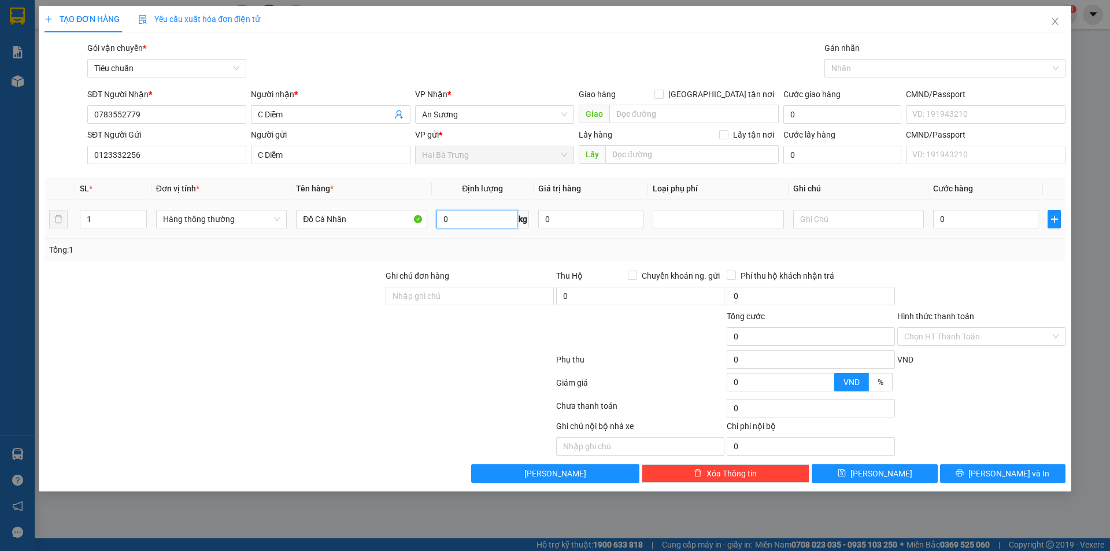
click at [483, 212] on input "0" at bounding box center [477, 219] width 81 height 19
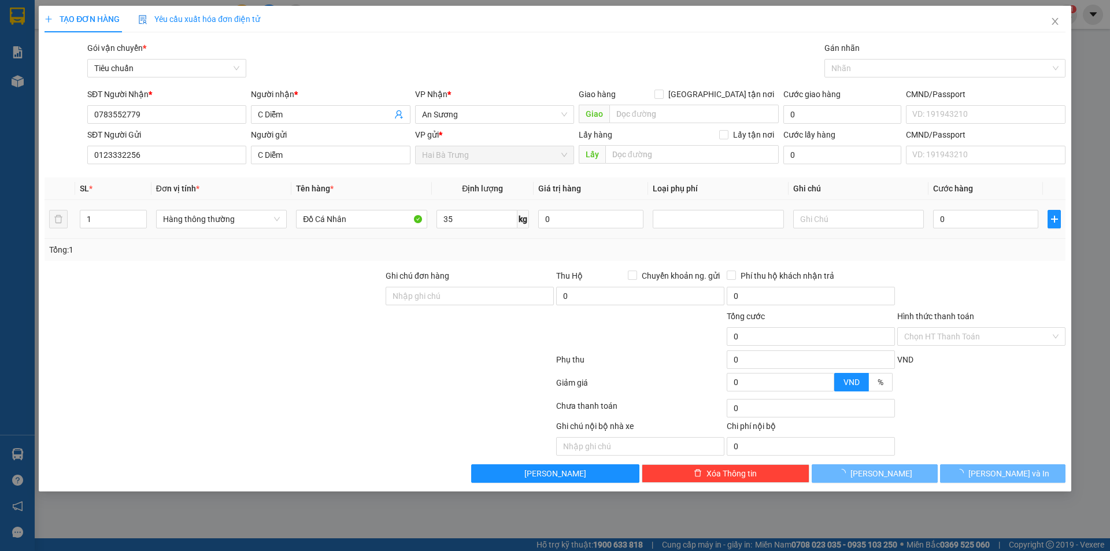
click at [911, 237] on td at bounding box center [859, 219] width 140 height 39
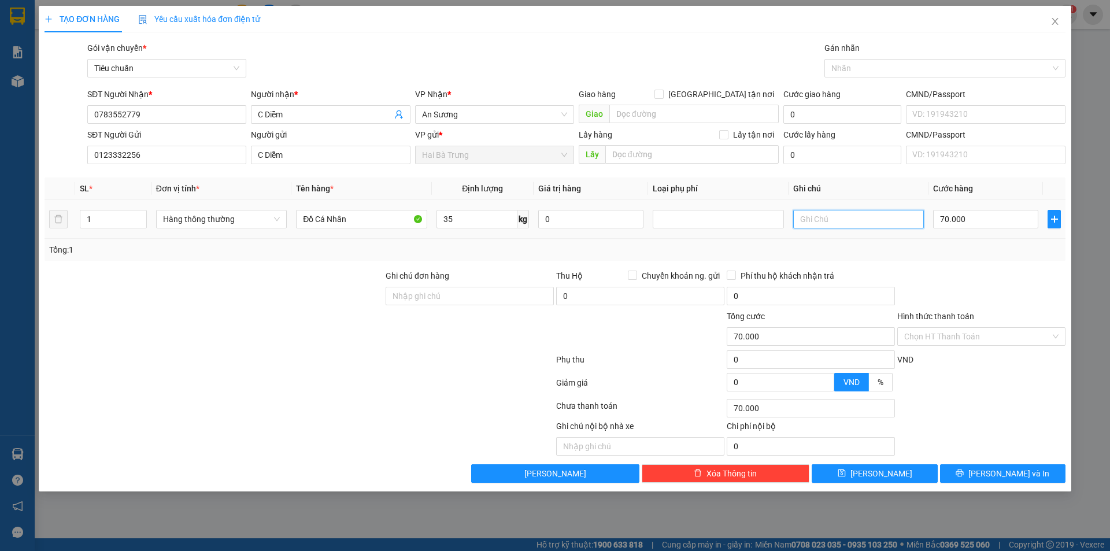
click at [837, 219] on input "text" at bounding box center [858, 219] width 131 height 19
click at [944, 237] on td "70.000" at bounding box center [986, 219] width 114 height 39
click at [833, 220] on input "Tx" at bounding box center [858, 219] width 131 height 19
click at [877, 251] on div "Tổng: 1" at bounding box center [555, 249] width 1012 height 13
click at [816, 216] on input "TxT" at bounding box center [858, 219] width 131 height 19
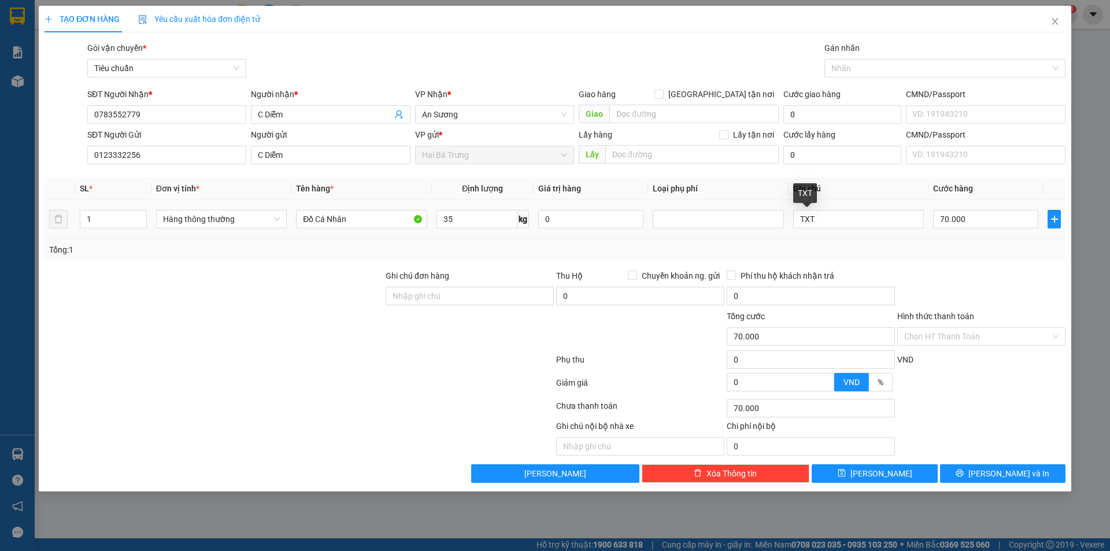
click at [868, 231] on td "TXT" at bounding box center [859, 219] width 140 height 39
click at [967, 276] on div at bounding box center [981, 289] width 171 height 40
click at [965, 326] on div "Hình thức thanh toán Chọn HT Thanh Toán" at bounding box center [981, 330] width 168 height 40
click at [949, 341] on input "Hình thức thanh toán" at bounding box center [977, 336] width 146 height 17
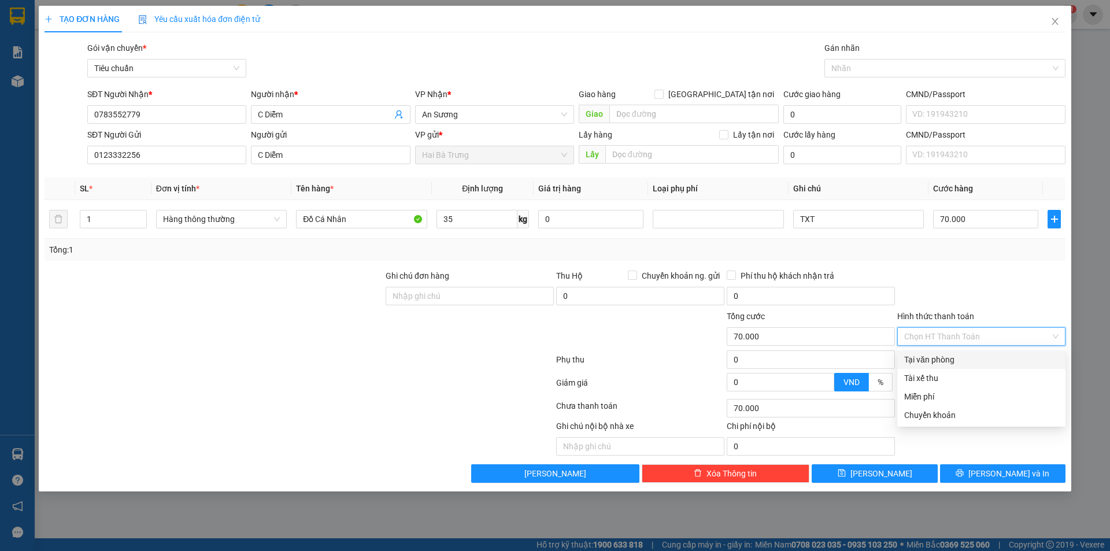
click at [919, 359] on div "Tại văn phòng" at bounding box center [981, 359] width 154 height 13
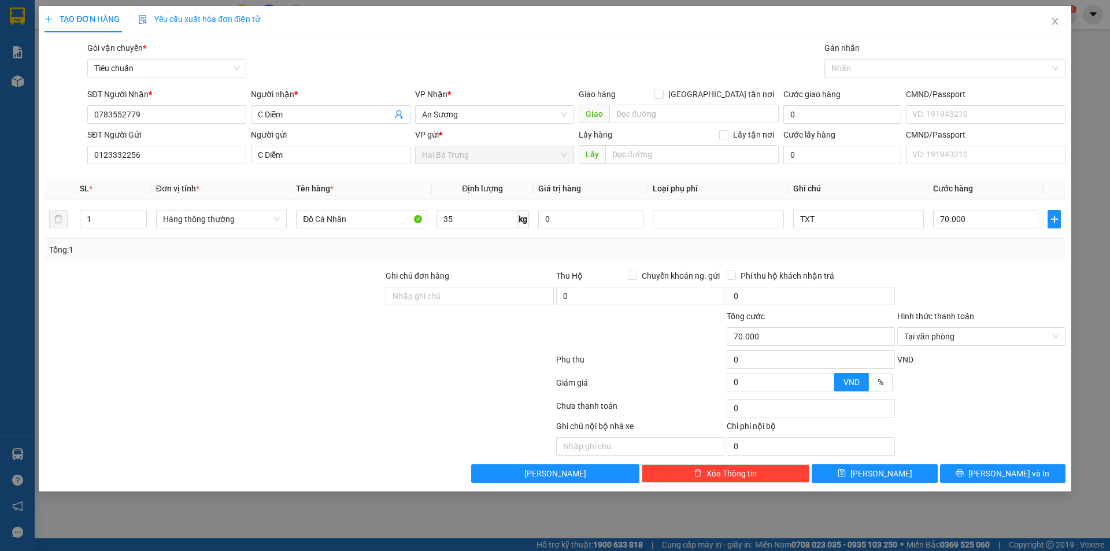
click at [950, 278] on div at bounding box center [981, 289] width 171 height 40
click at [501, 116] on span "An Sương" at bounding box center [494, 114] width 145 height 17
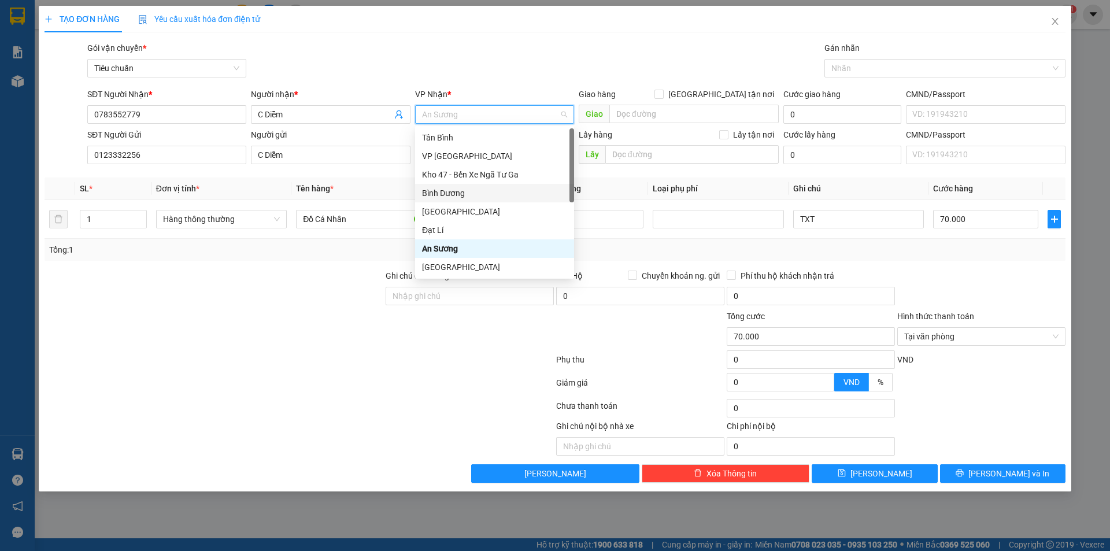
click at [450, 193] on div "Bình Dương" at bounding box center [494, 193] width 145 height 13
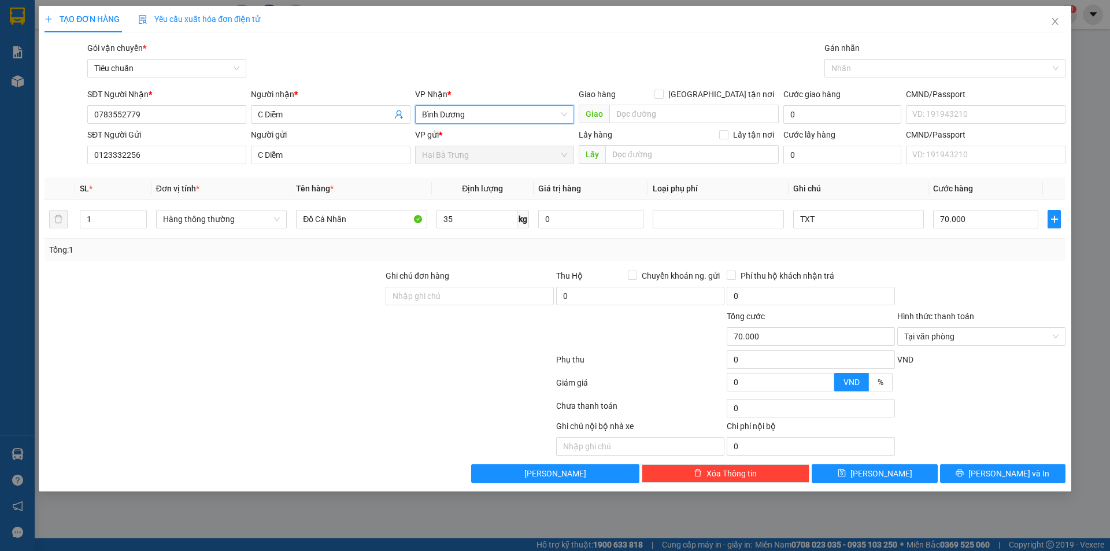
click at [247, 239] on div "Tổng: 1" at bounding box center [555, 250] width 1021 height 22
click at [101, 214] on input "1" at bounding box center [113, 218] width 66 height 17
click at [142, 214] on icon "up" at bounding box center [140, 216] width 4 height 4
click at [139, 213] on span "up" at bounding box center [140, 216] width 7 height 7
click at [278, 218] on span "Hàng thông thường" at bounding box center [221, 218] width 117 height 17
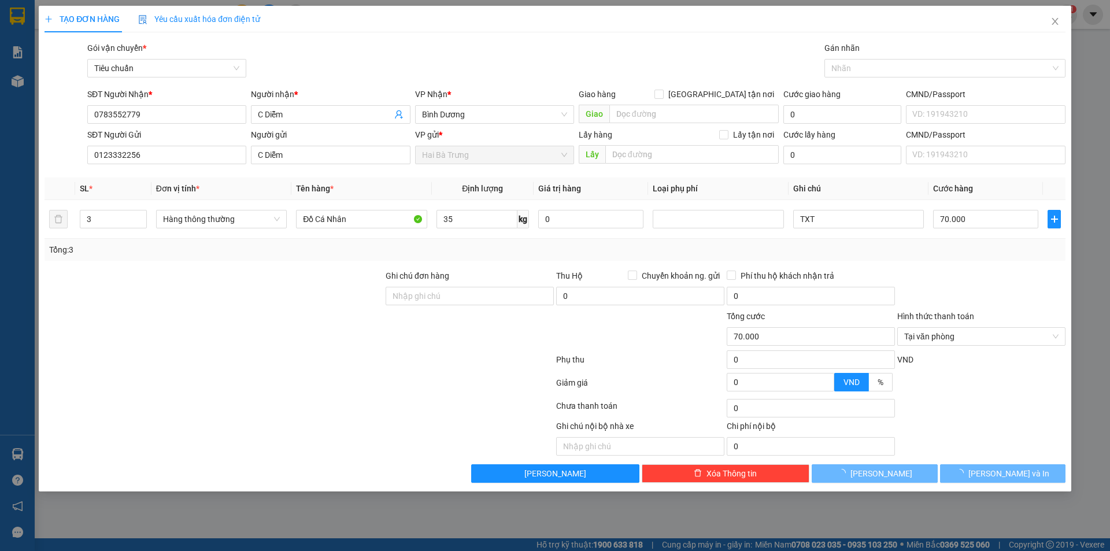
click at [336, 256] on div "Tổng: 3" at bounding box center [238, 249] width 379 height 13
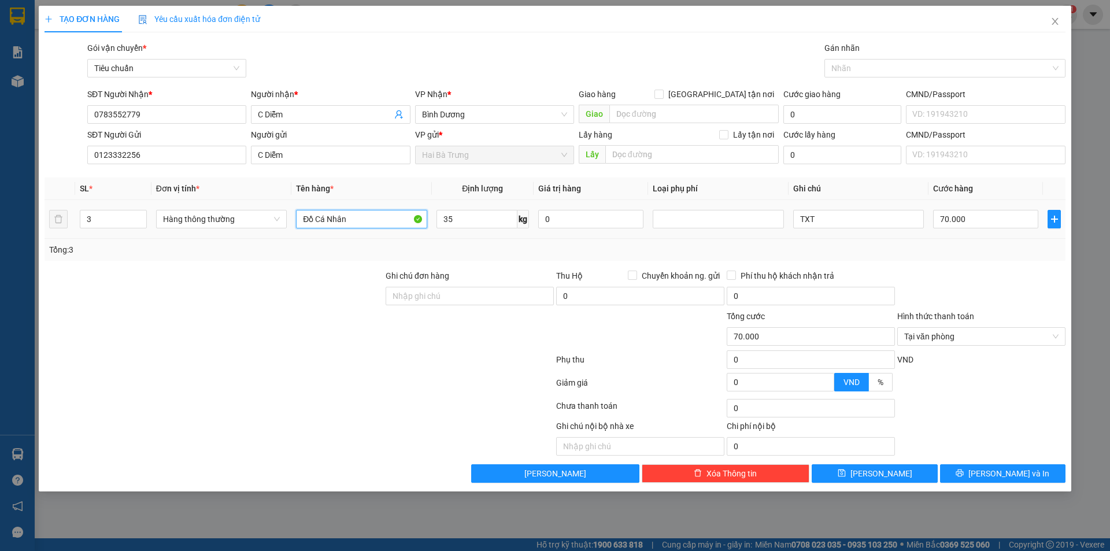
click at [376, 216] on input "Đồ Cá Nhân" at bounding box center [361, 219] width 131 height 19
click at [471, 215] on input "35" at bounding box center [477, 219] width 81 height 19
click at [909, 239] on div "Tổng: 3" at bounding box center [555, 250] width 1021 height 22
click at [968, 221] on input "55.000" at bounding box center [985, 219] width 105 height 19
click at [960, 297] on div at bounding box center [981, 289] width 171 height 40
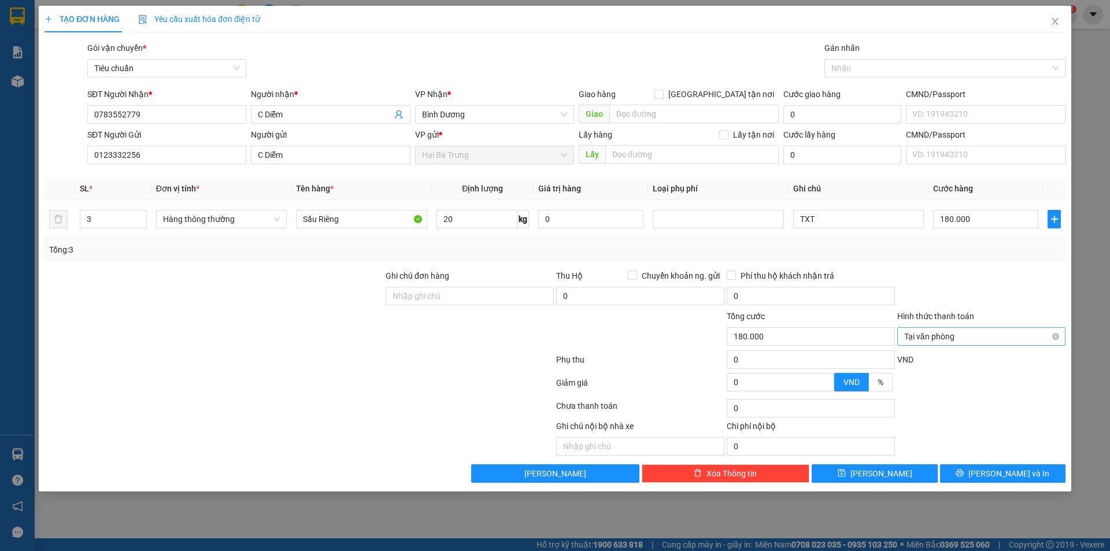
click at [953, 335] on span "Tại văn phòng" at bounding box center [981, 336] width 154 height 17
click at [952, 335] on span "Tại văn phòng" at bounding box center [981, 336] width 154 height 17
click at [1051, 329] on span "Tại văn phòng" at bounding box center [981, 336] width 154 height 17
click at [1022, 289] on div at bounding box center [981, 289] width 171 height 40
click at [966, 473] on button "[PERSON_NAME] và In" at bounding box center [1002, 473] width 125 height 19
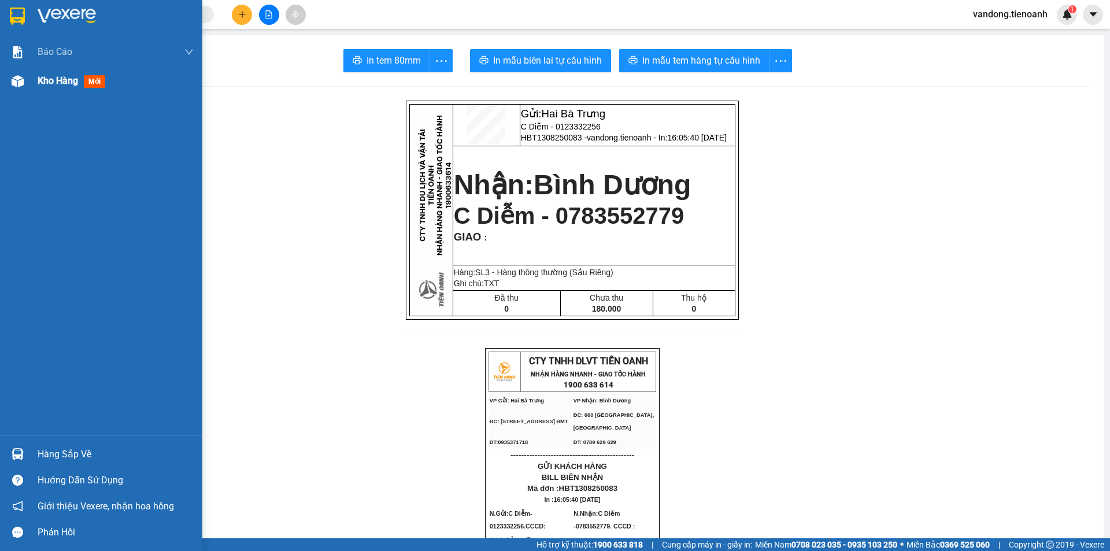
click at [16, 83] on img at bounding box center [18, 81] width 12 height 12
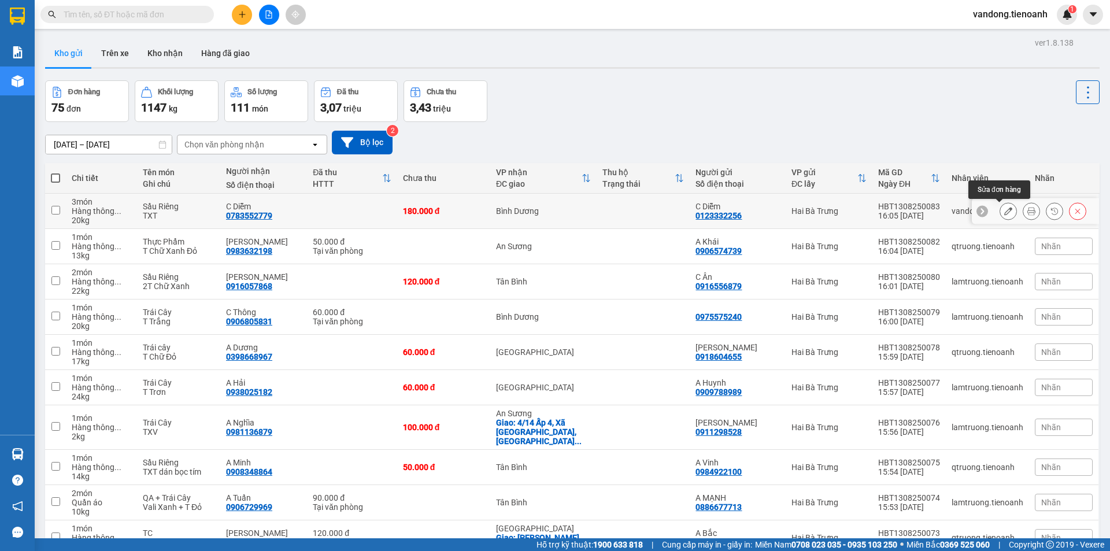
click at [1004, 208] on icon at bounding box center [1008, 211] width 8 height 8
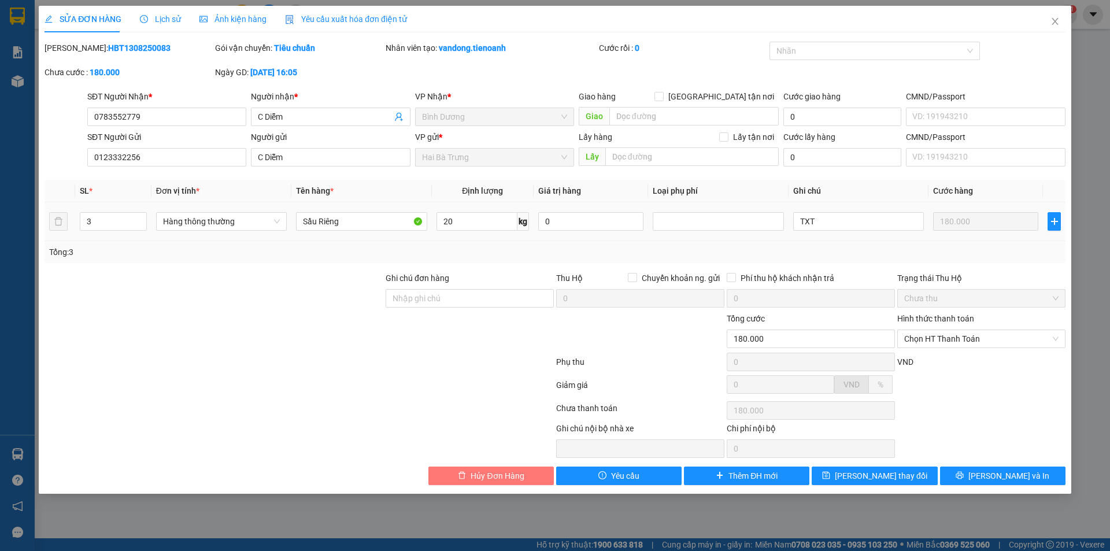
click at [491, 477] on span "Hủy Đơn Hàng" at bounding box center [497, 475] width 53 height 13
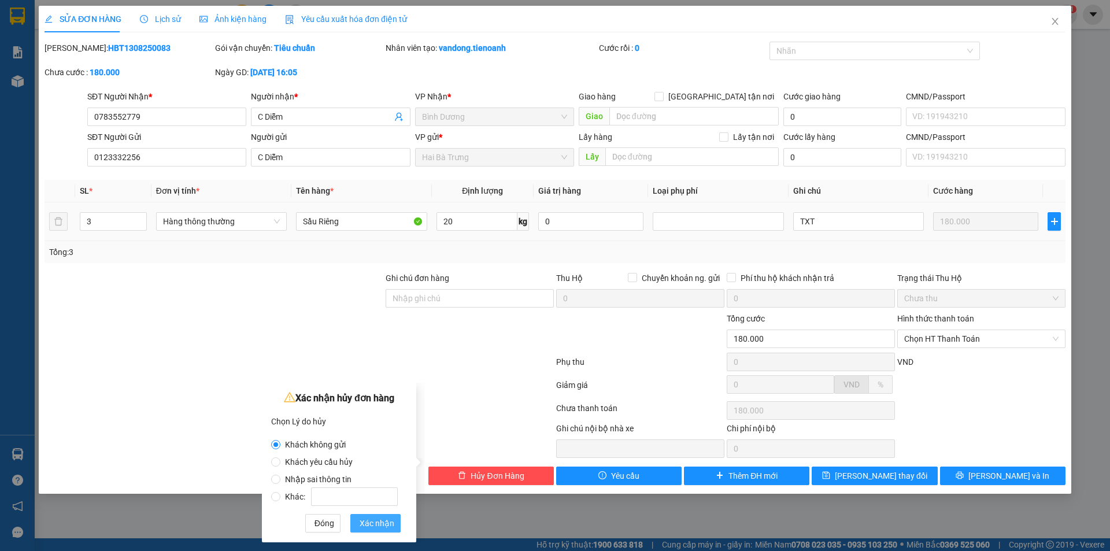
click at [380, 526] on span "Xác nhận" at bounding box center [377, 523] width 35 height 13
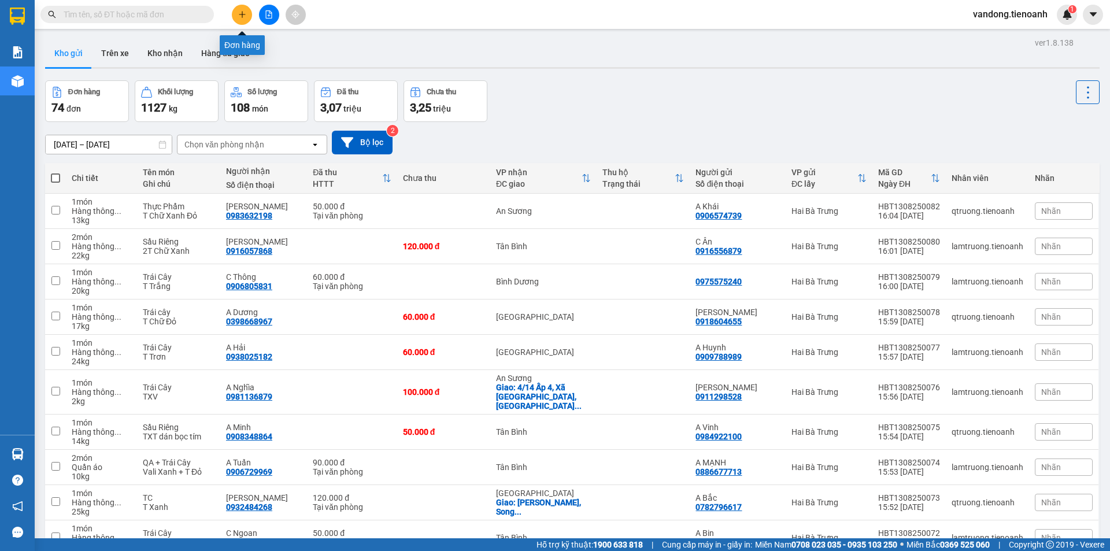
click at [235, 10] on button at bounding box center [242, 15] width 20 height 20
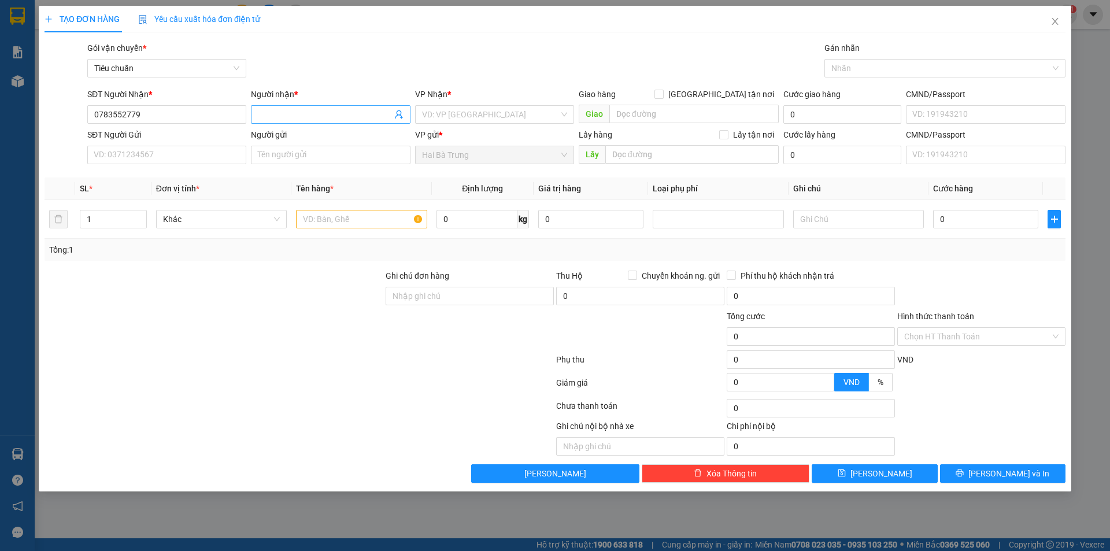
click at [343, 113] on input "Người nhận *" at bounding box center [325, 114] width 134 height 13
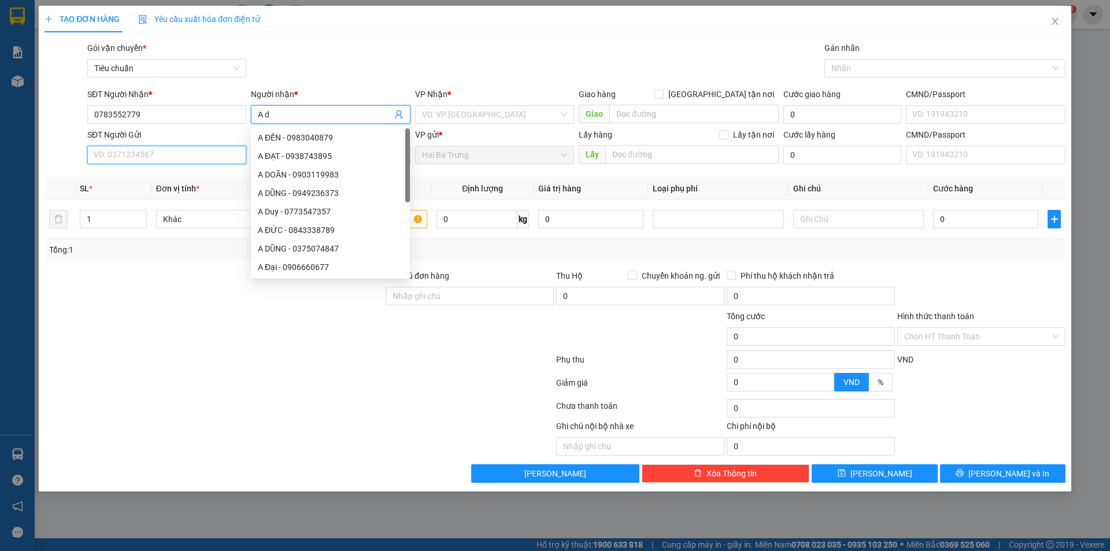
click at [155, 160] on input "SĐT Người Gửi" at bounding box center [166, 155] width 159 height 19
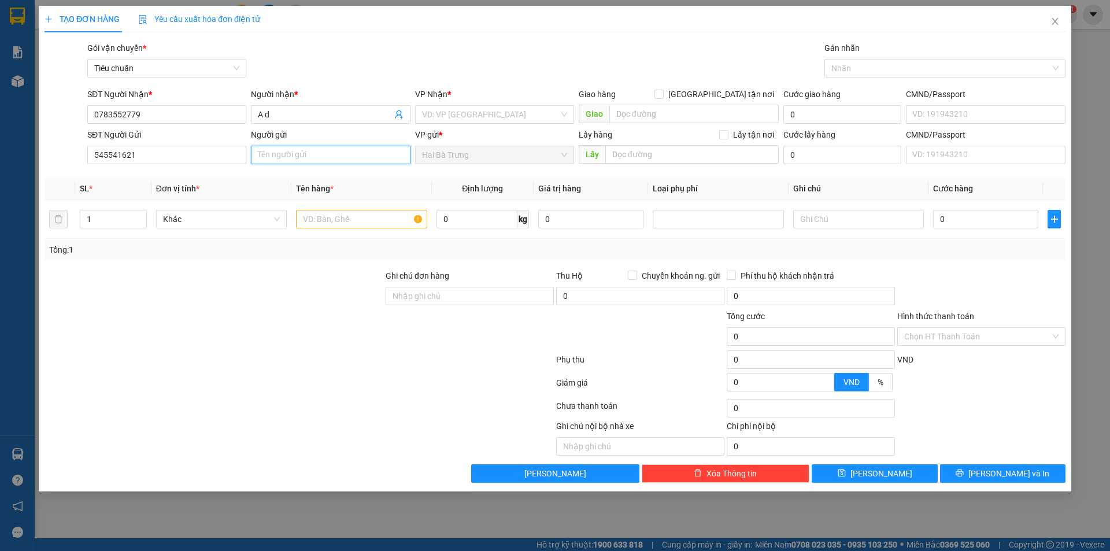
click at [284, 156] on input "Người gửi" at bounding box center [330, 155] width 159 height 19
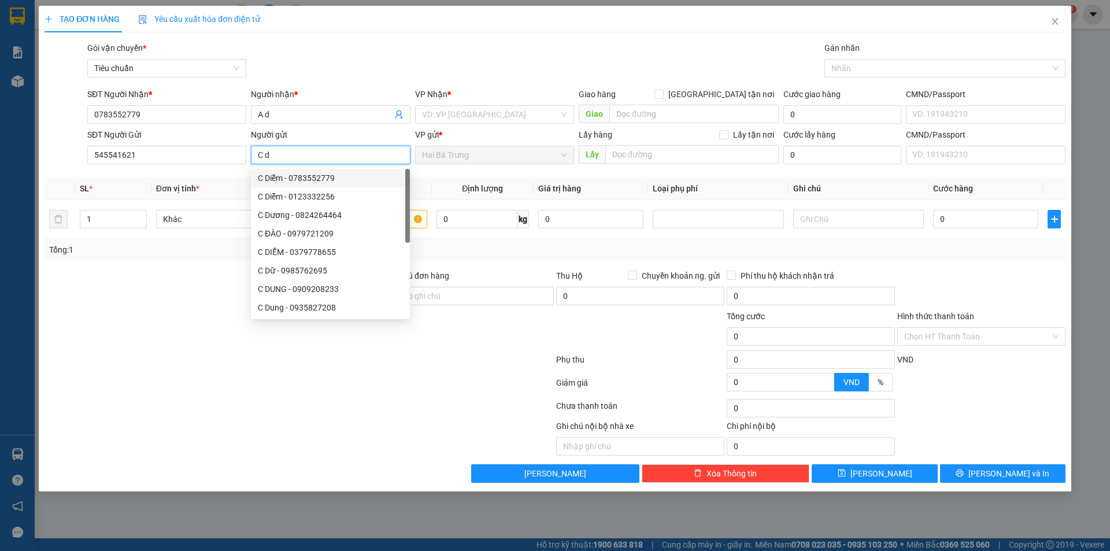
click at [260, 178] on div "C Diễm - 0783552779" at bounding box center [330, 178] width 145 height 13
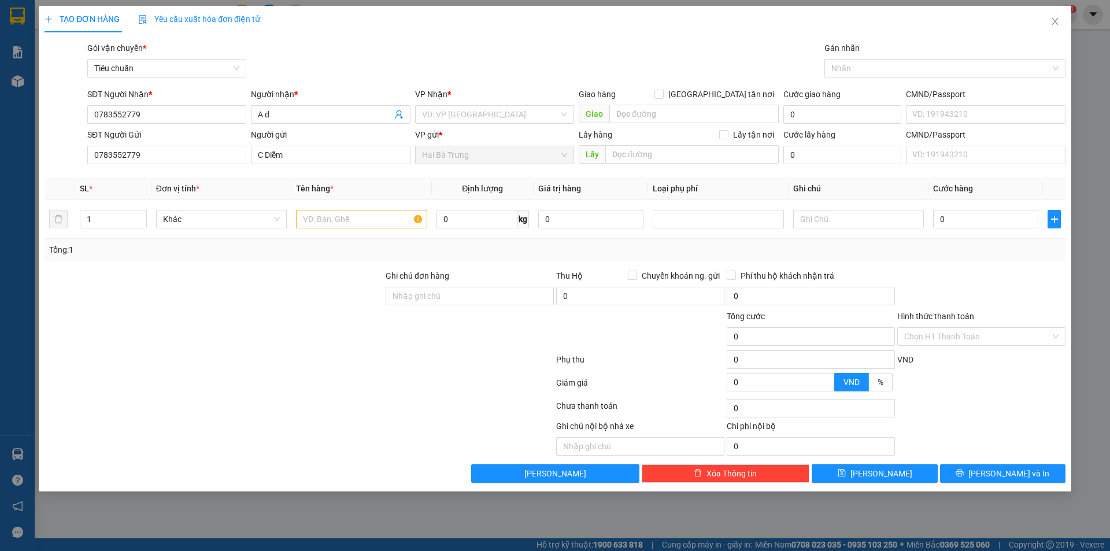
click at [154, 310] on div at bounding box center [213, 330] width 341 height 40
click at [230, 218] on span "Khác" at bounding box center [221, 218] width 117 height 17
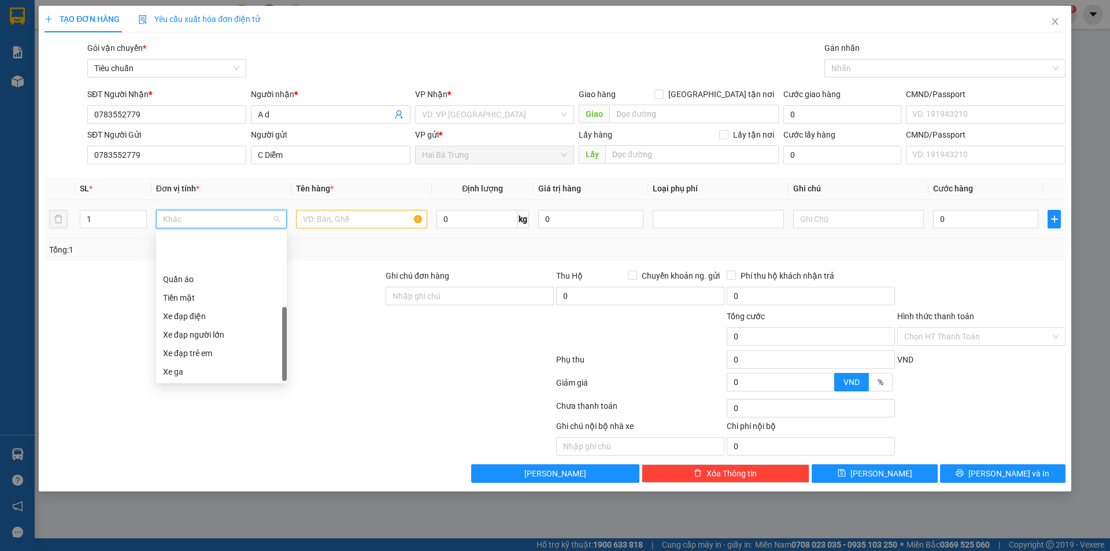
scroll to position [56, 0]
click at [230, 218] on span "Khác" at bounding box center [221, 218] width 117 height 17
click at [334, 277] on div at bounding box center [213, 289] width 341 height 40
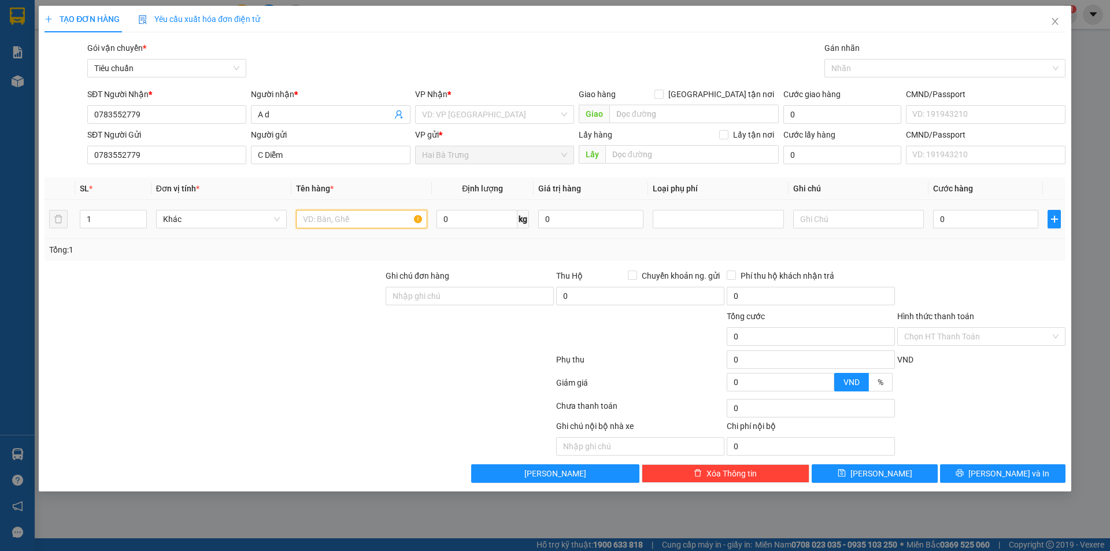
click at [334, 223] on input "text" at bounding box center [361, 219] width 131 height 19
drag, startPoint x: 464, startPoint y: 112, endPoint x: 447, endPoint y: 125, distance: 21.9
click at [465, 111] on input "search" at bounding box center [490, 114] width 137 height 17
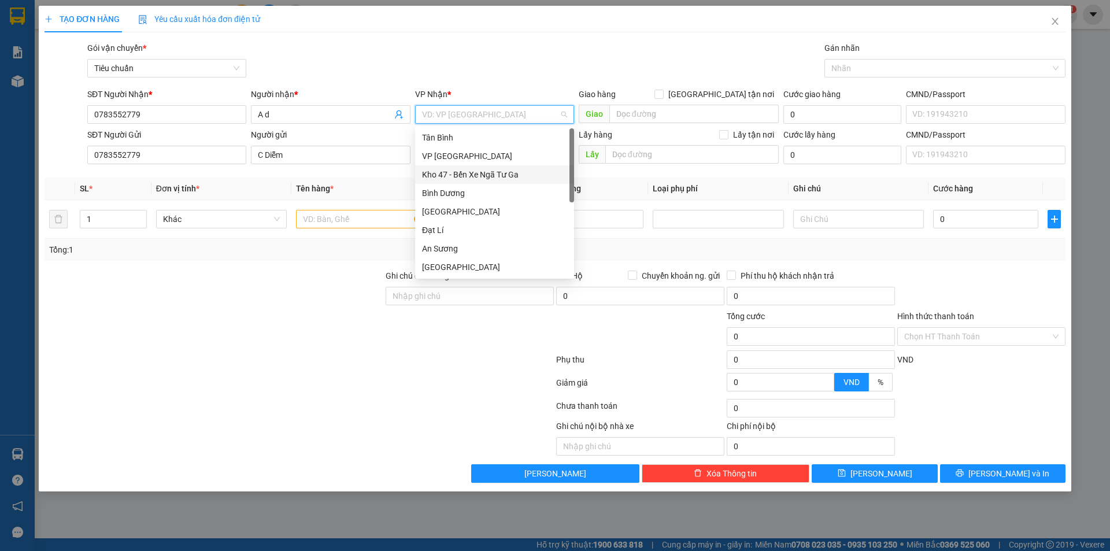
click at [476, 173] on div "Kho 47 - Bến Xe Ngã Tư Ga" at bounding box center [494, 174] width 145 height 13
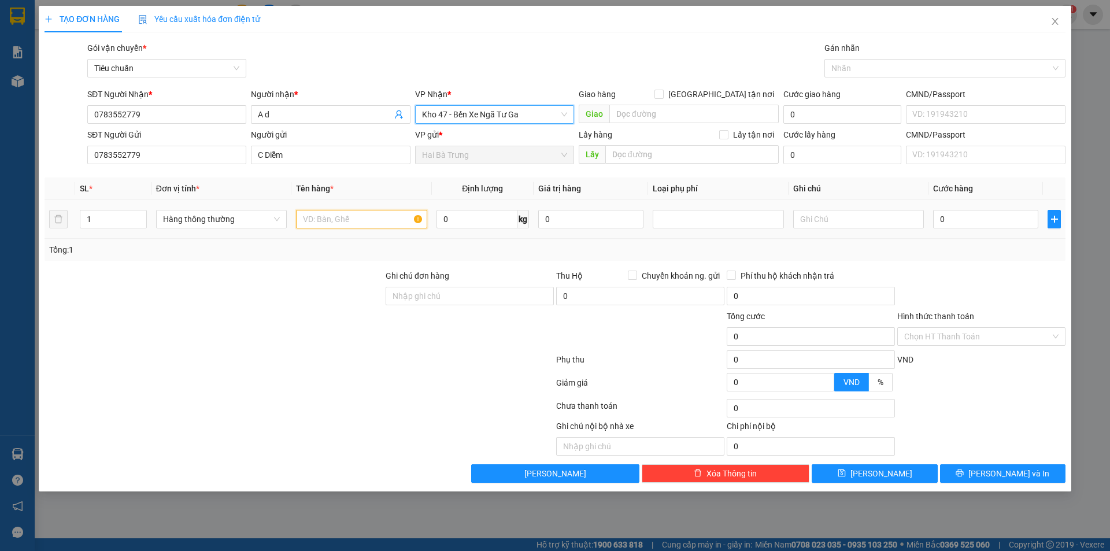
click at [339, 219] on input "text" at bounding box center [361, 219] width 131 height 19
click at [347, 243] on div "Tổng: 1" at bounding box center [238, 249] width 379 height 13
click at [446, 241] on div "Tổng: 1" at bounding box center [555, 250] width 1021 height 22
click at [297, 278] on div at bounding box center [213, 289] width 341 height 40
click at [992, 253] on div "Tổng: 1" at bounding box center [555, 249] width 1012 height 13
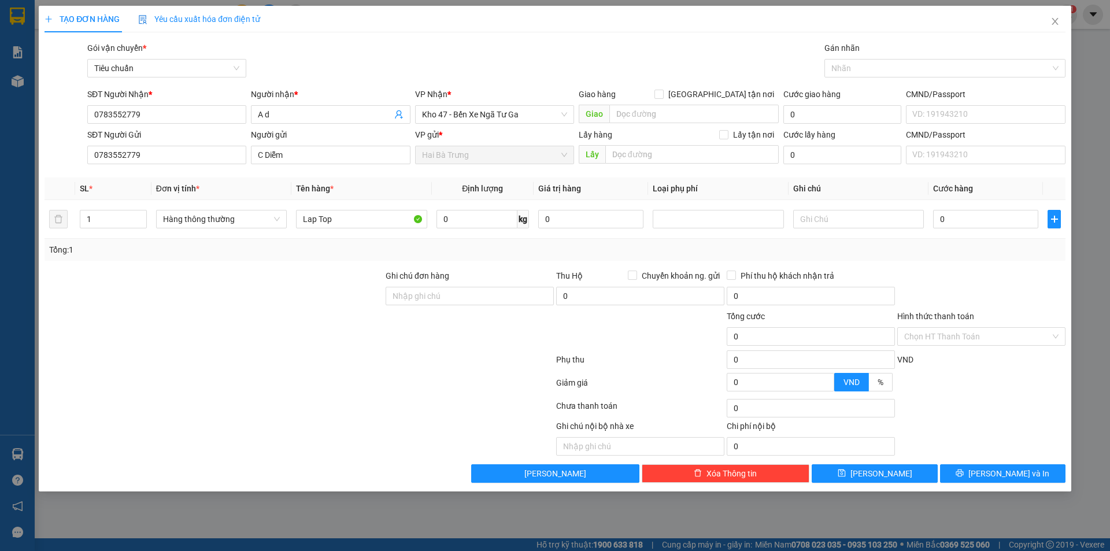
click at [542, 242] on div "Tổng: 1" at bounding box center [555, 250] width 1021 height 22
click at [486, 220] on input "0" at bounding box center [477, 219] width 81 height 19
click at [704, 235] on td at bounding box center [718, 219] width 140 height 39
click at [971, 217] on input "0" at bounding box center [985, 219] width 105 height 19
drag, startPoint x: 924, startPoint y: 267, endPoint x: 923, endPoint y: 257, distance: 9.8
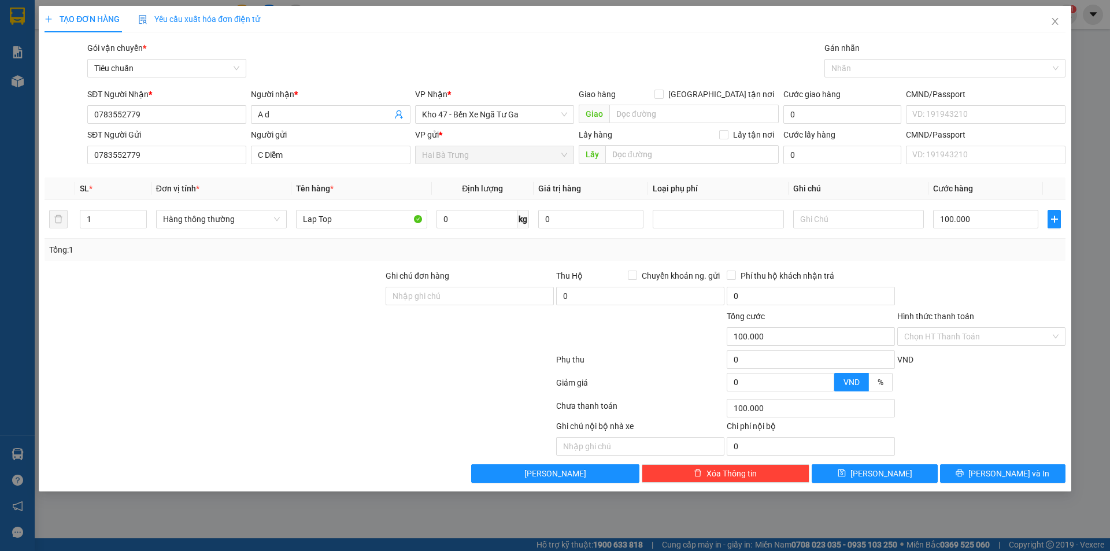
click at [924, 267] on div "Transit Pickup Surcharge Ids Transit Deliver Surcharge Ids Transit Deliver Surc…" at bounding box center [555, 262] width 1021 height 441
click at [830, 218] on input "text" at bounding box center [858, 219] width 131 height 19
click at [887, 244] on div "Tổng: 1" at bounding box center [555, 249] width 1012 height 13
click at [821, 217] on input "TXD" at bounding box center [858, 219] width 131 height 19
click at [851, 251] on div "Tổng: 1" at bounding box center [555, 249] width 1012 height 13
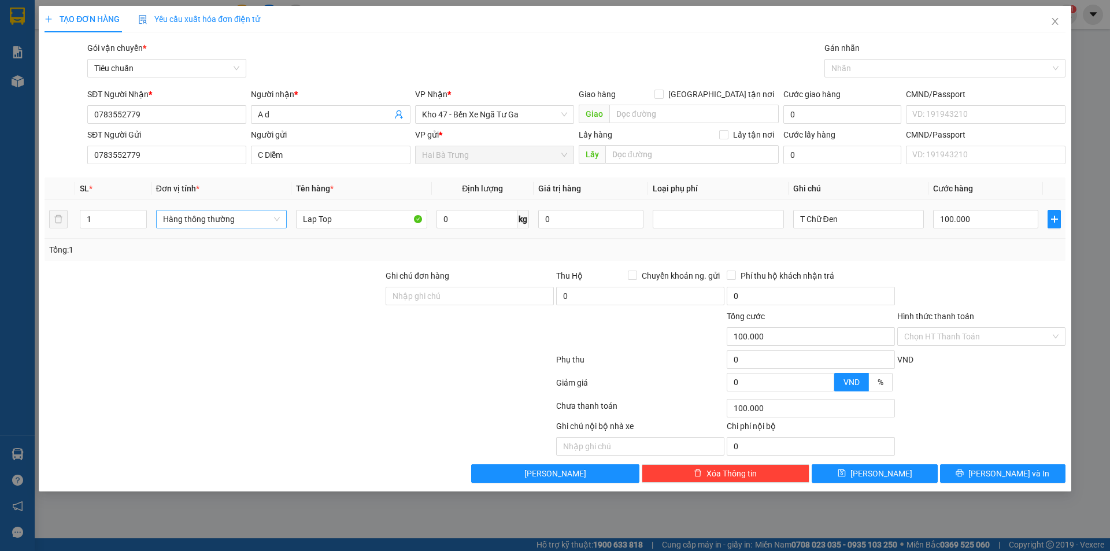
click at [279, 218] on span "Hàng thông thường" at bounding box center [221, 218] width 117 height 17
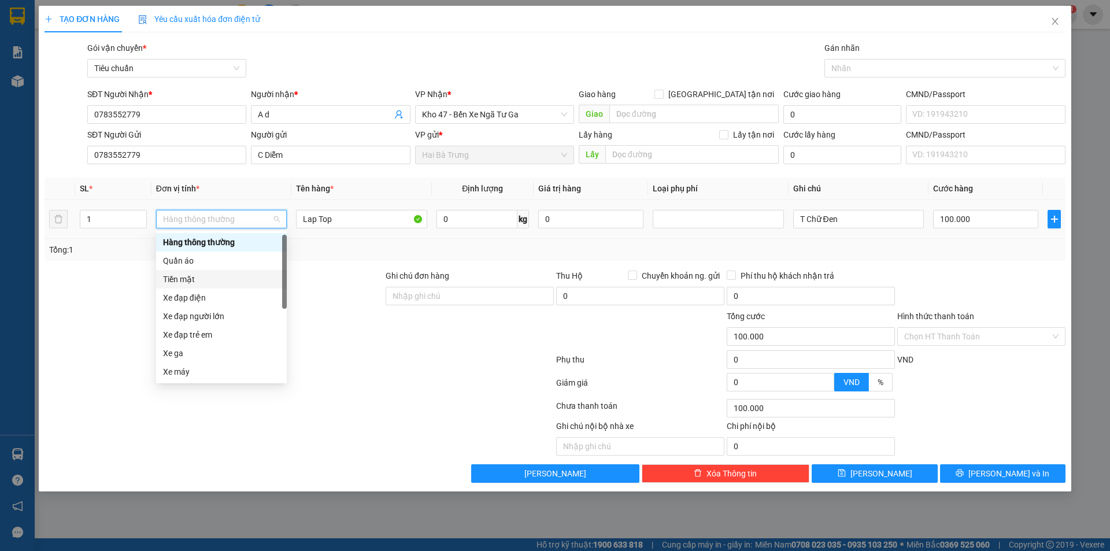
scroll to position [0, 0]
drag, startPoint x: 286, startPoint y: 271, endPoint x: 286, endPoint y: 245, distance: 26.0
click at [286, 245] on div at bounding box center [284, 272] width 5 height 74
click at [197, 242] on div "Bất kỳ" at bounding box center [221, 242] width 117 height 13
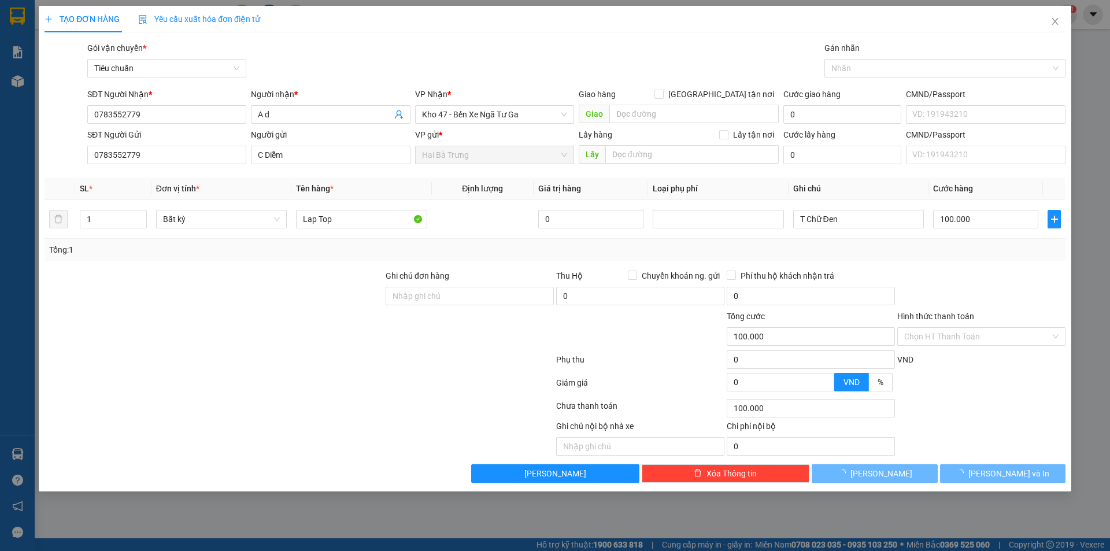
click at [578, 251] on div "Tổng: 1" at bounding box center [555, 249] width 1012 height 13
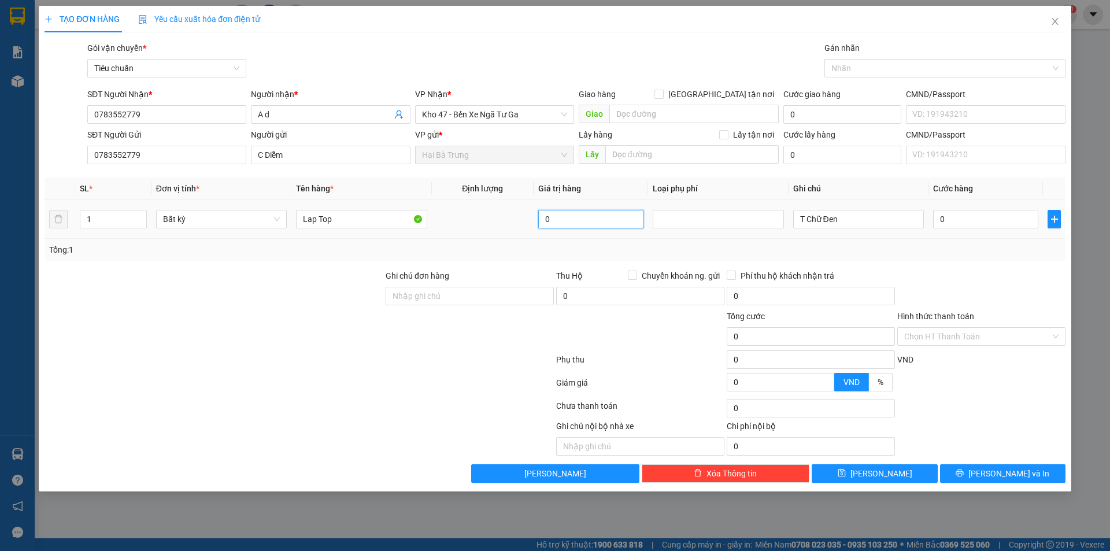
click at [560, 220] on input "0" at bounding box center [590, 219] width 105 height 19
click at [636, 243] on div "Tổng: 1" at bounding box center [555, 249] width 1012 height 13
click at [707, 221] on div at bounding box center [718, 219] width 125 height 14
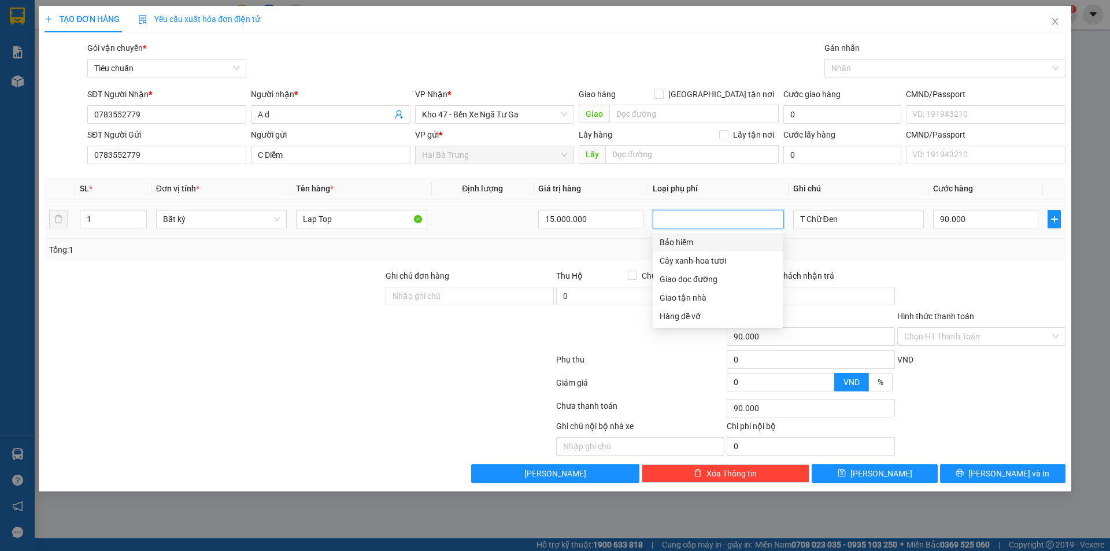
click at [702, 242] on div "Bảo hiểm" at bounding box center [718, 242] width 117 height 13
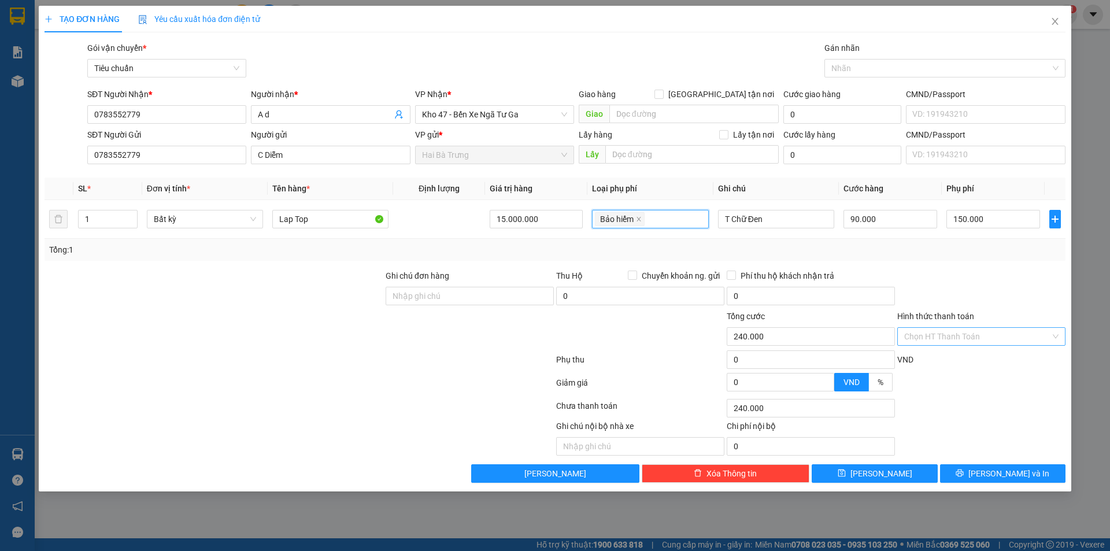
click at [996, 335] on input "Hình thức thanh toán" at bounding box center [977, 336] width 146 height 17
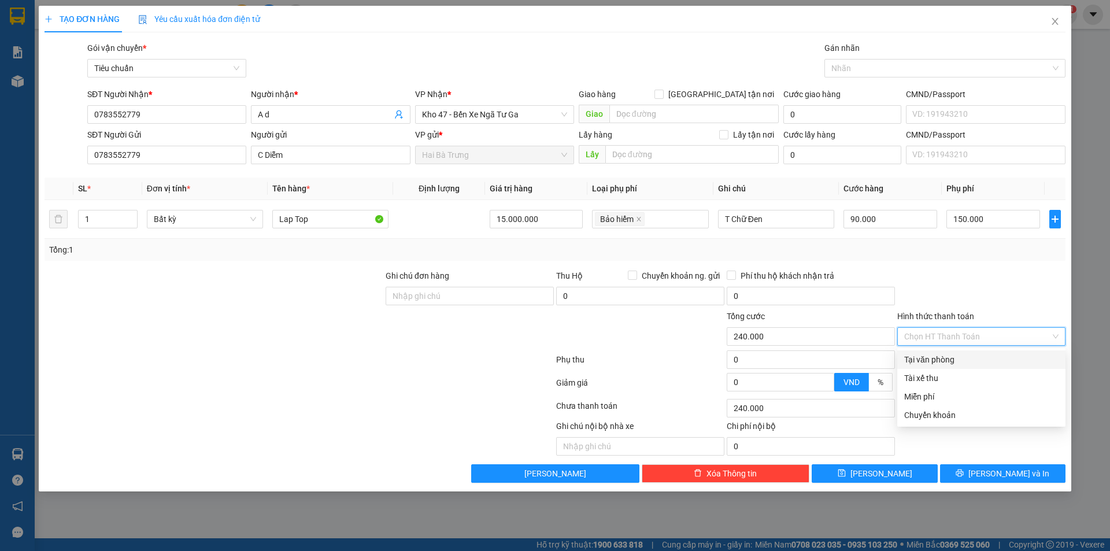
click at [989, 290] on div at bounding box center [981, 289] width 171 height 40
click at [926, 334] on input "Hình thức thanh toán" at bounding box center [977, 336] width 146 height 17
click at [937, 360] on div "Tại văn phòng" at bounding box center [981, 359] width 154 height 13
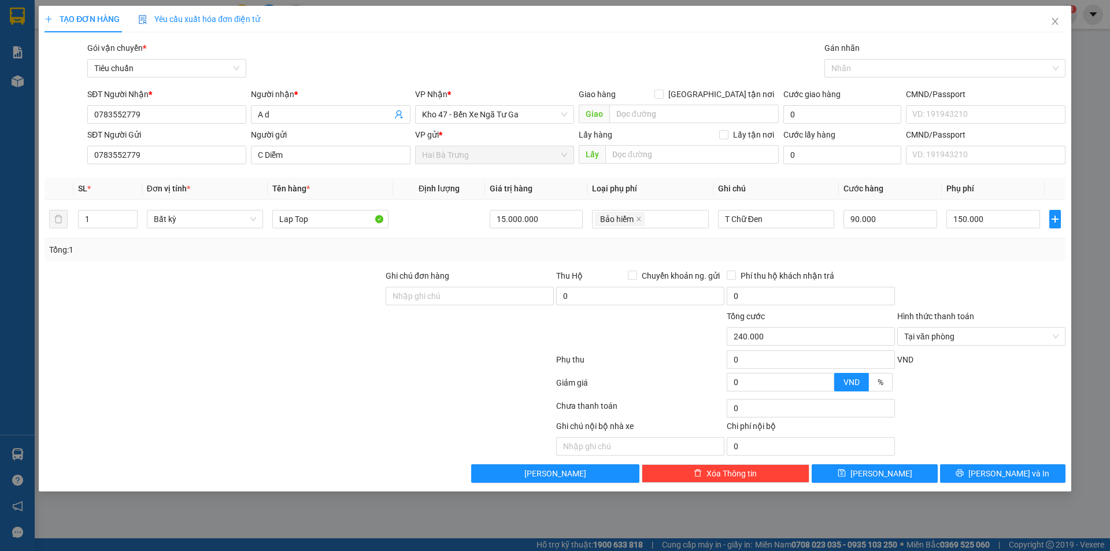
click at [1013, 294] on div at bounding box center [981, 289] width 171 height 40
click at [251, 219] on span "Bất kỳ" at bounding box center [205, 218] width 102 height 17
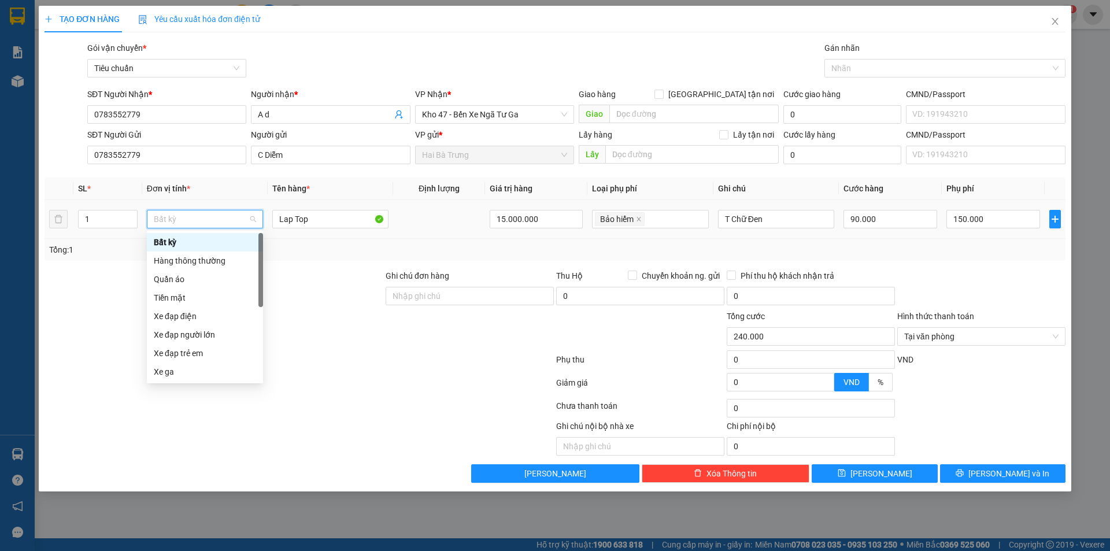
click at [197, 238] on div "Bất kỳ" at bounding box center [205, 242] width 102 height 13
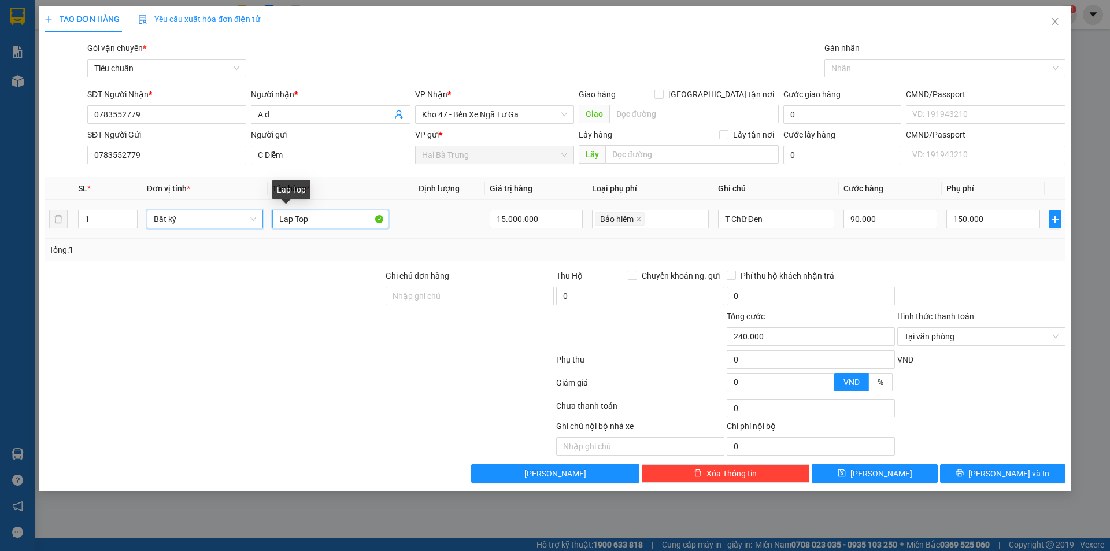
click at [320, 221] on input "Lap Top" at bounding box center [330, 219] width 116 height 19
click at [259, 223] on div "Bất kỳ" at bounding box center [205, 219] width 116 height 19
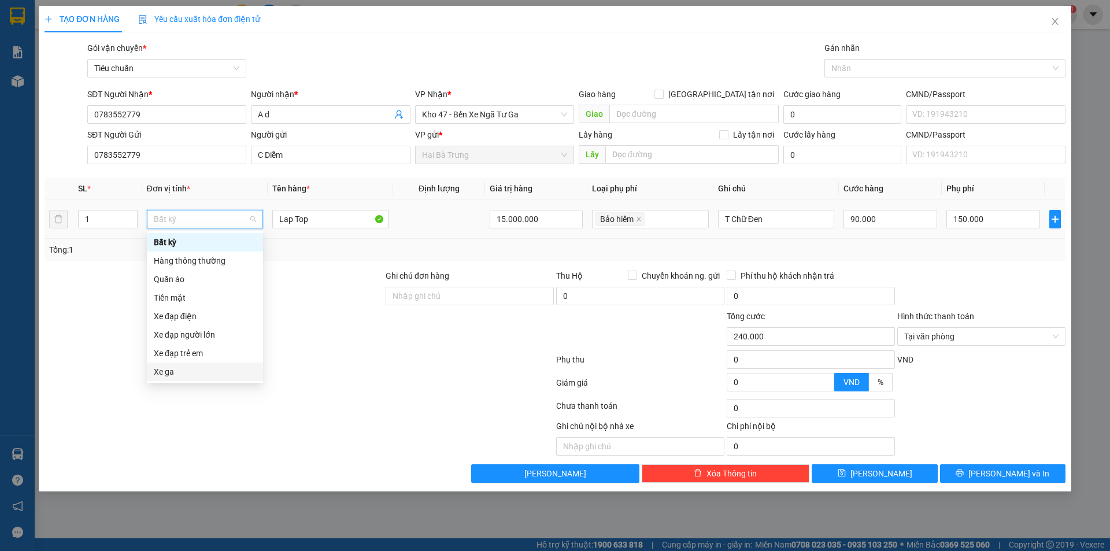
click at [183, 369] on div "Xe ga" at bounding box center [205, 371] width 102 height 13
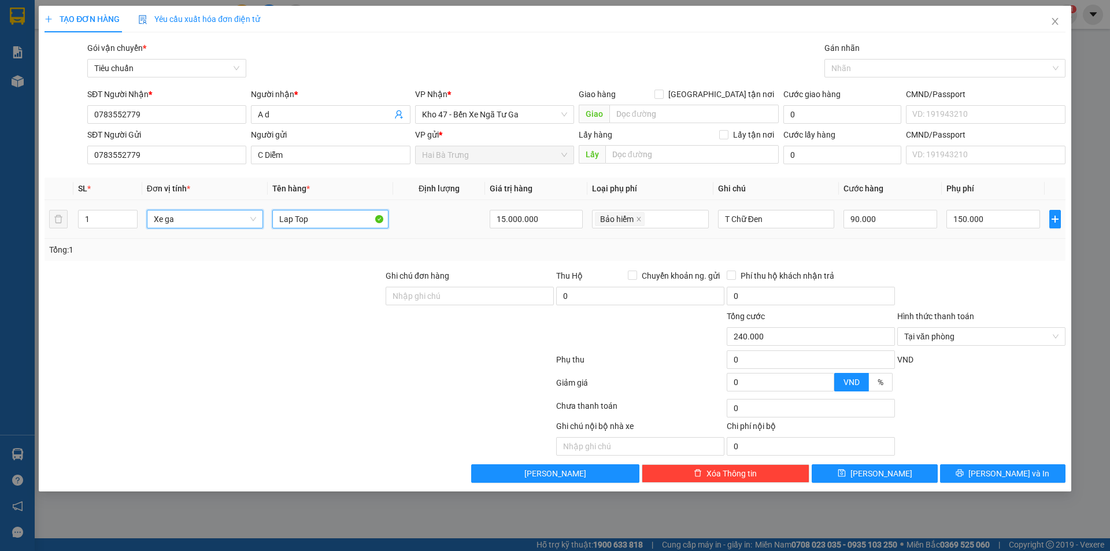
click at [366, 222] on input "Lap Top" at bounding box center [330, 219] width 116 height 19
click at [323, 239] on div "Tổng: 1" at bounding box center [555, 250] width 1021 height 22
click at [332, 220] on input "Xe vision Đen" at bounding box center [330, 219] width 116 height 19
click at [620, 238] on td "Bảo hiểm" at bounding box center [649, 219] width 125 height 39
click at [542, 222] on input "15.000.000" at bounding box center [537, 219] width 94 height 19
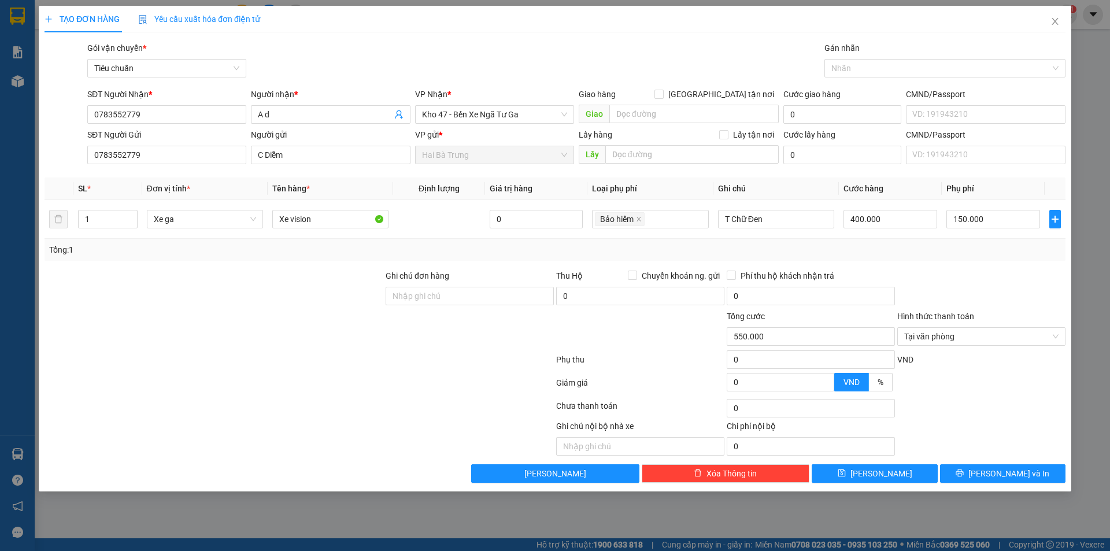
click at [503, 251] on div "Tổng: 1" at bounding box center [555, 249] width 1012 height 13
click at [323, 217] on input "Xe vision" at bounding box center [330, 219] width 116 height 19
click at [311, 221] on input "Xe vision Đã Tư Vấn csvc" at bounding box center [330, 219] width 116 height 19
click at [370, 219] on input "Xe vision( Đã Tư Vấn csvc" at bounding box center [330, 219] width 116 height 19
click at [367, 218] on input "Xe vision( Đã Tư Vấn csvc)" at bounding box center [330, 219] width 116 height 19
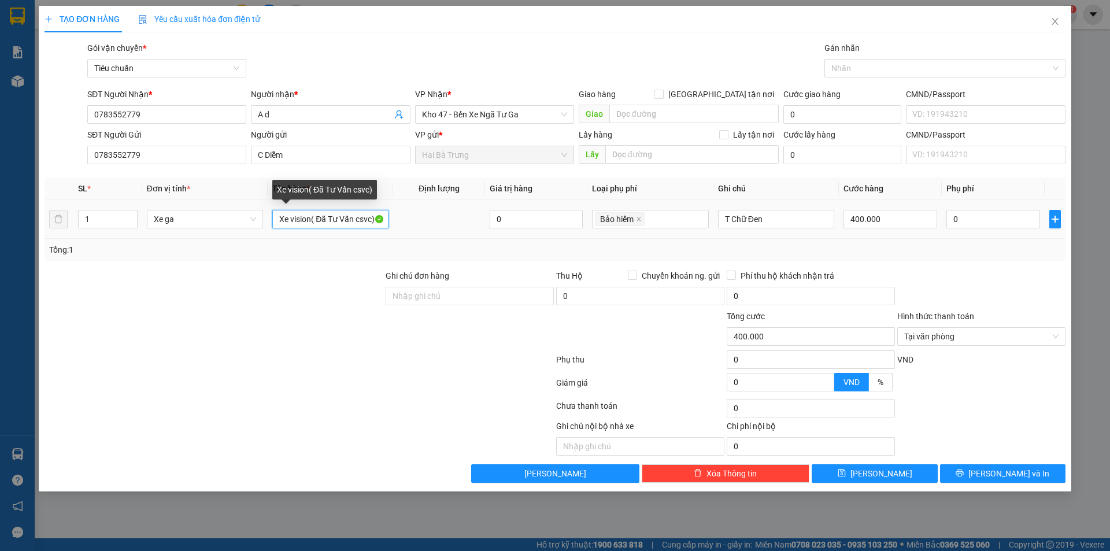
click at [368, 219] on input "Xe vision( Đã Tư Vấn csvc)" at bounding box center [330, 219] width 116 height 19
click at [369, 221] on input "Xe vision( Đã Tư Vấn csvc)" at bounding box center [330, 219] width 116 height 19
click at [368, 216] on input "Xe vision( Đã Tư Vấn ccsv)" at bounding box center [330, 219] width 116 height 19
click at [336, 240] on div "Tổng: 1" at bounding box center [555, 250] width 1021 height 22
click at [649, 216] on input "search" at bounding box center [648, 219] width 2 height 14
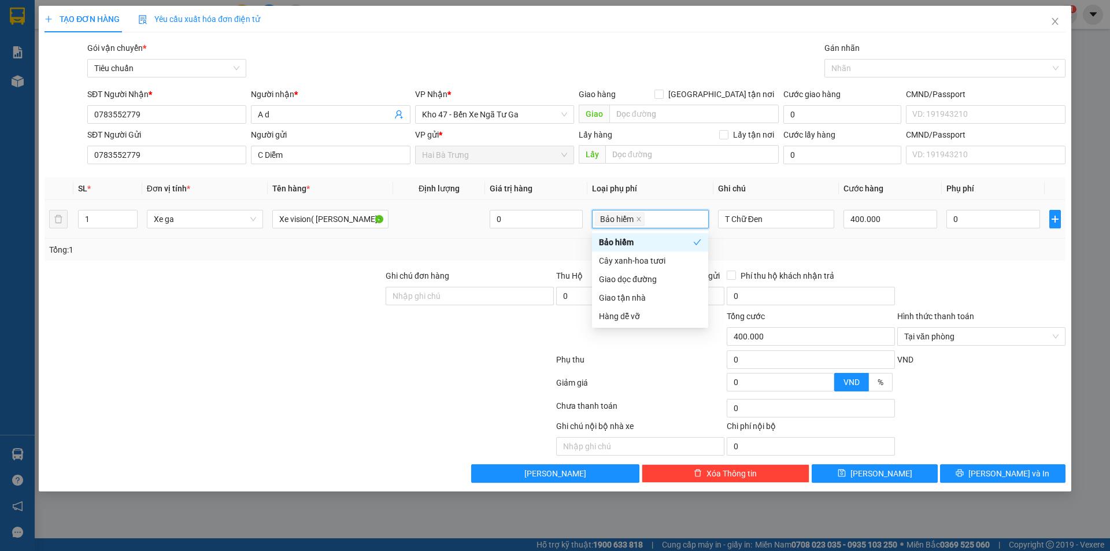
click at [567, 236] on td "0" at bounding box center [536, 219] width 103 height 39
click at [636, 217] on icon "close" at bounding box center [639, 219] width 6 height 6
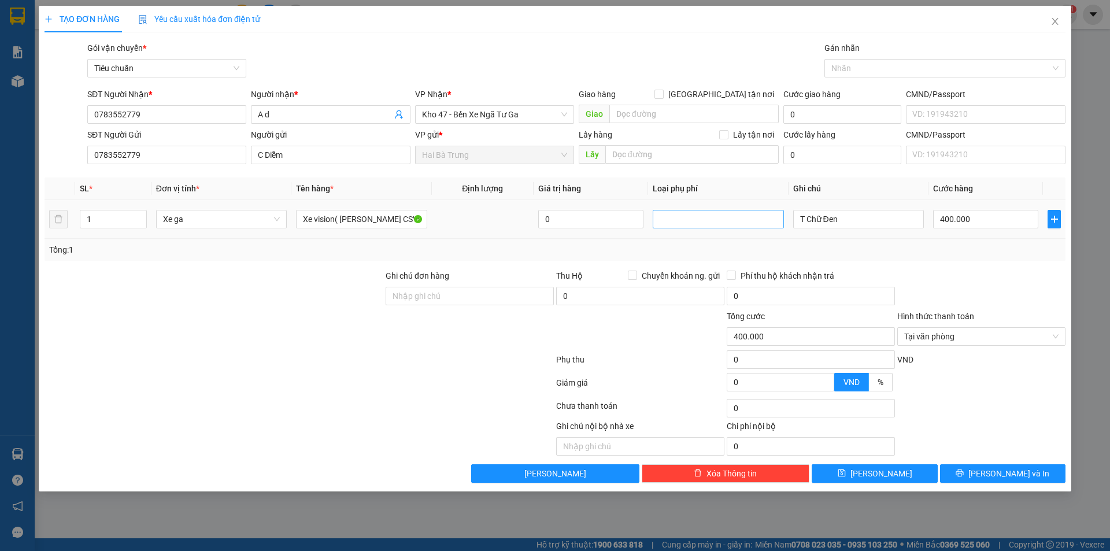
click at [678, 217] on div at bounding box center [718, 219] width 125 height 14
click at [853, 221] on input "T Chữ Đen" at bounding box center [858, 219] width 131 height 19
click at [922, 264] on div "Transit Pickup Surcharge Ids Transit Deliver Surcharge Ids Transit Deliver Surc…" at bounding box center [555, 262] width 1021 height 441
click at [970, 251] on div "Tổng: 1" at bounding box center [555, 249] width 1012 height 13
click at [1051, 27] on span "Close" at bounding box center [1055, 22] width 32 height 32
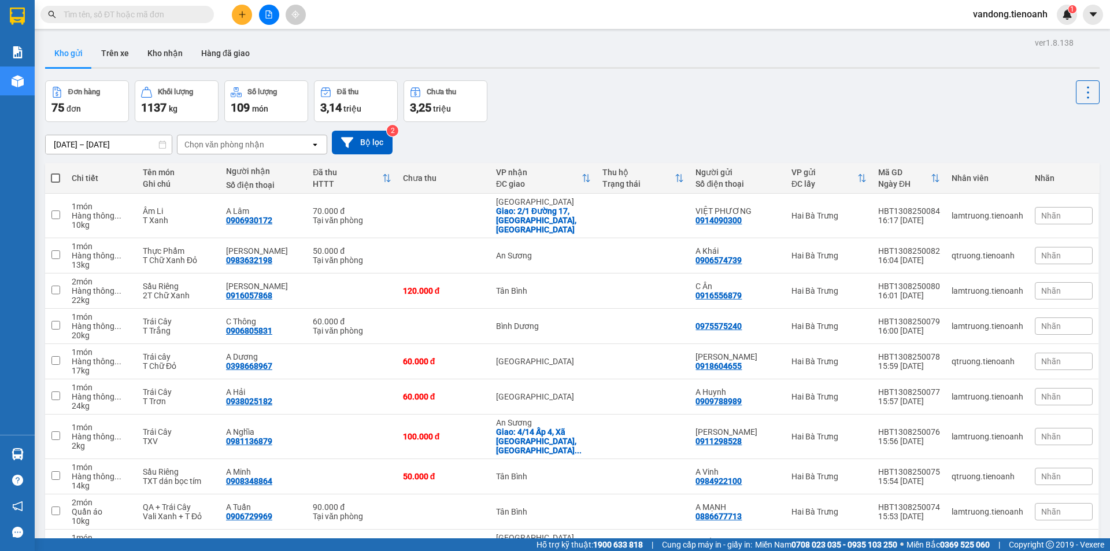
click at [684, 77] on div "ver 1.8.138 Kho gửi Trên xe Kho nhận Hàng đã giao Đơn hàng 75 đơn Khối lượng 11…" at bounding box center [572, 321] width 1064 height 572
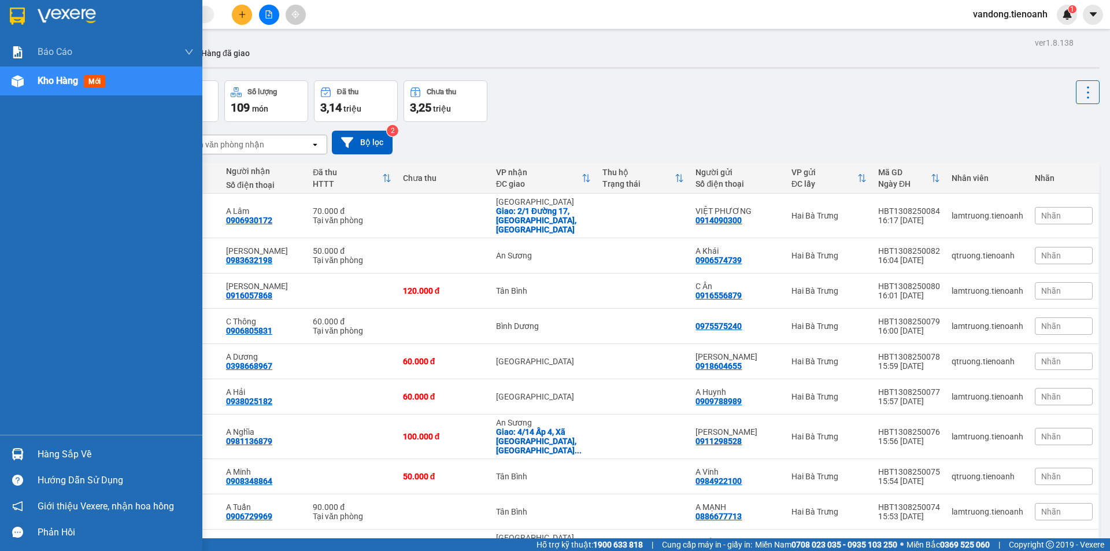
click at [24, 90] on div at bounding box center [18, 81] width 20 height 20
click at [21, 79] on img at bounding box center [18, 81] width 12 height 12
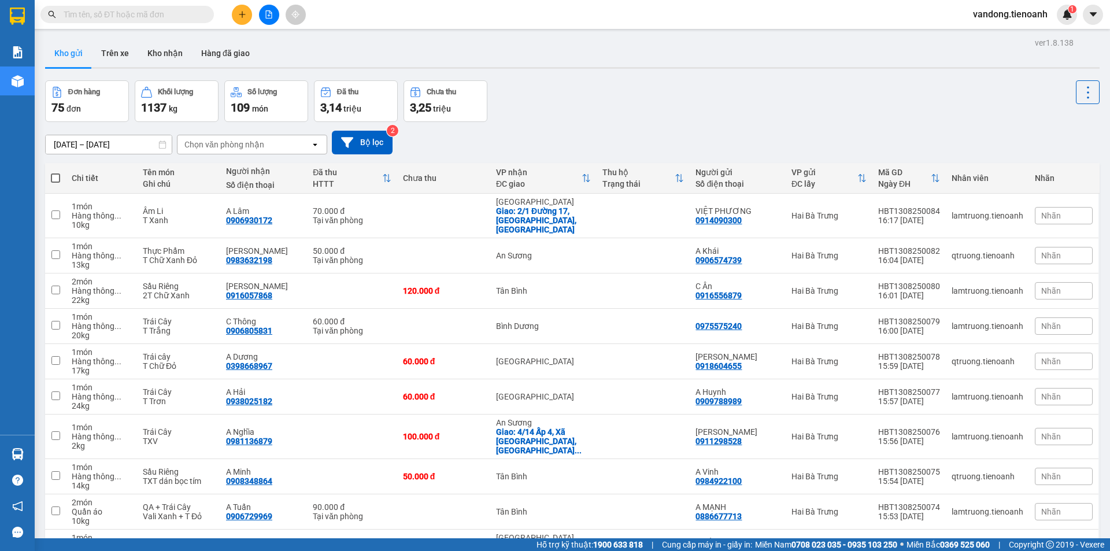
click at [677, 95] on div "Đơn hàng 75 đơn Khối lượng 1137 kg Số lượng 109 món Đã thu 3,14 triệu Chưa thu …" at bounding box center [572, 101] width 1055 height 42
click at [1015, 14] on span "vandong.tienoanh" at bounding box center [1010, 14] width 93 height 14
click at [981, 34] on span "Đăng xuất" at bounding box center [1015, 35] width 69 height 13
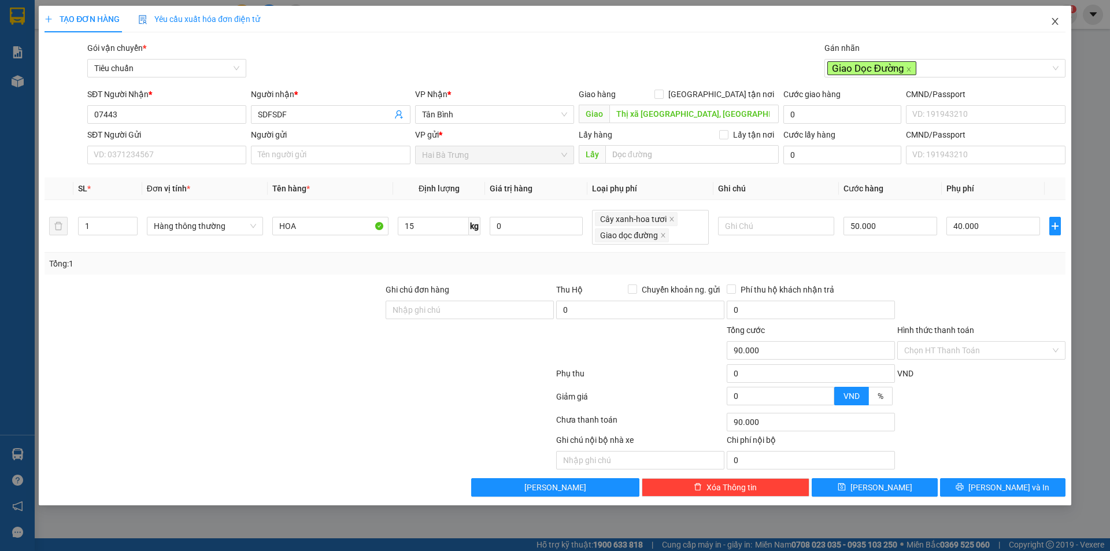
click at [1055, 20] on icon "close" at bounding box center [1055, 21] width 9 height 9
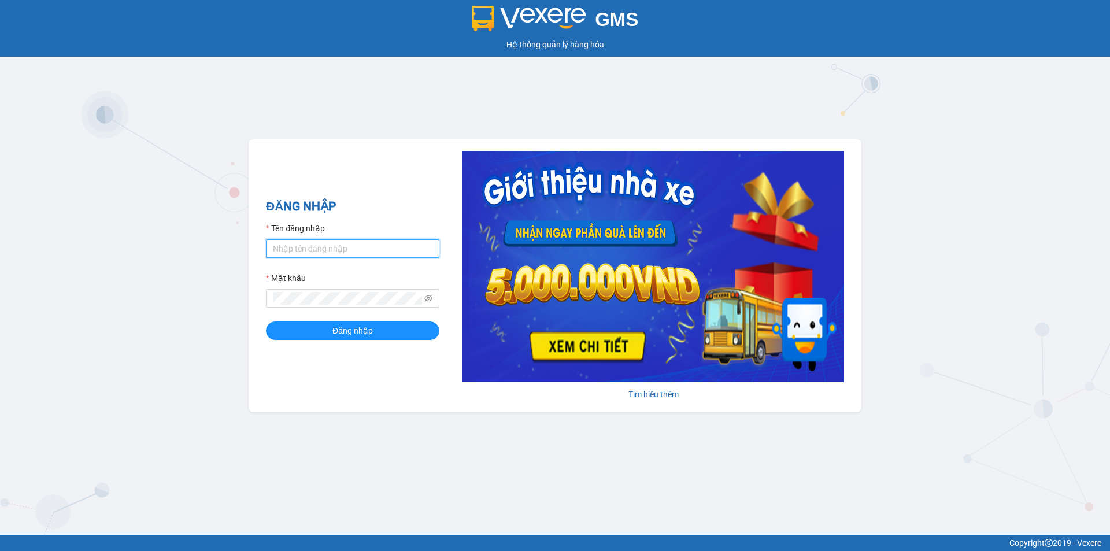
type input "thuytran.tienoanh"
click at [331, 251] on input "thuytran.tienoanh" at bounding box center [352, 248] width 173 height 19
